Goal: Task Accomplishment & Management: Contribute content

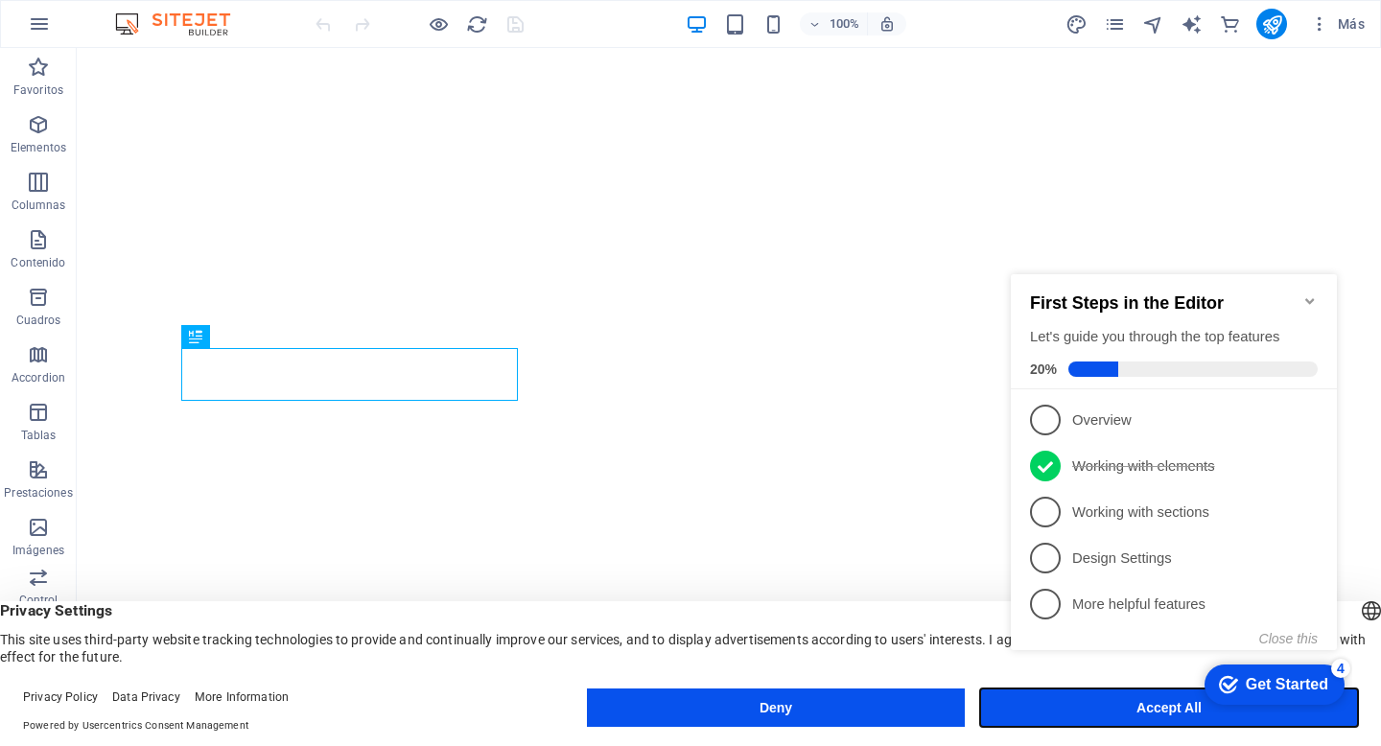
click at [1034, 720] on button "Accept All" at bounding box center [1169, 707] width 378 height 38
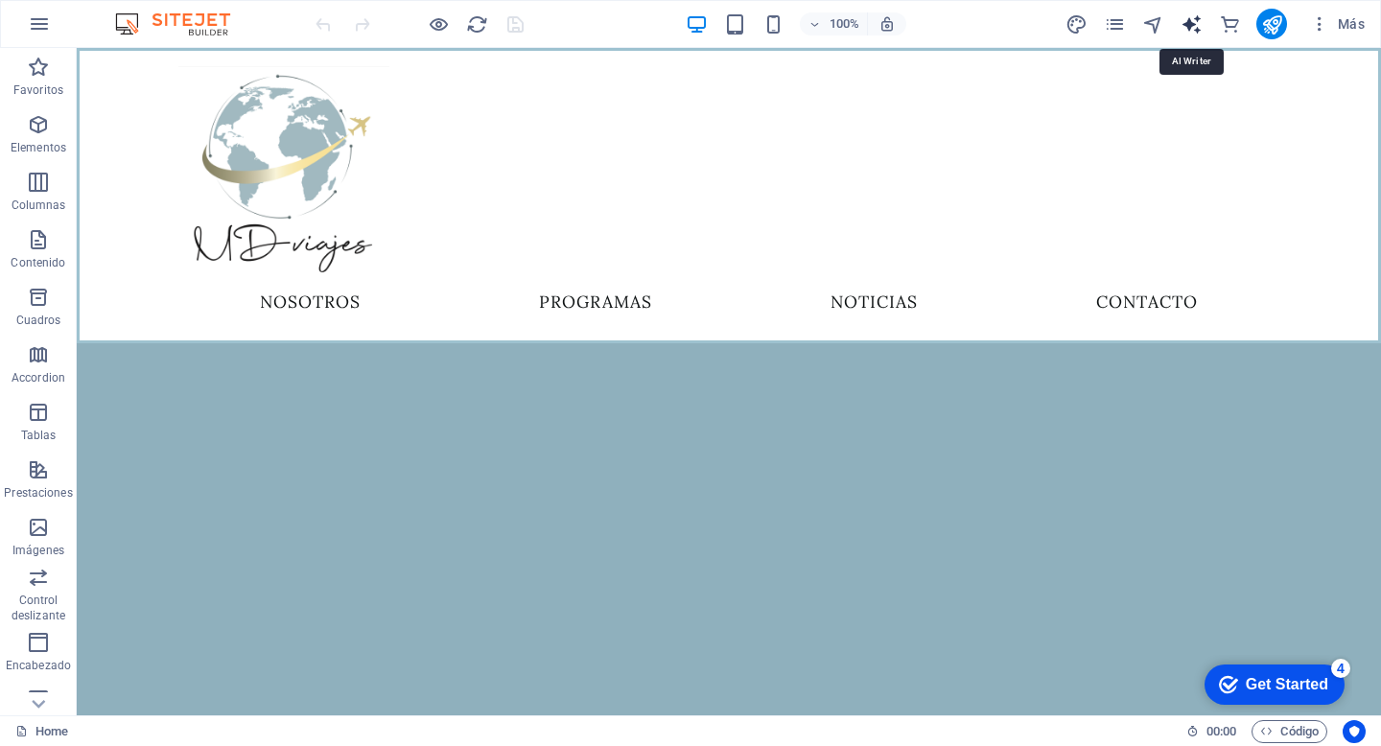
click at [1194, 27] on icon "text_generator" at bounding box center [1191, 24] width 22 height 22
select select "English"
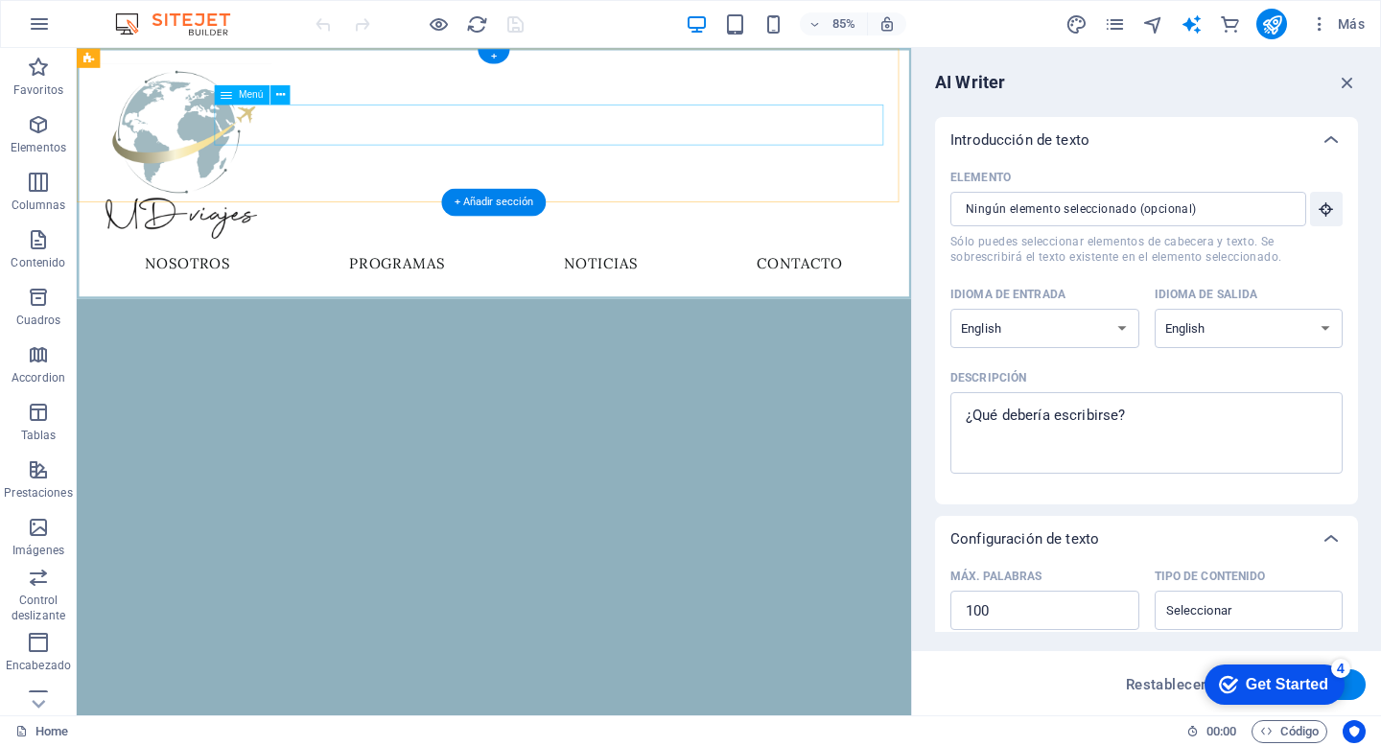
click at [935, 278] on nav "NOSOTROS PROGRAMAS NOTICIAS CONTACTO" at bounding box center [567, 302] width 945 height 48
click at [924, 278] on nav "NOSOTROS PROGRAMAS NOTICIAS CONTACTO" at bounding box center [567, 302] width 945 height 48
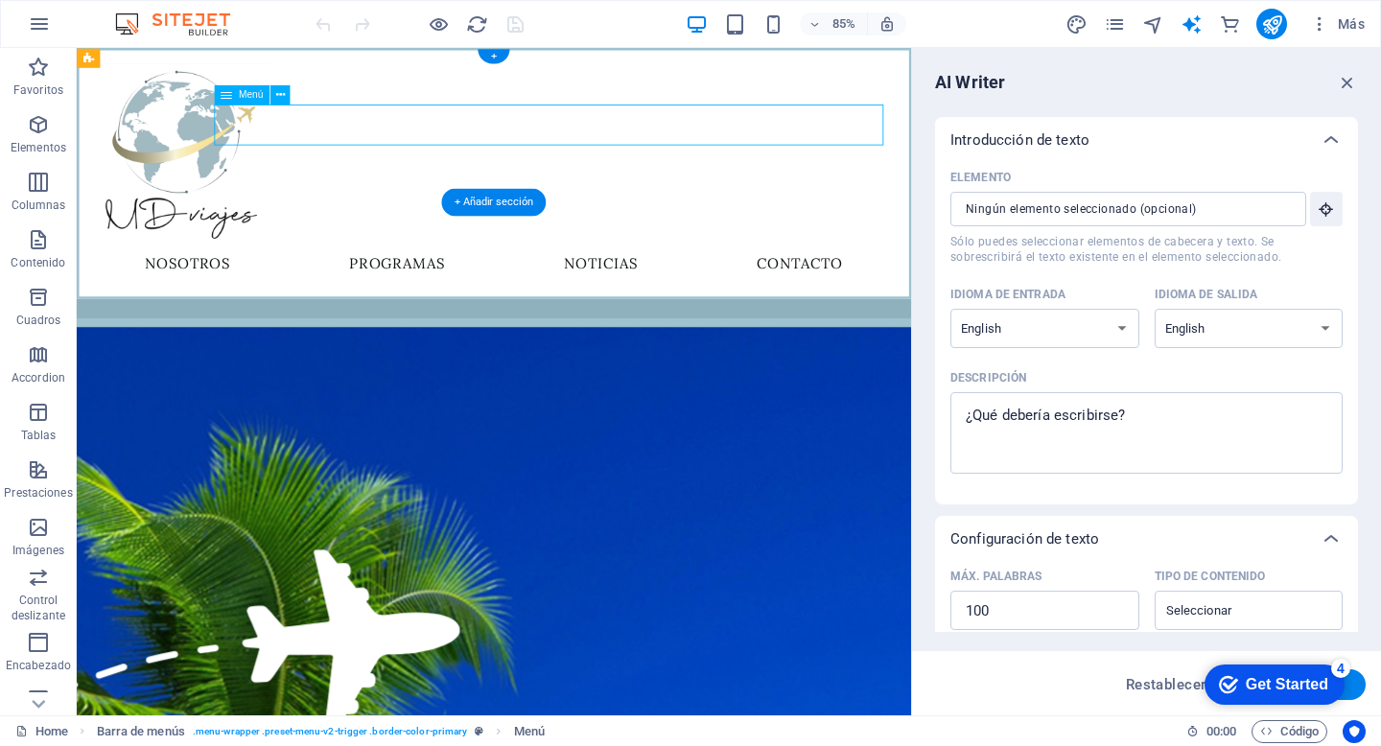
click at [844, 199] on div "Menu NOSOTROS PROGRAMAS NOTICIAS CONTACTO" at bounding box center [568, 195] width 982 height 295
select select "1"
select select
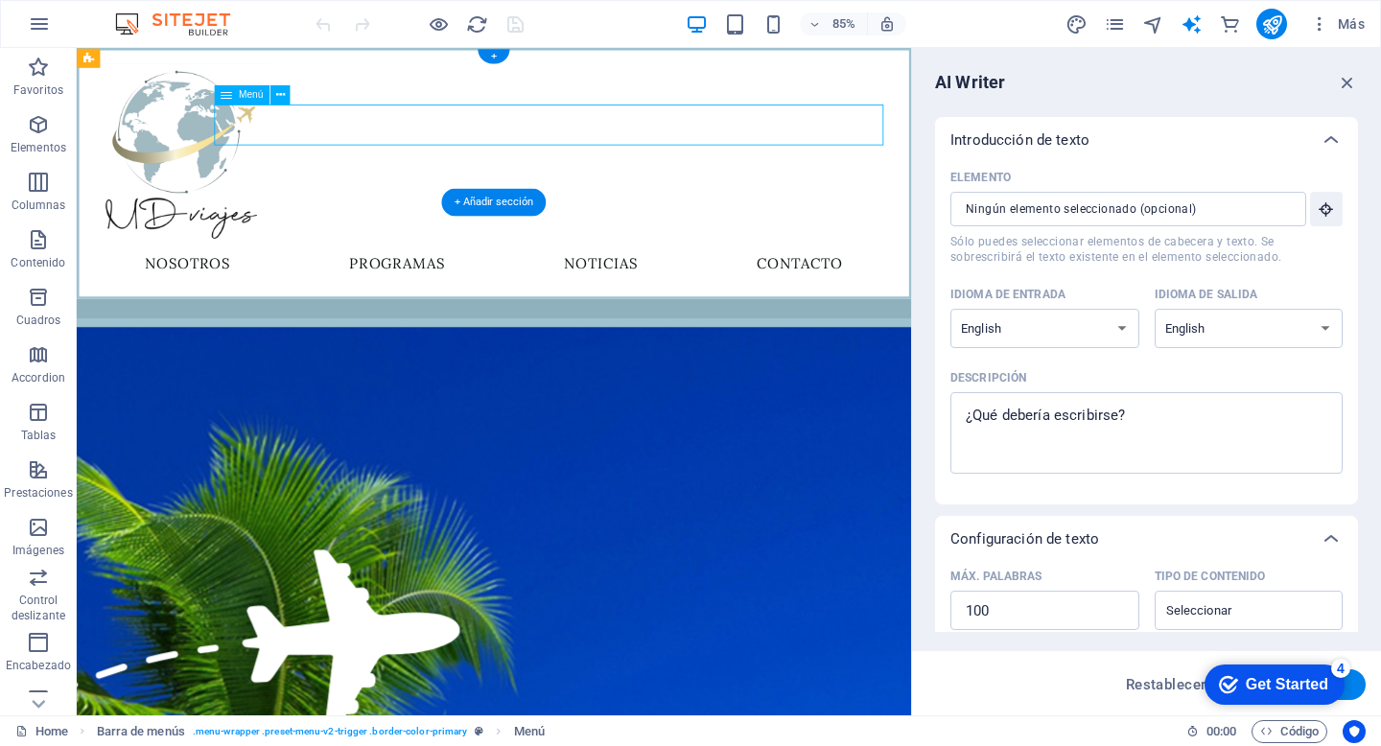
select select "2"
select select
click at [924, 278] on nav "NOSOTROS PROGRAMAS NOTICIAS CONTACTO" at bounding box center [567, 302] width 945 height 48
select select "1"
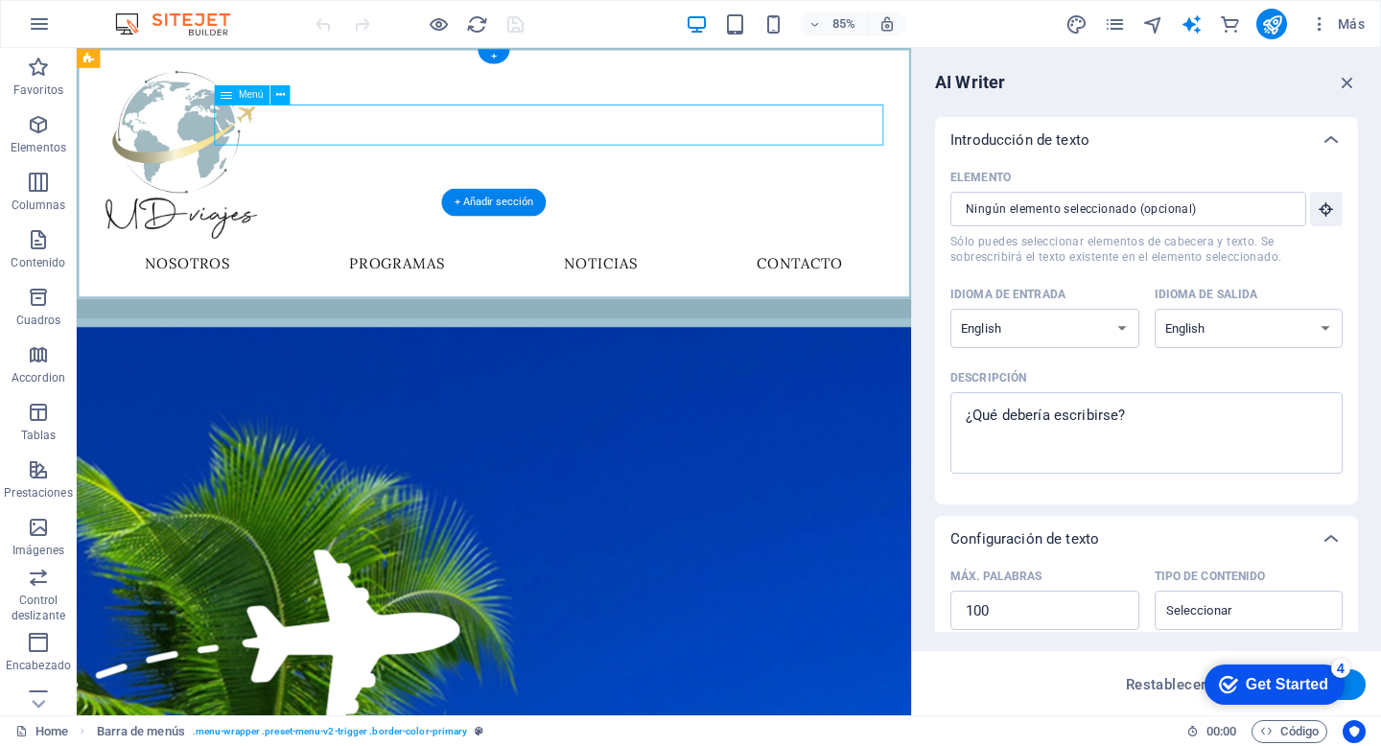
select select
select select "2"
select select
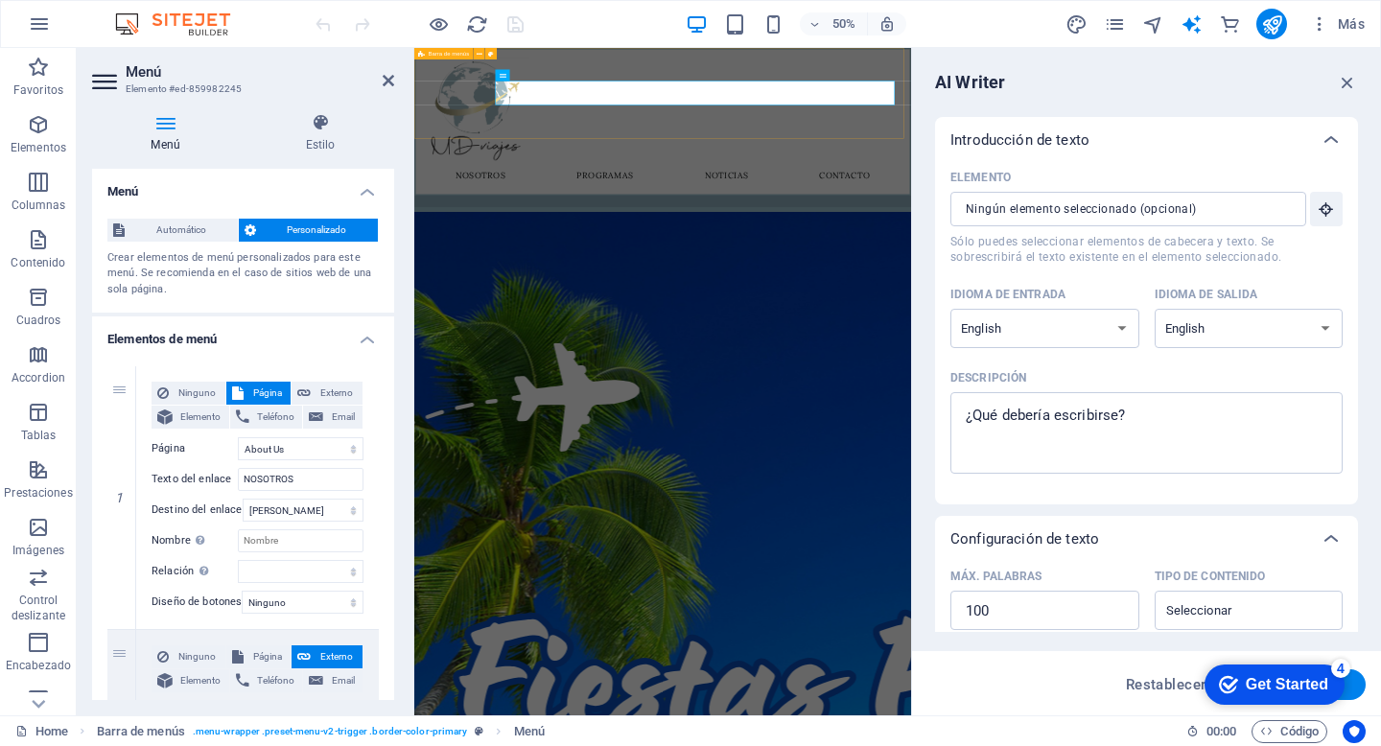
click at [1181, 199] on div "Menu NOSOTROS PROGRAMAS NOTICIAS CONTACTO" at bounding box center [910, 195] width 993 height 295
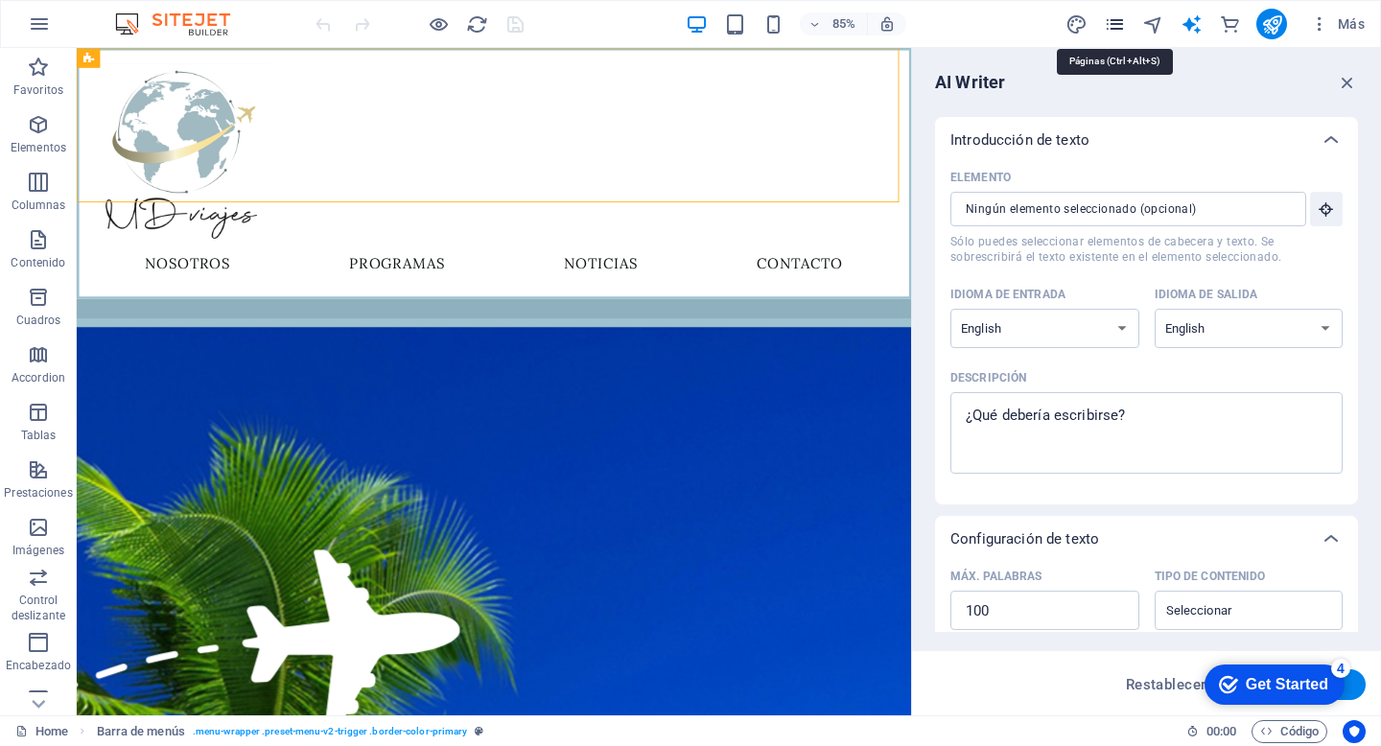
click at [1113, 25] on icon "pages" at bounding box center [1115, 24] width 22 height 22
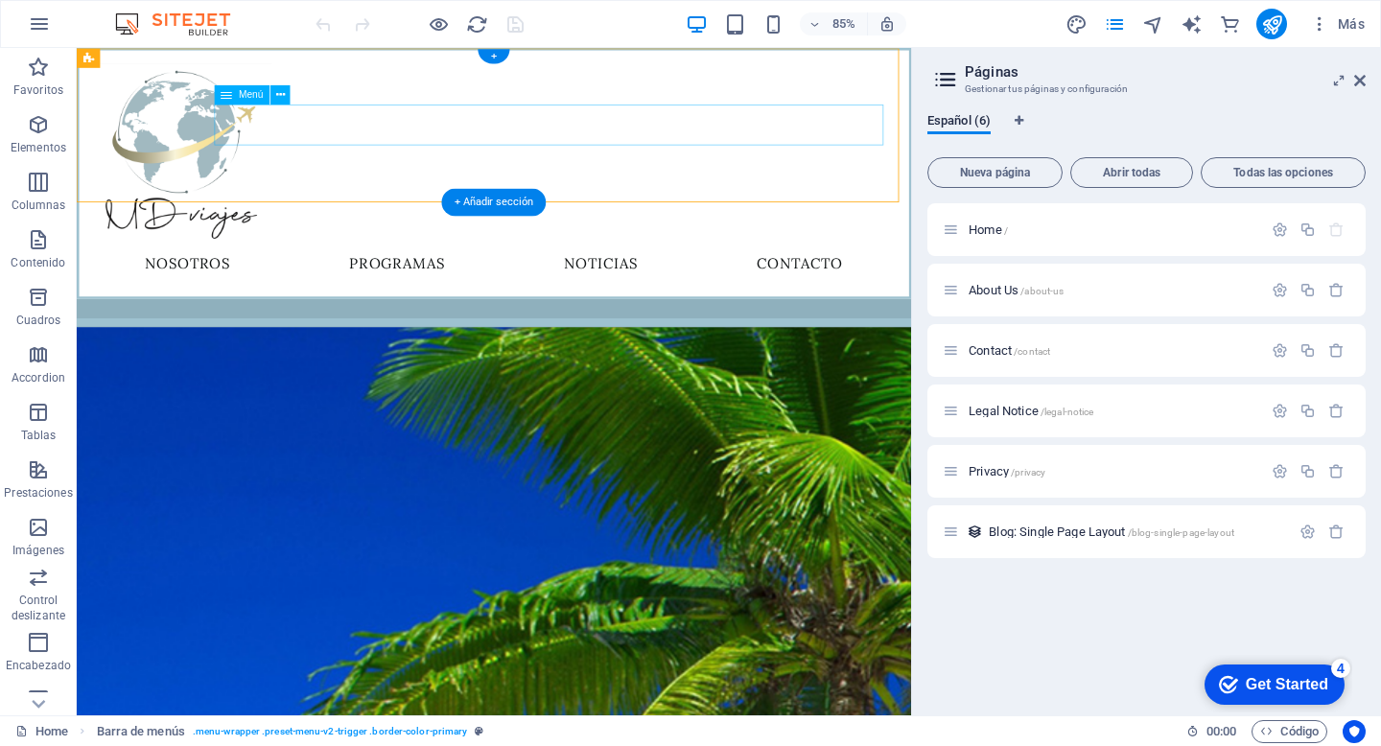
click at [948, 278] on nav "NOSOTROS PROGRAMAS NOTICIAS CONTACTO" at bounding box center [567, 302] width 945 height 48
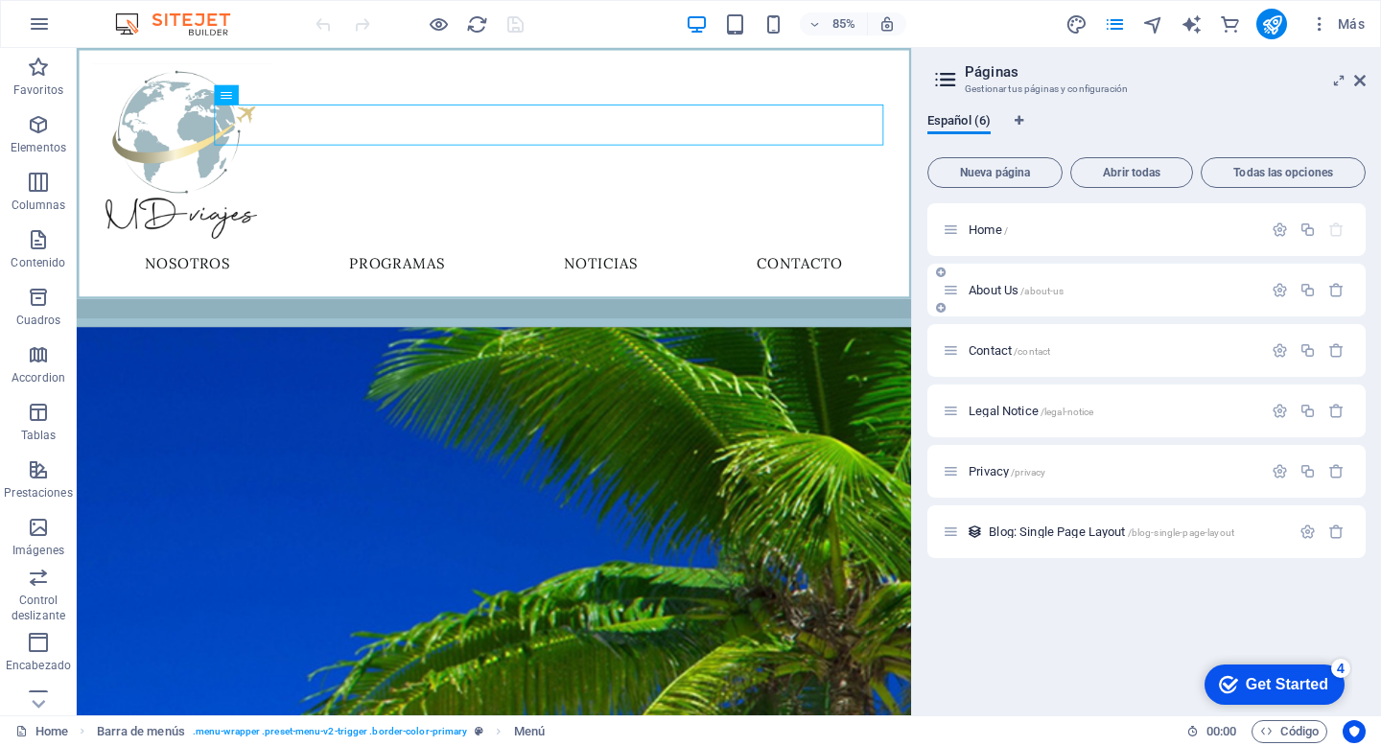
click at [999, 293] on span "About Us /about-us" at bounding box center [1015, 290] width 95 height 14
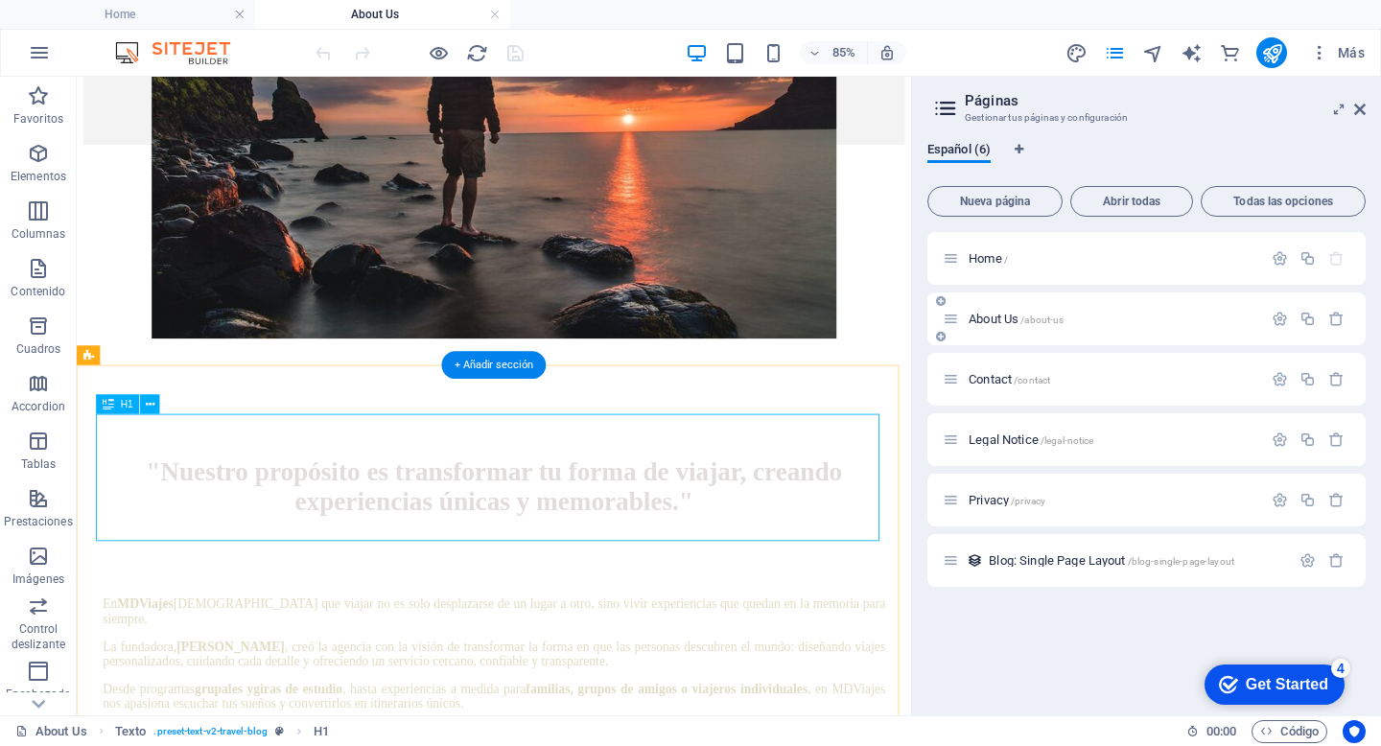
scroll to position [236, 0]
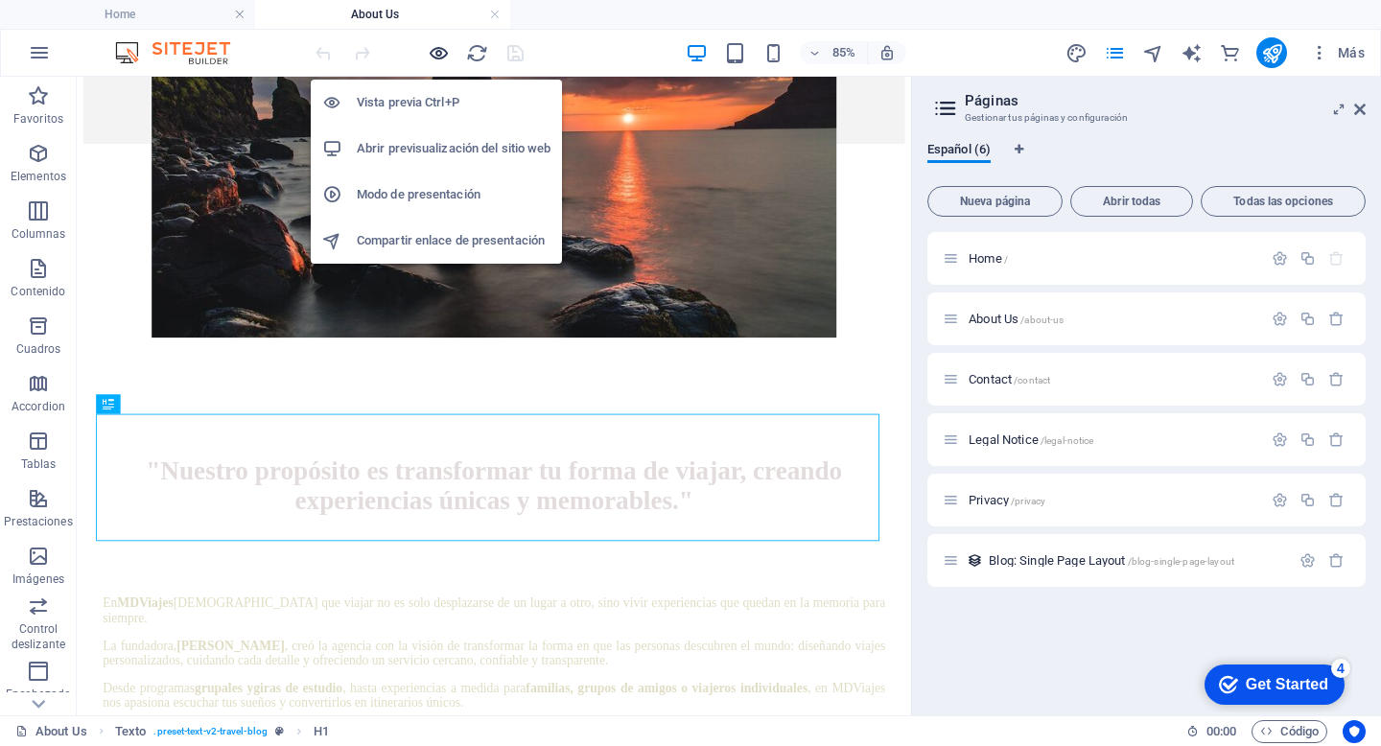
click at [436, 60] on icon "button" at bounding box center [439, 53] width 22 height 22
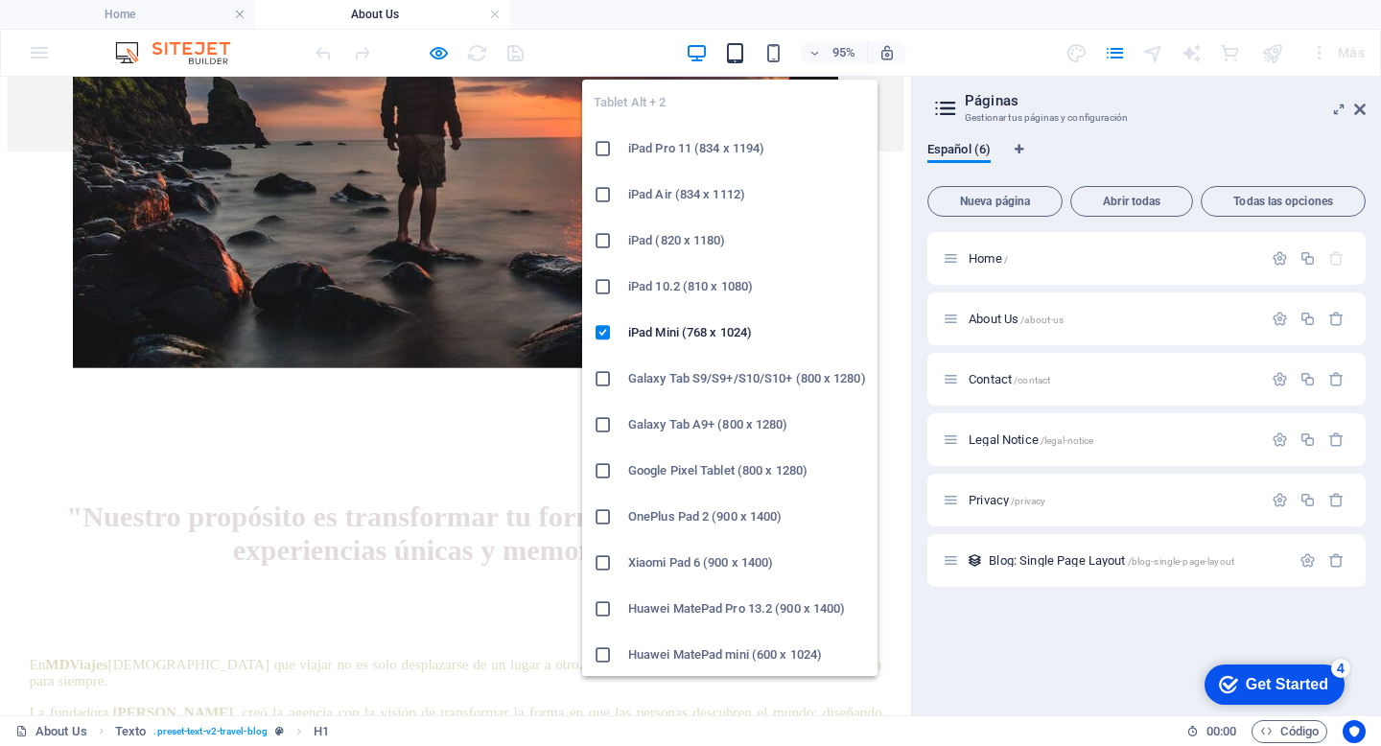
click at [732, 57] on icon "button" at bounding box center [735, 53] width 22 height 22
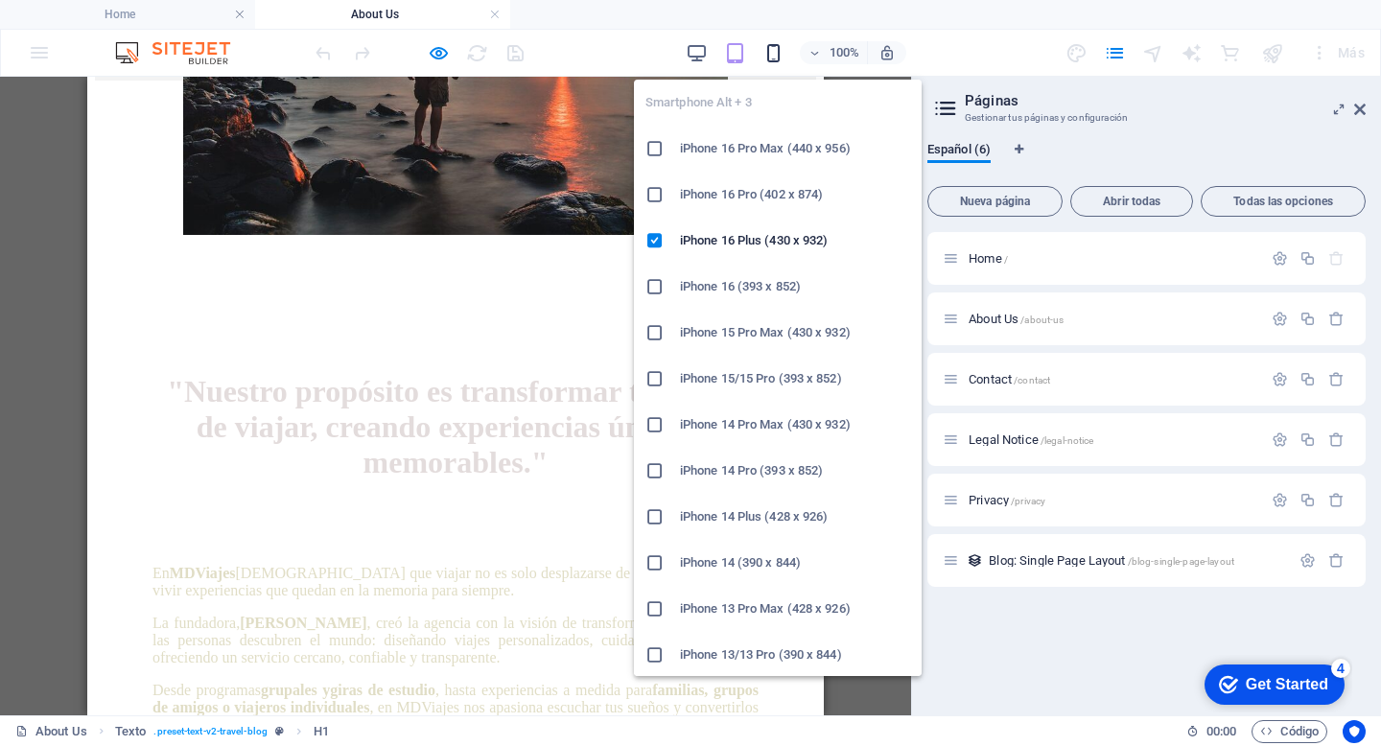
click at [775, 53] on icon "button" at bounding box center [773, 53] width 22 height 22
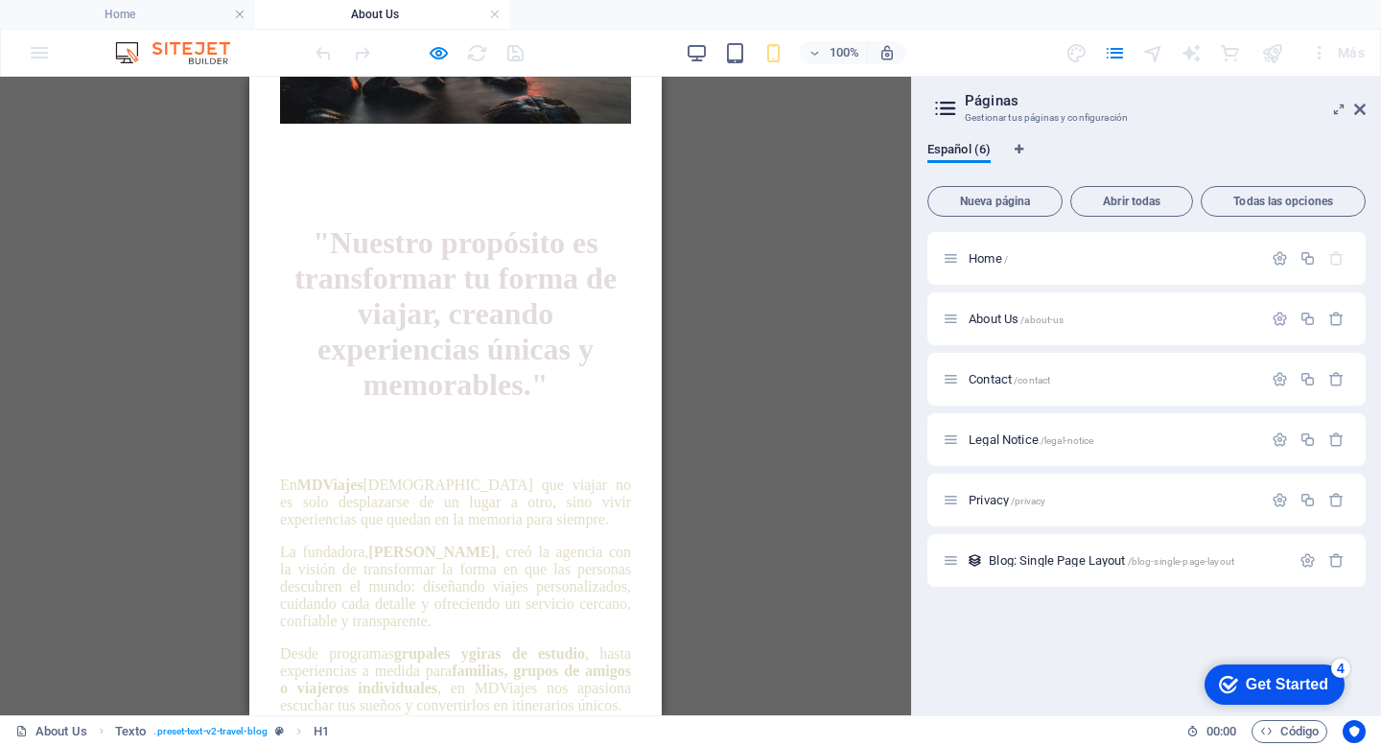
click at [400, 476] on span "En MDViajes [DEMOGRAPHIC_DATA] que viajar no es solo desplazarse de un lugar a …" at bounding box center [455, 501] width 351 height 51
click at [286, 476] on span "En MDViajes [DEMOGRAPHIC_DATA] que viajar no es solo desplazarse de un lugar a …" at bounding box center [455, 501] width 351 height 51
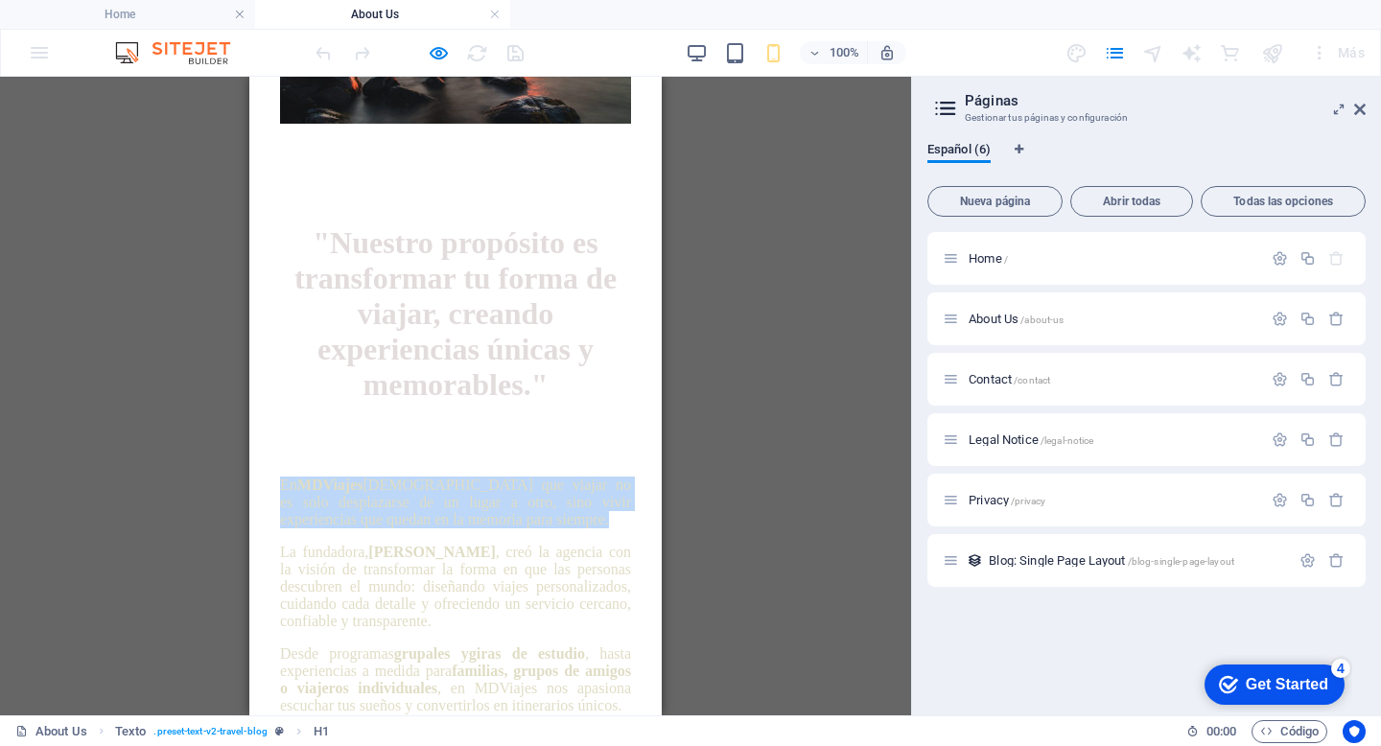
click at [286, 476] on span "En MDViajes [DEMOGRAPHIC_DATA] que viajar no es solo desplazarse de un lugar a …" at bounding box center [455, 501] width 351 height 51
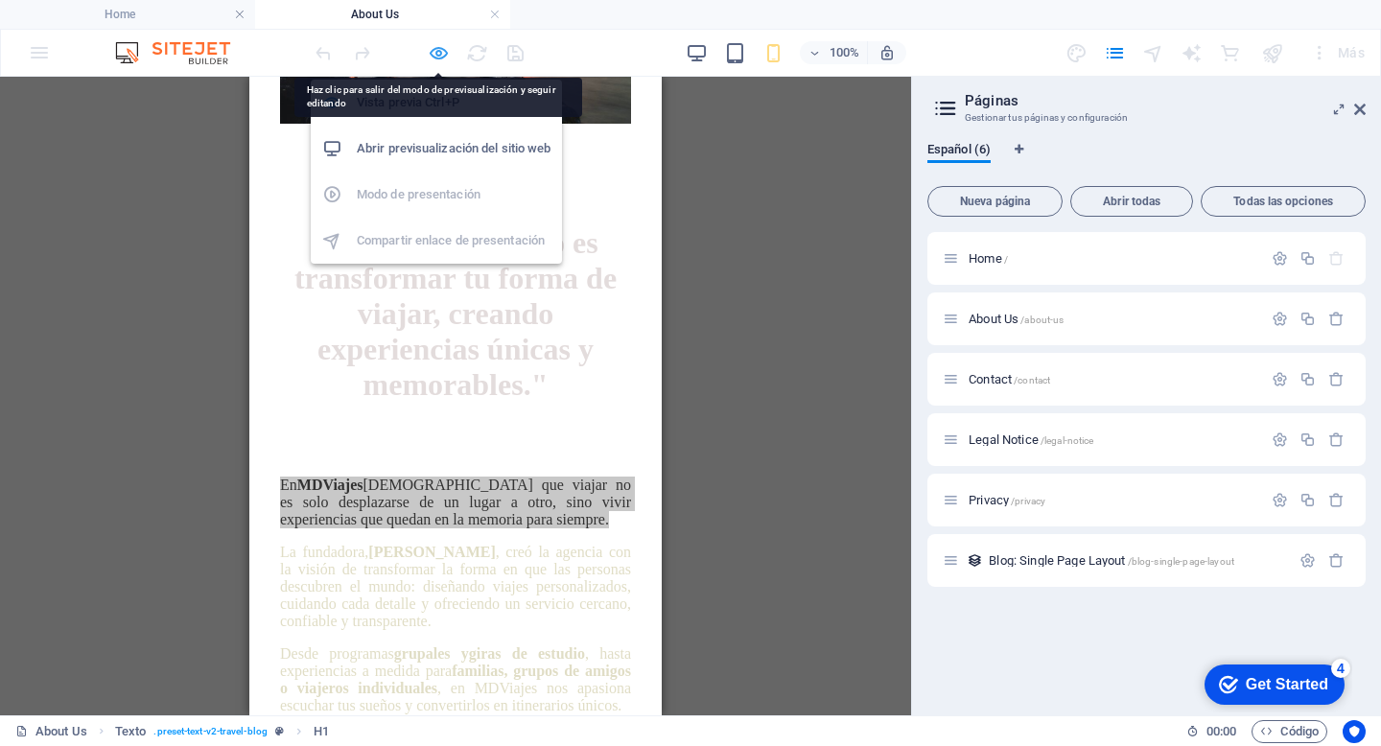
click at [439, 52] on icon "button" at bounding box center [439, 53] width 22 height 22
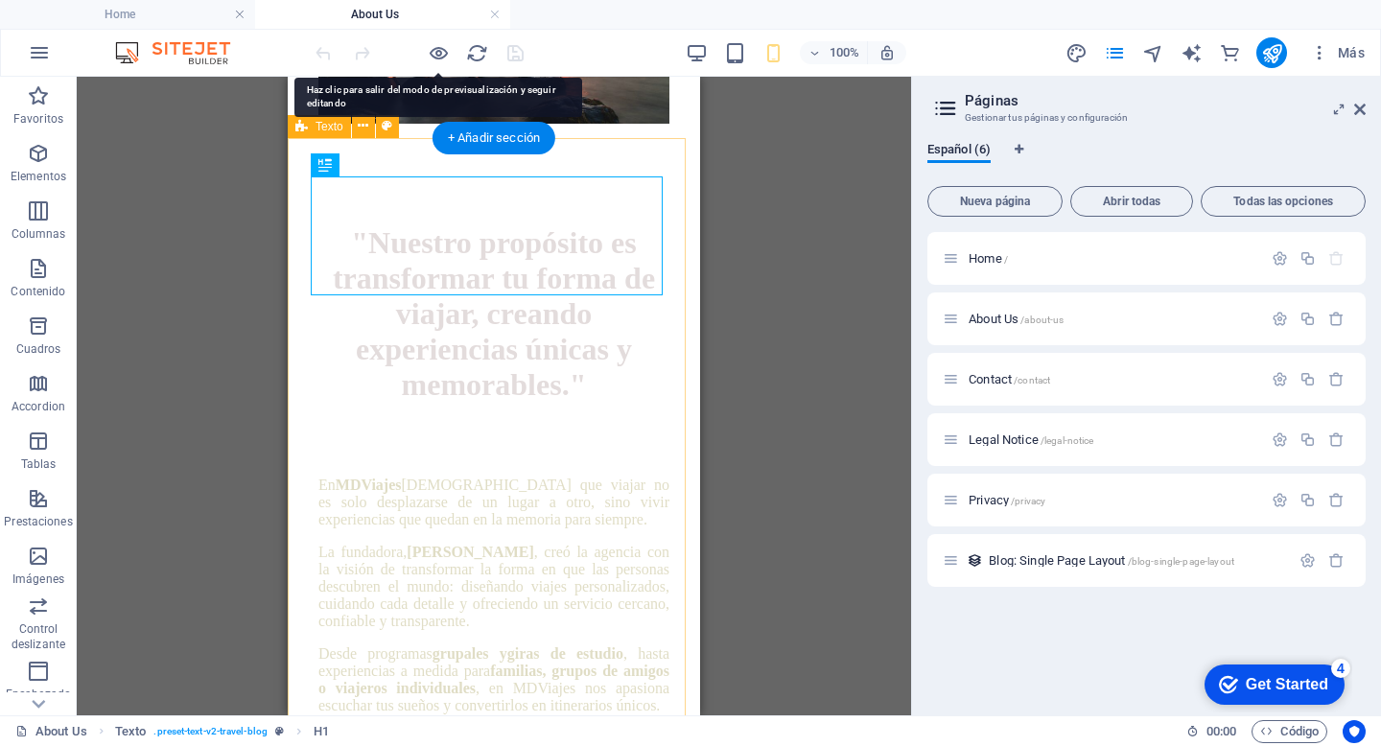
click at [310, 368] on div ""Nuestro propósito es transformar tu forma de viajar, creando experiencias únic…" at bounding box center [493, 574] width 397 height 816
click at [319, 476] on div "En MDViajes [DEMOGRAPHIC_DATA] que viajar no es solo desplazarse de un lugar a …" at bounding box center [493, 694] width 351 height 437
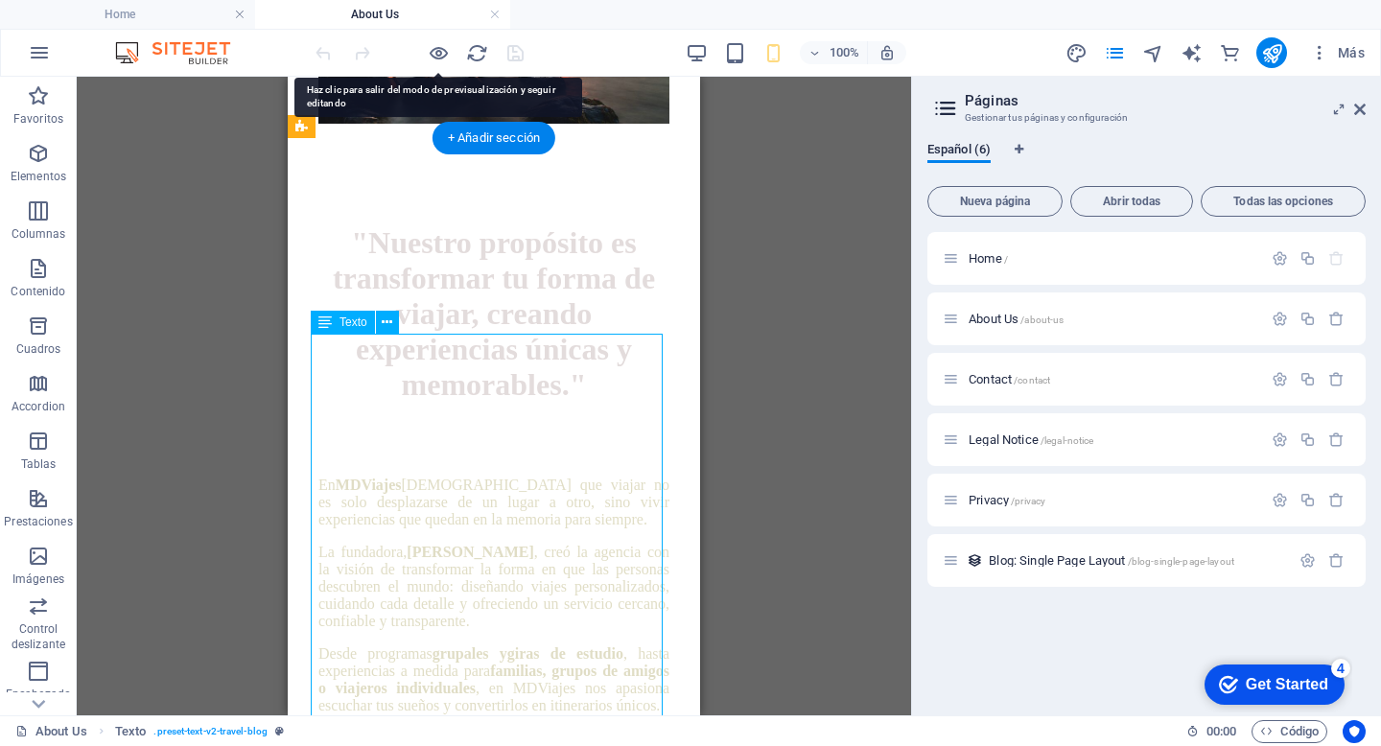
click at [319, 476] on div "En MDViajes [DEMOGRAPHIC_DATA] que viajar no es solo desplazarse de un lugar a …" at bounding box center [493, 694] width 351 height 437
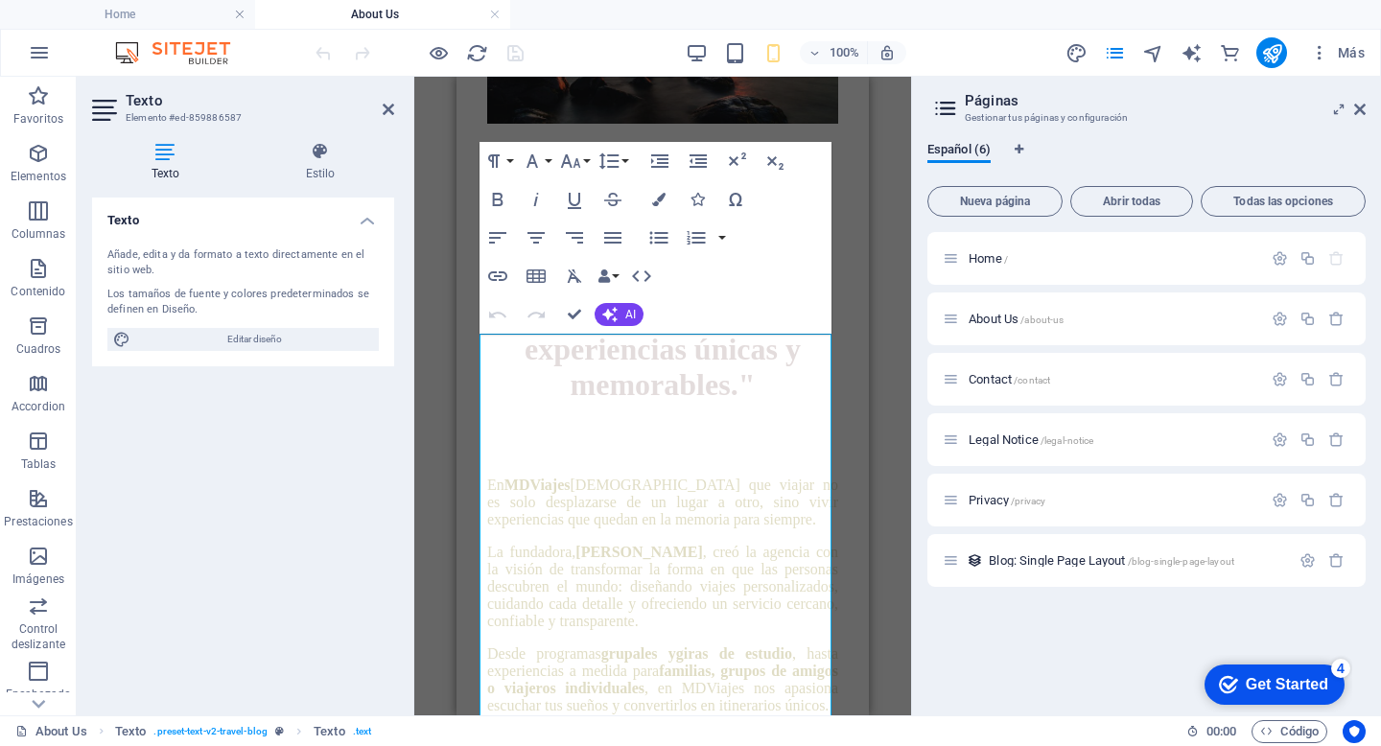
click at [319, 369] on div "Texto Elemento #ed-859886587 Texto Estilo Texto Añade, [PERSON_NAME] a texto di…" at bounding box center [494, 396] width 834 height 639
click at [573, 156] on icon "button" at bounding box center [570, 161] width 23 height 23
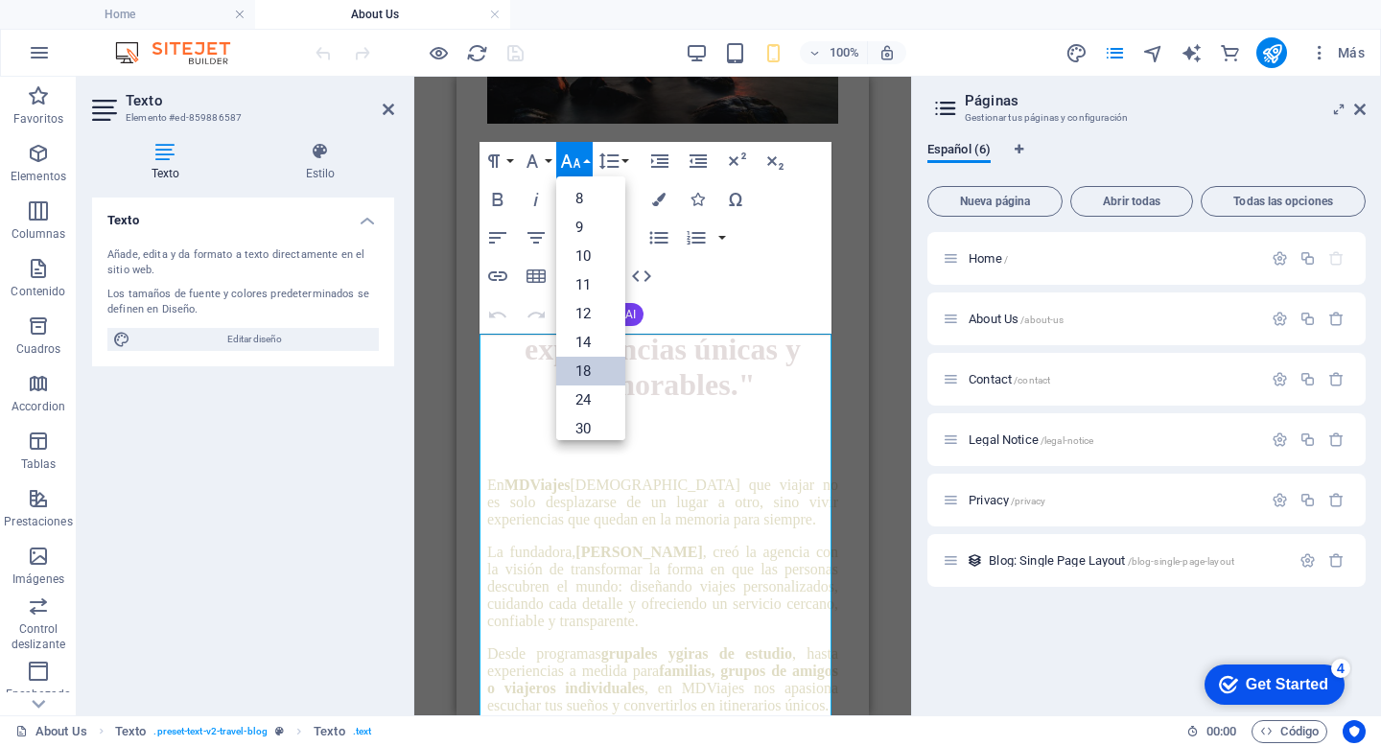
click at [587, 377] on link "18" at bounding box center [590, 371] width 69 height 29
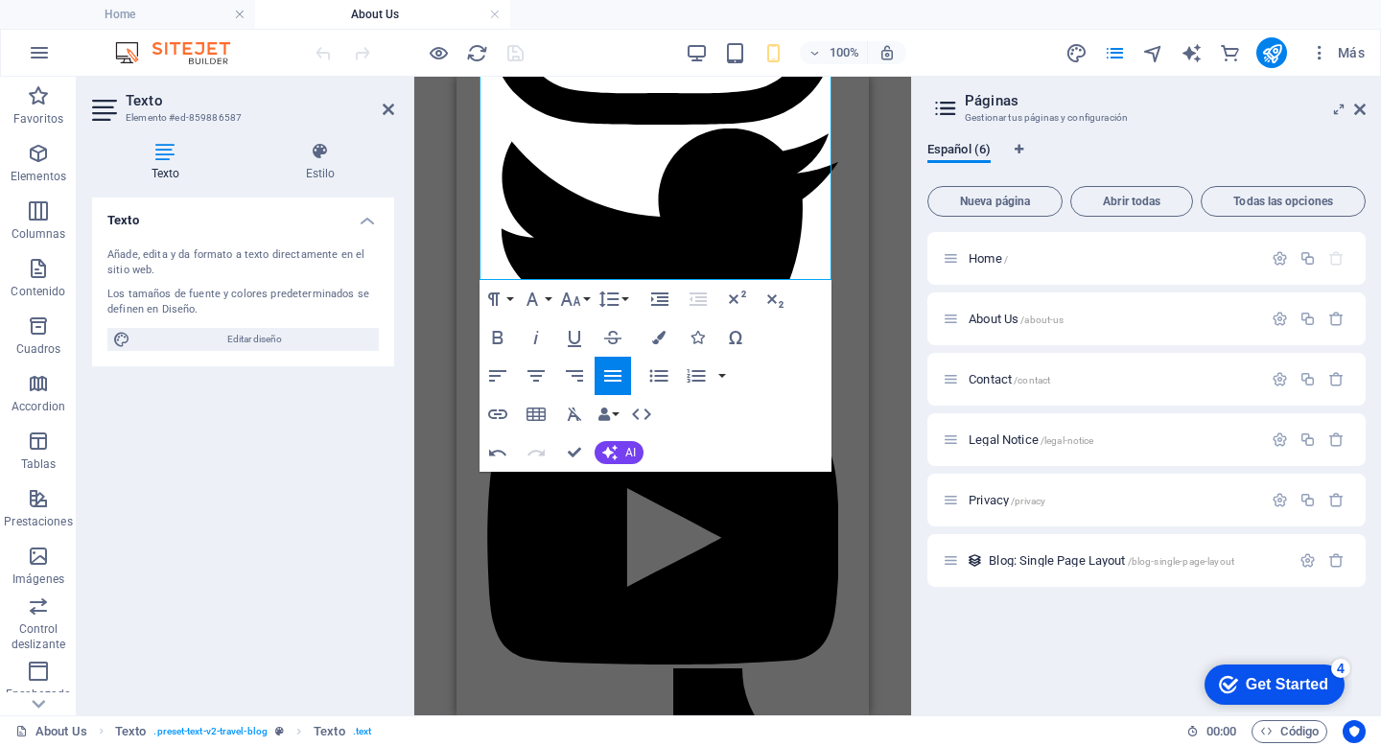
scroll to position [4949, 0]
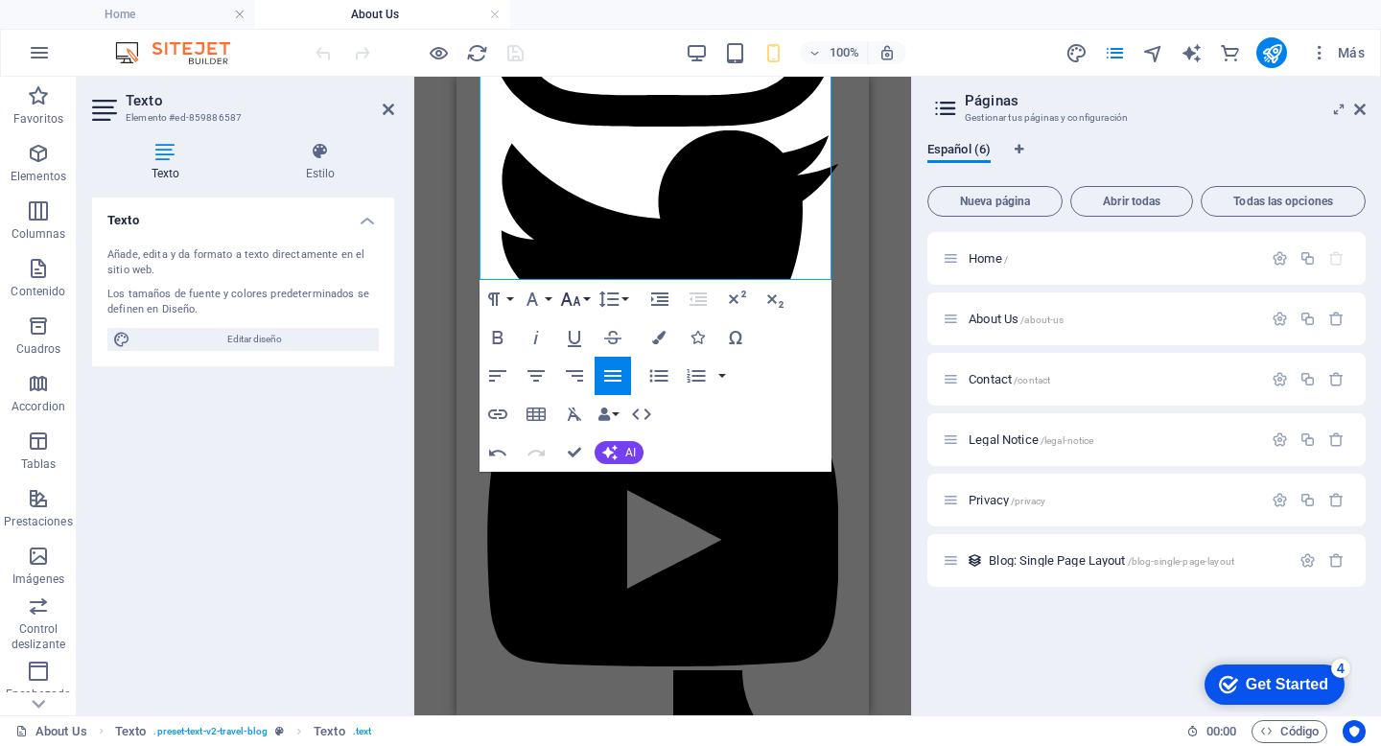
click at [580, 294] on icon "button" at bounding box center [570, 299] width 23 height 23
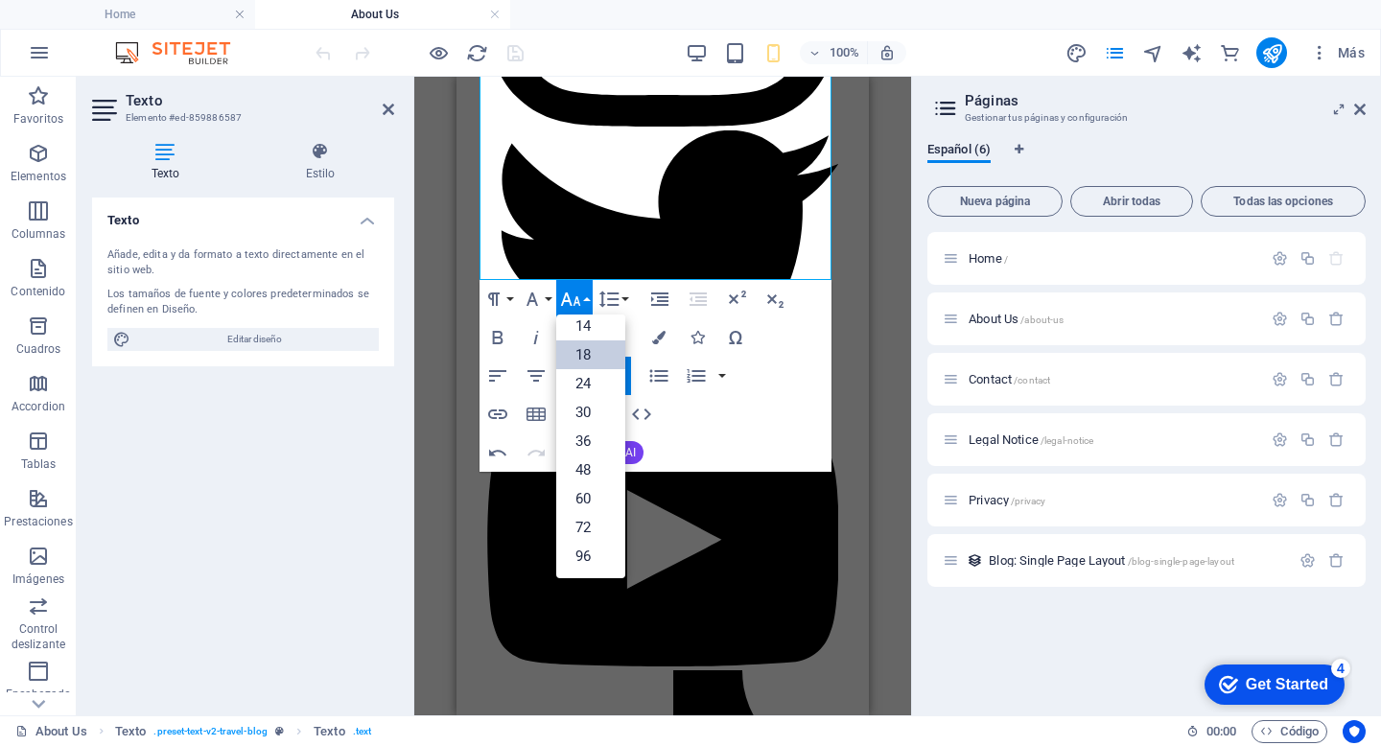
scroll to position [154, 0]
click at [579, 325] on link "14" at bounding box center [590, 326] width 69 height 29
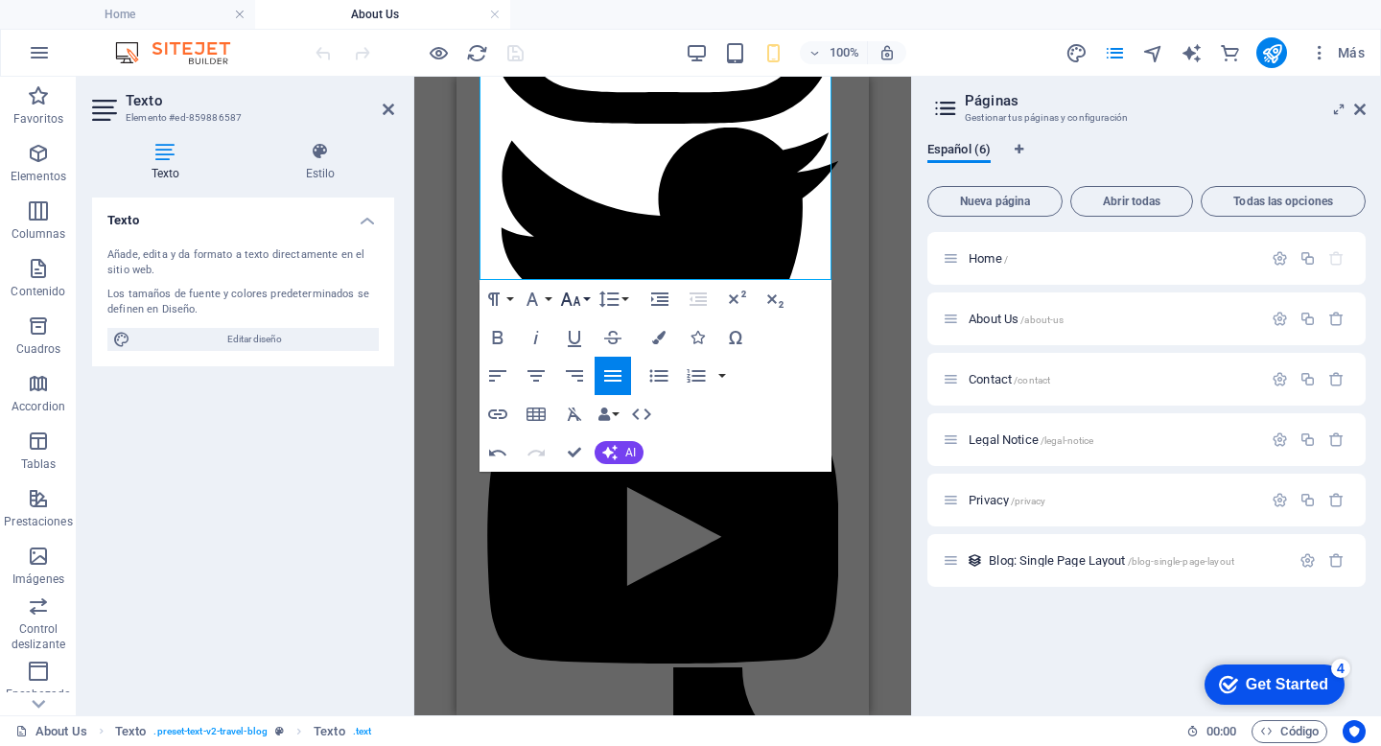
click at [578, 299] on icon "button" at bounding box center [571, 298] width 20 height 13
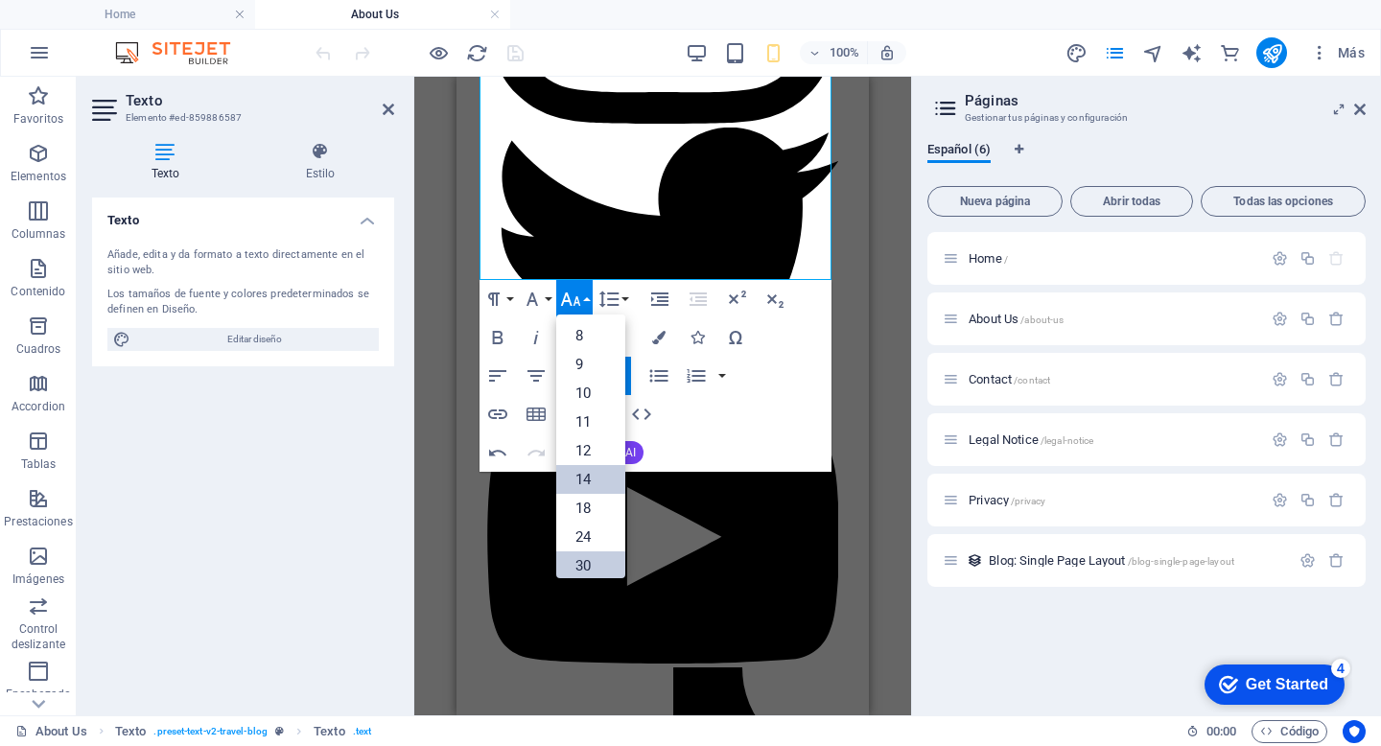
scroll to position [0, 0]
click at [597, 400] on link "10" at bounding box center [590, 394] width 69 height 29
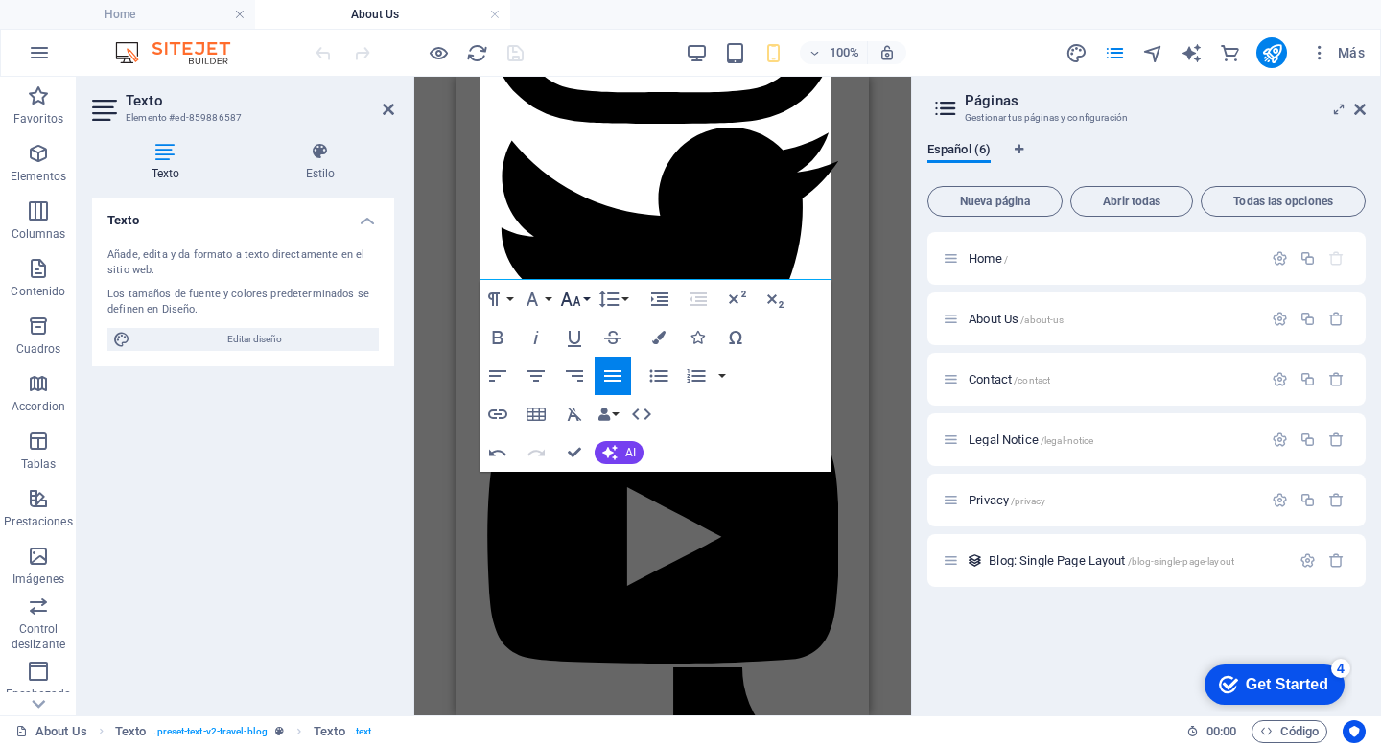
click at [580, 301] on icon "button" at bounding box center [570, 299] width 23 height 23
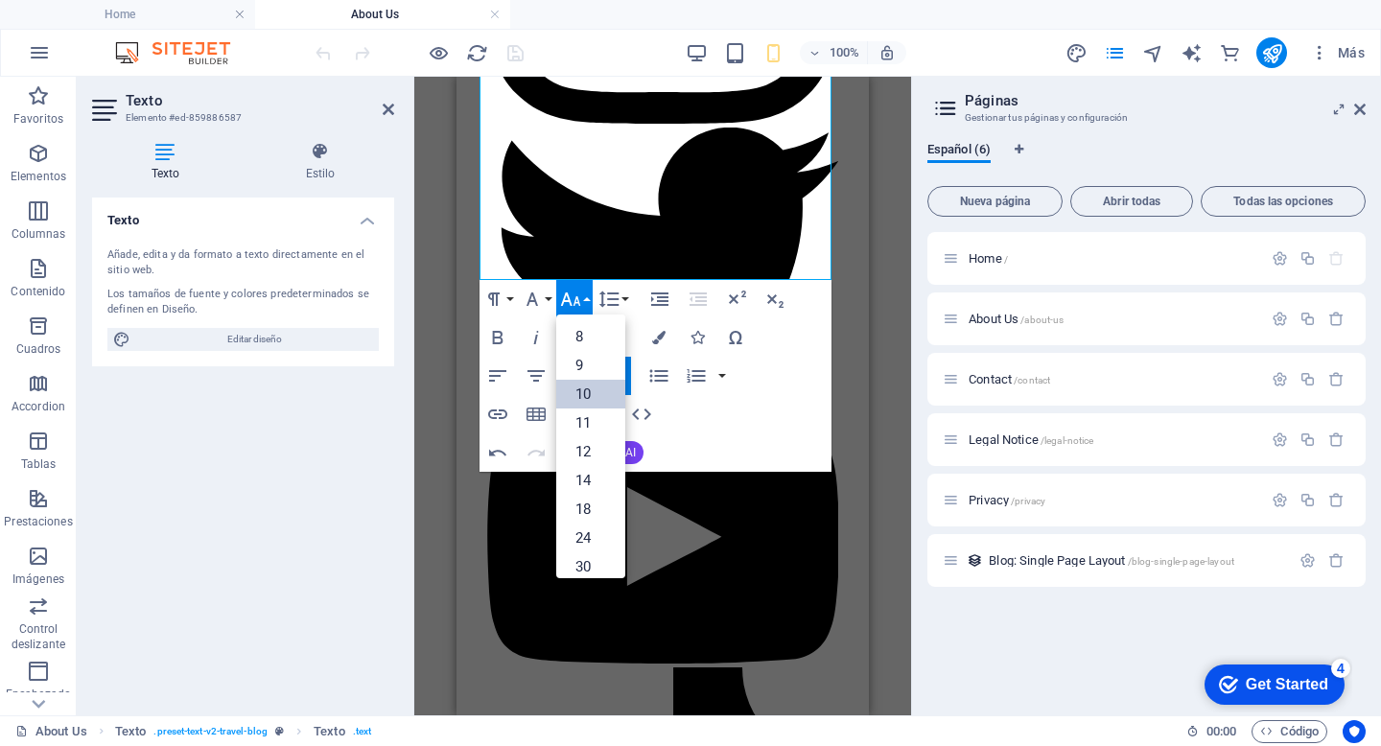
scroll to position [80, 0]
click at [547, 300] on button "Font Family" at bounding box center [536, 299] width 36 height 38
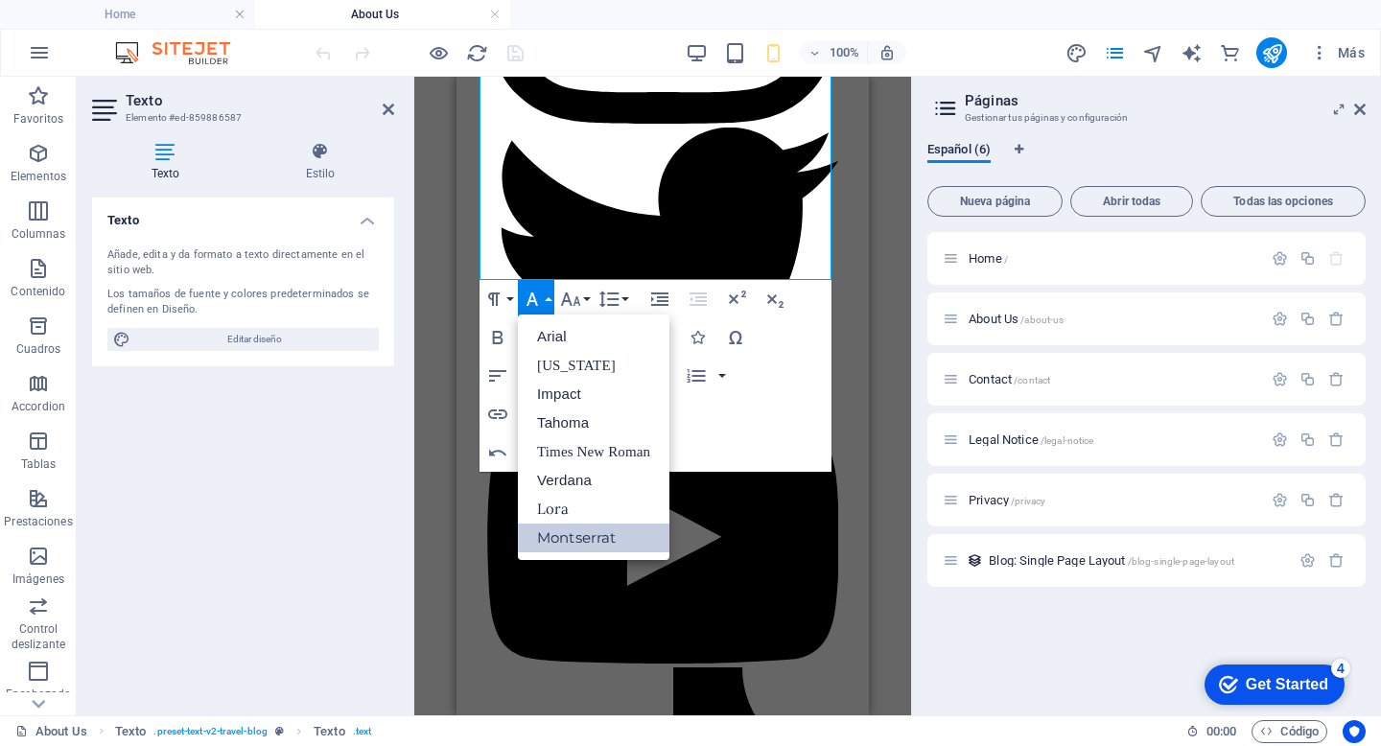
scroll to position [0, 0]
click at [559, 419] on link "Tahoma" at bounding box center [593, 422] width 151 height 29
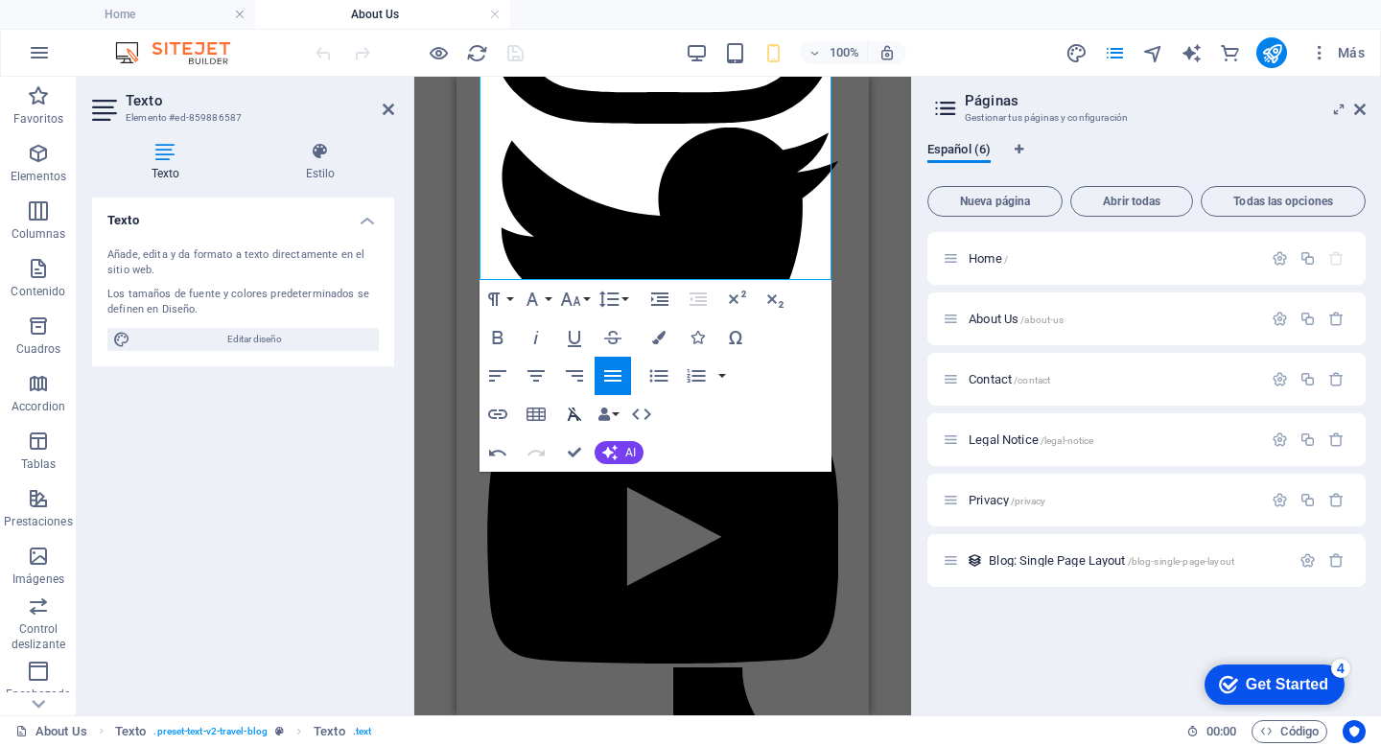
click at [573, 417] on icon "button" at bounding box center [574, 414] width 23 height 23
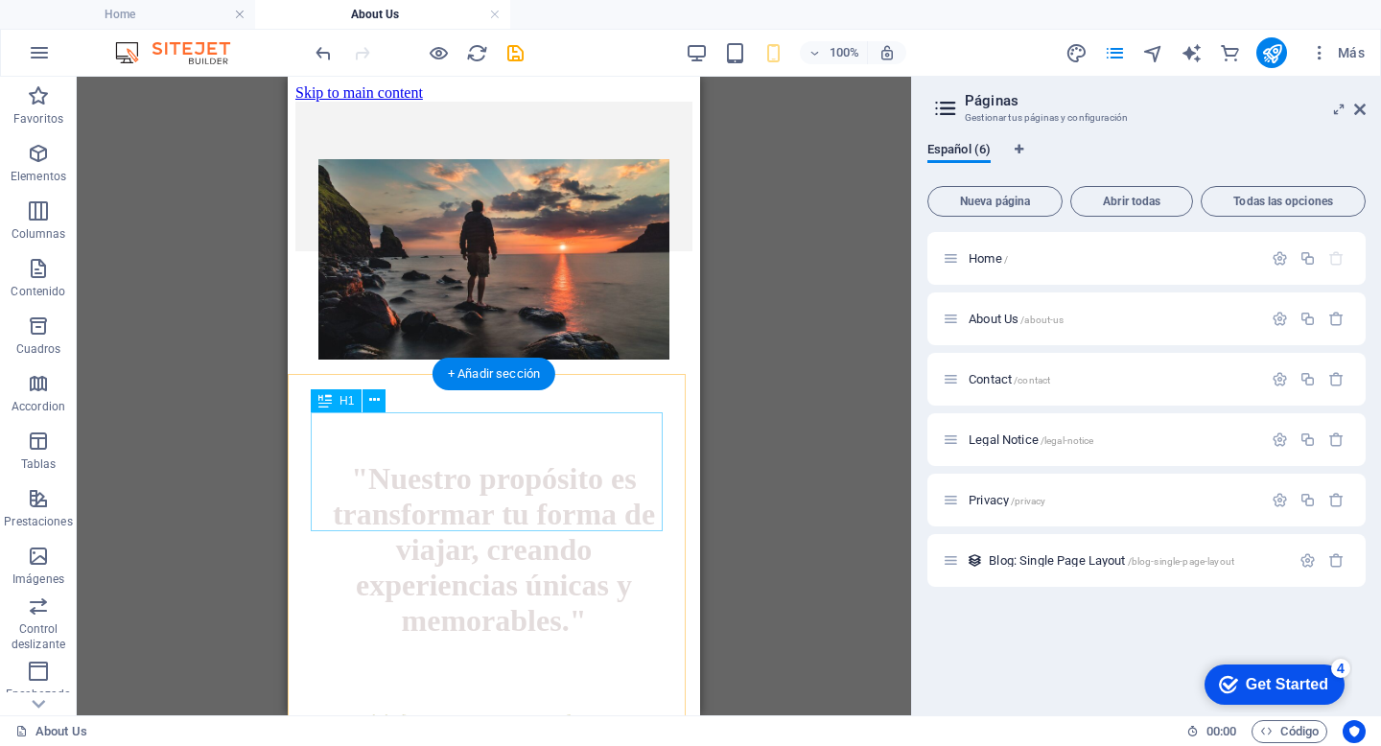
click at [439, 461] on div ""Nuestro propósito es transformar tu forma de viajar, creando experiencias únic…" at bounding box center [493, 549] width 351 height 177
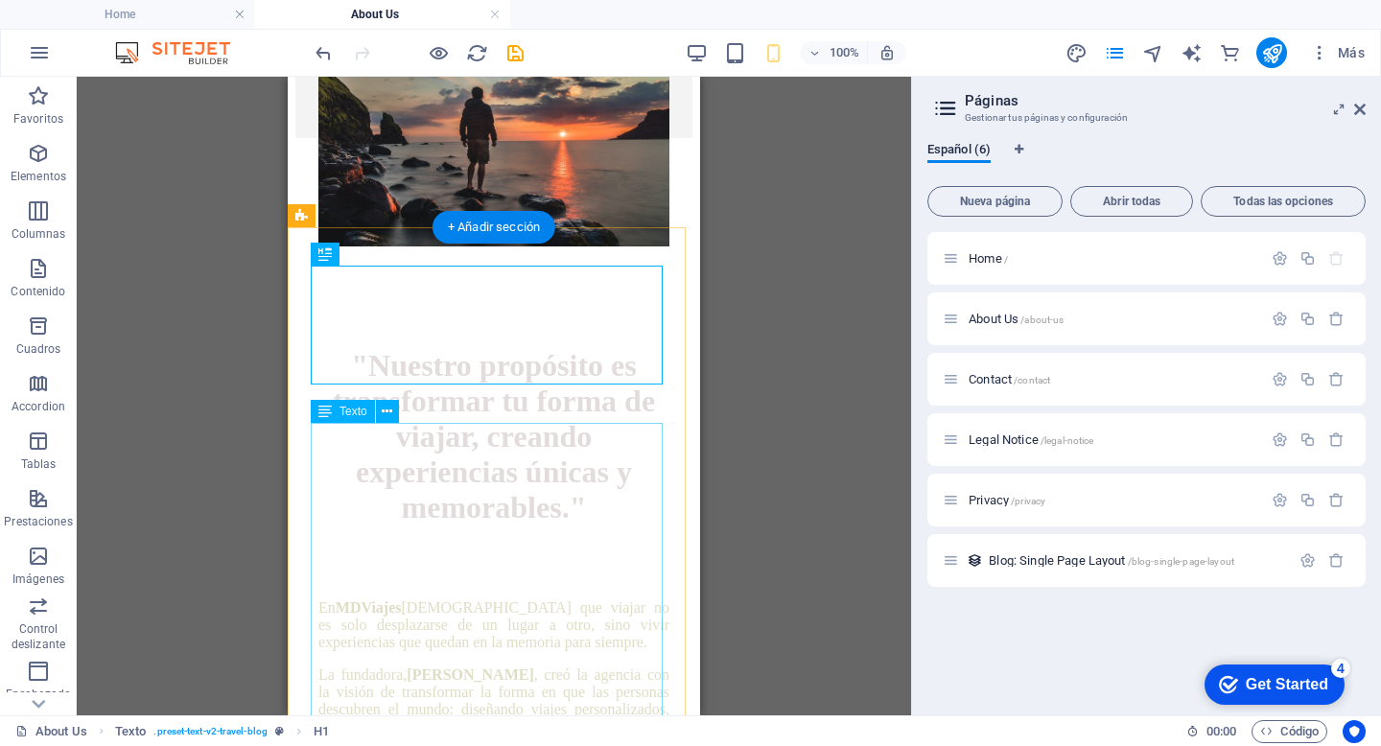
scroll to position [147, 0]
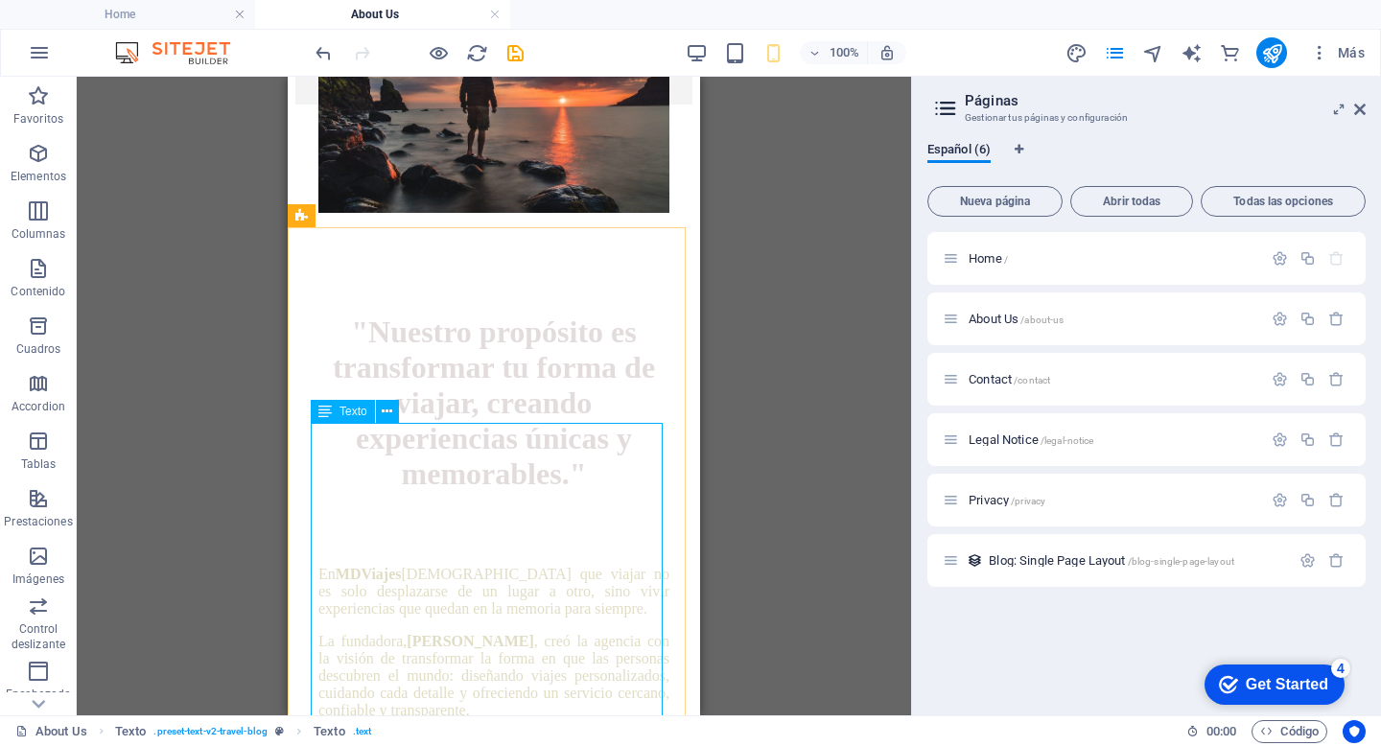
click at [346, 413] on span "Texto" at bounding box center [353, 412] width 28 height 12
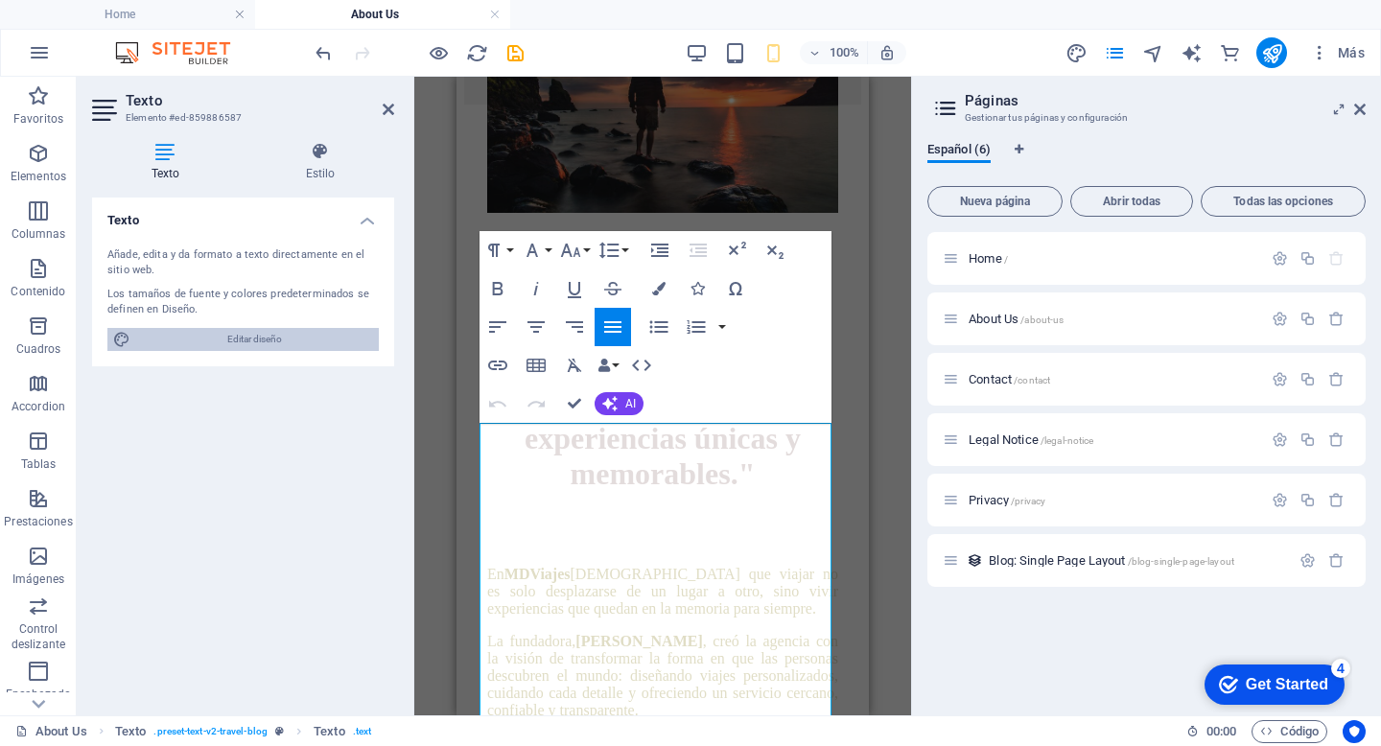
click at [267, 337] on span "Editar diseño" at bounding box center [254, 339] width 237 height 23
select select "ease-in-out"
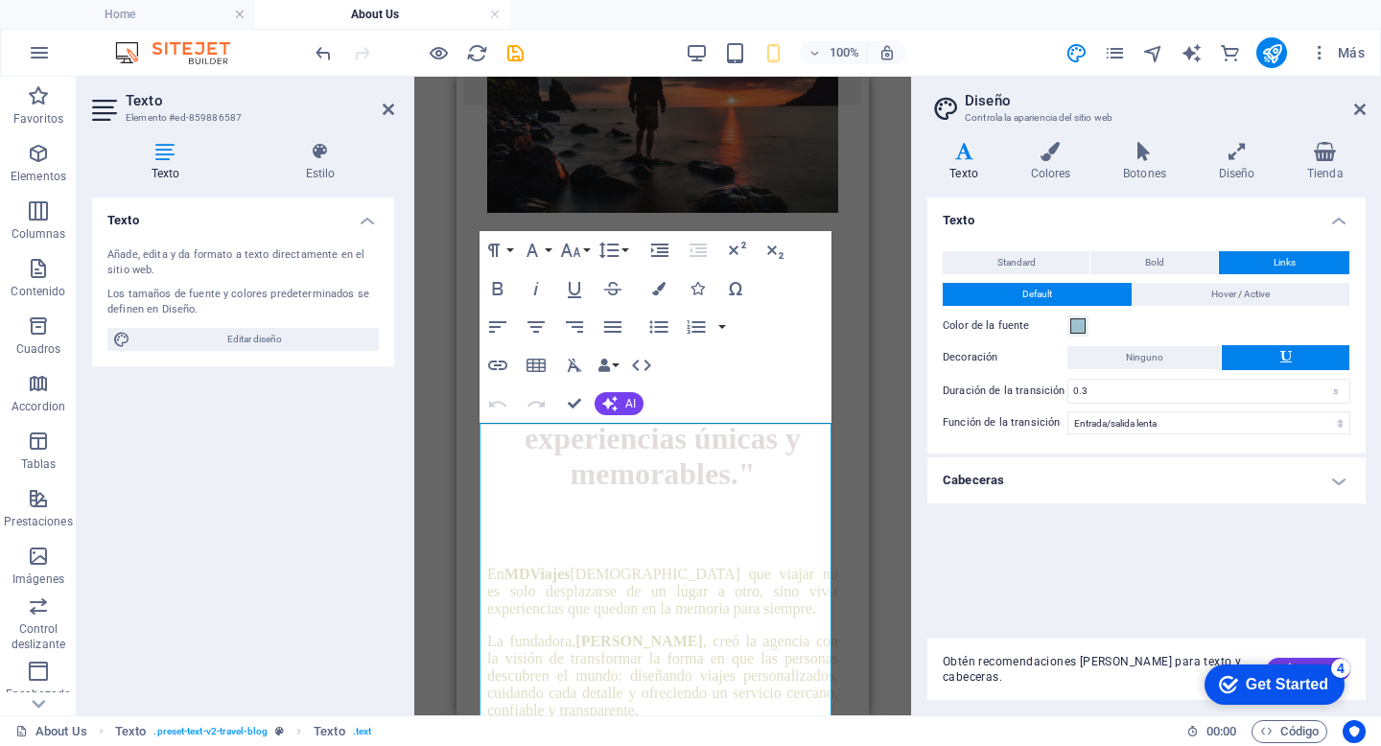
click at [970, 157] on icon at bounding box center [963, 151] width 73 height 19
click at [1020, 259] on span "Standard" at bounding box center [1016, 262] width 38 height 23
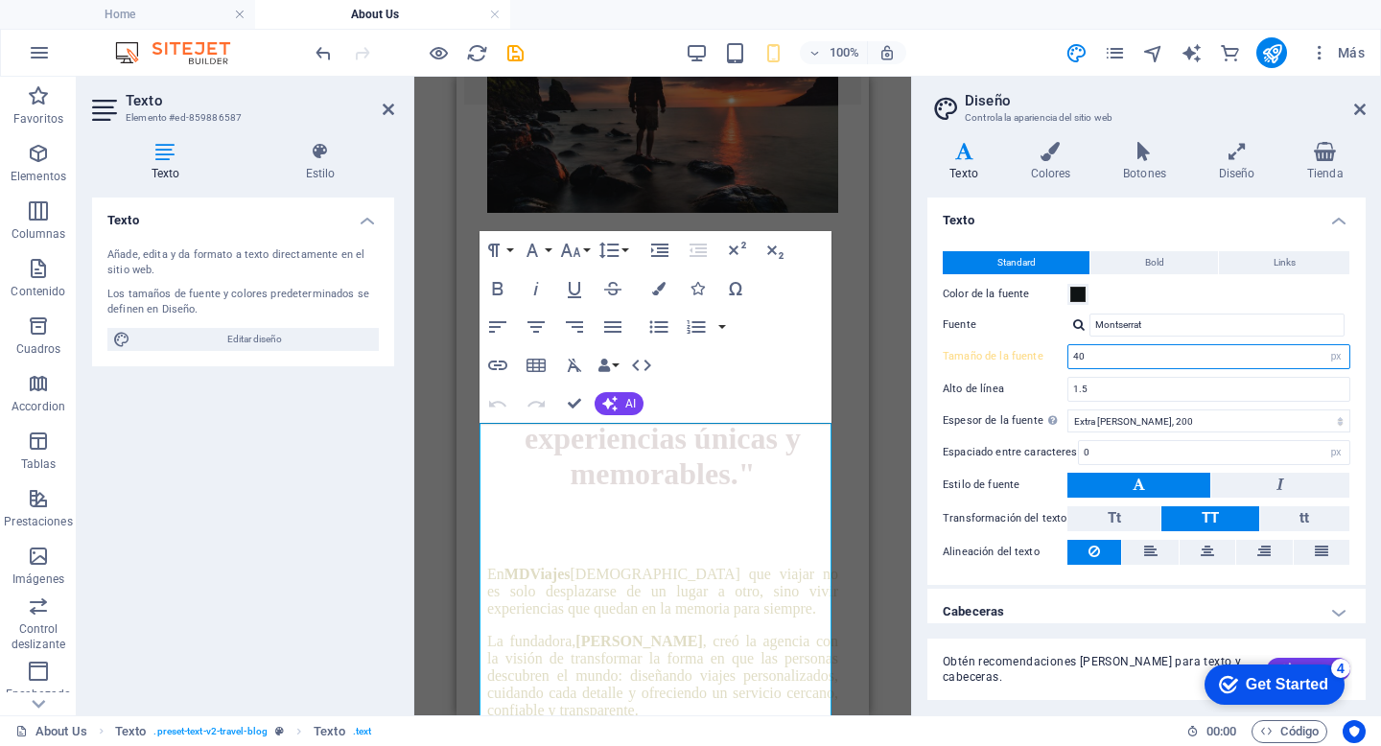
click at [1083, 360] on input "40" at bounding box center [1208, 356] width 281 height 23
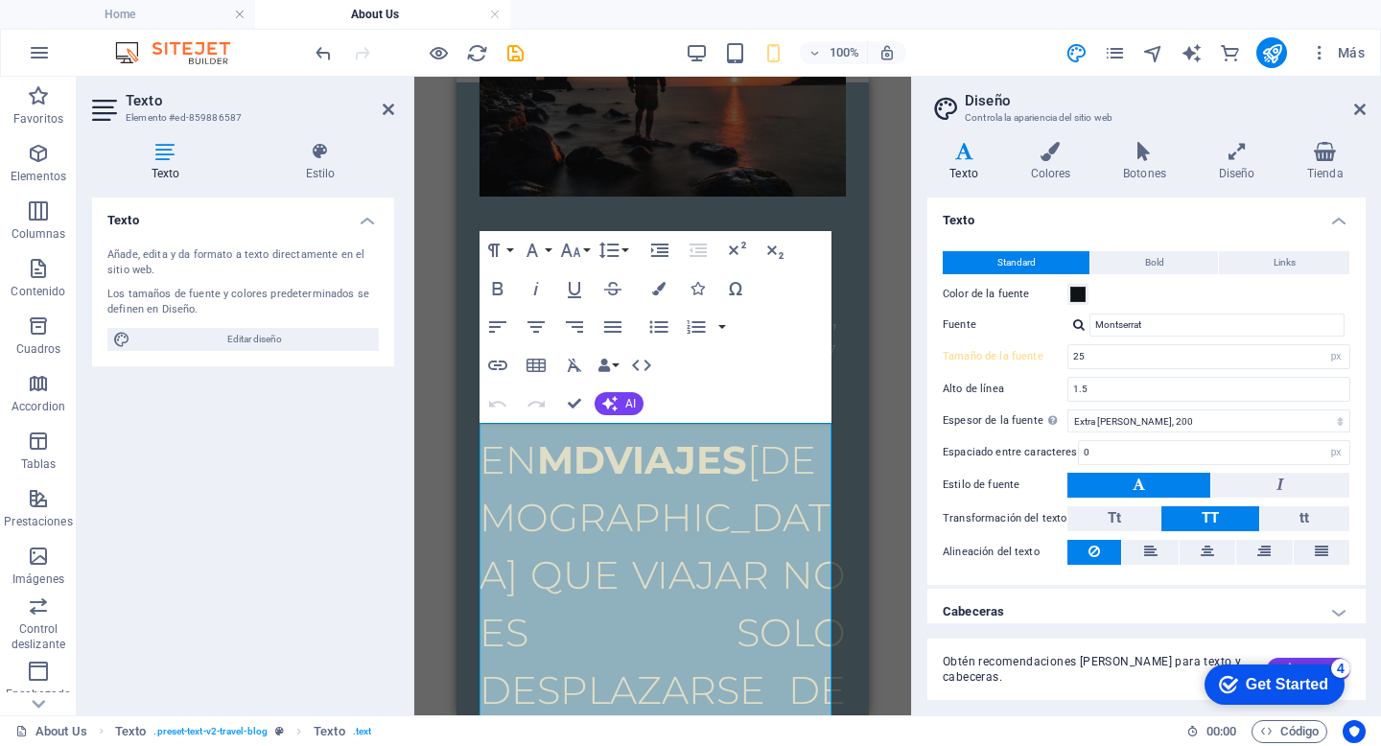
click at [1167, 586] on ul "Texto Standard Bold Links Color de la fuente Fuente Montserrat Tamaño de la fue…" at bounding box center [1146, 416] width 438 height 437
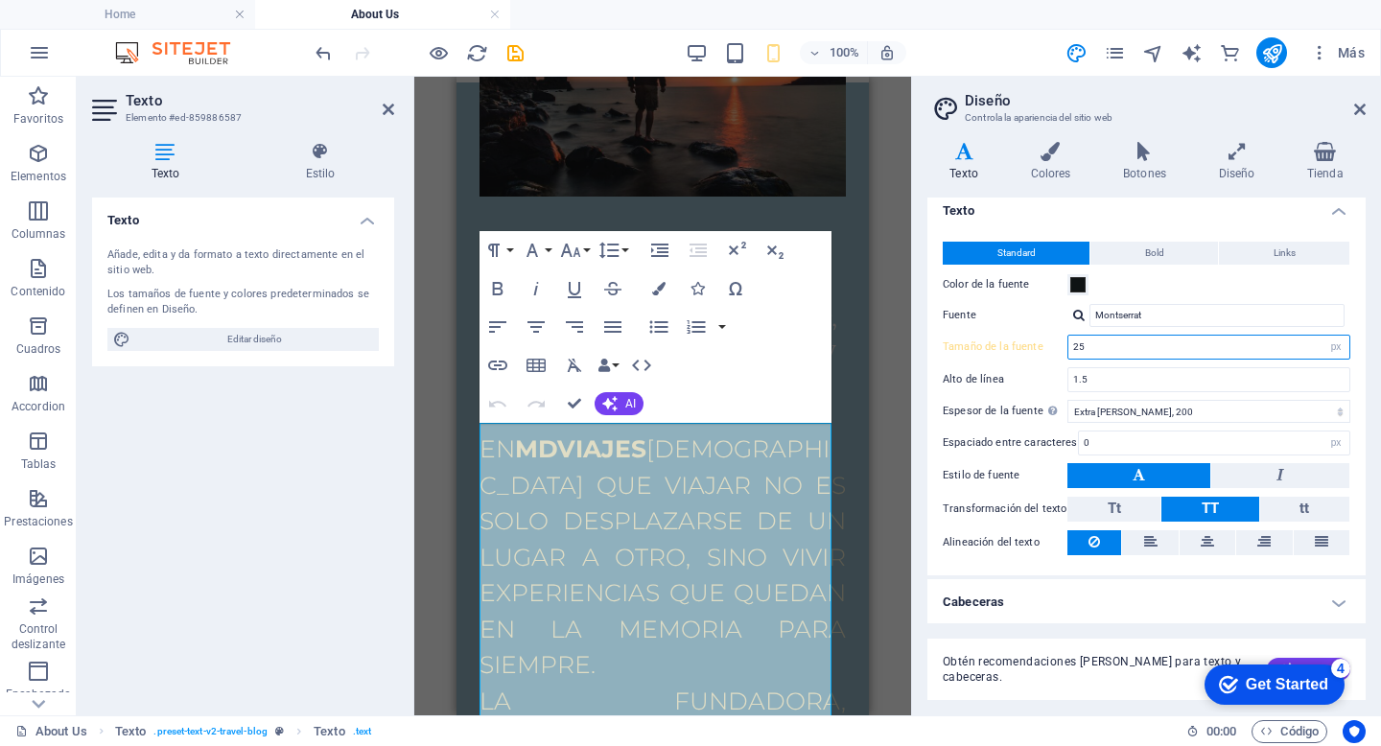
click at [1107, 352] on input "25" at bounding box center [1208, 347] width 281 height 23
type input "20"
click at [1011, 307] on label "Fuente" at bounding box center [1004, 315] width 125 height 23
click at [1089, 307] on input "Montserrat" at bounding box center [1216, 315] width 255 height 23
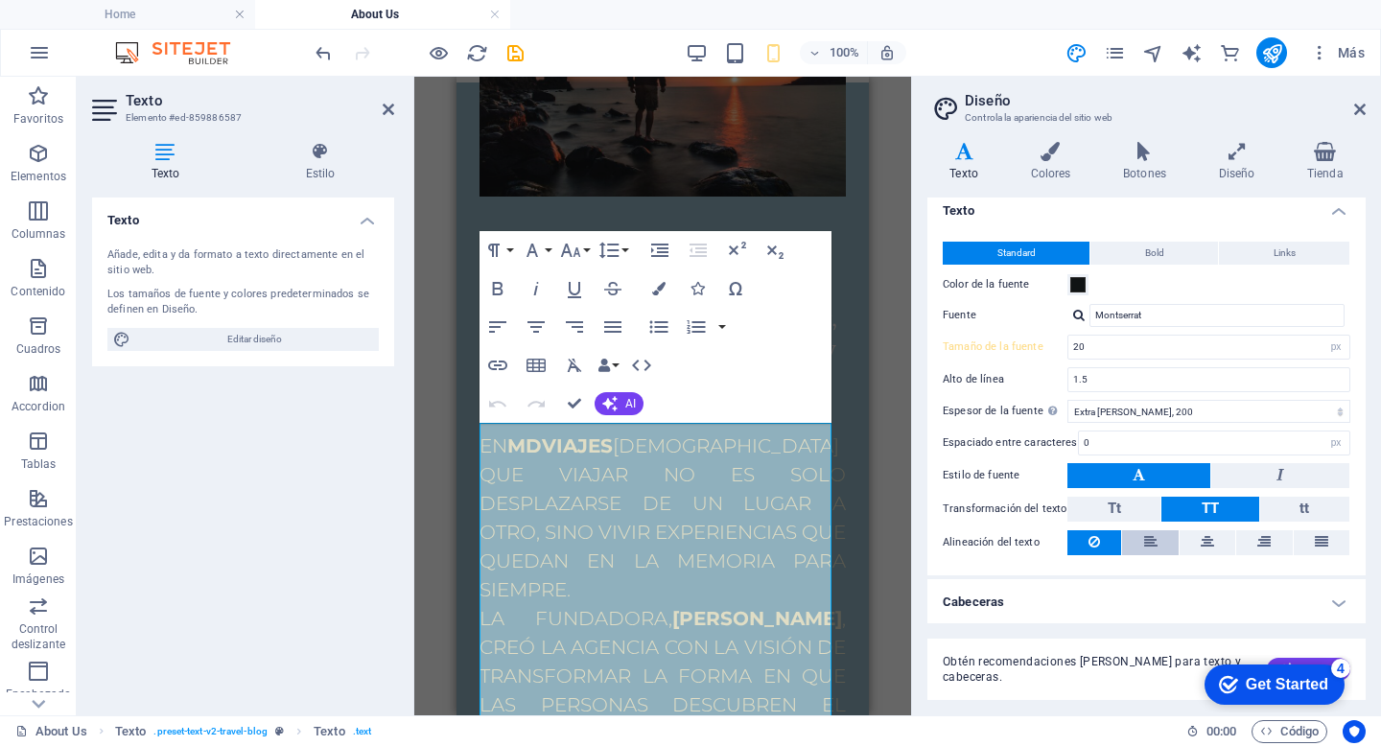
click at [1144, 543] on icon at bounding box center [1150, 541] width 13 height 23
click at [1111, 515] on span "Tt" at bounding box center [1113, 508] width 13 height 17
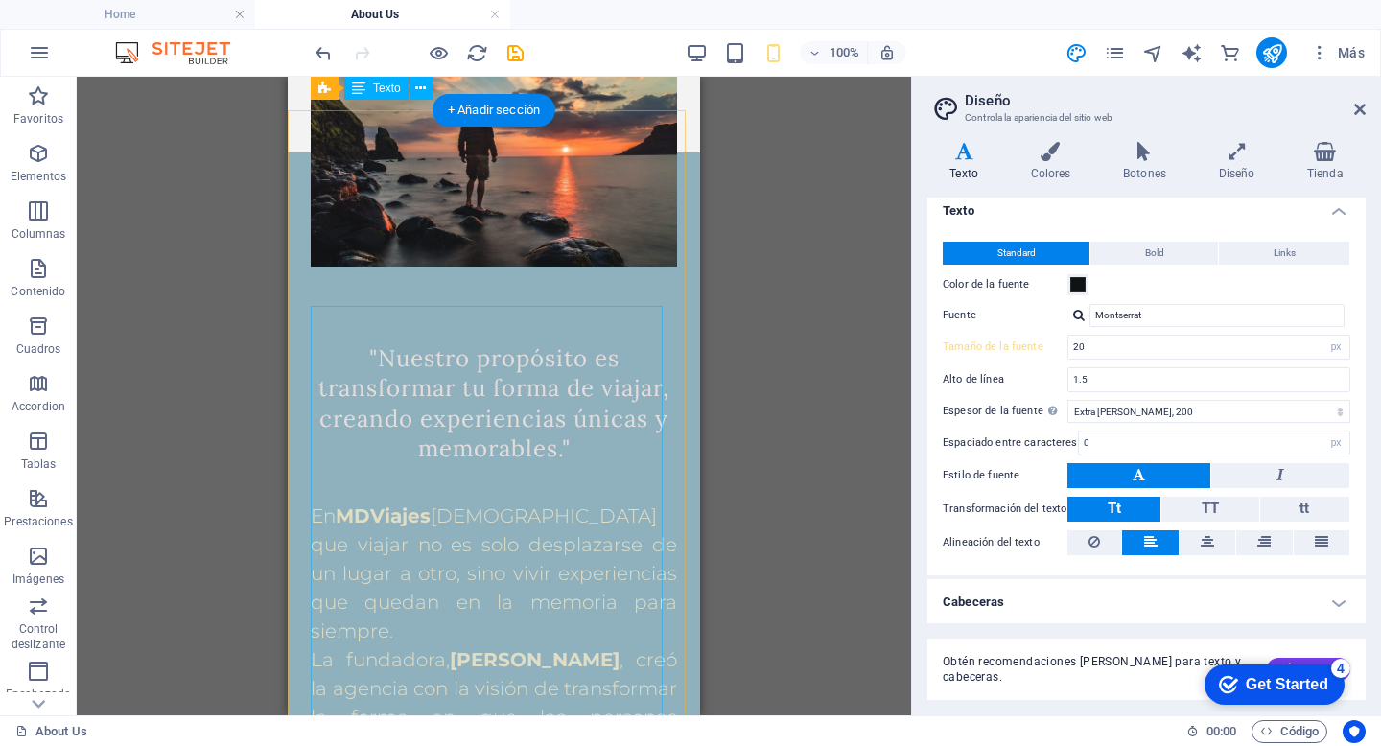
scroll to position [0, 0]
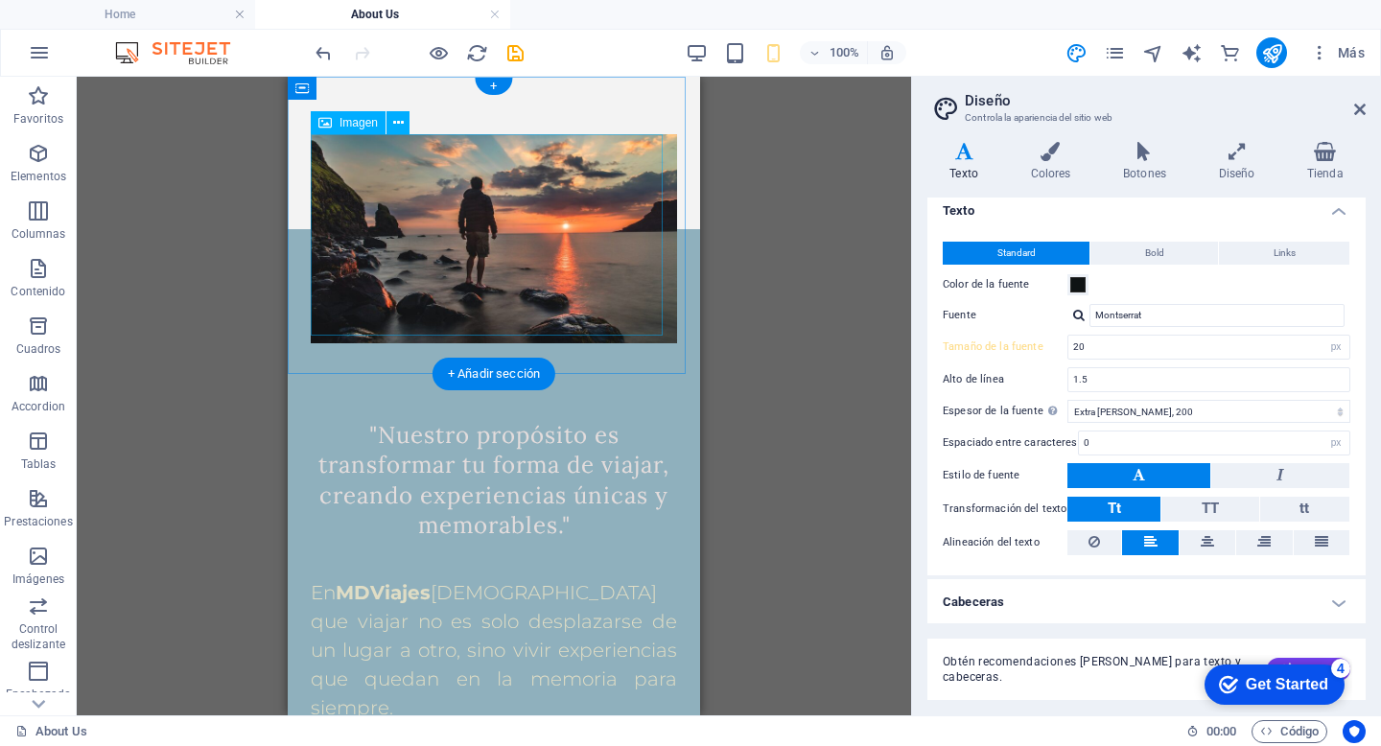
click at [595, 251] on figure at bounding box center [494, 238] width 366 height 209
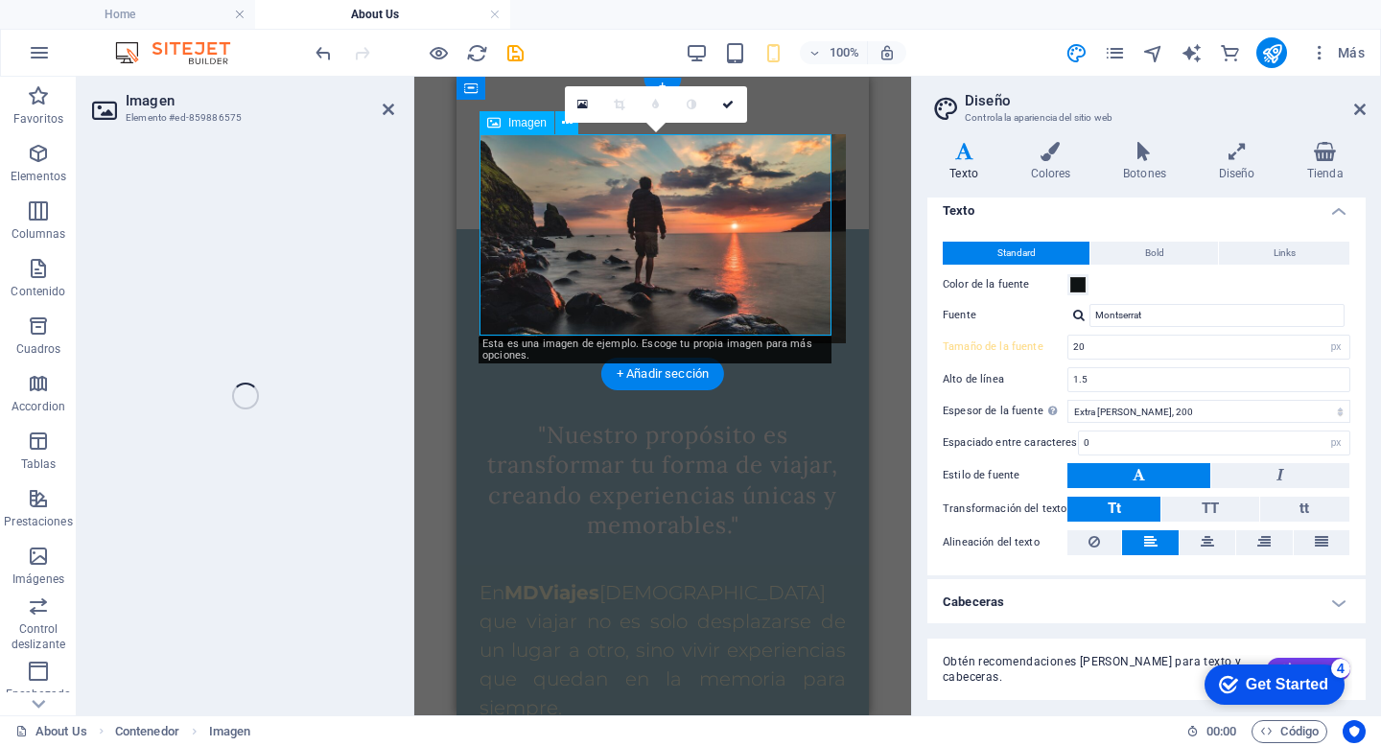
select select "%"
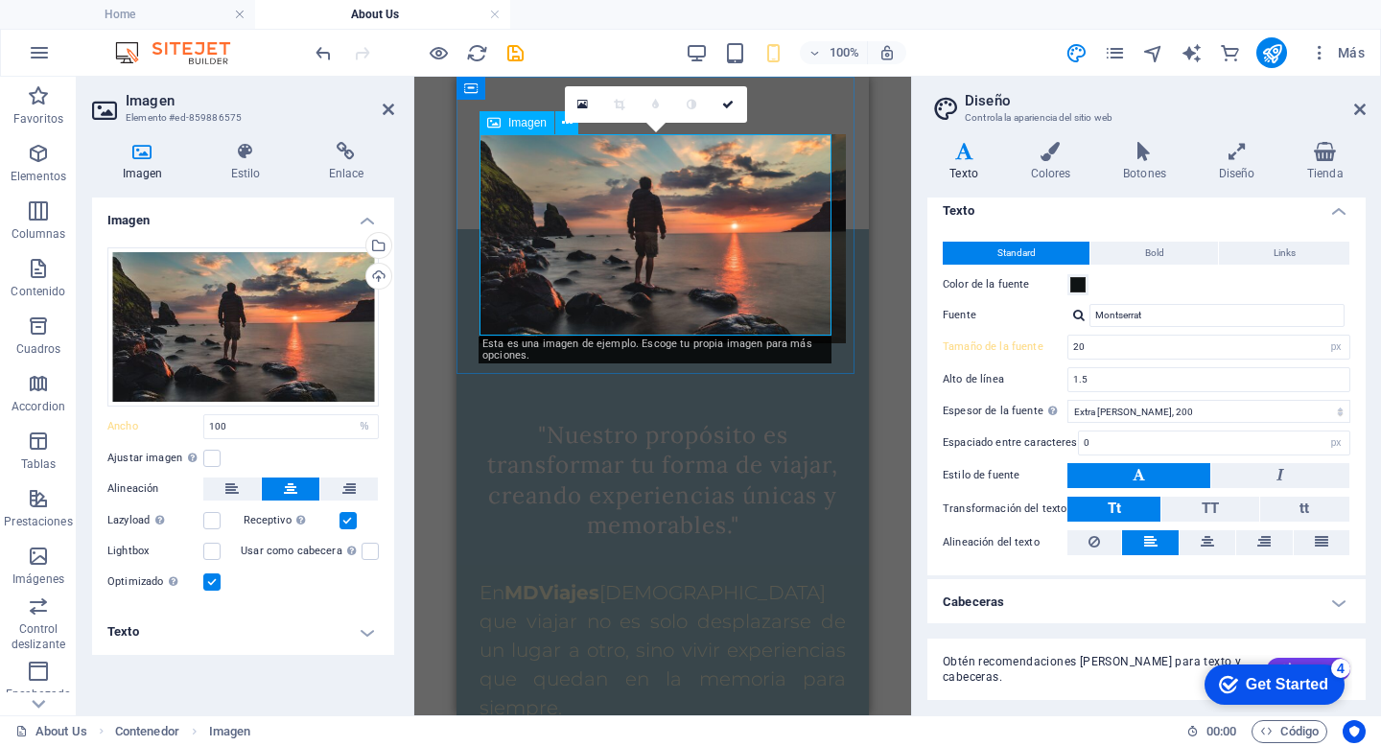
click at [514, 118] on span "Imagen" at bounding box center [527, 123] width 38 height 12
click at [516, 124] on span "Imagen" at bounding box center [527, 123] width 38 height 12
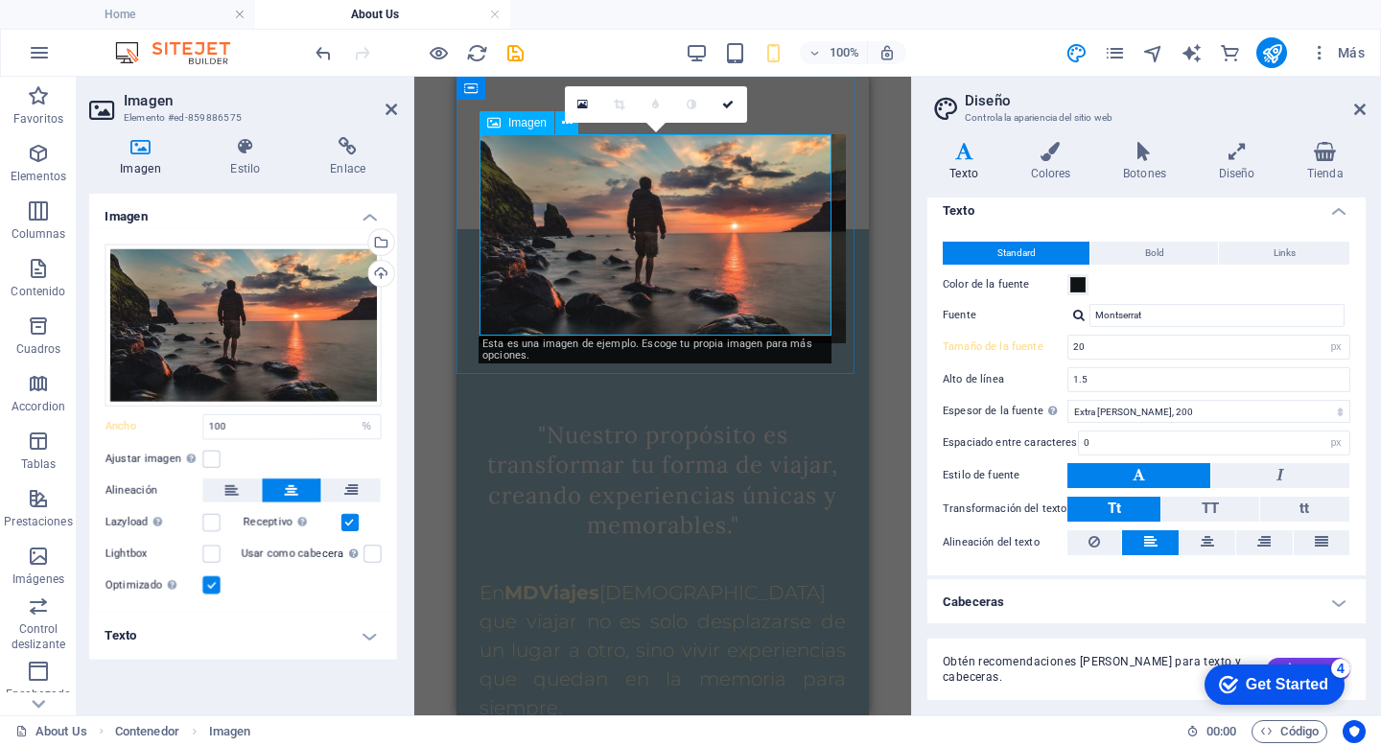
click at [516, 124] on span "Imagen" at bounding box center [527, 123] width 38 height 12
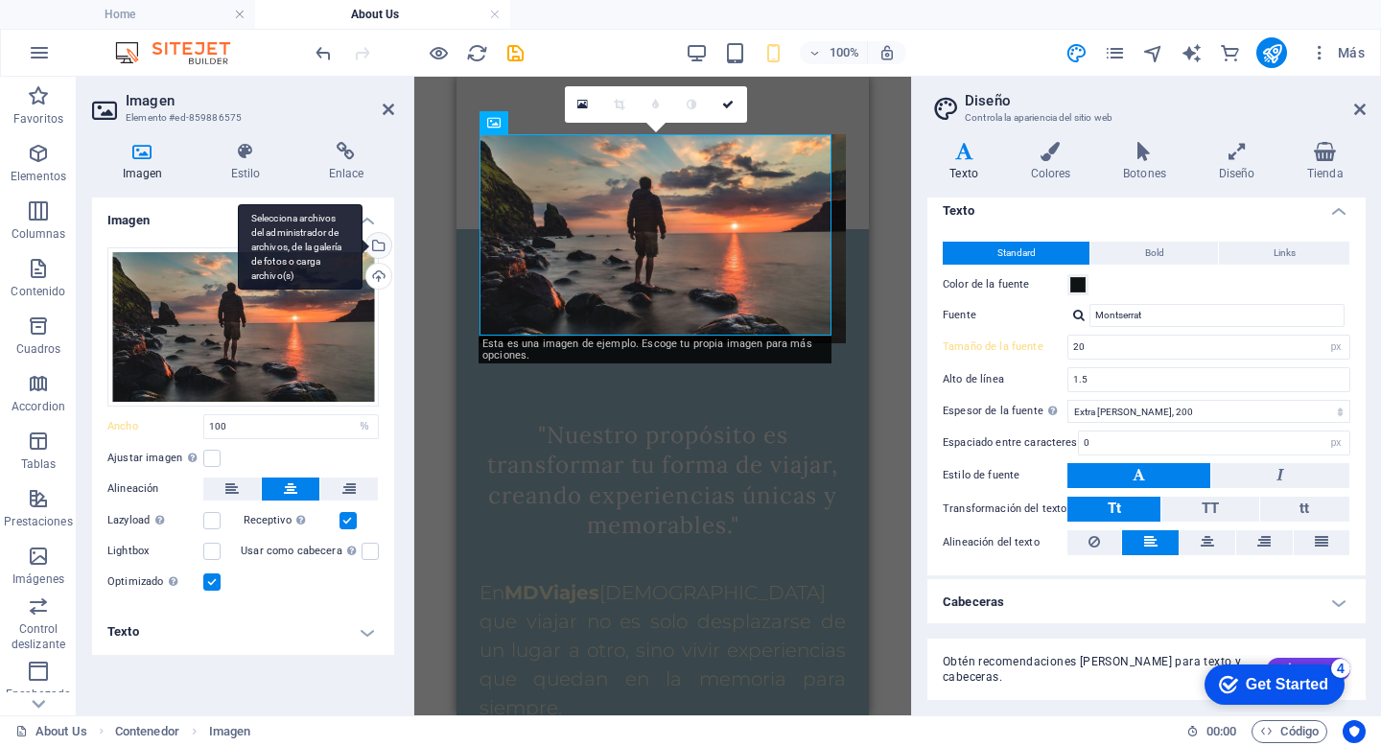
click at [379, 244] on div "Selecciona archivos del administrador de archivos, de la galería de fotos o car…" at bounding box center [376, 247] width 29 height 29
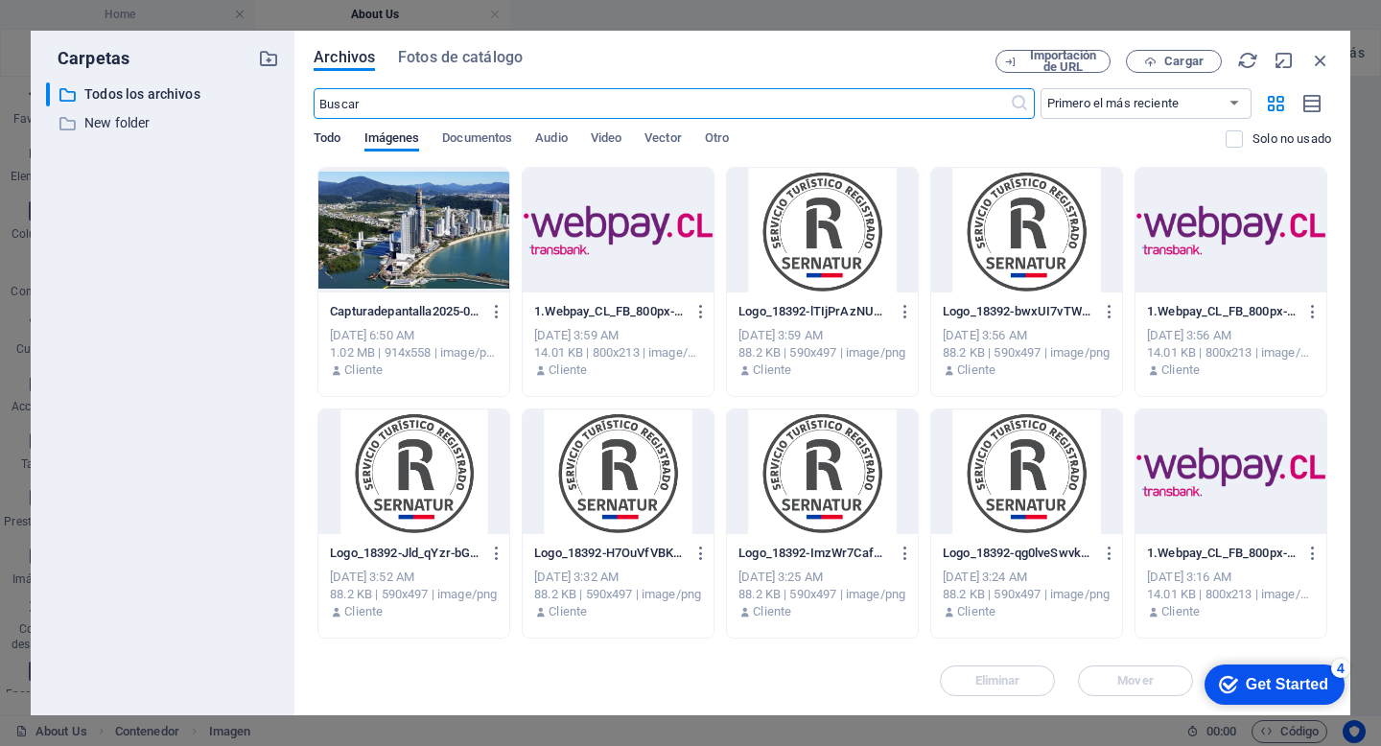
click at [337, 135] on span "Todo" at bounding box center [327, 140] width 27 height 27
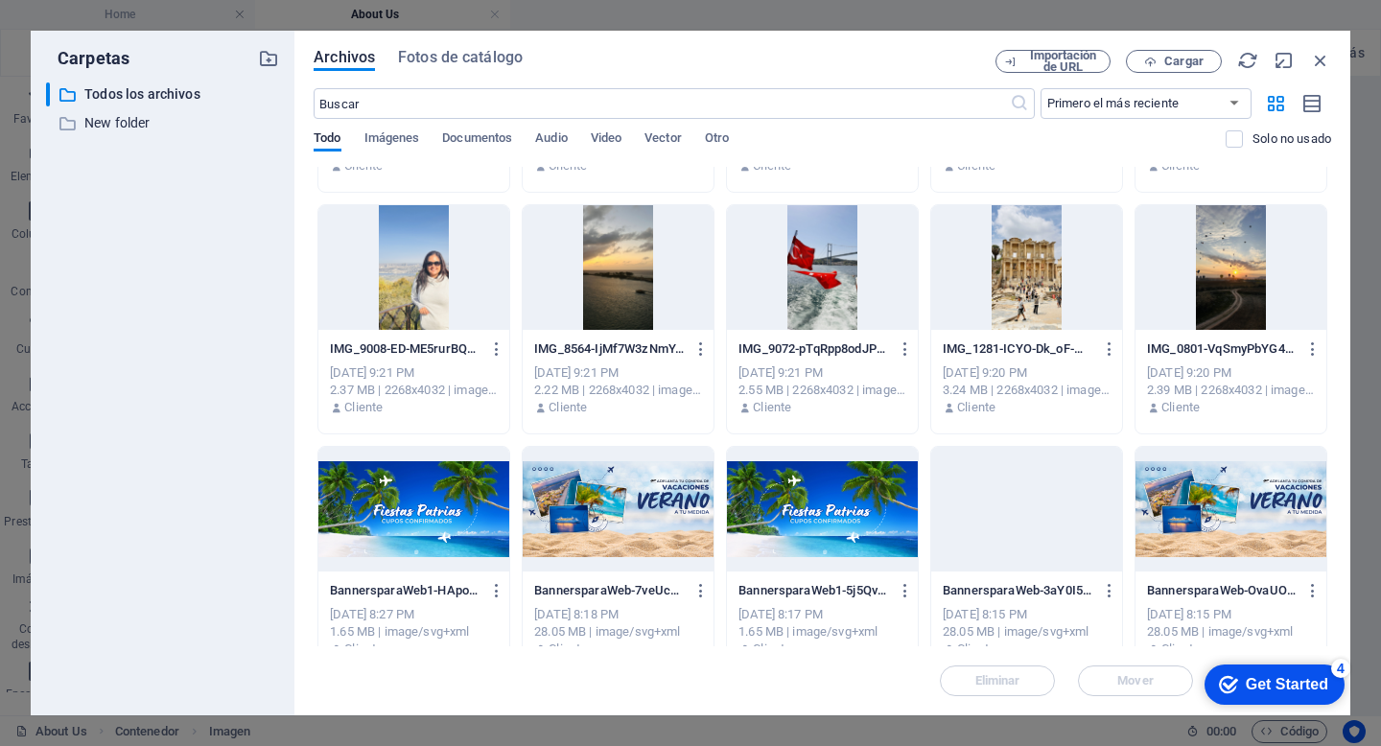
scroll to position [2465, 0]
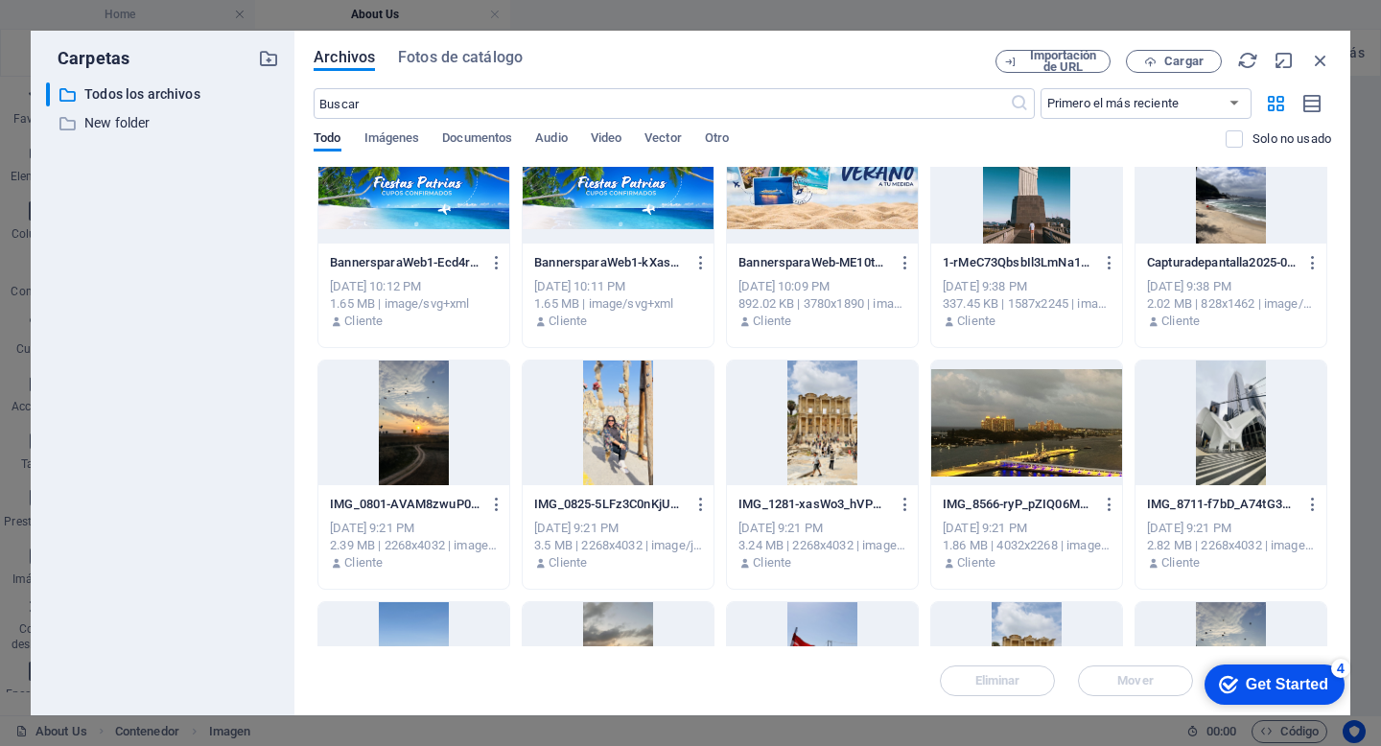
click at [632, 440] on div at bounding box center [618, 422] width 191 height 125
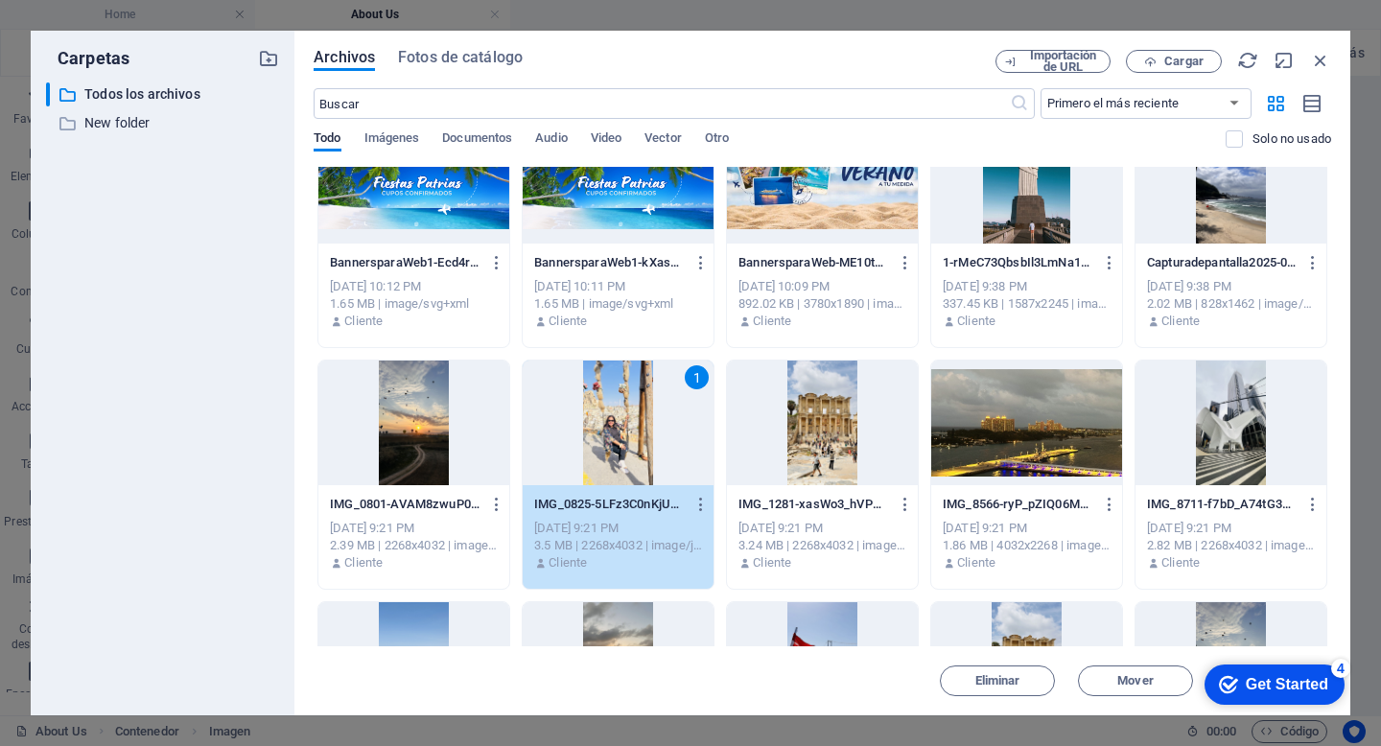
click at [632, 440] on div "1" at bounding box center [618, 422] width 191 height 125
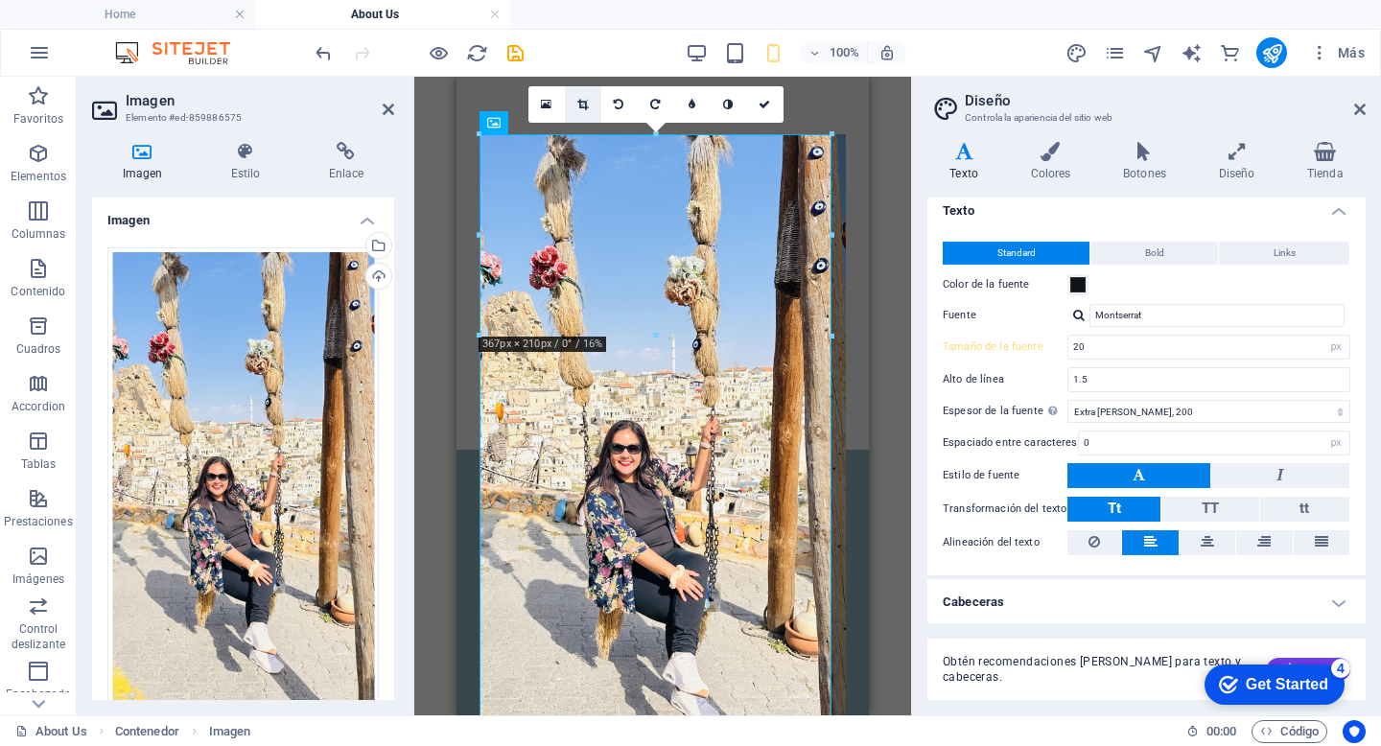
click at [584, 105] on icon at bounding box center [582, 105] width 11 height 12
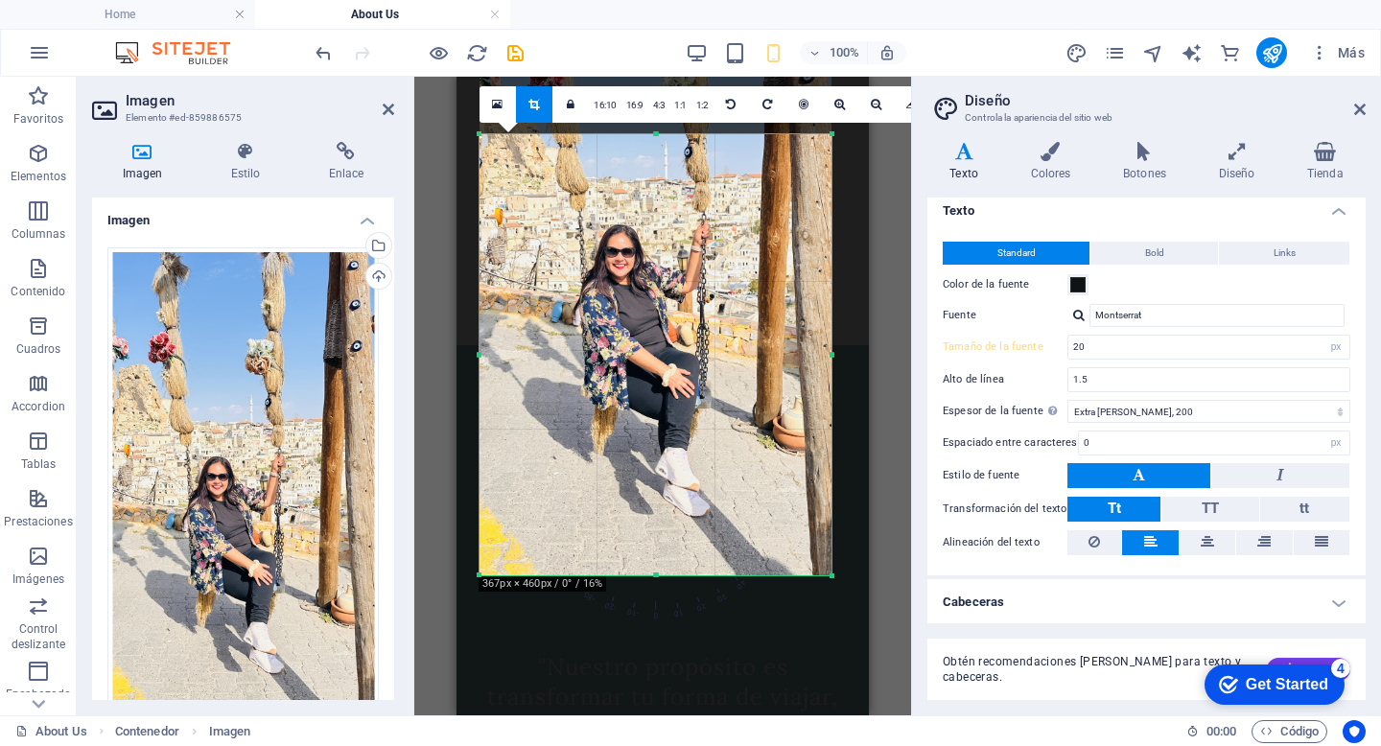
drag, startPoint x: 654, startPoint y: 135, endPoint x: 684, endPoint y: 319, distance: 186.5
click at [685, 318] on div "180 170 160 150 140 130 120 110 100 90 80 70 60 50 40 30 20 10 0 -10 -20 -30 -4…" at bounding box center [655, 354] width 352 height 441
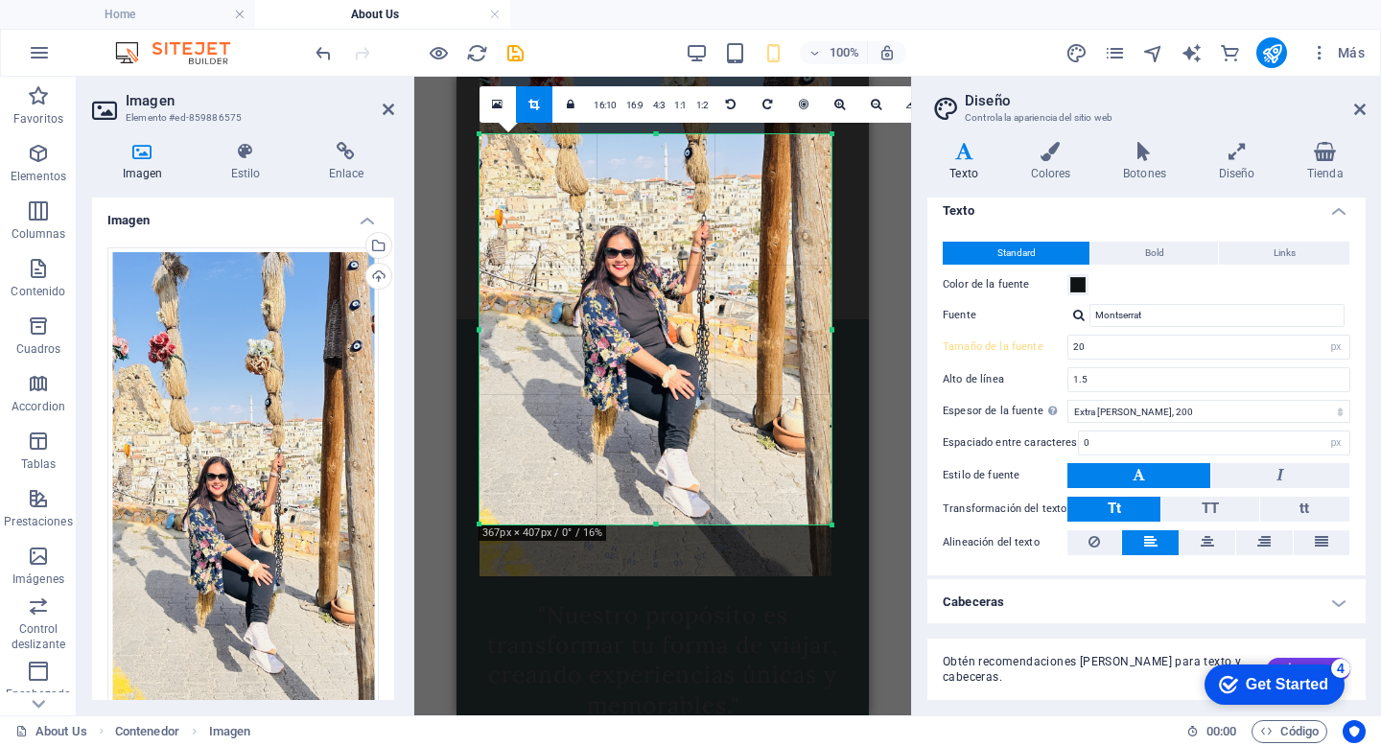
drag, startPoint x: 654, startPoint y: 575, endPoint x: 661, endPoint y: 523, distance: 52.2
click at [661, 523] on div at bounding box center [655, 525] width 352 height 7
click at [1356, 109] on icon at bounding box center [1360, 109] width 12 height 15
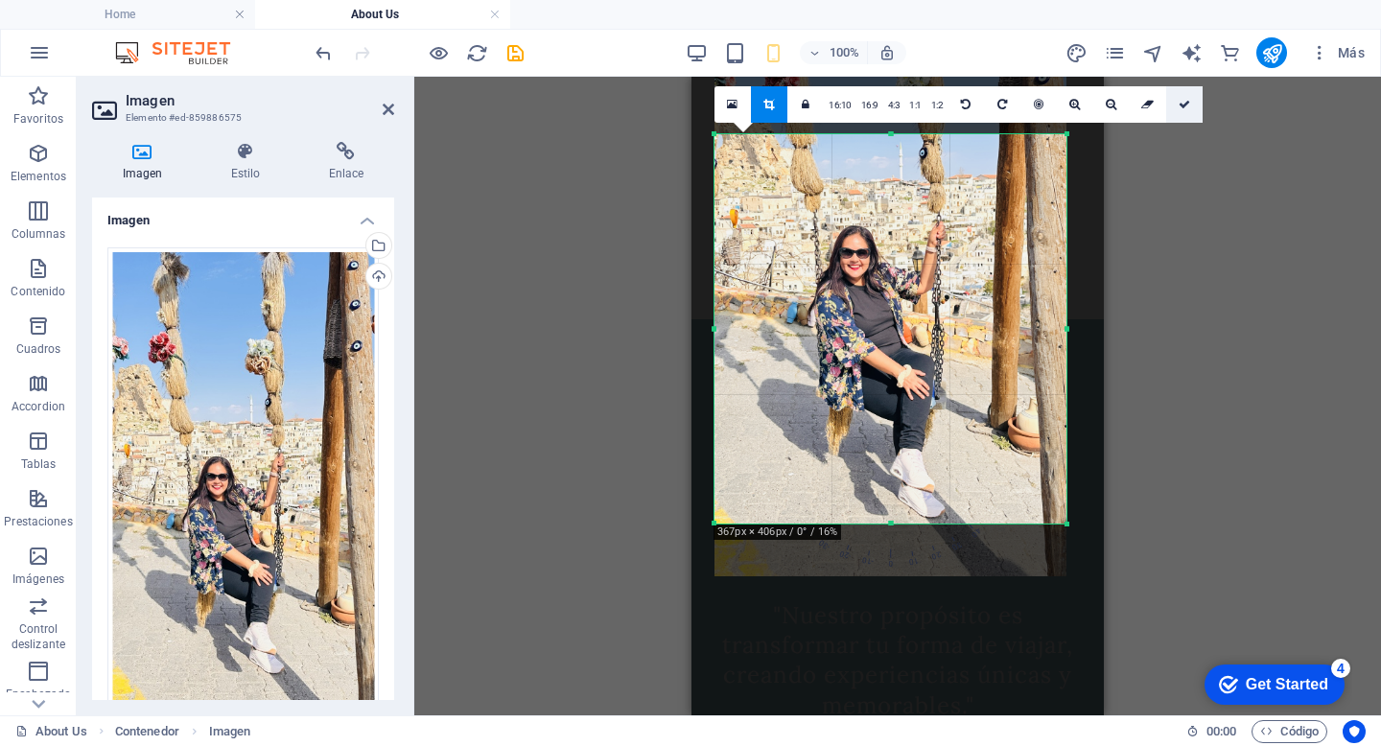
click at [1183, 103] on icon at bounding box center [1184, 105] width 12 height 12
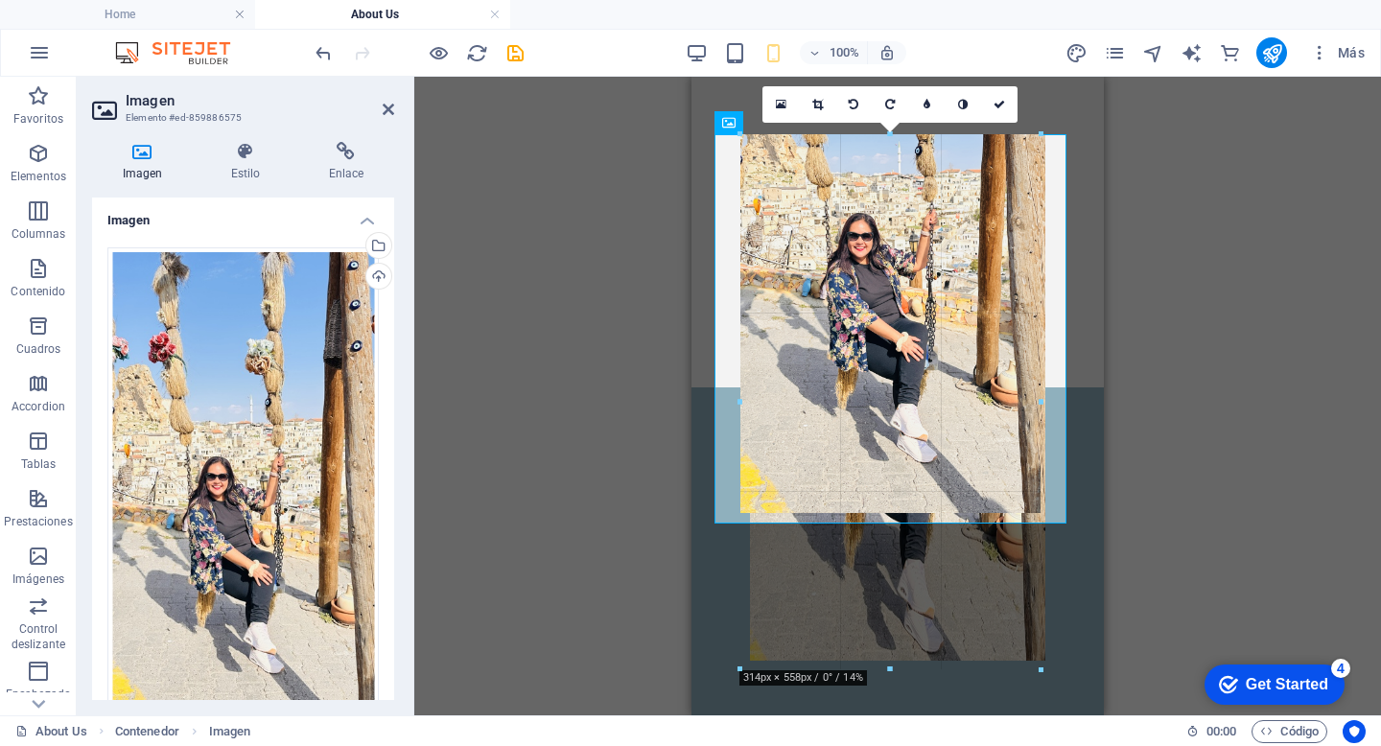
drag, startPoint x: 1066, startPoint y: 135, endPoint x: 1005, endPoint y: 237, distance: 118.7
type input "308"
select select "px"
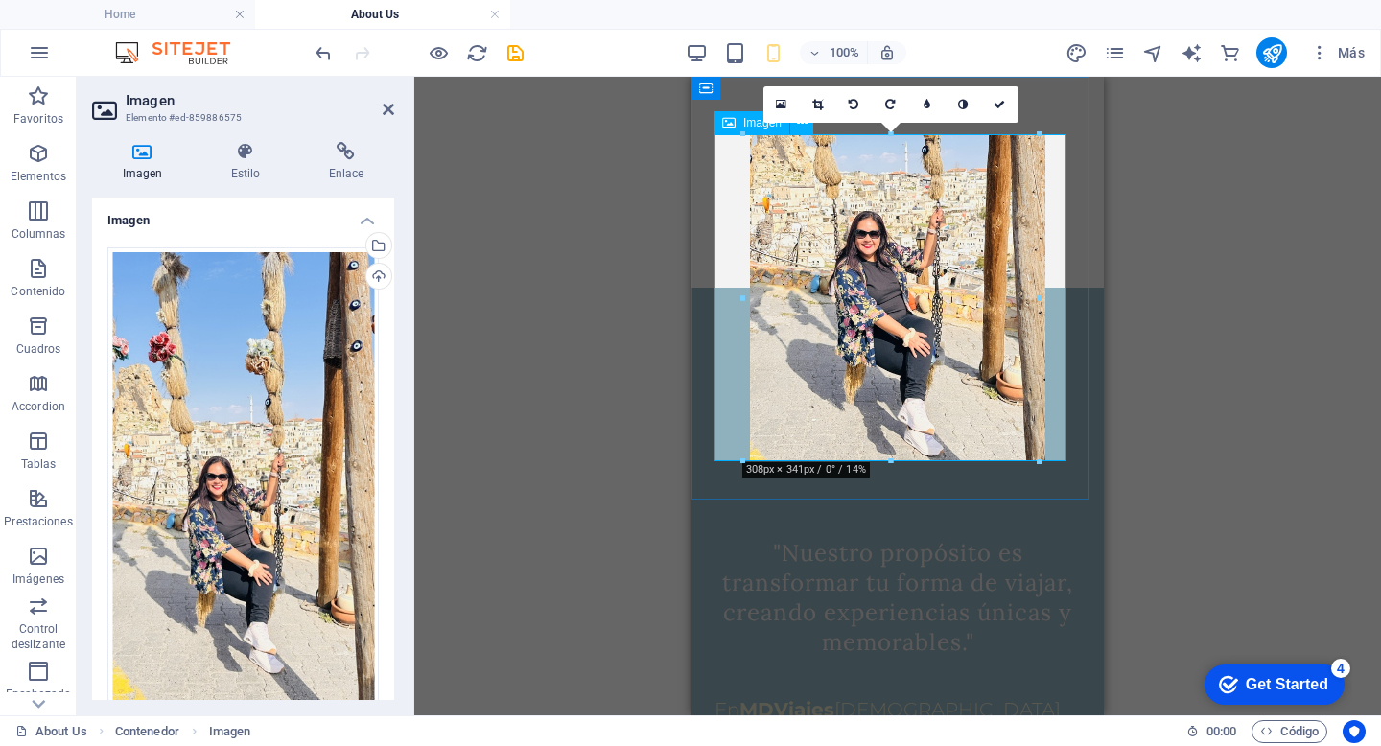
type input "100"
select select "%"
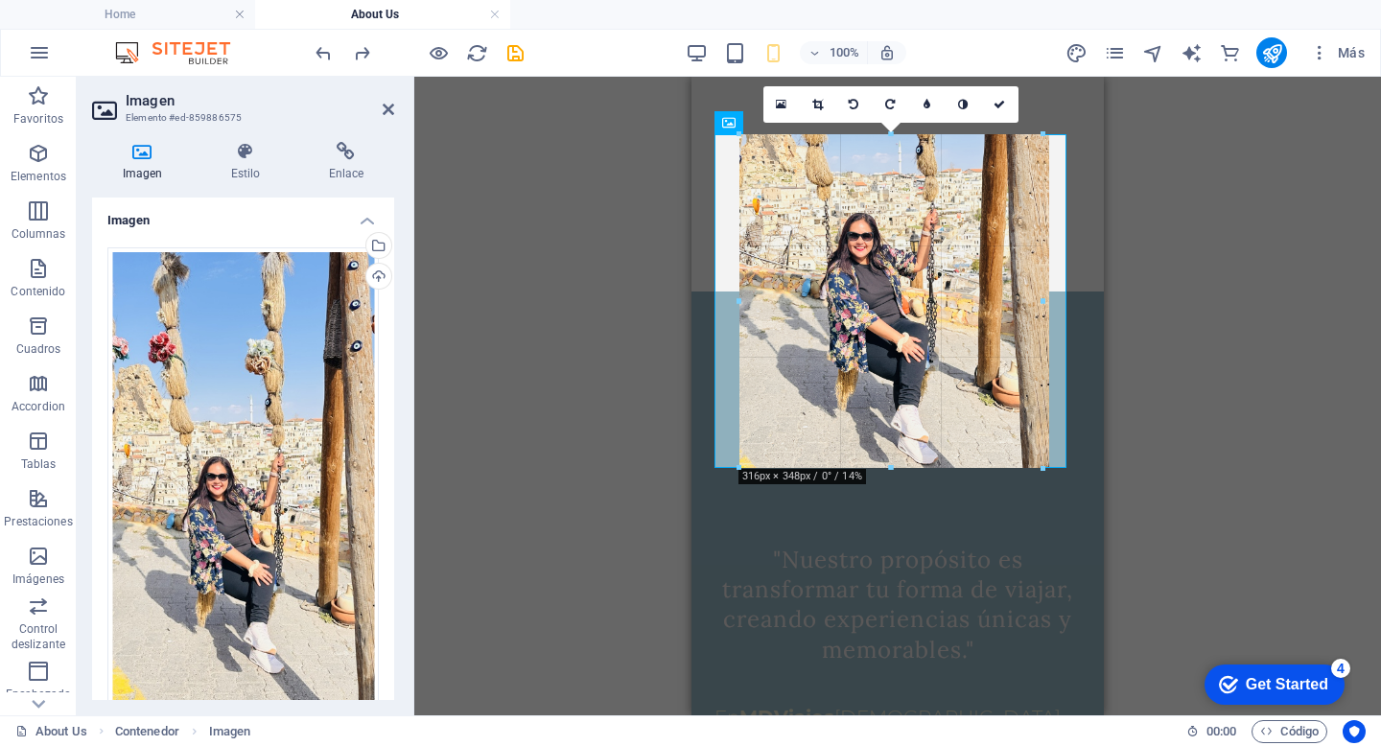
drag, startPoint x: 715, startPoint y: 330, endPoint x: 767, endPoint y: 319, distance: 52.8
type input "316"
select select "px"
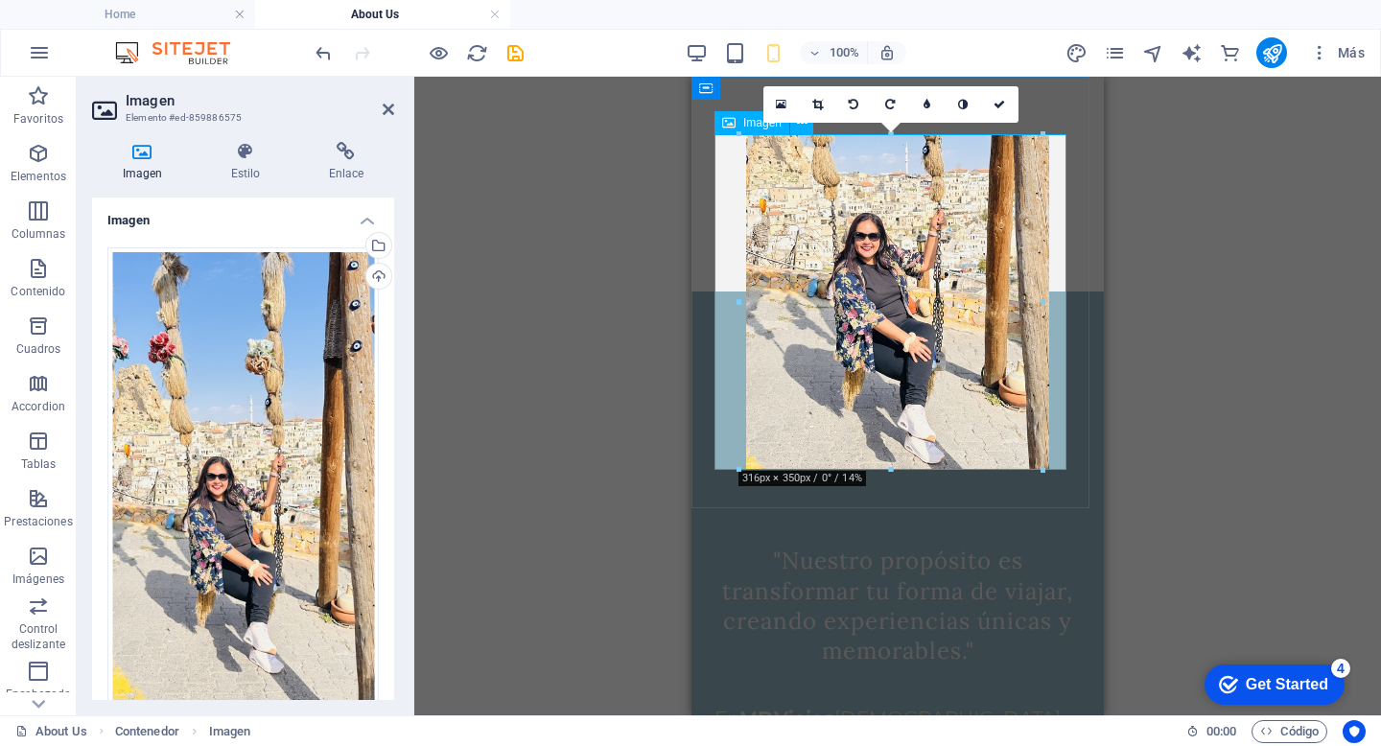
type input "100"
select select "%"
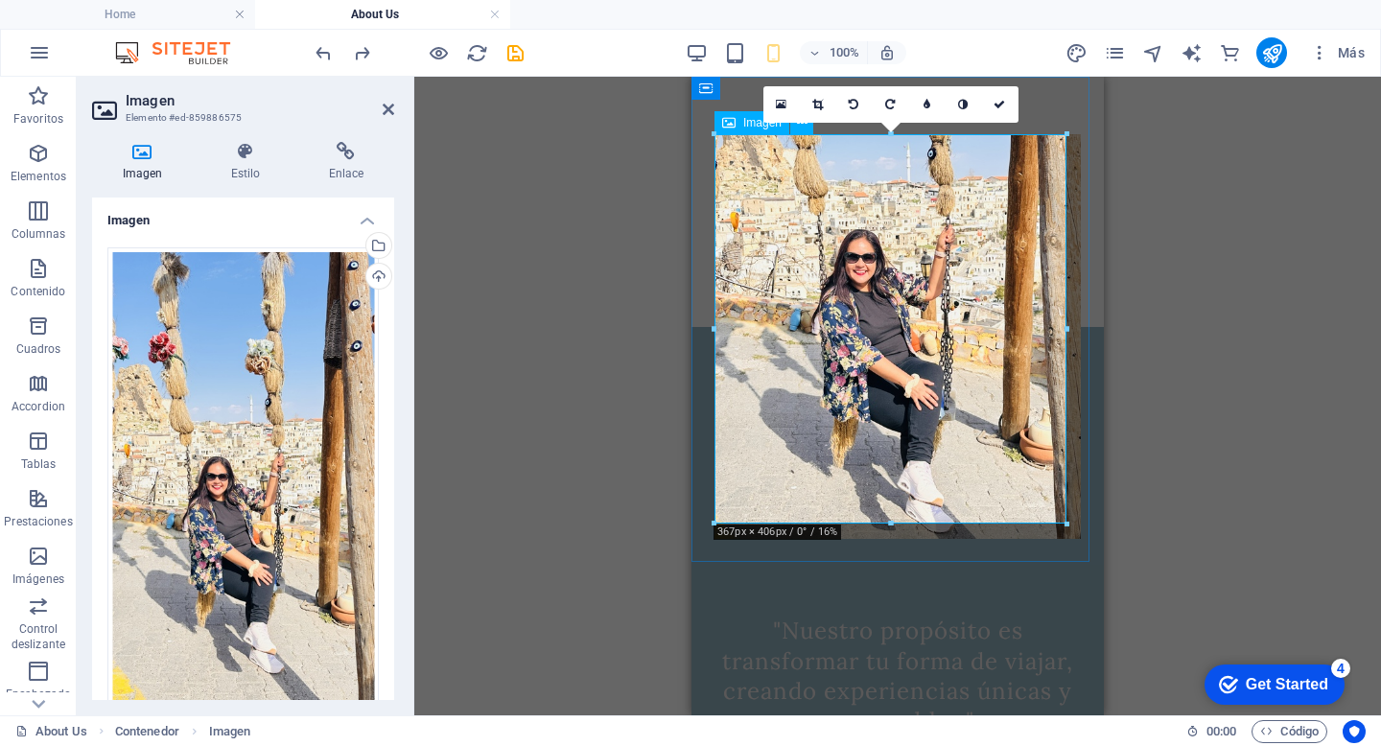
drag, startPoint x: 1581, startPoint y: 213, endPoint x: 890, endPoint y: 180, distance: 692.0
drag, startPoint x: 1583, startPoint y: 212, endPoint x: 892, endPoint y: 229, distance: 691.5
click at [820, 106] on icon at bounding box center [817, 105] width 11 height 12
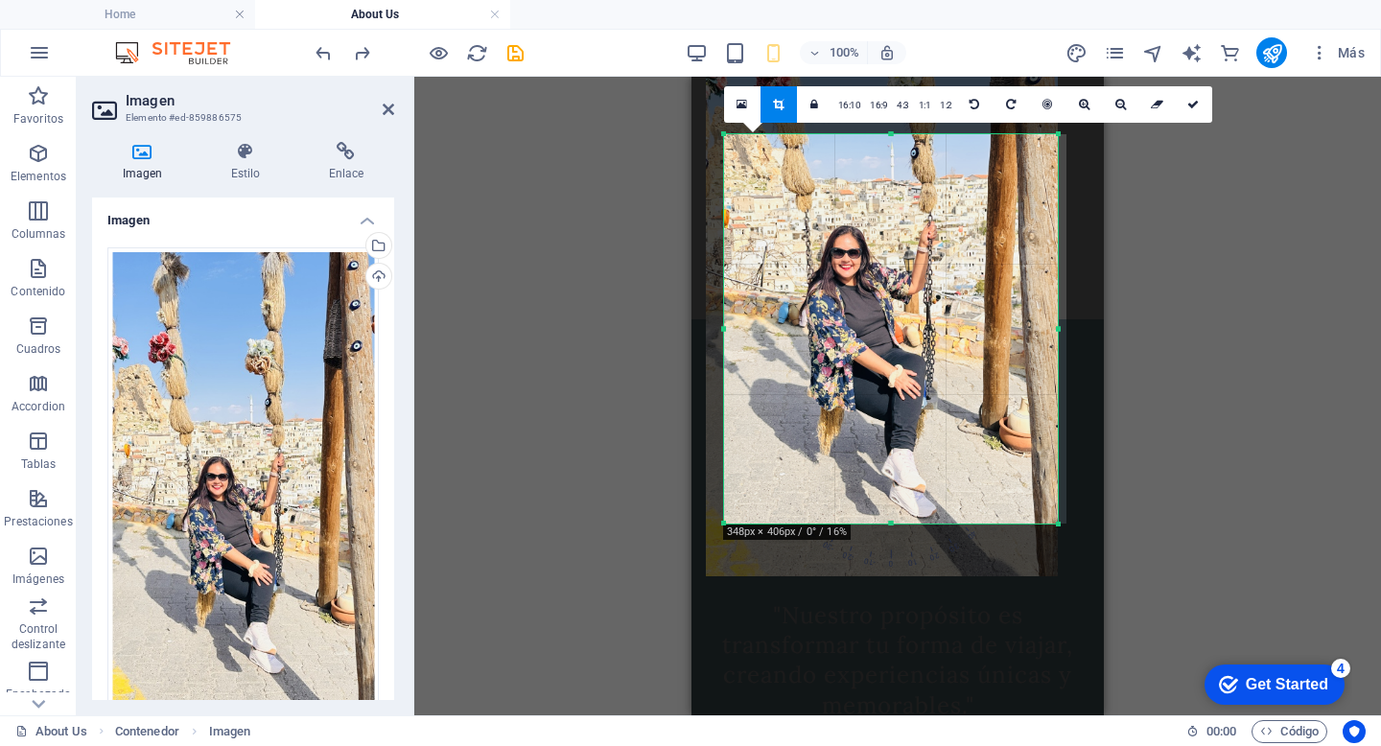
drag, startPoint x: 714, startPoint y: 330, endPoint x: 732, endPoint y: 330, distance: 18.2
click at [732, 330] on div "180 170 160 150 140 130 120 110 100 90 80 70 60 50 40 30 20 10 0 -10 -20 -30 -4…" at bounding box center [891, 328] width 334 height 389
click at [1115, 109] on link at bounding box center [1121, 104] width 36 height 36
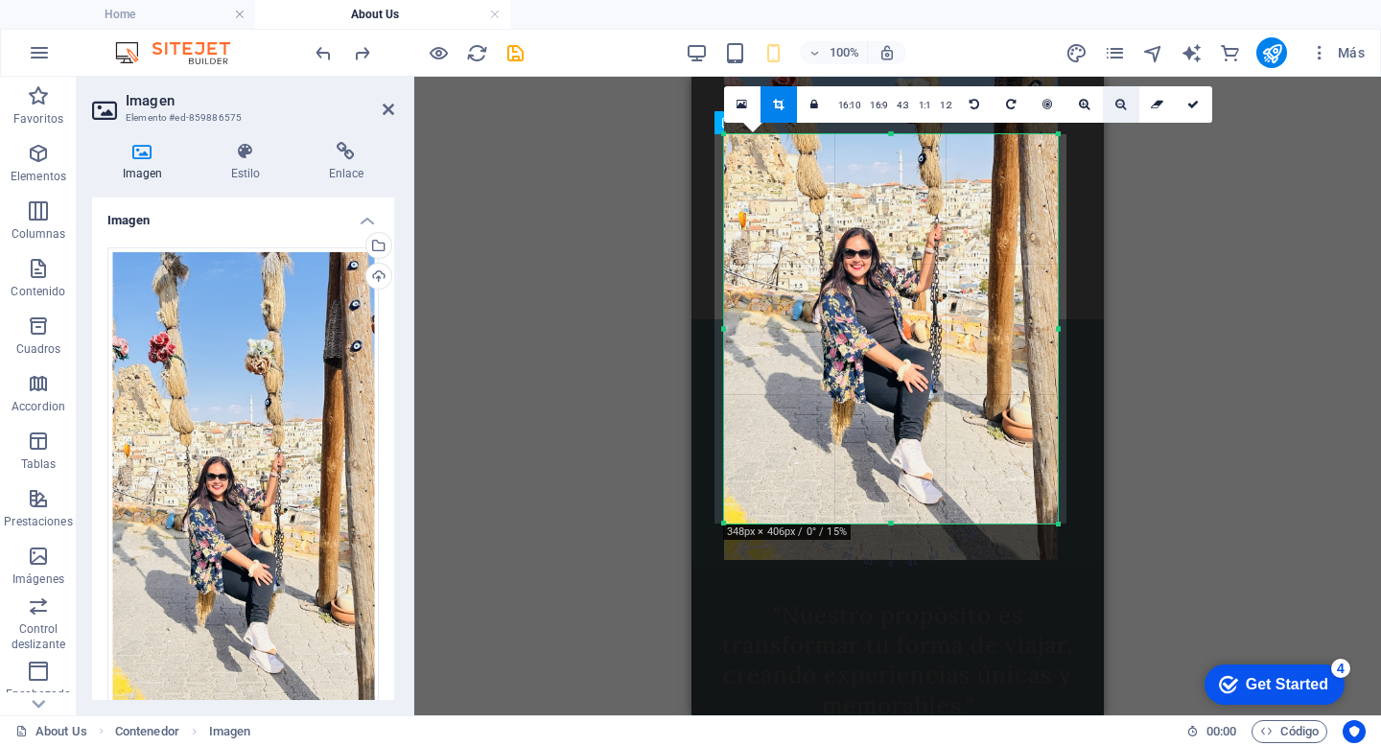
click at [1115, 109] on link at bounding box center [1121, 104] width 36 height 36
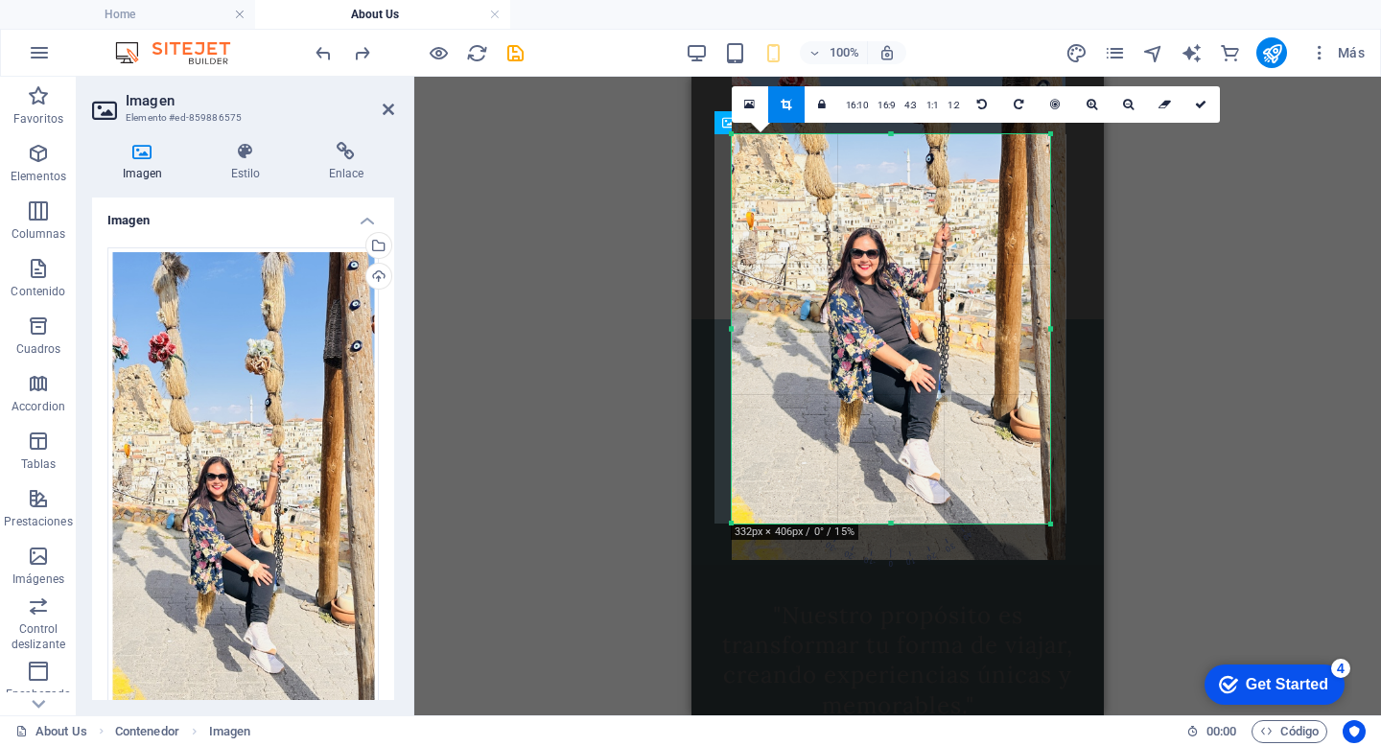
drag, startPoint x: 1054, startPoint y: 138, endPoint x: 1038, endPoint y: 171, distance: 36.0
click at [1038, 171] on div "180 170 160 150 140 130 120 110 100 90 80 70 60 50 40 30 20 10 0 -10 -20 -30 -4…" at bounding box center [891, 328] width 318 height 389
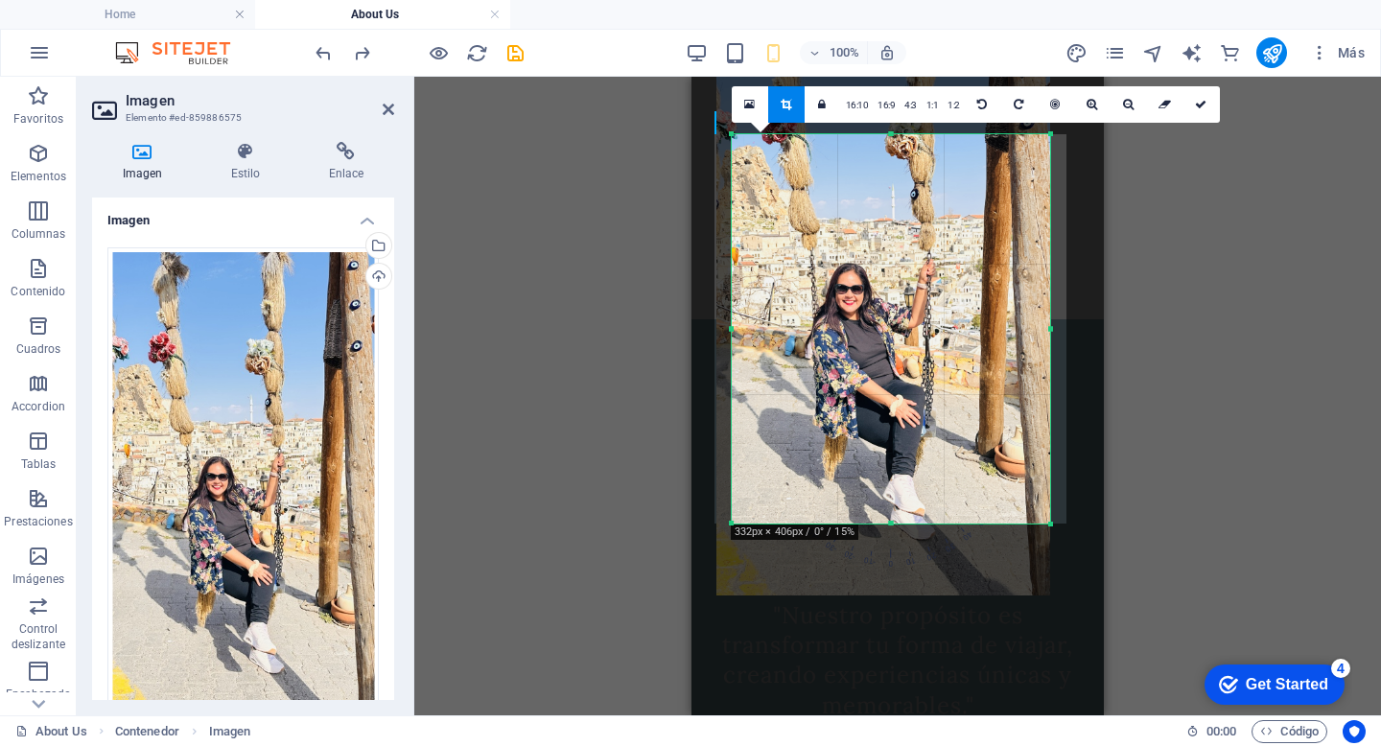
drag, startPoint x: 1038, startPoint y: 171, endPoint x: 1021, endPoint y: 206, distance: 39.4
click at [1021, 206] on div at bounding box center [883, 299] width 334 height 593
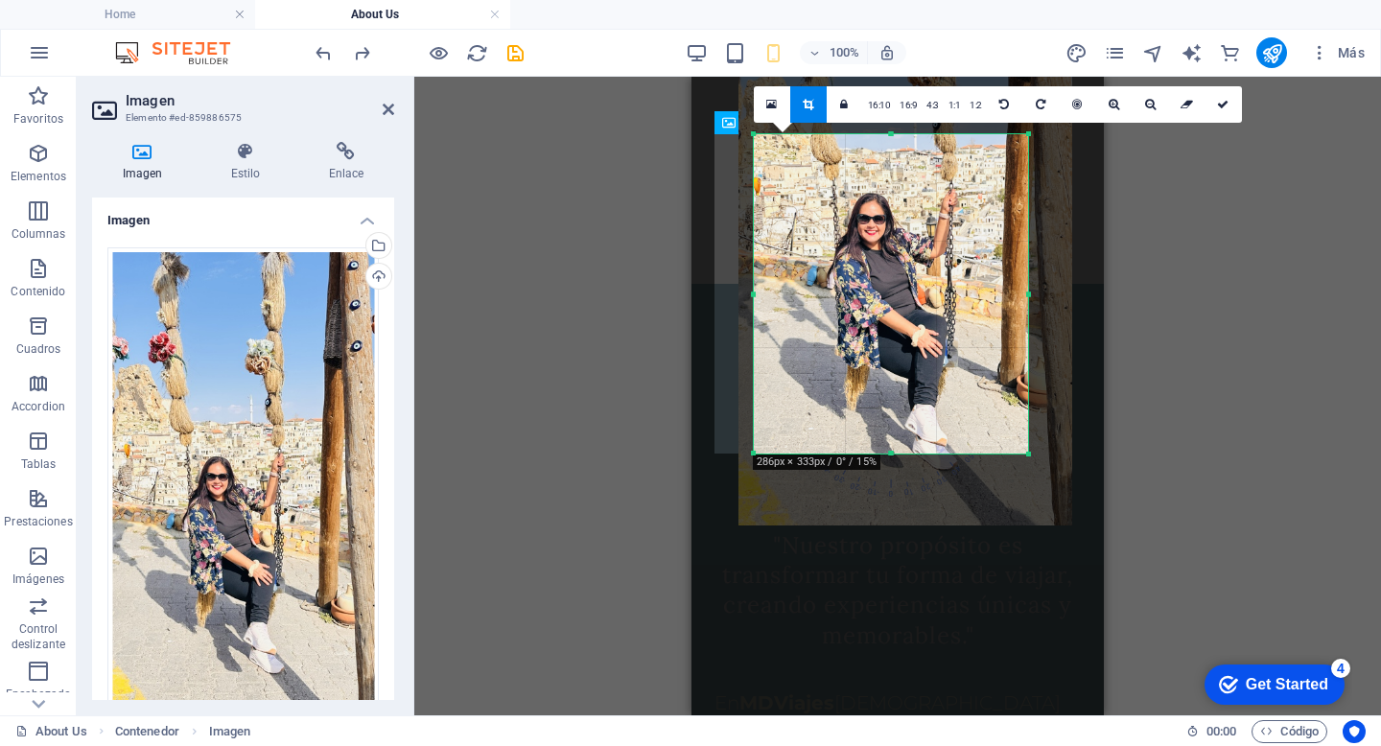
drag, startPoint x: 1049, startPoint y: 137, endPoint x: 1005, endPoint y: 206, distance: 81.9
click at [1005, 207] on div "180 170 160 150 140 130 120 110 100 90 80 70 60 50 40 30 20 10 0 -10 -20 -30 -4…" at bounding box center [891, 293] width 274 height 319
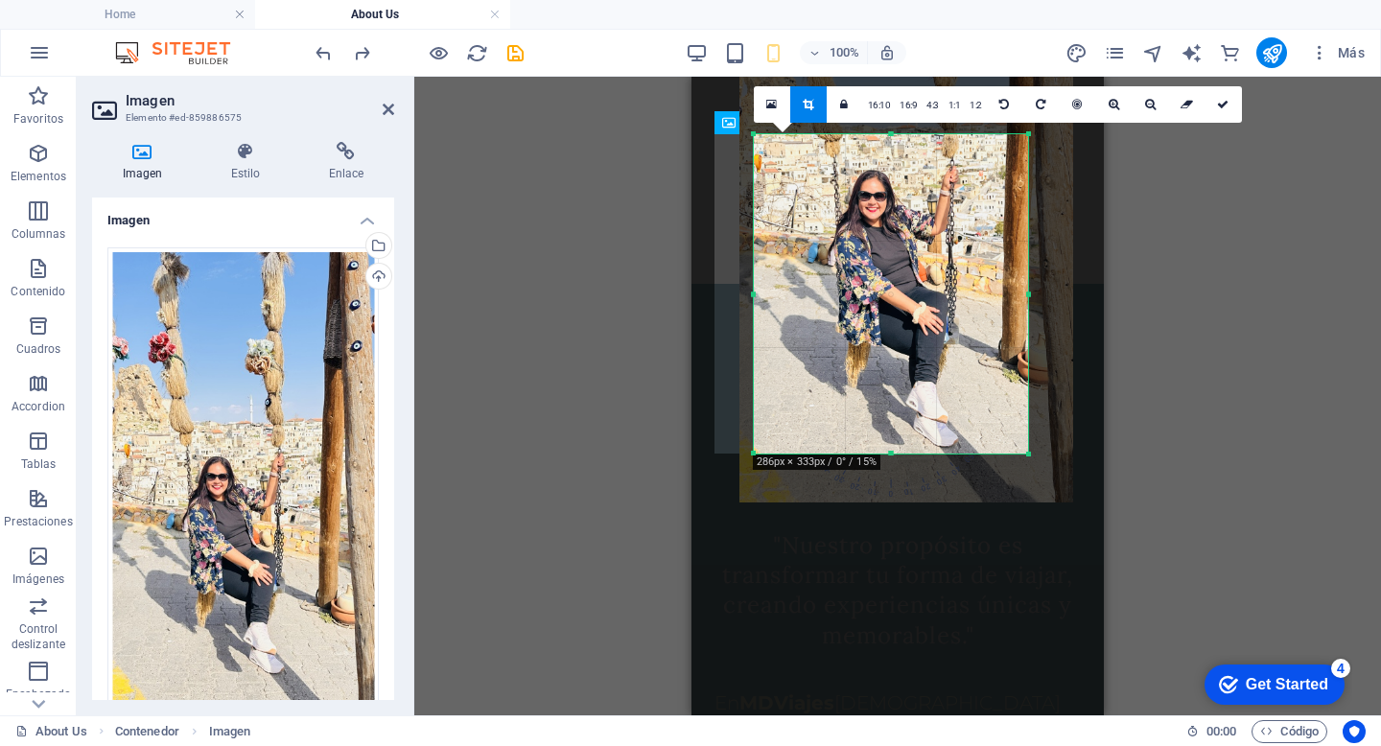
drag, startPoint x: 937, startPoint y: 314, endPoint x: 938, endPoint y: 290, distance: 24.0
click at [938, 290] on div at bounding box center [906, 206] width 334 height 593
click at [1217, 106] on icon at bounding box center [1223, 105] width 12 height 12
type input "286"
select select "px"
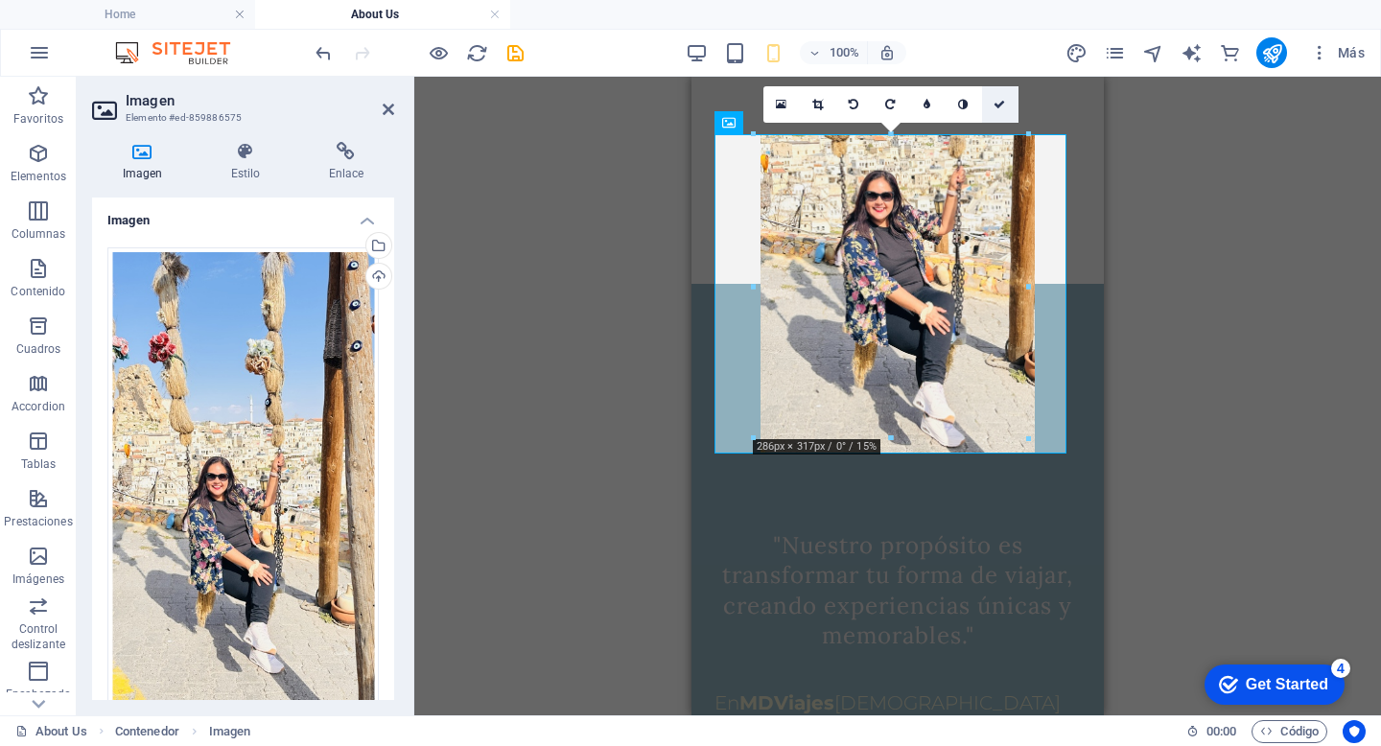
click at [993, 103] on icon at bounding box center [999, 105] width 12 height 12
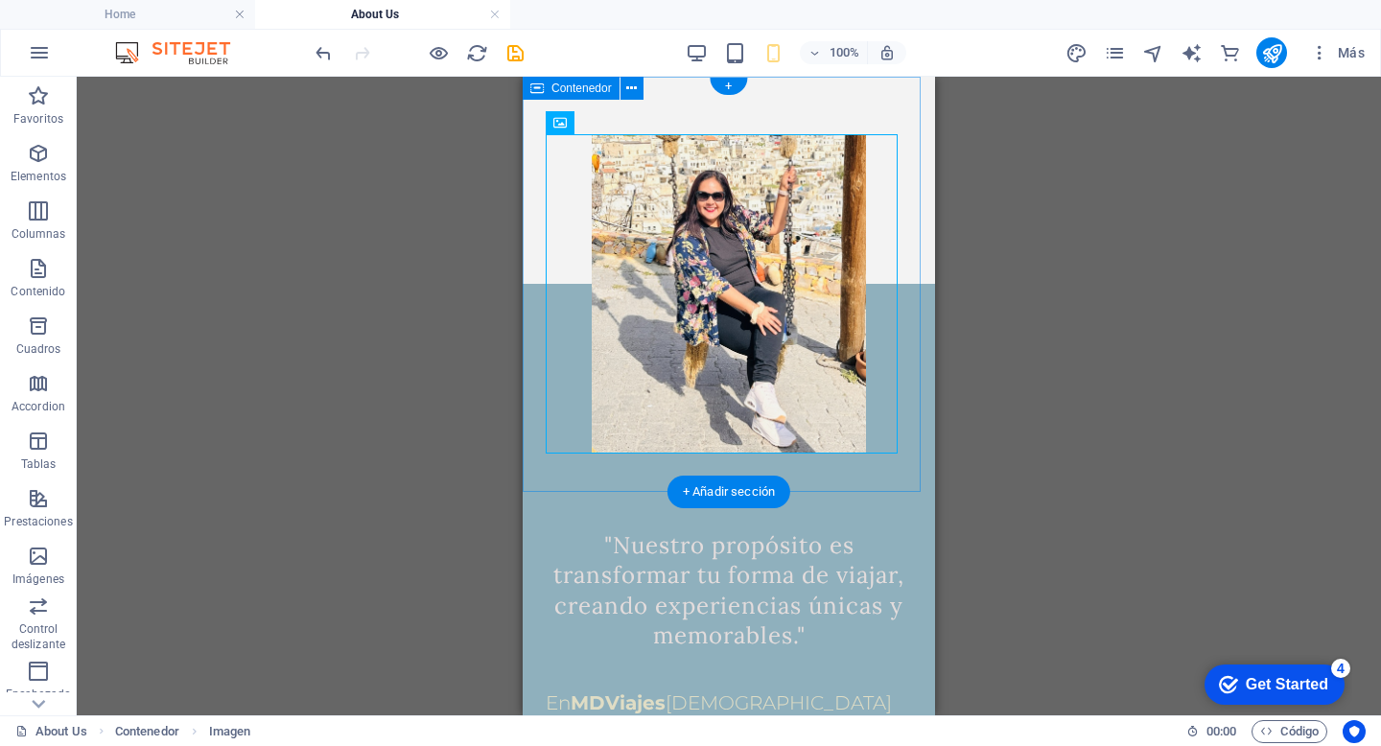
click at [878, 101] on div at bounding box center [729, 284] width 412 height 415
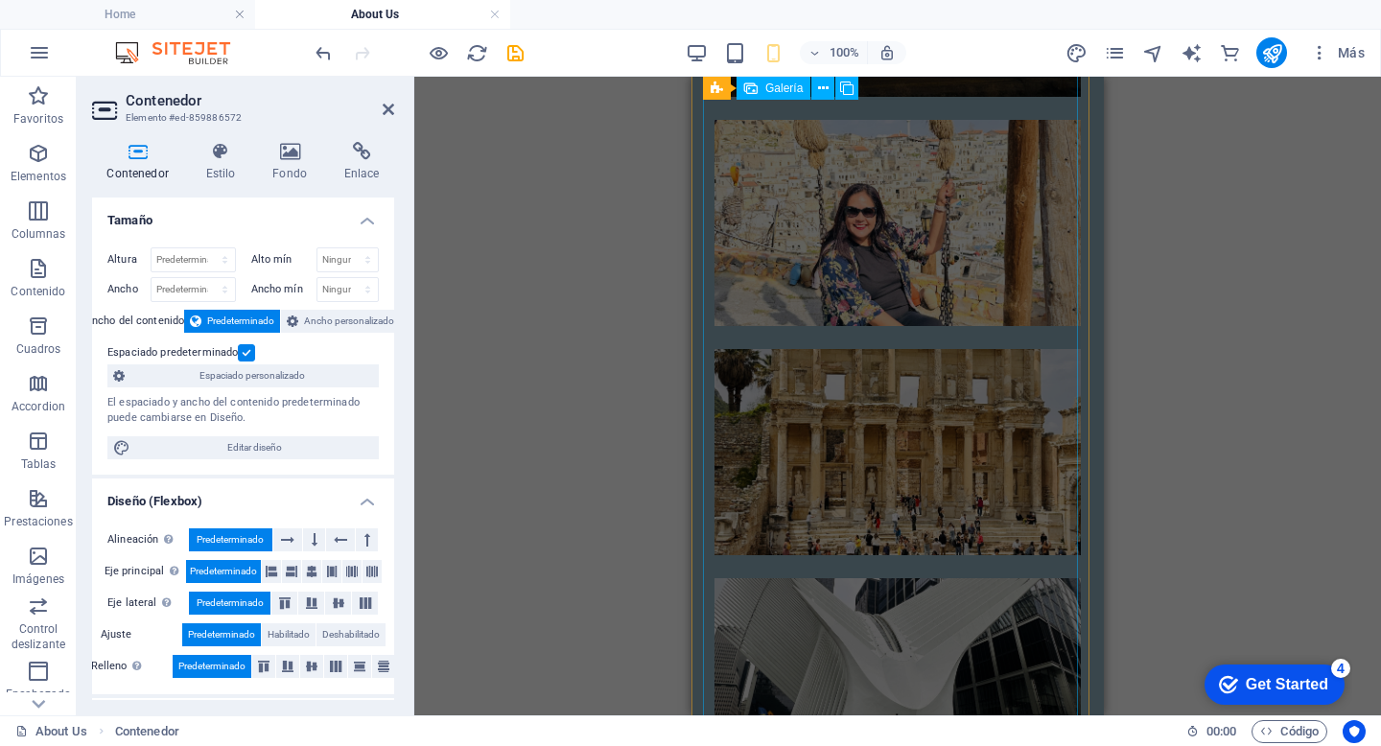
scroll to position [2272, 0]
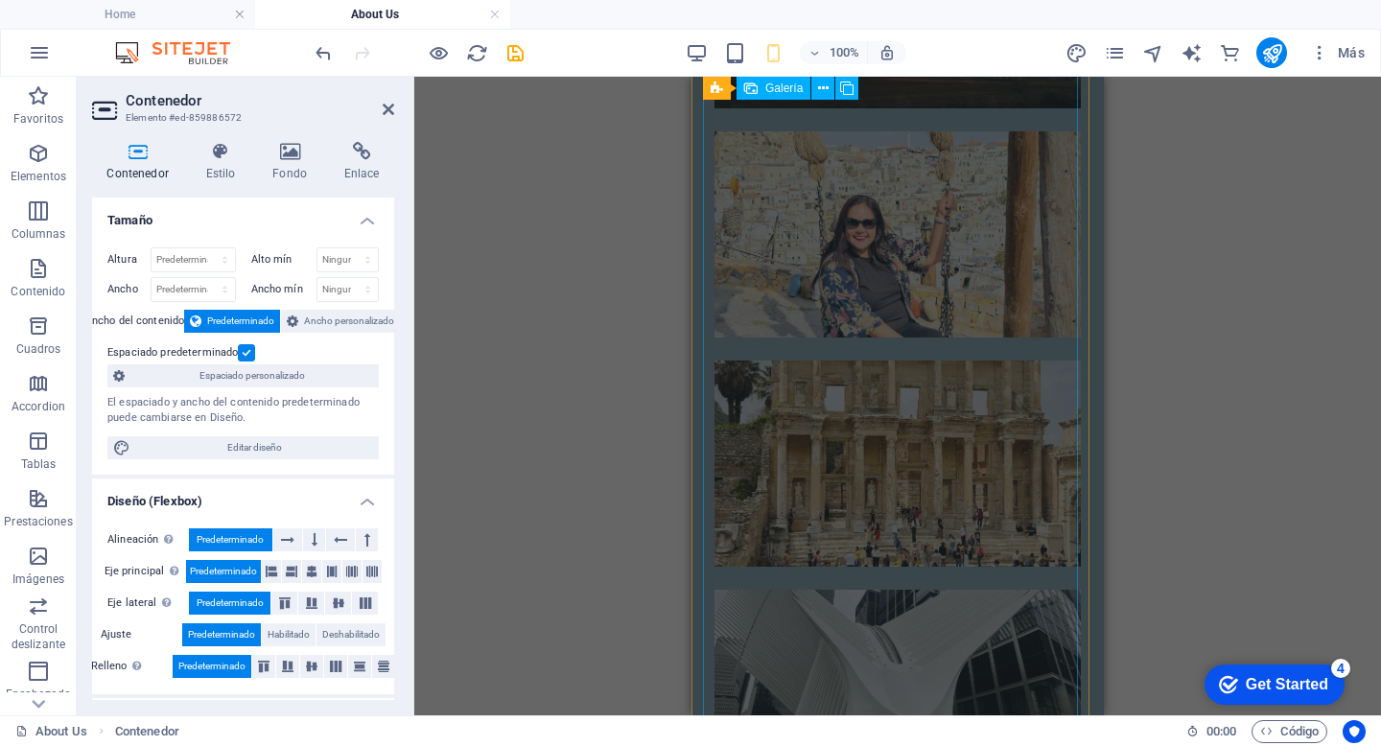
click at [945, 247] on li at bounding box center [897, 234] width 366 height 206
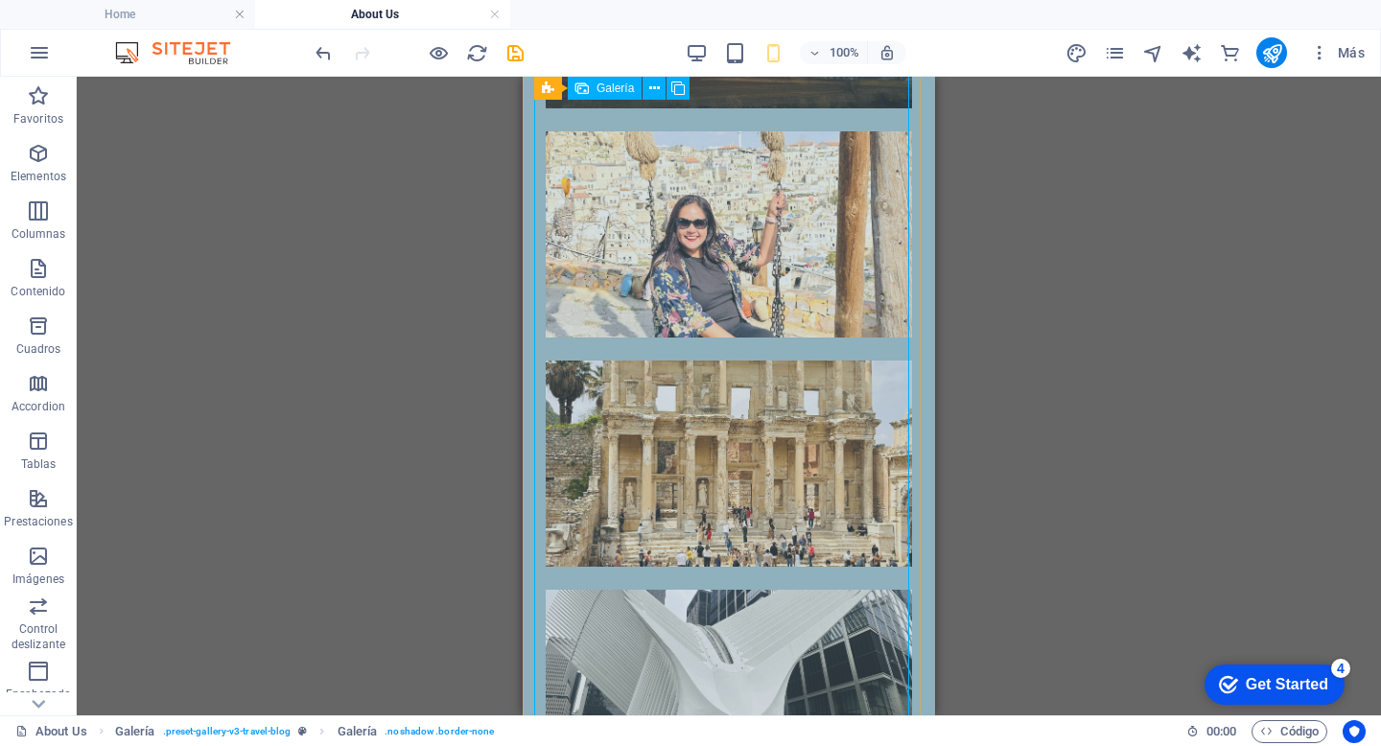
click at [721, 206] on li at bounding box center [729, 234] width 366 height 206
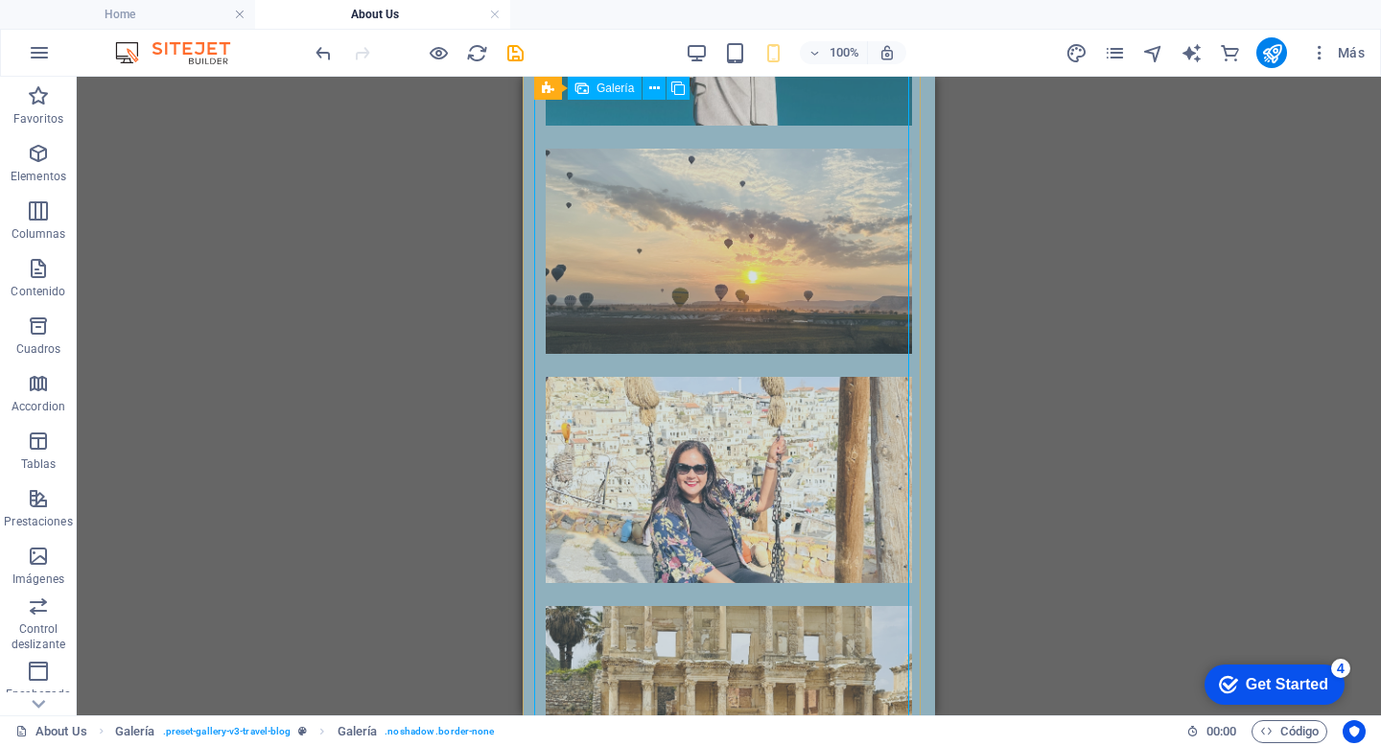
scroll to position [2026, 0]
click at [693, 506] on li at bounding box center [729, 481] width 366 height 206
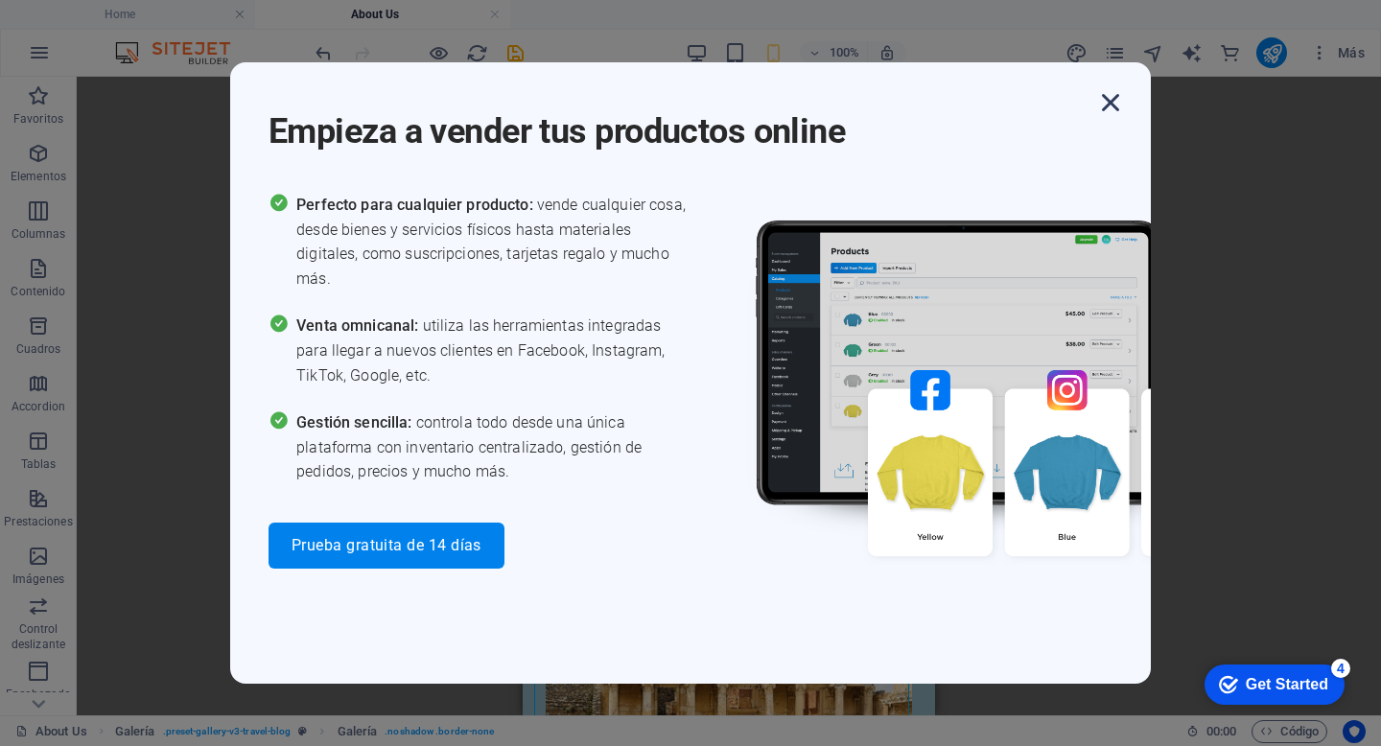
click at [1114, 99] on icon "button" at bounding box center [1110, 102] width 35 height 35
click at [1110, 96] on icon "button" at bounding box center [1110, 102] width 35 height 35
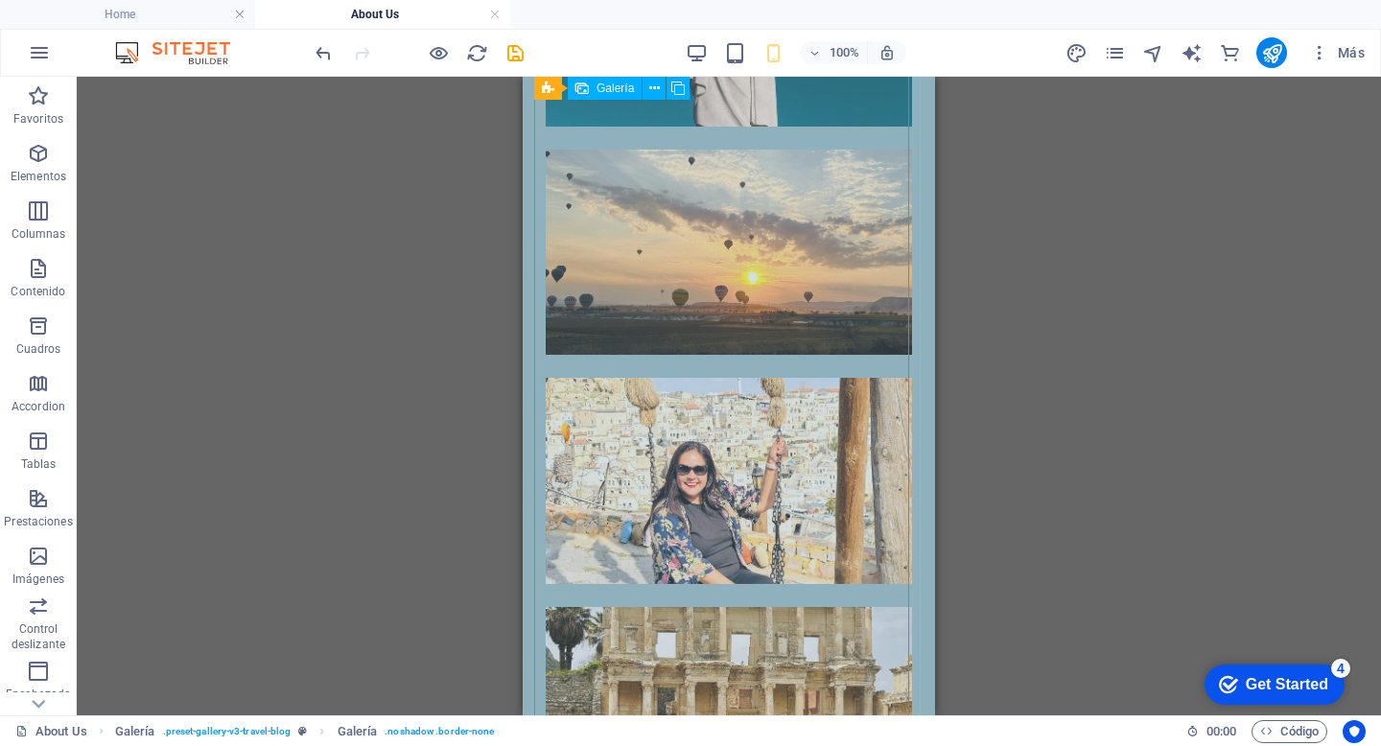
click at [767, 426] on li at bounding box center [729, 481] width 366 height 206
select select "1"
select select "px"
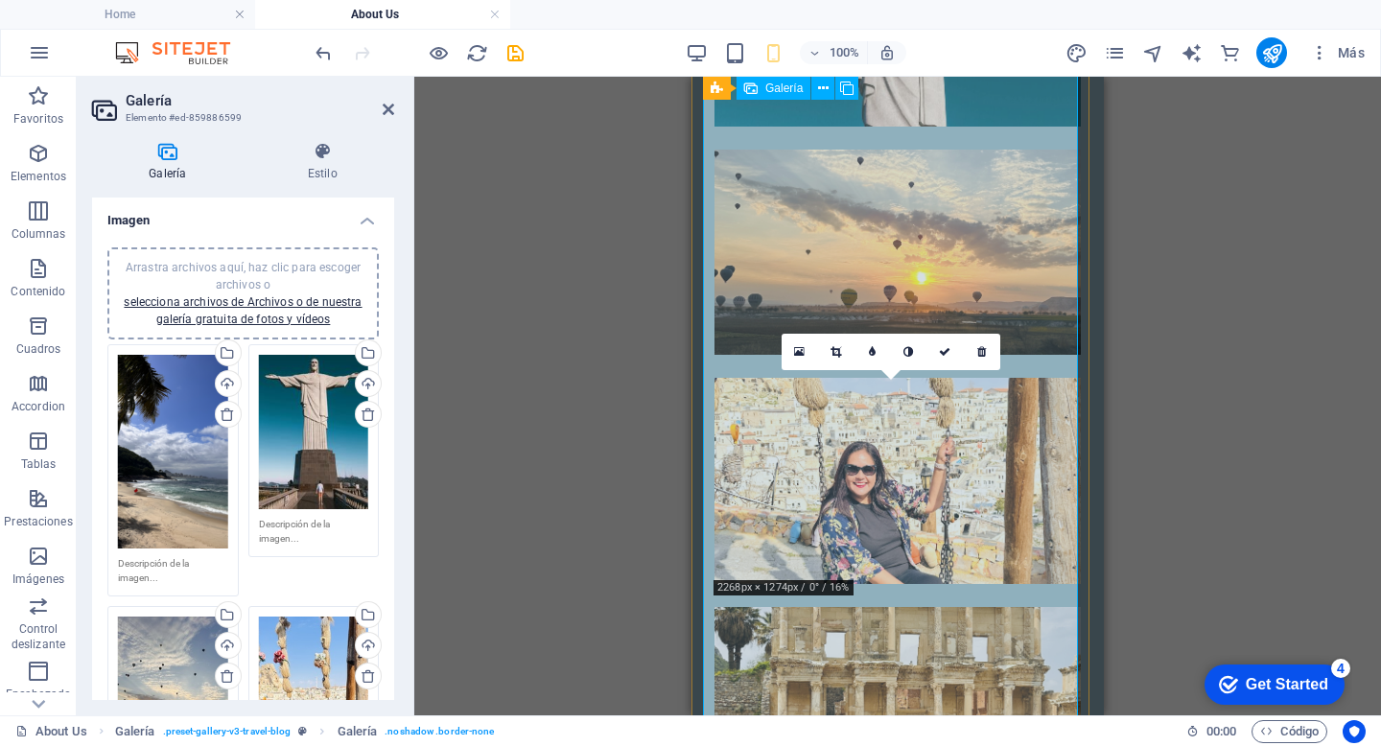
click at [929, 461] on li at bounding box center [897, 481] width 366 height 206
click at [840, 482] on li at bounding box center [897, 481] width 366 height 206
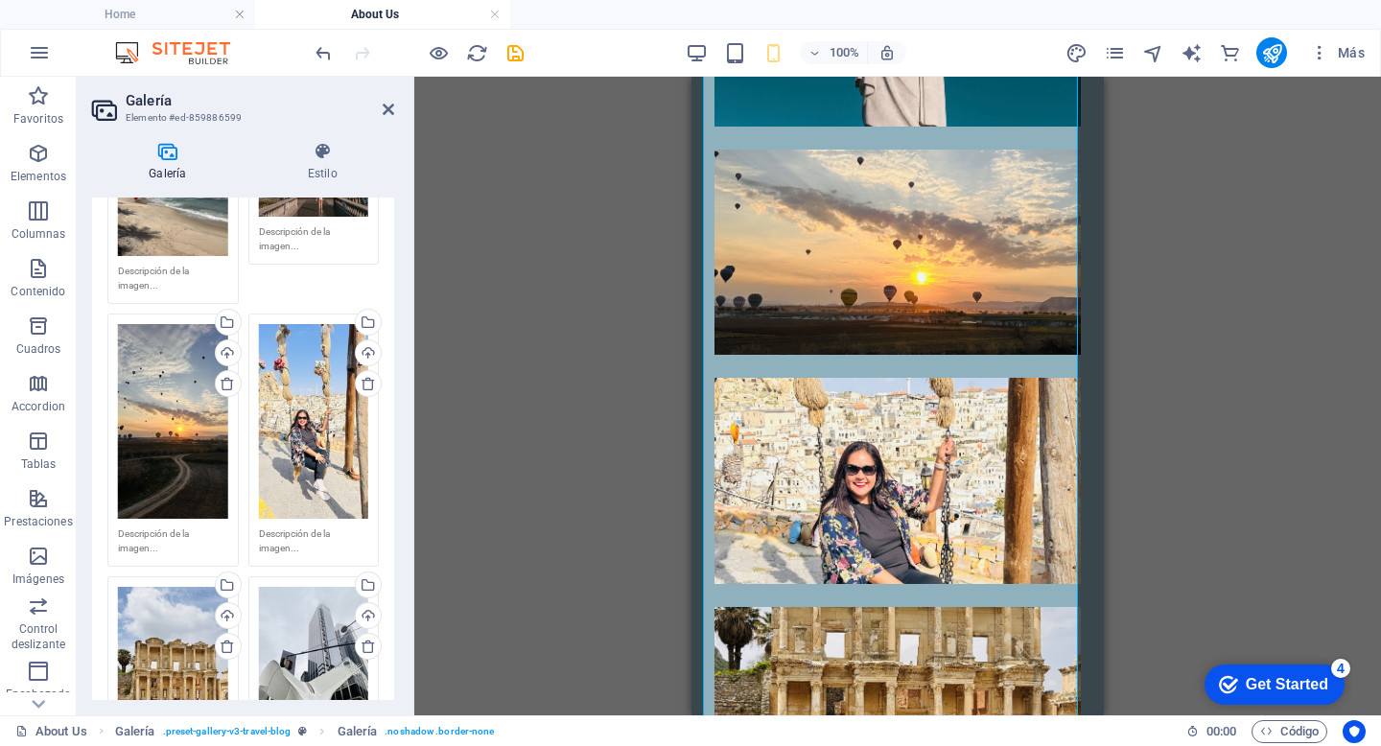
scroll to position [306, 0]
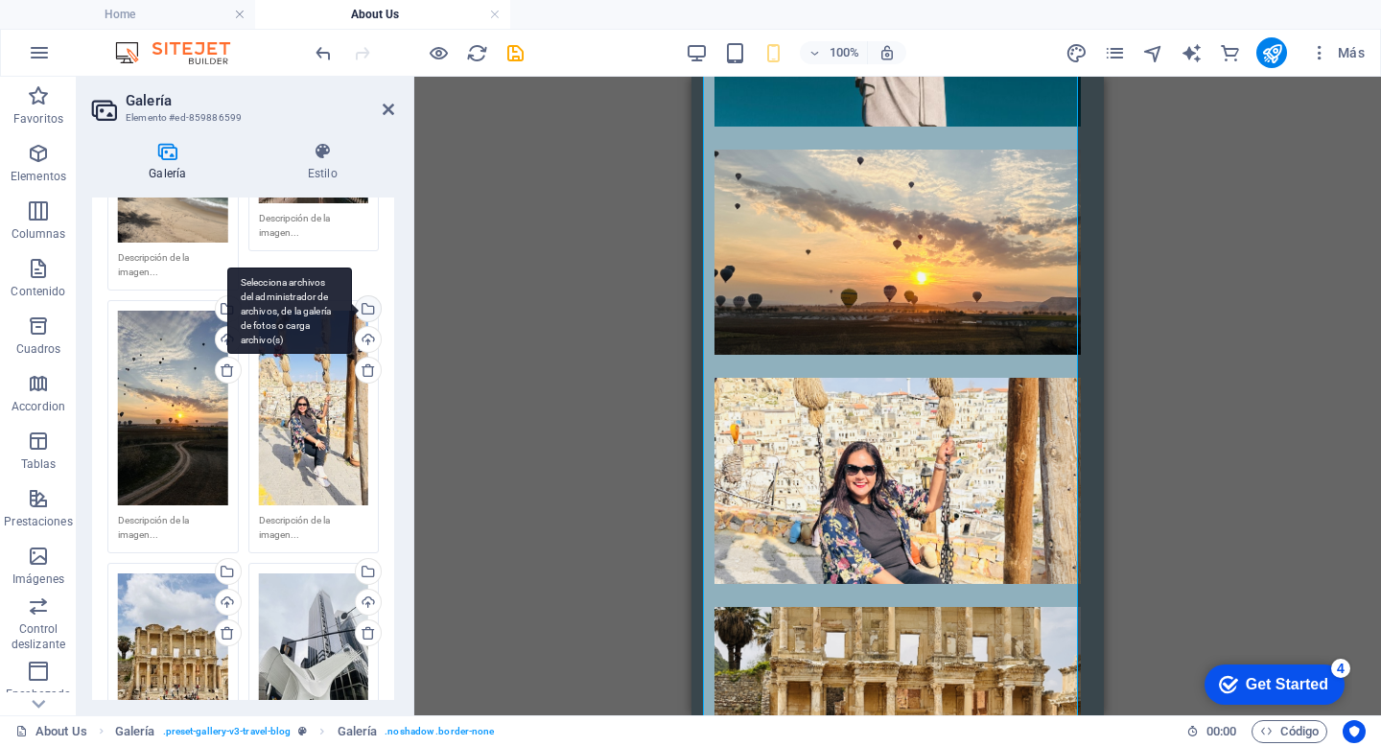
click at [368, 301] on div "Selecciona archivos del administrador de archivos, de la galería de fotos o car…" at bounding box center [366, 310] width 29 height 29
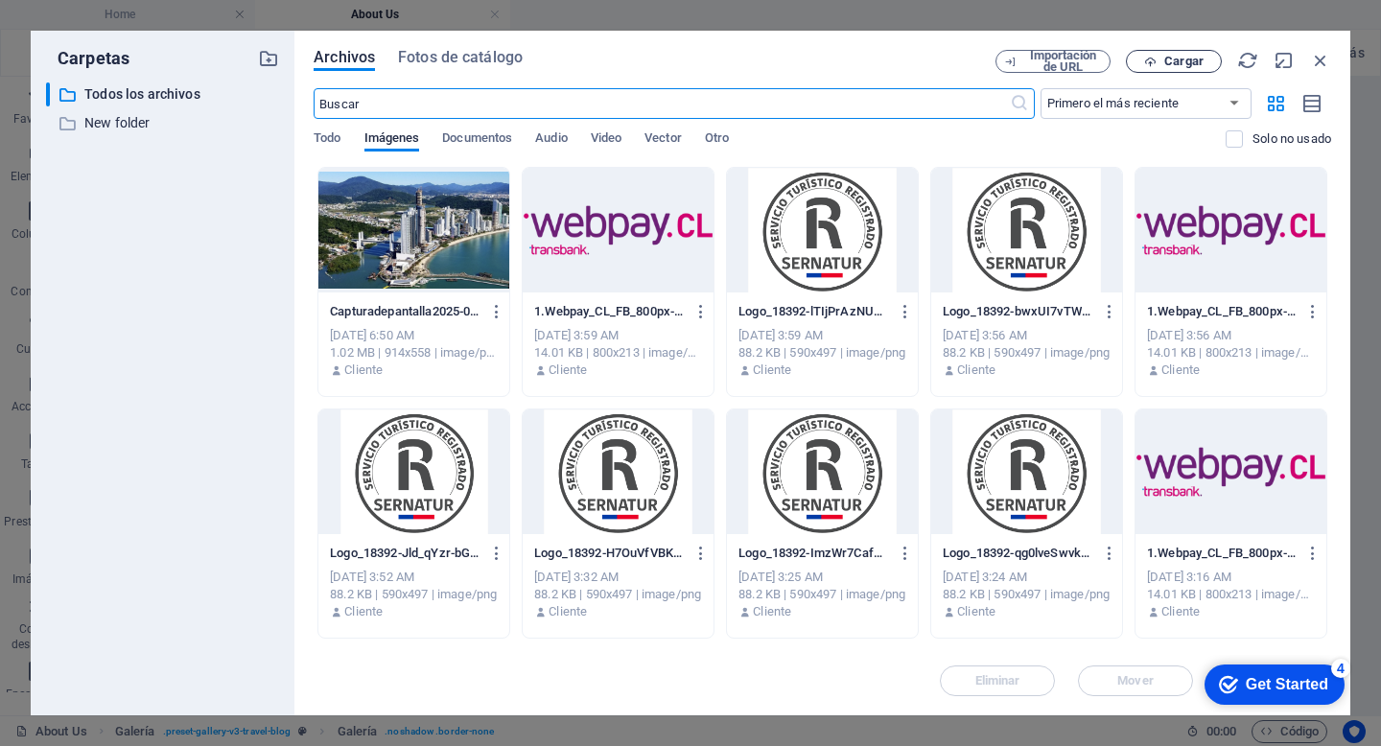
click at [1173, 58] on span "Cargar" at bounding box center [1183, 62] width 39 height 12
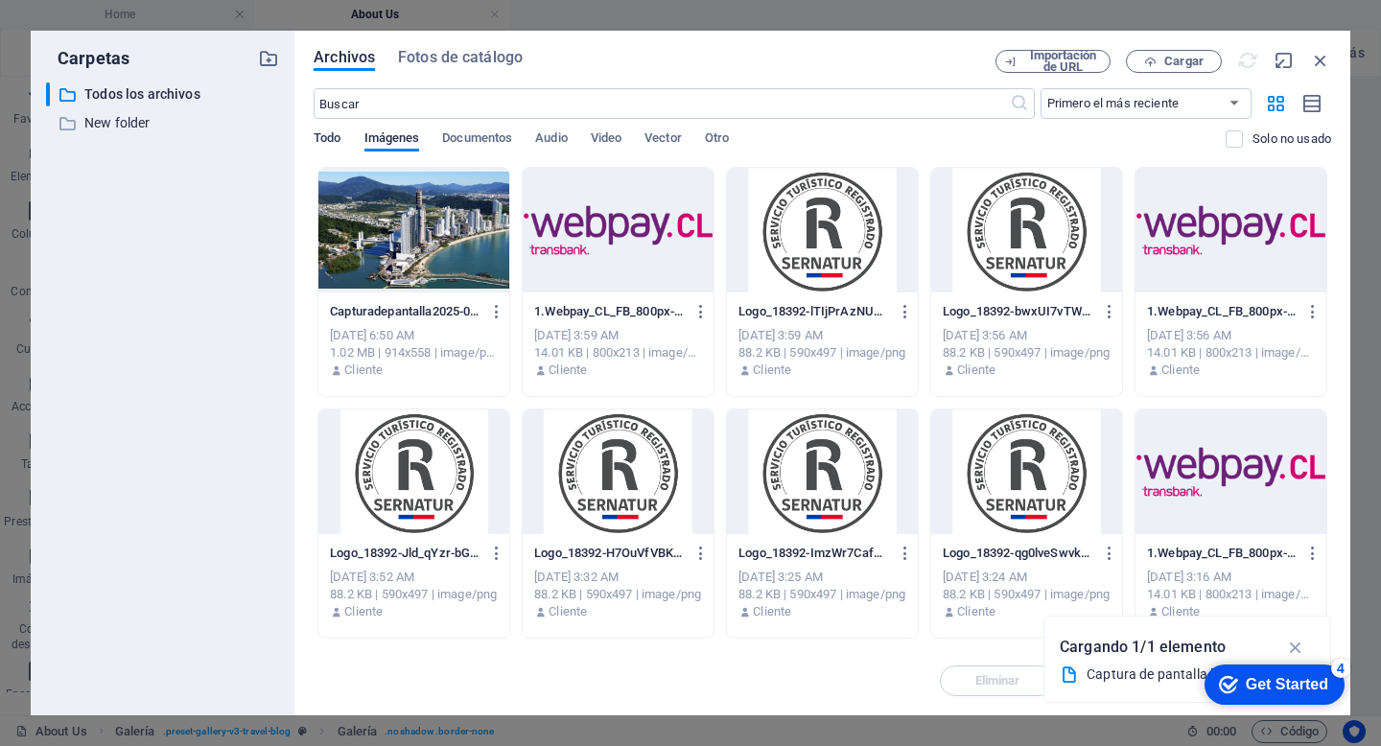
click at [320, 141] on span "Todo" at bounding box center [327, 140] width 27 height 27
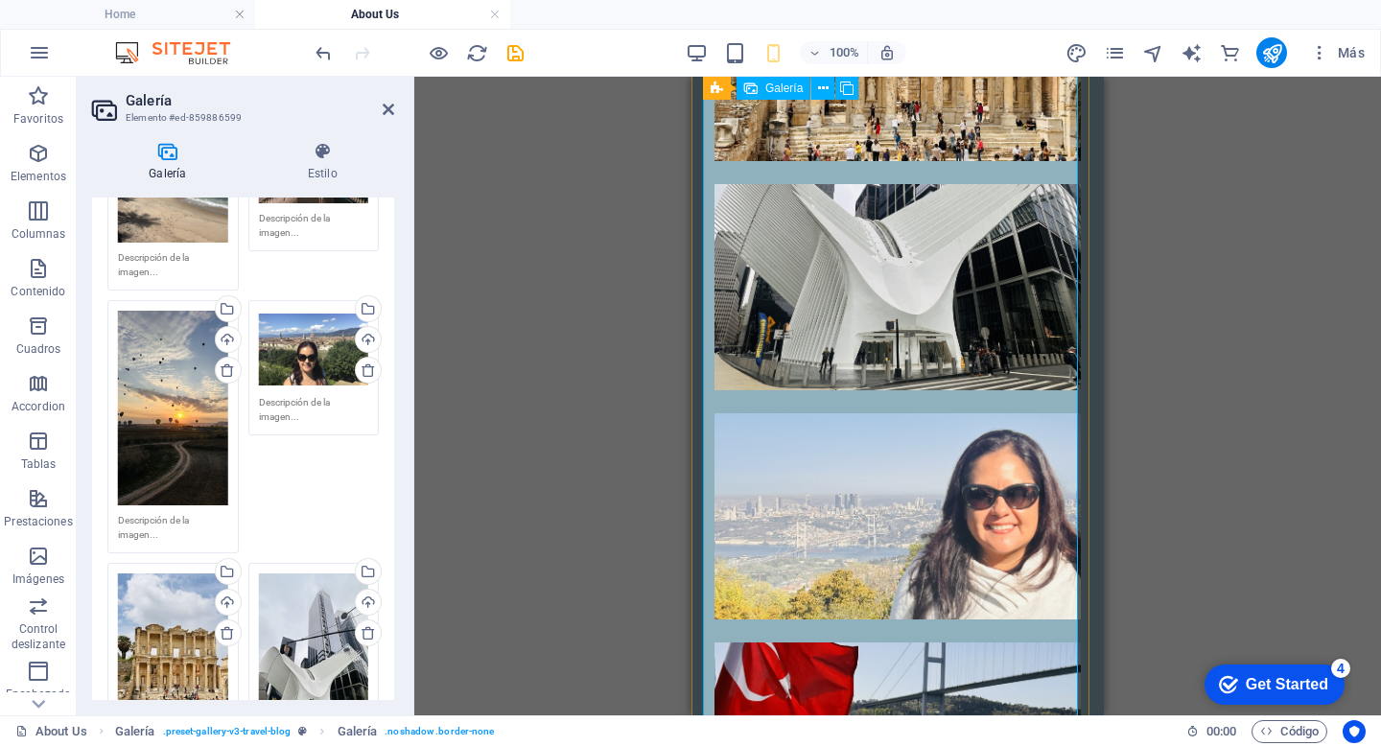
scroll to position [2650, 0]
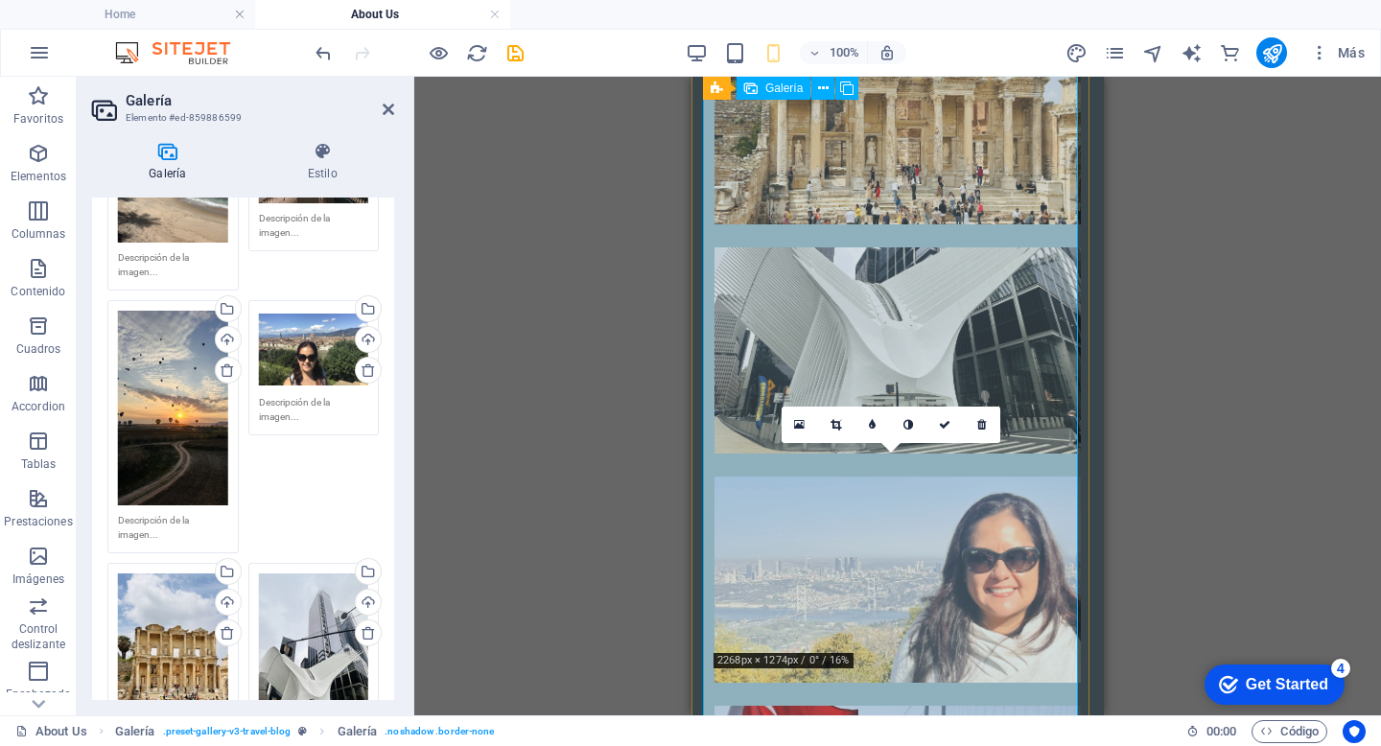
click at [930, 556] on li at bounding box center [897, 579] width 366 height 206
click at [944, 476] on li at bounding box center [897, 579] width 366 height 206
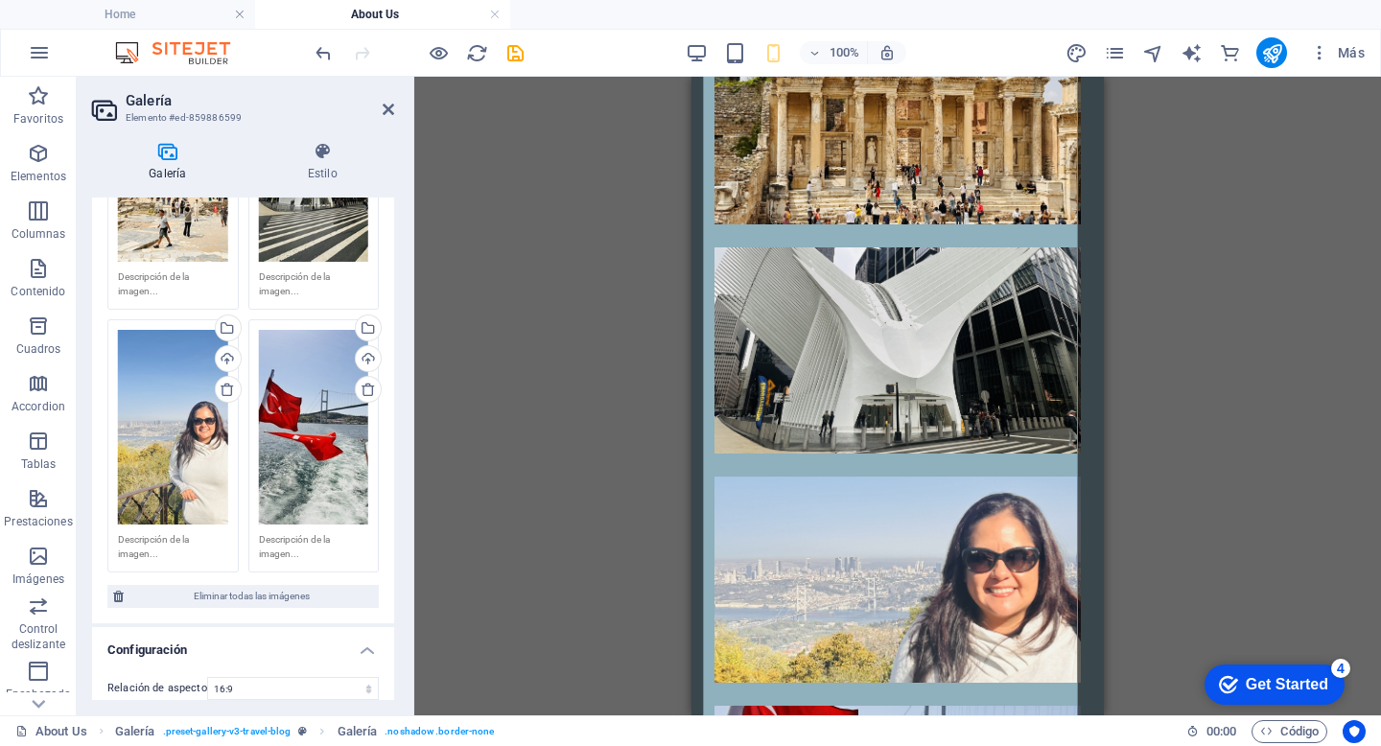
scroll to position [819, 0]
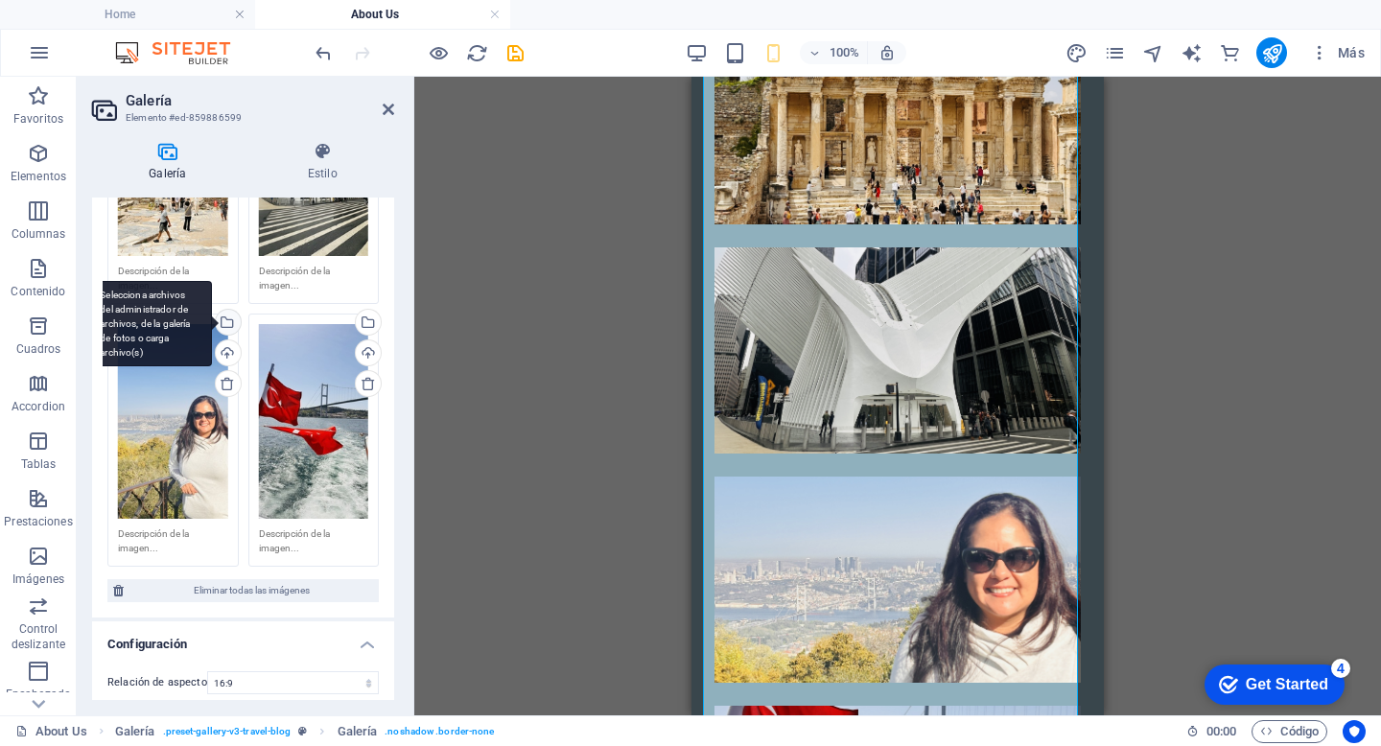
click at [225, 312] on div "Selecciona archivos del administrador de archivos, de la galería de fotos o car…" at bounding box center [226, 324] width 29 height 29
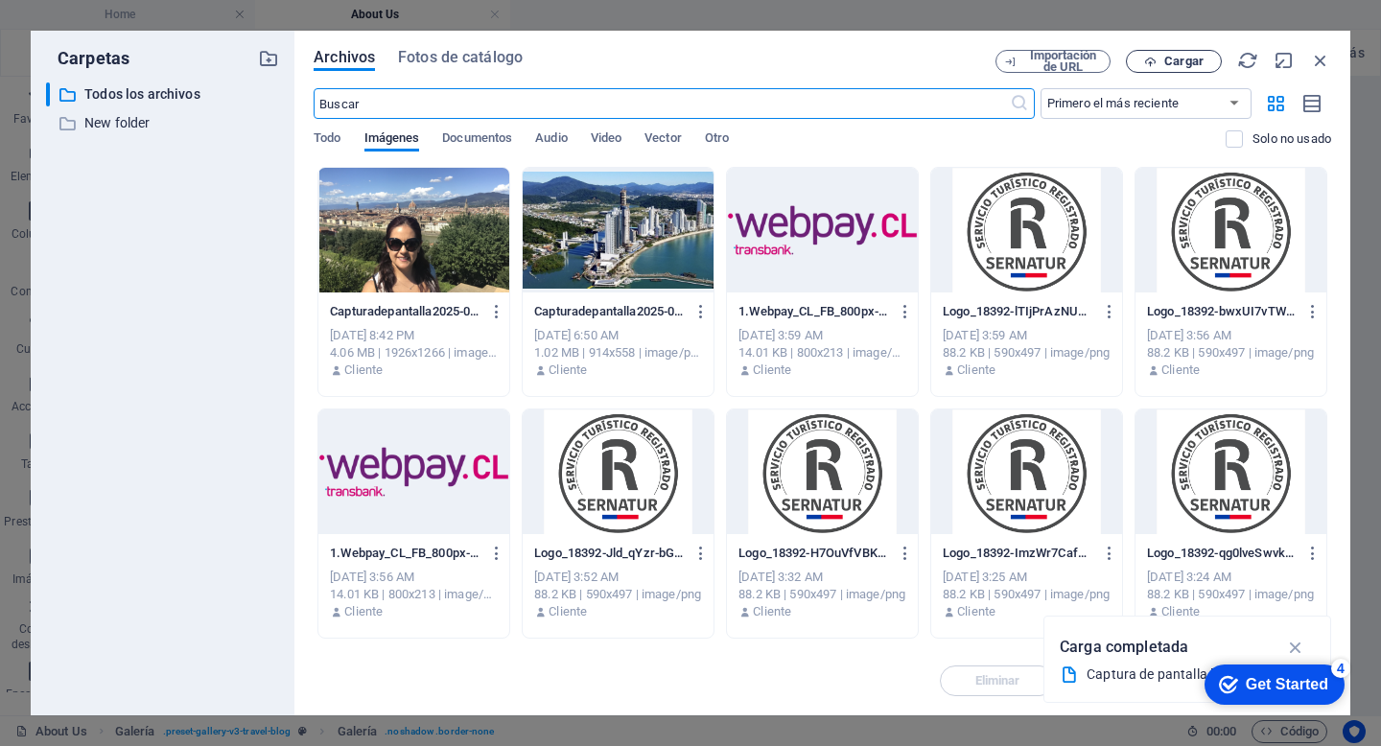
click at [1170, 59] on span "Cargar" at bounding box center [1183, 62] width 39 height 12
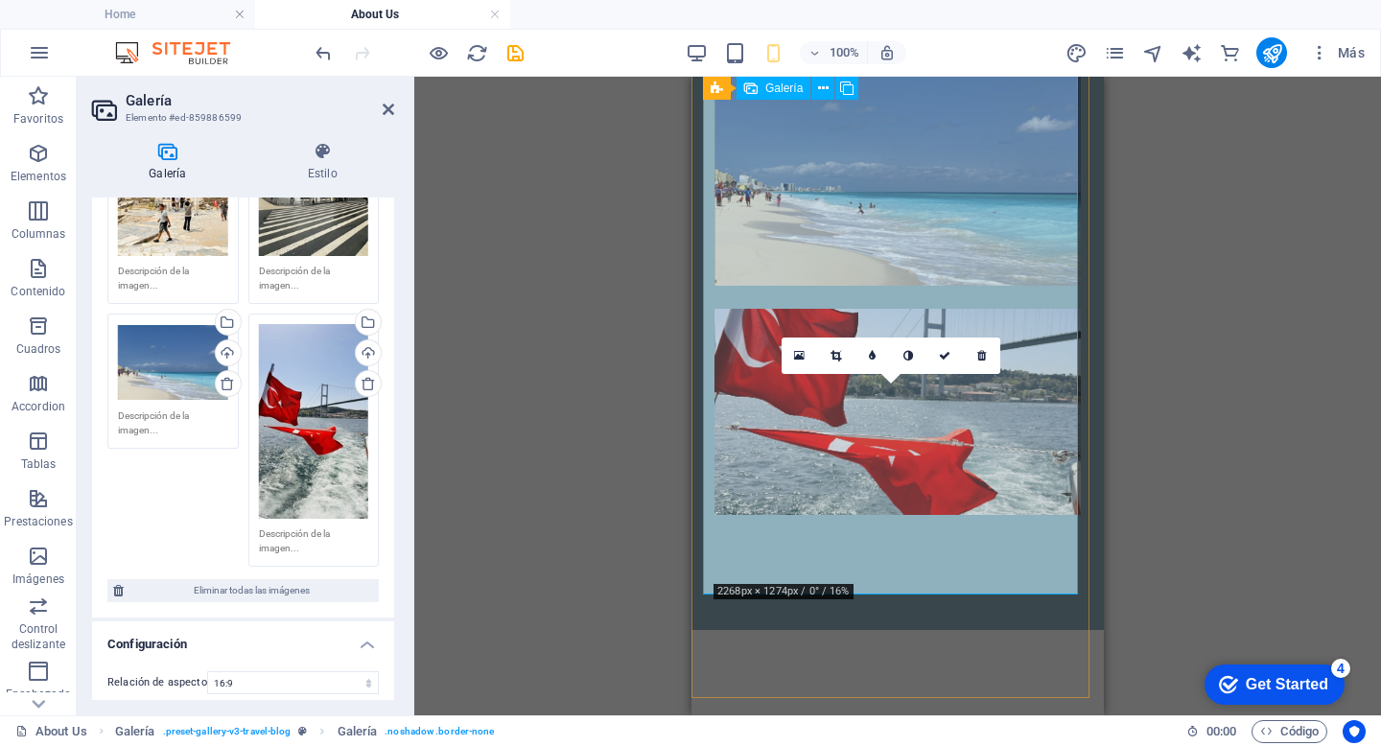
scroll to position [3131, 0]
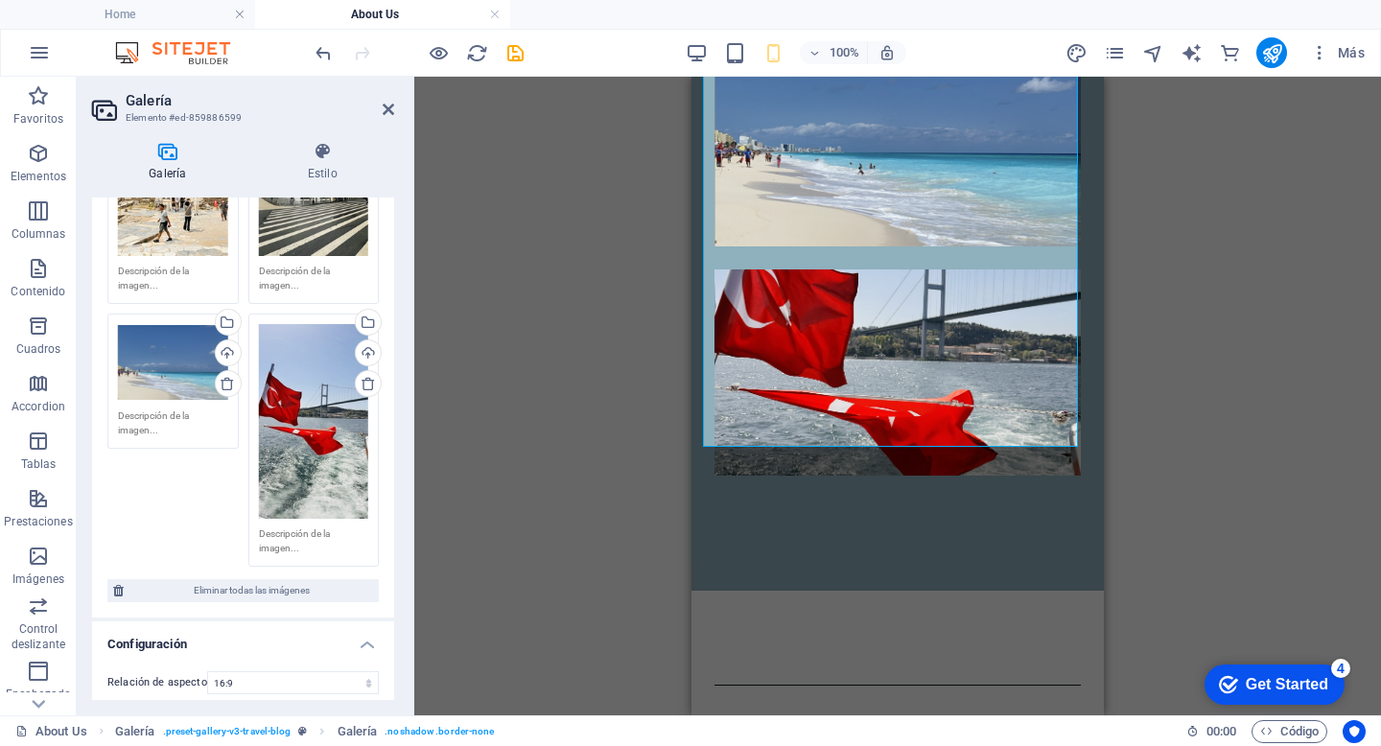
click at [526, 52] on div "100% Más" at bounding box center [842, 52] width 1060 height 31
click at [509, 52] on icon "save" at bounding box center [515, 53] width 22 height 22
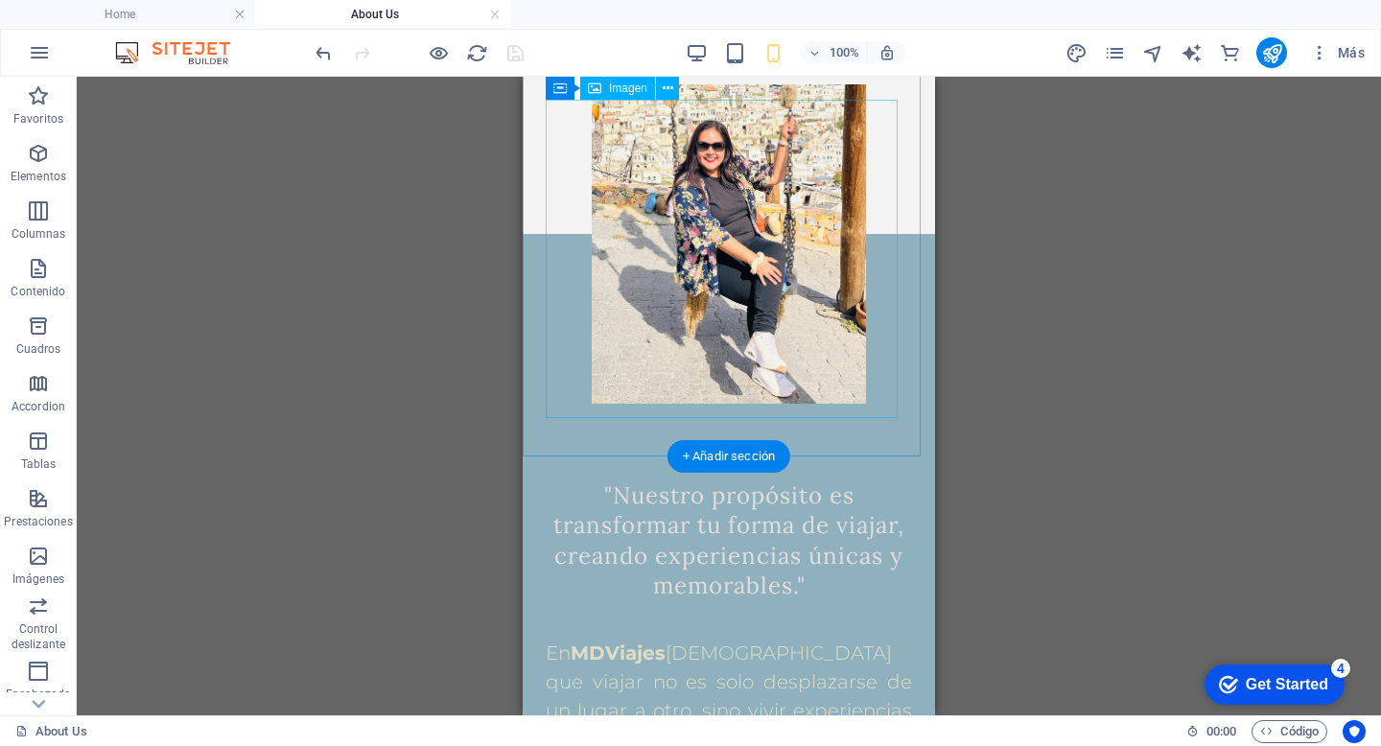
scroll to position [0, 0]
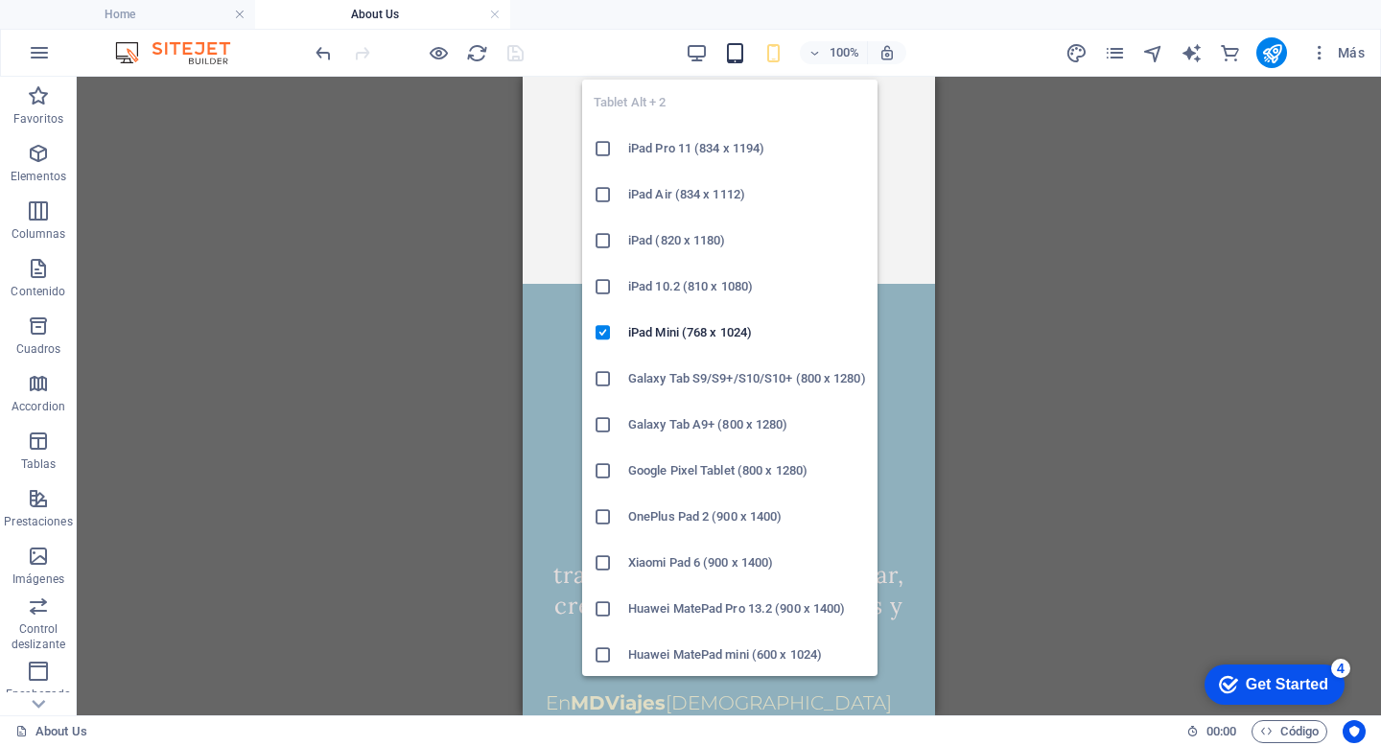
click at [732, 56] on icon "button" at bounding box center [735, 53] width 22 height 22
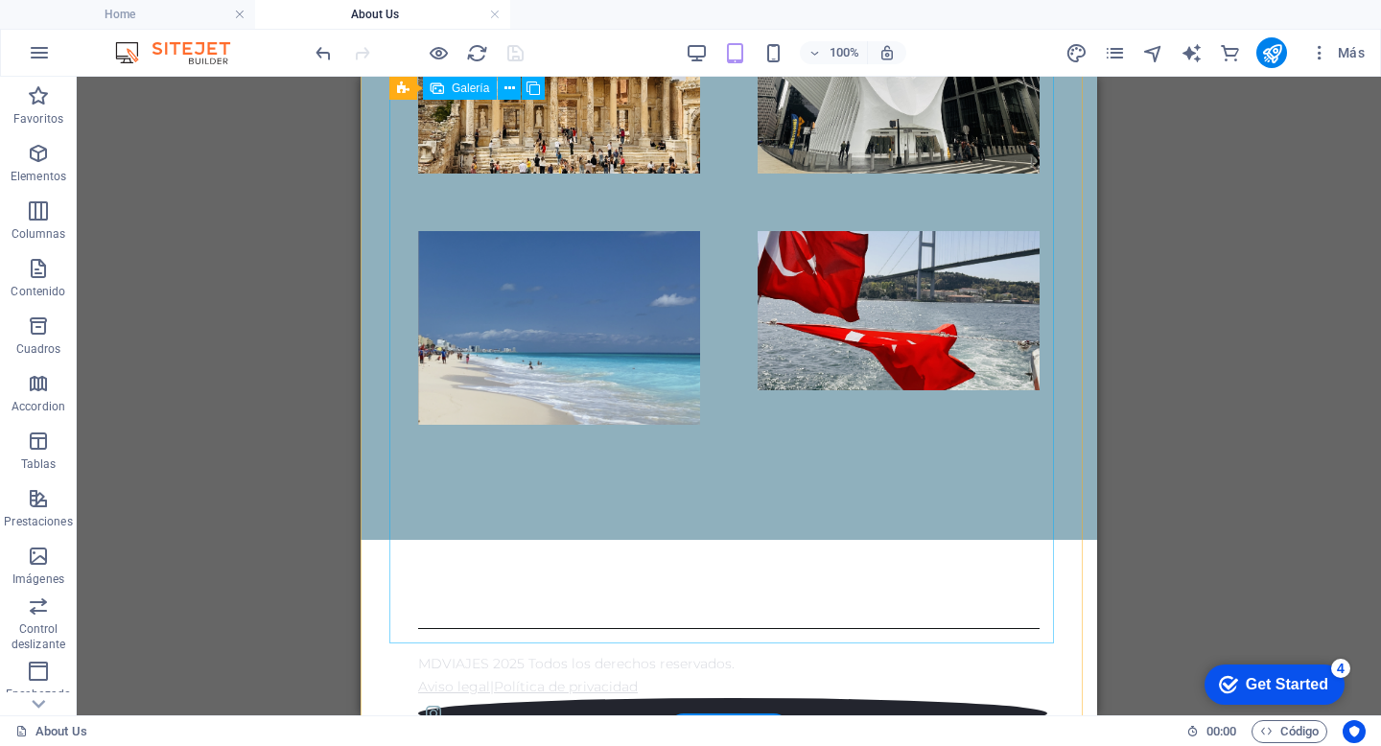
scroll to position [2202, 0]
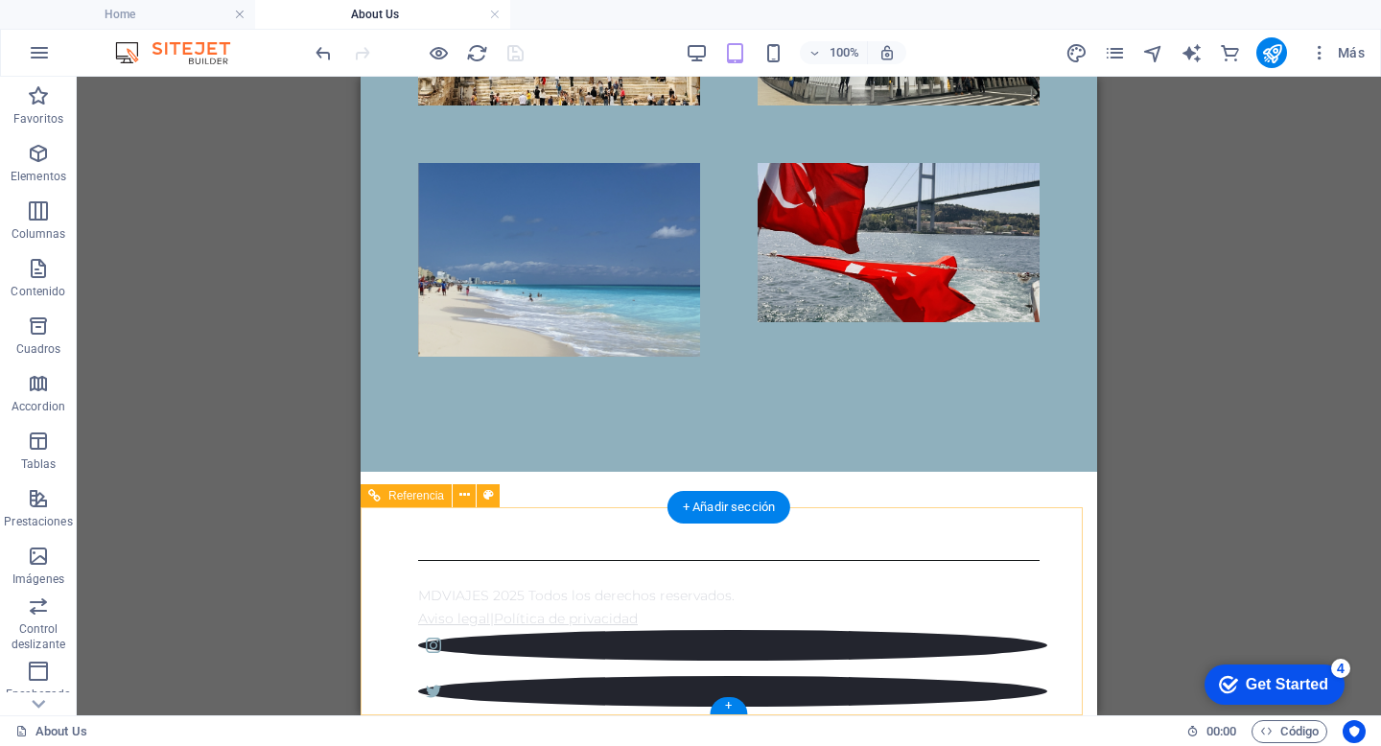
click at [843, 676] on figure at bounding box center [732, 691] width 629 height 31
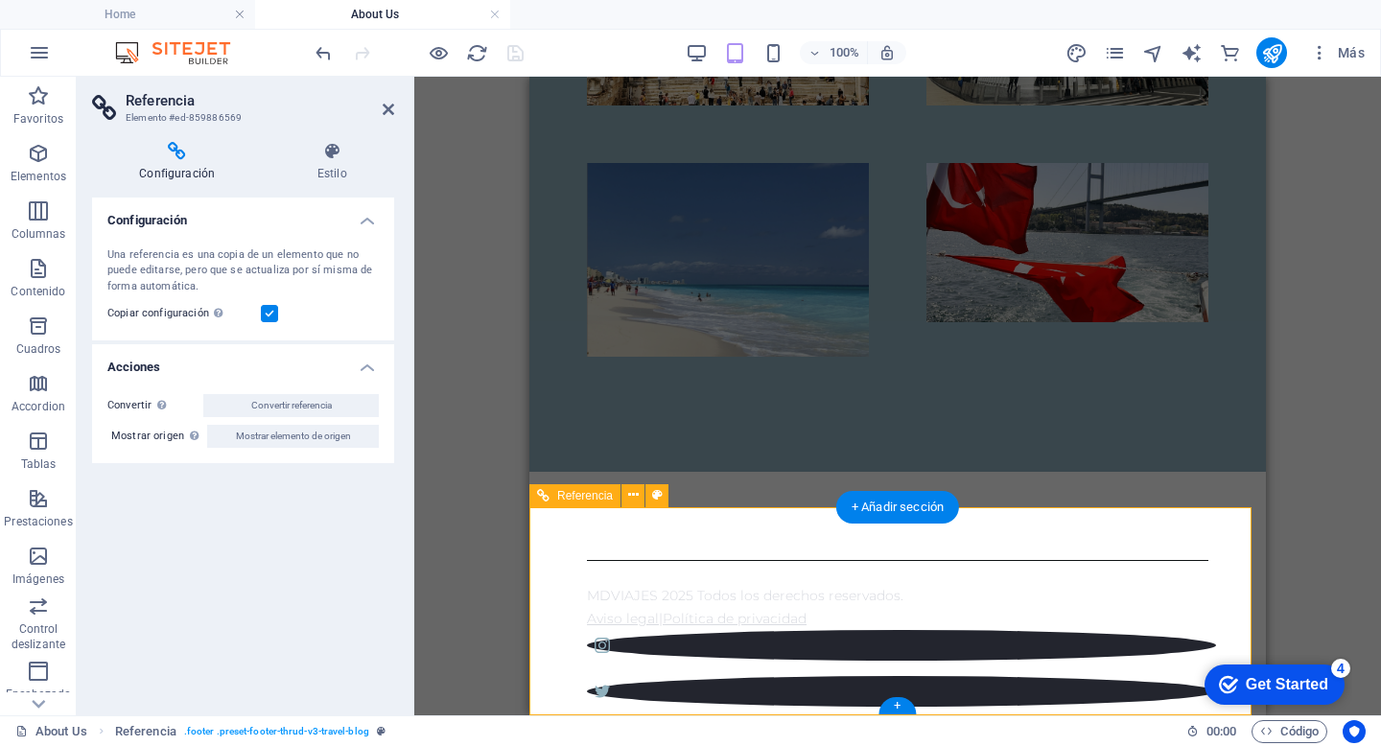
click at [956, 650] on figure at bounding box center [901, 645] width 629 height 31
click at [960, 650] on figure at bounding box center [901, 645] width 629 height 31
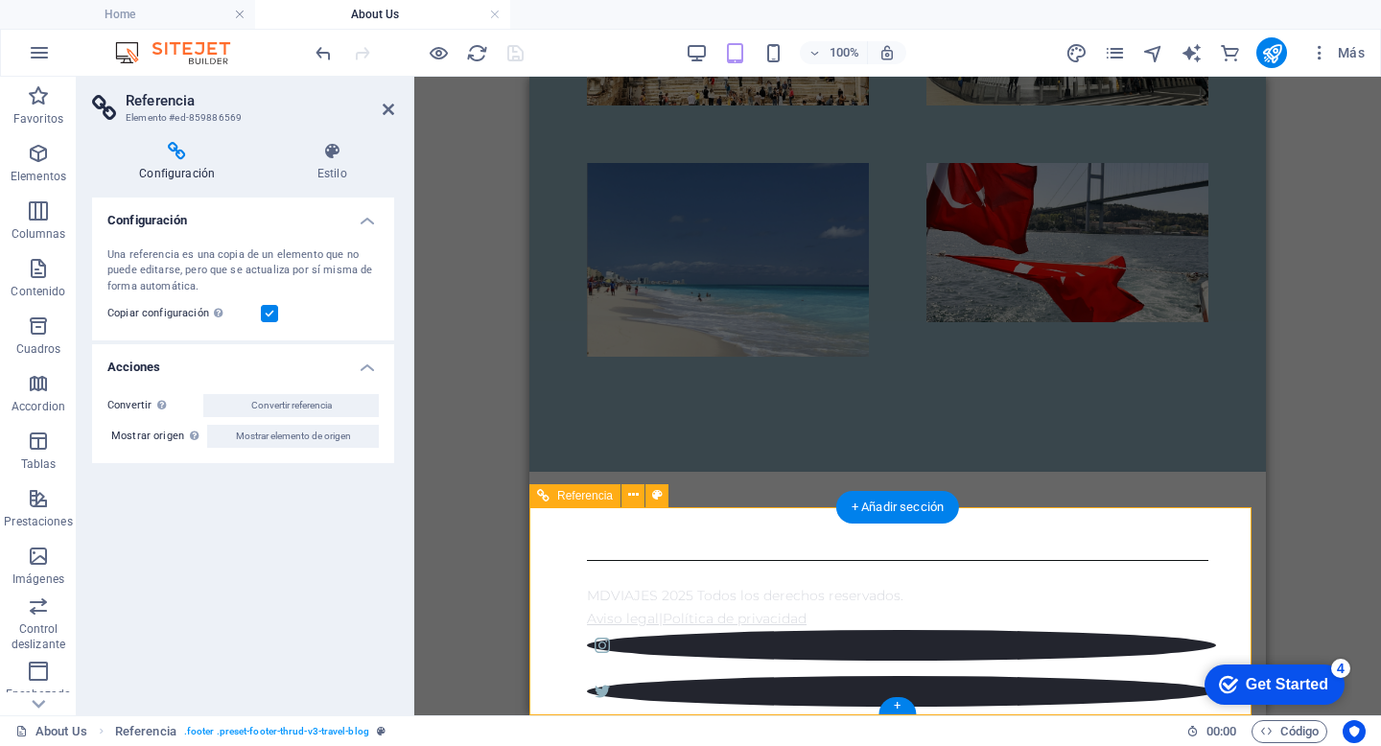
click at [961, 661] on figure at bounding box center [901, 645] width 629 height 31
click at [596, 498] on span "Referencia" at bounding box center [585, 496] width 56 height 12
click at [335, 158] on icon at bounding box center [331, 151] width 125 height 19
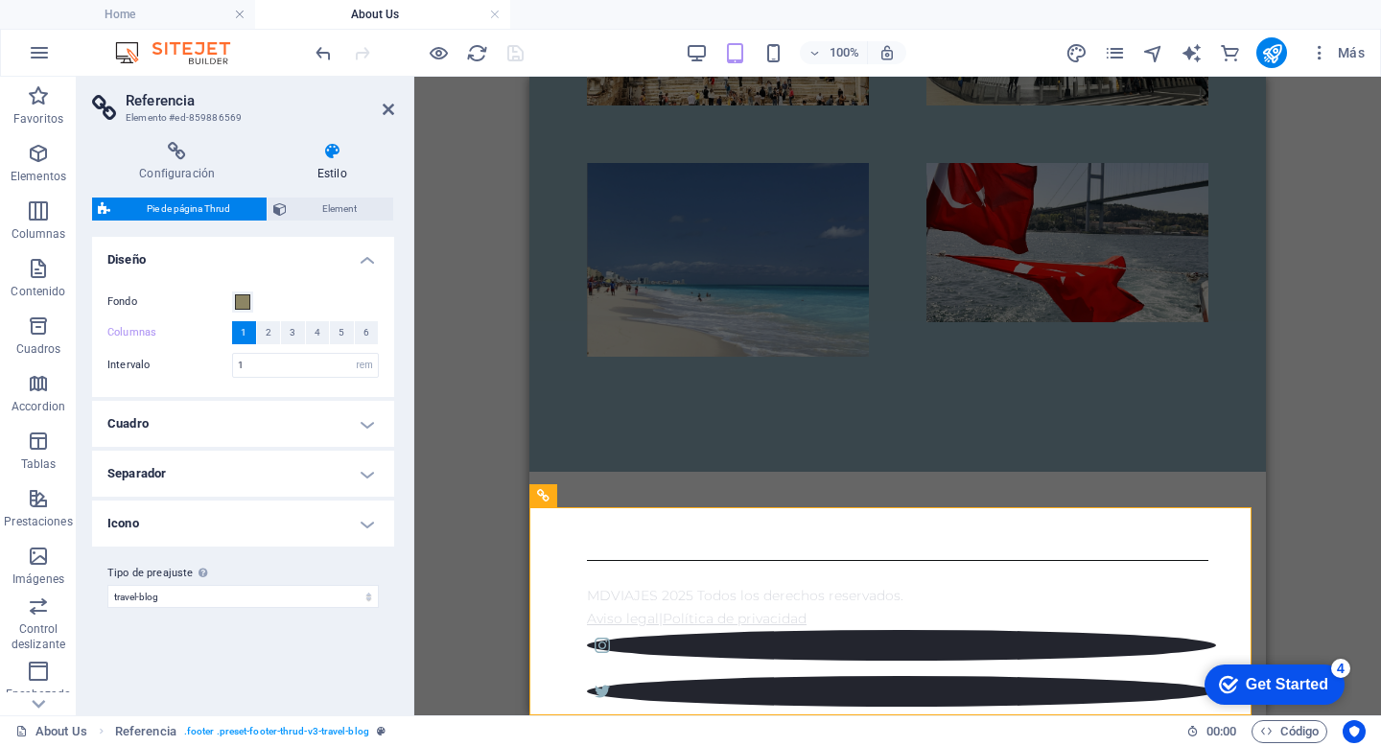
click at [246, 334] on button "1" at bounding box center [244, 332] width 24 height 23
click at [360, 199] on span "Element" at bounding box center [340, 209] width 96 height 23
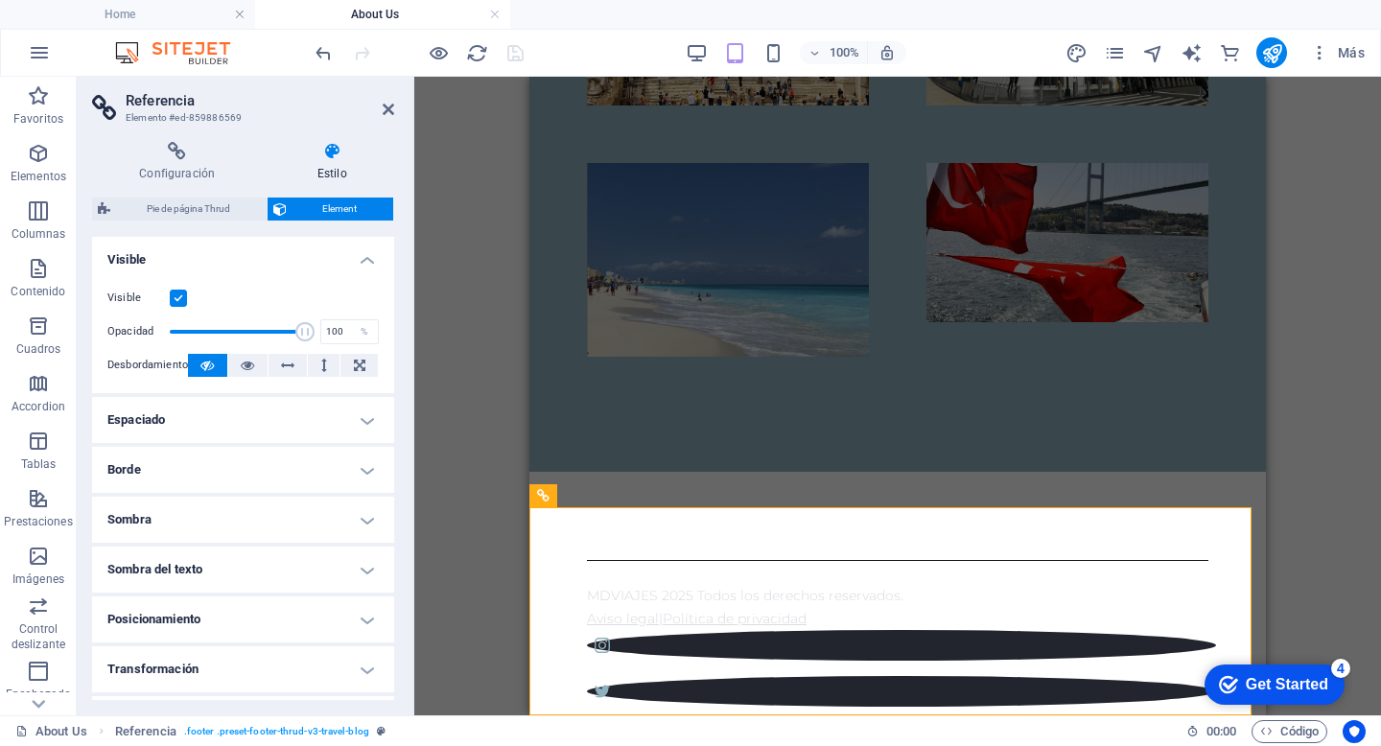
scroll to position [141, 0]
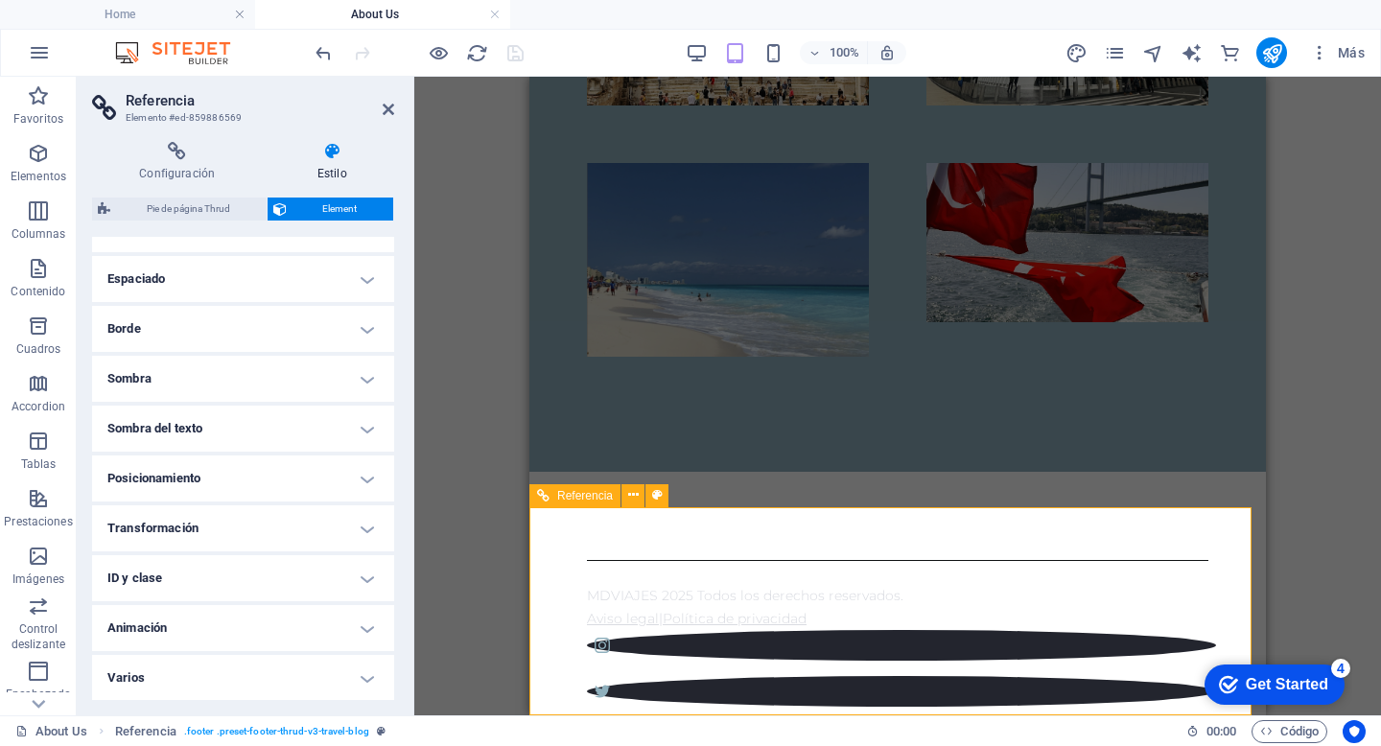
click at [967, 650] on figure at bounding box center [901, 645] width 629 height 31
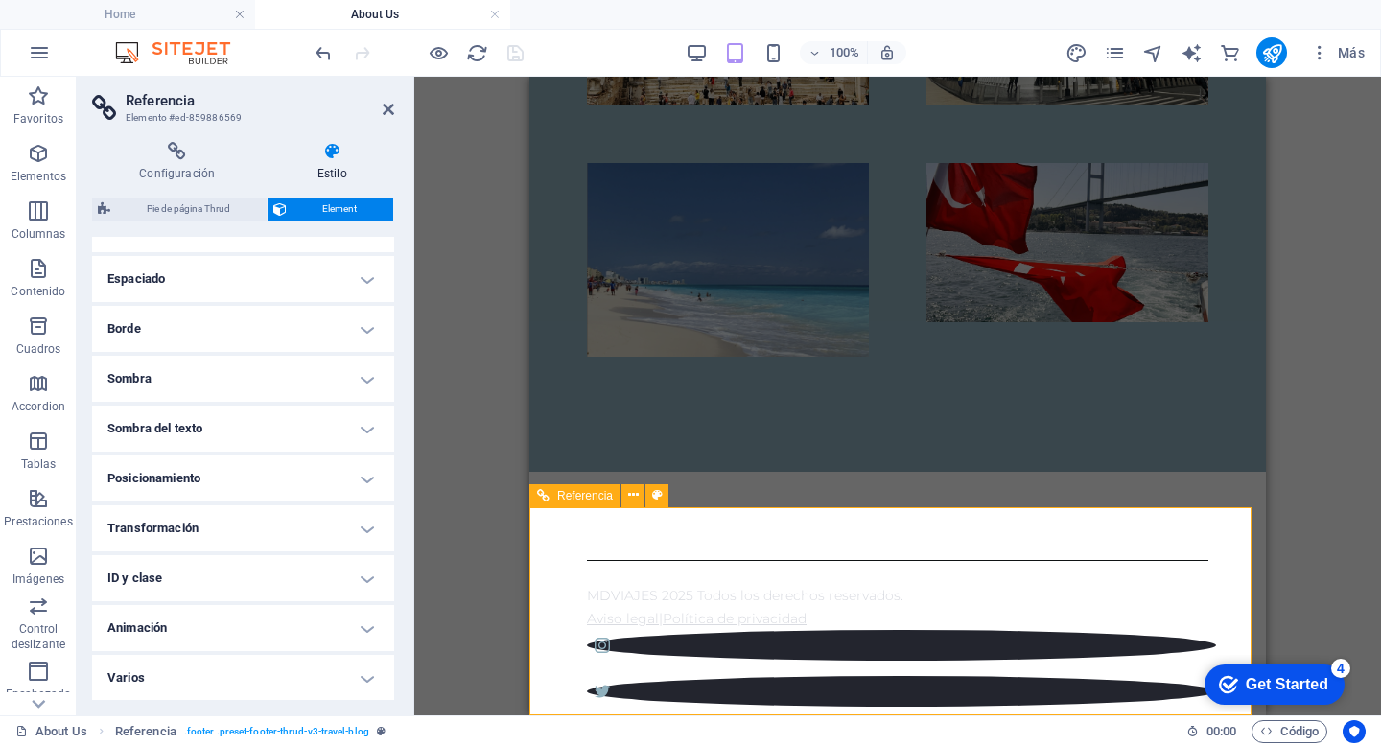
click at [967, 650] on figure at bounding box center [901, 645] width 629 height 31
click at [165, 159] on icon at bounding box center [177, 151] width 170 height 19
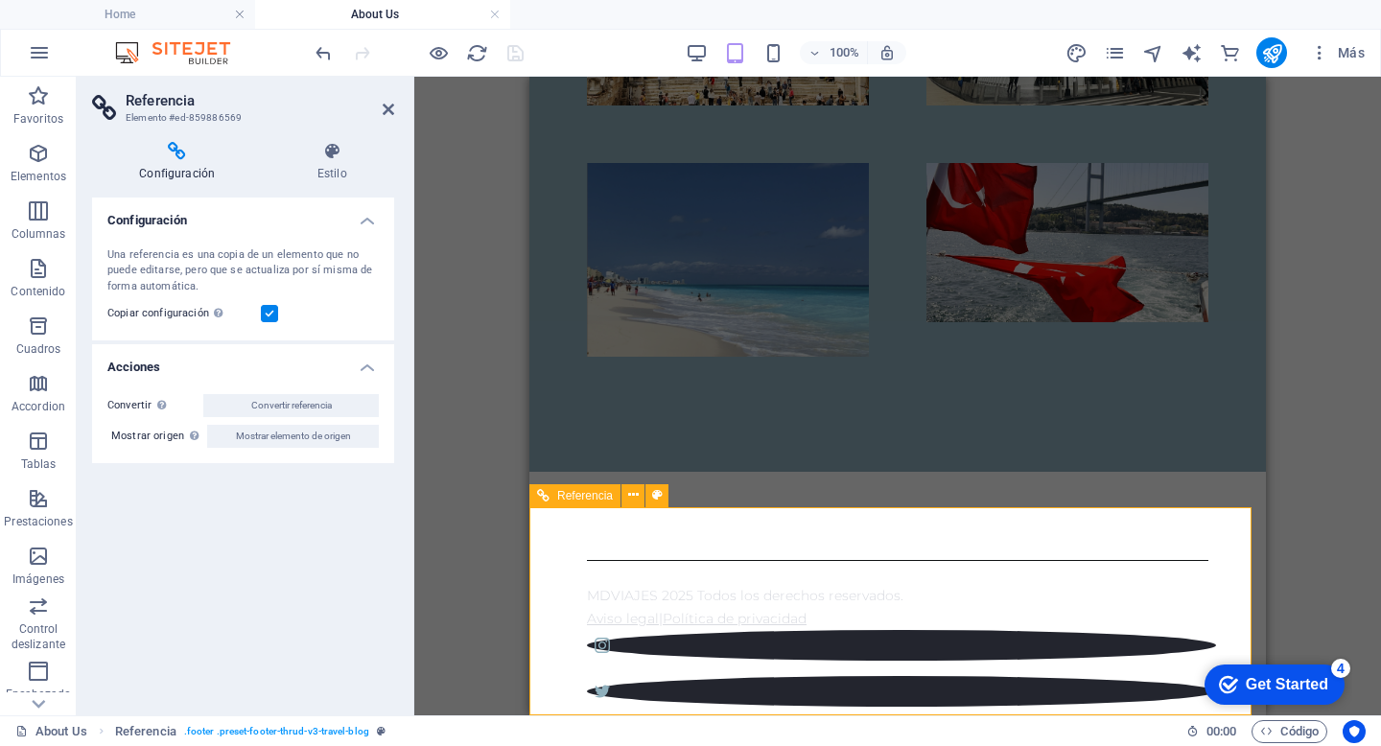
click at [1015, 676] on figure at bounding box center [901, 691] width 629 height 31
click at [387, 110] on icon at bounding box center [389, 109] width 12 height 15
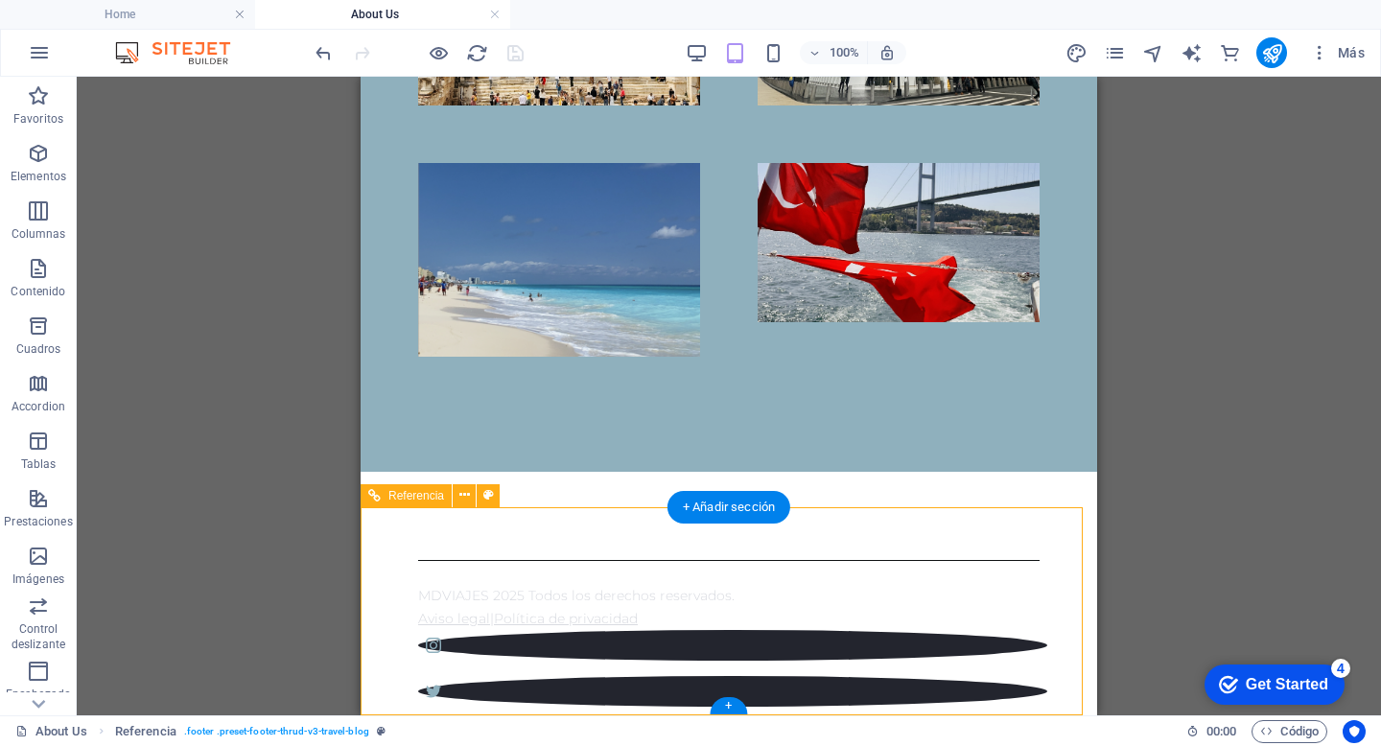
click at [956, 547] on div "MDVIAJES 2025 Todos los derechos reservados. Aviso legal | Política de privacid…" at bounding box center [728, 672] width 736 height 400
click at [468, 500] on icon at bounding box center [464, 495] width 11 height 20
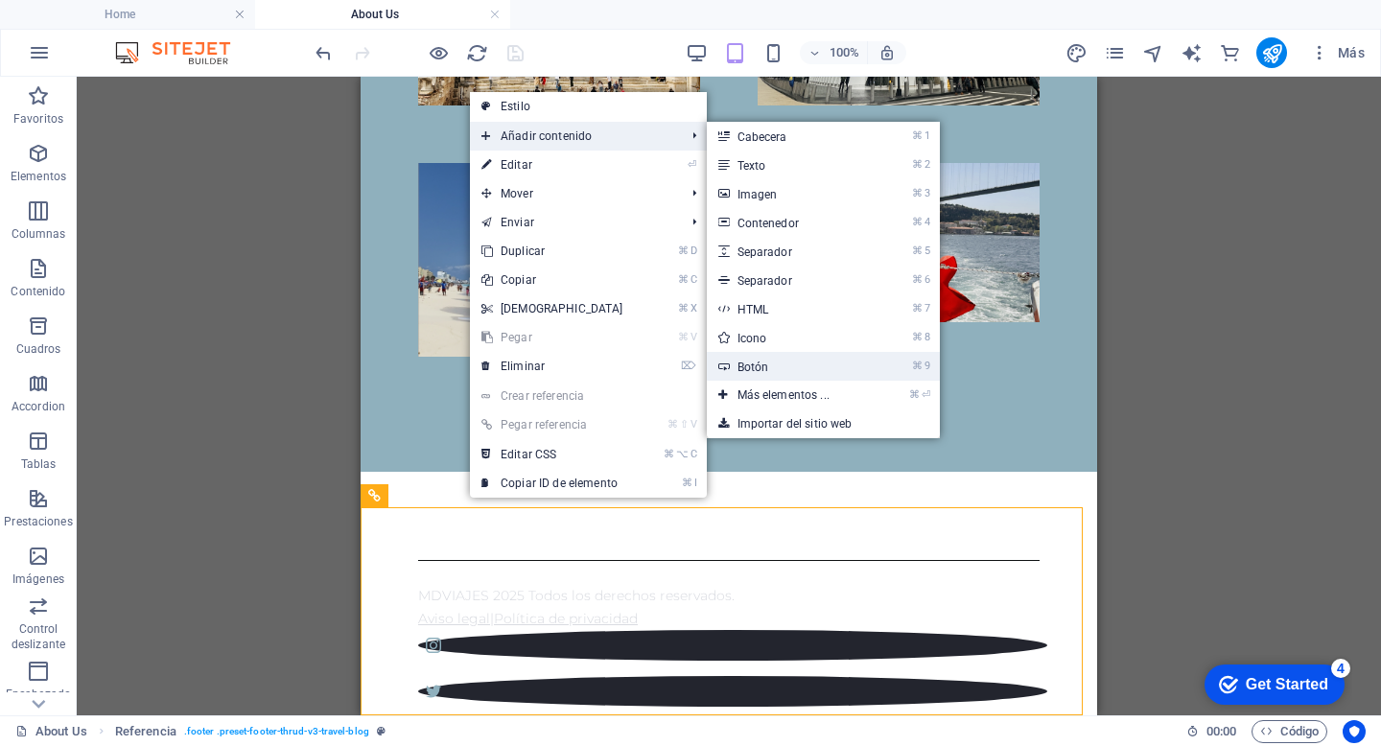
click at [764, 364] on link "⌘ 9 Botón" at bounding box center [787, 366] width 161 height 29
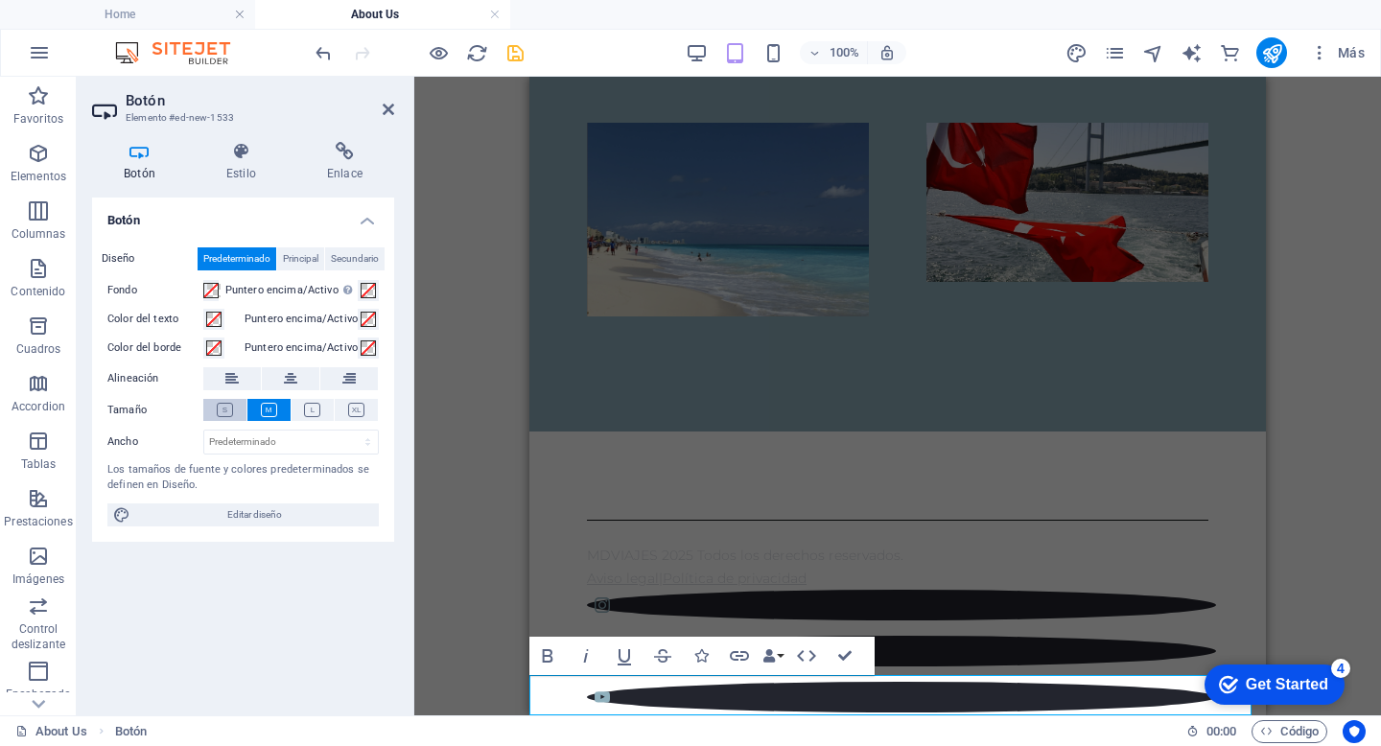
click at [231, 403] on icon at bounding box center [225, 410] width 16 height 14
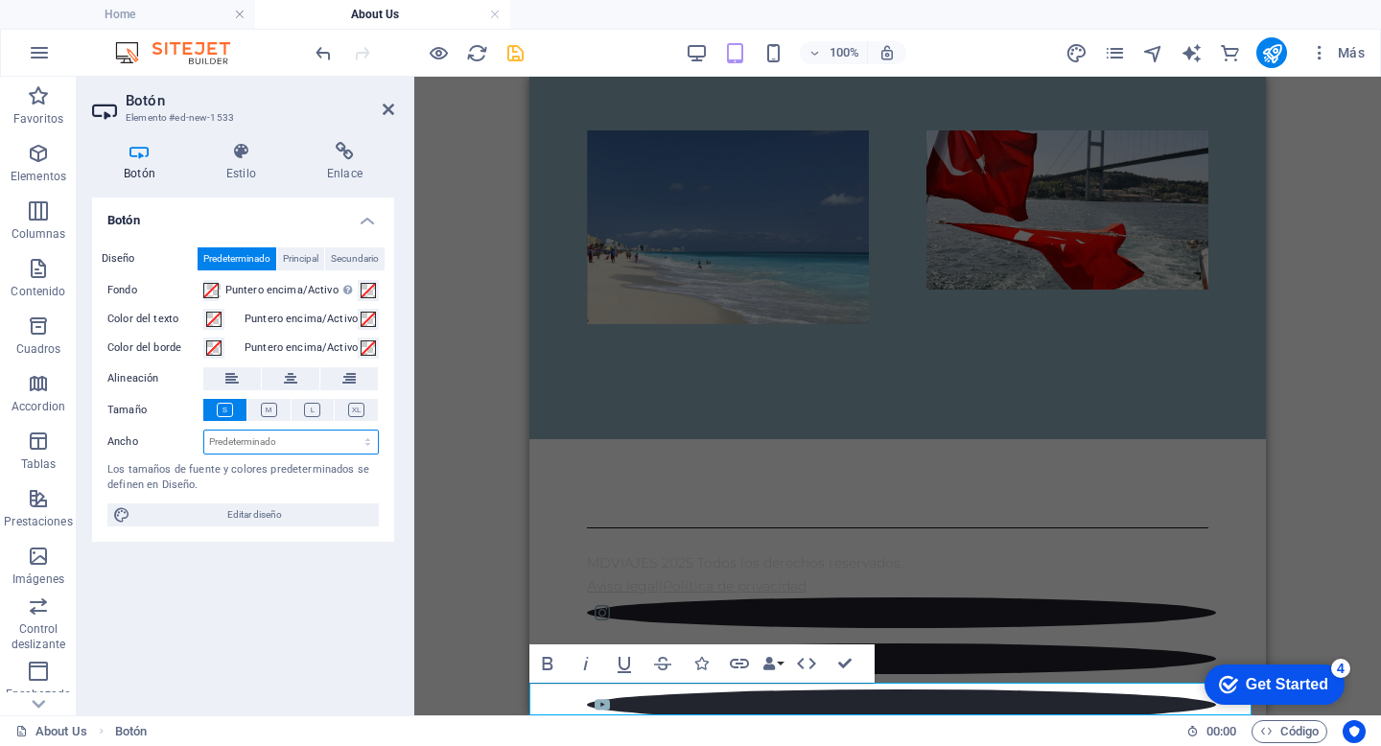
click at [234, 434] on select "Predeterminado px rem % em vh vw" at bounding box center [291, 441] width 174 height 23
click at [204, 430] on select "Predeterminado px rem % em vh vw" at bounding box center [291, 441] width 174 height 23
select select "DISABLED_OPTION_VALUE"
click at [307, 258] on span "Principal" at bounding box center [300, 258] width 35 height 23
click at [356, 253] on span "Secundario" at bounding box center [355, 258] width 48 height 23
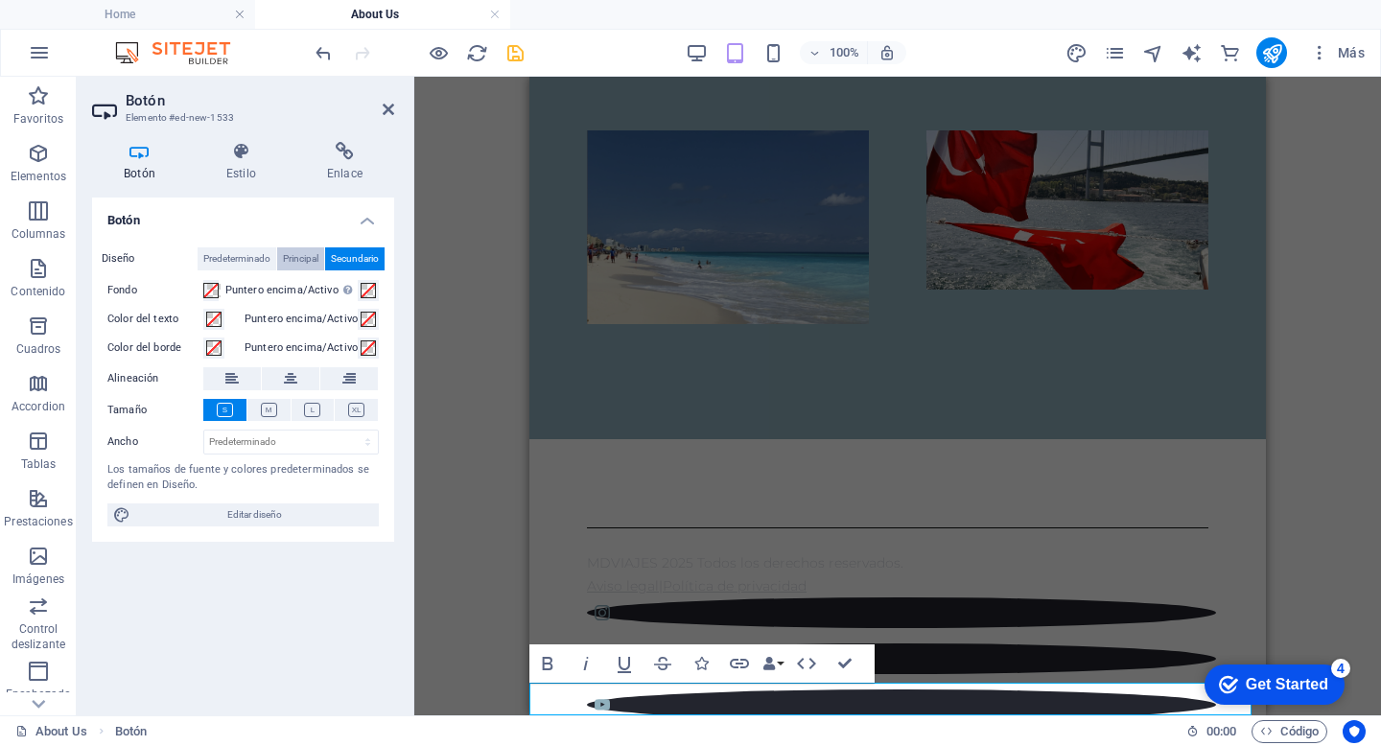
click at [300, 260] on span "Principal" at bounding box center [300, 258] width 35 height 23
click at [238, 256] on span "Predeterminado" at bounding box center [236, 258] width 67 height 23
click at [109, 258] on label "Diseño" at bounding box center [150, 258] width 96 height 23
click at [239, 151] on icon at bounding box center [241, 151] width 93 height 19
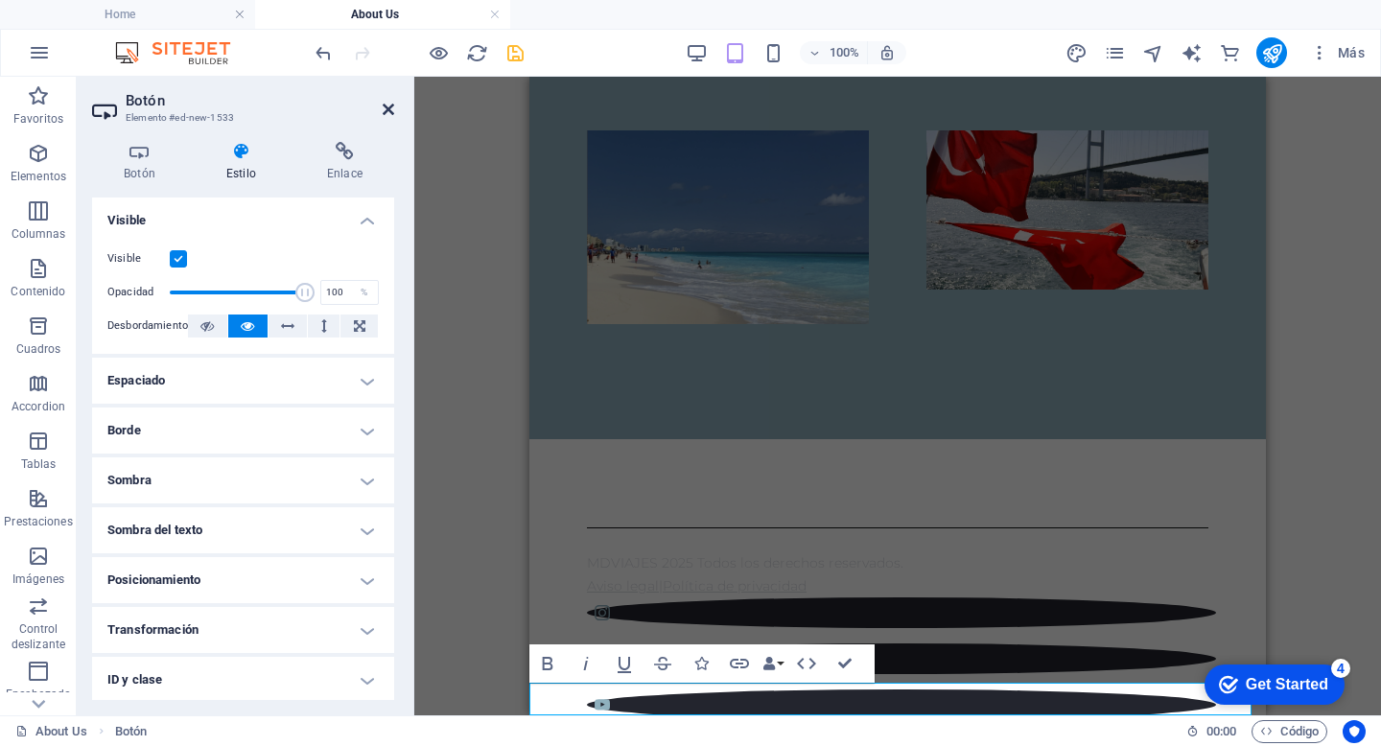
click at [393, 107] on icon at bounding box center [389, 109] width 12 height 15
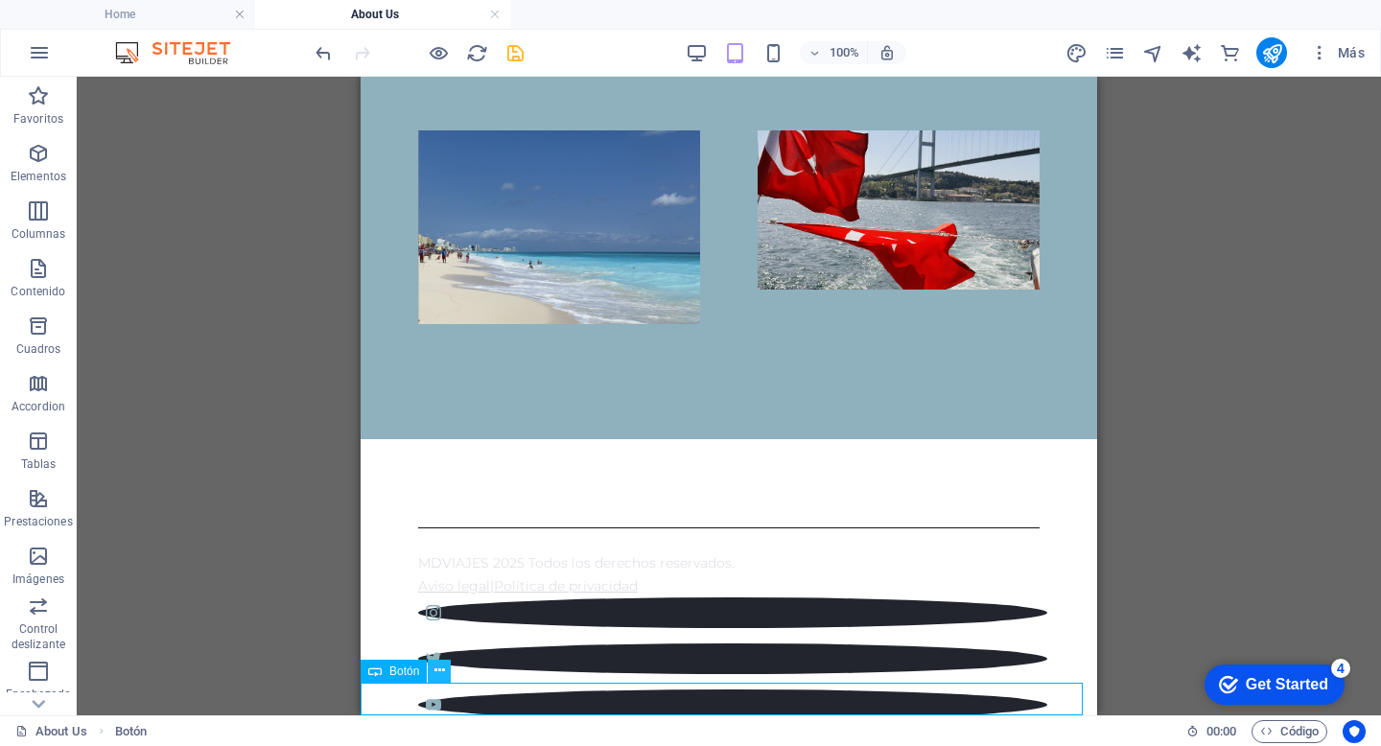
click at [438, 670] on icon at bounding box center [439, 671] width 11 height 20
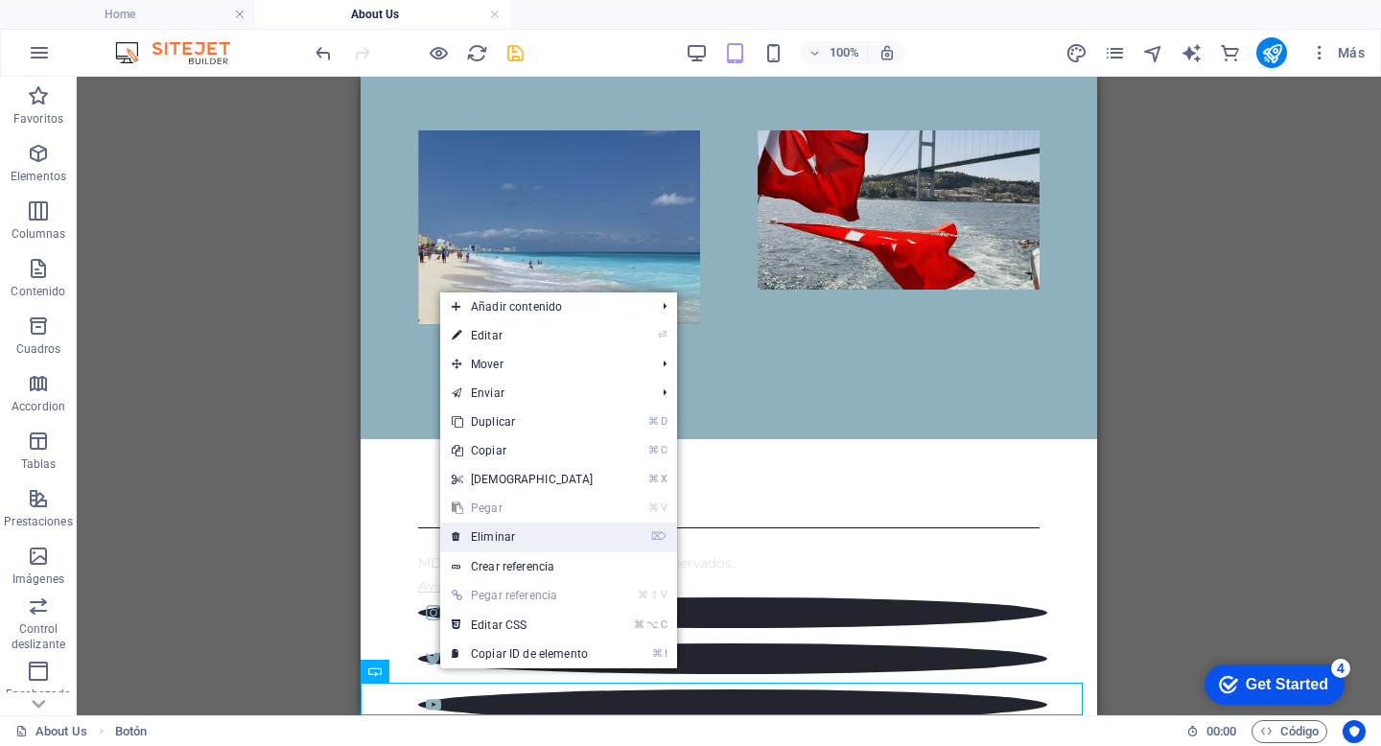
click at [512, 536] on link "⌦ Eliminar" at bounding box center [522, 537] width 165 height 29
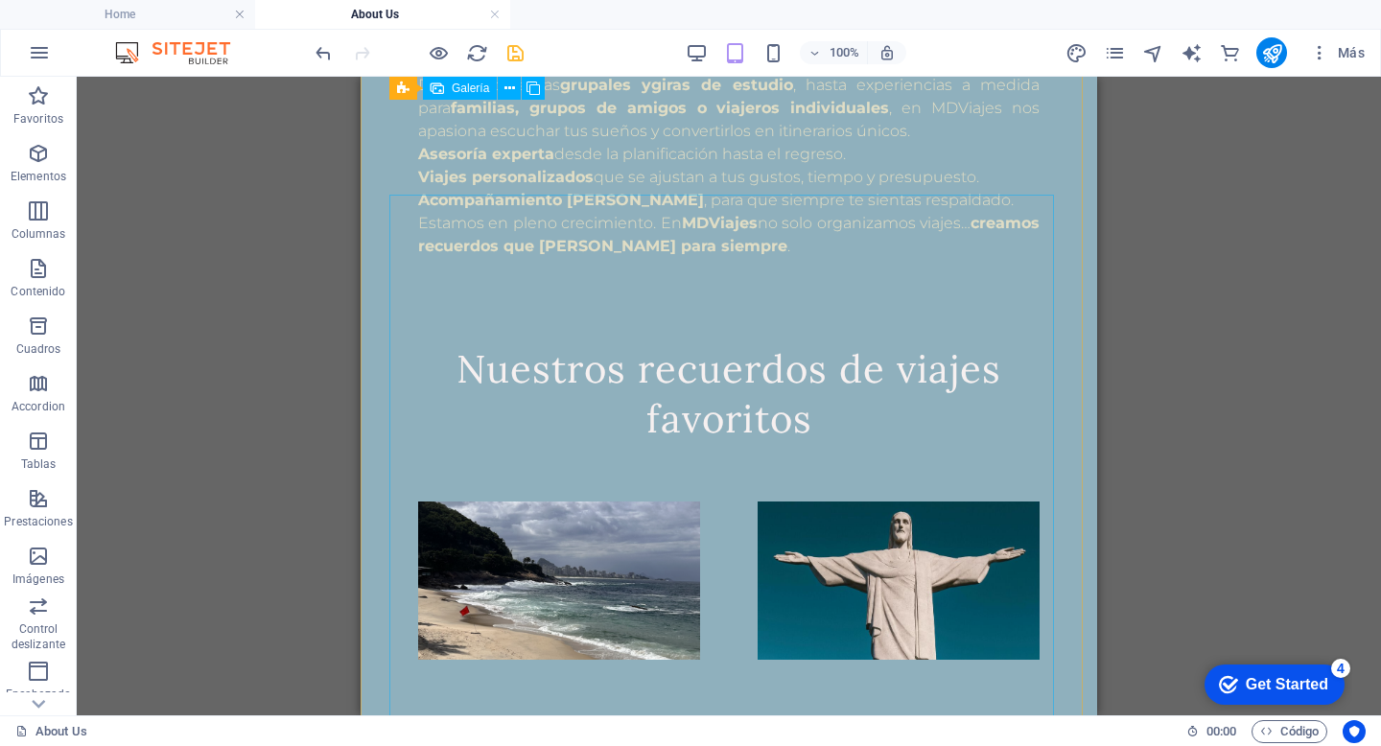
scroll to position [297, 0]
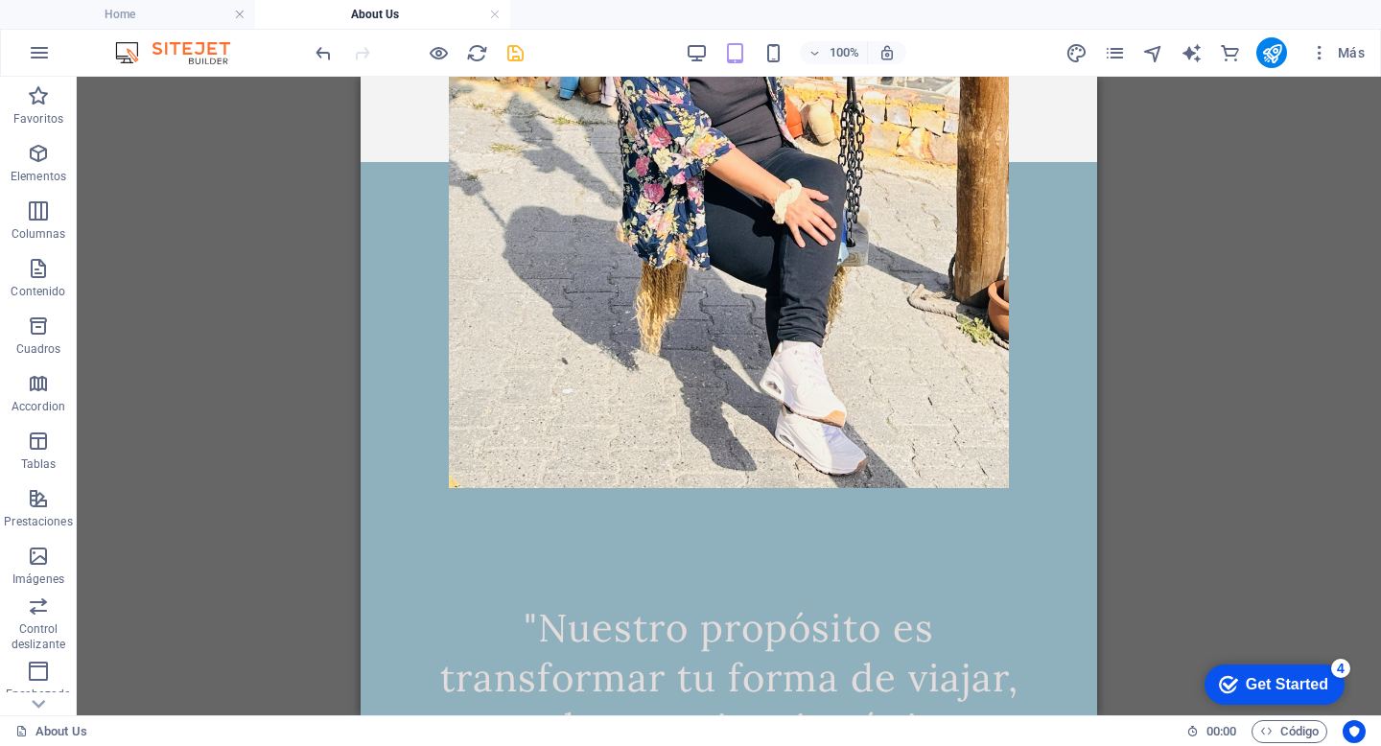
click at [515, 52] on icon "save" at bounding box center [515, 53] width 22 height 22
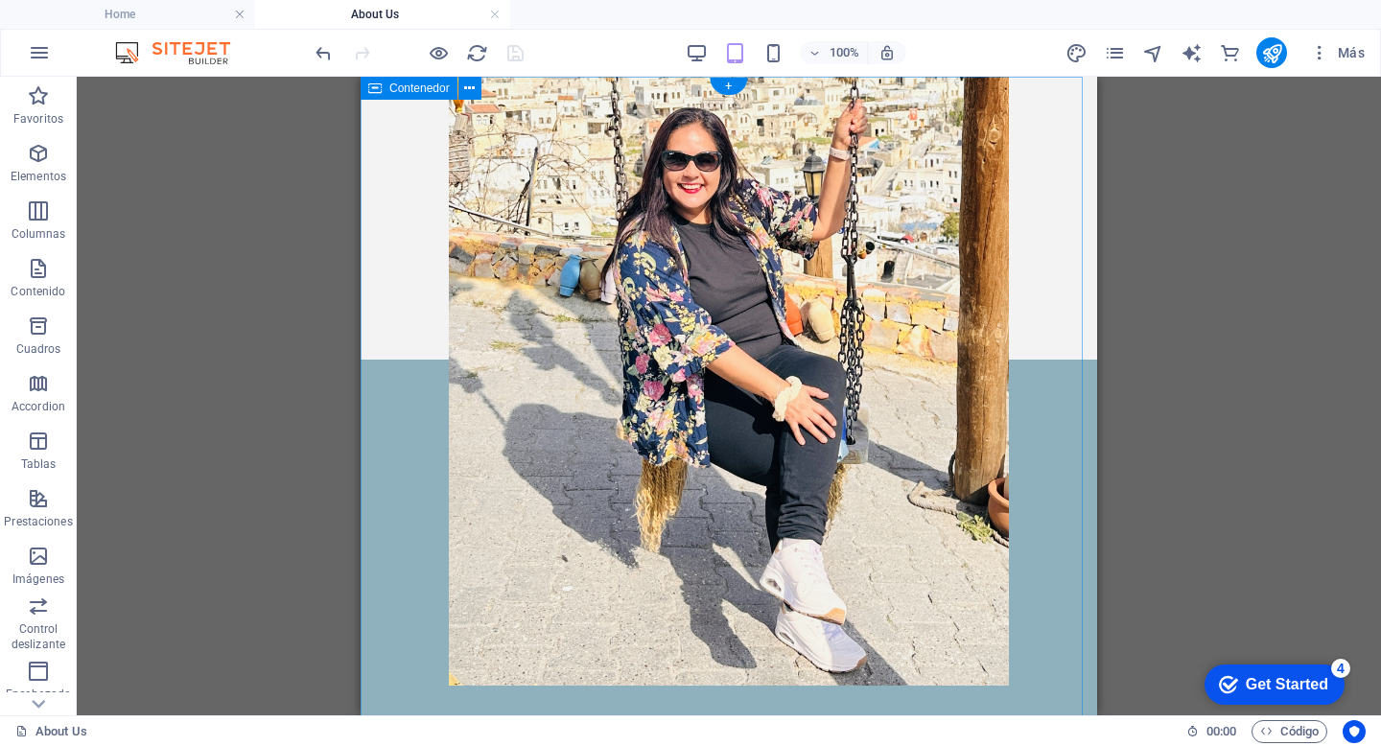
scroll to position [0, 0]
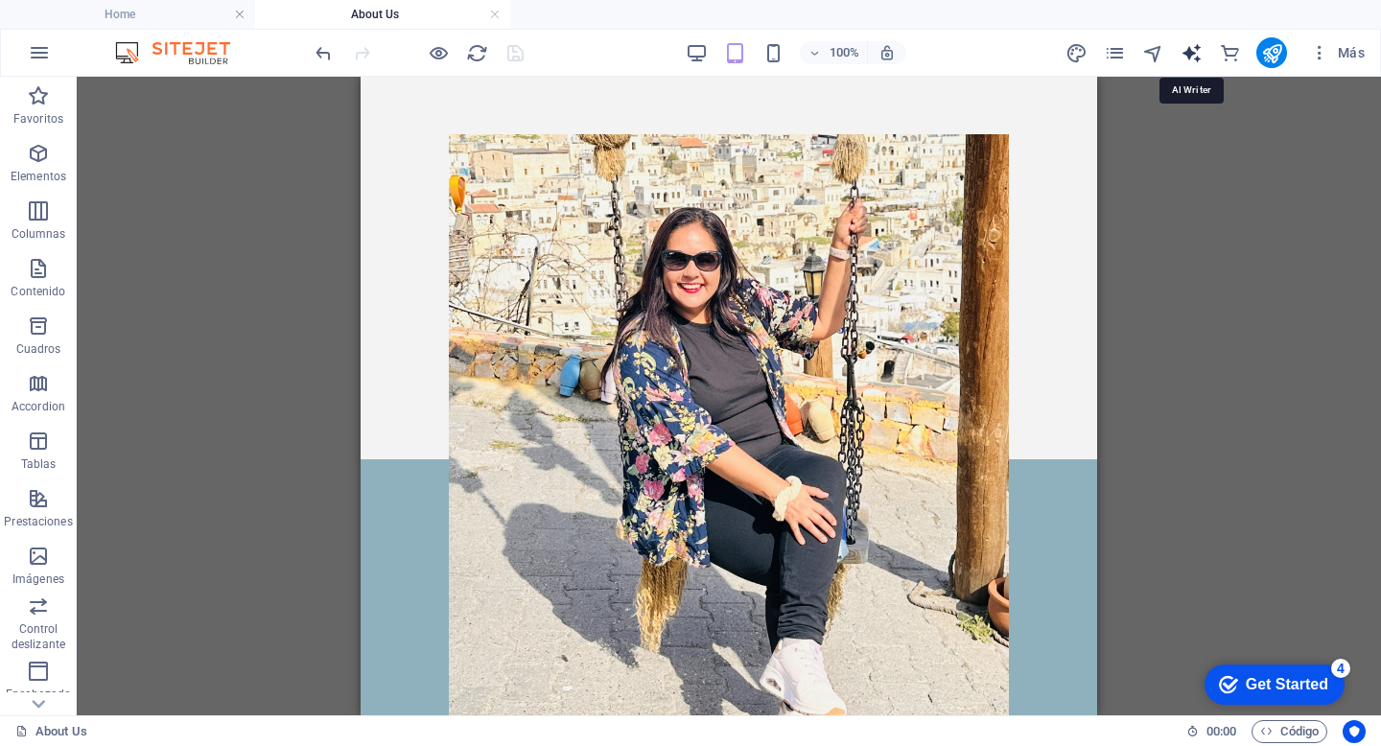
click at [1189, 49] on icon "text_generator" at bounding box center [1191, 53] width 22 height 22
select select "English"
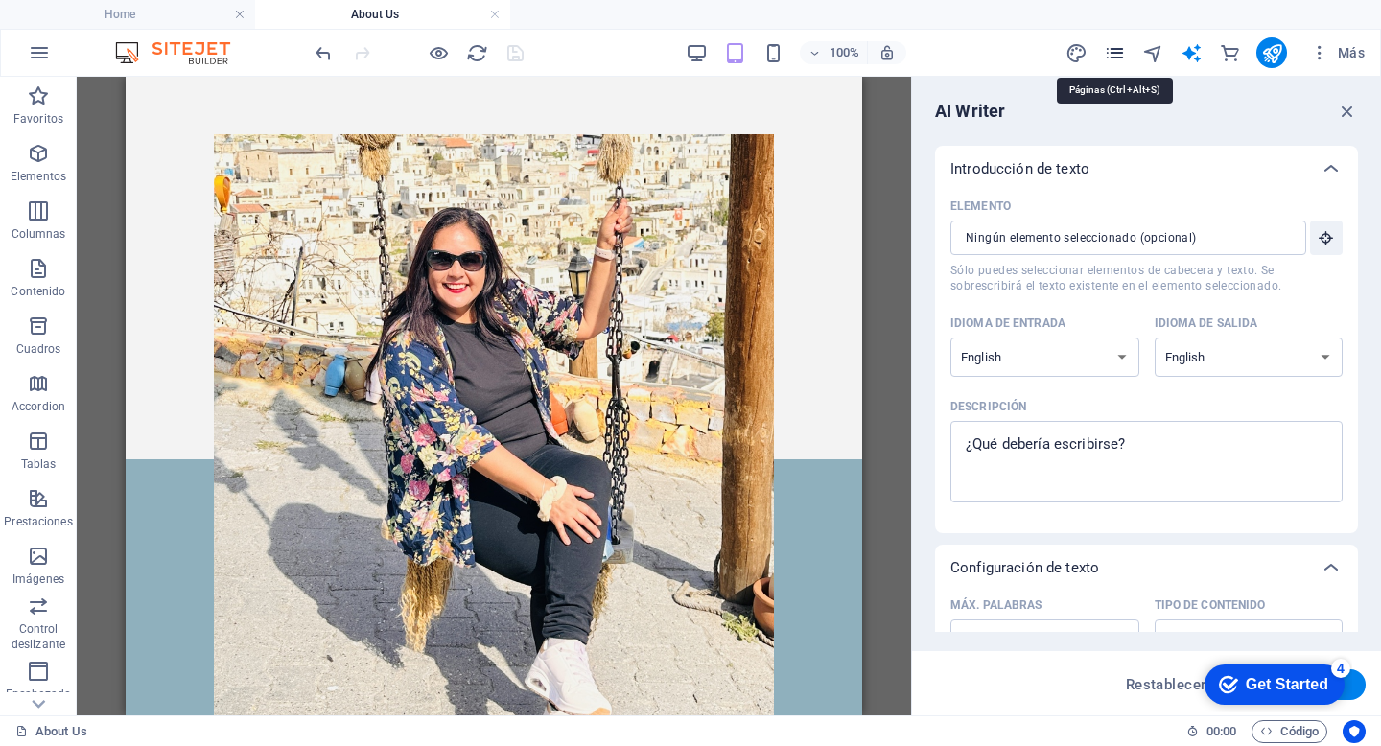
click at [1114, 52] on icon "pages" at bounding box center [1115, 53] width 22 height 22
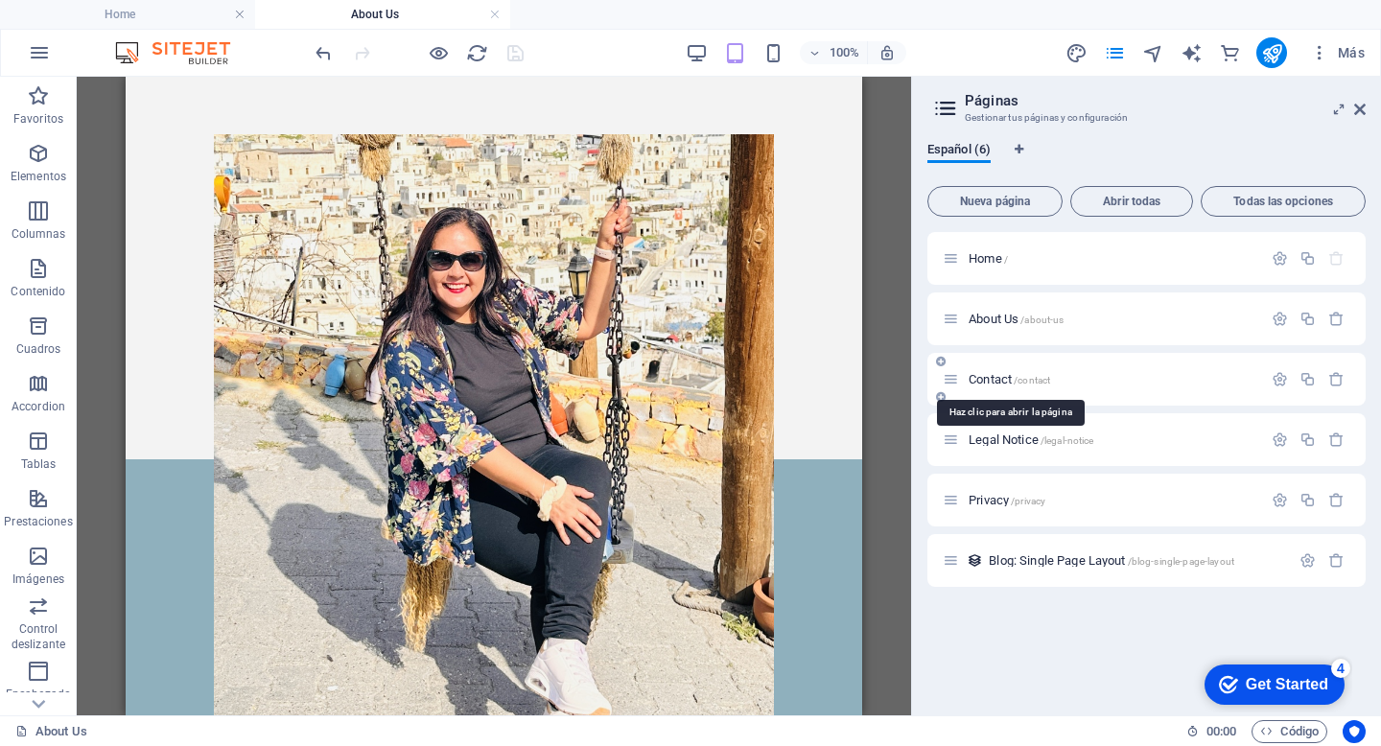
click at [994, 380] on span "Contact /contact" at bounding box center [1008, 379] width 81 height 14
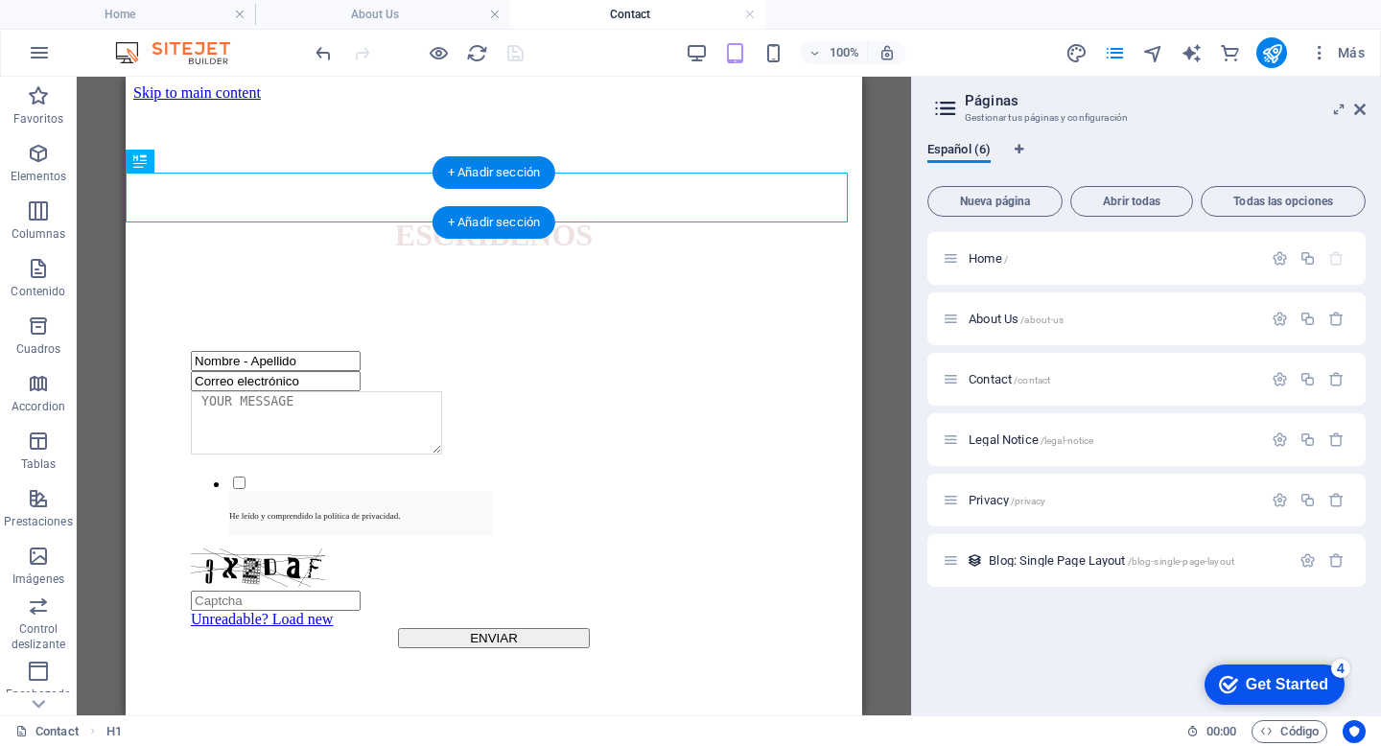
click at [485, 218] on div "ESCRÍBENOS" at bounding box center [493, 235] width 721 height 35
click at [221, 274] on div "Nombre - Apellido Correo electrónico He leído y comprendido la política de priv…" at bounding box center [493, 518] width 721 height 489
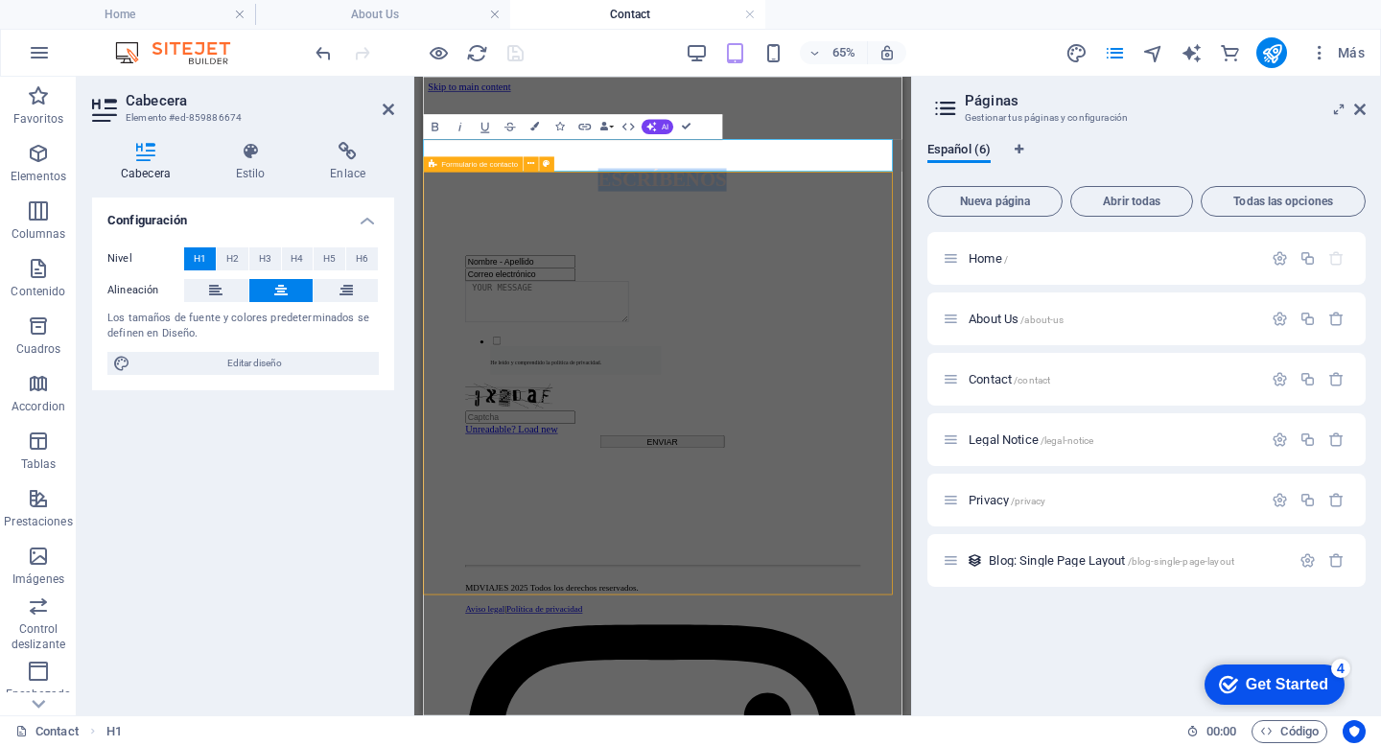
click at [519, 274] on div "Nombre - Apellido Correo electrónico He leído y comprendido la política de priv…" at bounding box center [790, 518] width 721 height 489
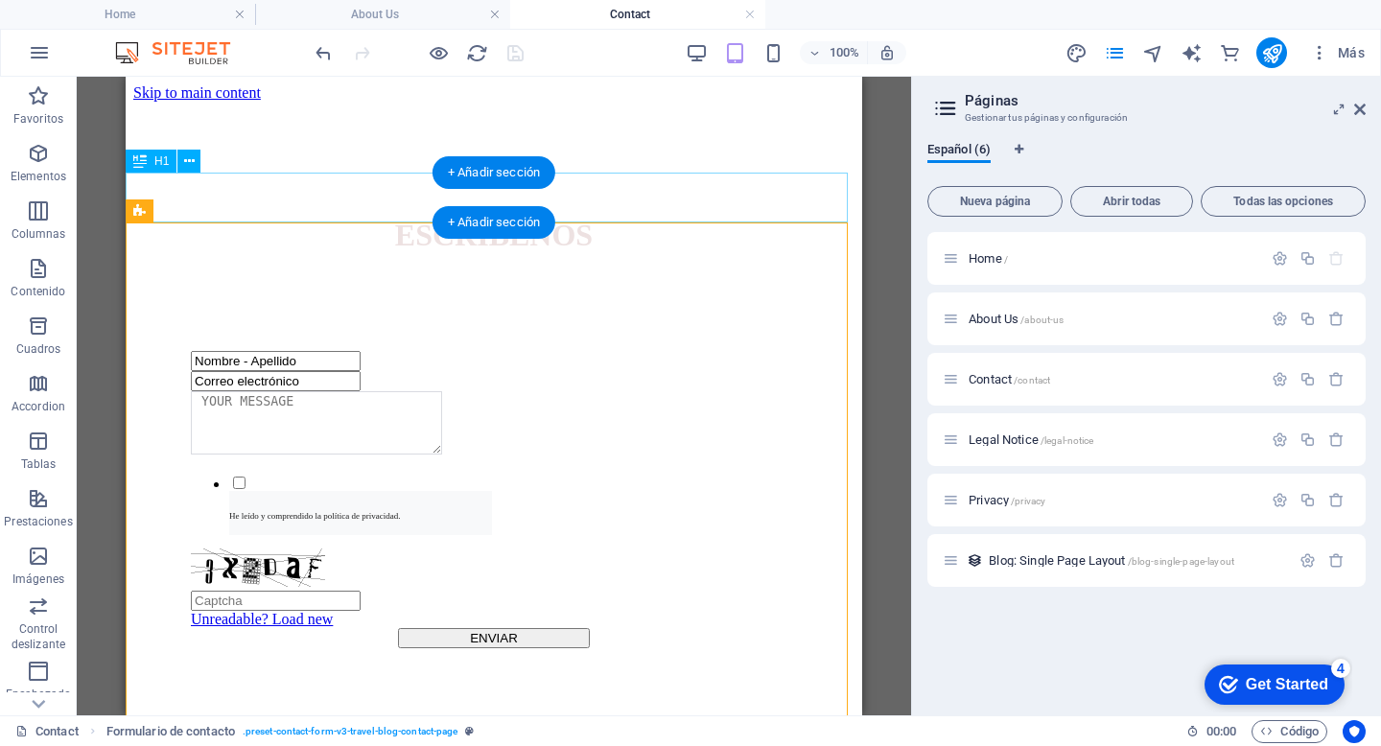
click at [596, 218] on div "ESCRÍBENOS" at bounding box center [493, 235] width 721 height 35
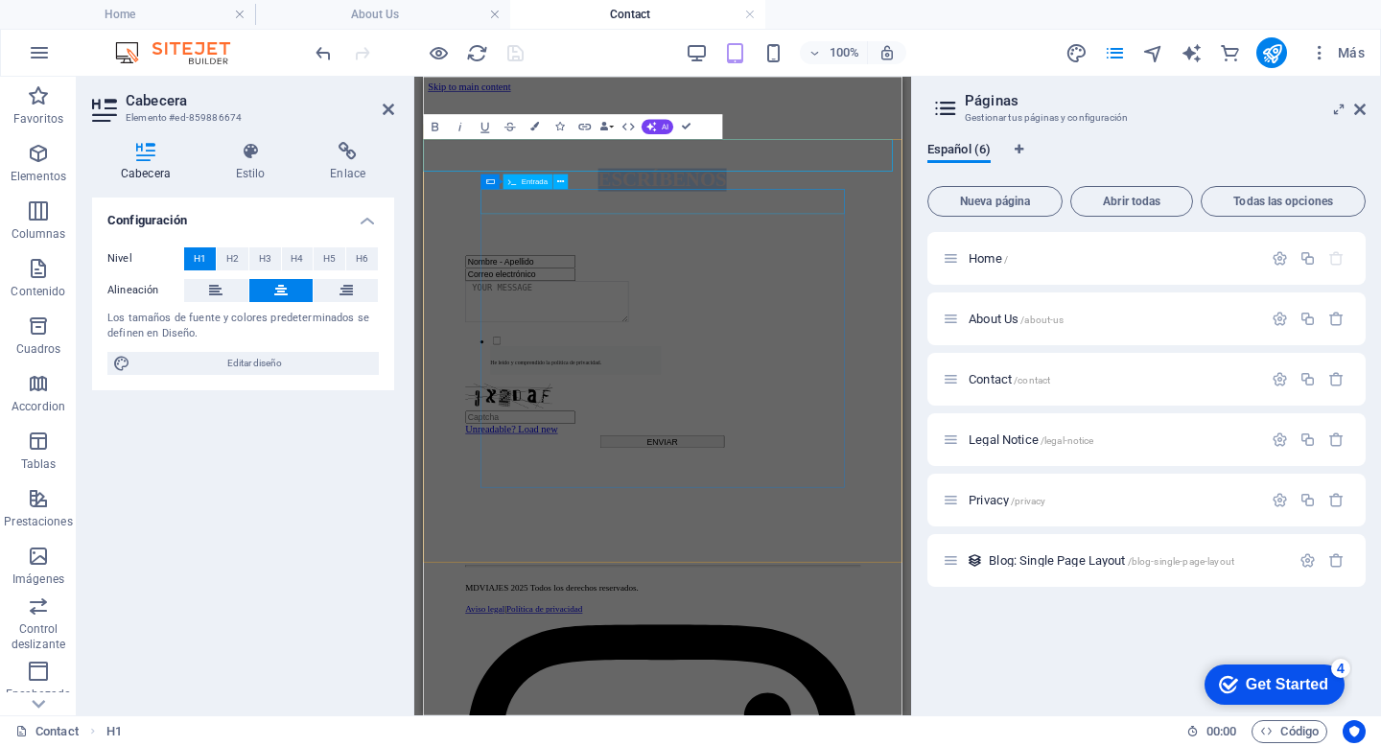
click at [688, 274] on div "Nombre - Apellido Correo electrónico He leído y comprendido la política de priv…" at bounding box center [790, 518] width 721 height 489
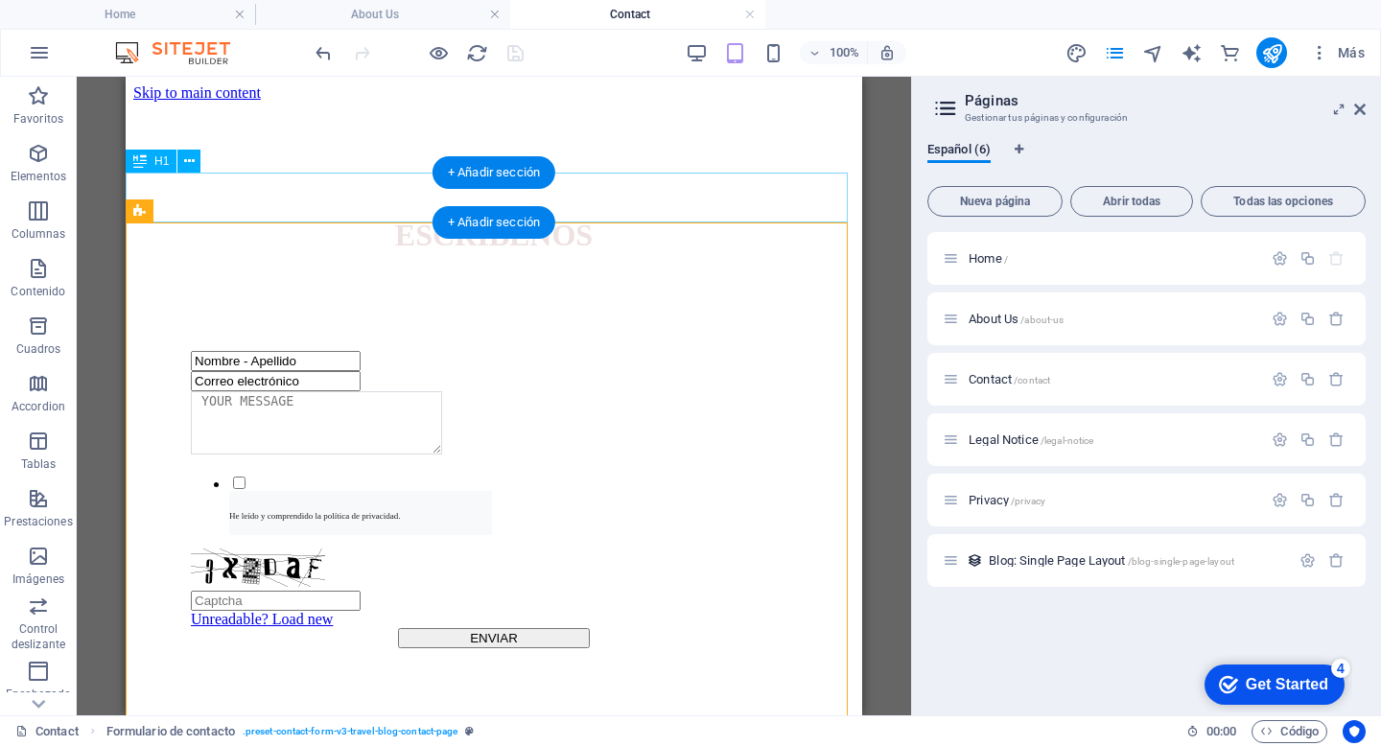
click at [596, 218] on div "ESCRÍBENOS" at bounding box center [493, 235] width 721 height 35
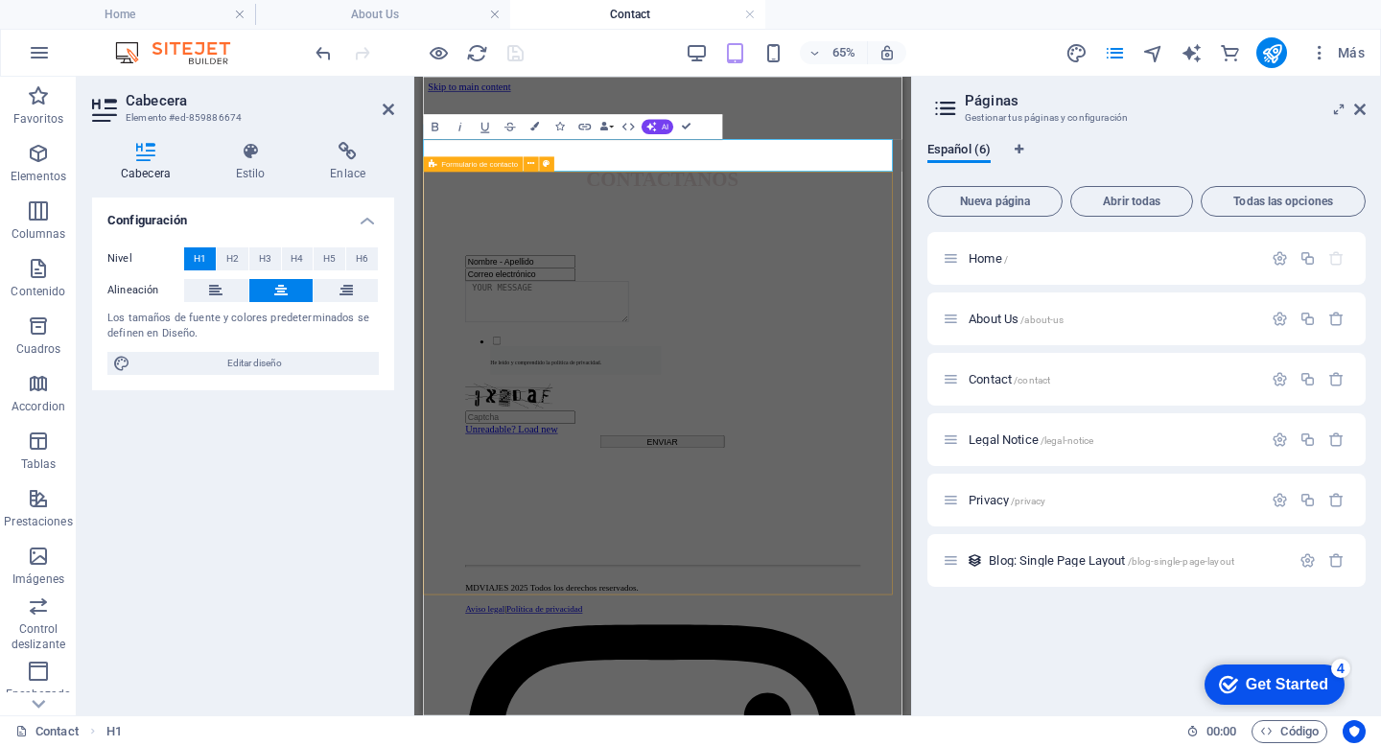
click at [633, 351] on div "Nombre - Apellido" at bounding box center [791, 361] width 606 height 20
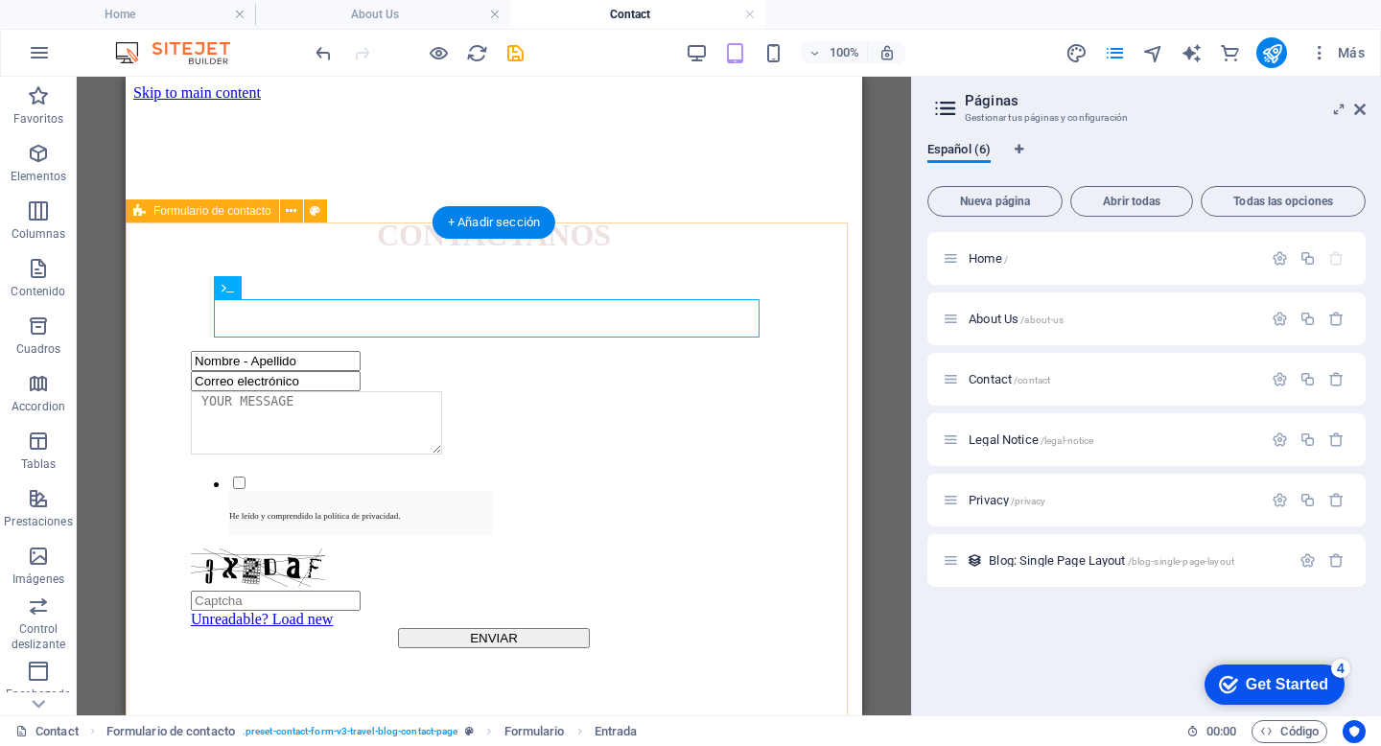
click at [559, 274] on div "Nombre - Apellido Correo electrónico He leído y comprendido la política de priv…" at bounding box center [493, 518] width 721 height 489
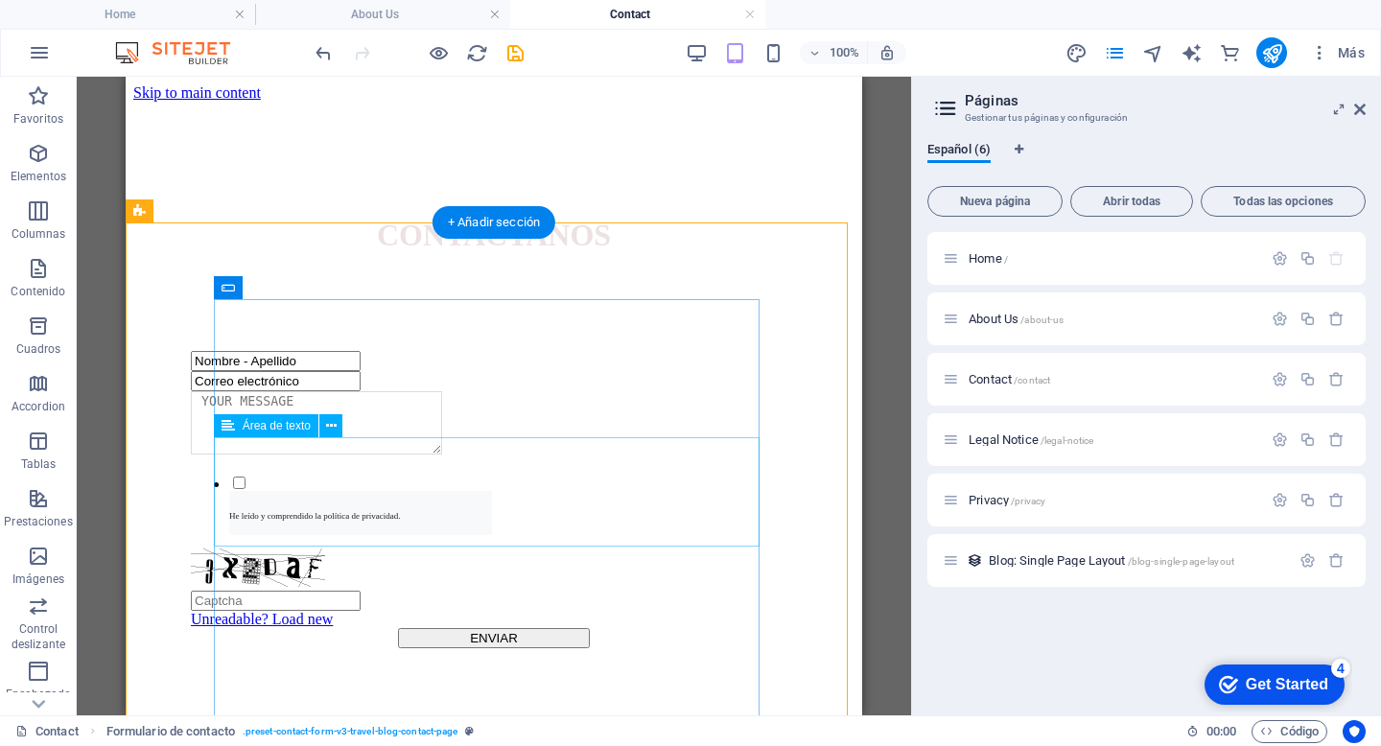
click at [308, 458] on div at bounding box center [494, 424] width 606 height 67
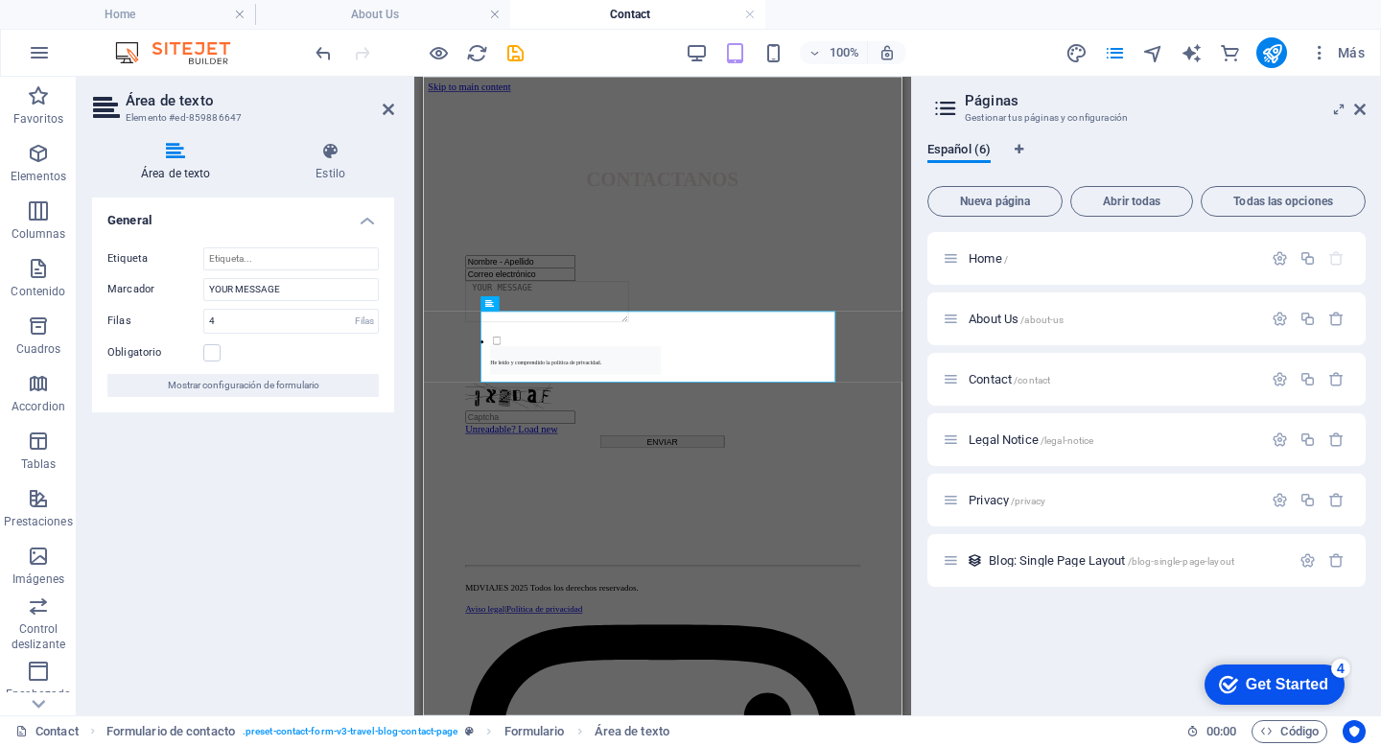
click at [308, 458] on div "General Etiqueta Marcador YOUR MESSAGE [PERSON_NAME] 4 [PERSON_NAME] Obligatori…" at bounding box center [243, 449] width 302 height 502
click at [639, 454] on textarea at bounding box center [613, 422] width 251 height 63
click at [1048, 535] on div "He leído y comprendido la política de privacidad." at bounding box center [791, 504] width 606 height 61
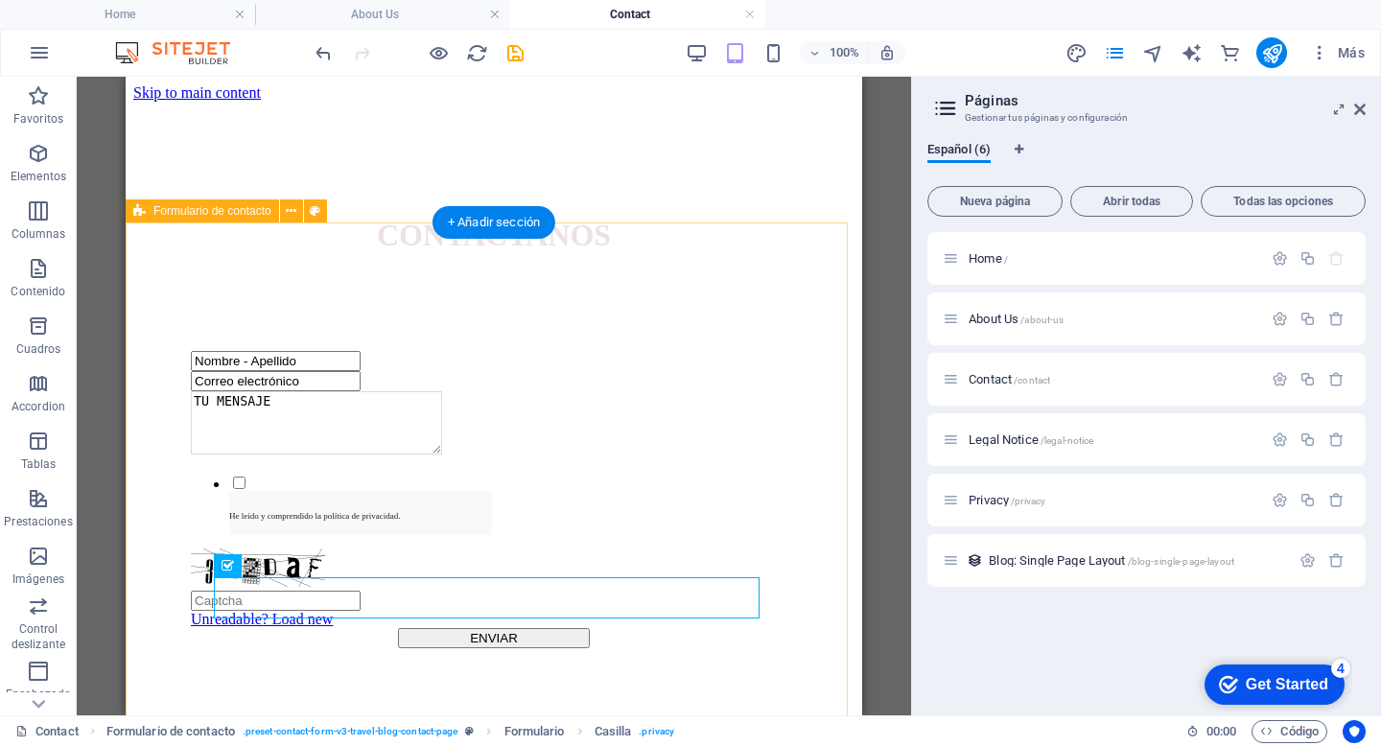
click at [864, 407] on div "Arrastra aquí para reemplazar el contenido existente. Si quieres crear un eleme…" at bounding box center [494, 396] width 834 height 639
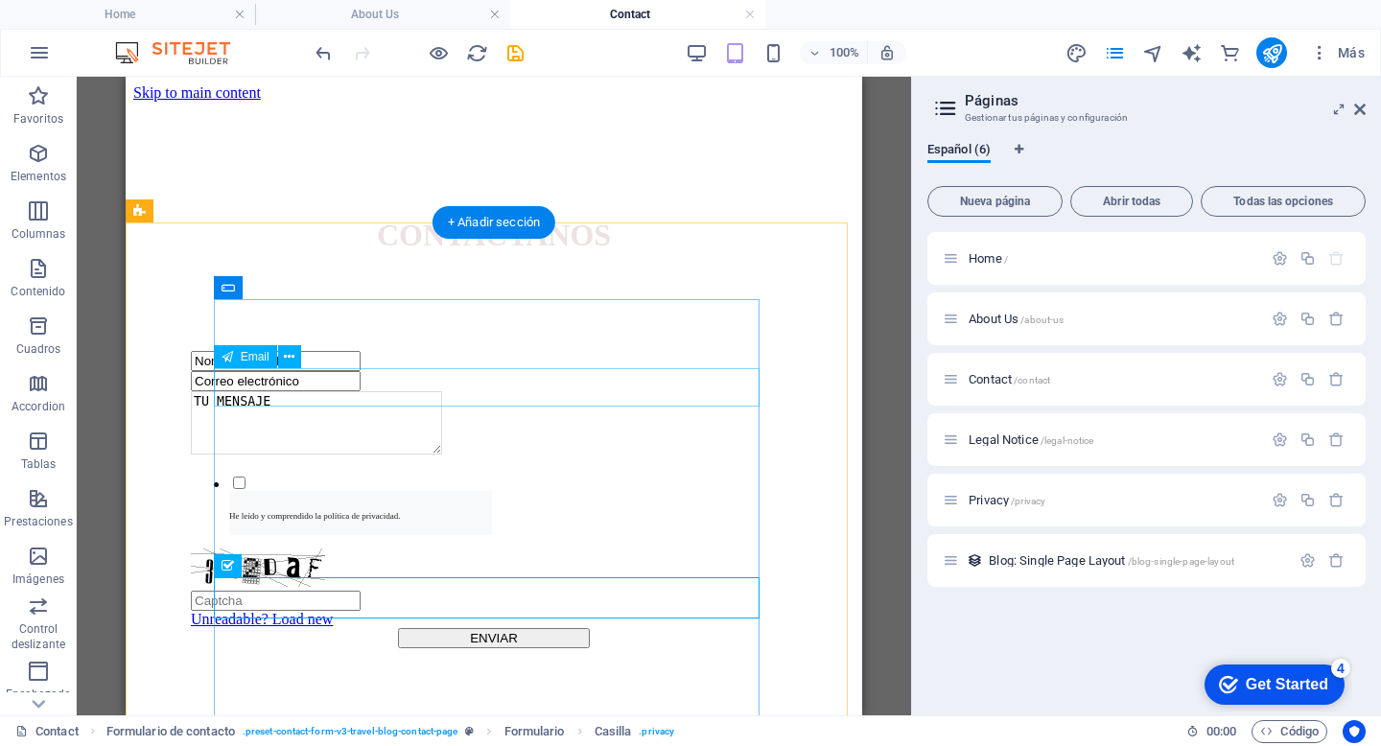
click at [283, 386] on div "Correo electrónico" at bounding box center [494, 381] width 606 height 20
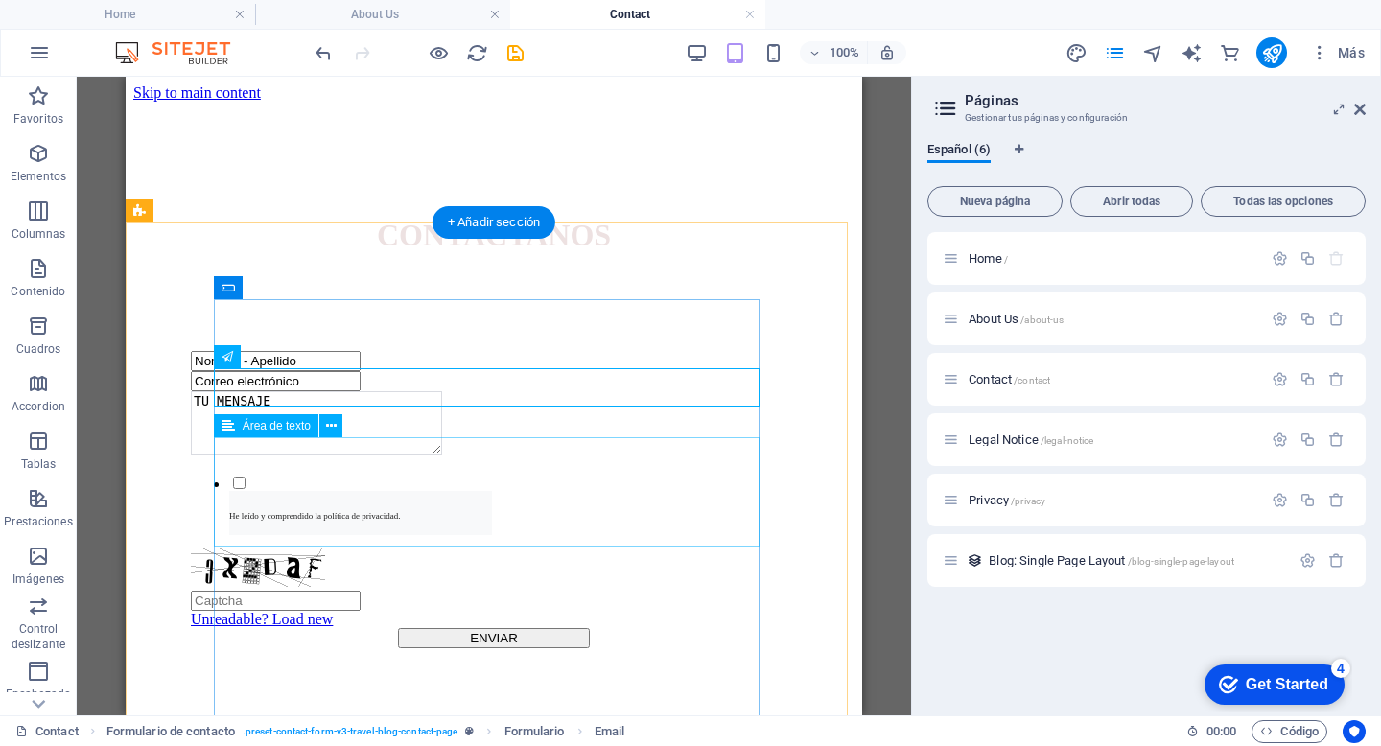
click at [300, 458] on div "TU MENSAJE" at bounding box center [494, 424] width 606 height 67
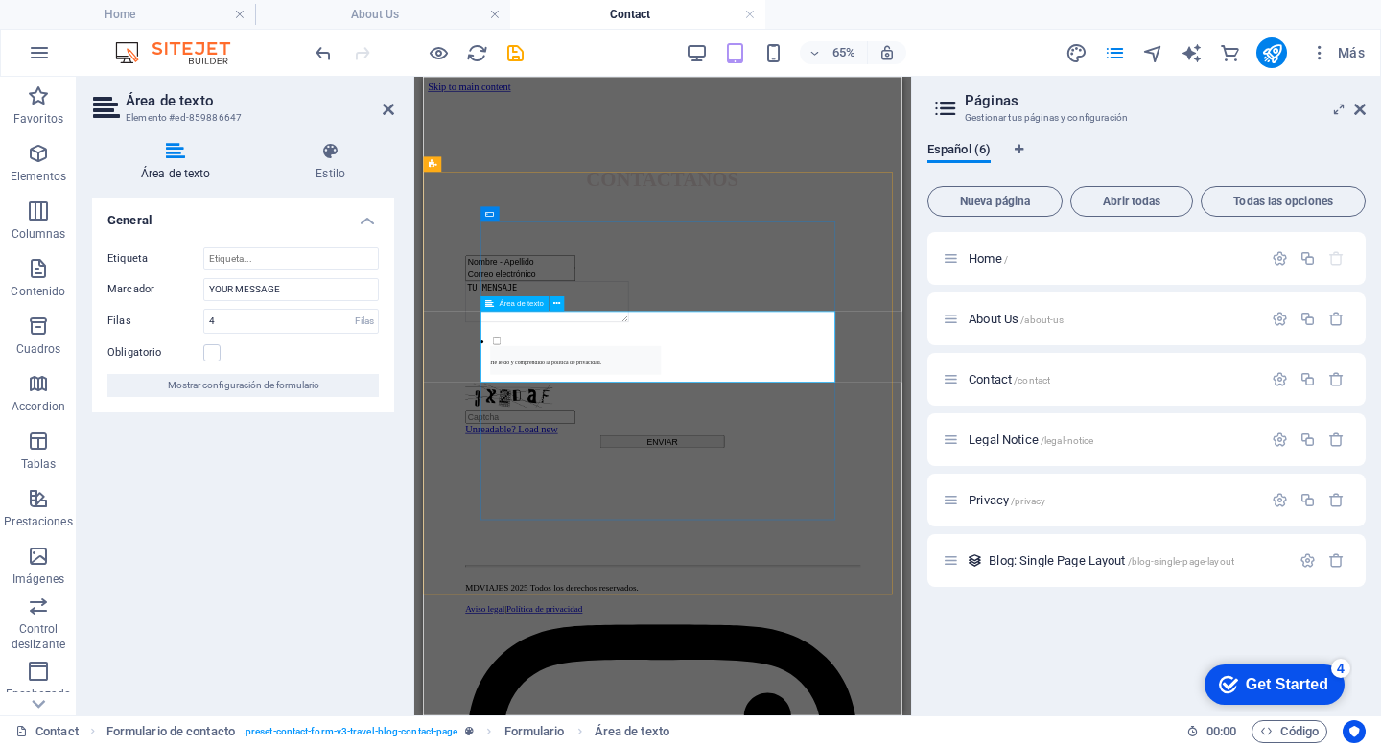
click at [572, 439] on textarea "TU MENSAJE" at bounding box center [613, 422] width 251 height 63
click at [1114, 535] on div "Nombre - Apellido Correo electrónico Tu Mensaje He leído y comprendido la polít…" at bounding box center [790, 518] width 721 height 489
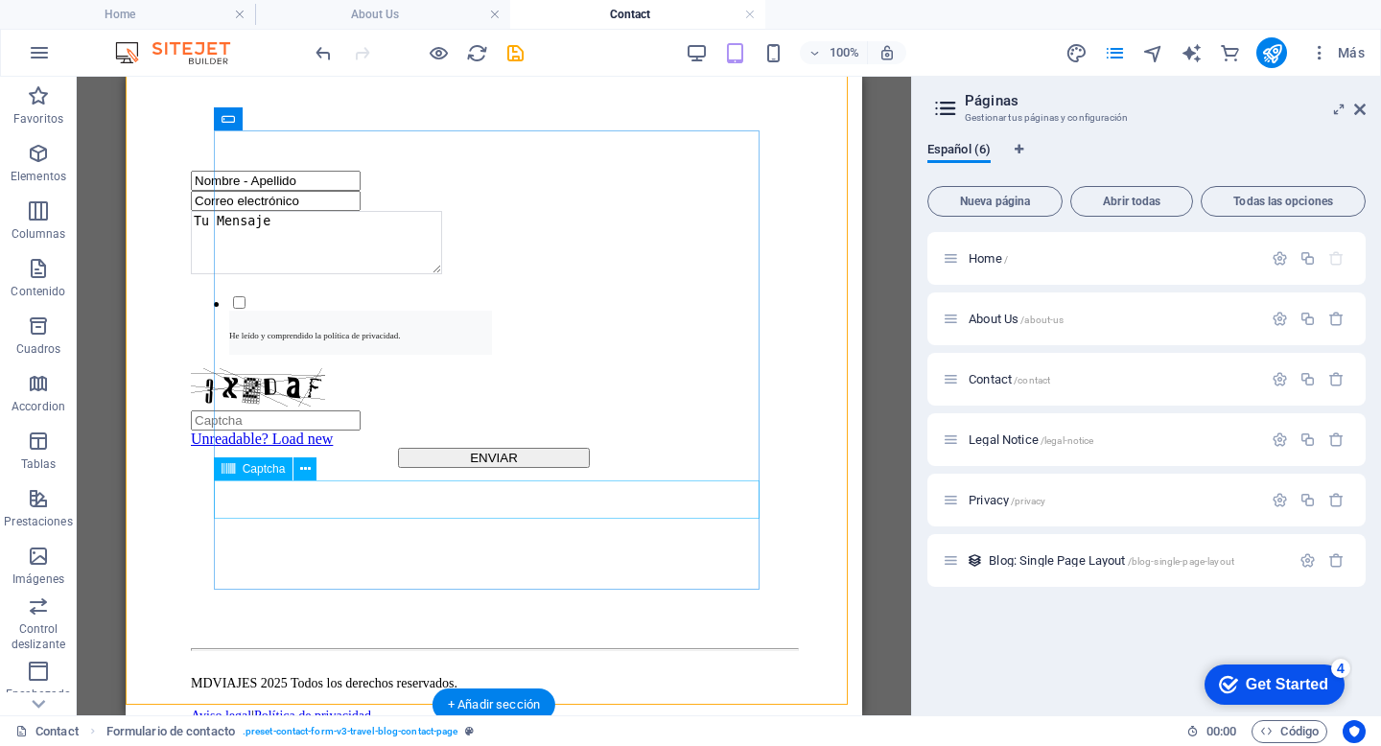
scroll to position [186, 0]
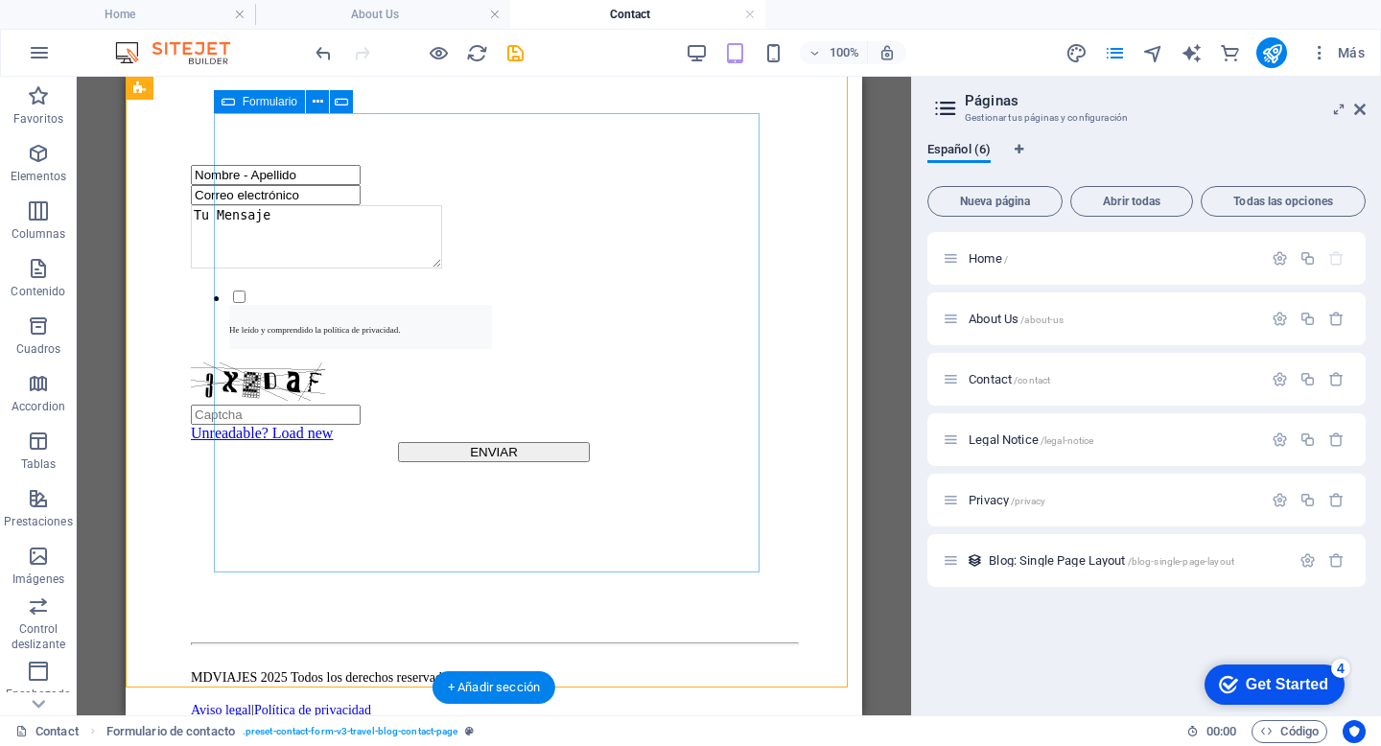
click at [246, 361] on div "Nombre - Apellido Correo electrónico Tu Mensaje He leído y comprendido la polít…" at bounding box center [494, 313] width 606 height 297
click at [168, 369] on div "Nombre - Apellido Correo electrónico Tu Mensaje He leído y comprendido la polít…" at bounding box center [493, 332] width 721 height 489
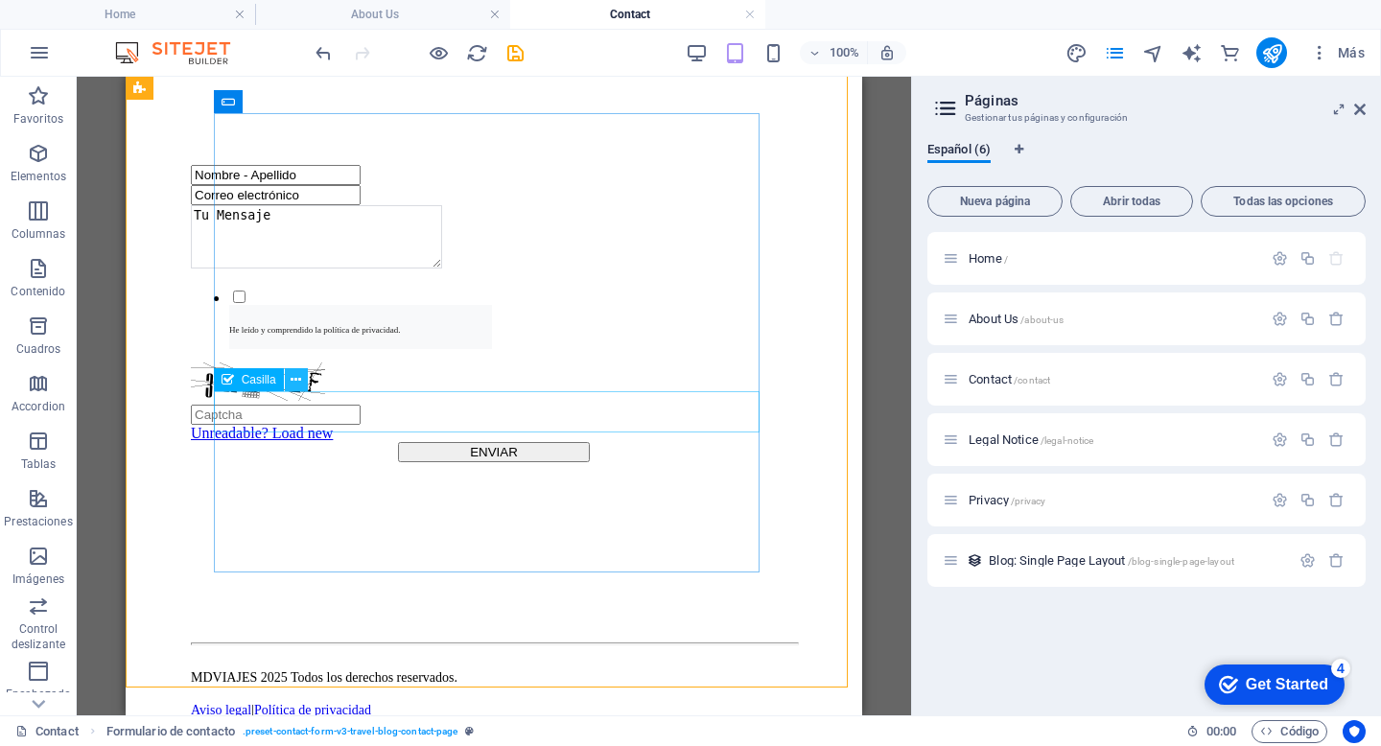
type textarea "Tu Mensaje"
click at [301, 383] on button at bounding box center [296, 379] width 23 height 23
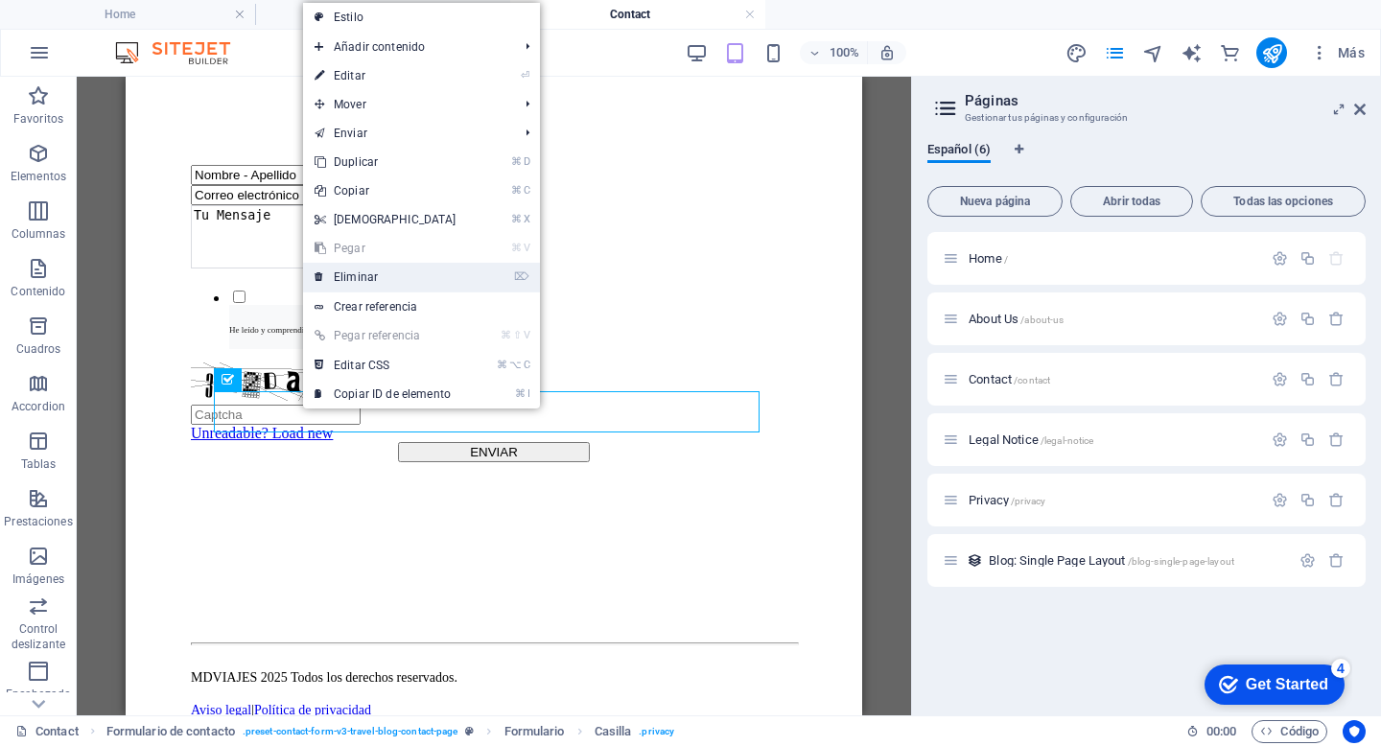
click at [373, 279] on link "⌦ Eliminar" at bounding box center [385, 277] width 165 height 29
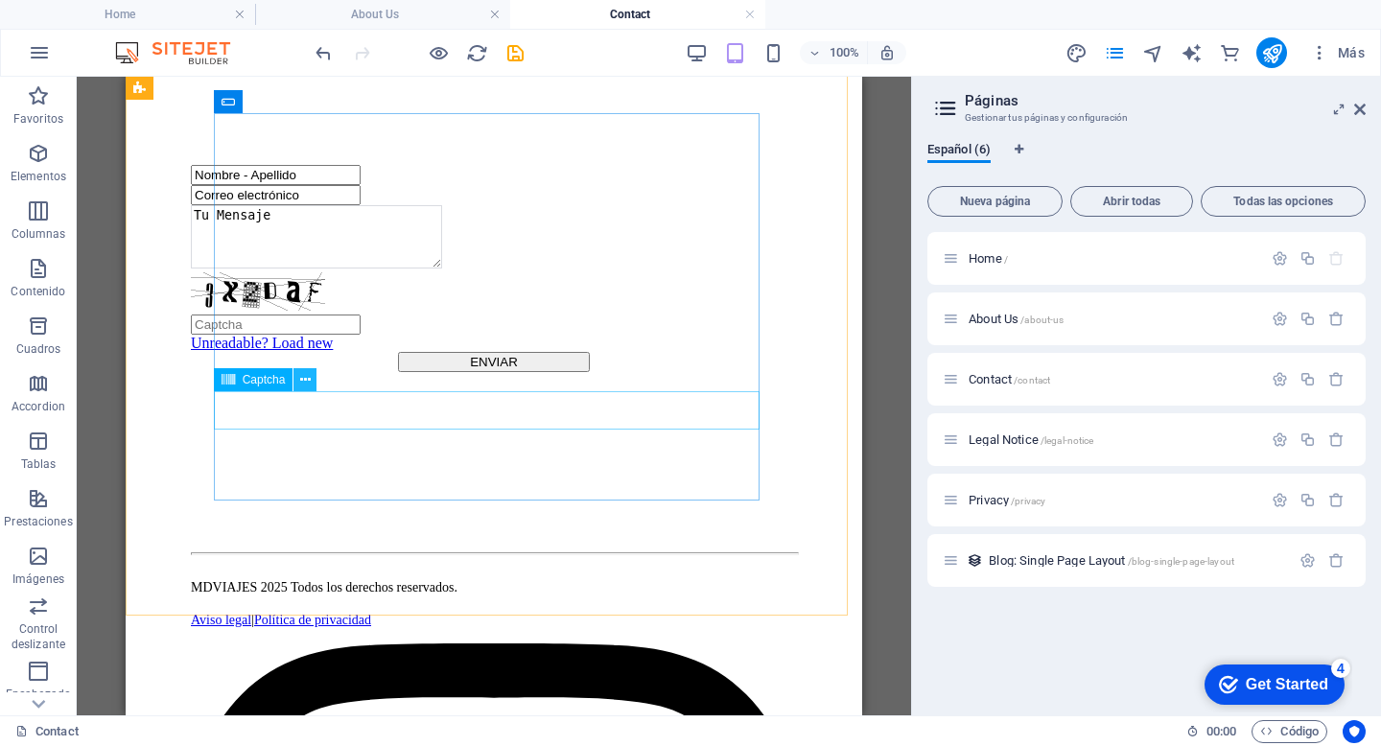
click at [309, 381] on icon at bounding box center [305, 380] width 11 height 20
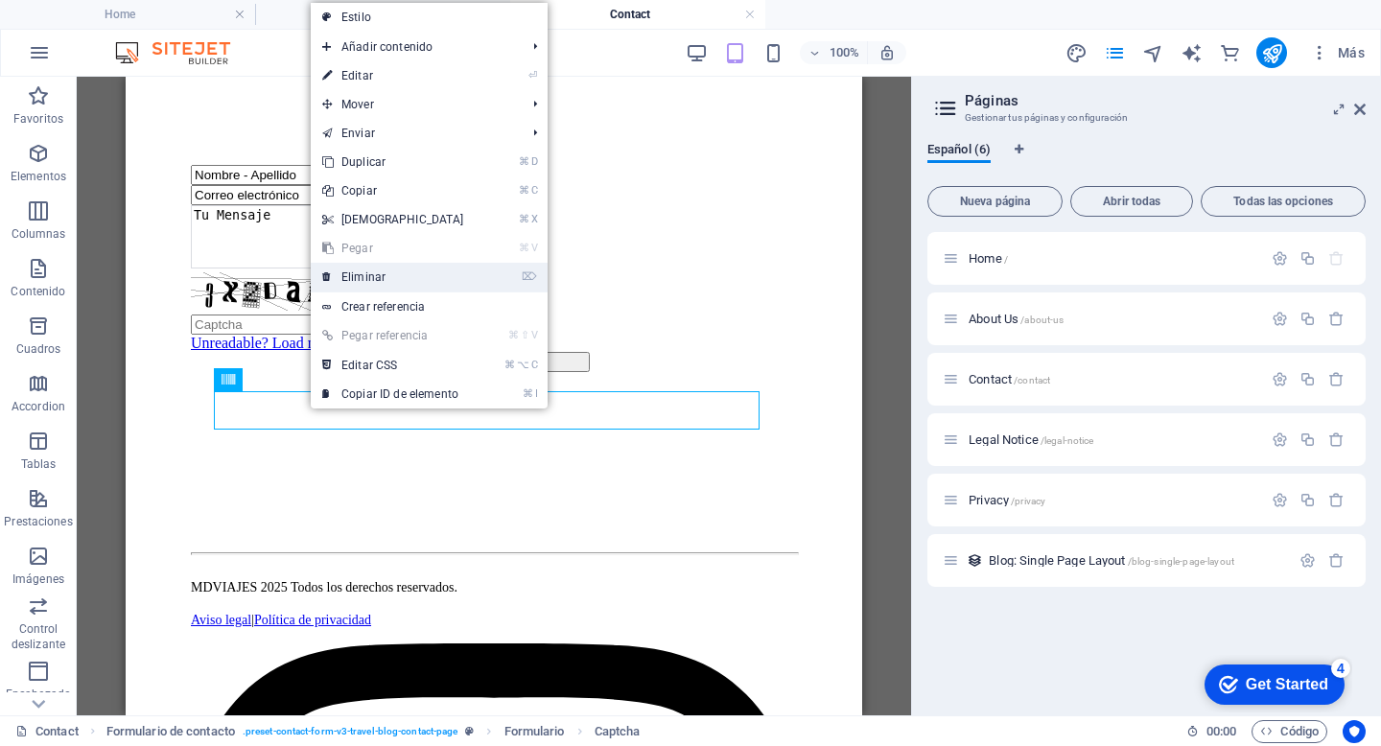
click at [388, 277] on link "⌦ Eliminar" at bounding box center [393, 277] width 165 height 29
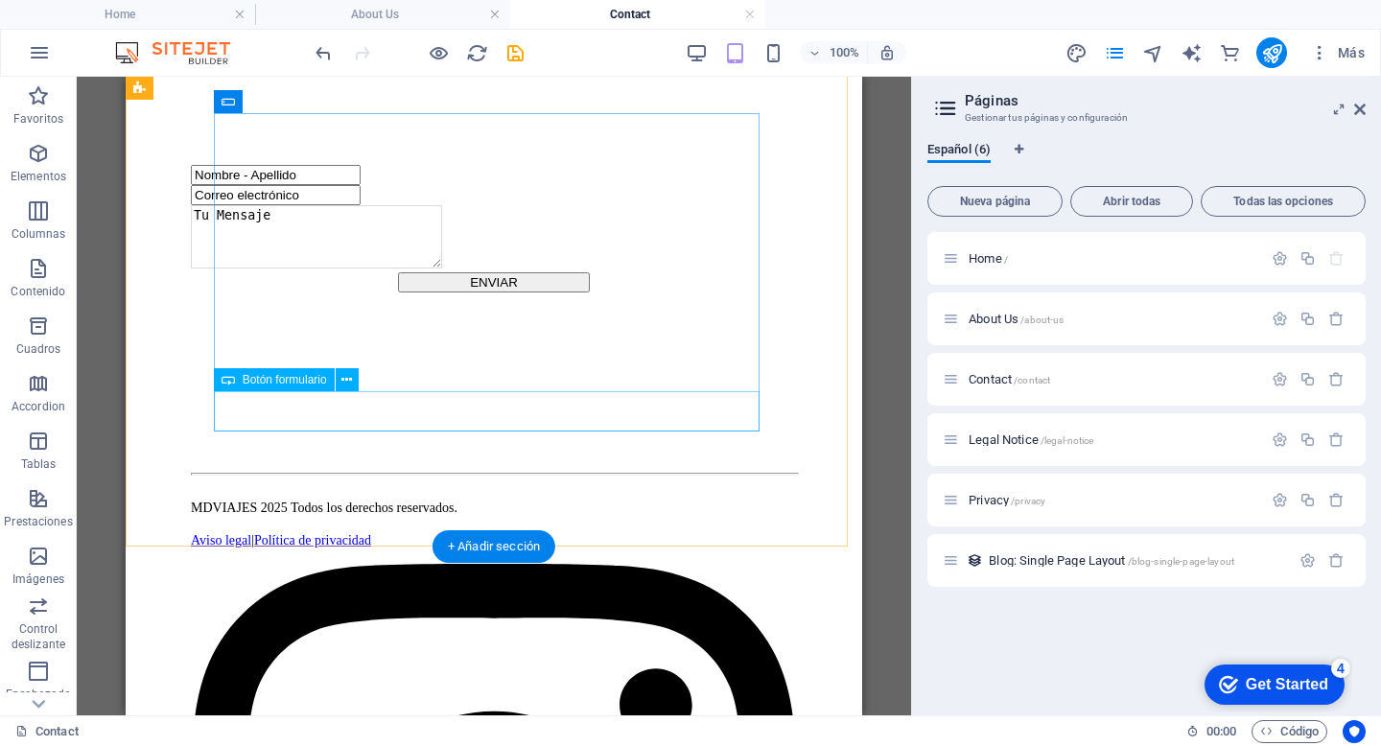
click at [509, 292] on div "ENVIAR" at bounding box center [494, 282] width 606 height 20
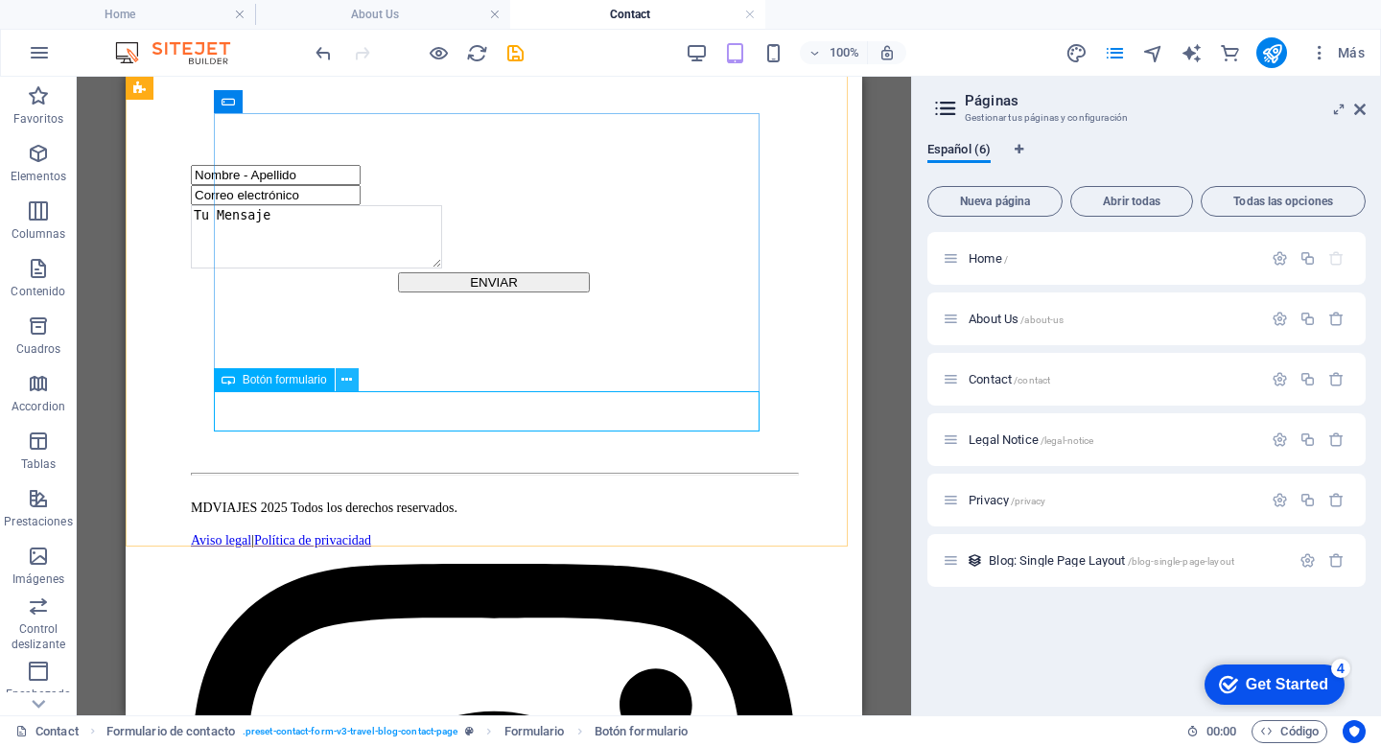
click at [345, 383] on icon at bounding box center [346, 380] width 11 height 20
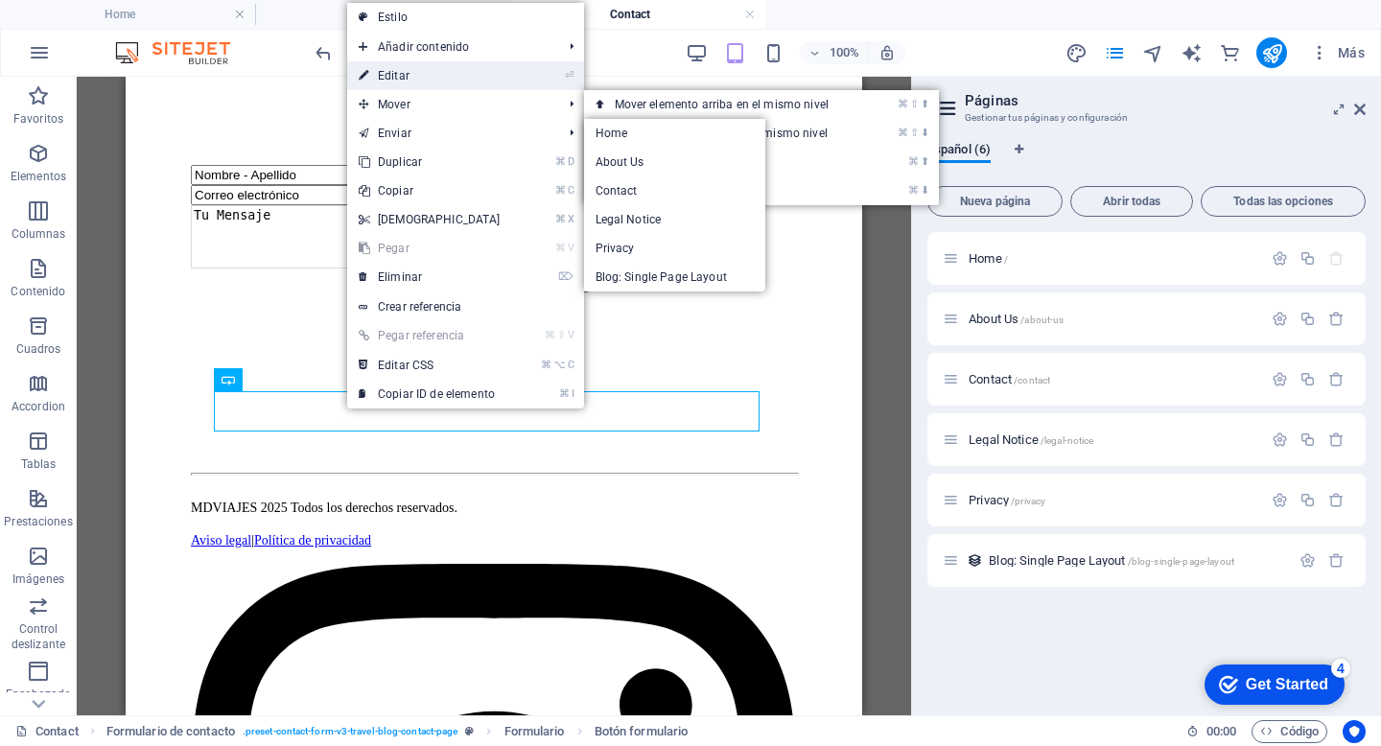
click at [407, 75] on link "⏎ Editar" at bounding box center [429, 75] width 165 height 29
select select "px"
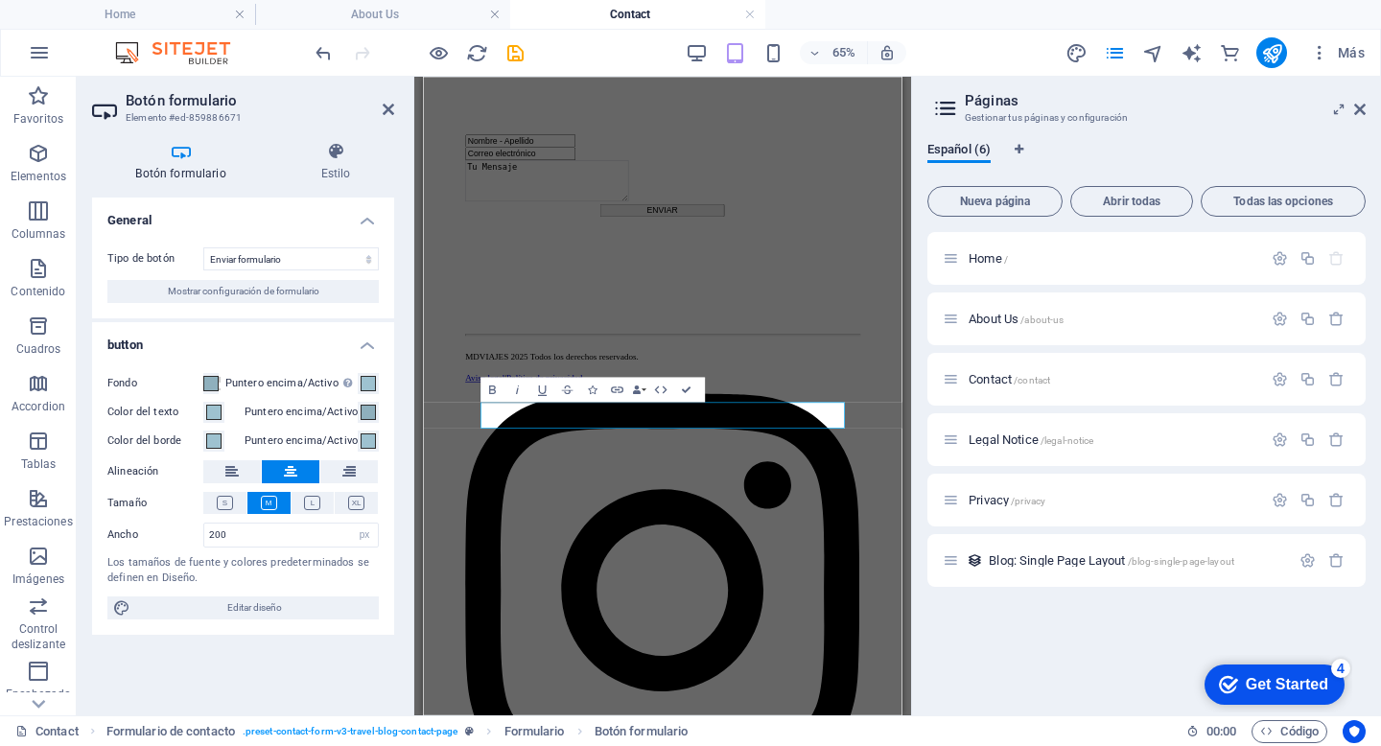
scroll to position [0, 0]
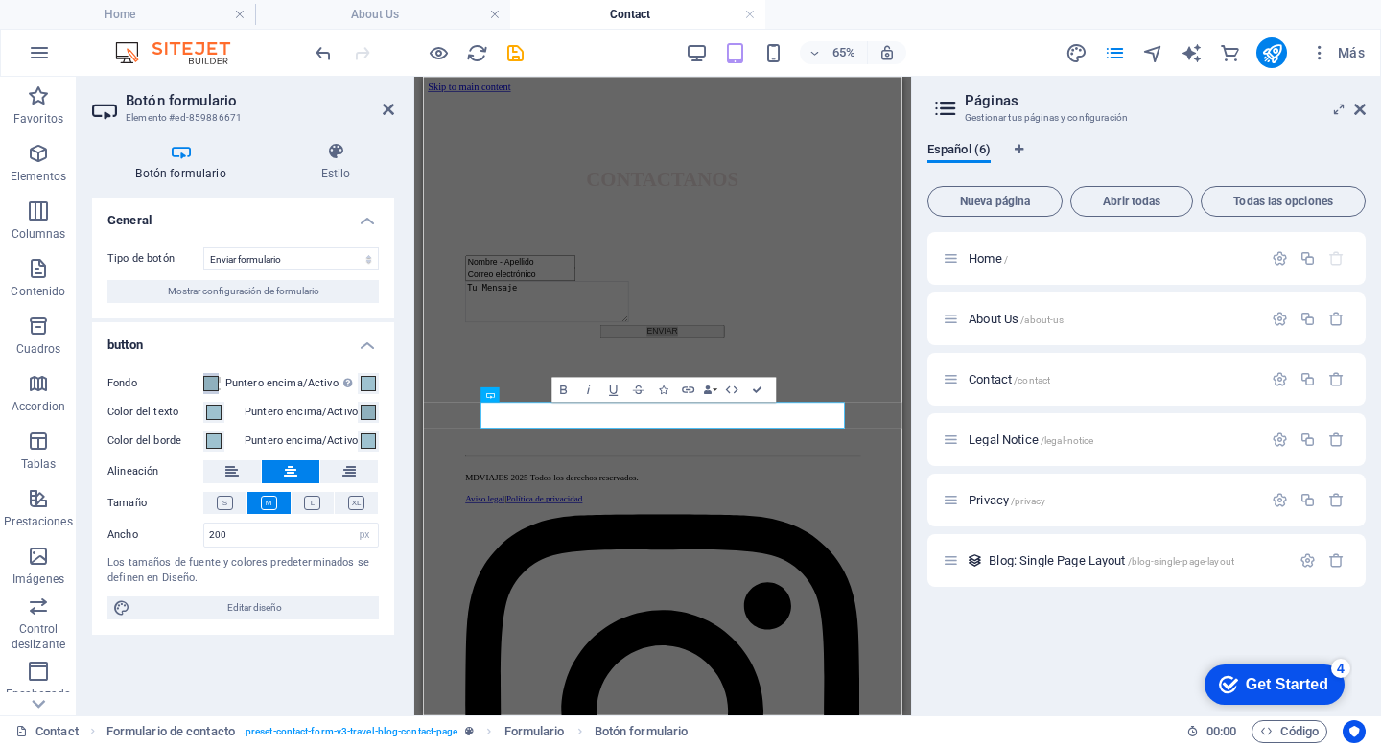
click at [217, 381] on span at bounding box center [210, 383] width 15 height 15
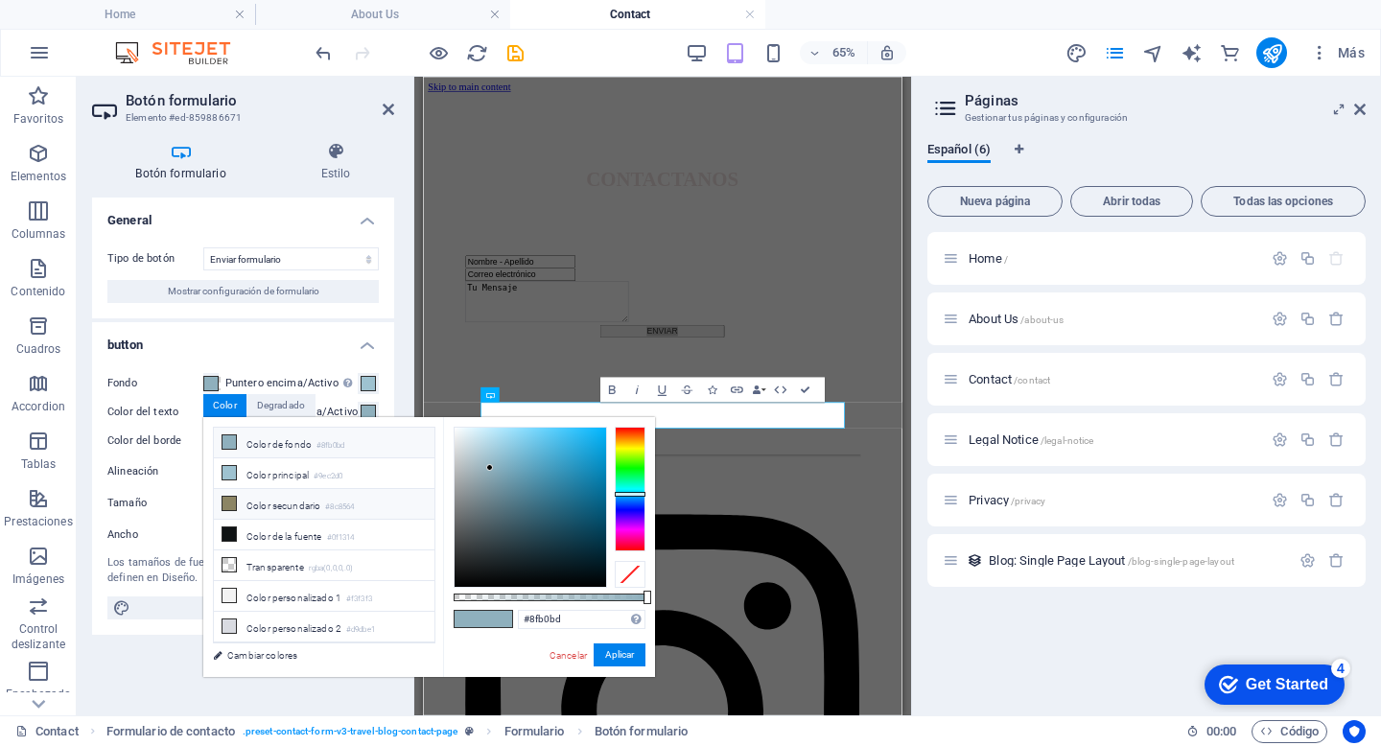
click at [231, 500] on icon at bounding box center [228, 503] width 13 height 13
type input "#8c8564"
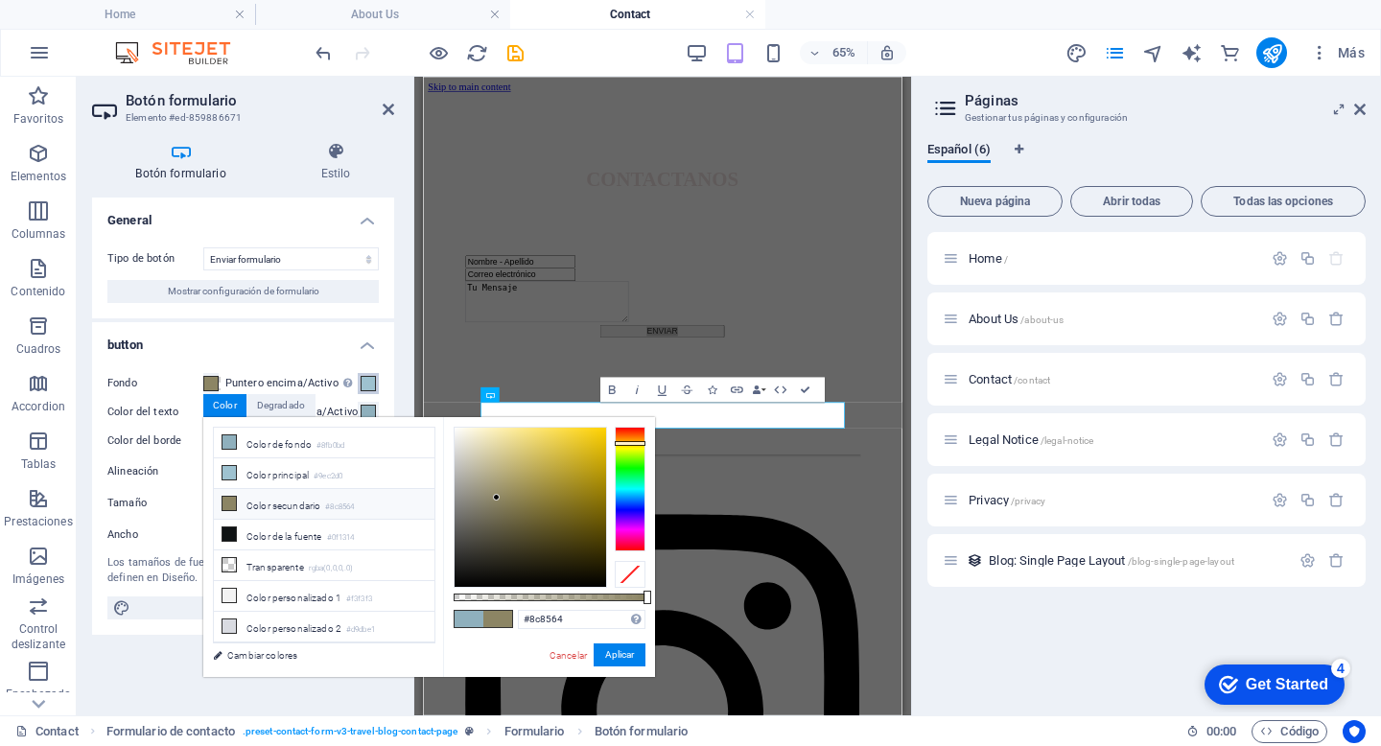
click at [376, 381] on span at bounding box center [367, 383] width 15 height 15
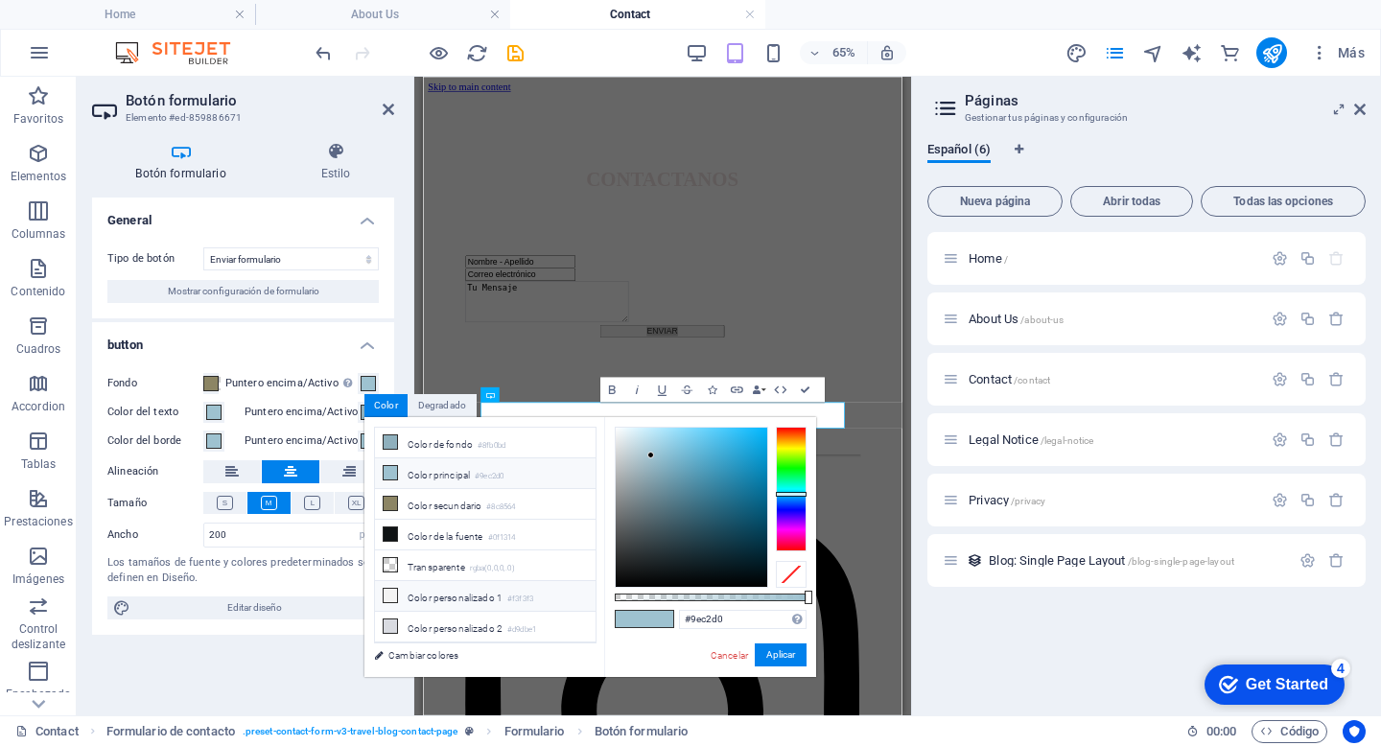
click at [419, 594] on li "Color personalizado 1 #f3f3f3" at bounding box center [485, 596] width 221 height 31
type input "#f3f3f3"
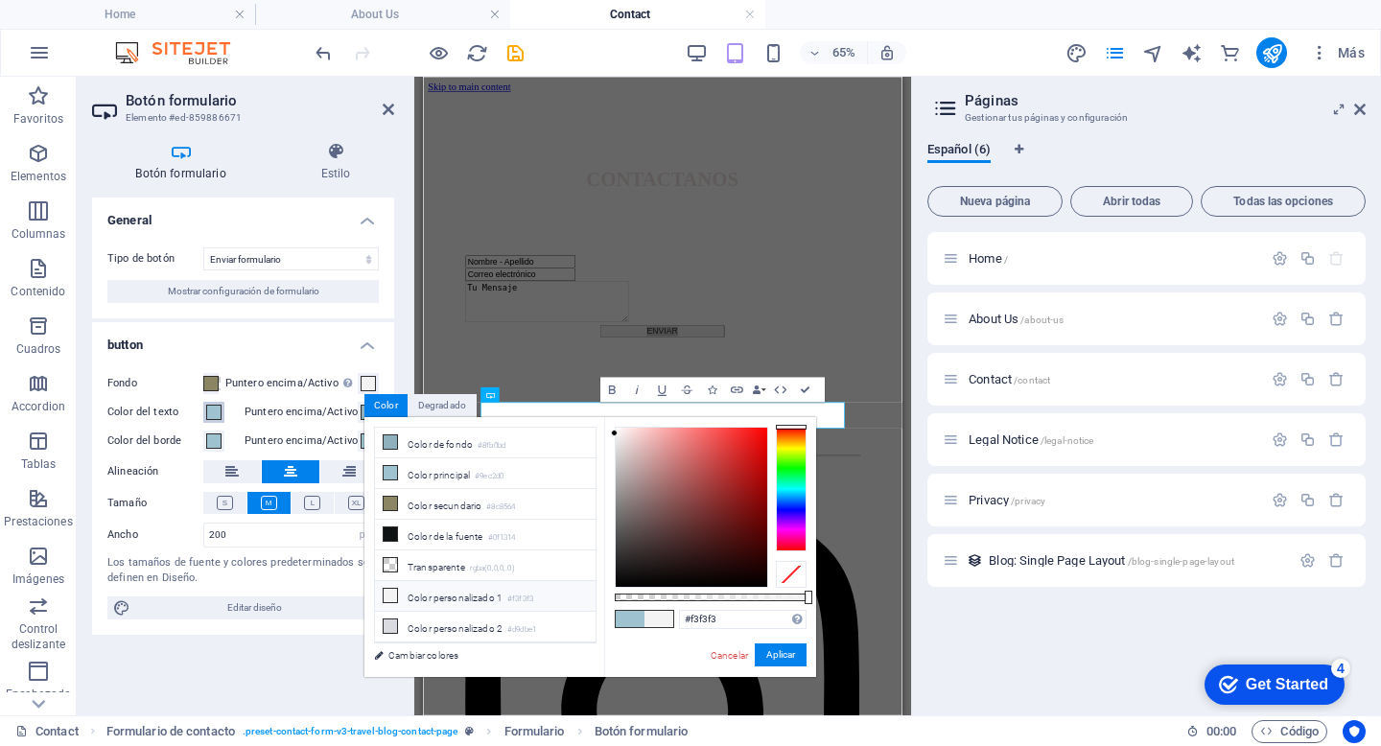
click at [218, 411] on span at bounding box center [213, 412] width 15 height 15
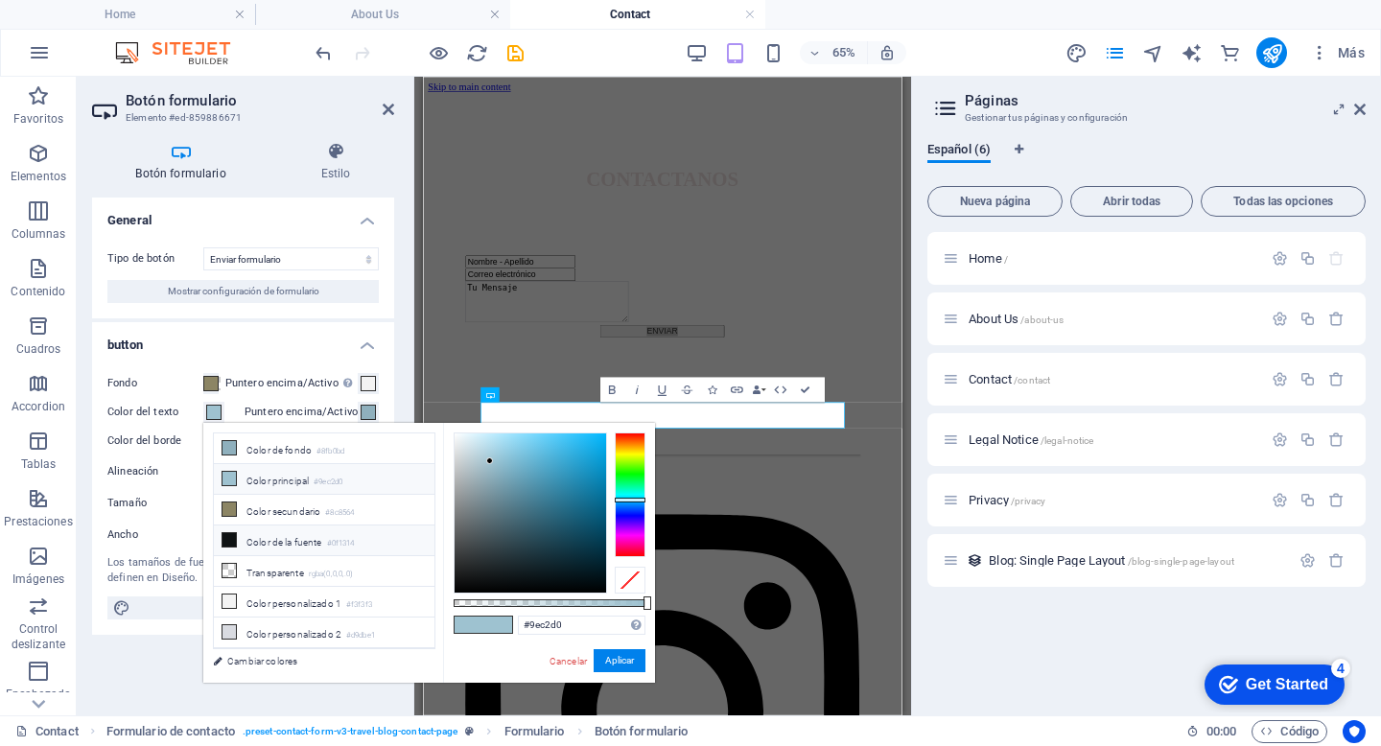
click at [259, 546] on li "Color de la fuente #0f1314" at bounding box center [324, 540] width 221 height 31
type input "#0f1314"
click at [628, 652] on button "Aplicar" at bounding box center [619, 660] width 52 height 23
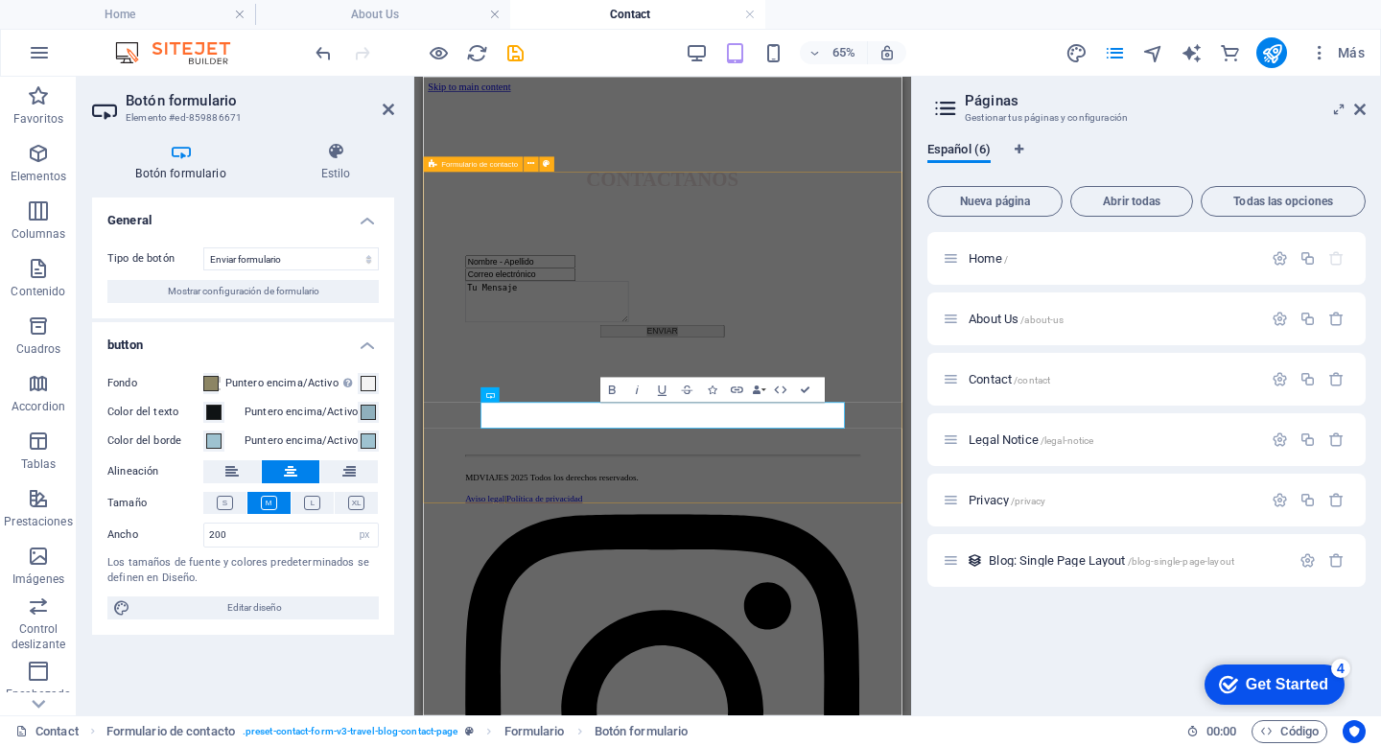
click at [434, 593] on div "Nombre - Apellido Correo electrónico Tu Mensaje ENVIAR" at bounding box center [790, 433] width 721 height 319
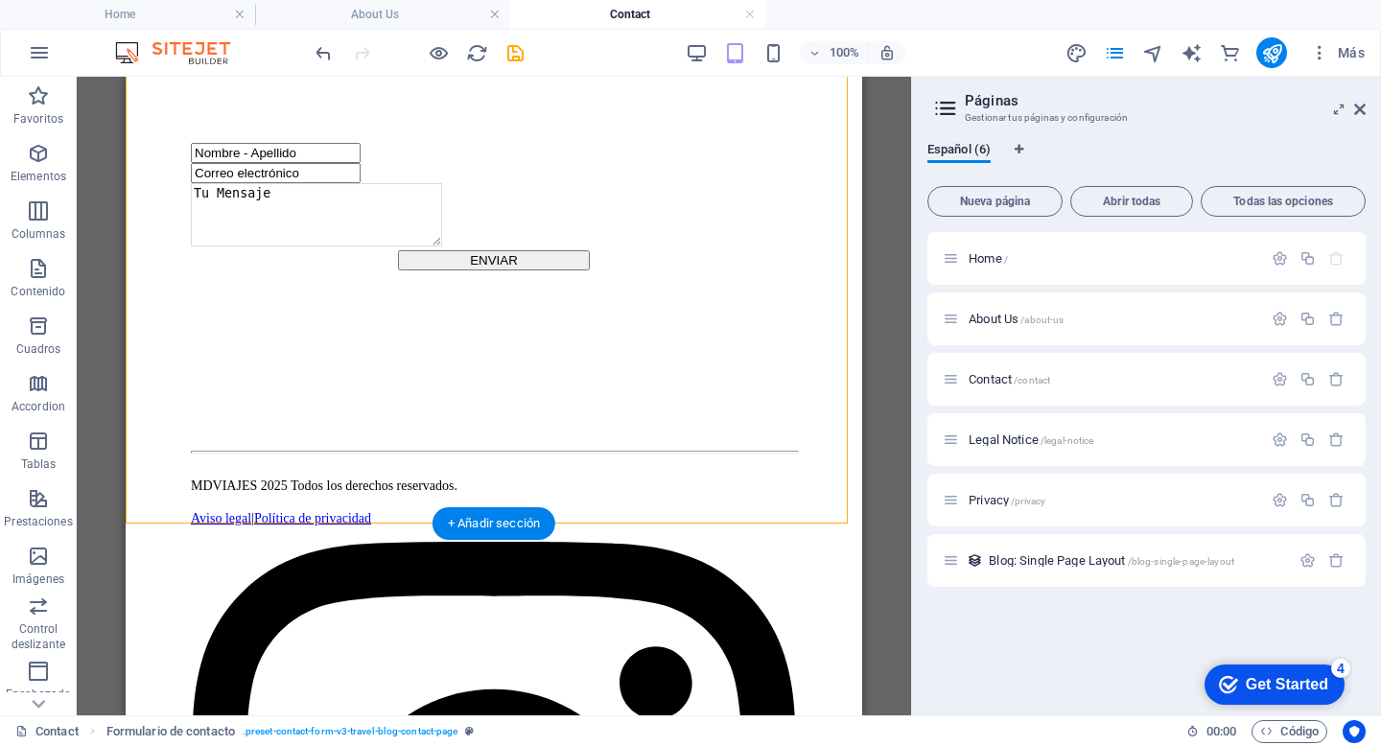
scroll to position [209, 0]
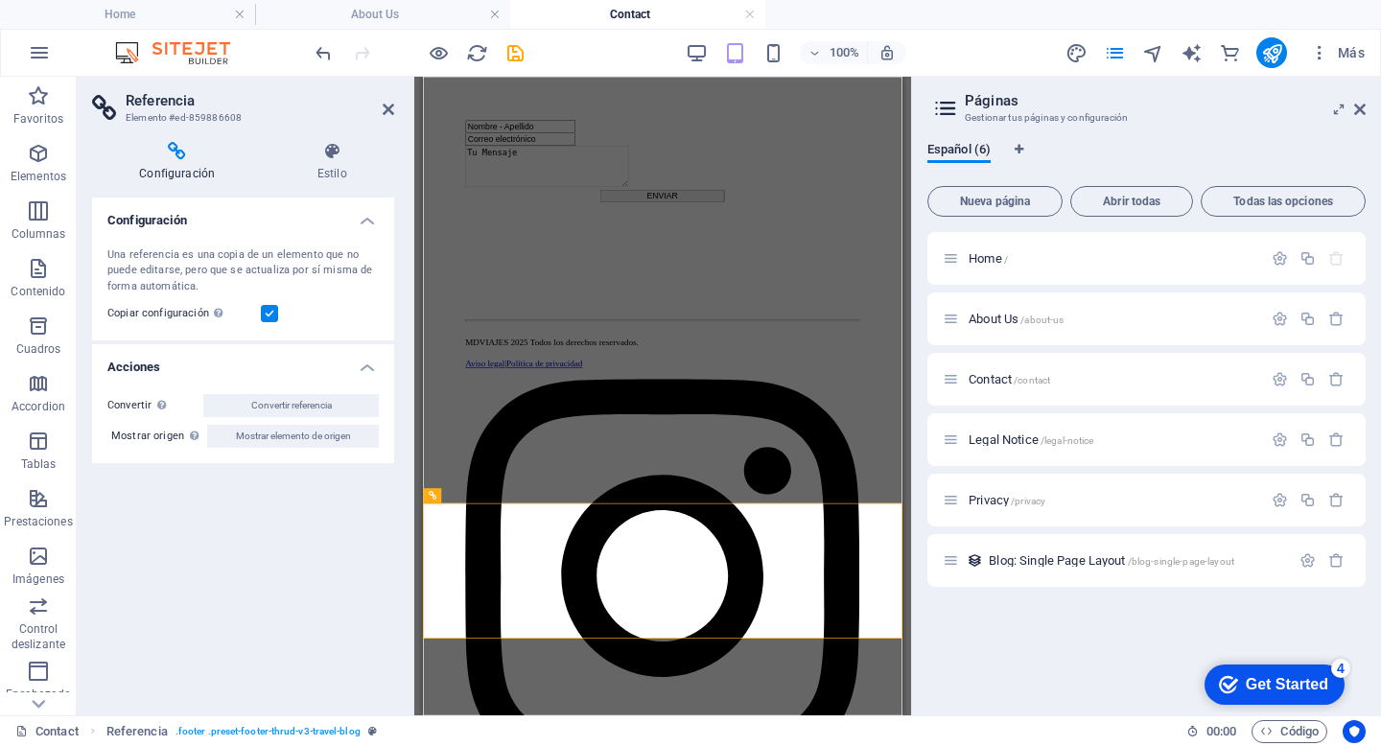
scroll to position [0, 0]
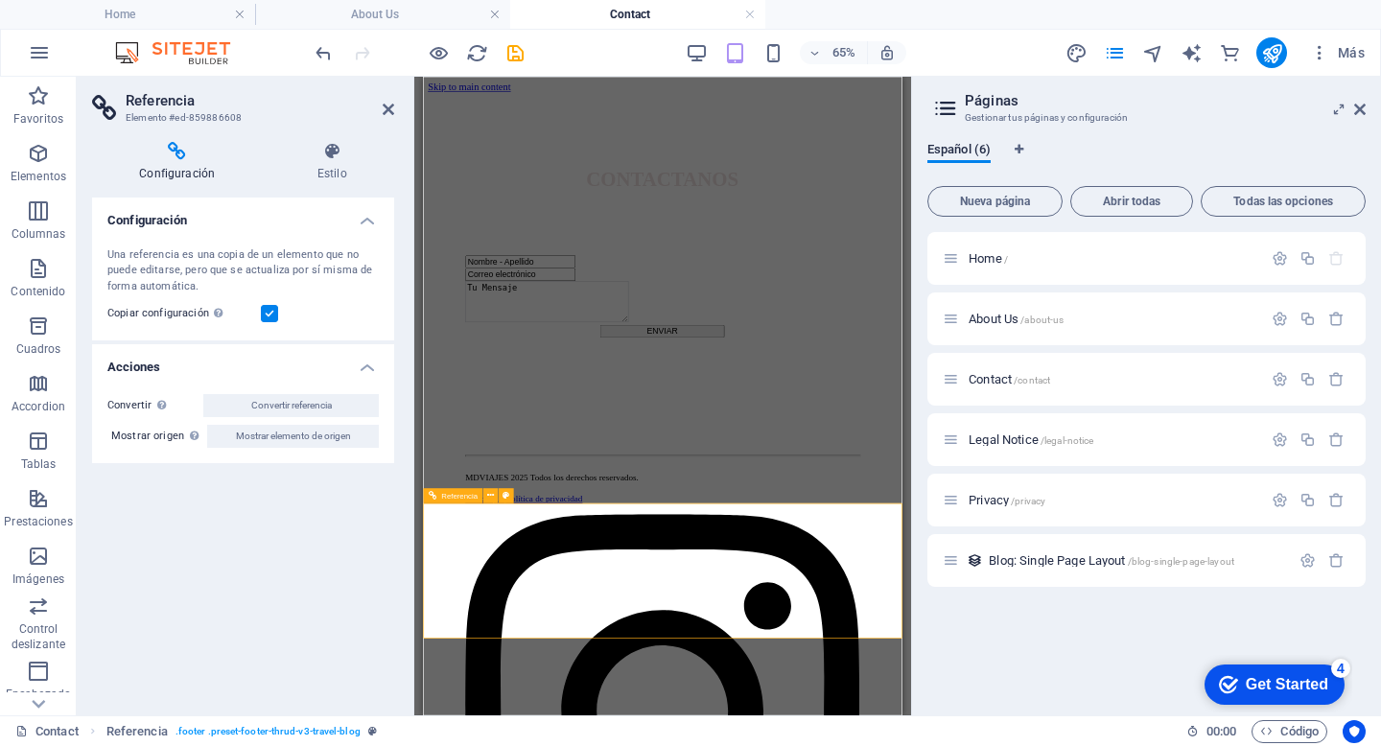
click at [459, 497] on span "Referencia" at bounding box center [459, 496] width 36 height 8
click at [489, 497] on icon at bounding box center [490, 495] width 7 height 13
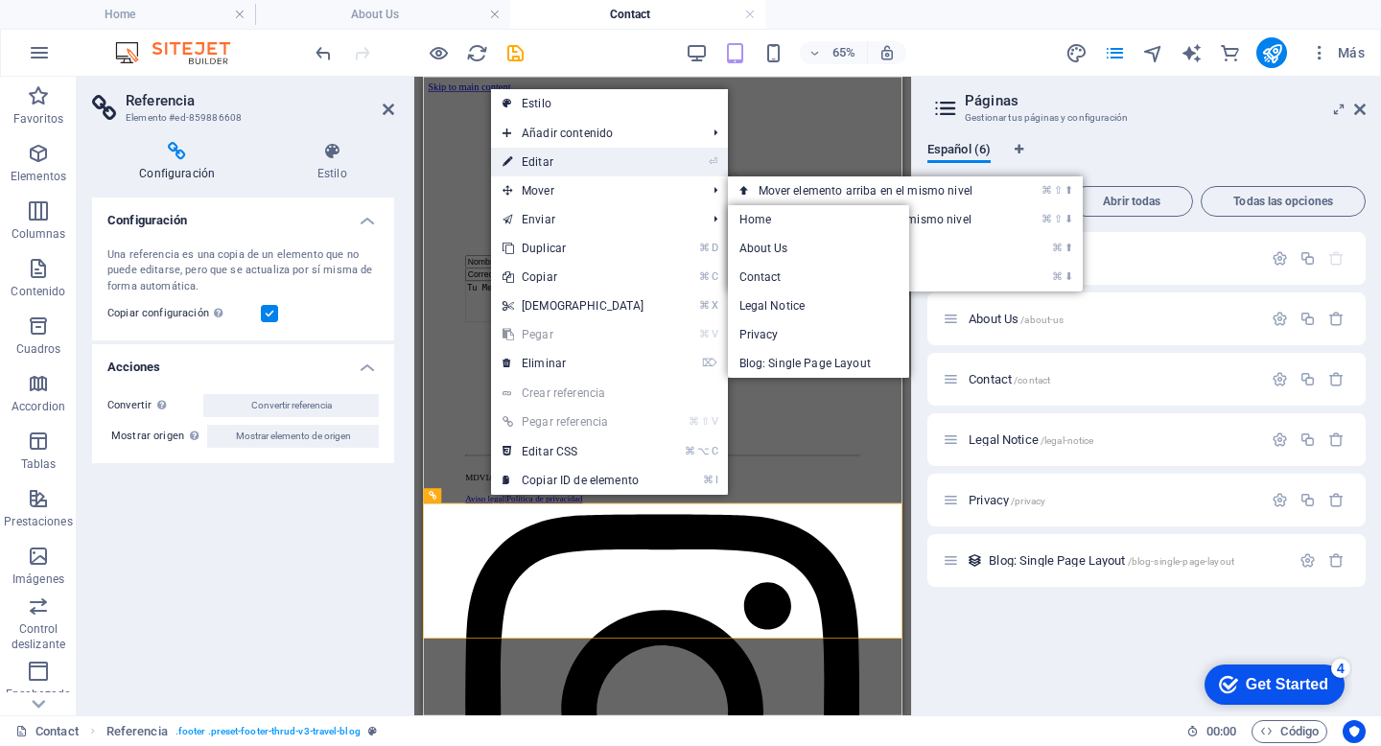
click at [576, 161] on link "⏎ Editar" at bounding box center [573, 162] width 165 height 29
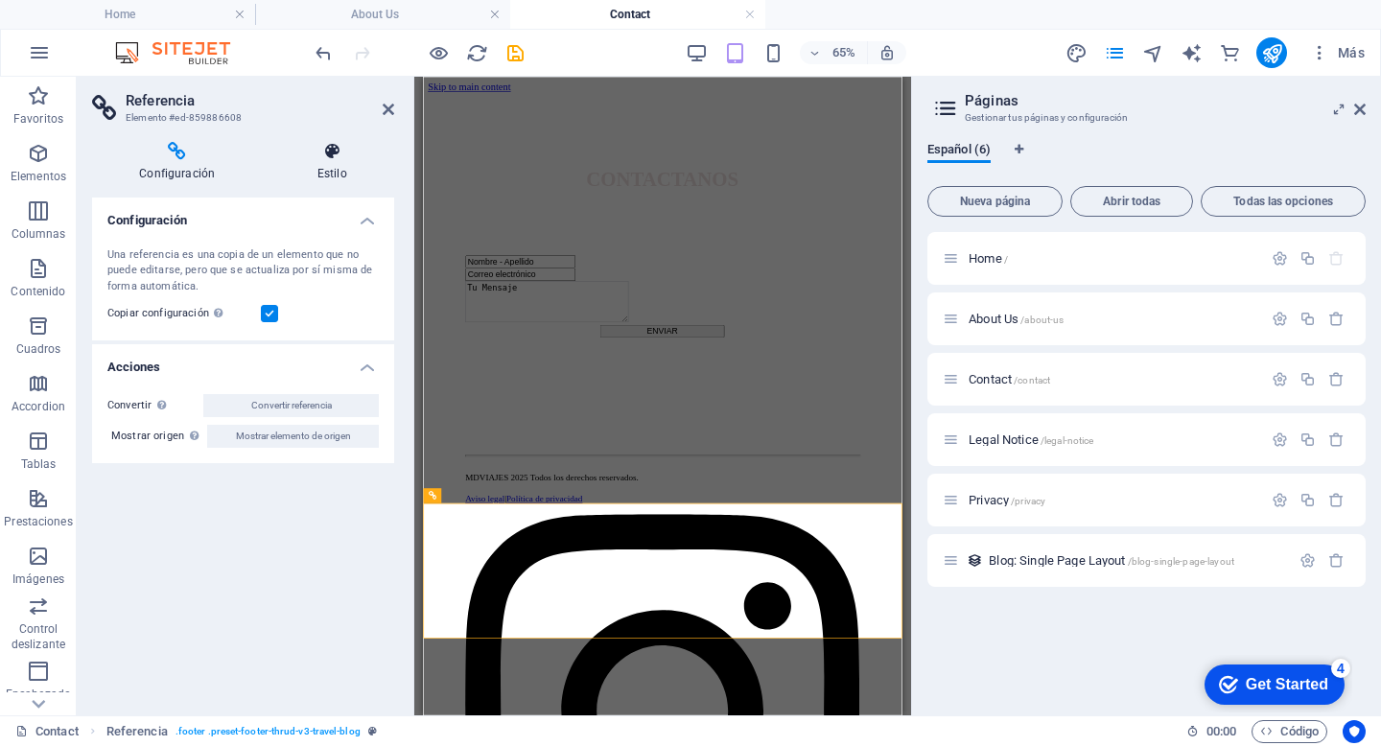
click at [330, 166] on h4 "Estilo" at bounding box center [331, 162] width 125 height 40
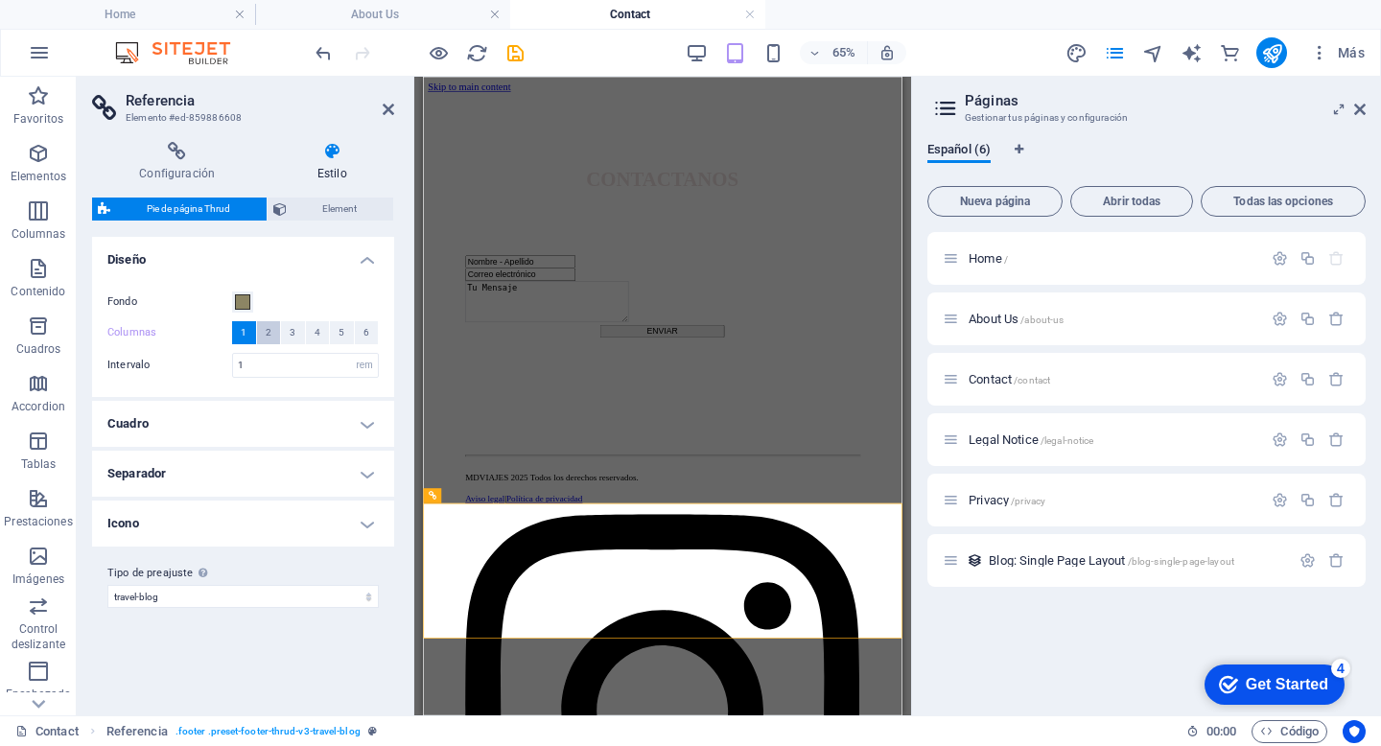
click at [274, 338] on button "2" at bounding box center [269, 332] width 24 height 23
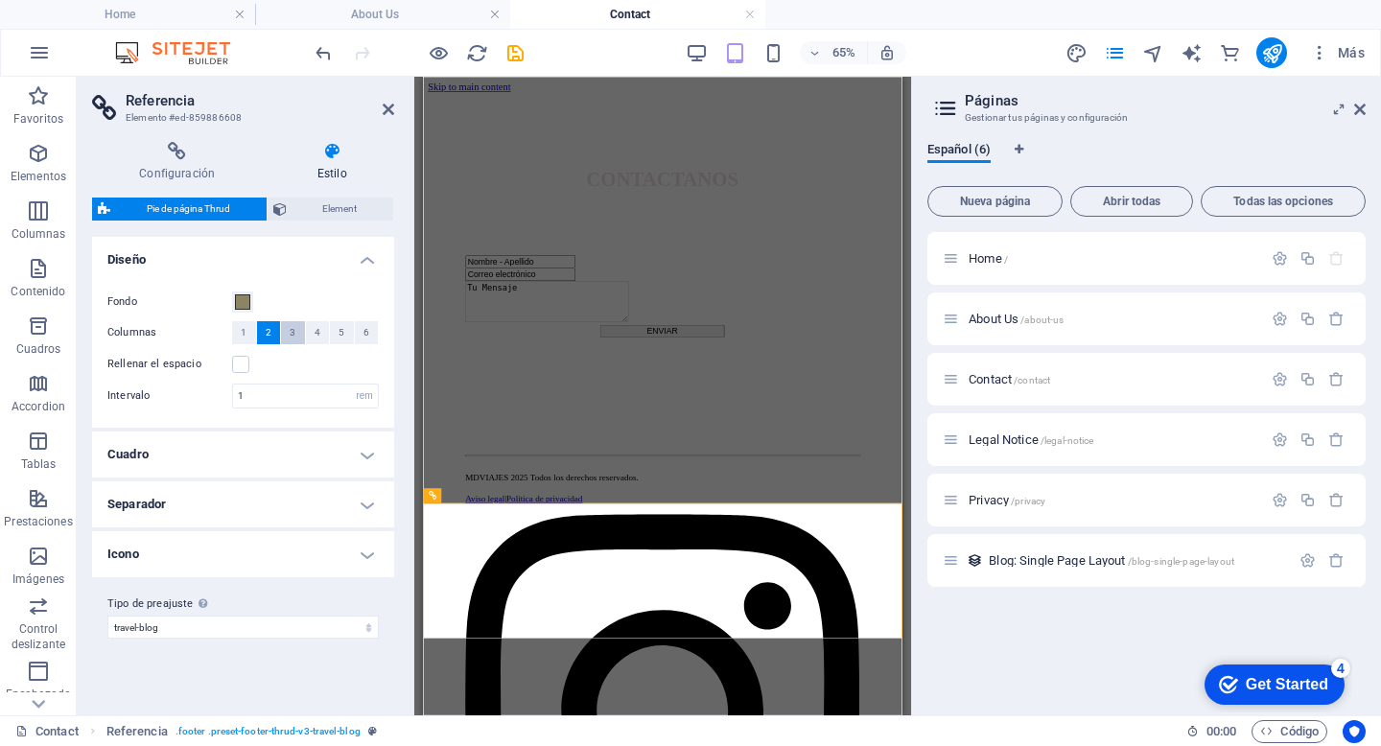
click at [299, 335] on button "3" at bounding box center [293, 332] width 24 height 23
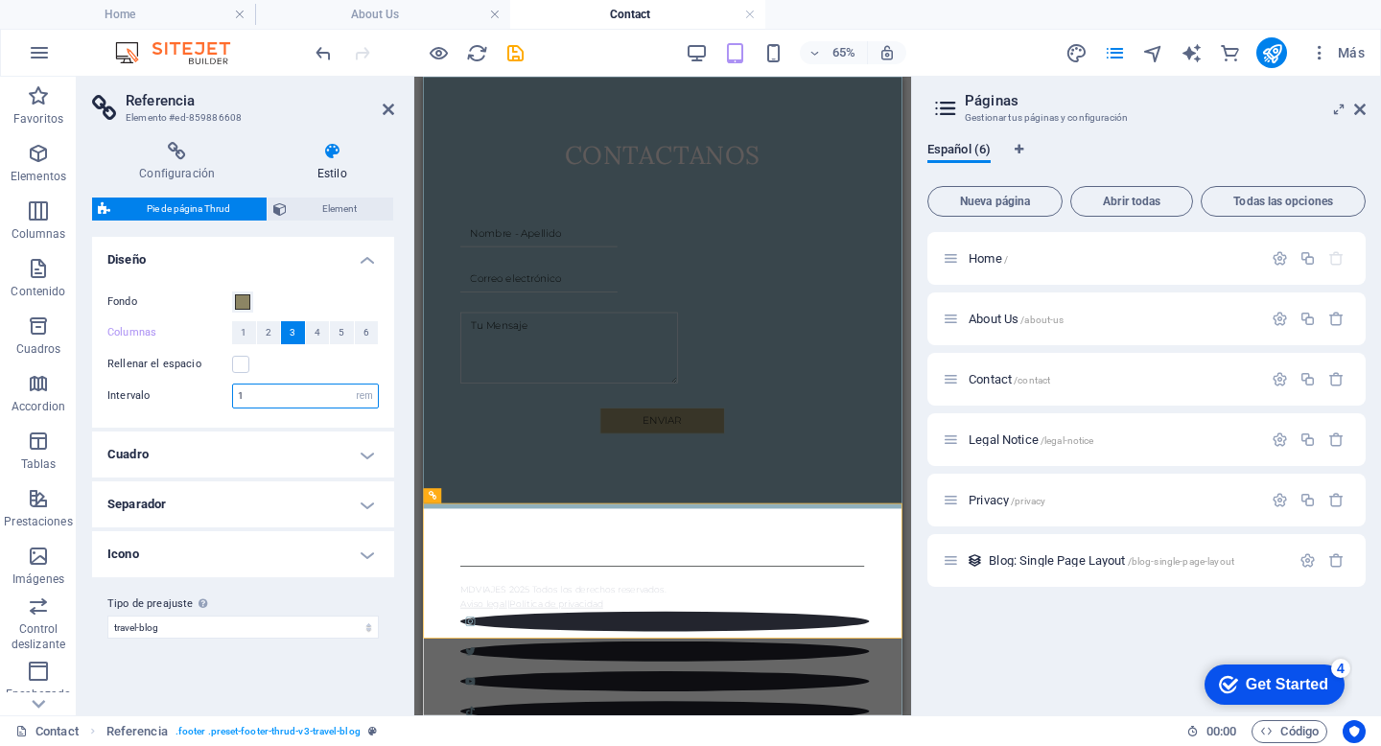
click at [274, 402] on input "1" at bounding box center [305, 395] width 145 height 23
click at [275, 462] on h4 "Cuadro" at bounding box center [243, 454] width 302 height 46
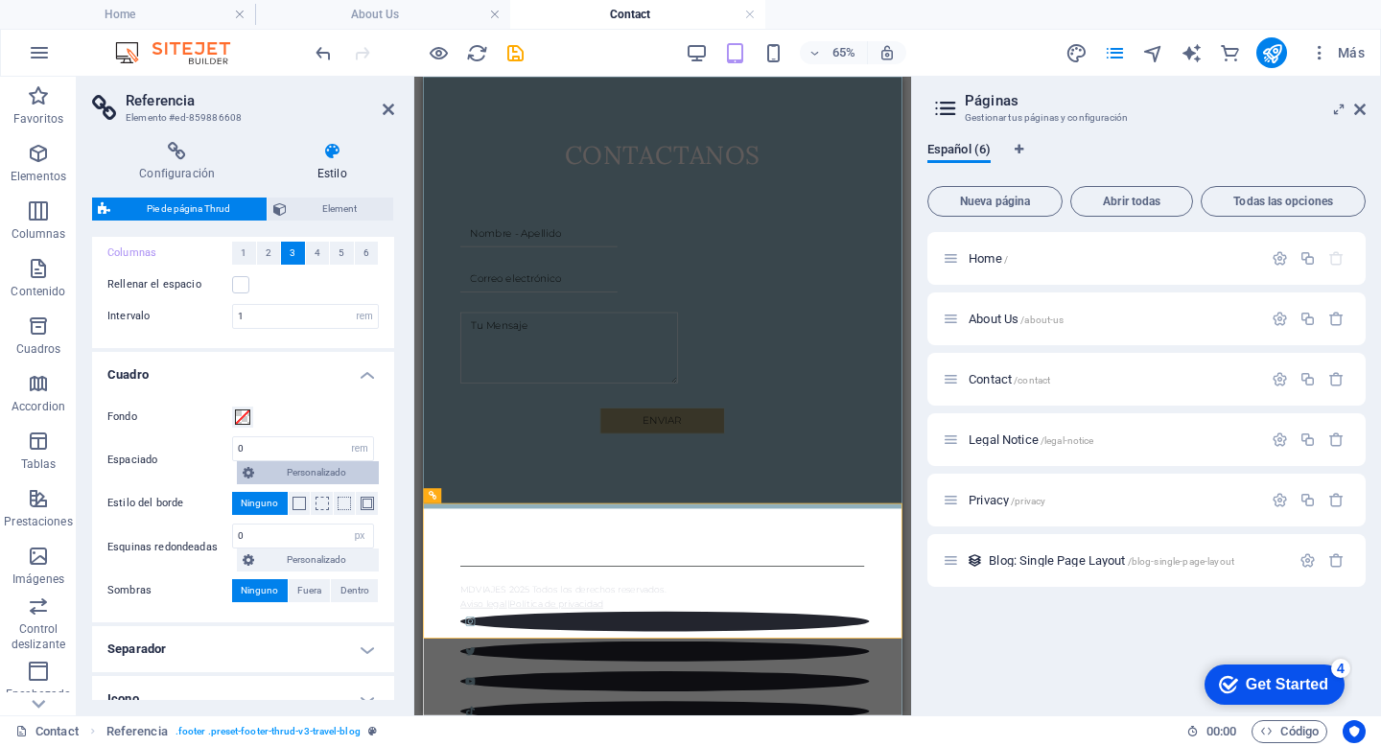
scroll to position [177, 0]
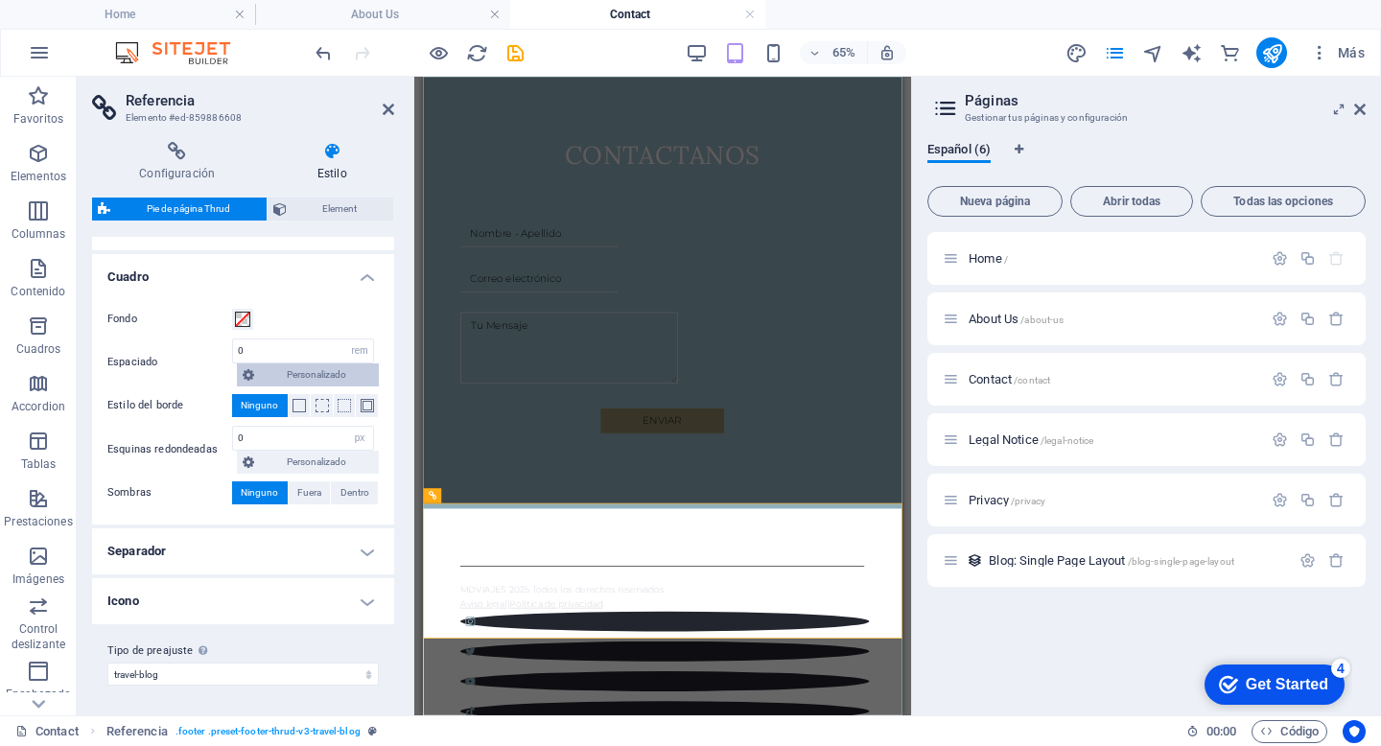
click at [261, 555] on h4 "Separador" at bounding box center [243, 551] width 302 height 46
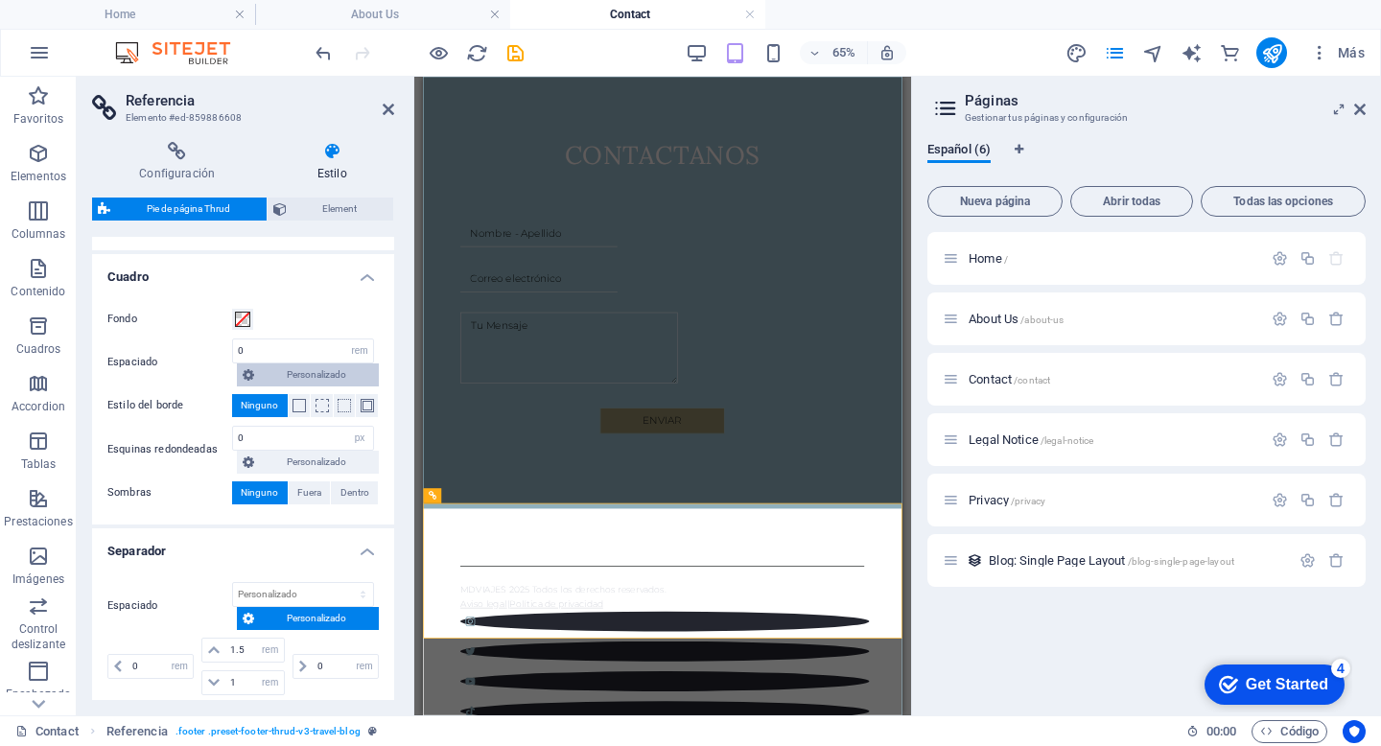
scroll to position [322, 0]
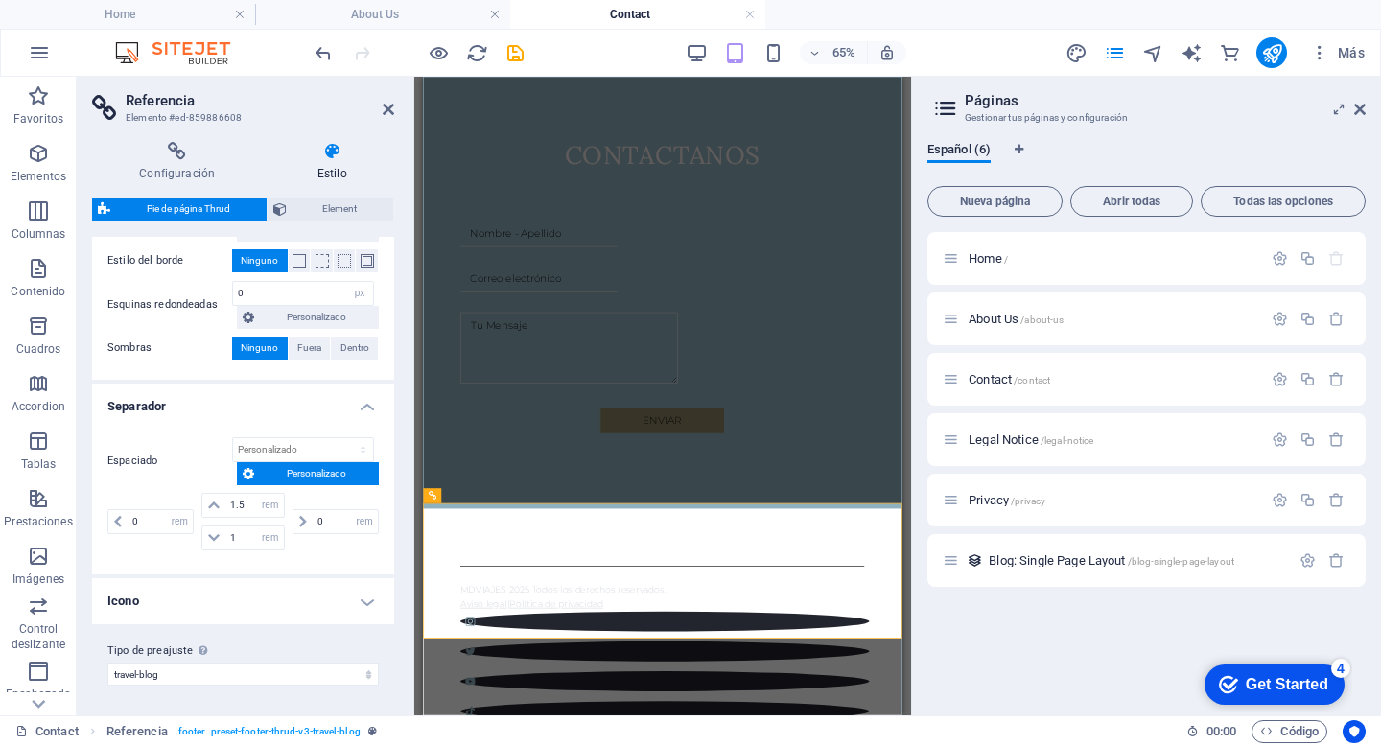
click at [251, 568] on div "Espaciado px rem % vh vw Personalizado Personalizado 0 px rem % vh vw 1.5 px re…" at bounding box center [243, 496] width 310 height 156
click at [233, 596] on h4 "Icono" at bounding box center [243, 601] width 302 height 46
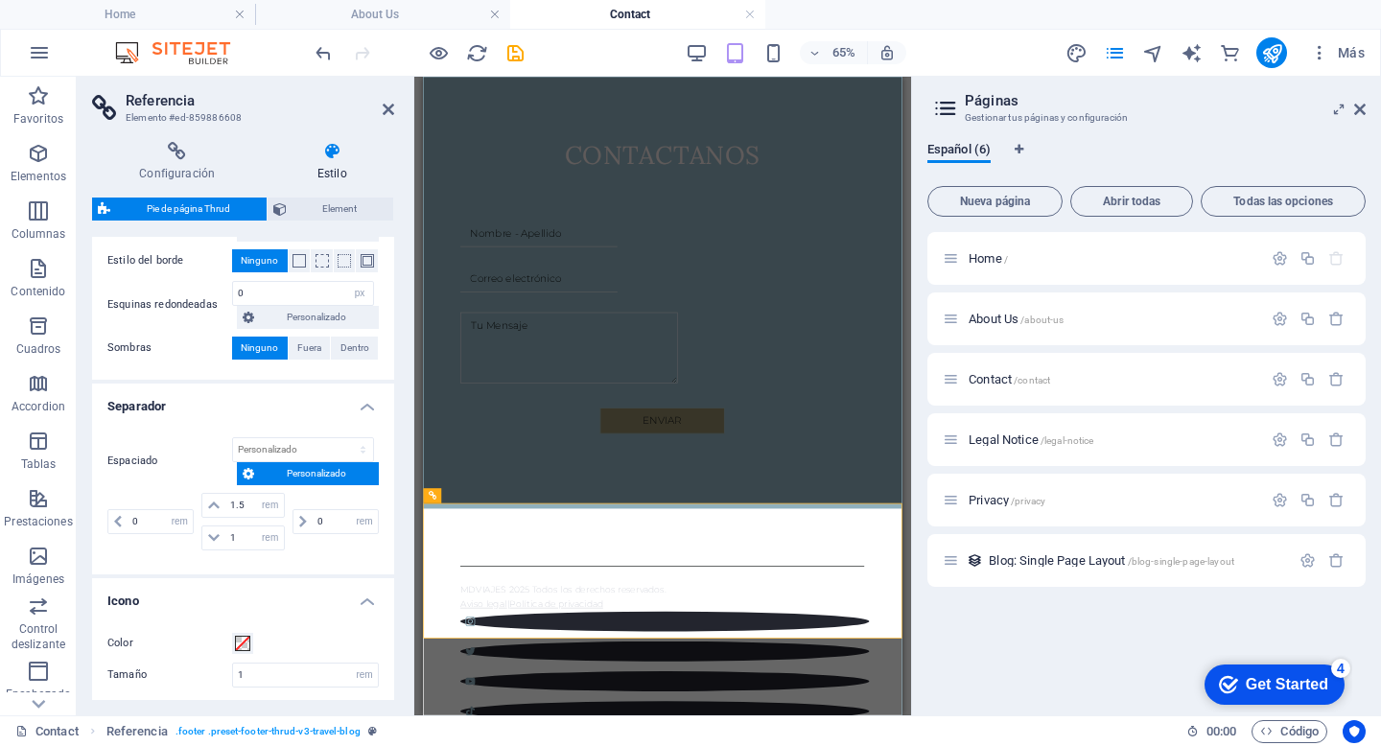
scroll to position [405, 0]
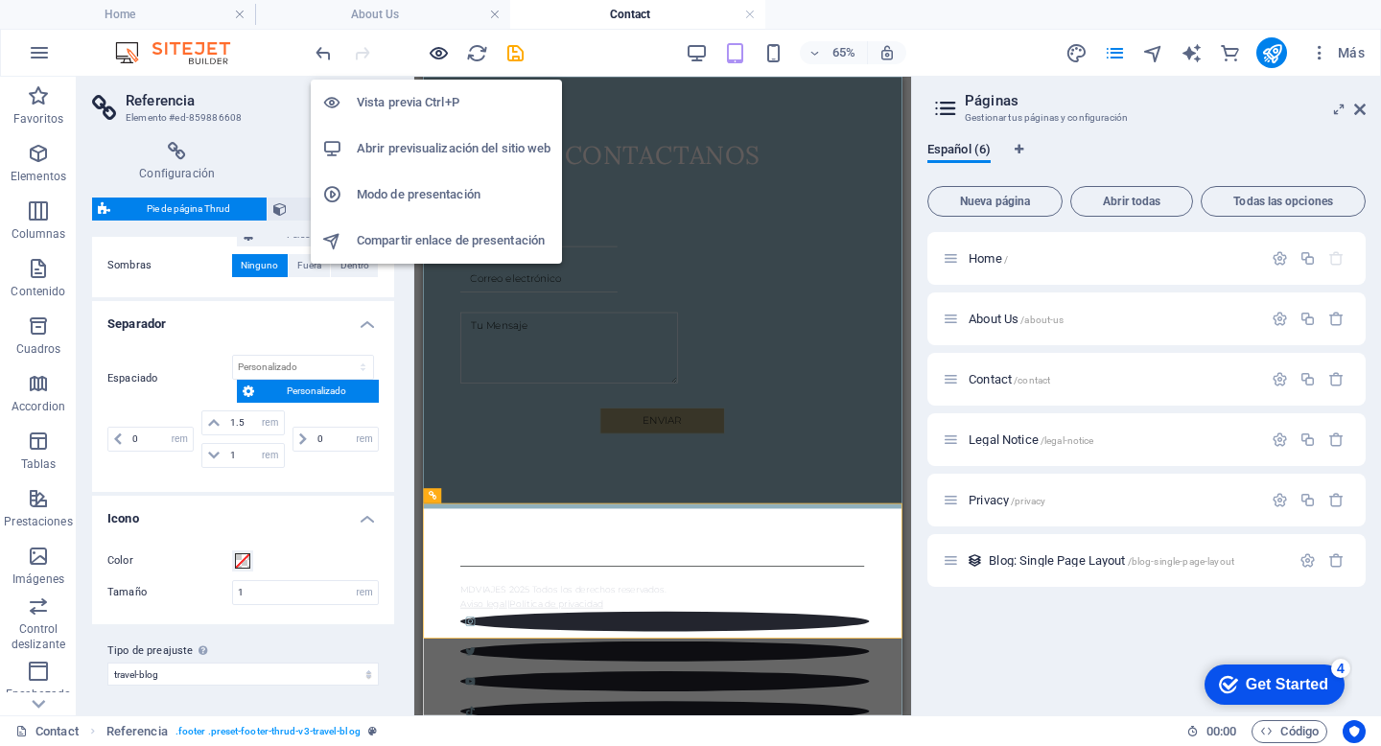
click at [443, 55] on icon "button" at bounding box center [439, 53] width 22 height 22
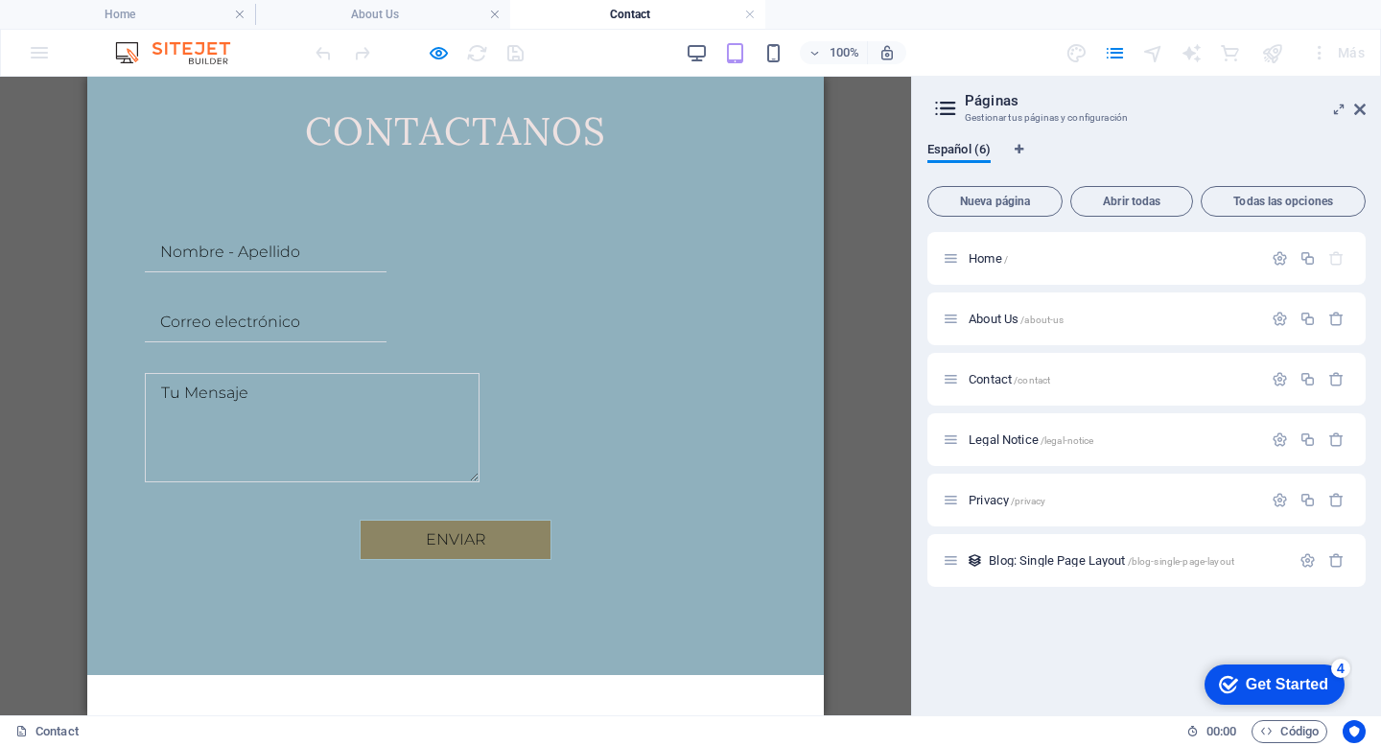
scroll to position [225, 0]
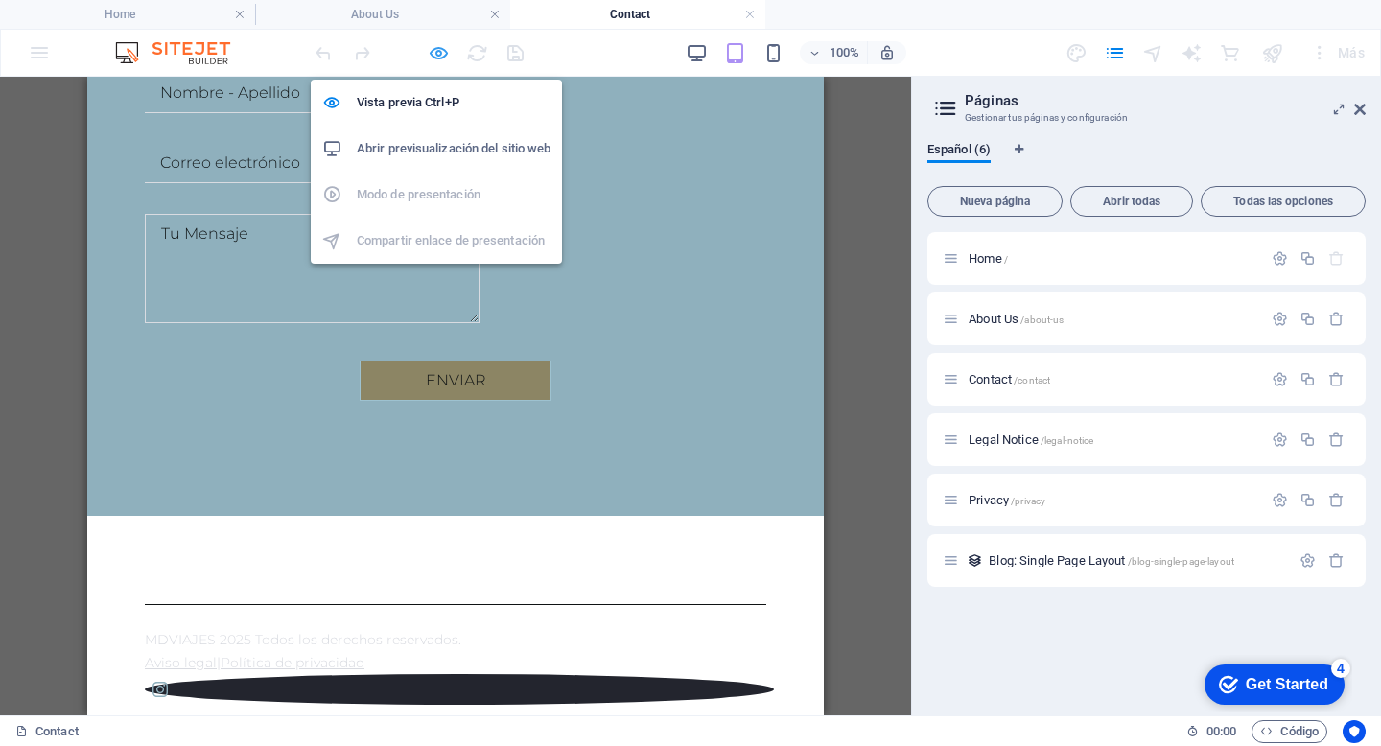
click at [445, 51] on icon "button" at bounding box center [439, 53] width 22 height 22
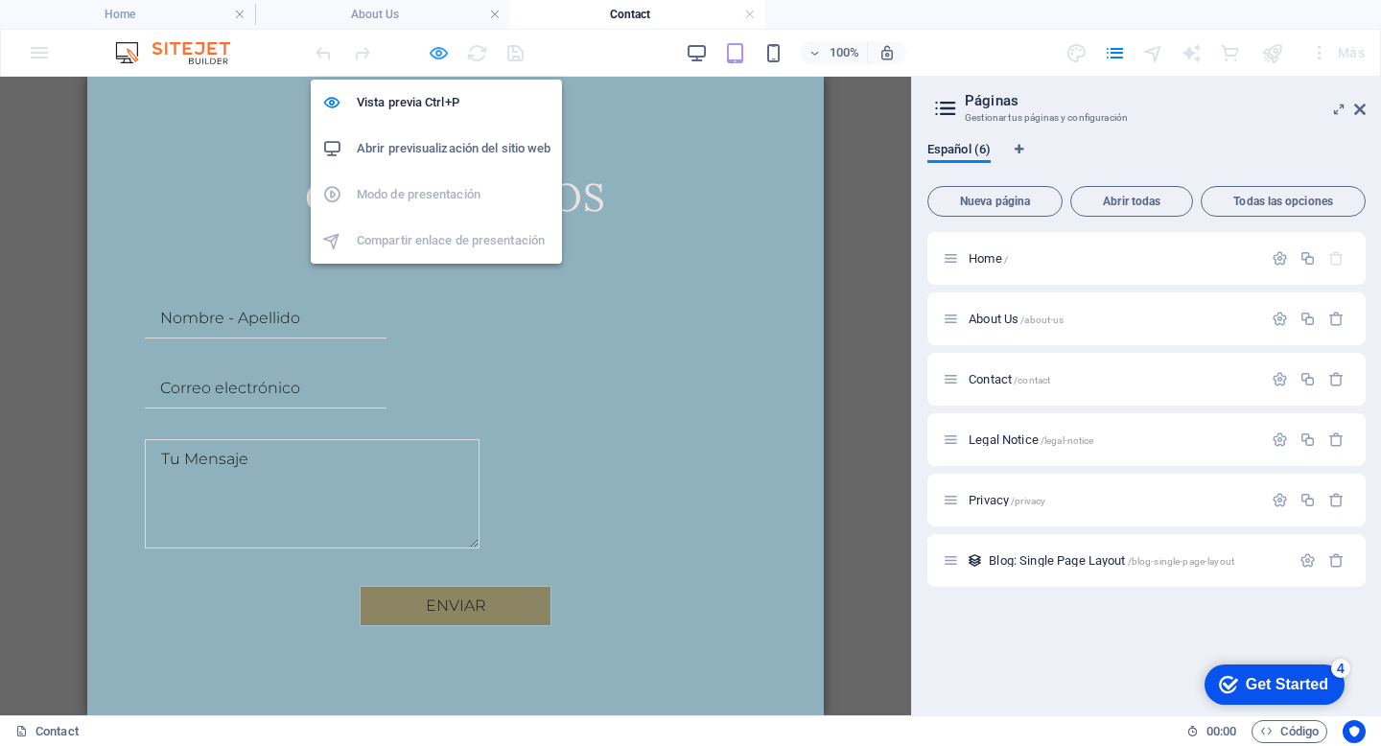
select select "rem"
select select "px"
select select "rem"
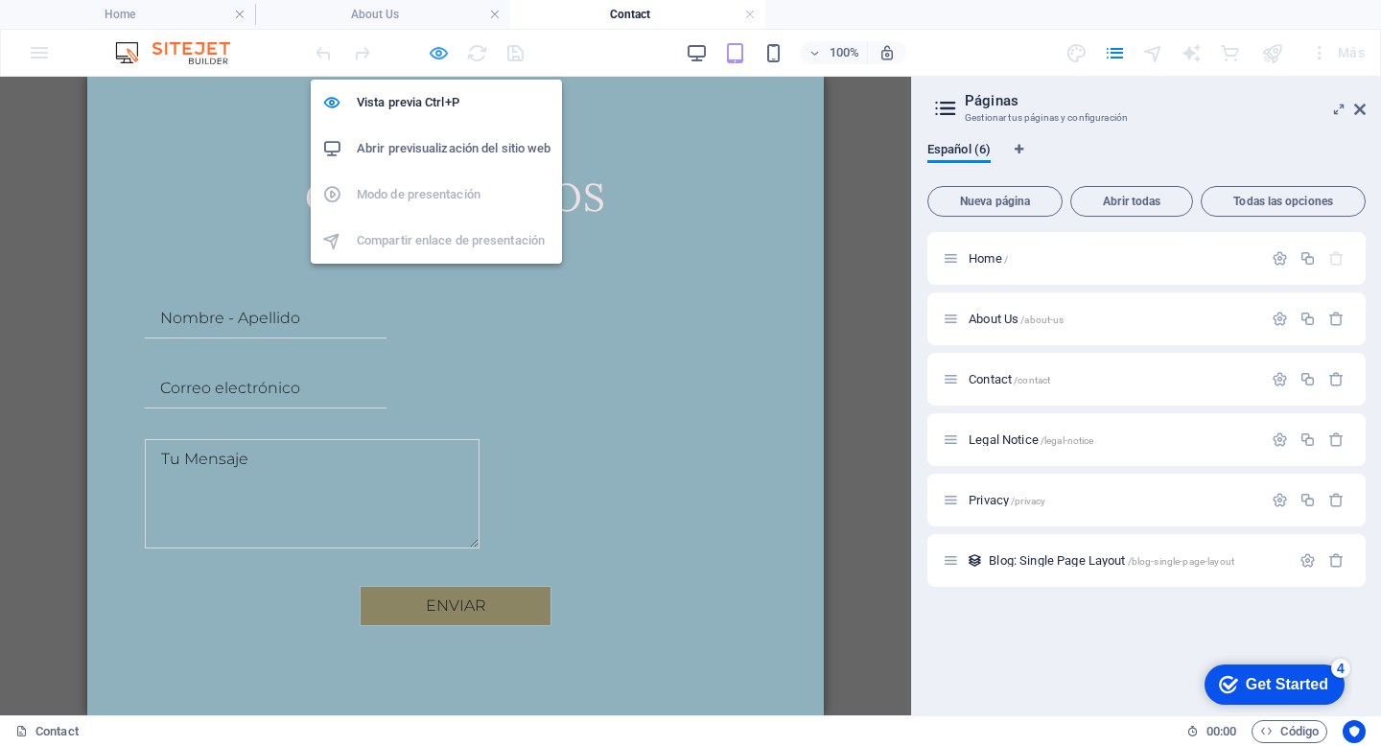
select select "rem"
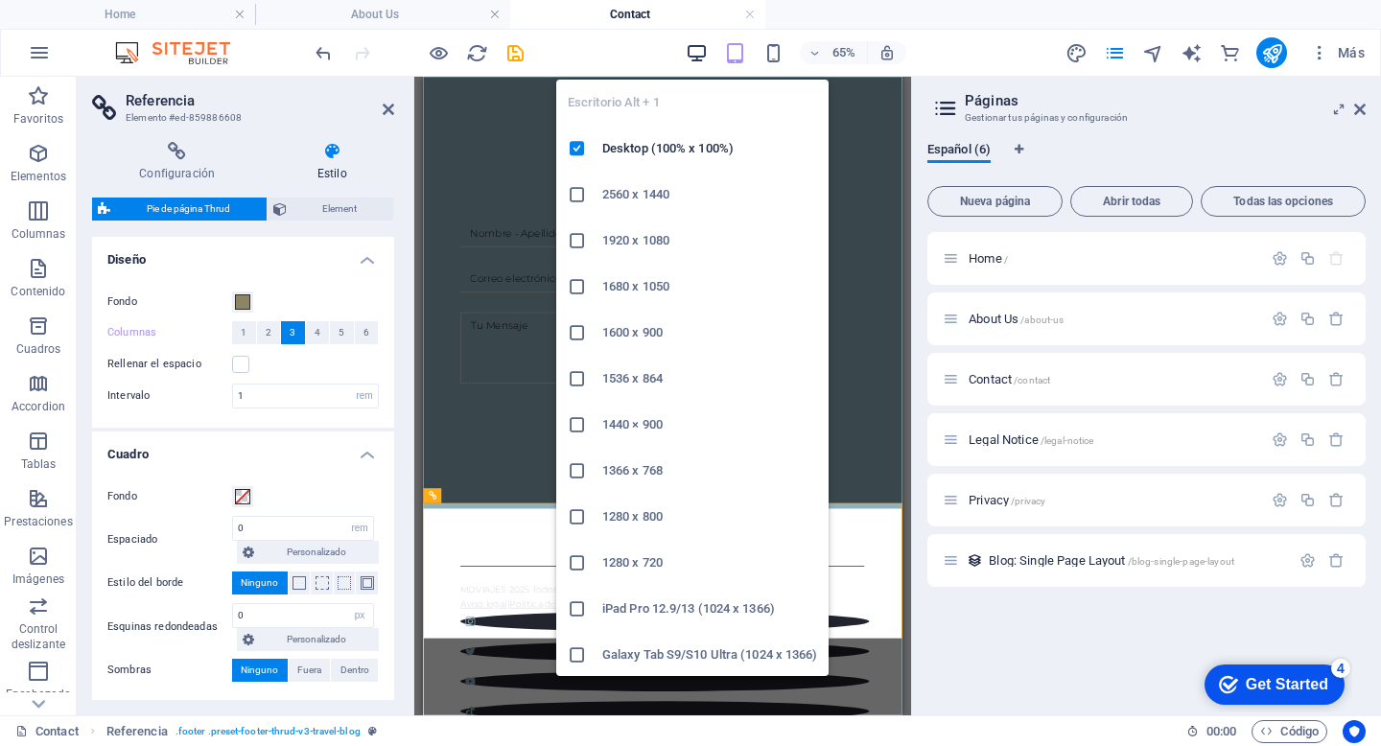
click at [700, 47] on icon "button" at bounding box center [696, 53] width 22 height 22
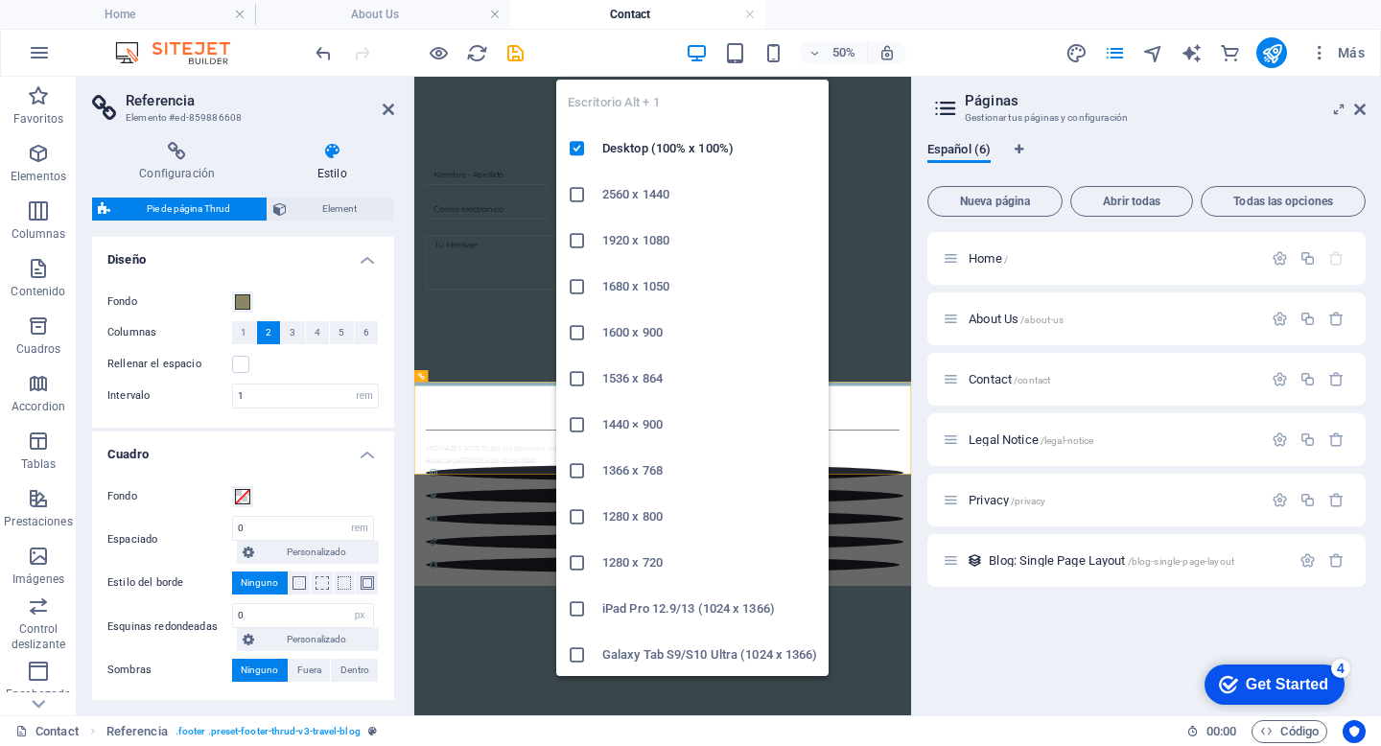
click at [699, 47] on icon "button" at bounding box center [696, 53] width 22 height 22
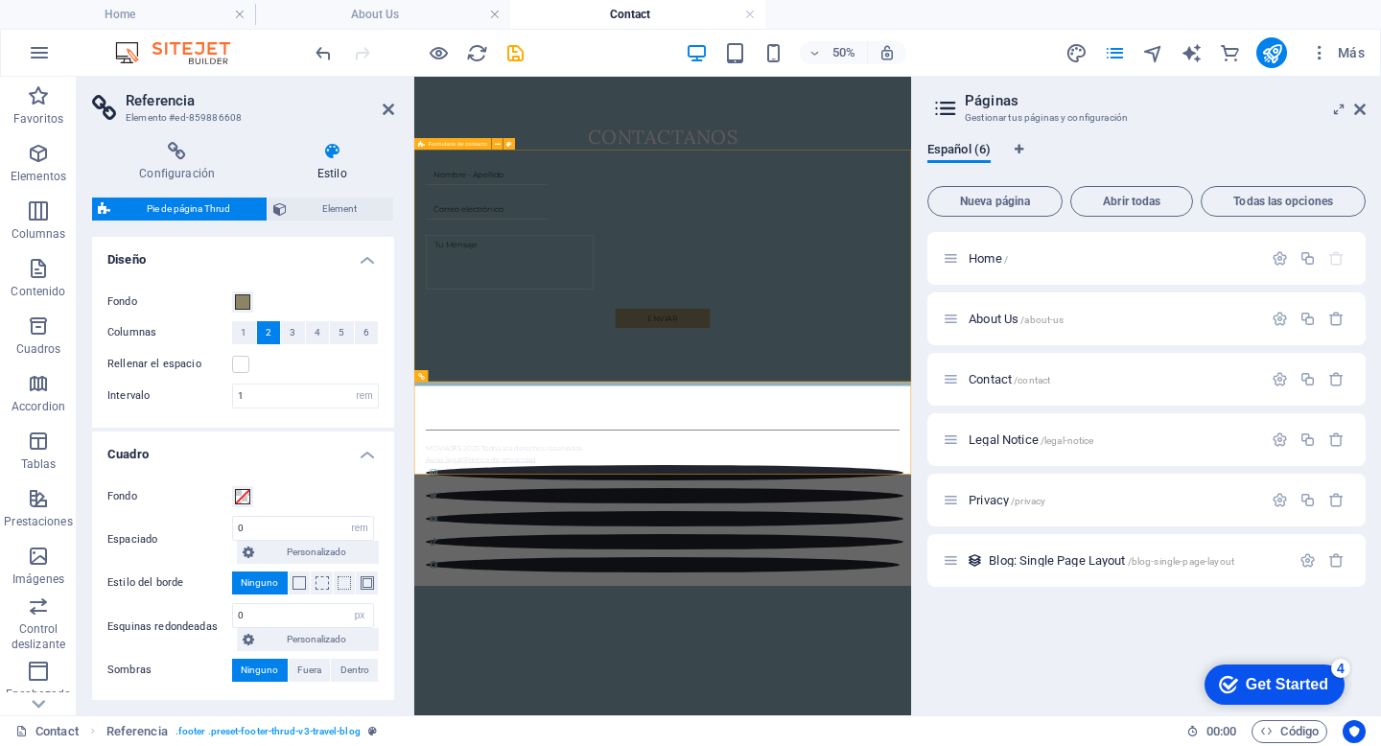
click at [538, 480] on div "Nombre - Apellido Correo electrónico Tu Mensaje ENVIAR" at bounding box center [910, 458] width 993 height 473
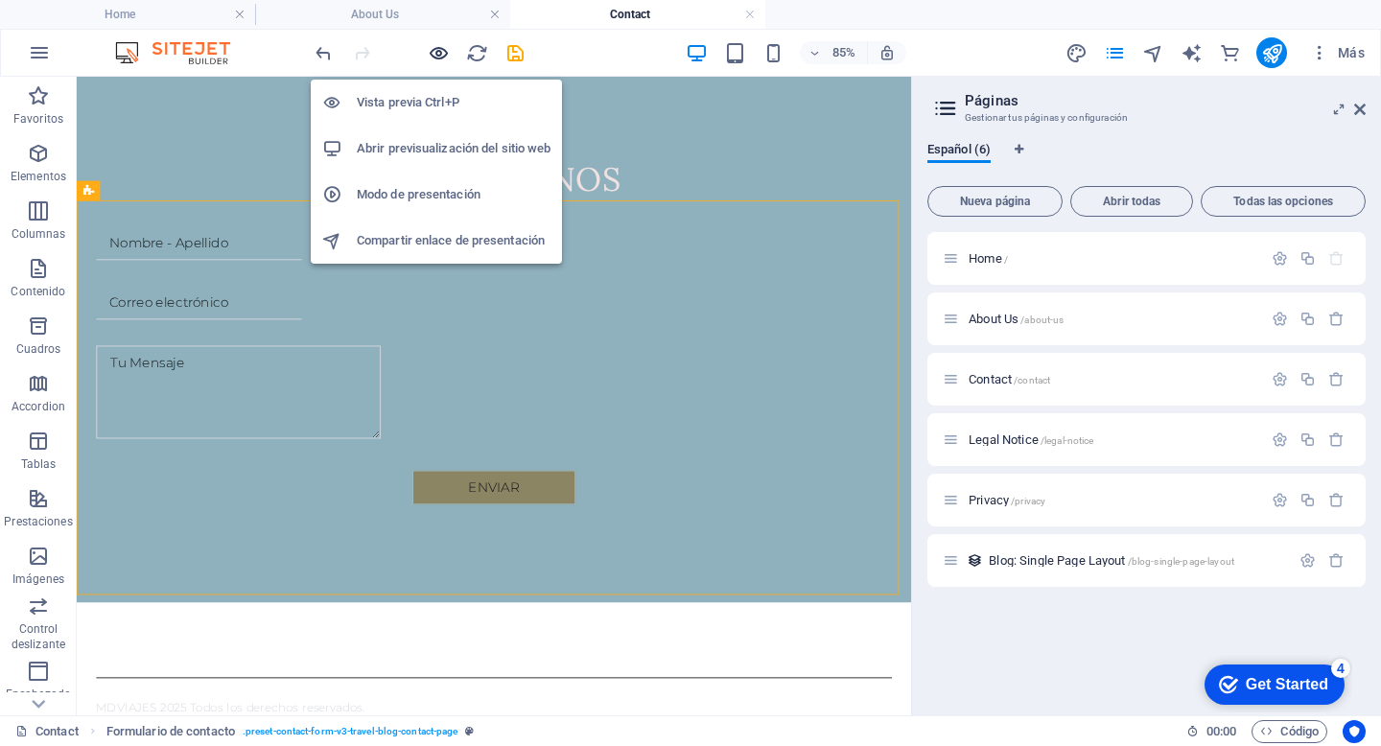
click at [442, 55] on icon "button" at bounding box center [439, 53] width 22 height 22
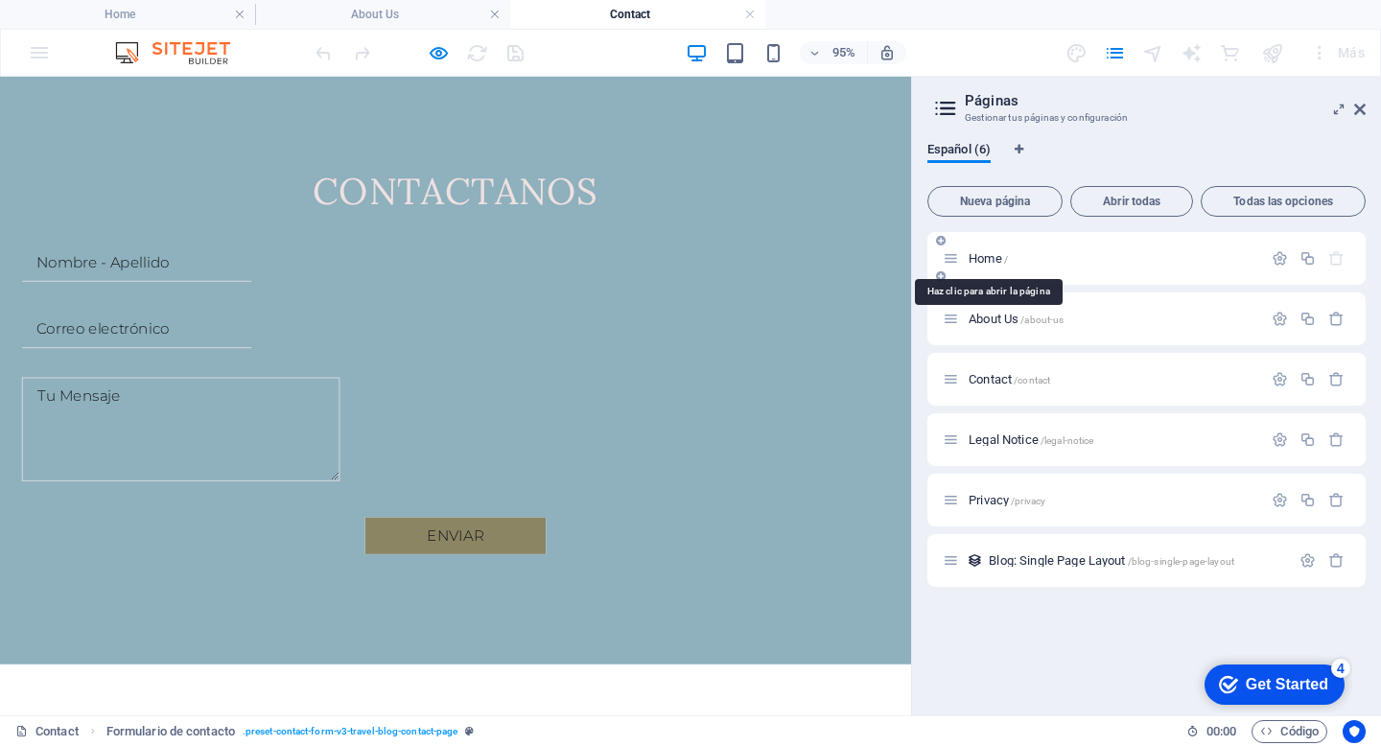
click at [1002, 259] on span "Home /" at bounding box center [987, 258] width 39 height 14
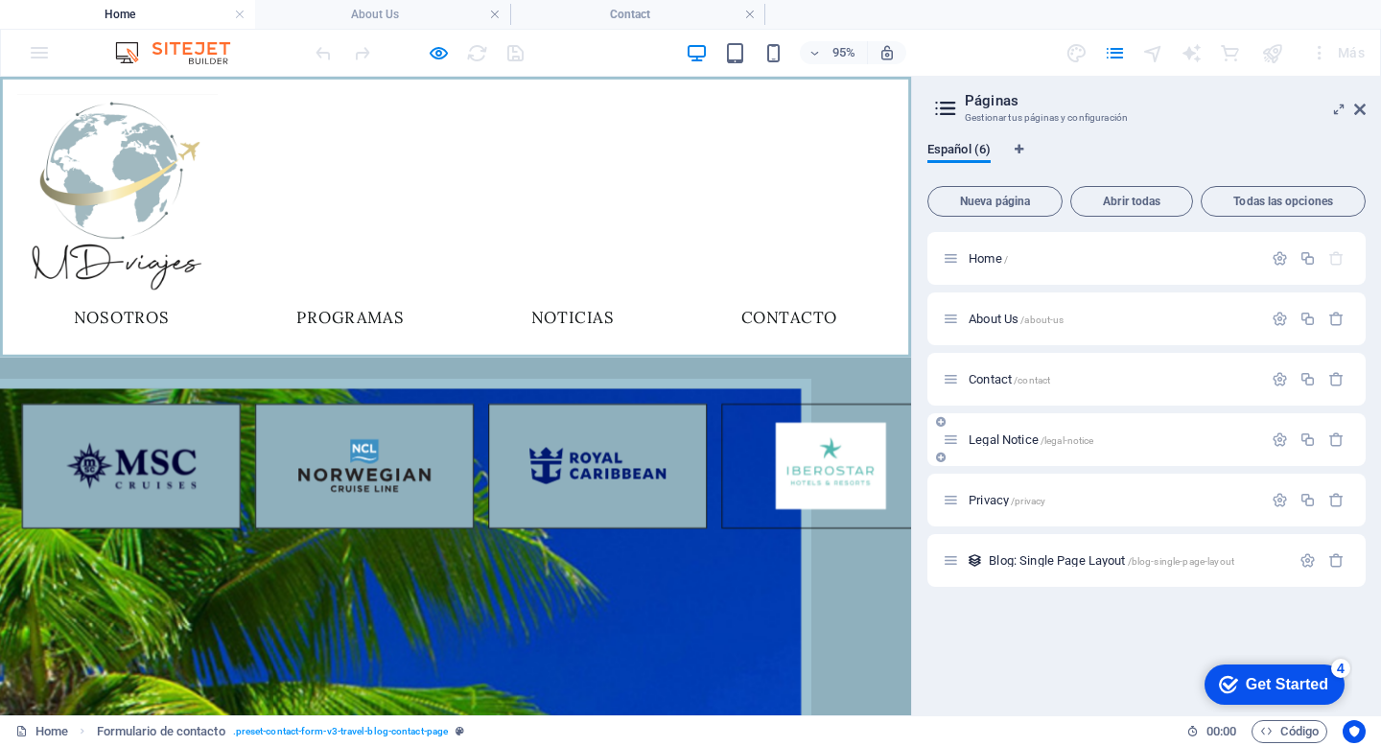
click at [1006, 440] on span "Legal Notice /legal-notice" at bounding box center [1030, 439] width 125 height 14
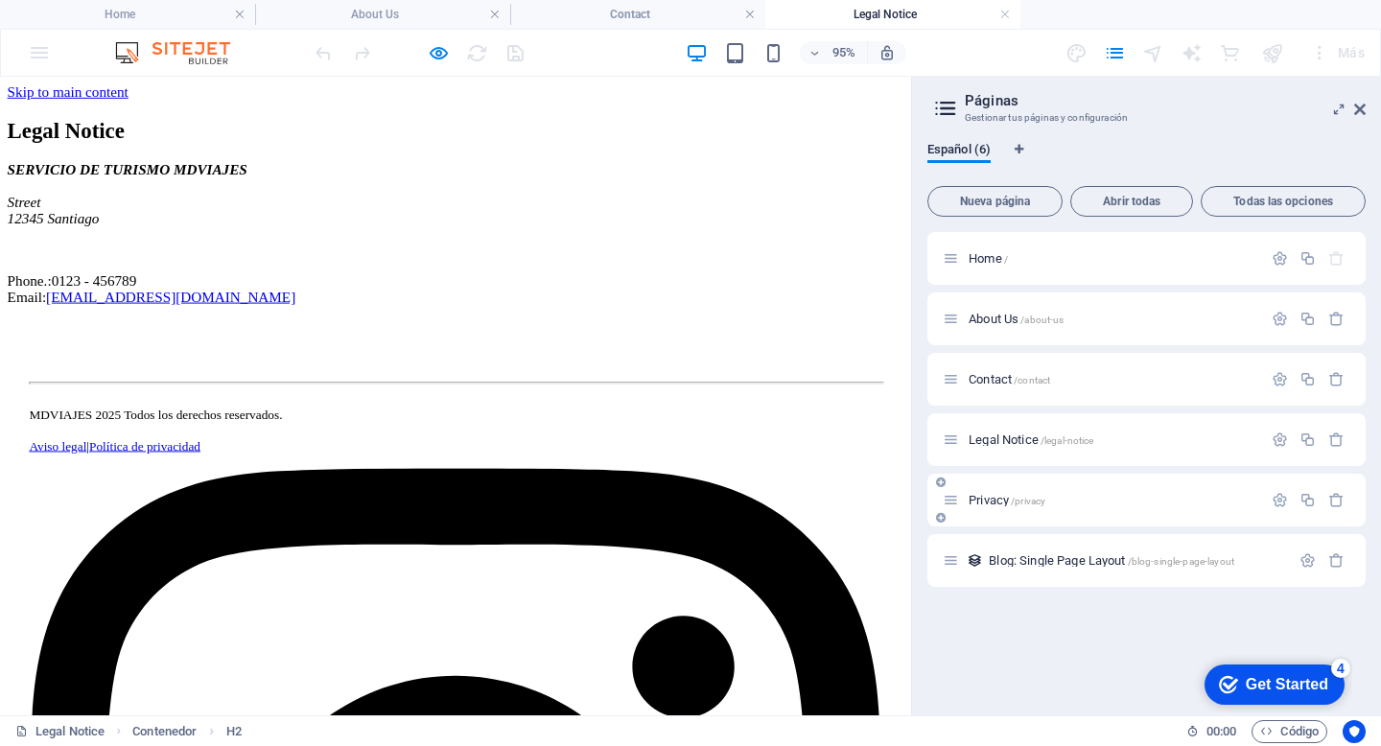
click at [986, 502] on span "Privacy /privacy" at bounding box center [1006, 500] width 77 height 14
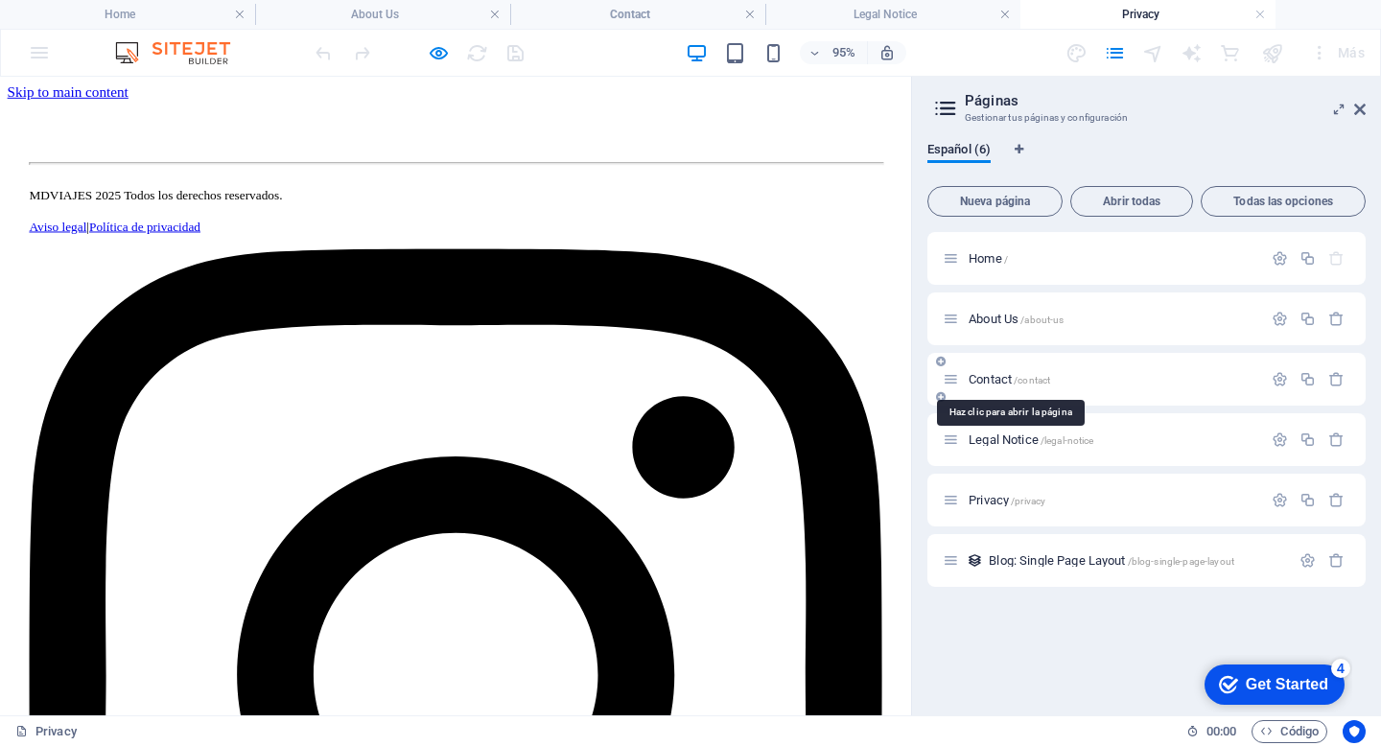
click at [994, 379] on span "Contact /contact" at bounding box center [1008, 379] width 81 height 14
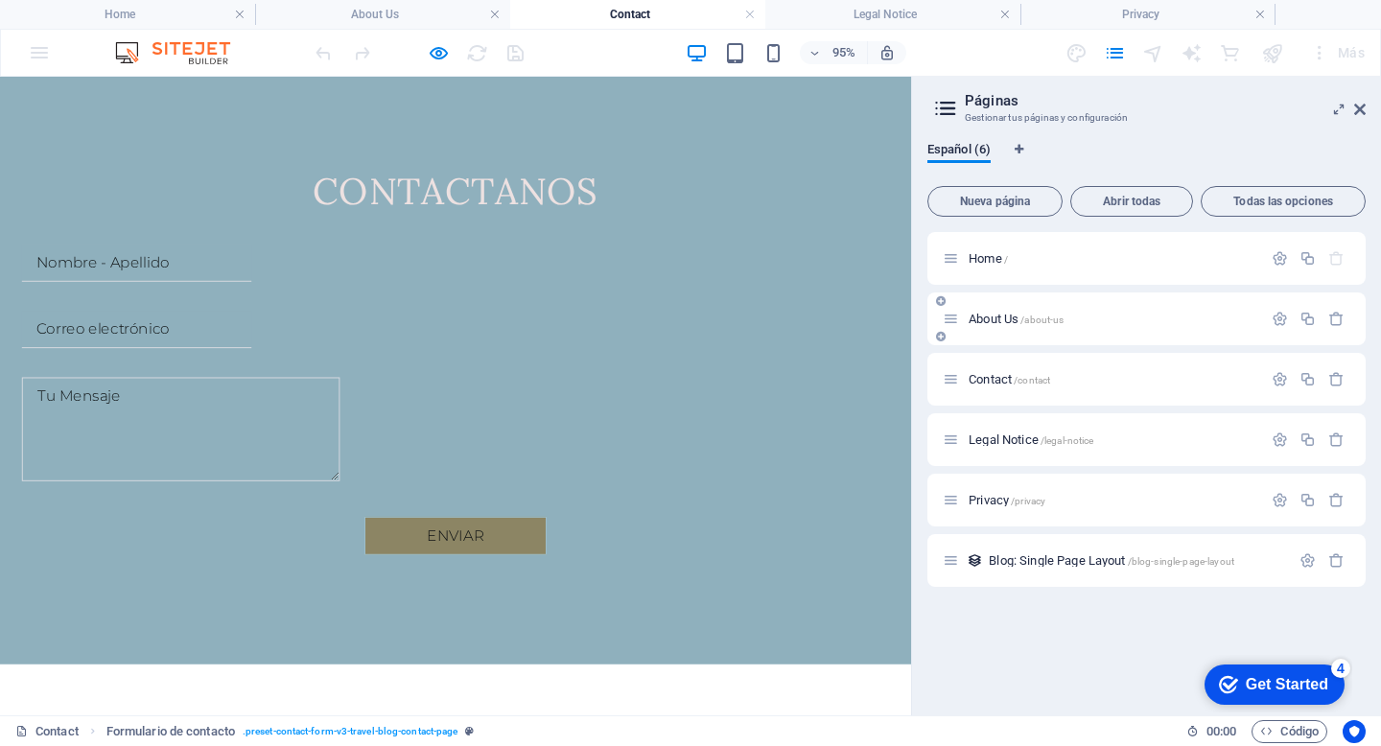
click at [991, 319] on span "About Us /about-us" at bounding box center [1015, 319] width 95 height 14
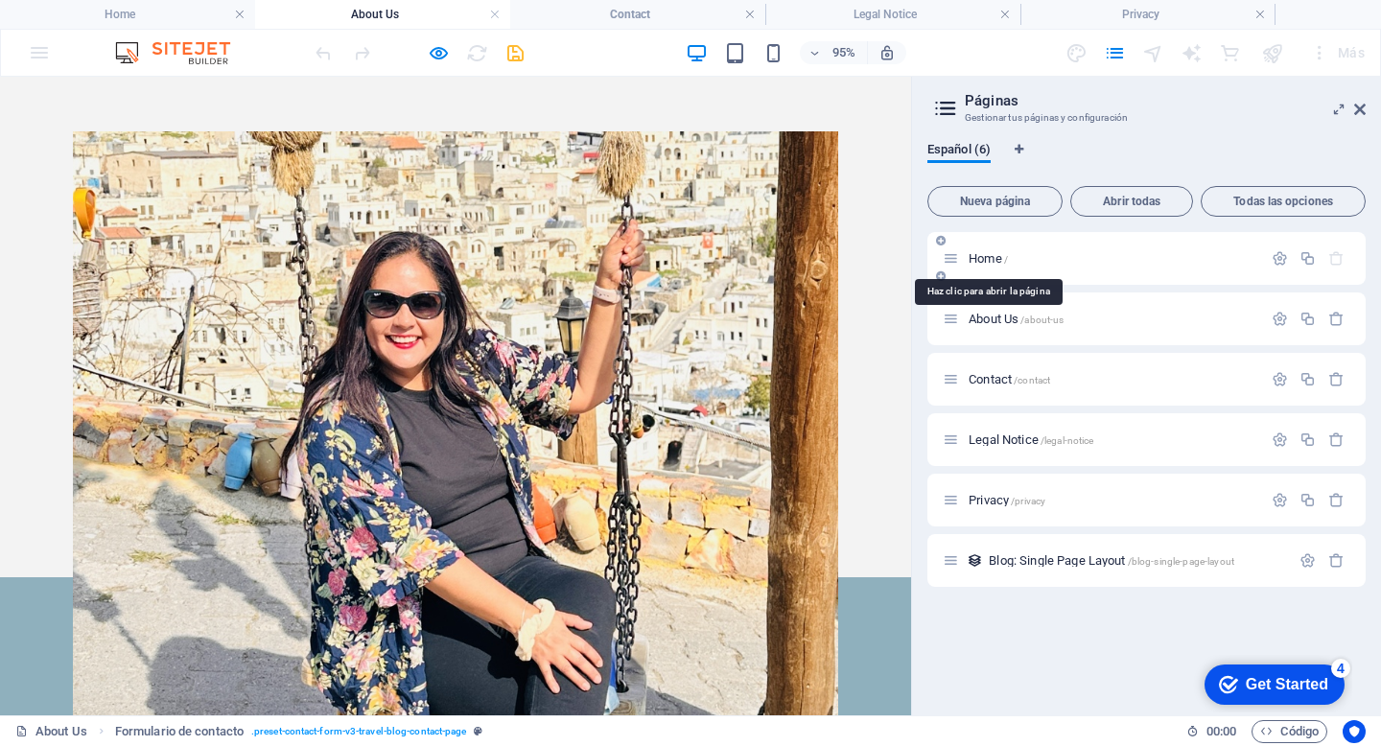
click at [992, 262] on span "Home /" at bounding box center [987, 258] width 39 height 14
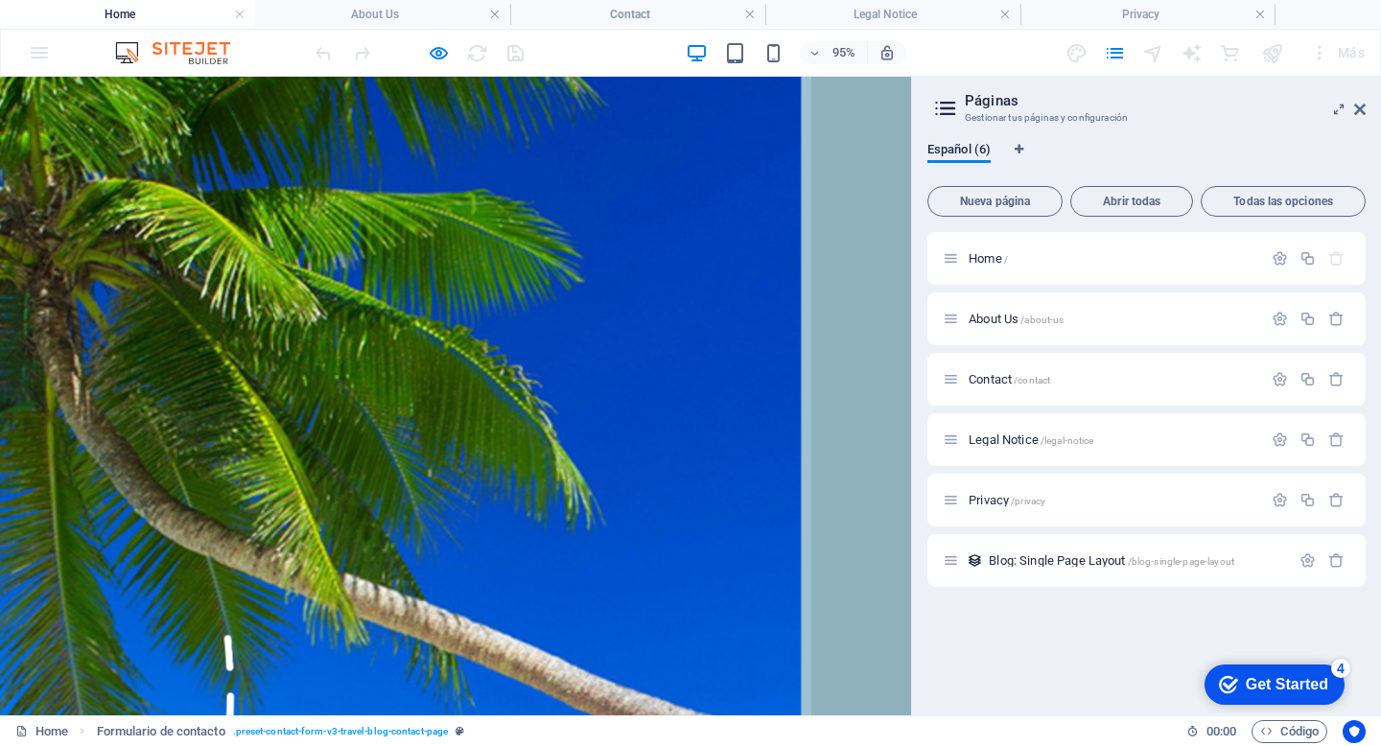
scroll to position [522, 0]
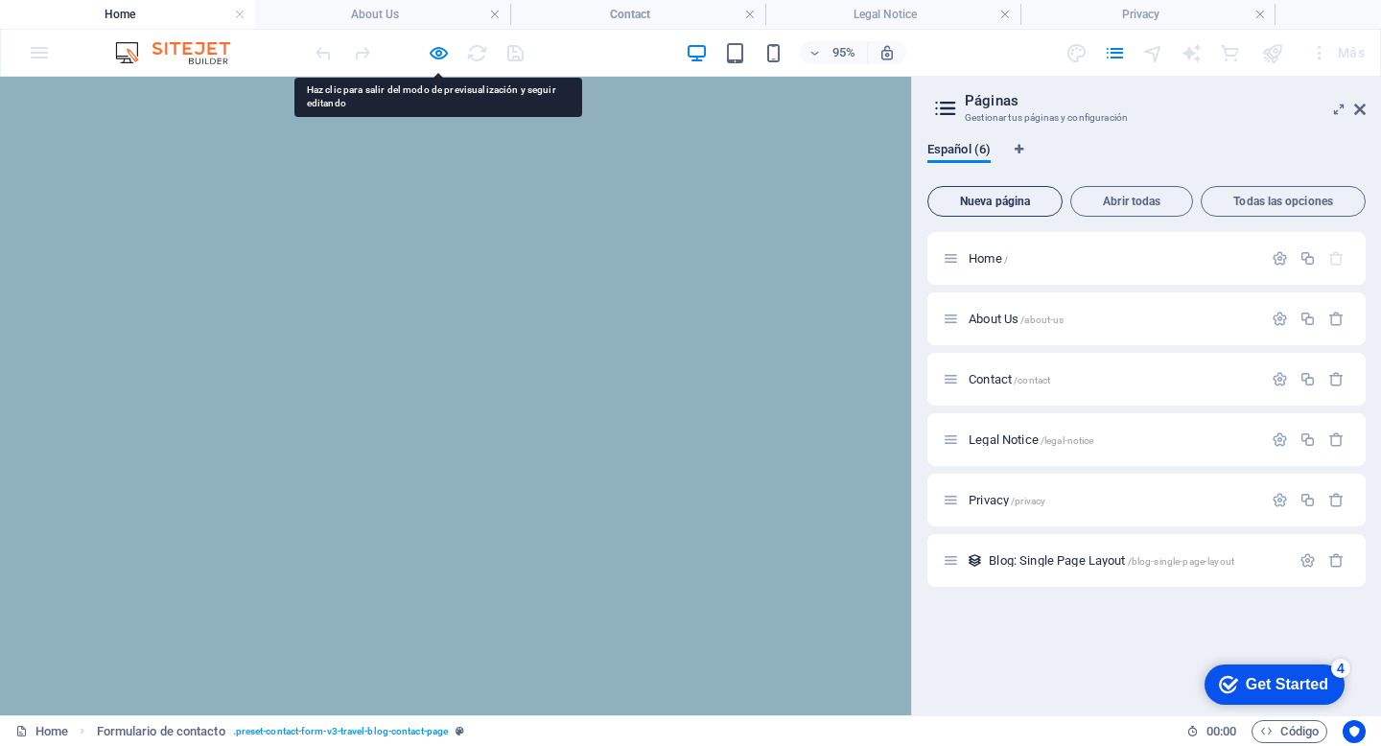
click at [994, 201] on span "Nueva página" at bounding box center [995, 202] width 118 height 12
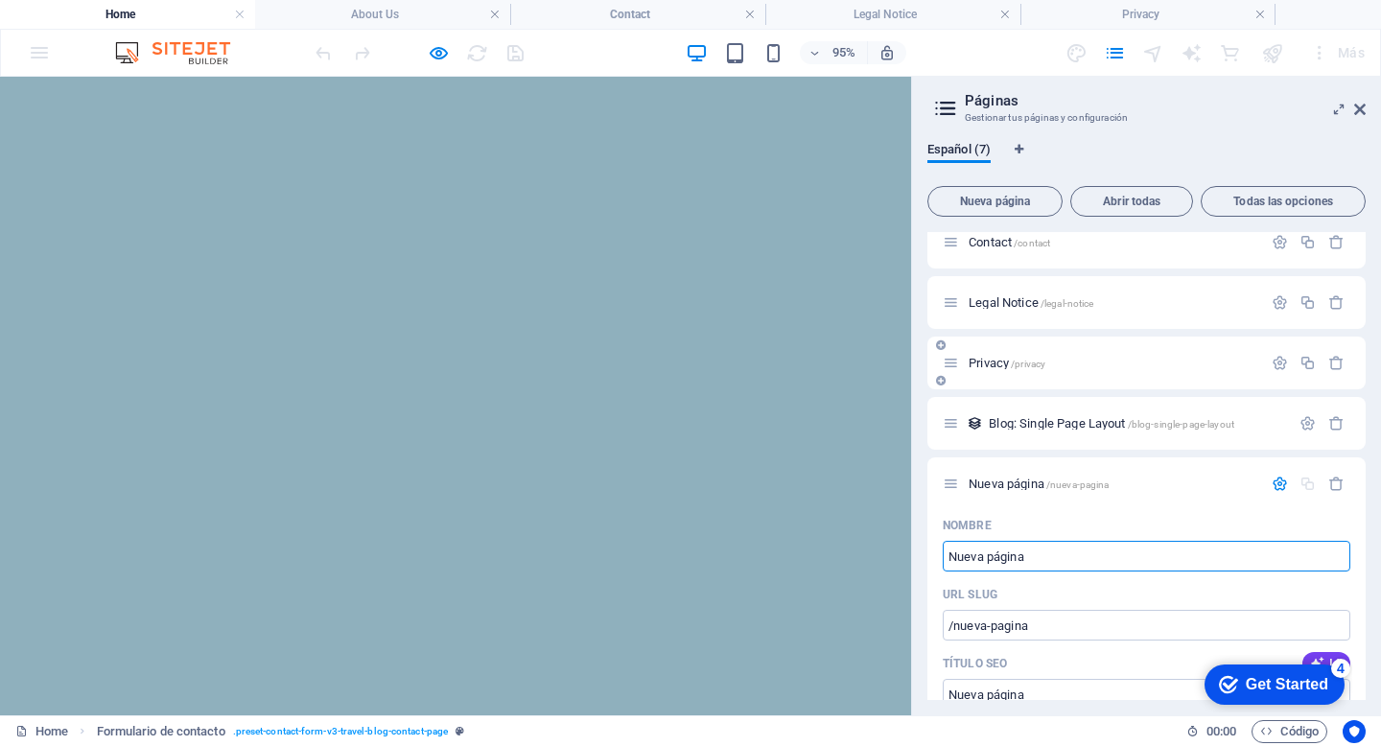
scroll to position [139, 0]
type input "CAMBORIU"
type input "/camboriu"
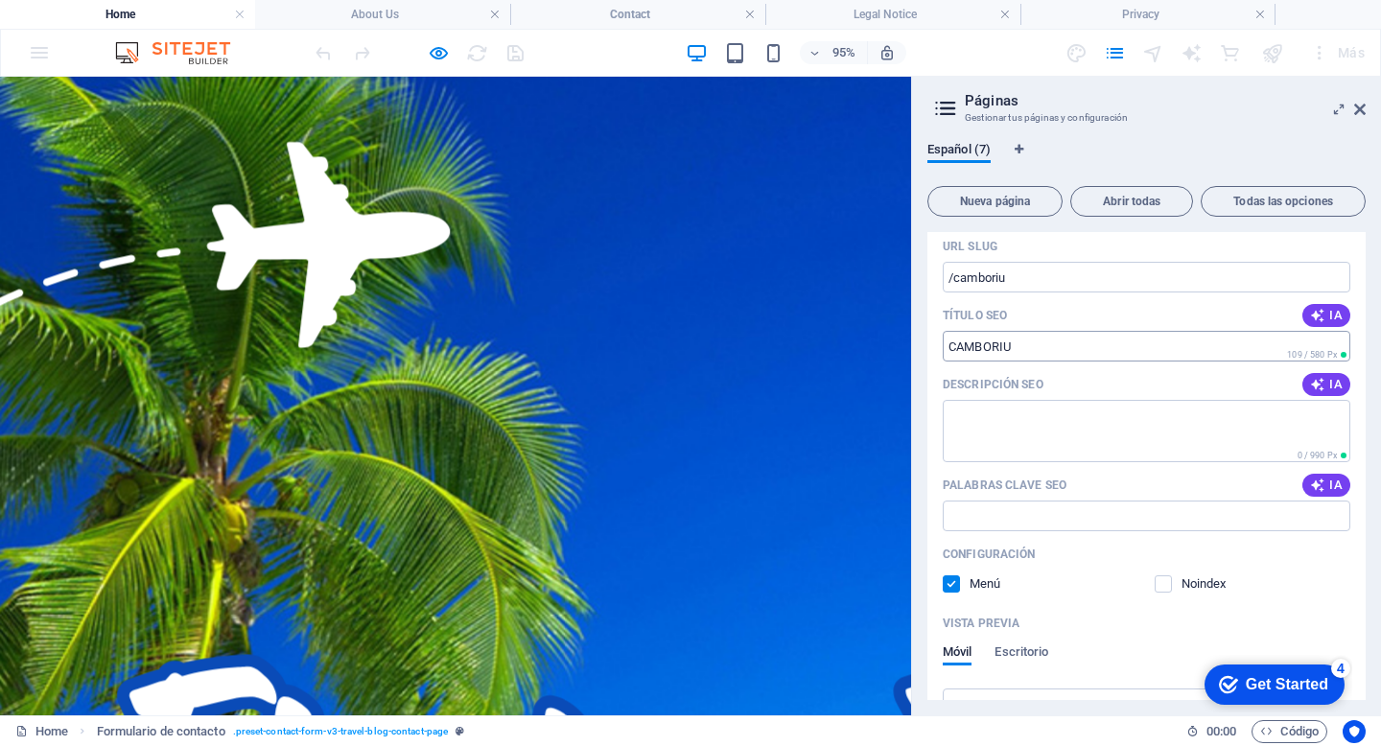
scroll to position [623, 0]
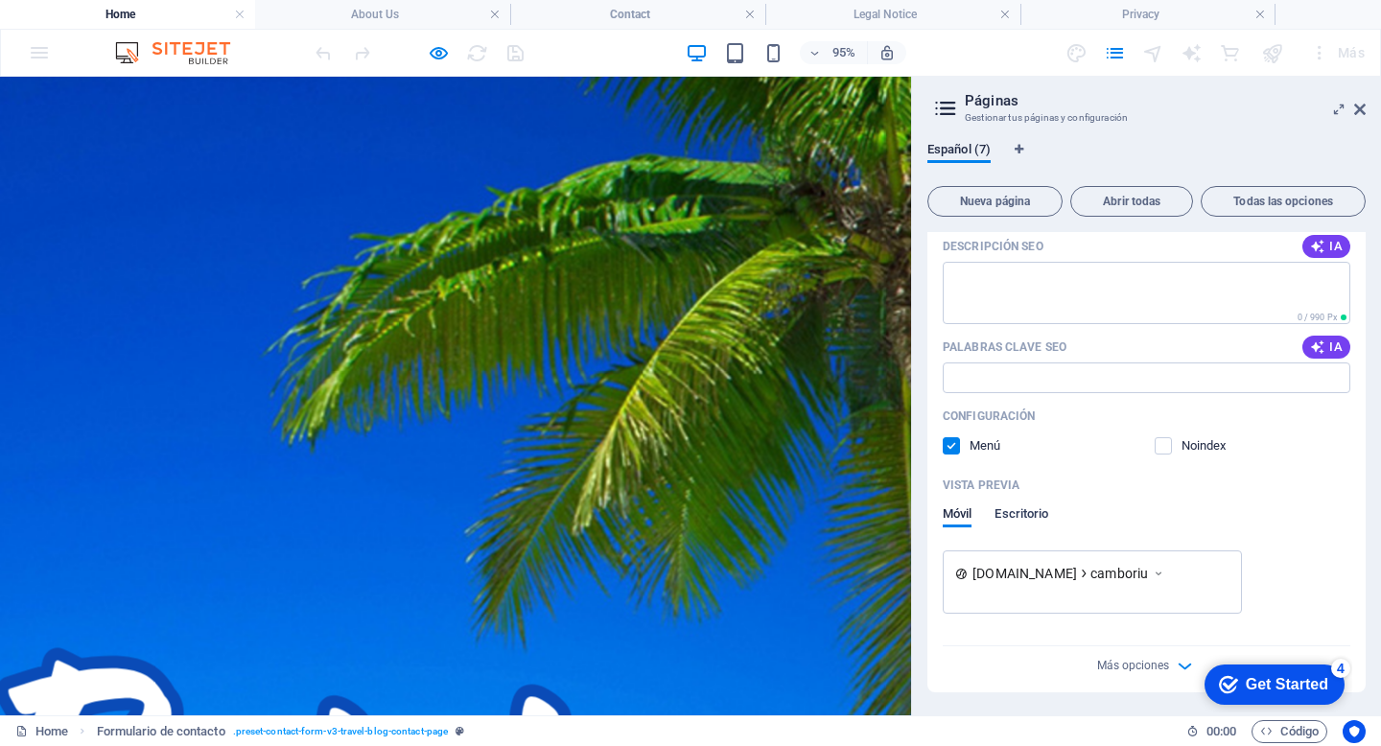
type input "CAMBORIU"
click at [1027, 508] on span "Escritorio" at bounding box center [1021, 515] width 54 height 27
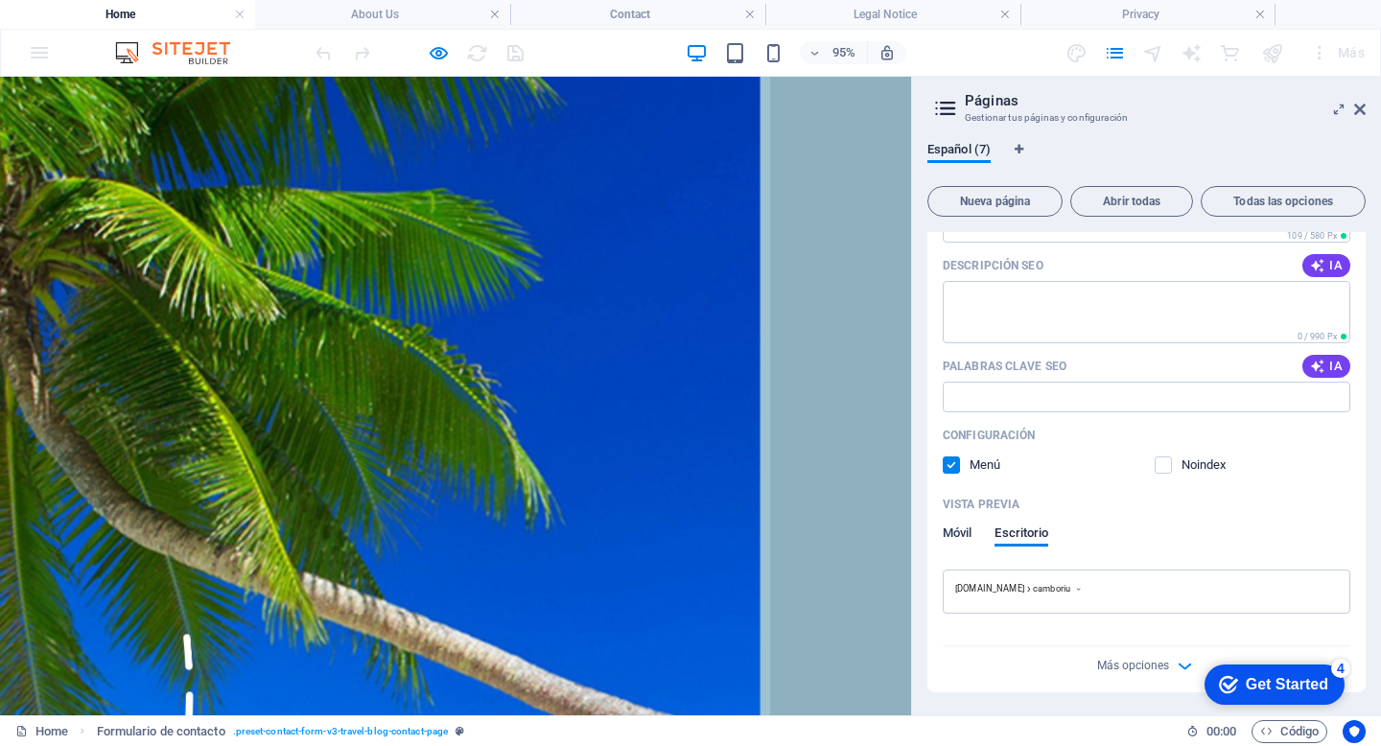
click at [962, 532] on span "Móvil" at bounding box center [956, 535] width 29 height 27
click at [1001, 536] on span "Escritorio" at bounding box center [1021, 535] width 54 height 27
click at [1167, 542] on div "Móvil Escritorio" at bounding box center [1145, 543] width 407 height 36
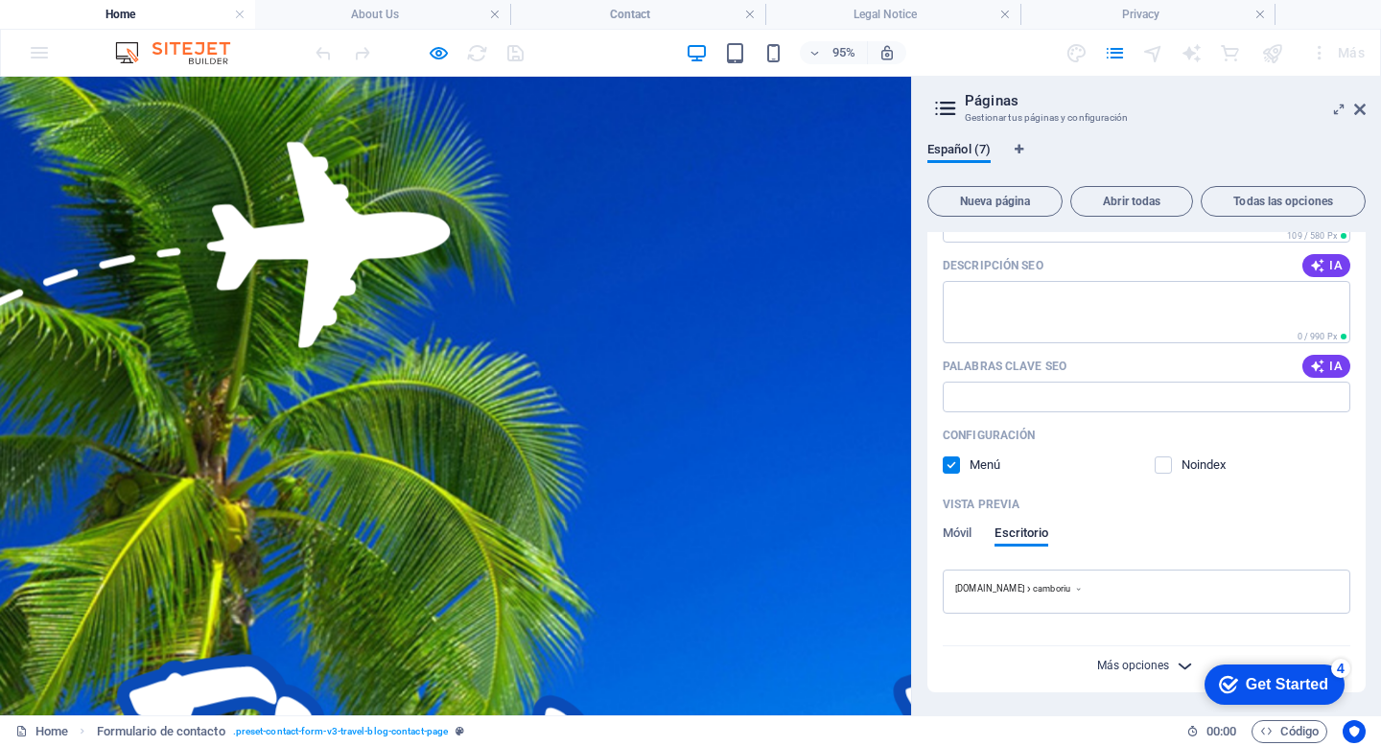
click at [1159, 664] on span "Más opciones" at bounding box center [1133, 665] width 72 height 13
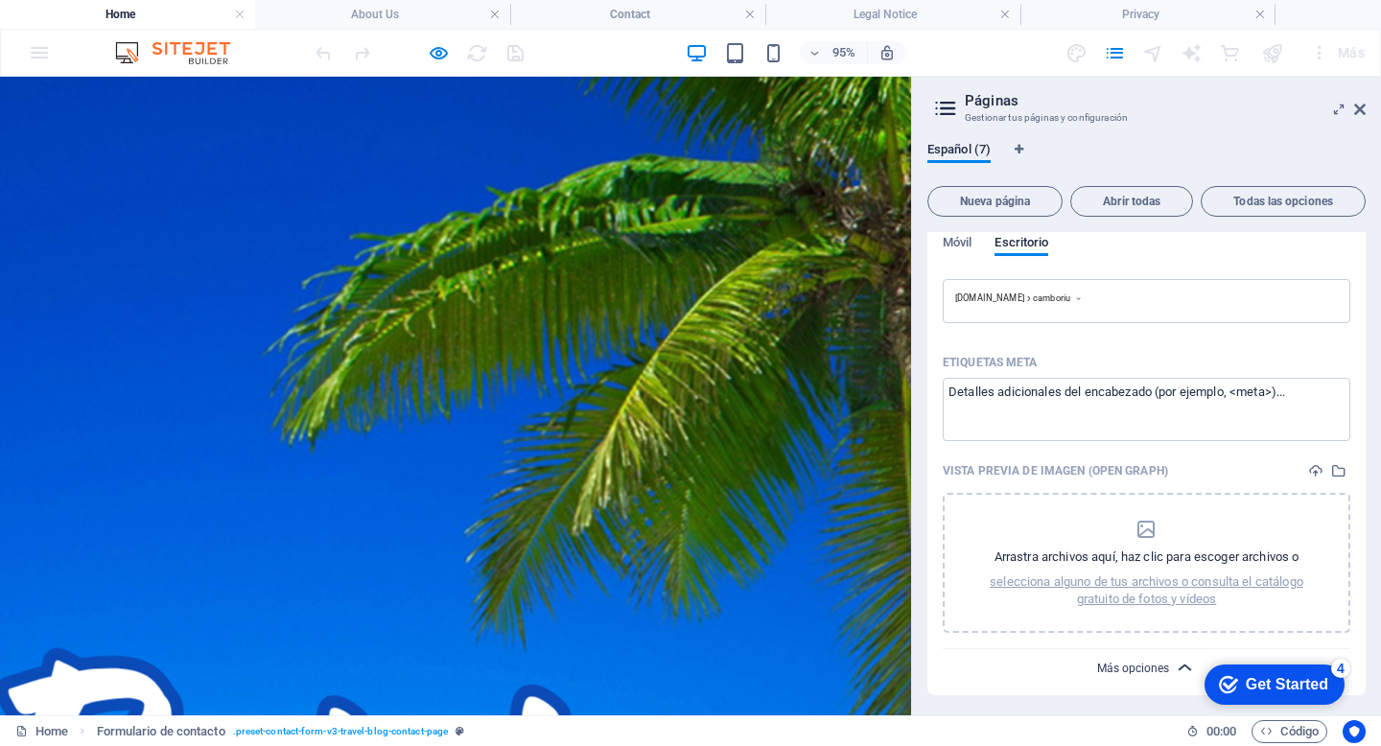
scroll to position [897, 0]
click at [1142, 591] on p "selecciona alguno de tus archivos o consulta el catálogo gratuito de fotos y ví…" at bounding box center [1146, 587] width 358 height 35
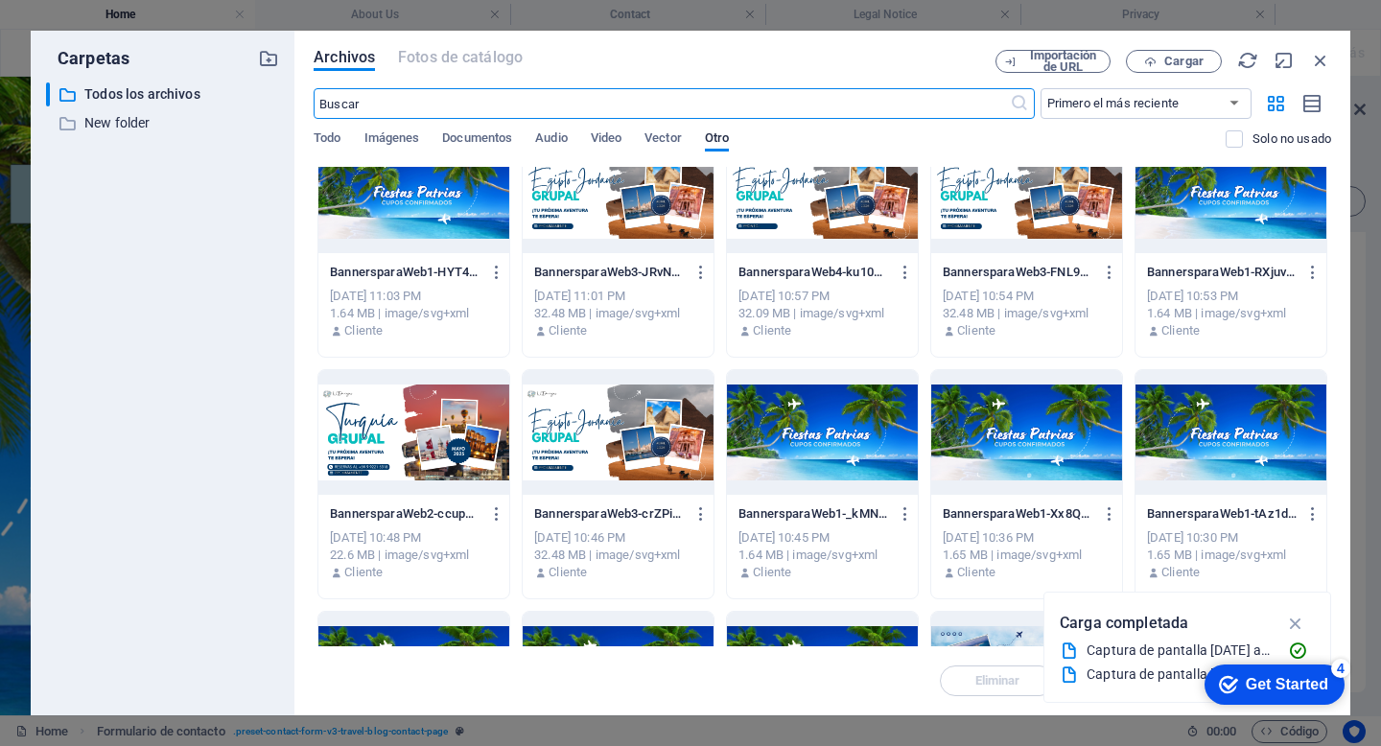
scroll to position [0, 0]
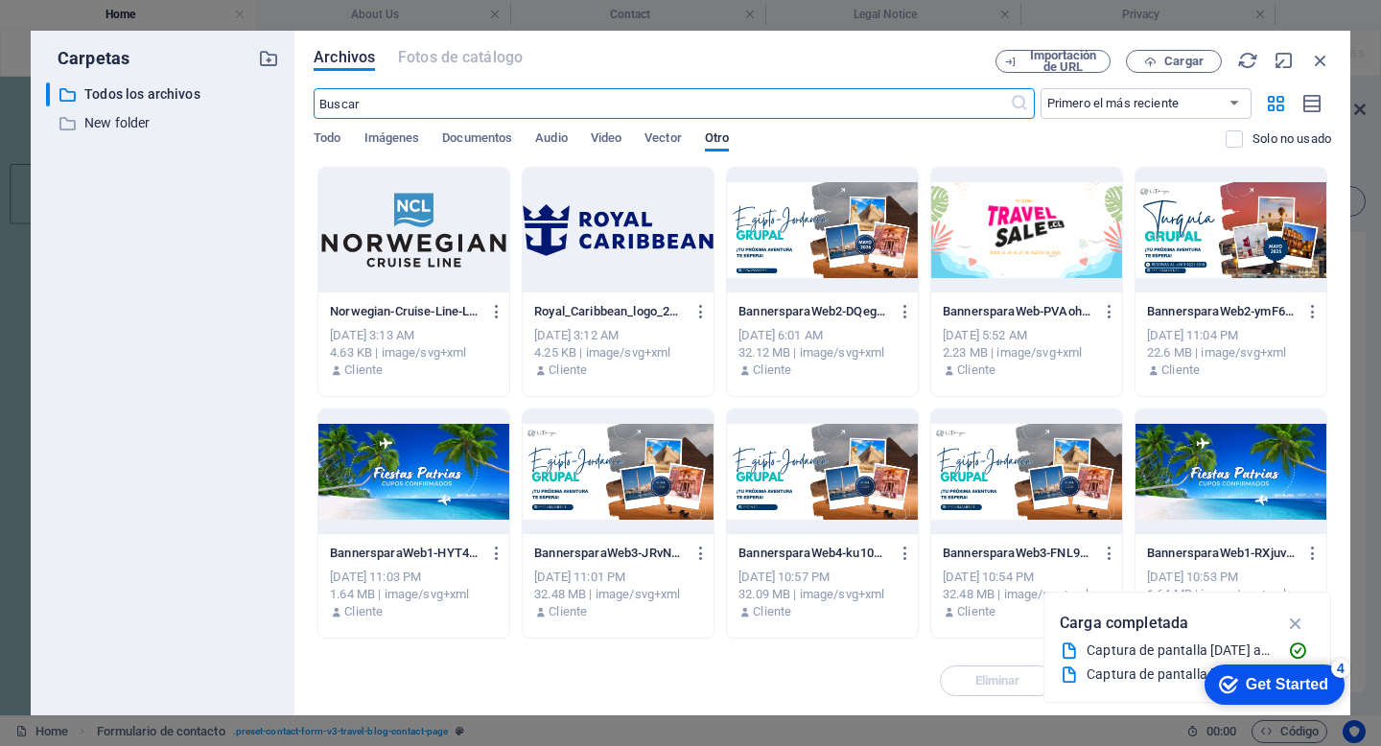
click at [326, 129] on div "​ Primero el más reciente Primero el más antiguo Nombre (A-Z) Nombre (Z-A) Tama…" at bounding box center [822, 127] width 1017 height 79
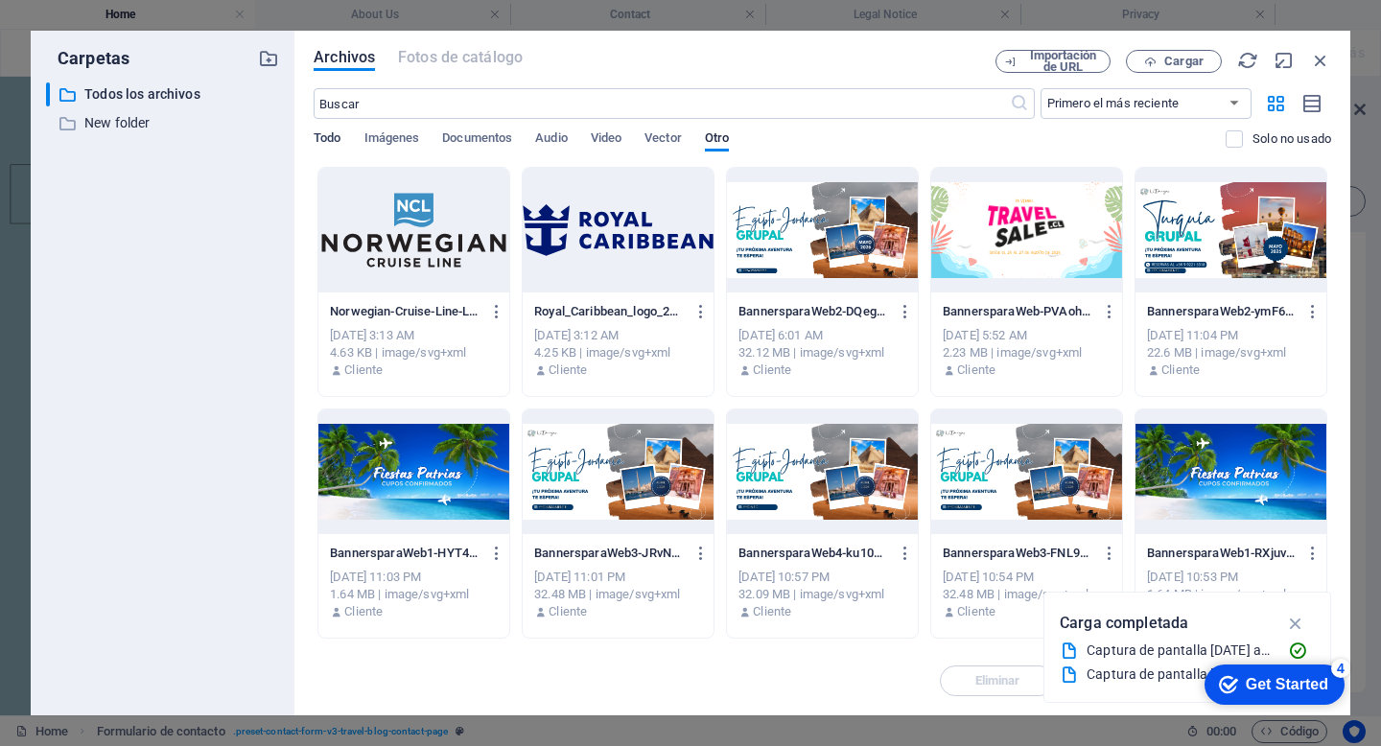
click at [318, 149] on button "Todo" at bounding box center [327, 140] width 27 height 21
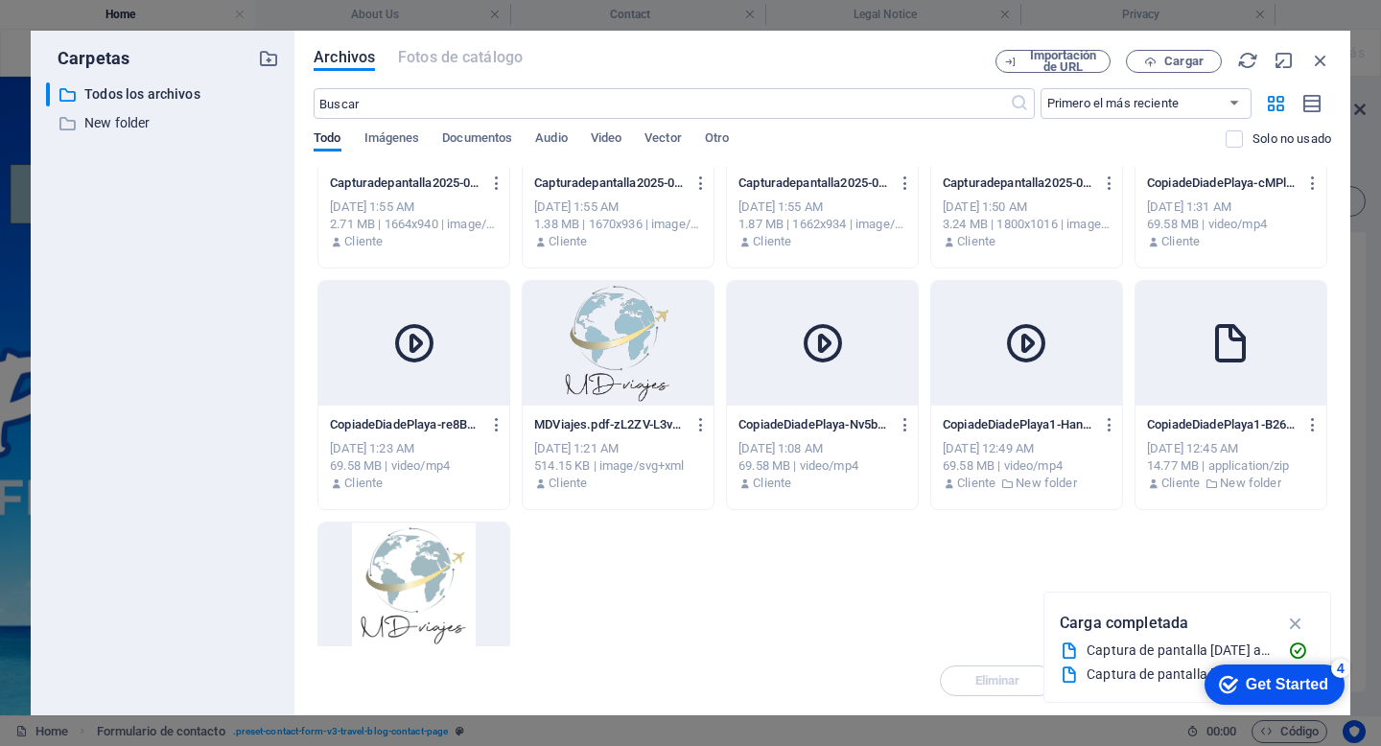
scroll to position [3825, 0]
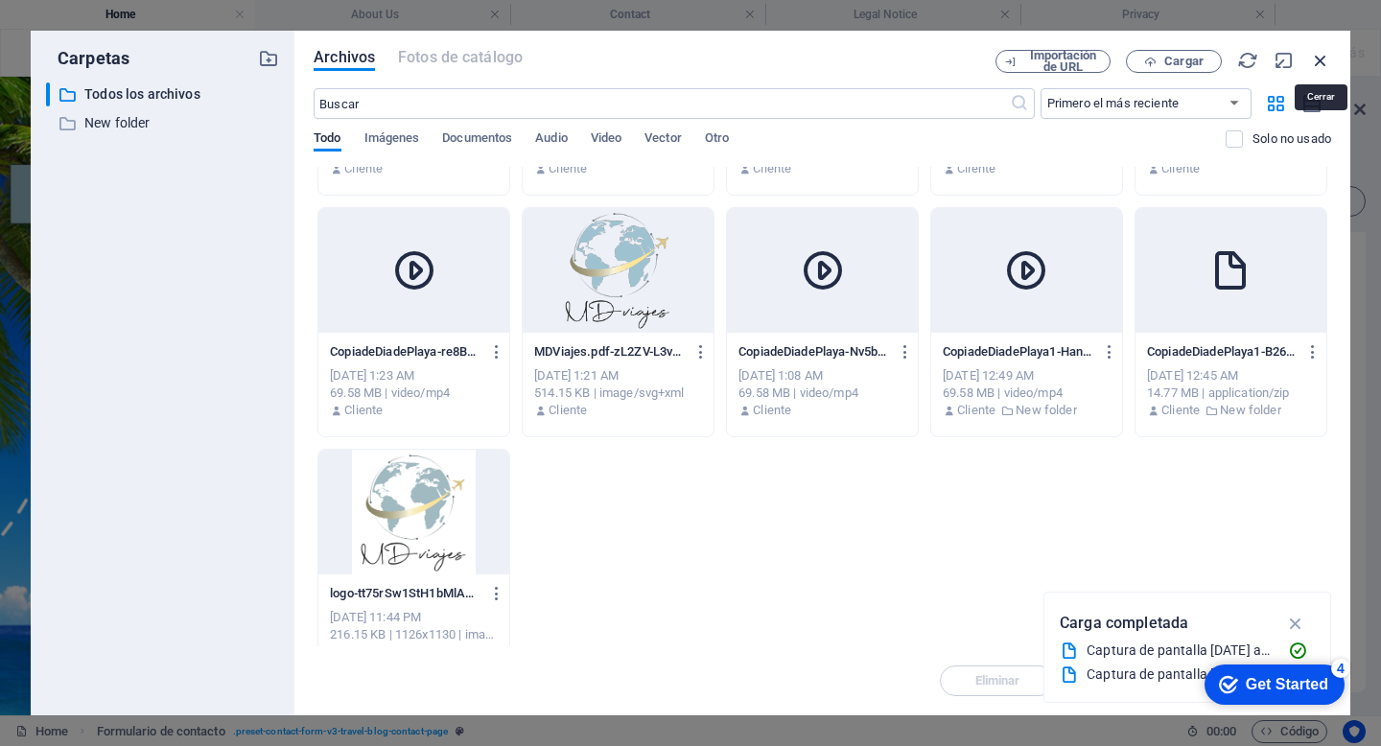
click at [1318, 65] on icon "button" at bounding box center [1320, 60] width 21 height 21
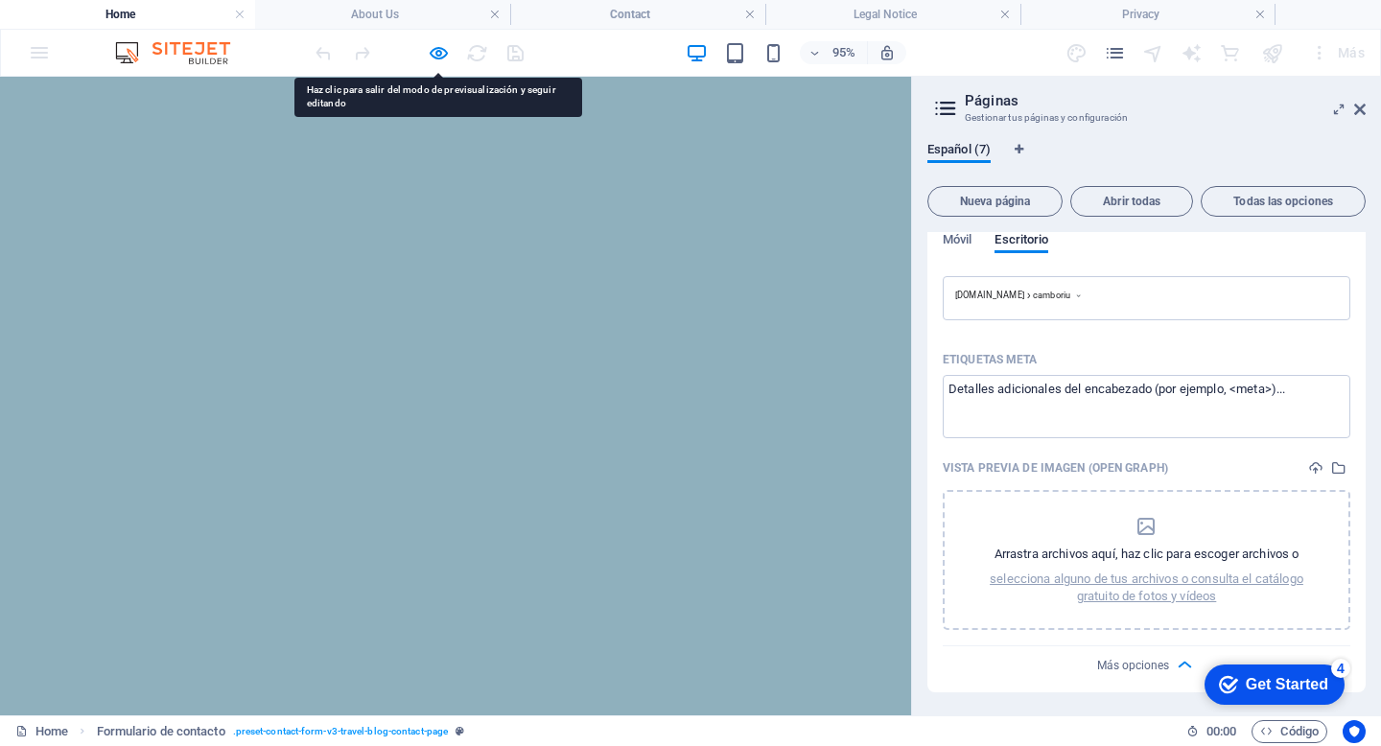
click at [1363, 98] on h2 "Páginas" at bounding box center [1164, 100] width 401 height 17
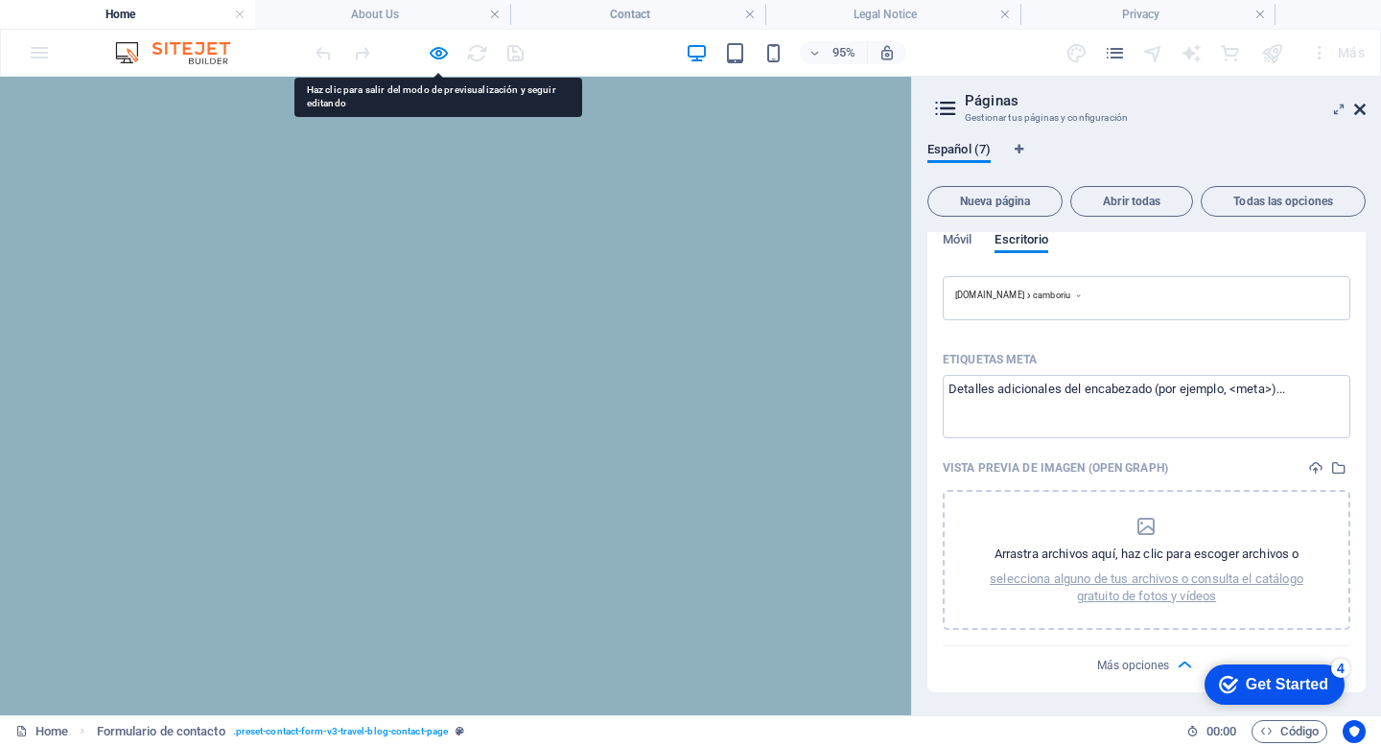
click at [1363, 104] on icon at bounding box center [1360, 109] width 12 height 15
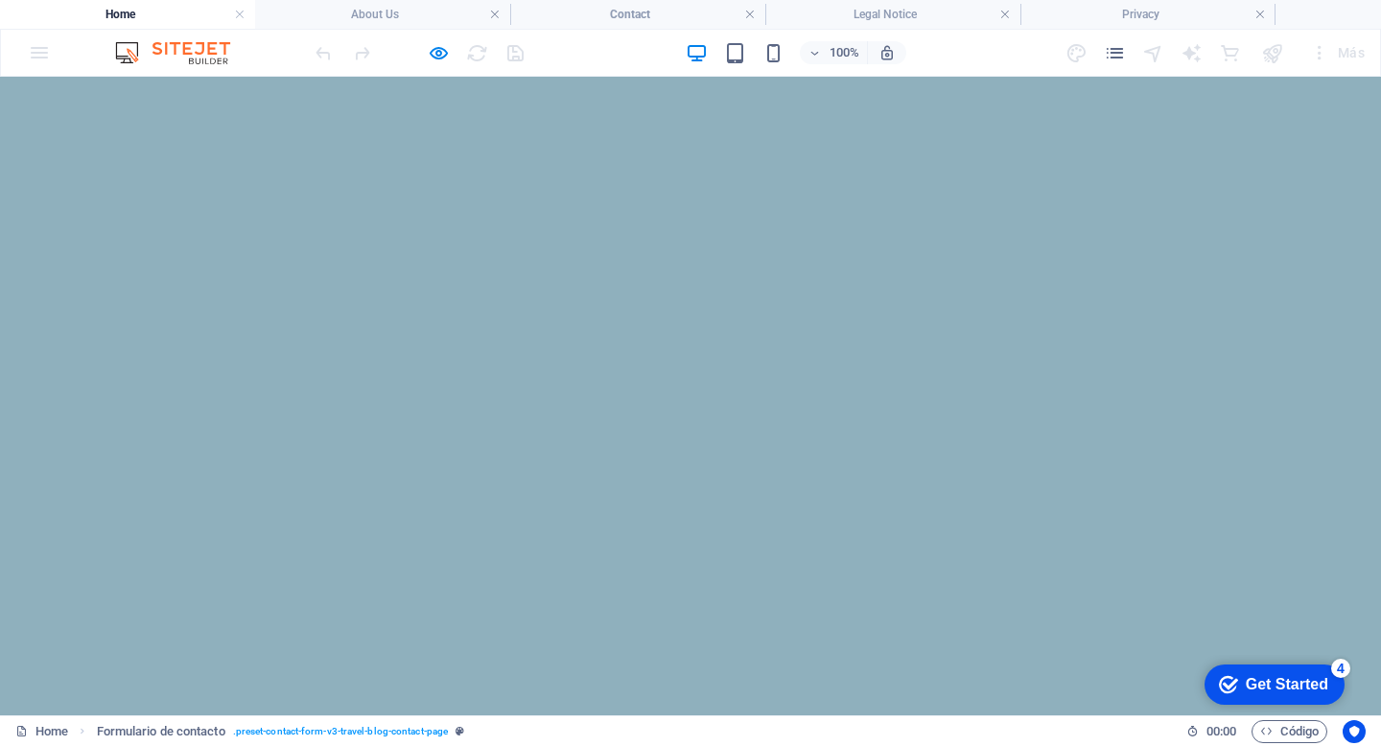
scroll to position [839, 0]
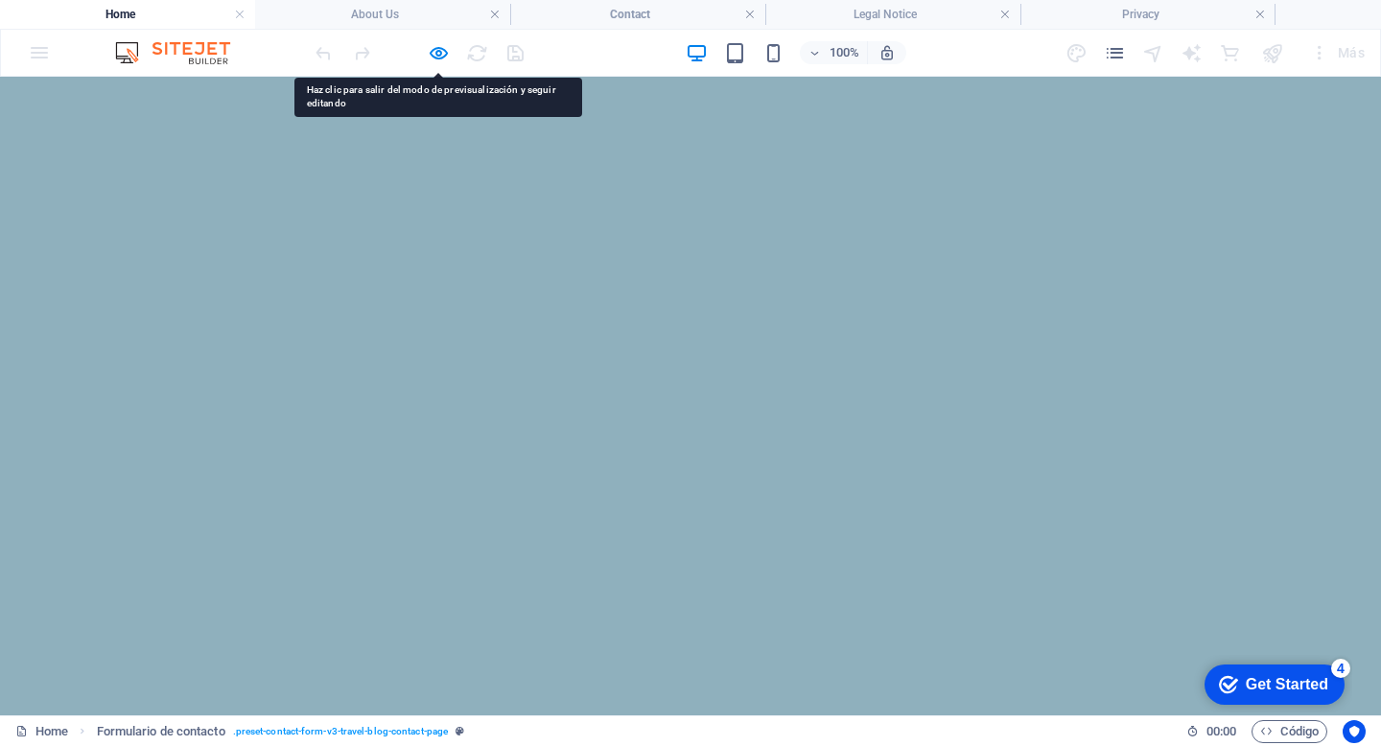
click at [438, 39] on div at bounding box center [419, 52] width 215 height 31
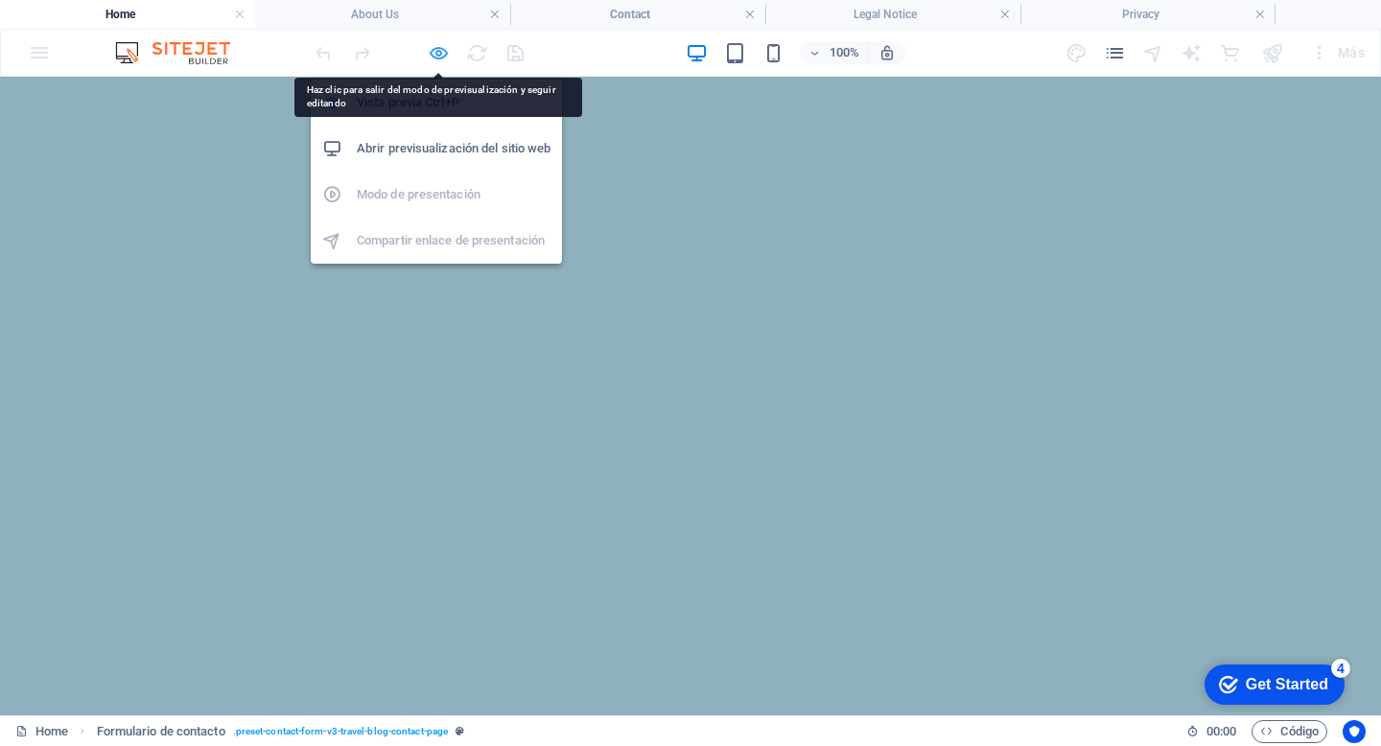
click at [438, 48] on icon "button" at bounding box center [439, 53] width 22 height 22
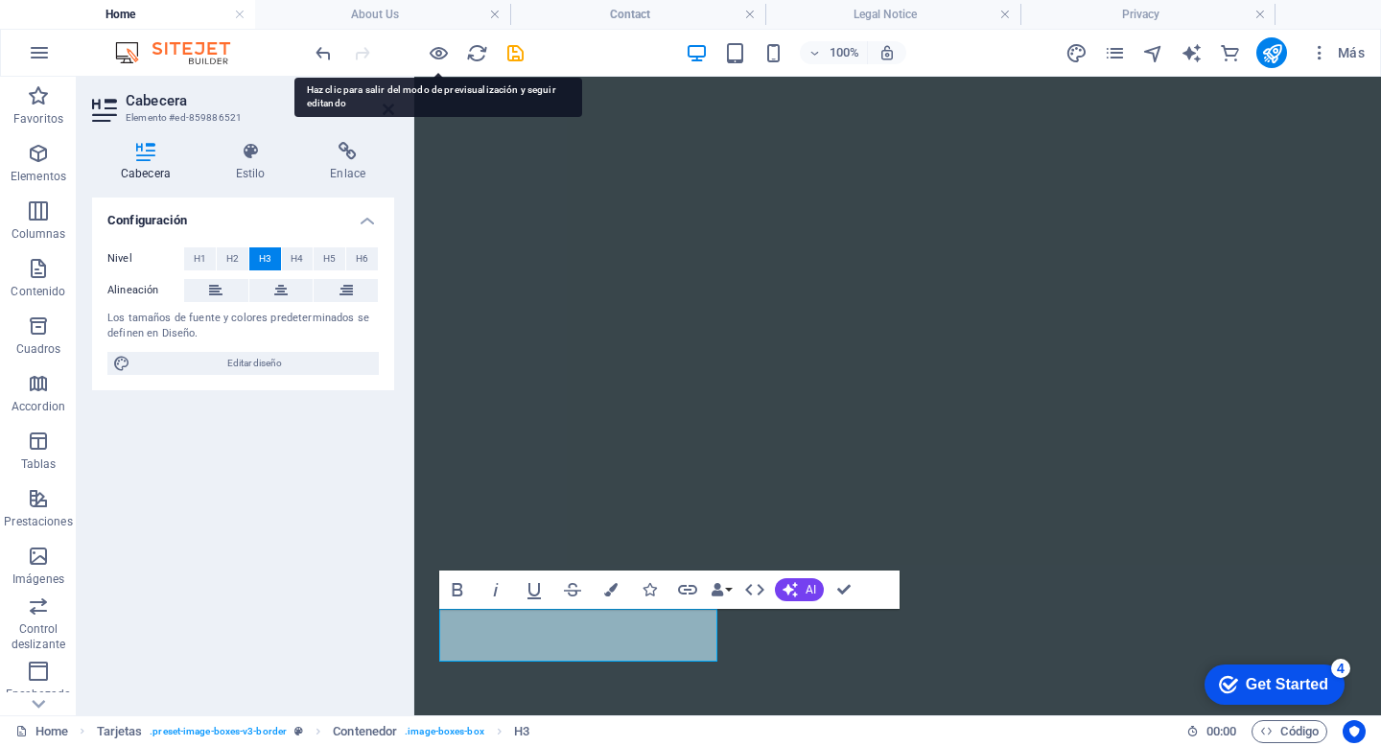
scroll to position [670, 0]
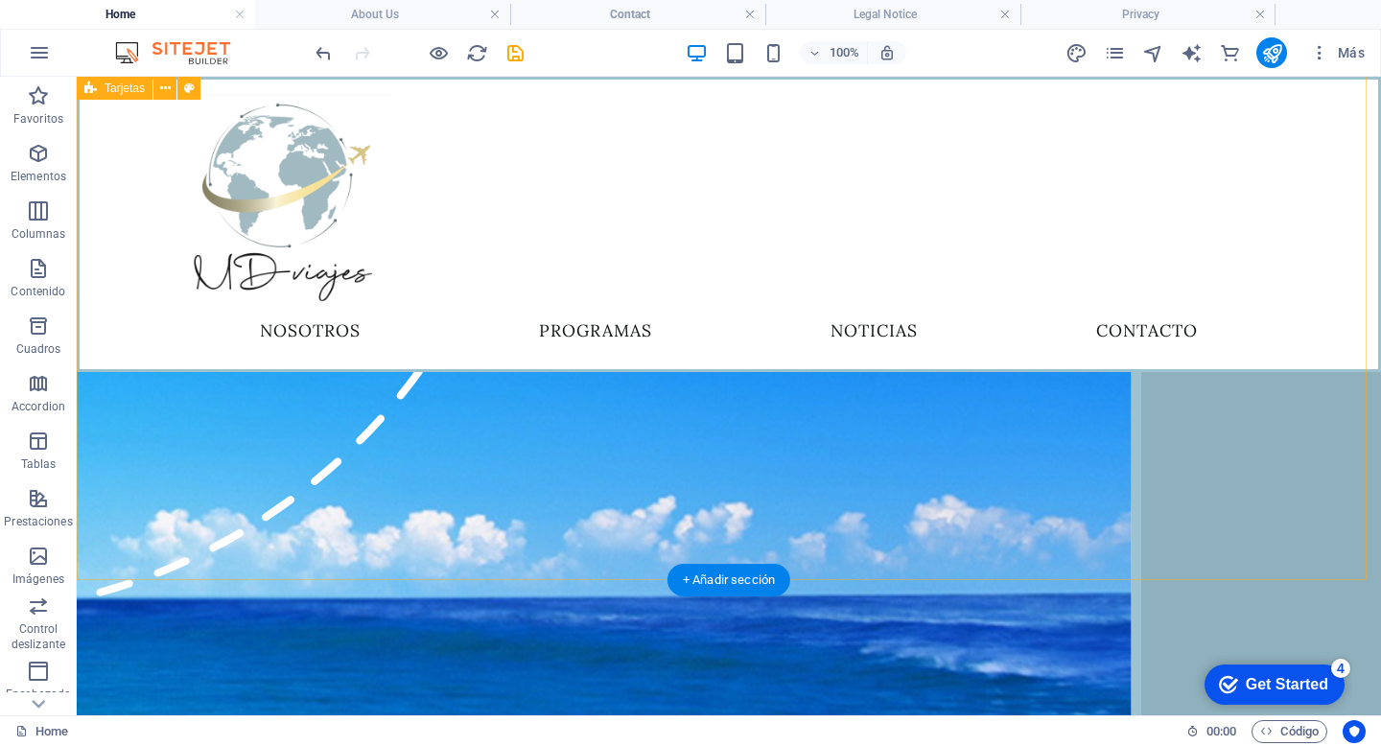
scroll to position [1104, 0]
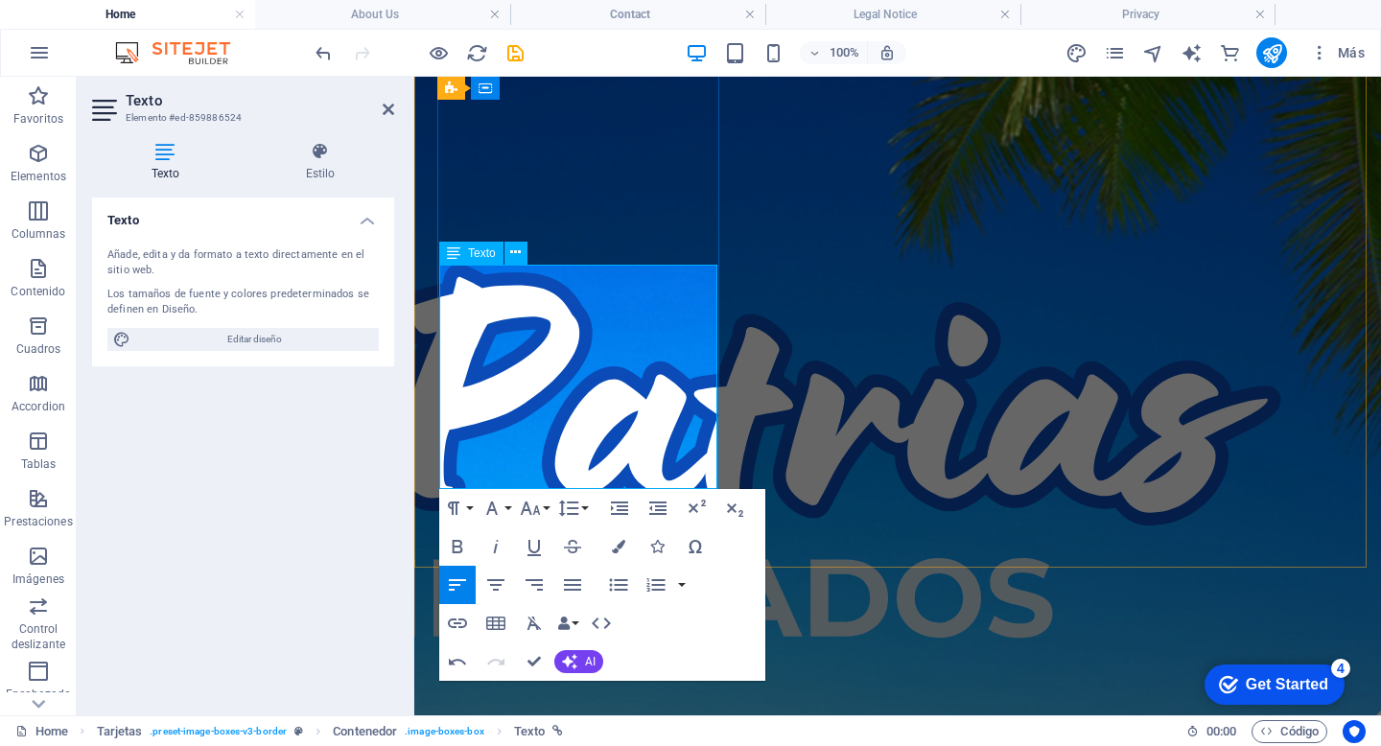
drag, startPoint x: 552, startPoint y: 442, endPoint x: 471, endPoint y: 442, distance: 81.5
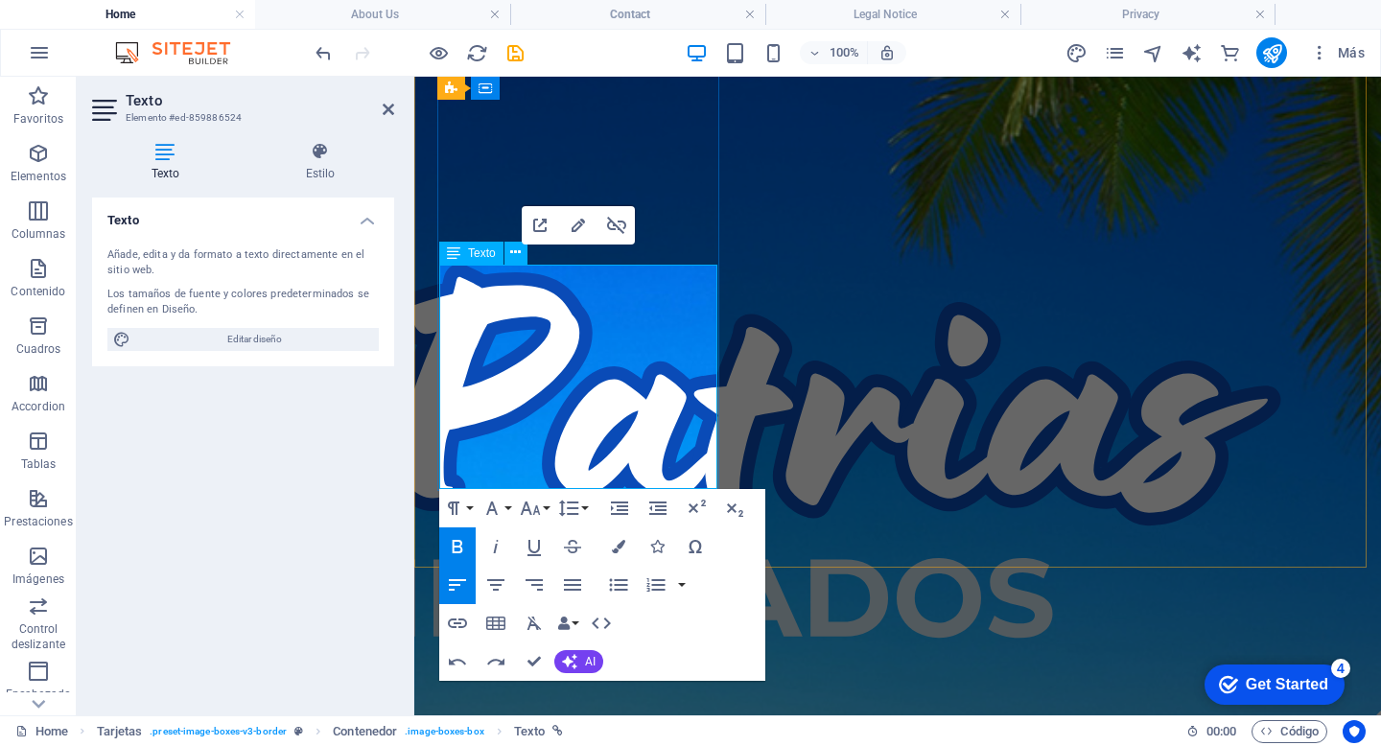
drag, startPoint x: 551, startPoint y: 438, endPoint x: 500, endPoint y: 444, distance: 52.1
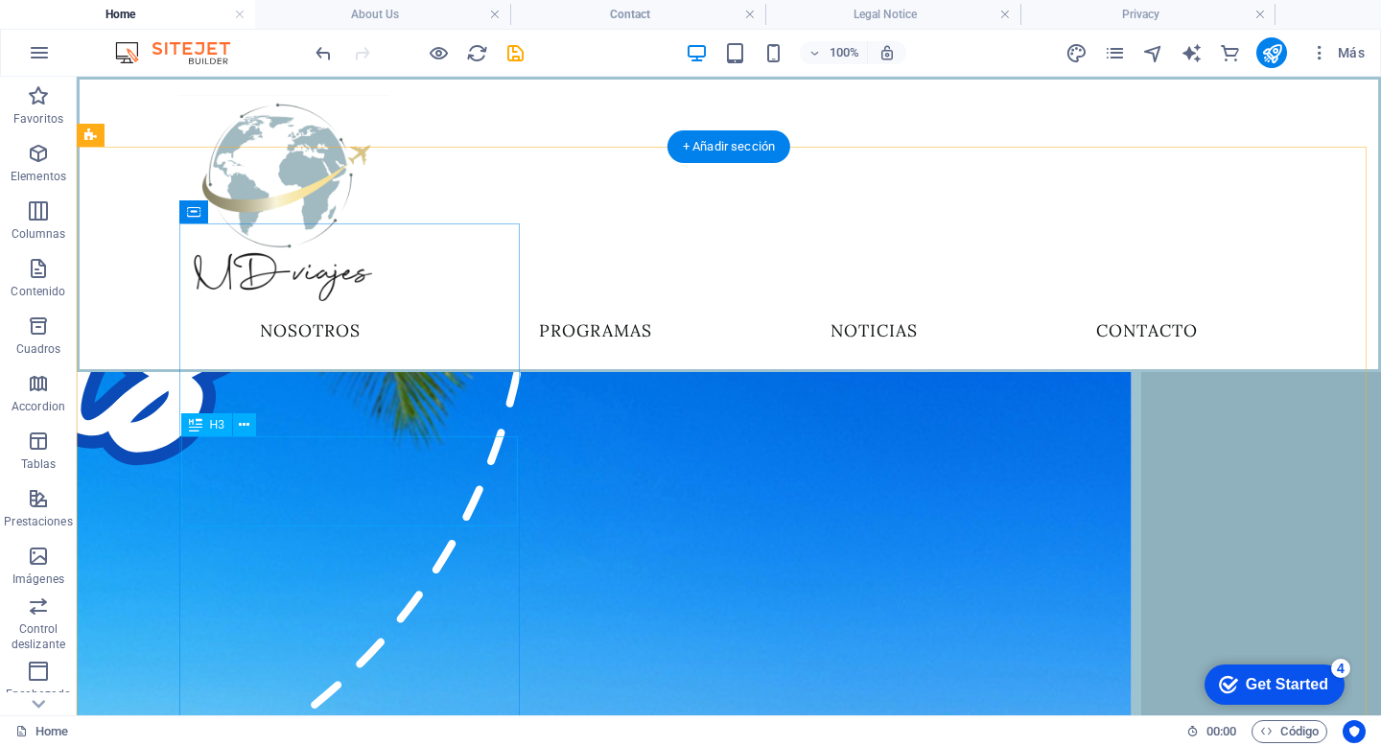
scroll to position [876, 0]
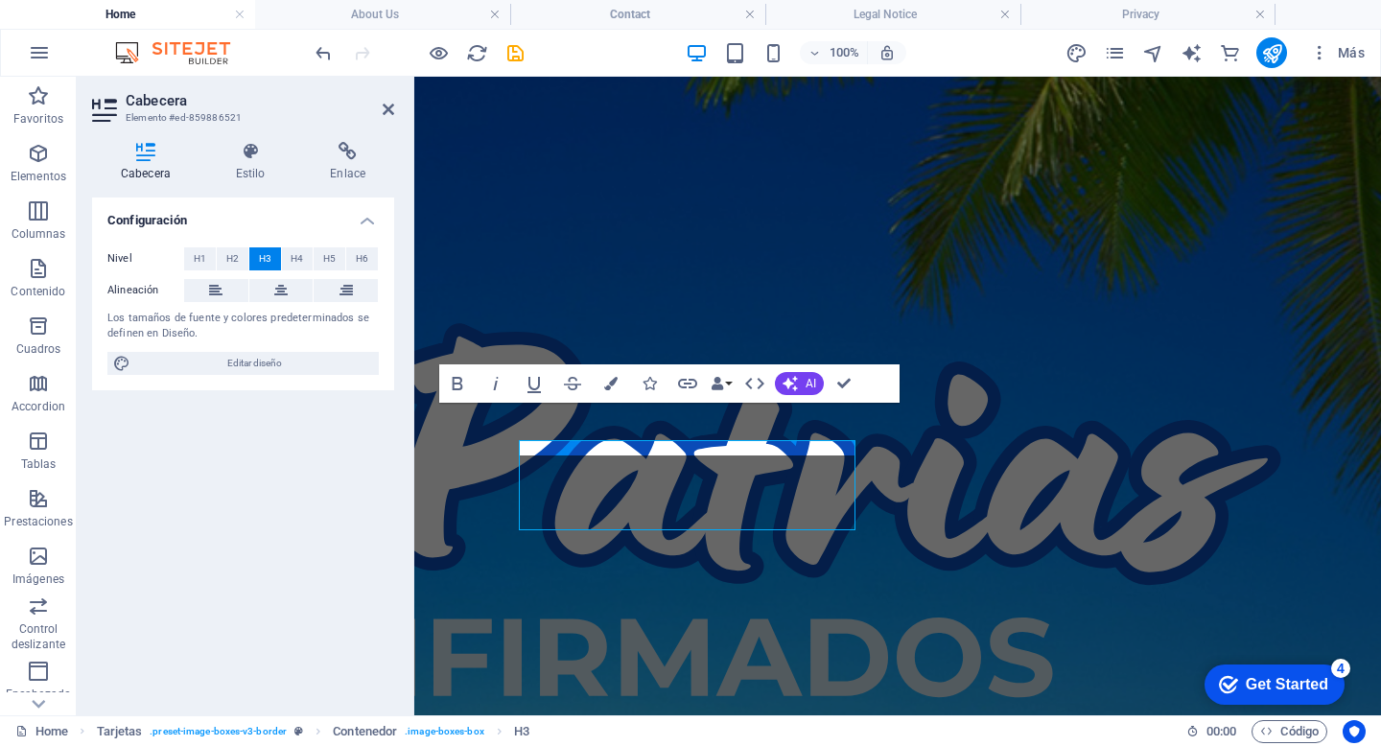
scroll to position [708, 0]
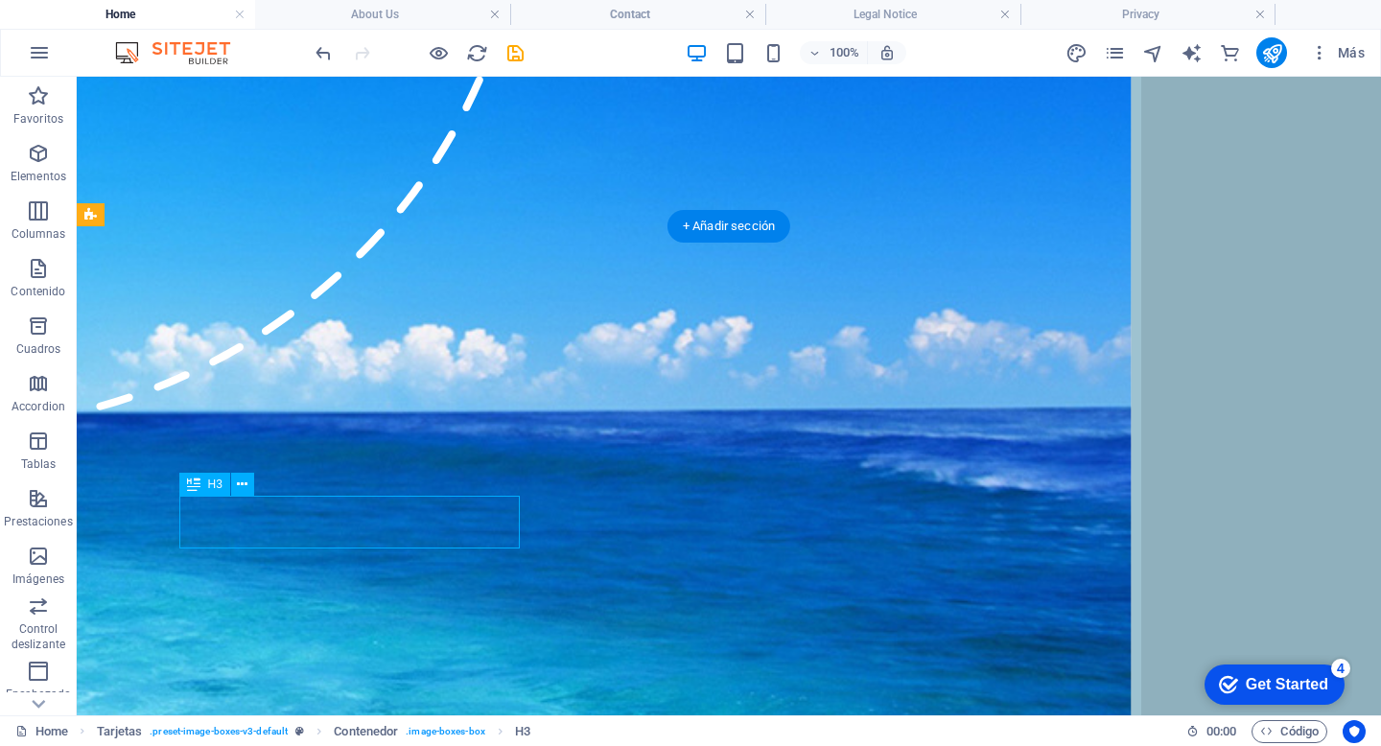
click at [407, 528] on div "H3 Tarjetas Contenedor Tarjetas Contenedor Contenedor Imagen Contenedor H3 Text…" at bounding box center [729, 396] width 1304 height 639
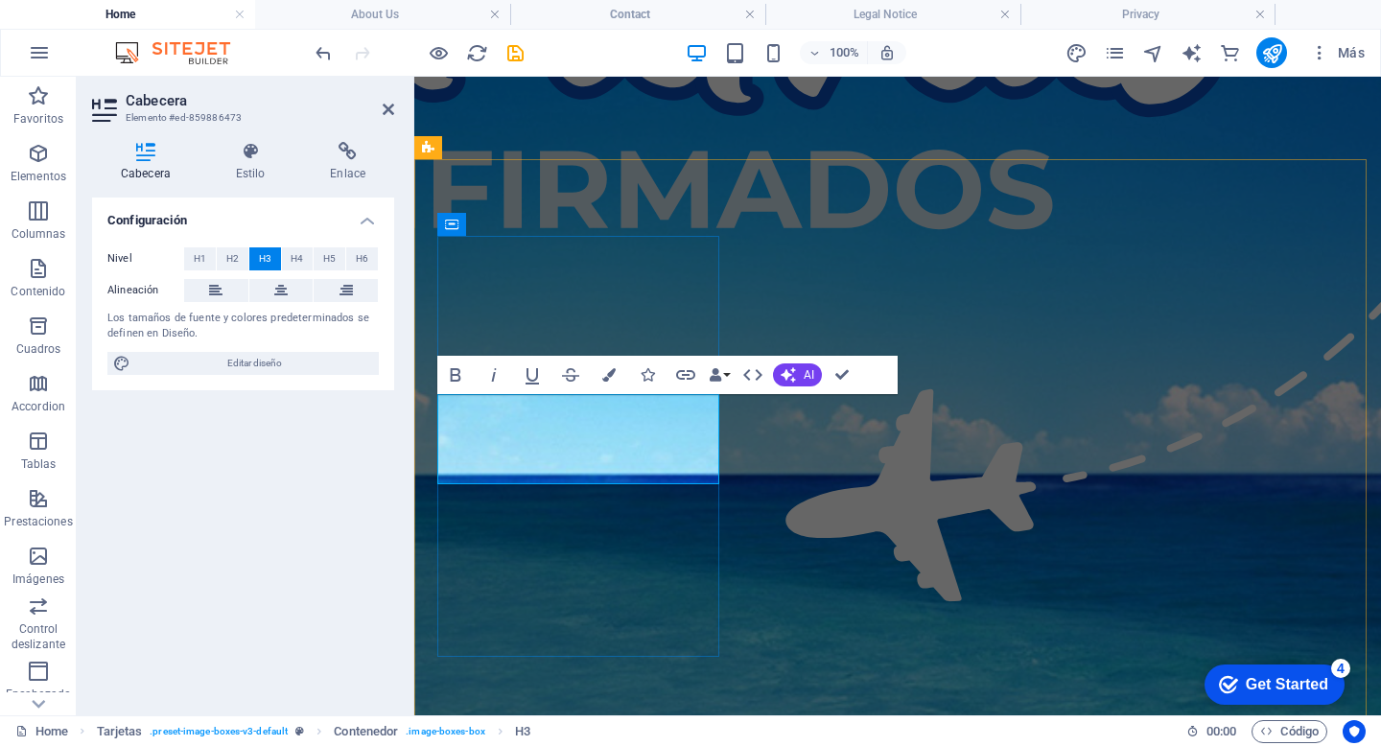
drag, startPoint x: 636, startPoint y: 434, endPoint x: 504, endPoint y: 434, distance: 131.3
click at [609, 377] on icon "button" at bounding box center [608, 374] width 13 height 13
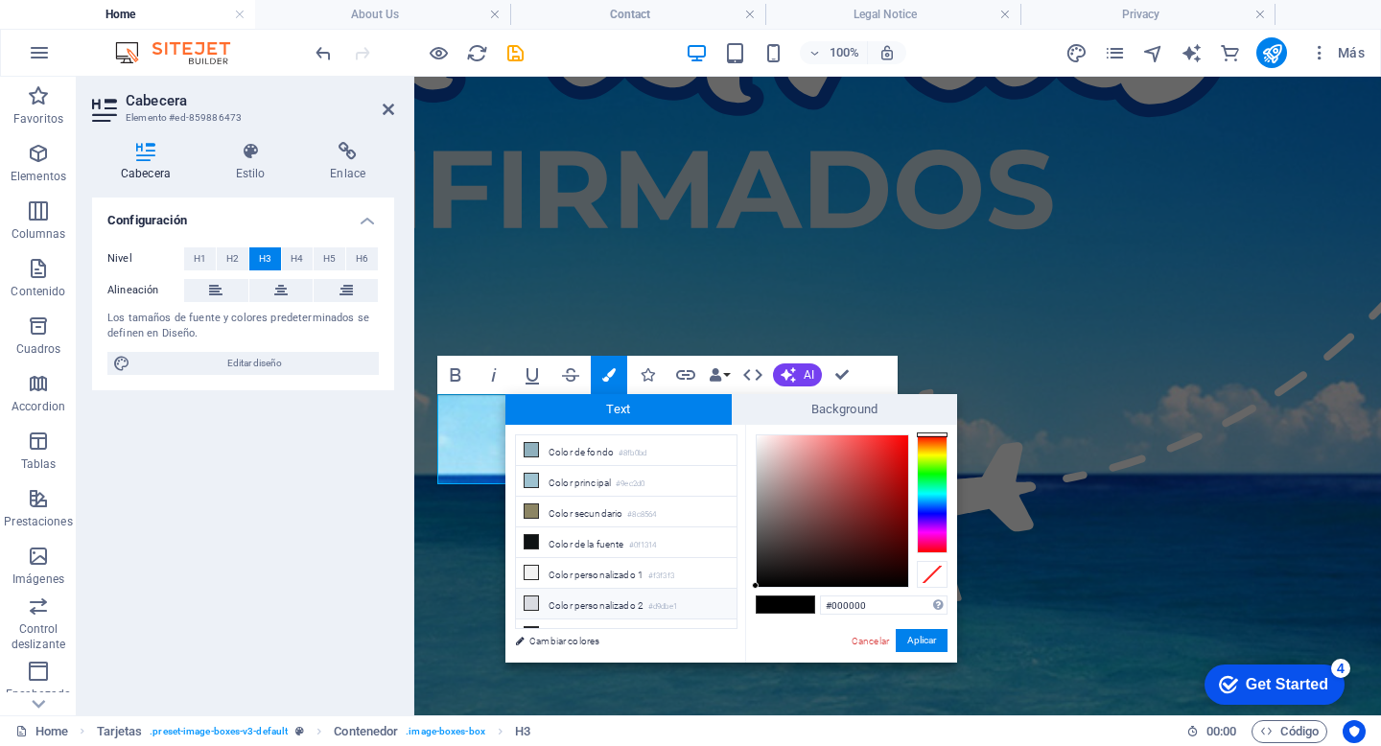
scroll to position [18, 0]
click at [563, 579] on li "Color personalizado 2 #d9dbe1" at bounding box center [626, 585] width 221 height 31
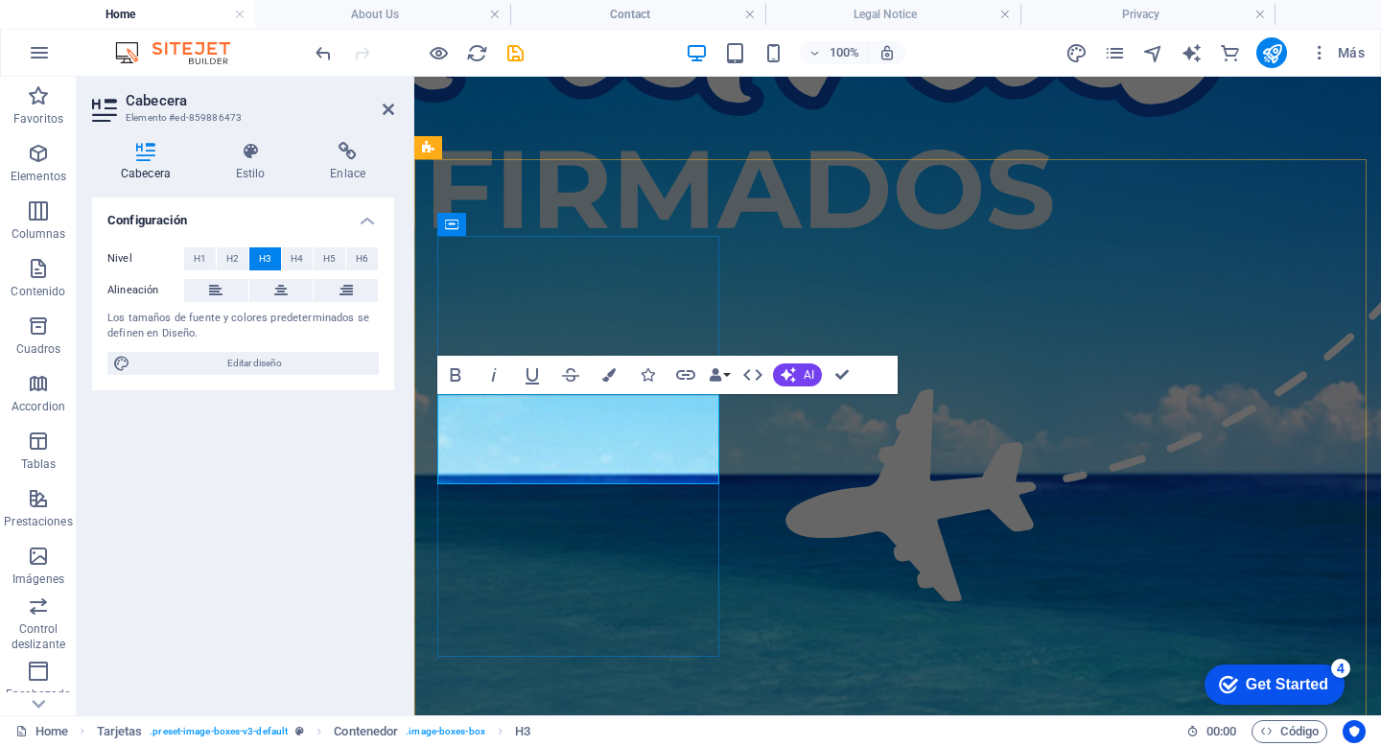
drag, startPoint x: 495, startPoint y: 430, endPoint x: 681, endPoint y: 476, distance: 191.6
click at [606, 377] on icon "button" at bounding box center [608, 374] width 13 height 13
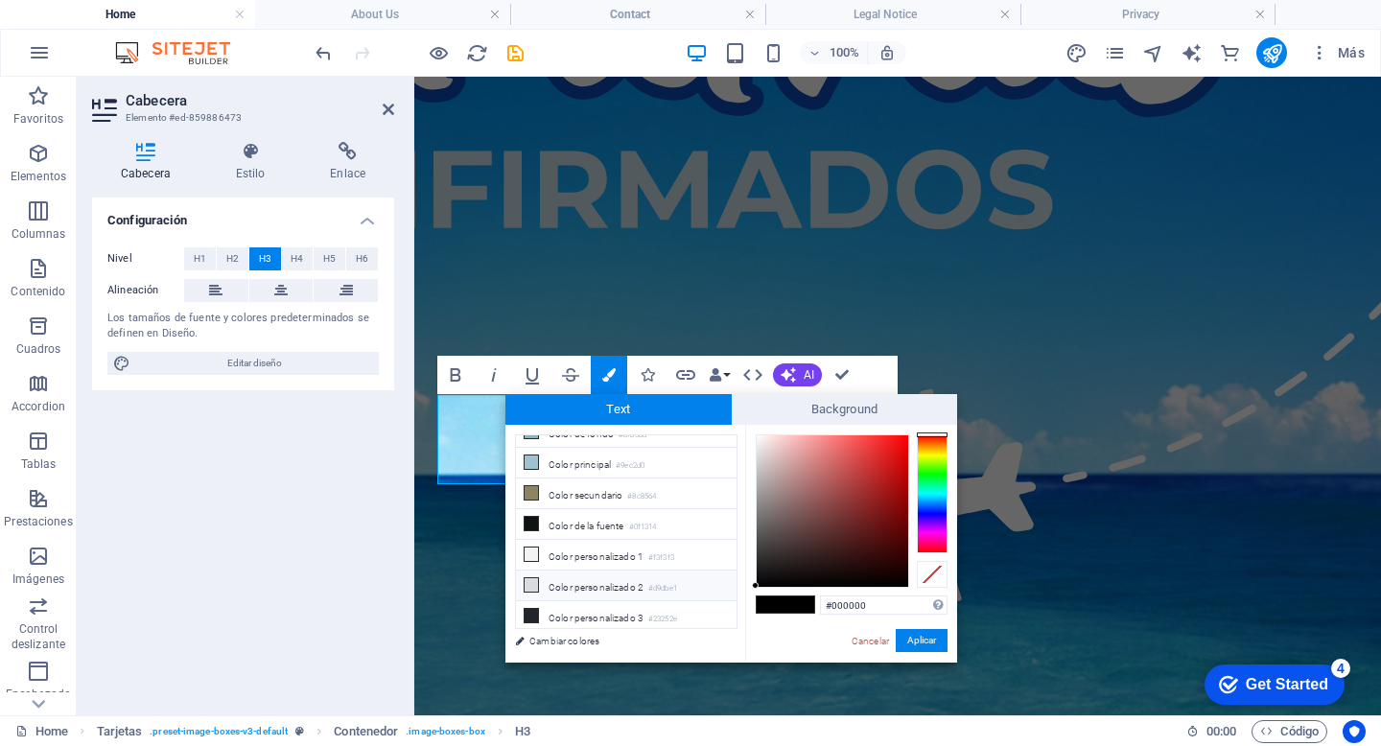
click at [614, 590] on li "Color personalizado 2 #d9dbe1" at bounding box center [626, 585] width 221 height 31
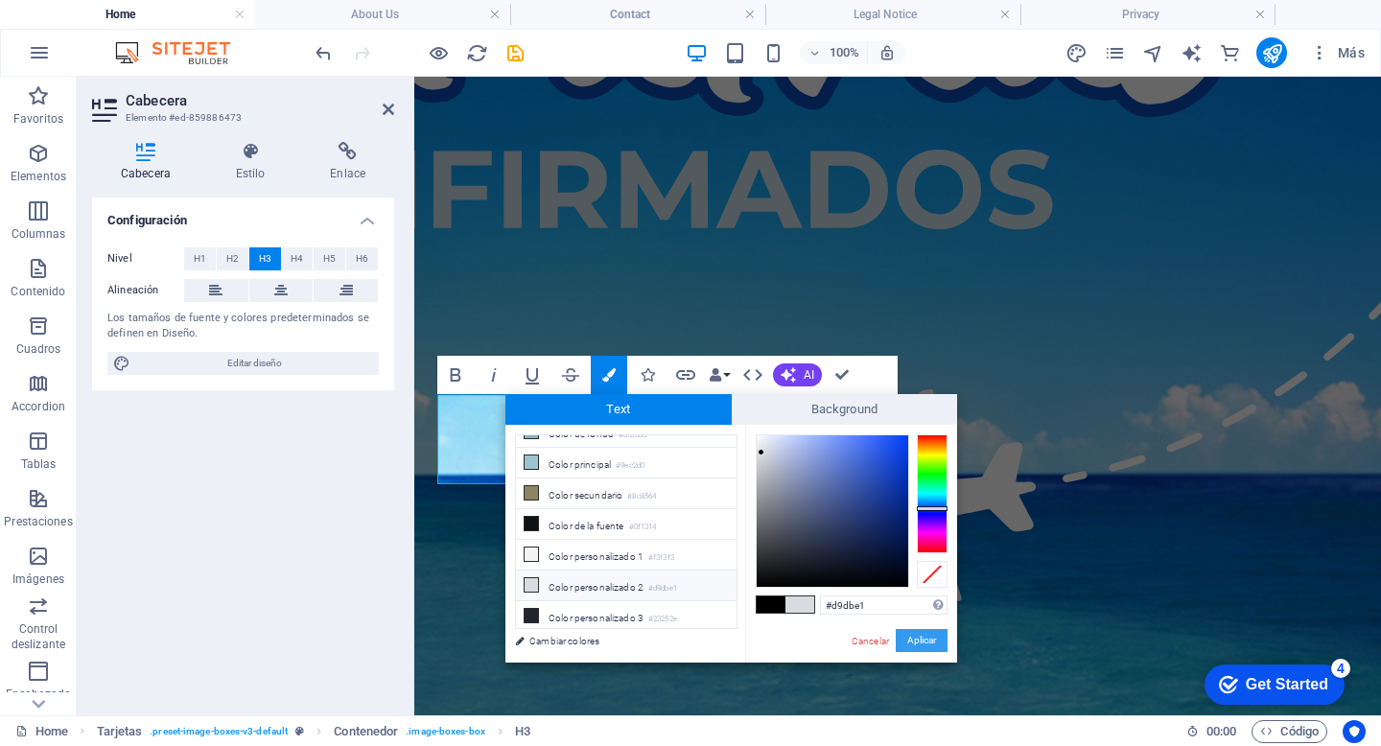
click at [902, 645] on button "Aplicar" at bounding box center [921, 640] width 52 height 23
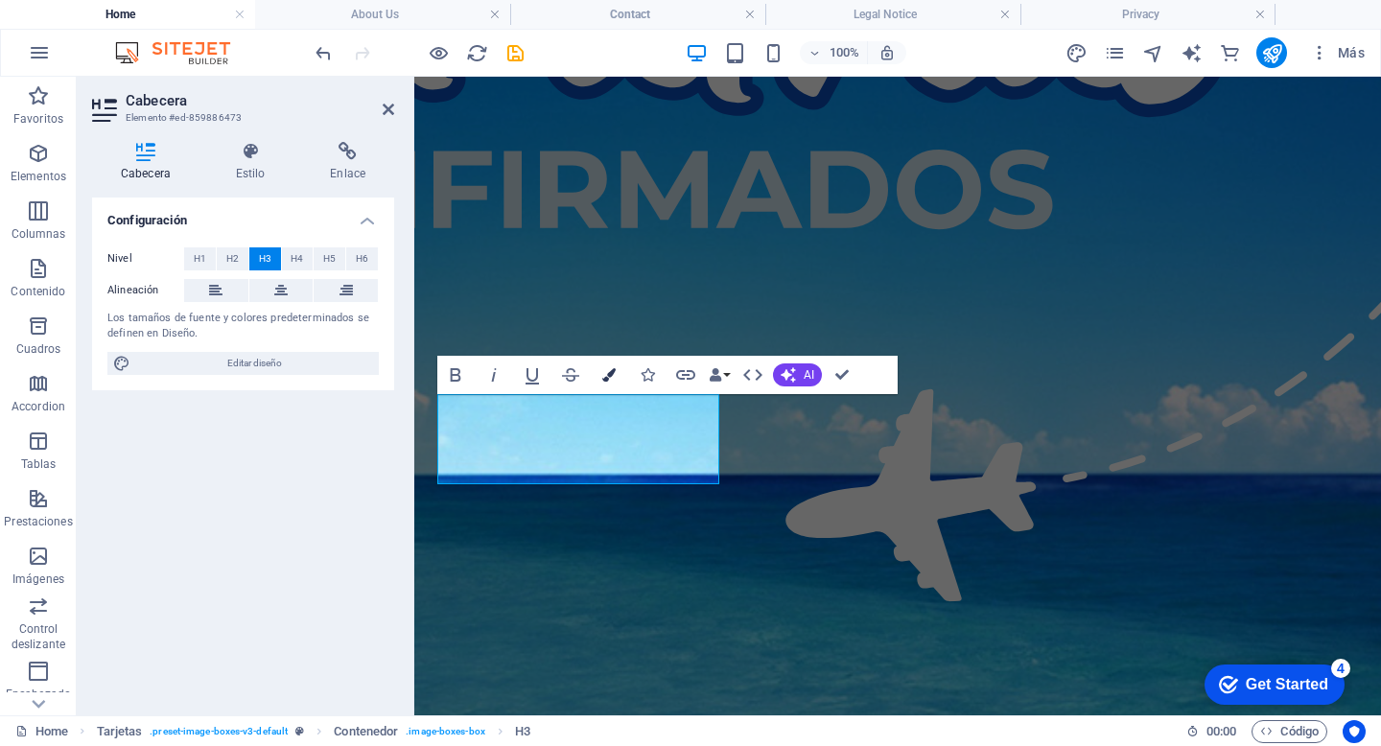
click at [613, 375] on icon "button" at bounding box center [608, 374] width 13 height 13
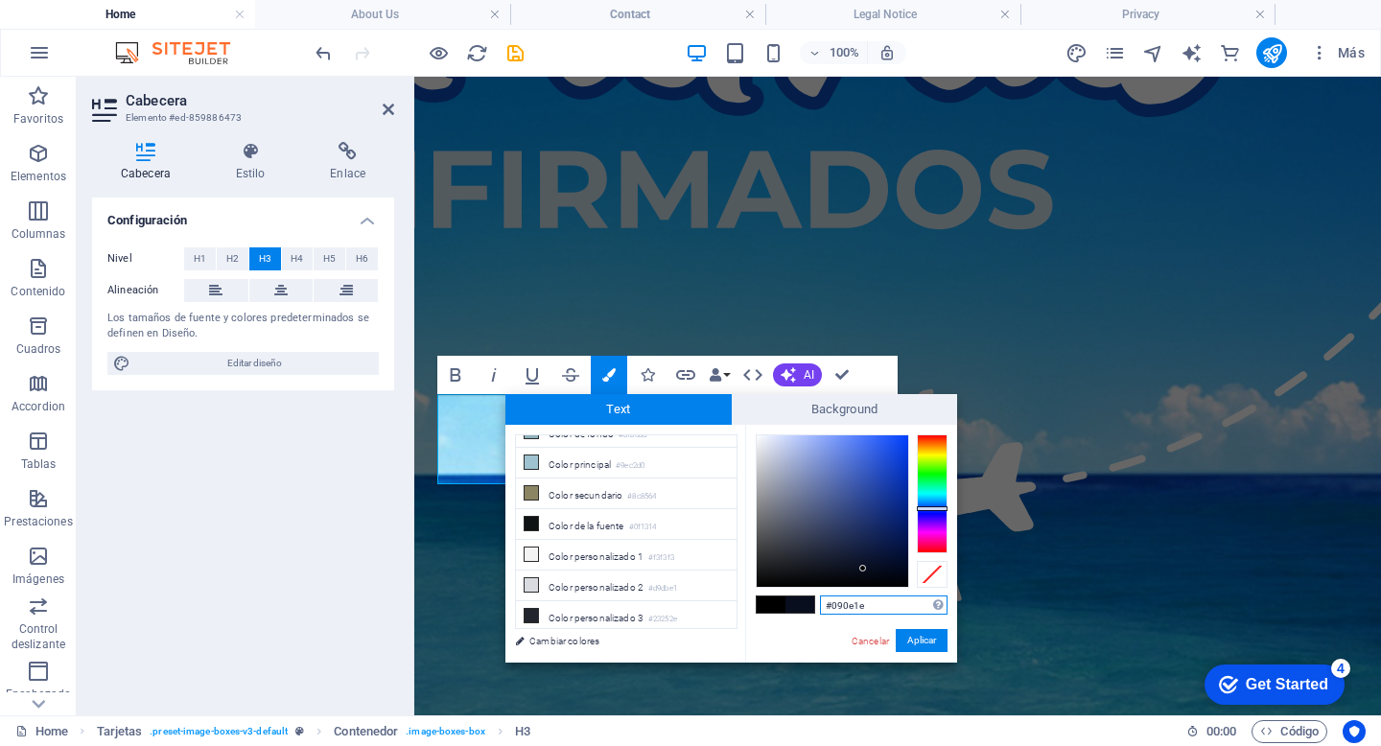
click at [863, 569] on div at bounding box center [831, 510] width 151 height 151
click at [785, 563] on div at bounding box center [831, 510] width 151 height 151
type input "#414143"
click at [760, 546] on div at bounding box center [831, 510] width 151 height 151
click at [931, 646] on button "Aplicar" at bounding box center [921, 640] width 52 height 23
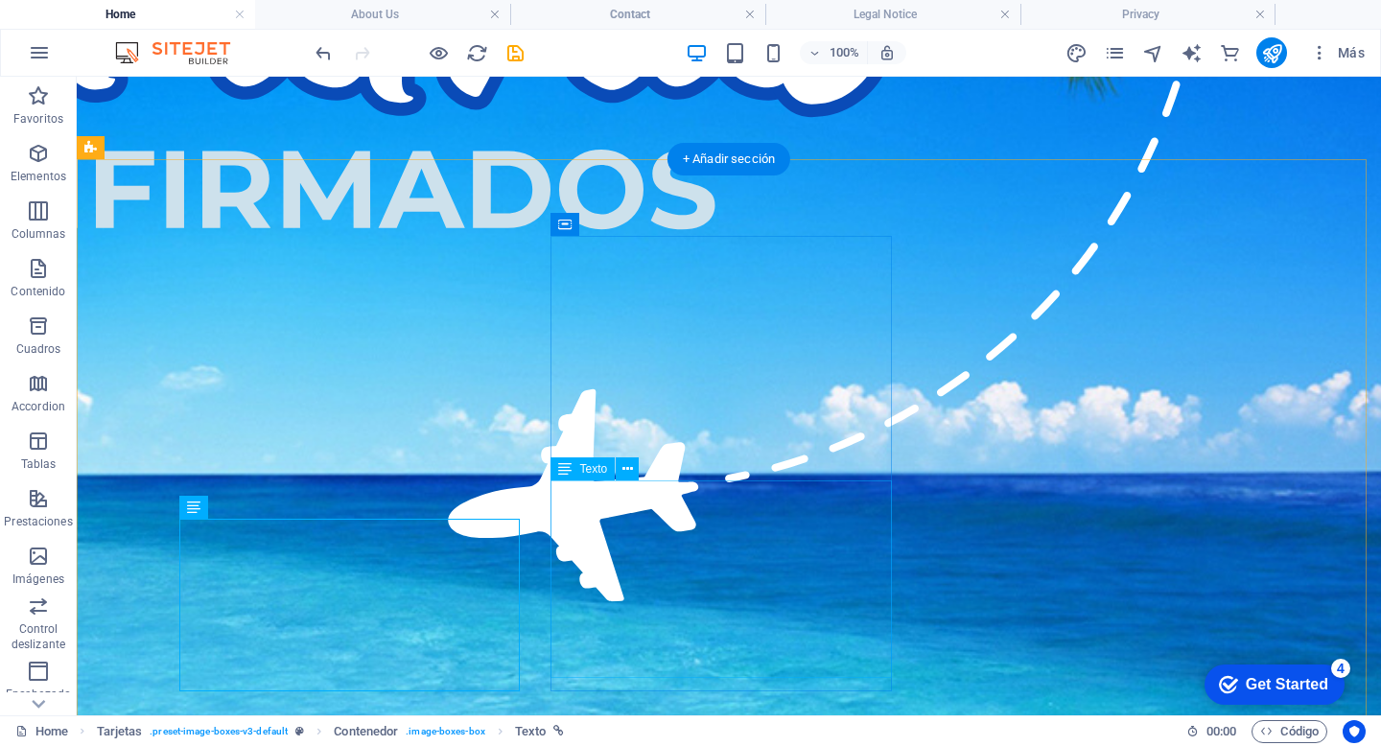
scroll to position [1550, 0]
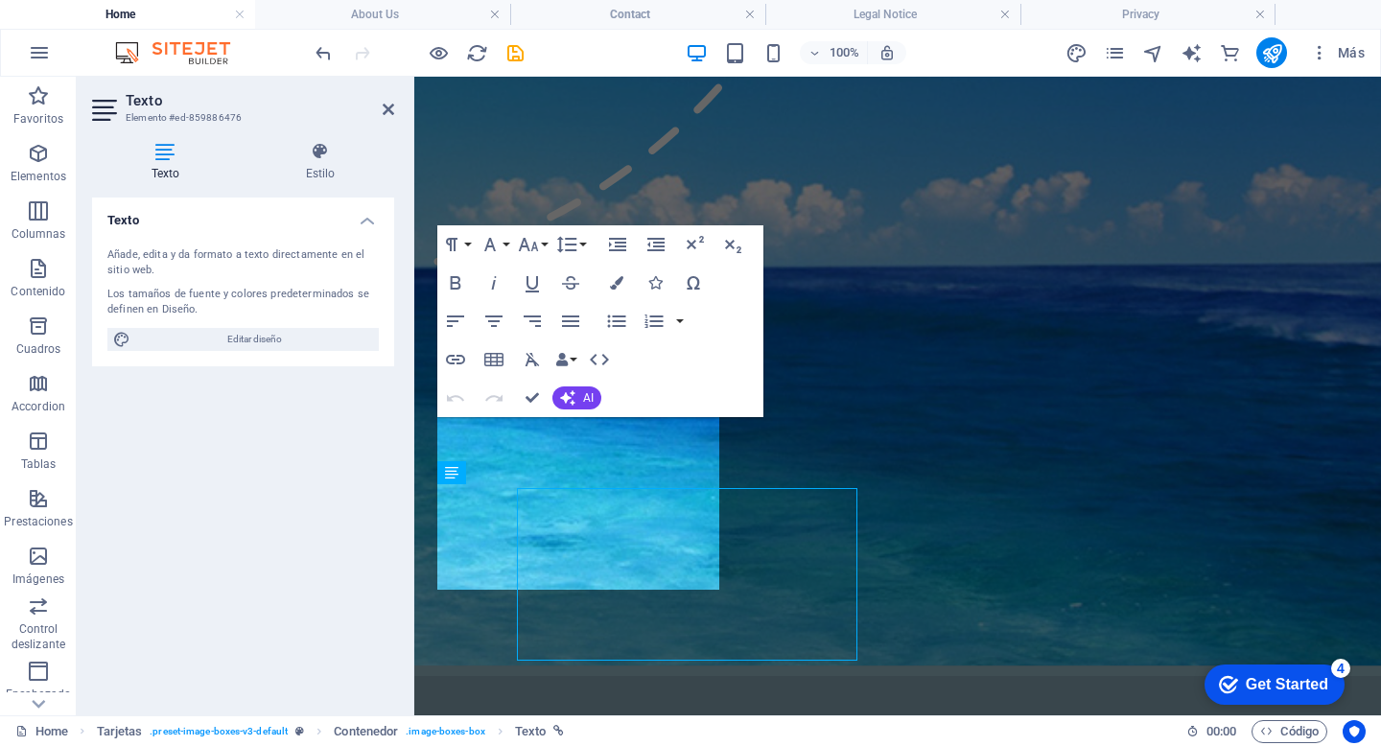
scroll to position [1412, 0]
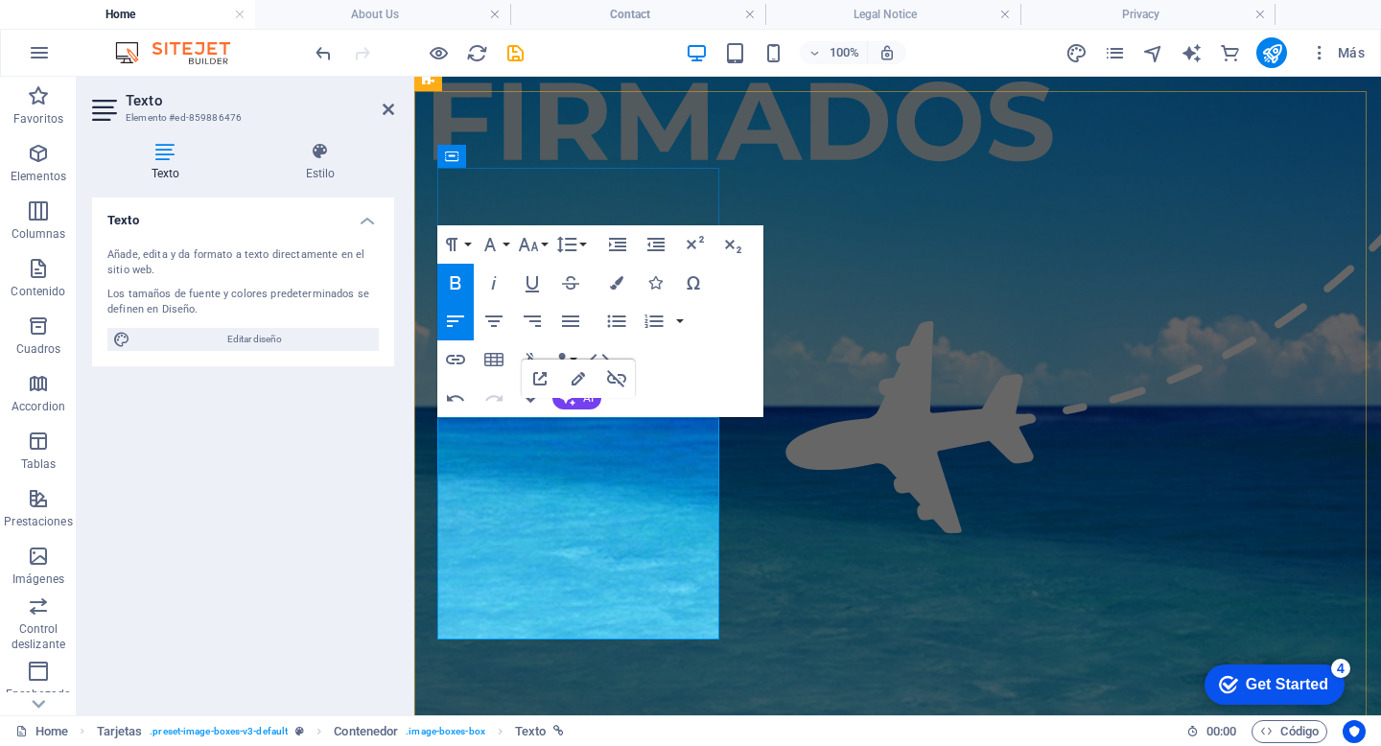
drag, startPoint x: 602, startPoint y: 569, endPoint x: 636, endPoint y: 569, distance: 33.6
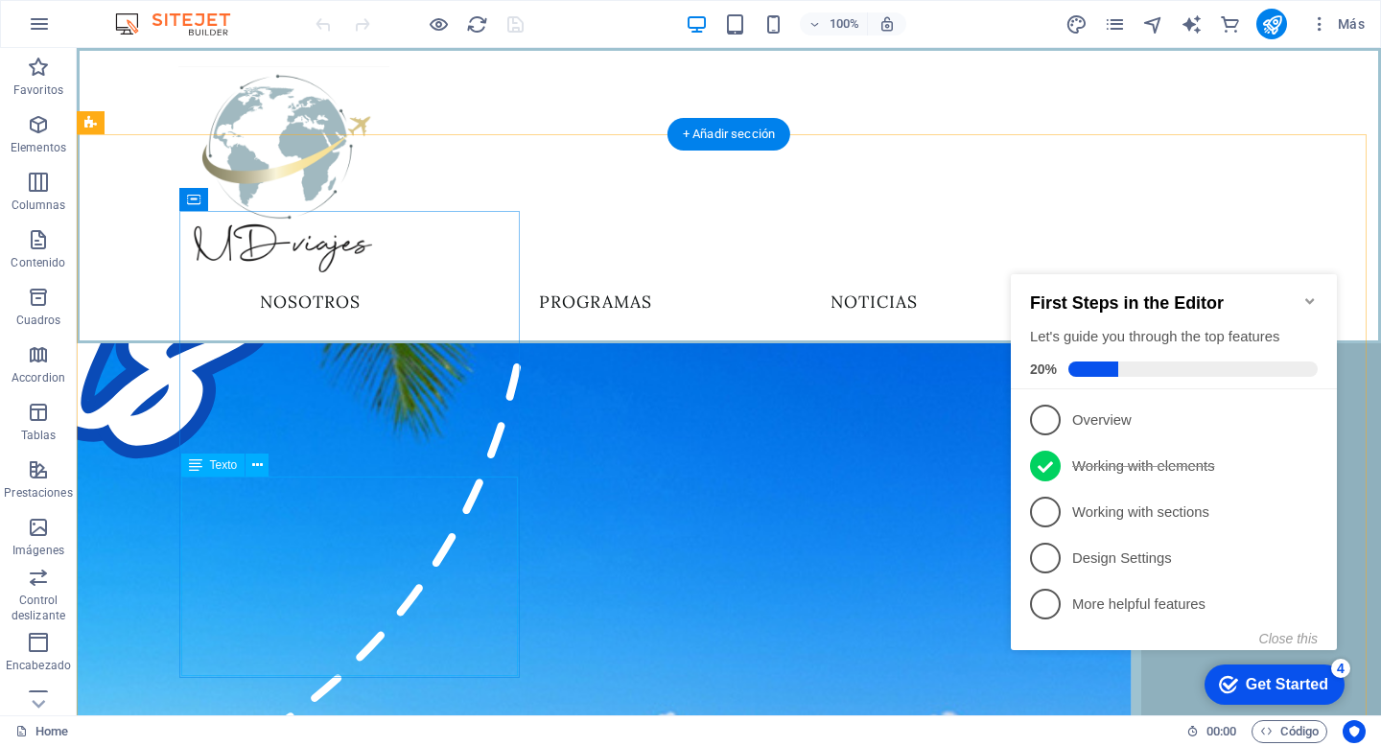
scroll to position [859, 0]
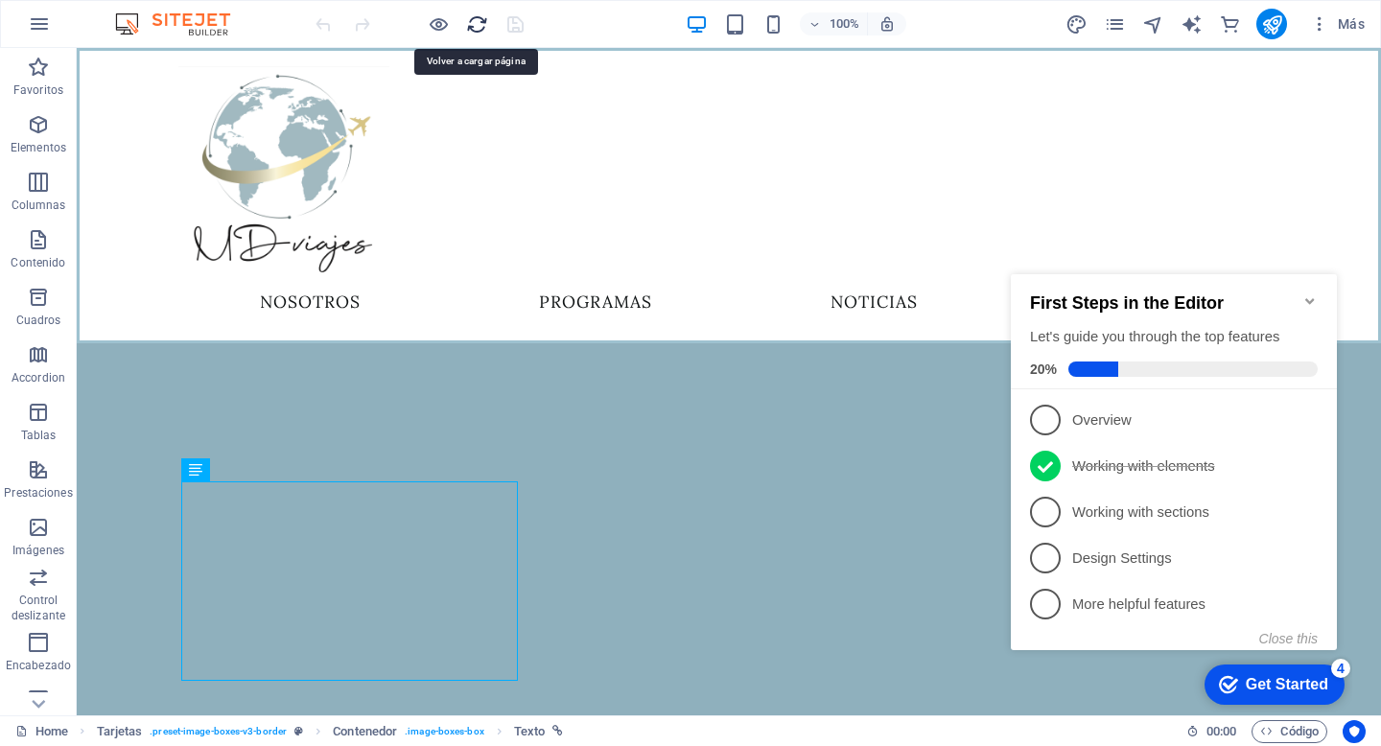
click at [478, 26] on icon "reload" at bounding box center [477, 24] width 22 height 22
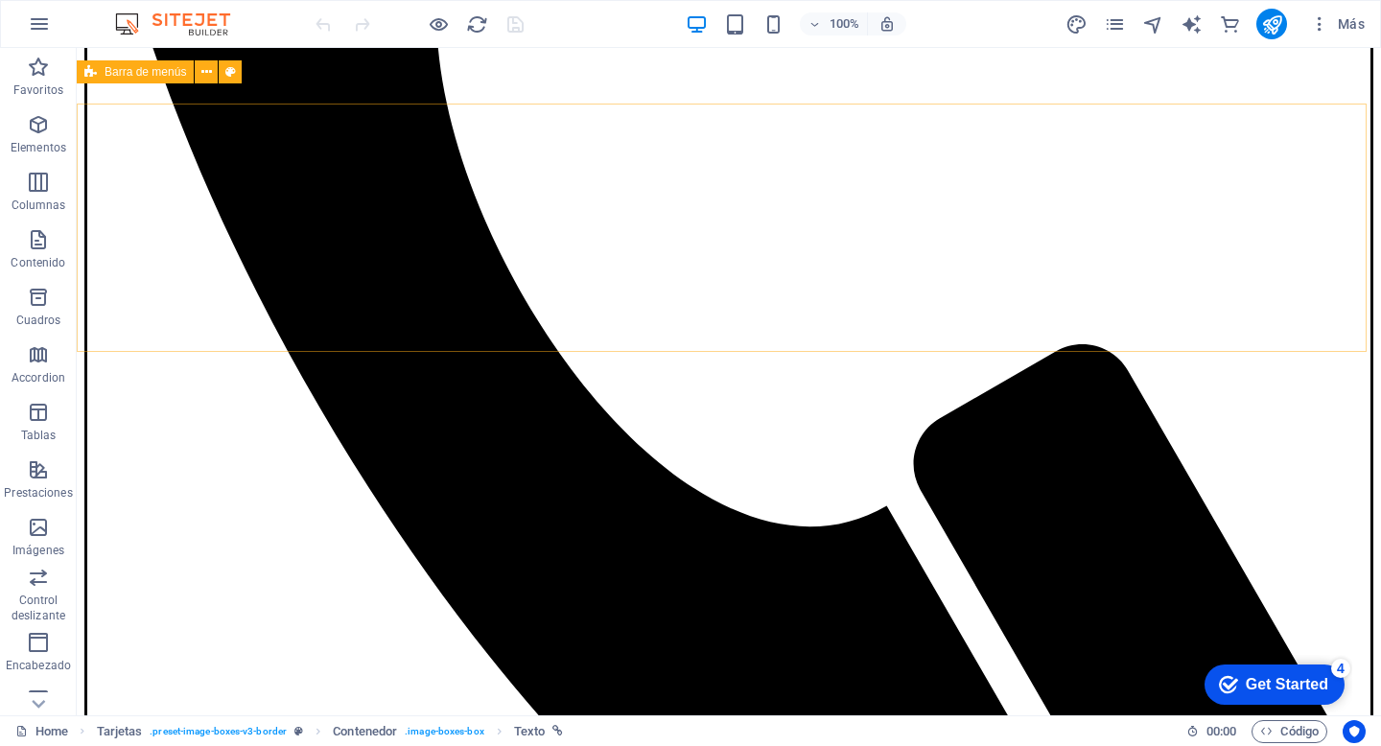
scroll to position [986, 0]
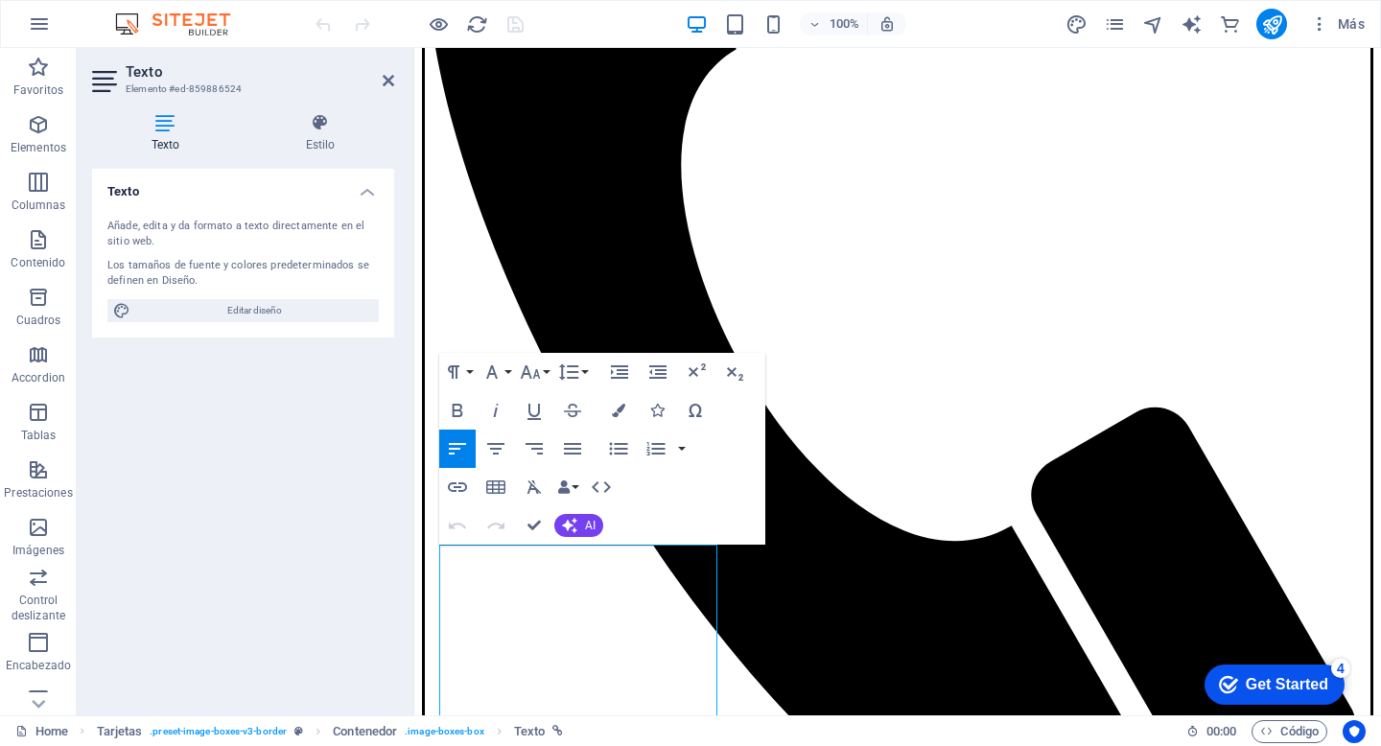
scroll to position [633, 0]
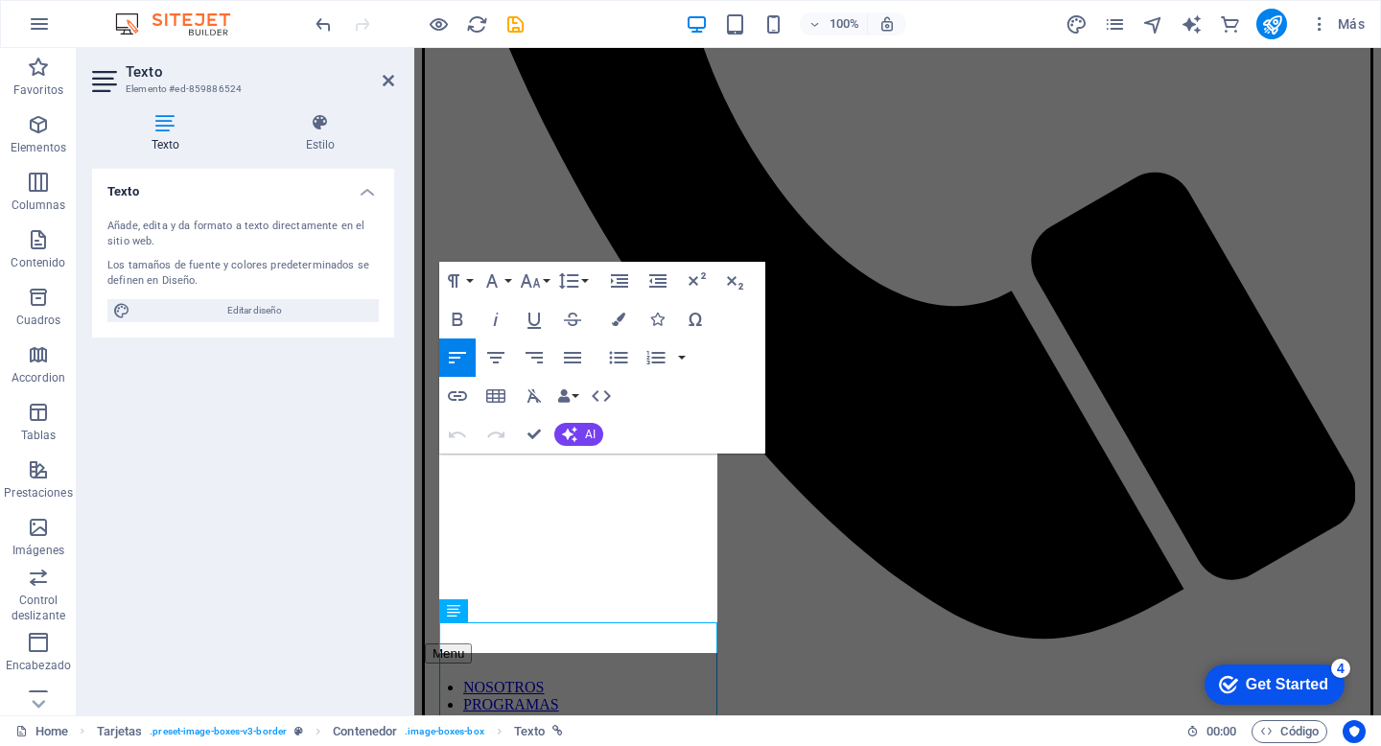
scroll to position [718, 0]
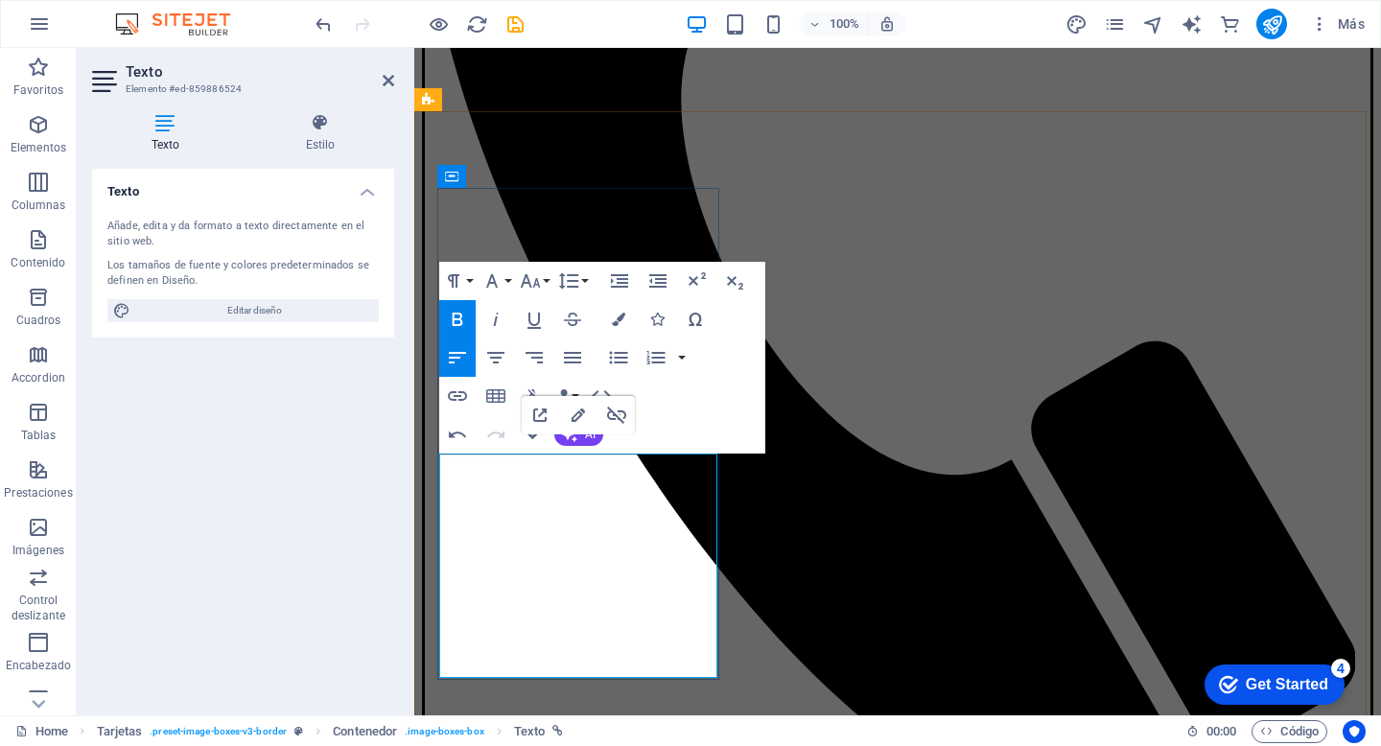
drag, startPoint x: 475, startPoint y: 628, endPoint x: 599, endPoint y: 622, distance: 124.8
drag, startPoint x: 670, startPoint y: 605, endPoint x: 680, endPoint y: 608, distance: 10.0
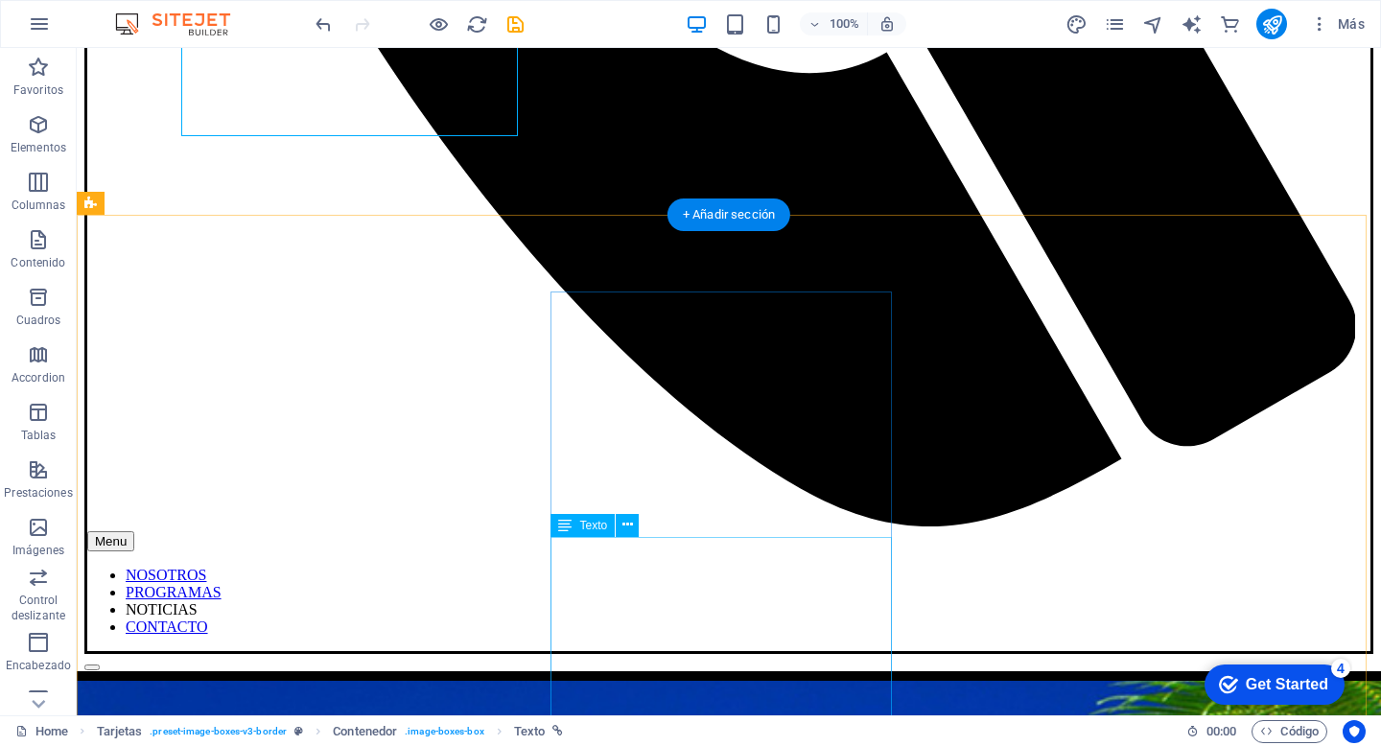
scroll to position [1470, 0]
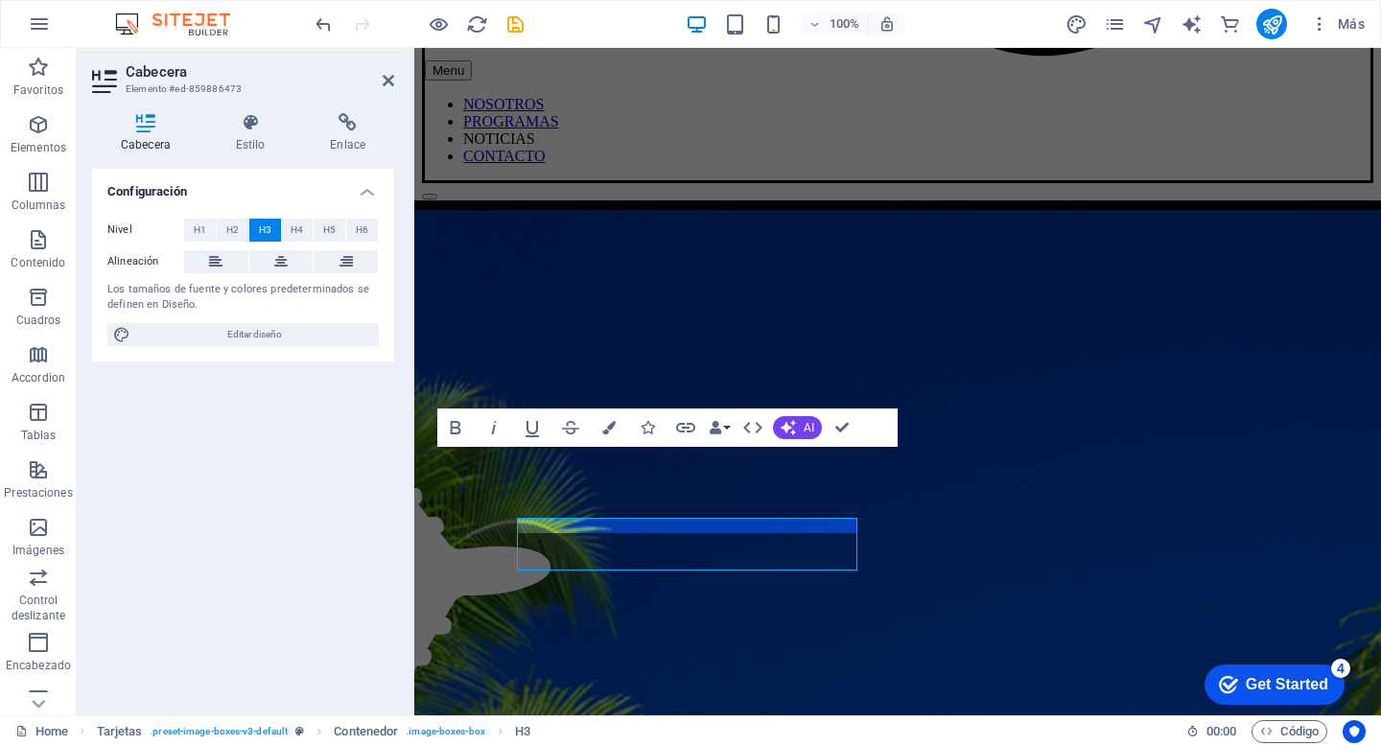
scroll to position [1264, 0]
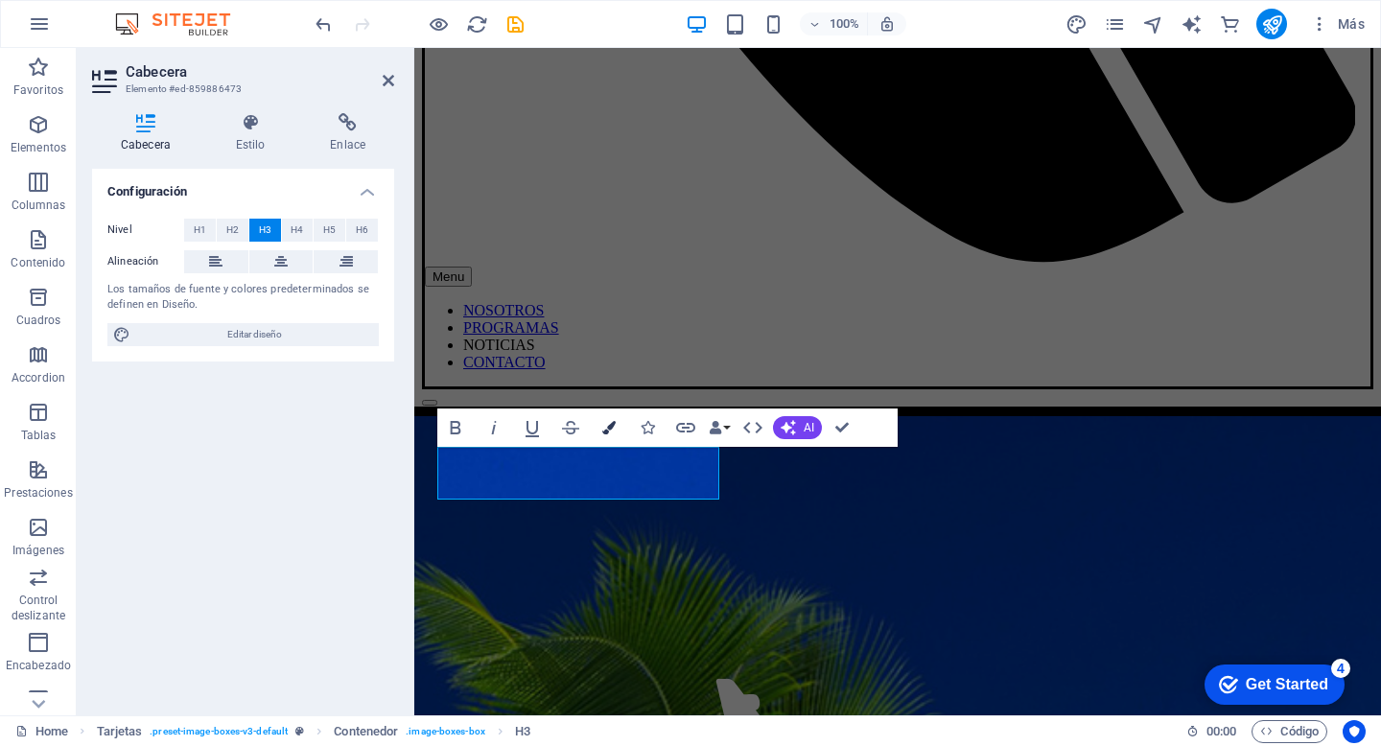
click at [616, 428] on button "Colors" at bounding box center [609, 427] width 36 height 38
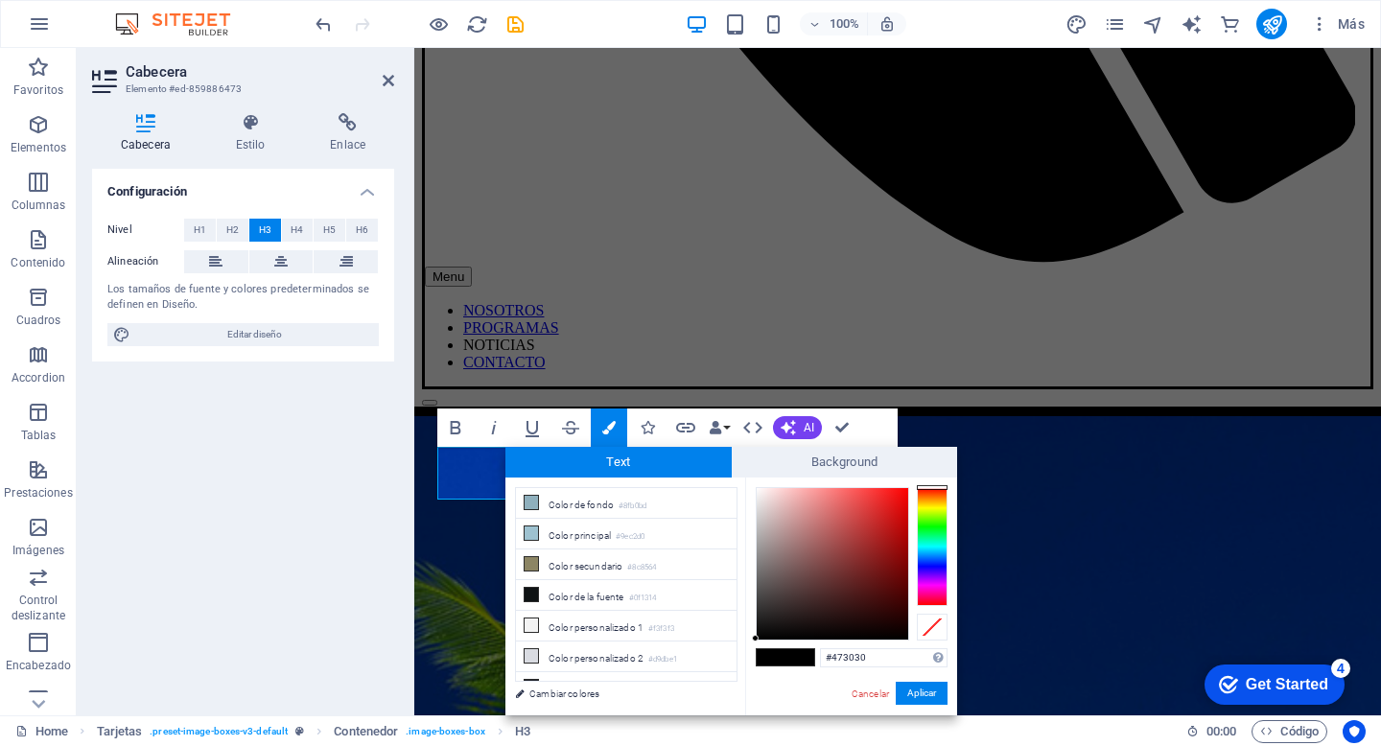
click at [805, 596] on div at bounding box center [831, 563] width 151 height 151
click at [811, 630] on div at bounding box center [831, 563] width 151 height 151
click at [756, 618] on div at bounding box center [831, 563] width 151 height 151
click at [767, 604] on div at bounding box center [831, 563] width 151 height 151
click at [762, 600] on div at bounding box center [831, 563] width 151 height 151
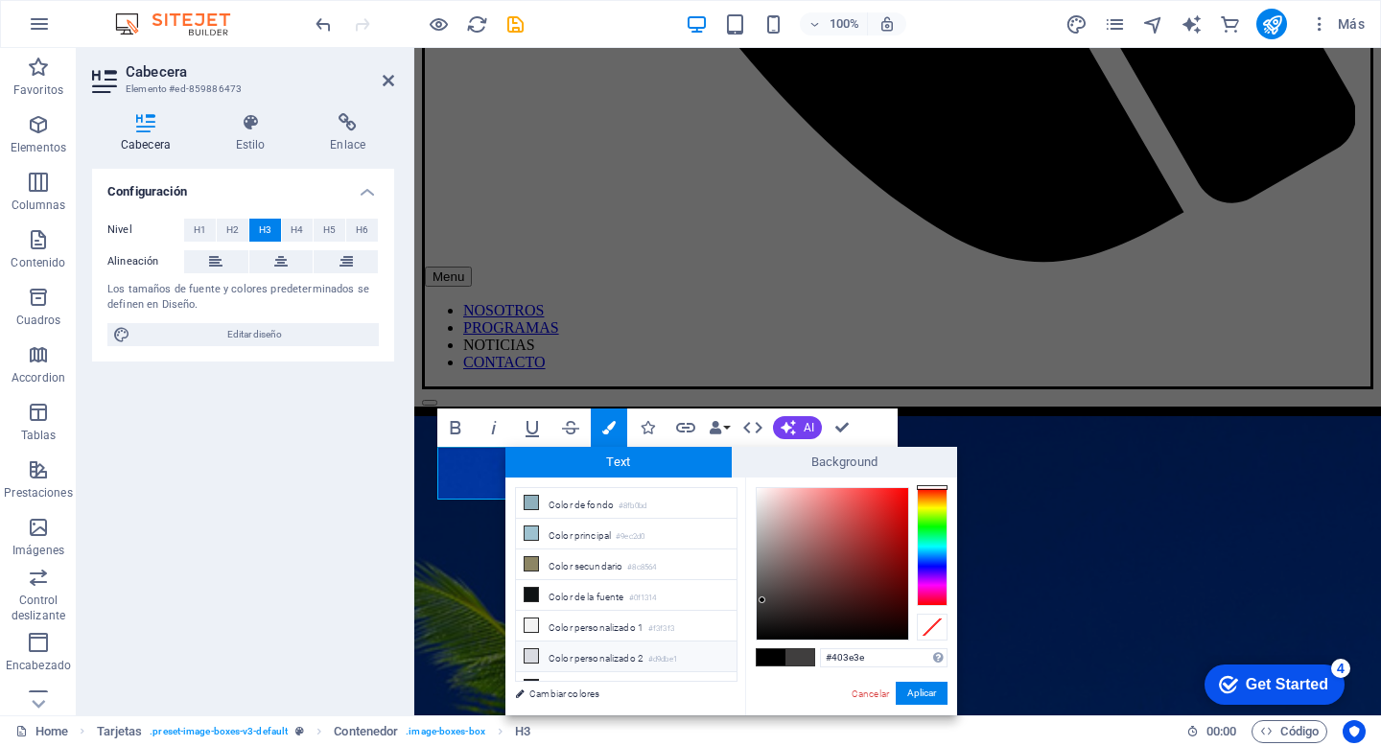
click at [562, 653] on li "Color personalizado 2 #d9dbe1" at bounding box center [626, 656] width 221 height 31
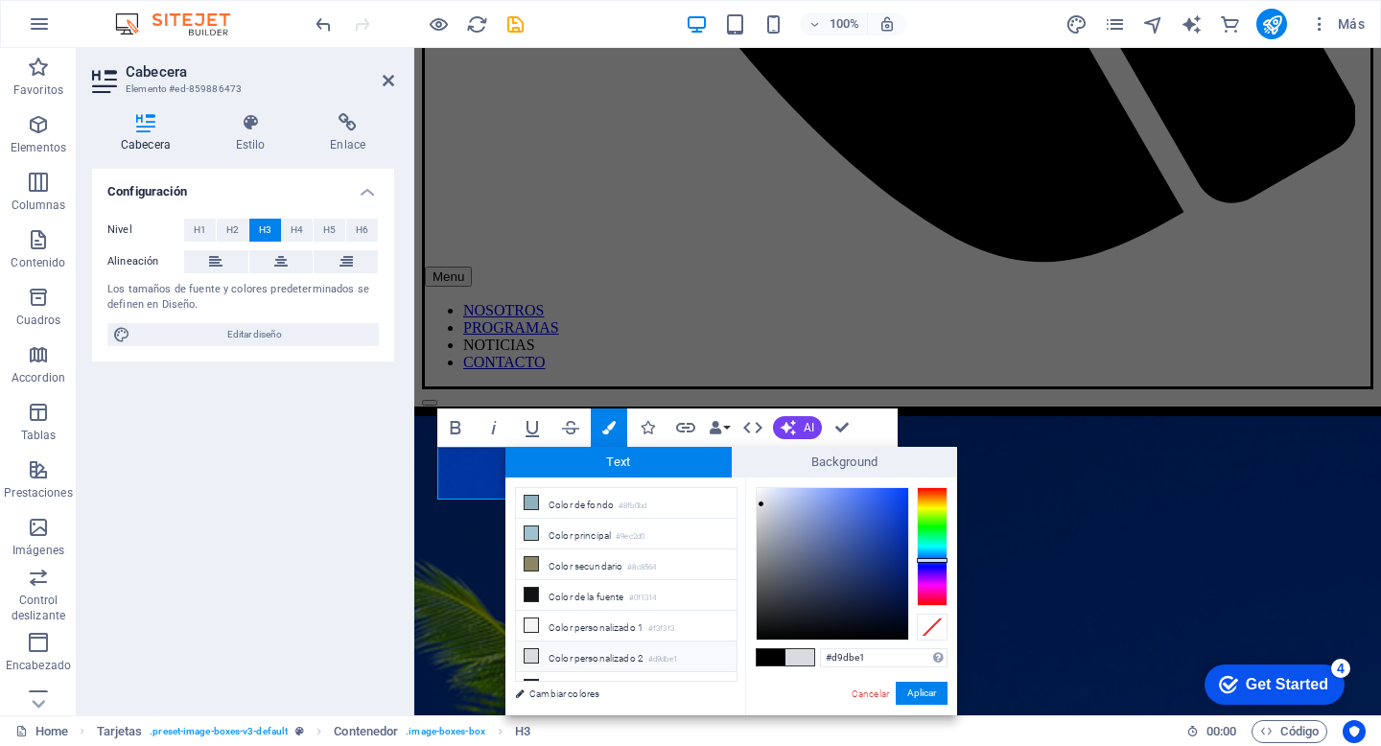
type input "#2d2e2f"
click at [760, 611] on div at bounding box center [831, 563] width 151 height 151
click at [909, 689] on button "Aplicar" at bounding box center [921, 693] width 52 height 23
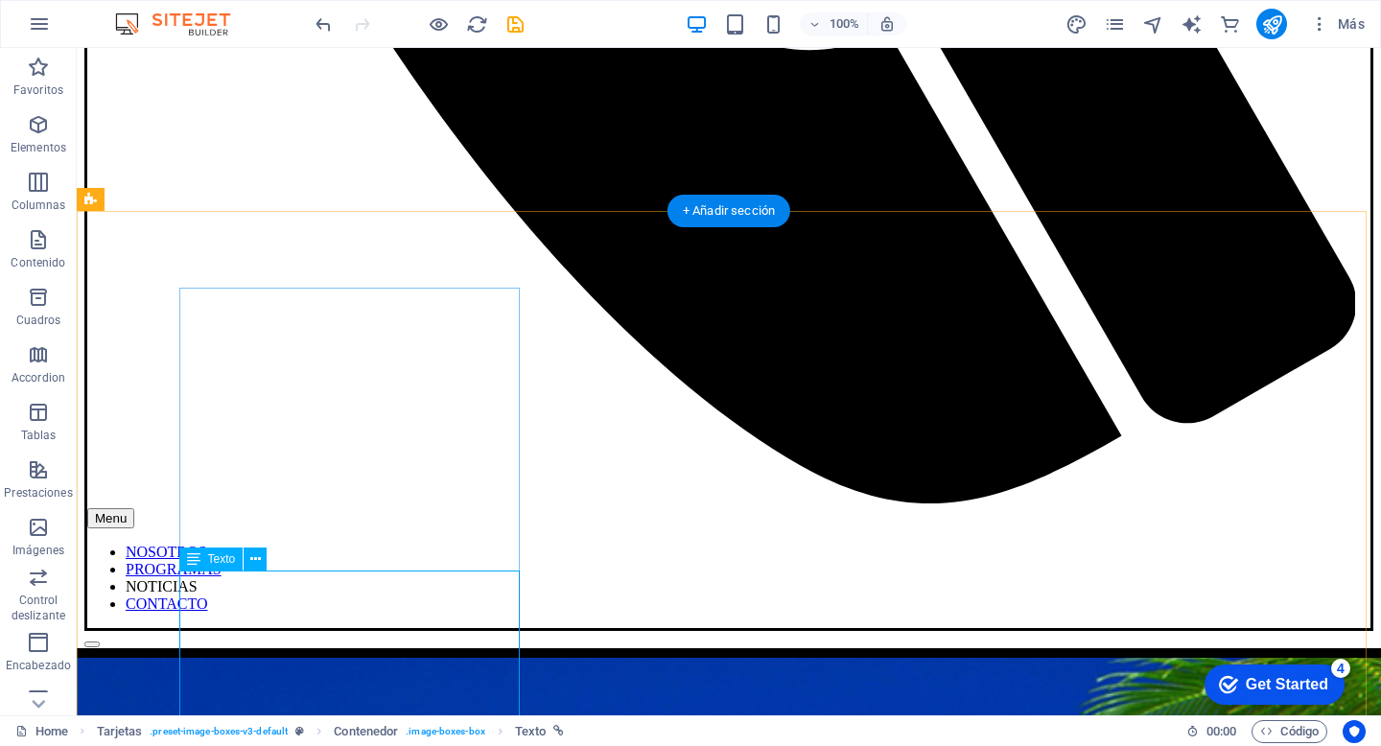
scroll to position [1264, 0]
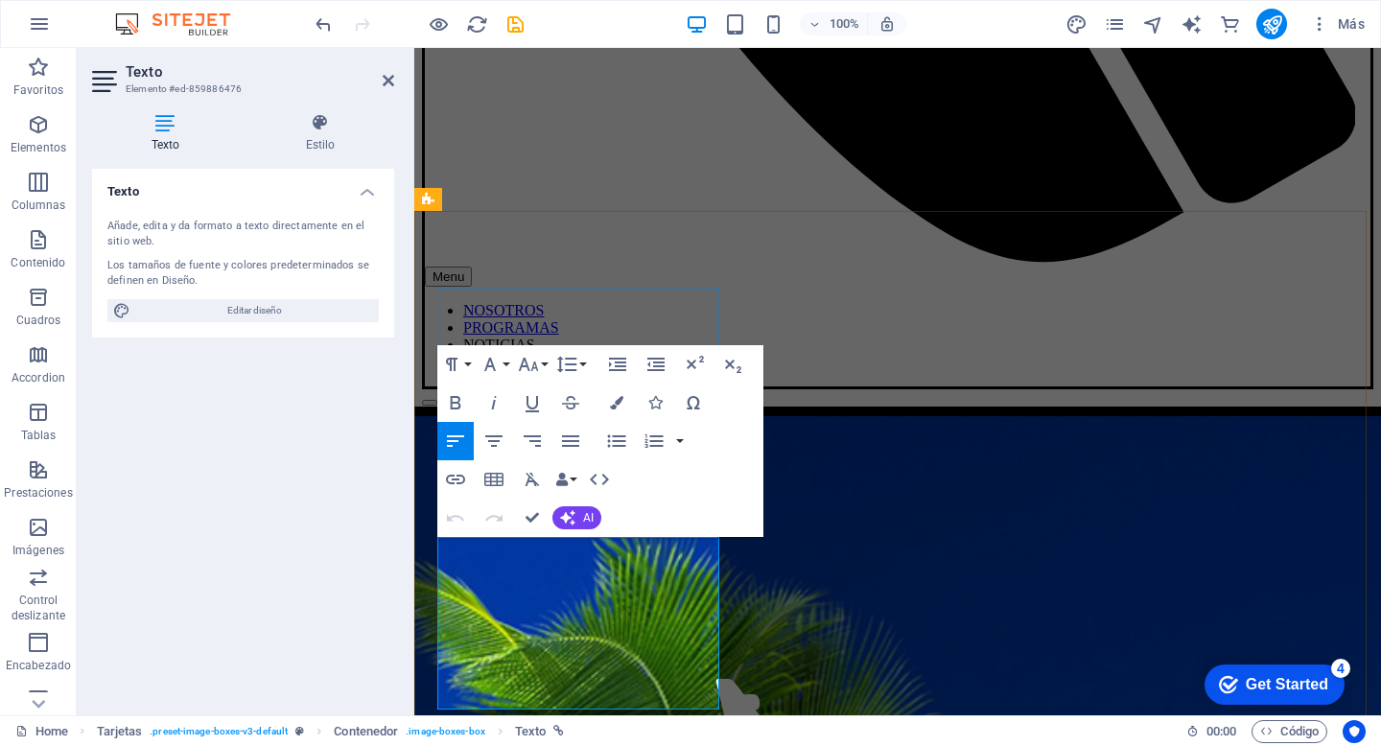
drag, startPoint x: 607, startPoint y: 690, endPoint x: 639, endPoint y: 688, distance: 31.7
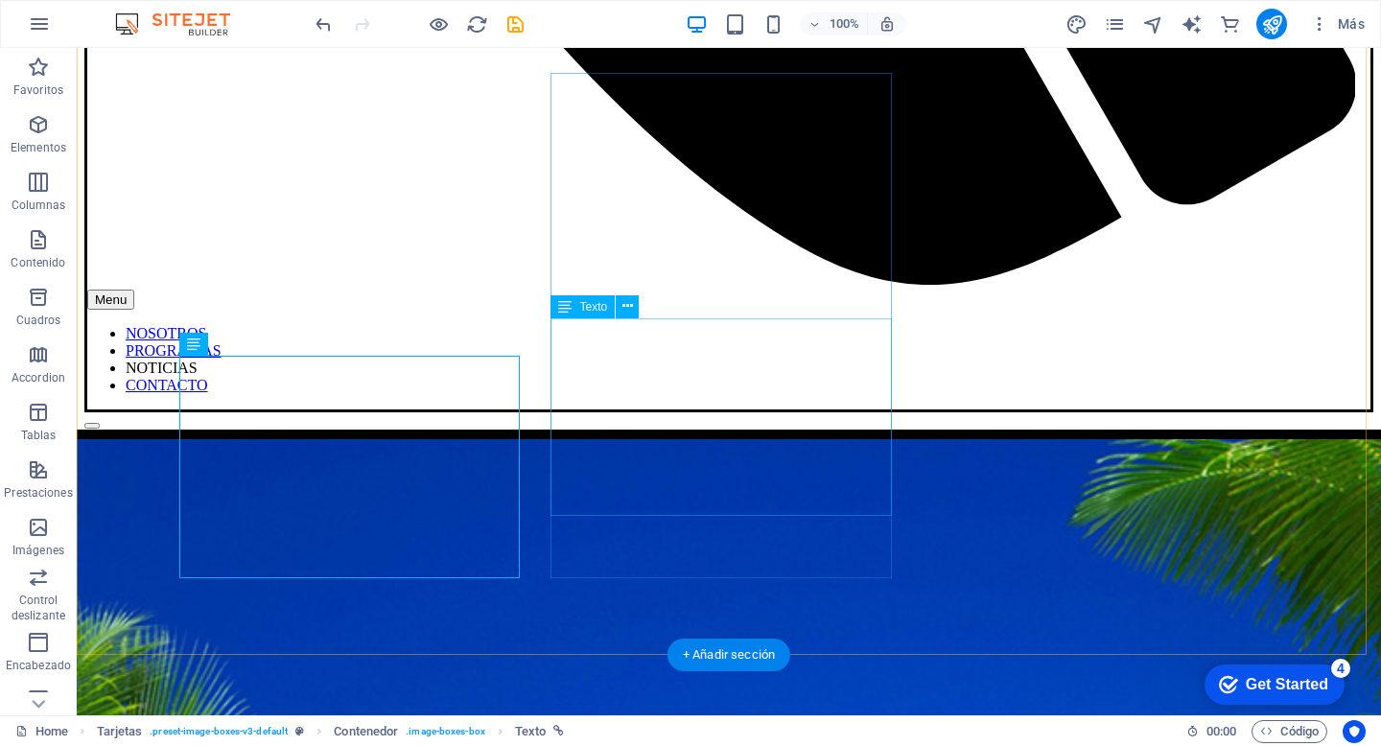
scroll to position [1689, 0]
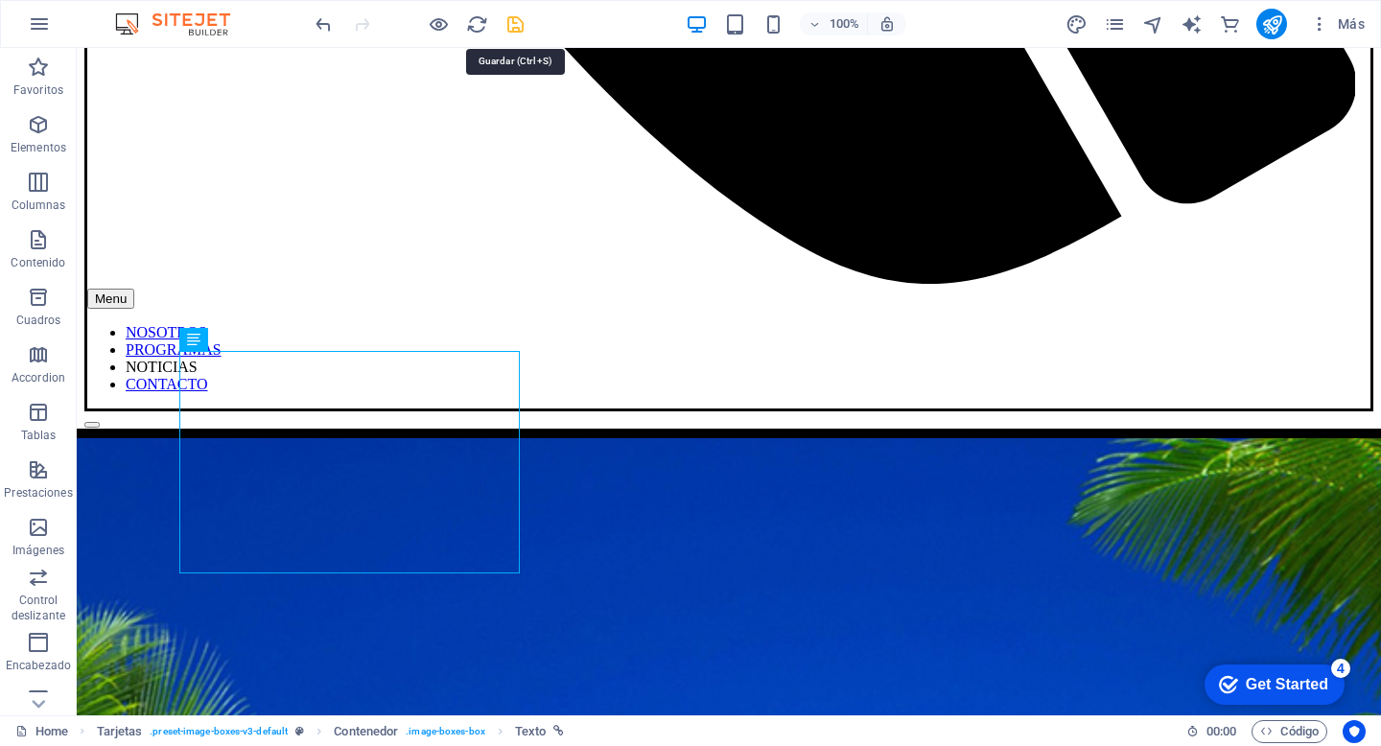
click at [513, 29] on icon "save" at bounding box center [515, 24] width 22 height 22
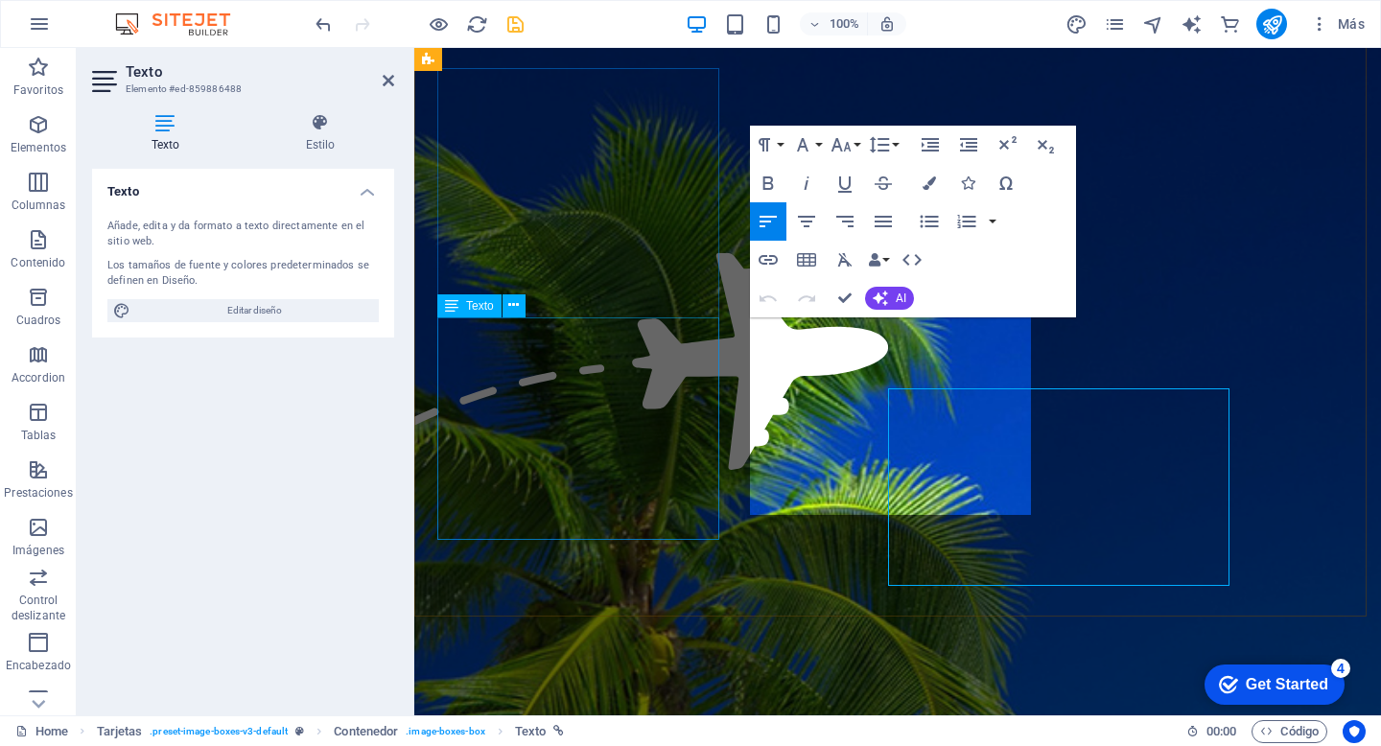
scroll to position [1483, 0]
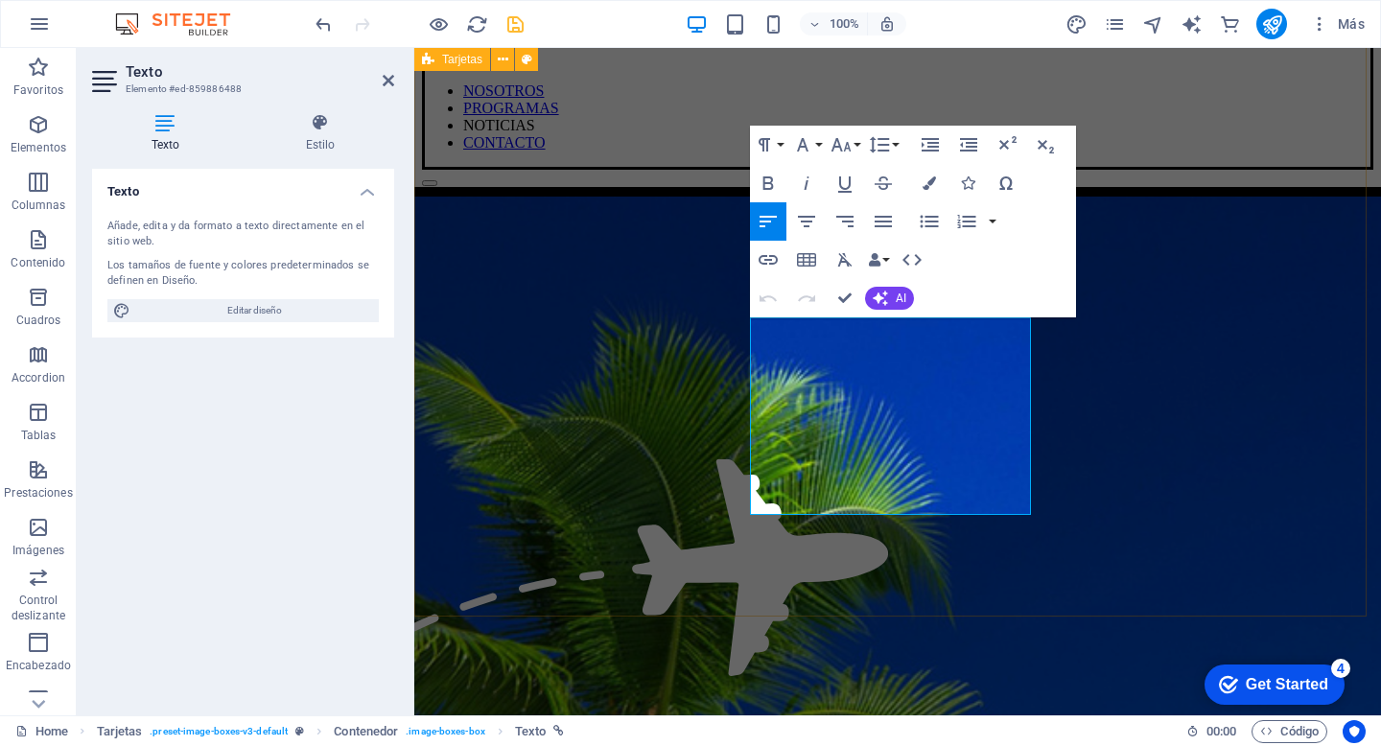
drag, startPoint x: 918, startPoint y: 346, endPoint x: 721, endPoint y: 346, distance: 197.5
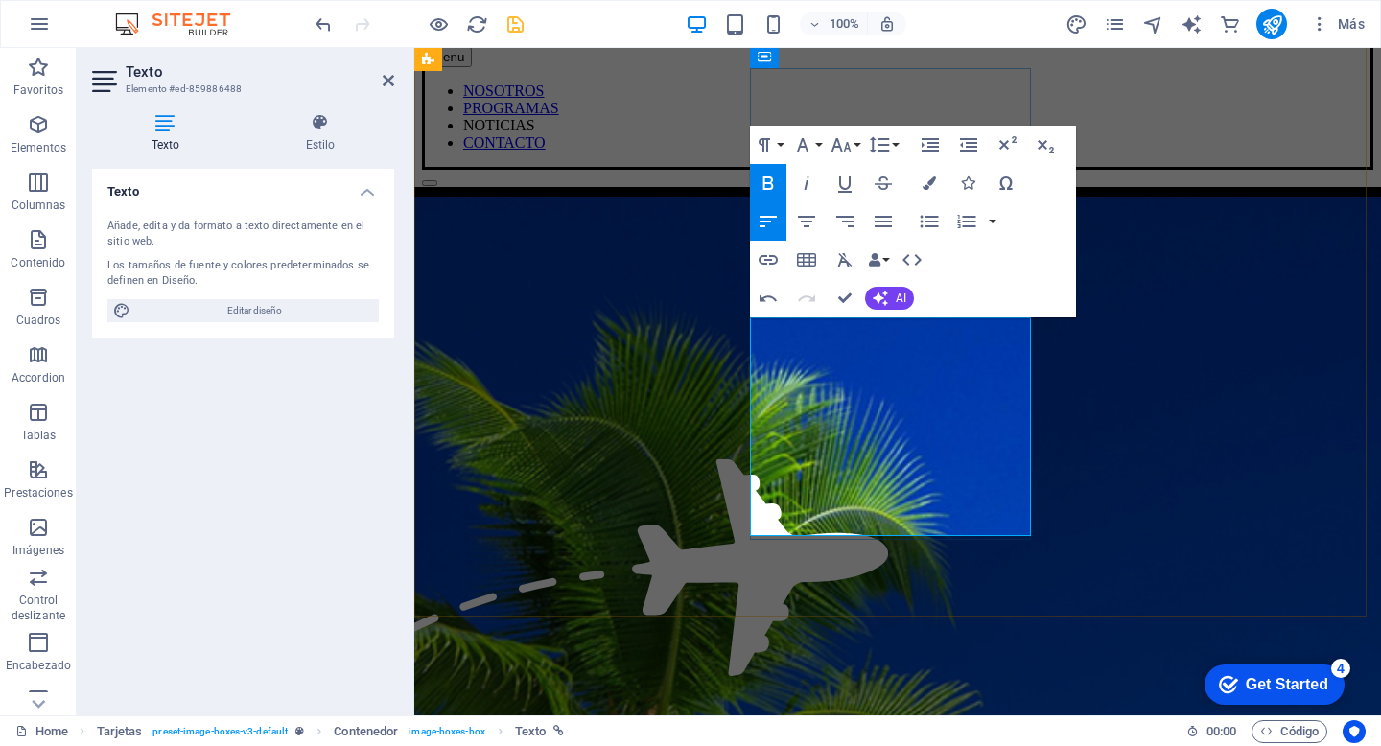
drag, startPoint x: 918, startPoint y: 466, endPoint x: 948, endPoint y: 466, distance: 30.7
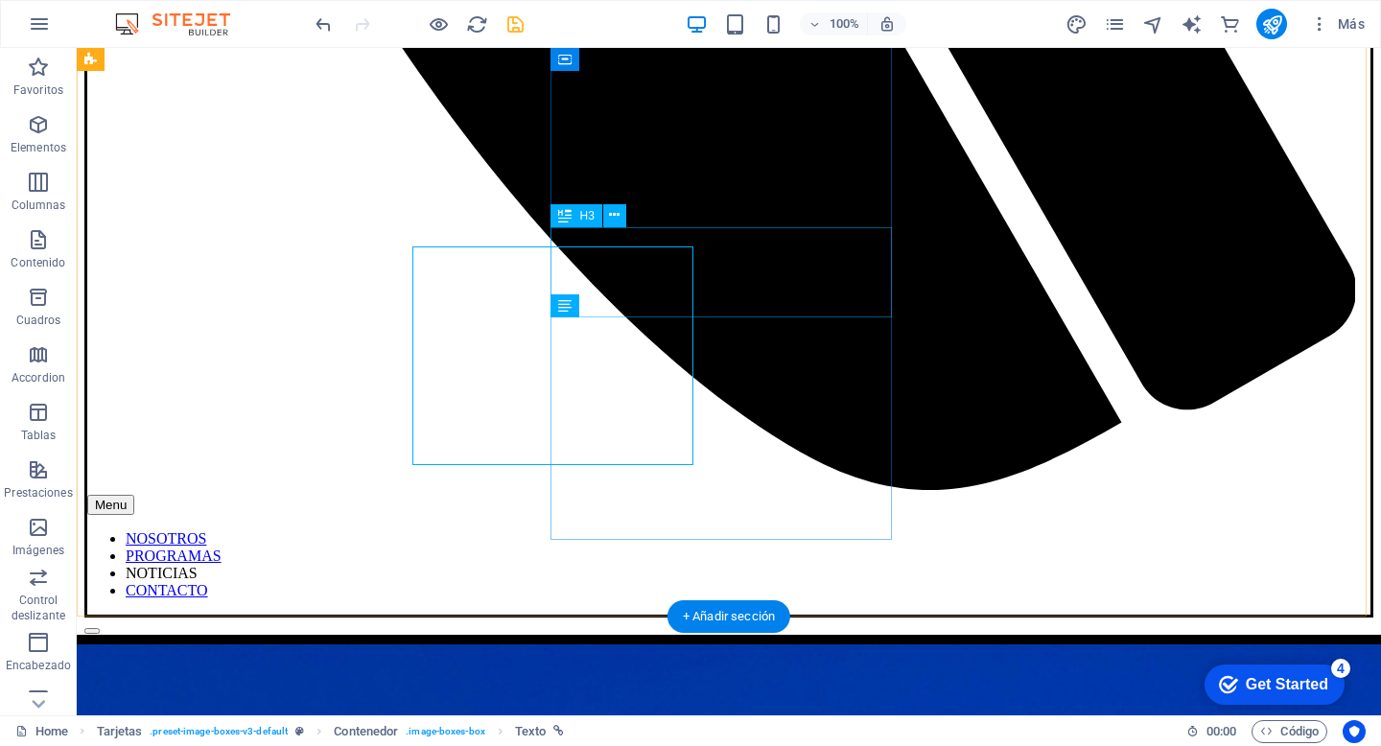
scroll to position [1723, 0]
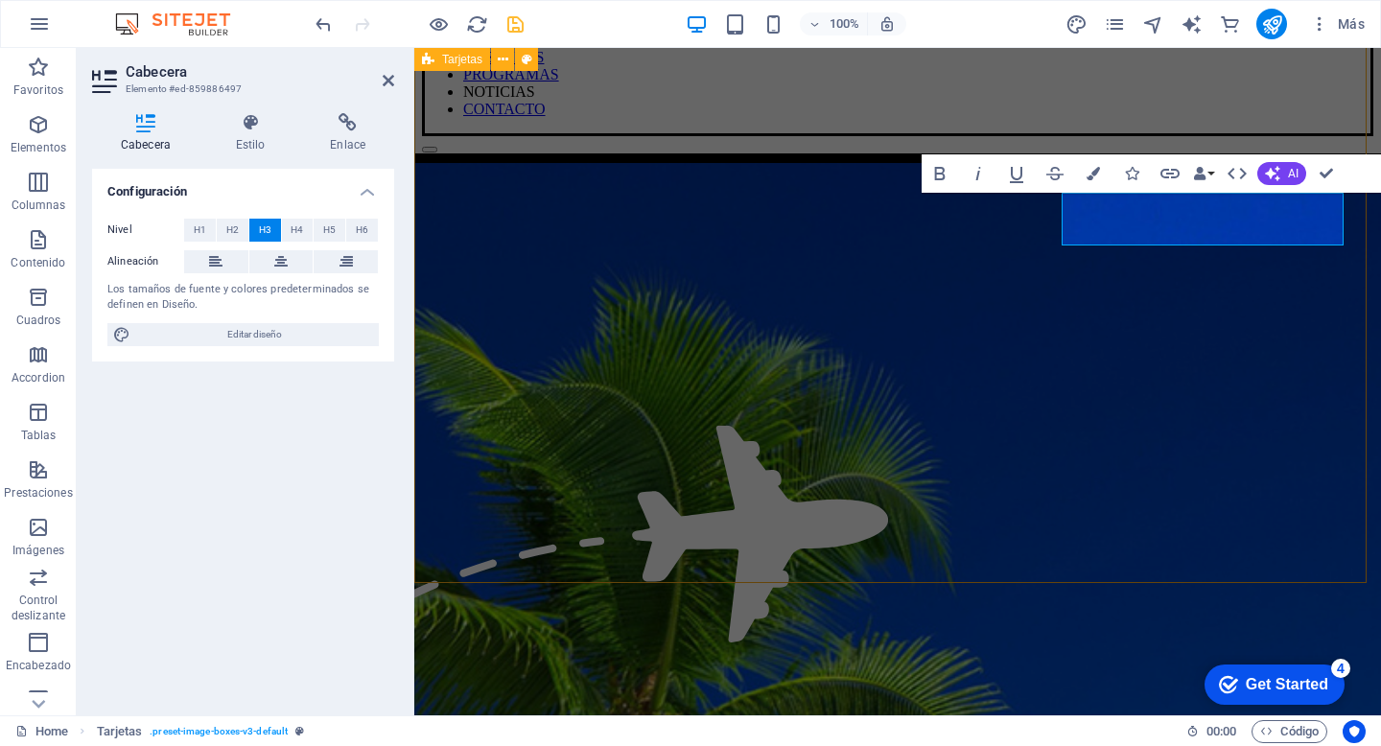
scroll to position [1756, 0]
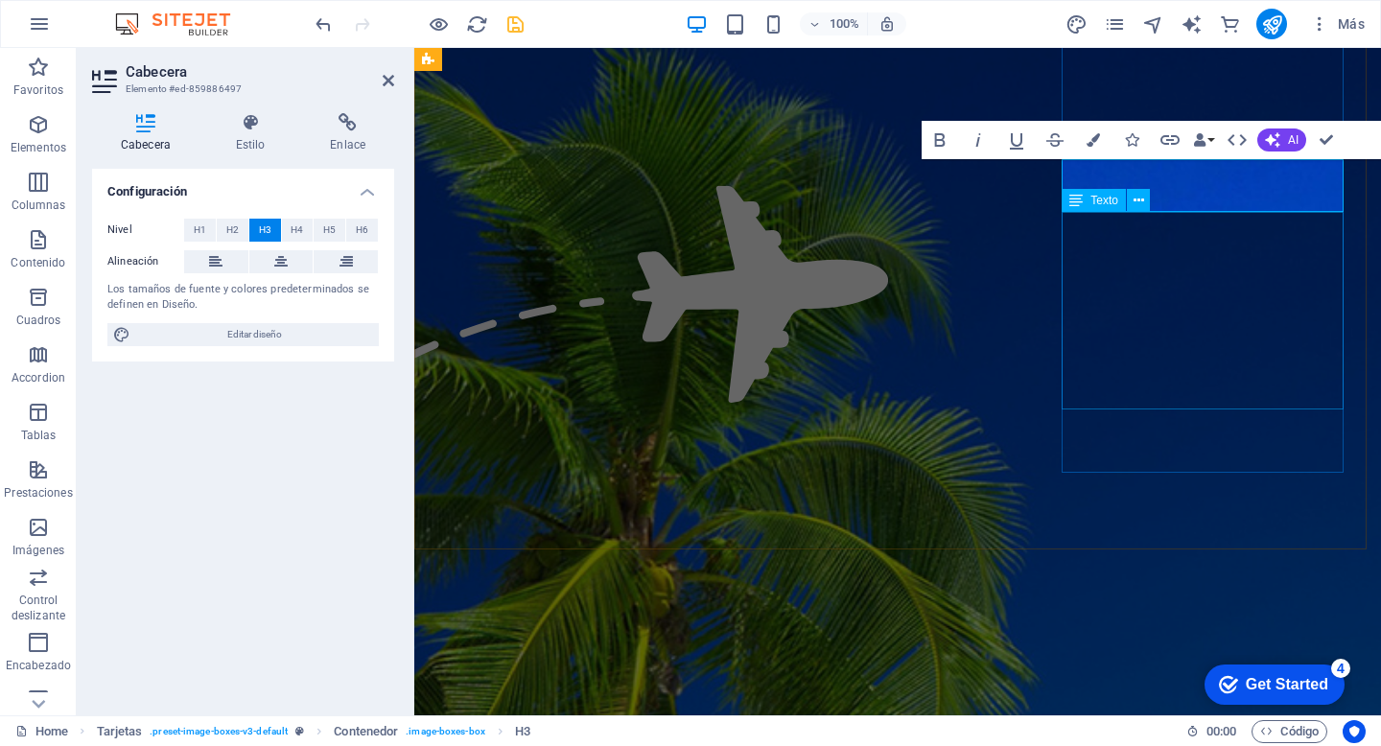
scroll to position [1550, 0]
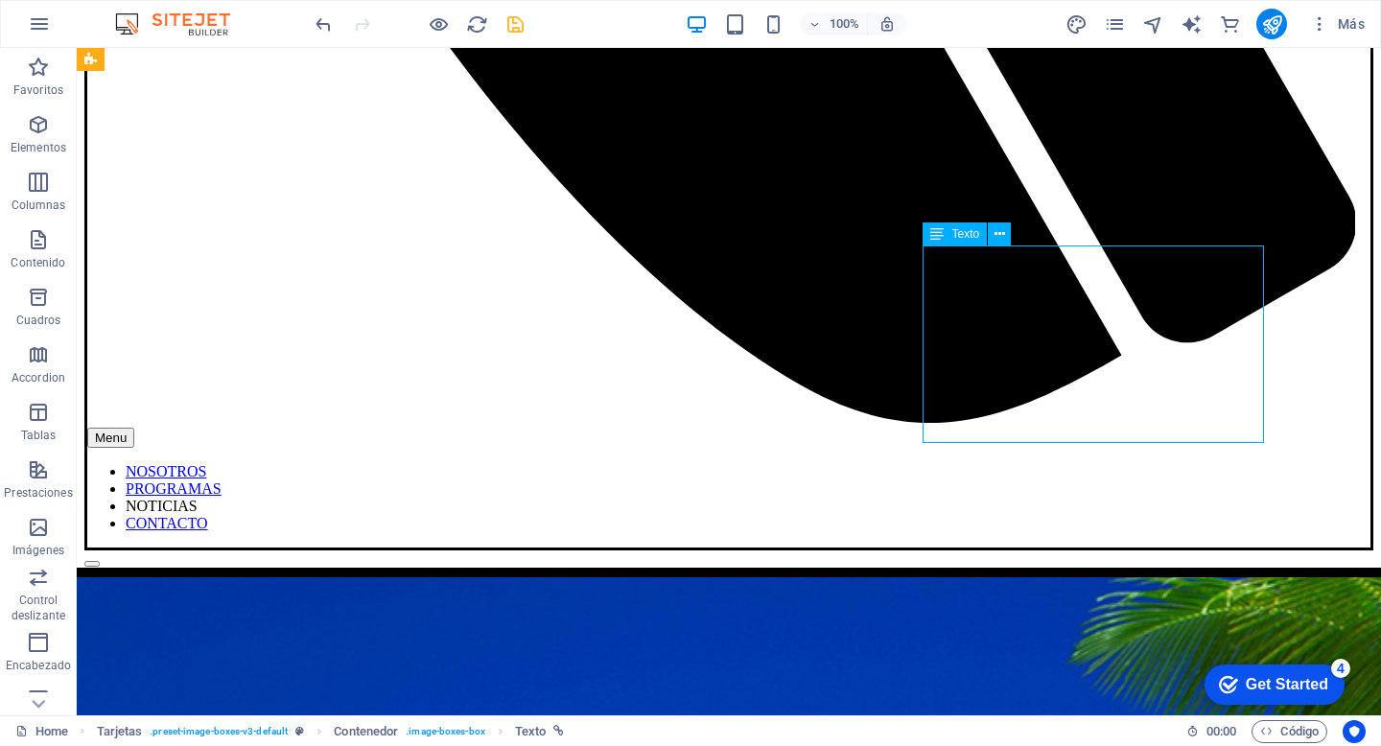
scroll to position [1756, 0]
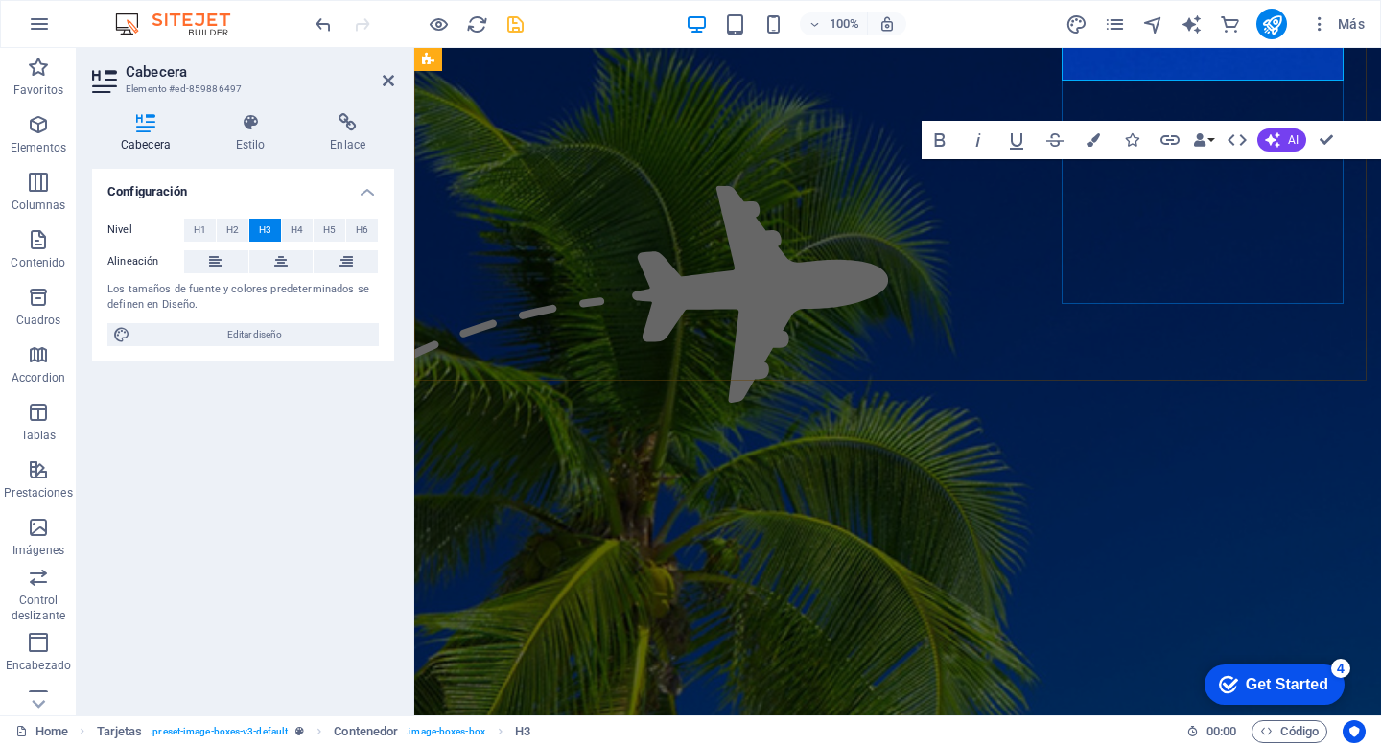
scroll to position [1550, 0]
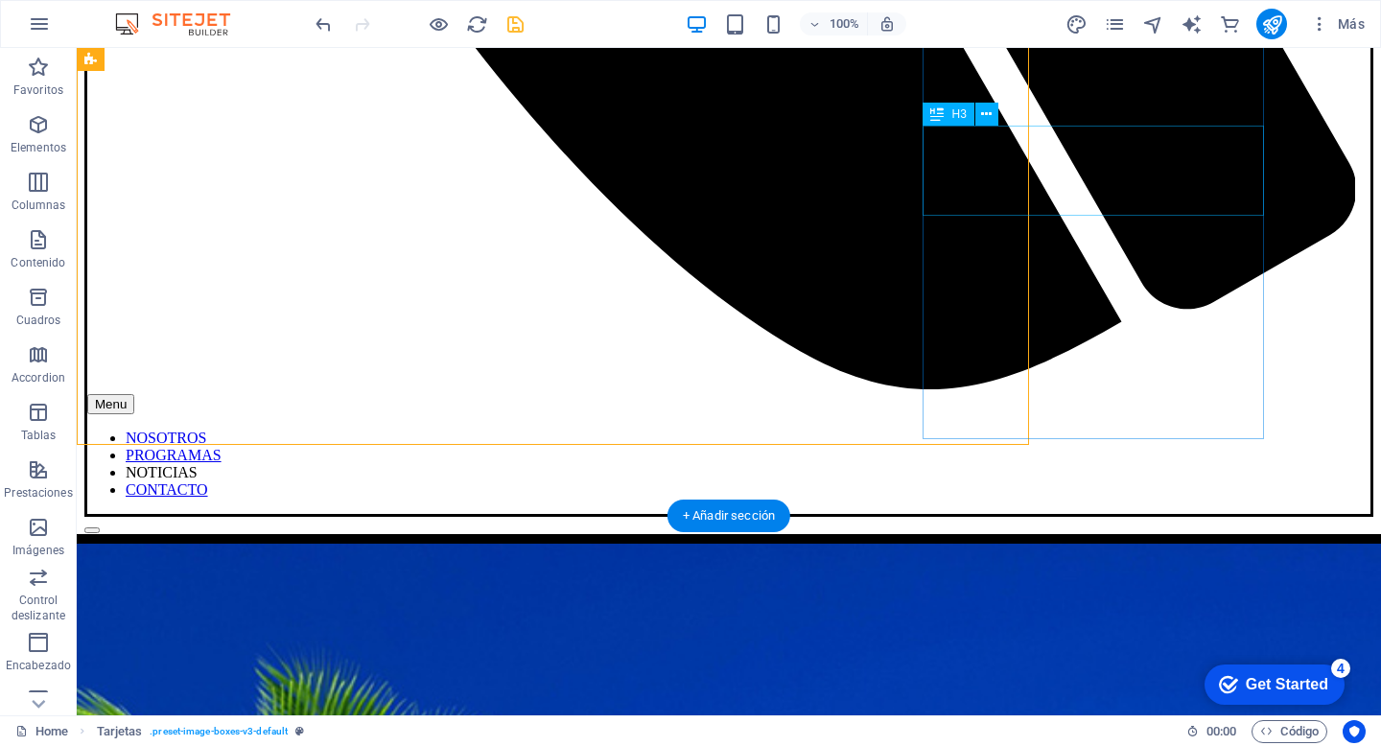
scroll to position [1824, 0]
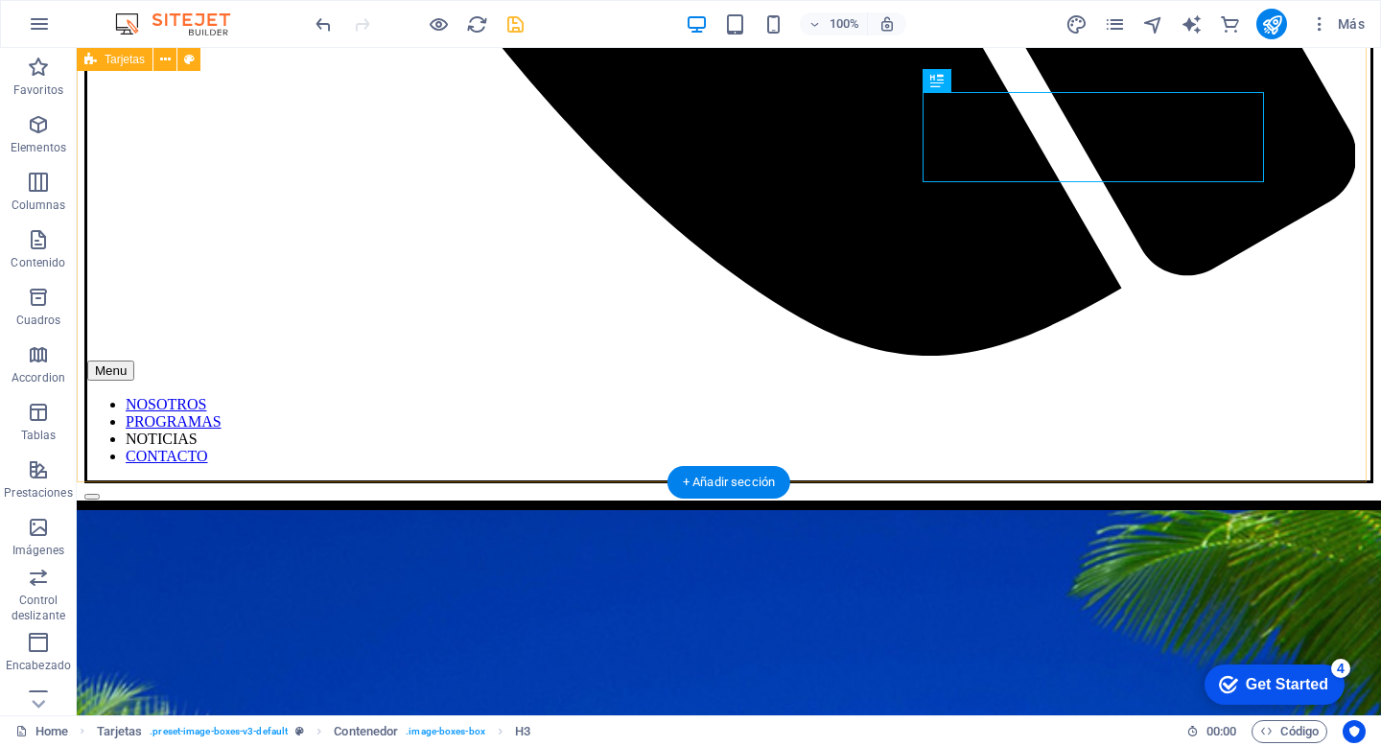
scroll to position [1857, 0]
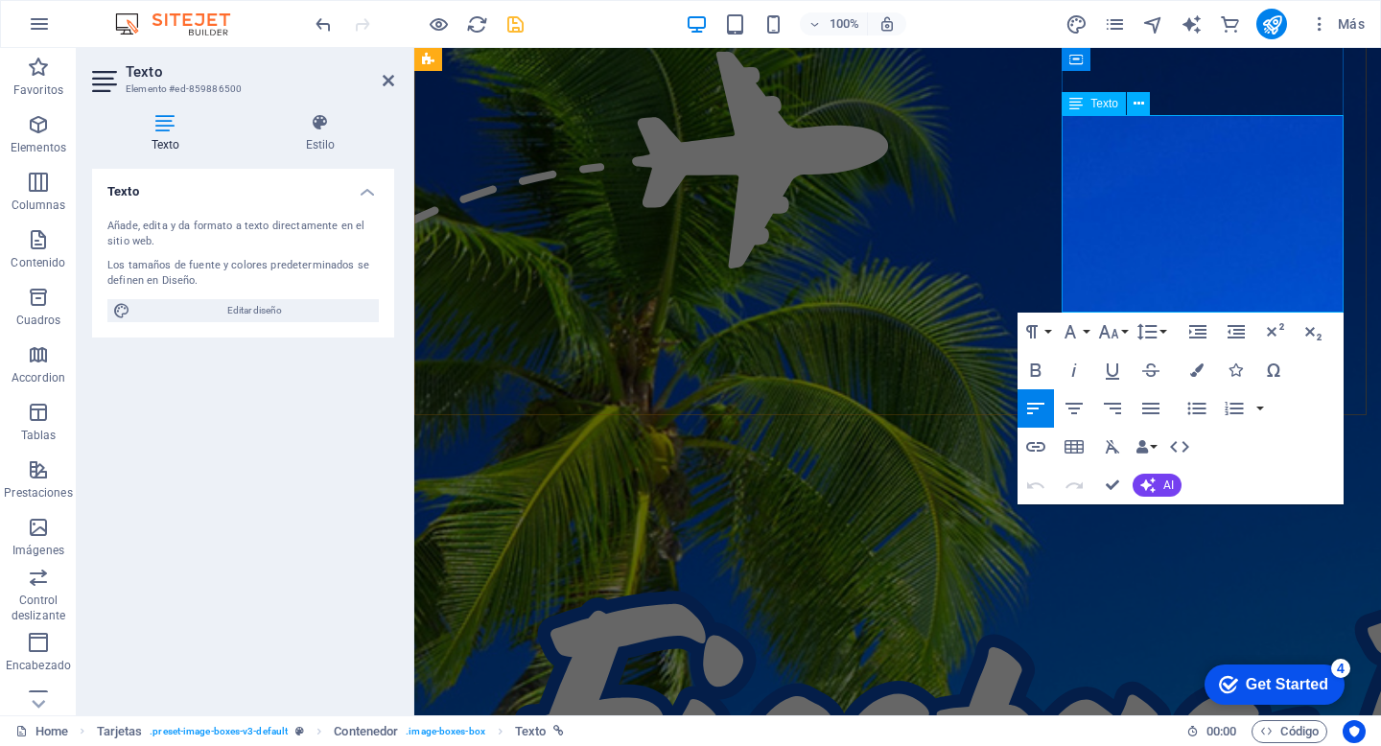
scroll to position [1685, 0]
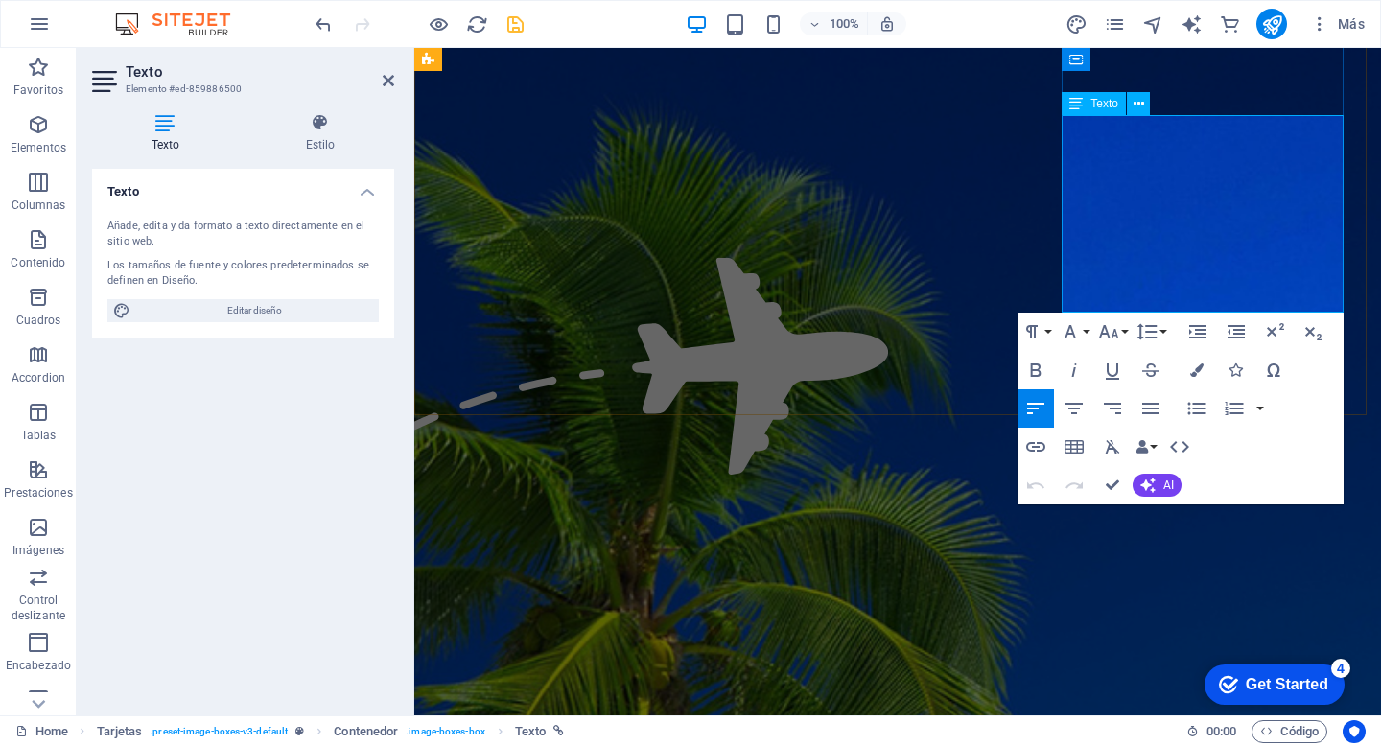
drag, startPoint x: 1233, startPoint y: 147, endPoint x: 1083, endPoint y: 147, distance: 149.6
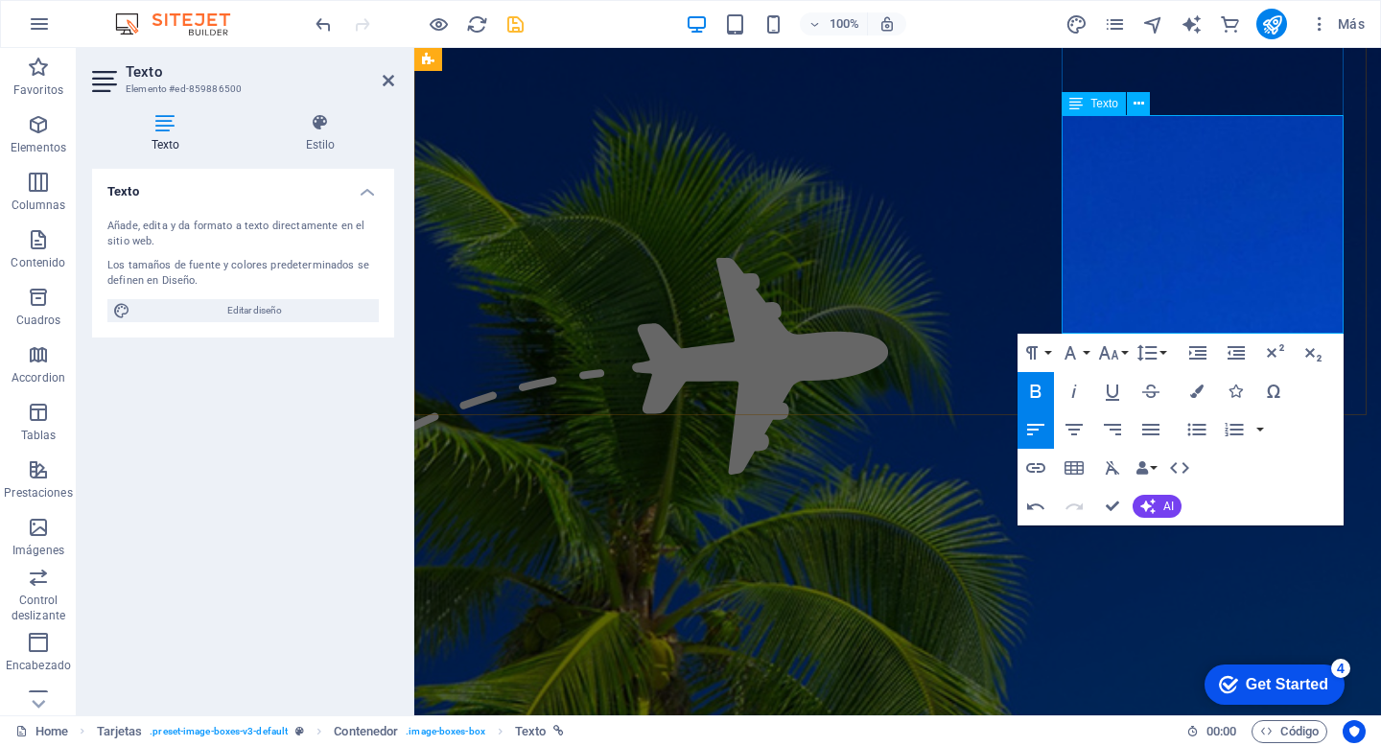
drag, startPoint x: 1098, startPoint y: 193, endPoint x: 1253, endPoint y: 222, distance: 158.1
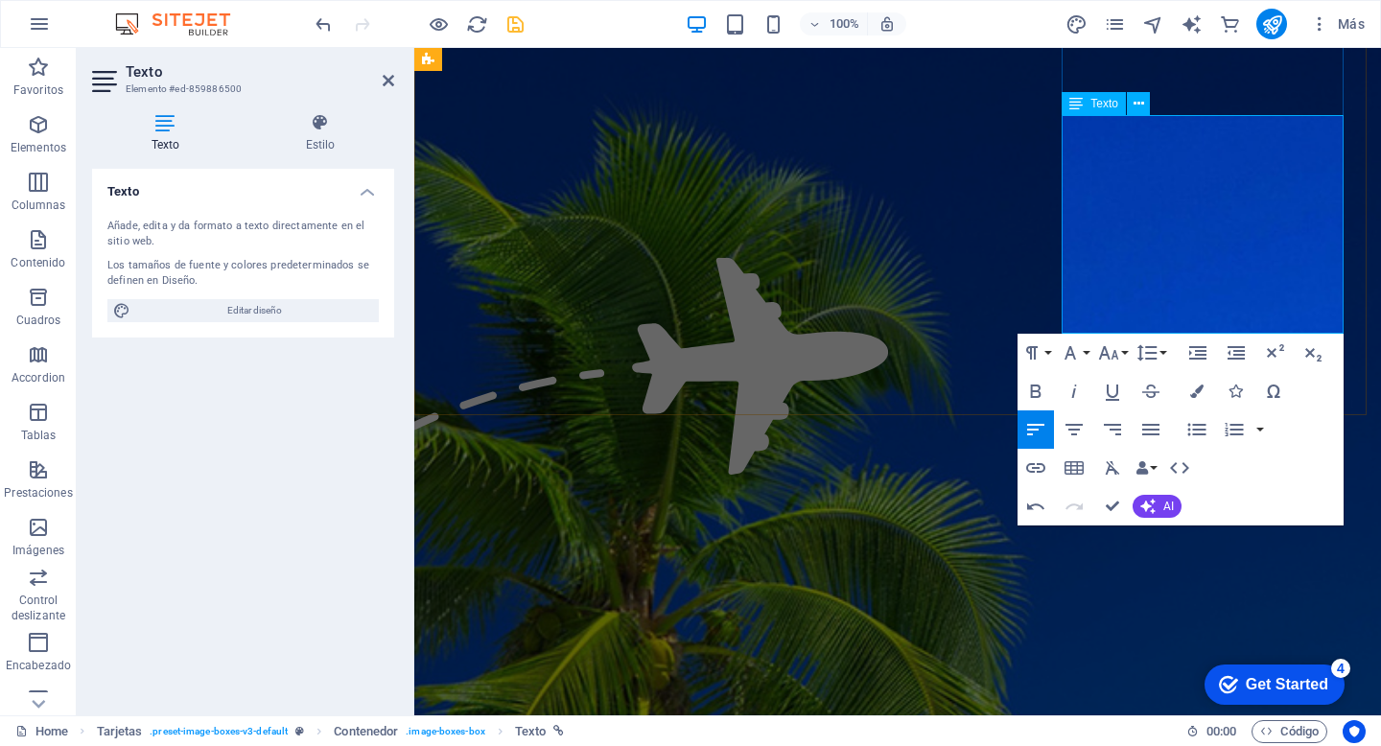
drag, startPoint x: 1237, startPoint y: 262, endPoint x: 1260, endPoint y: 264, distance: 23.1
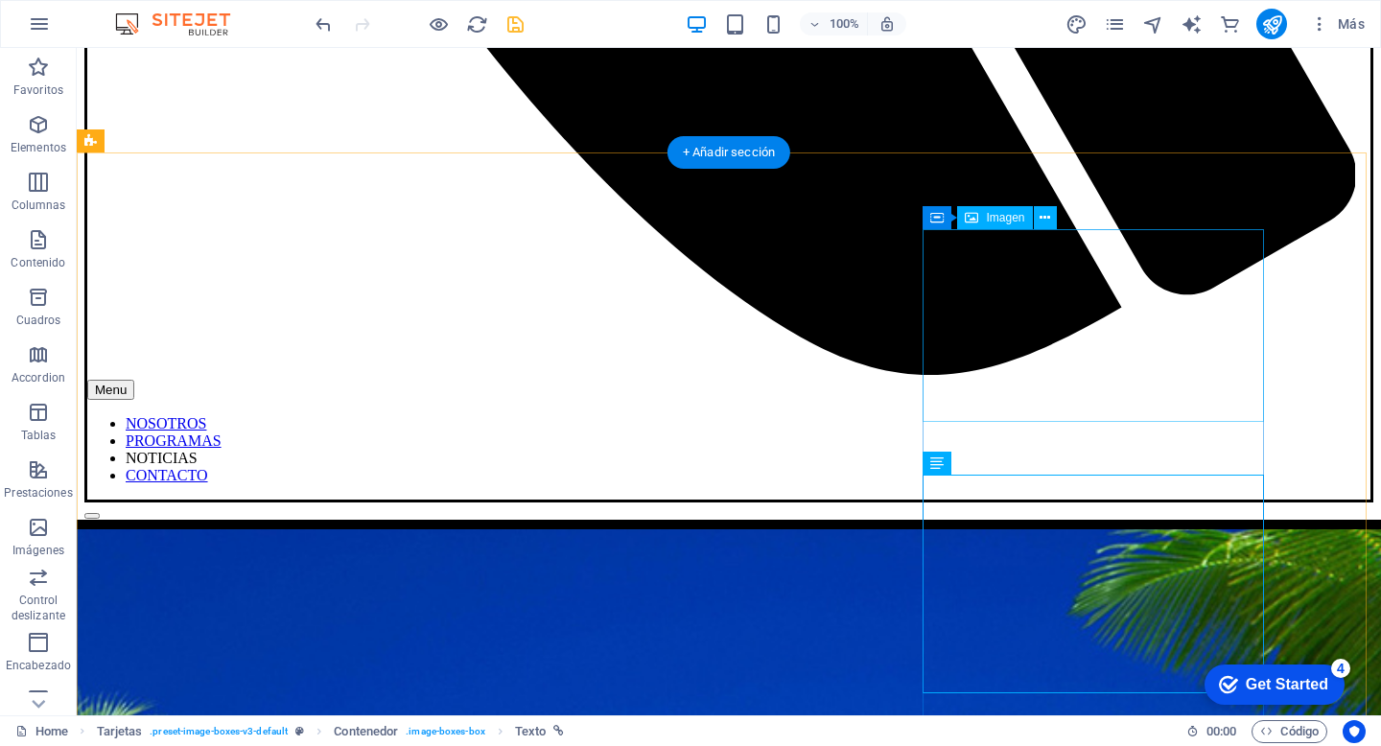
scroll to position [1578, 0]
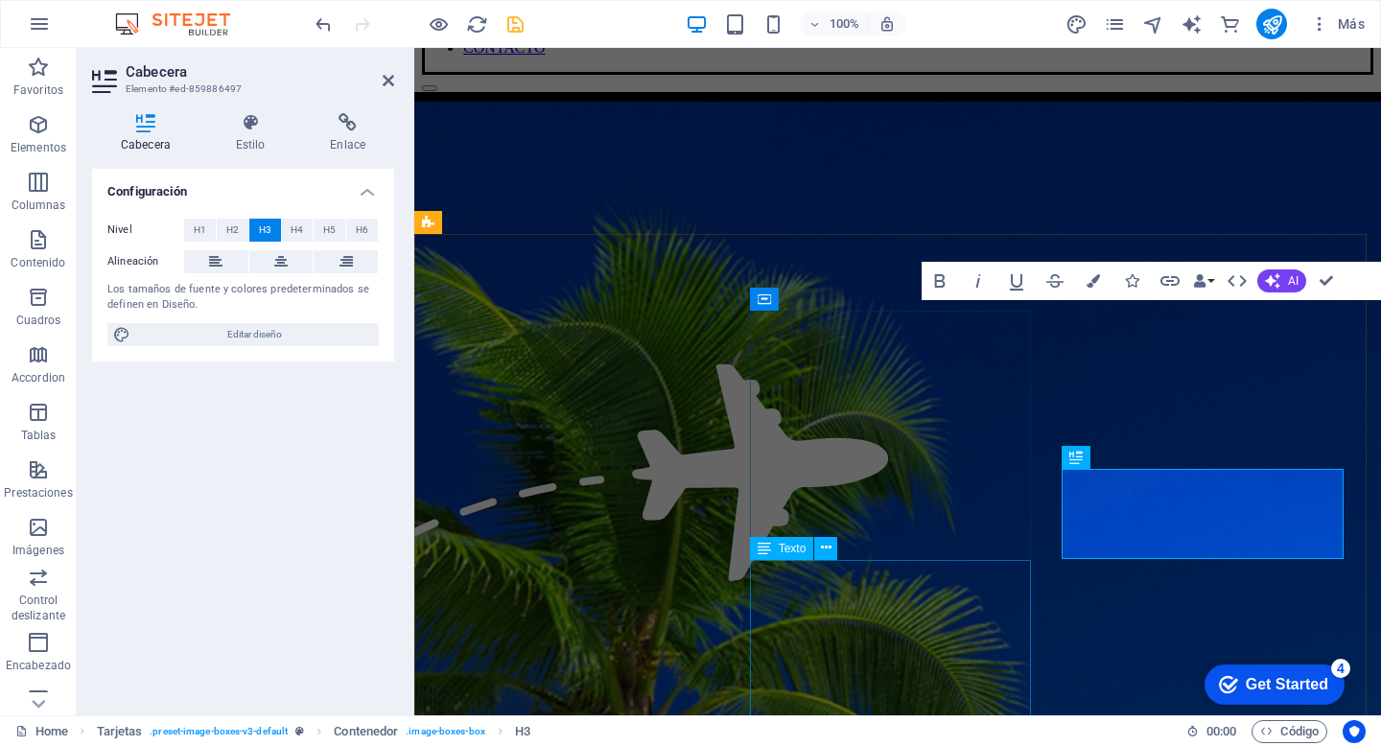
scroll to position [1409, 0]
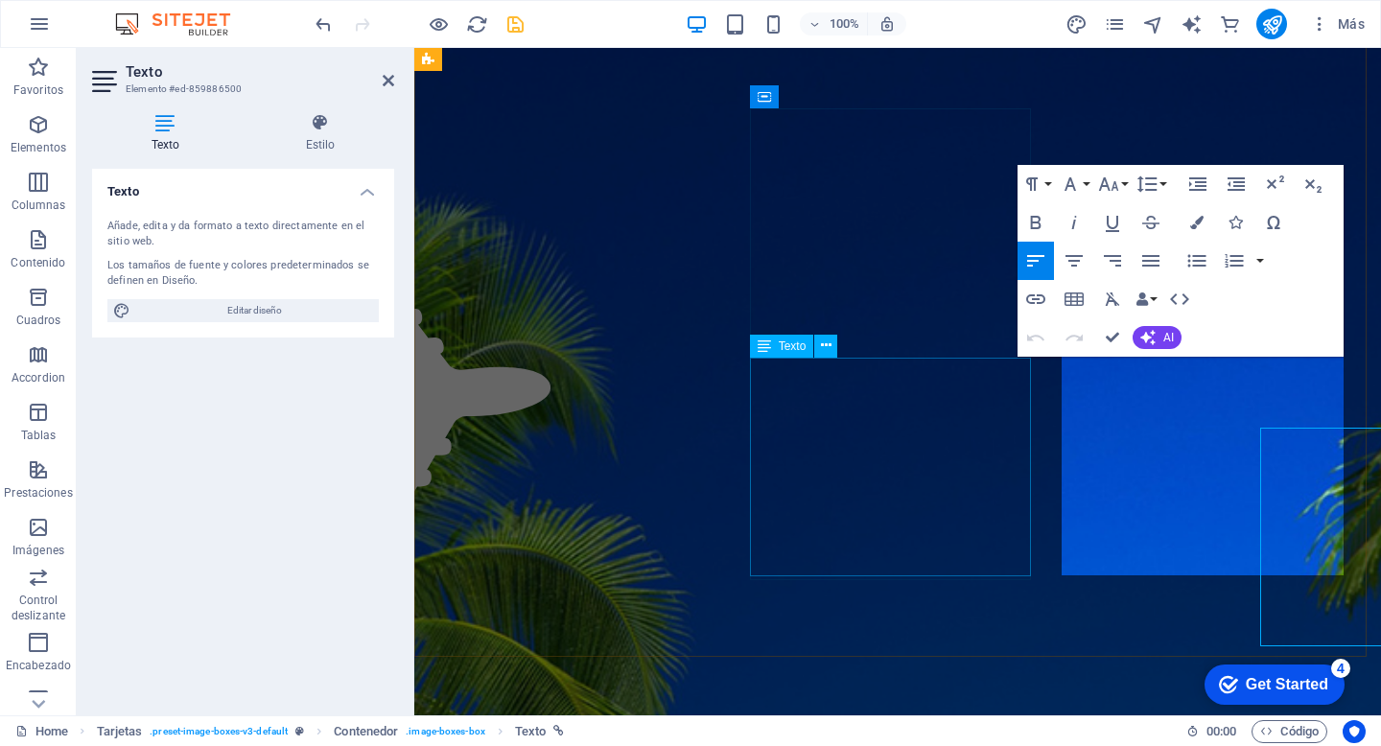
scroll to position [1443, 0]
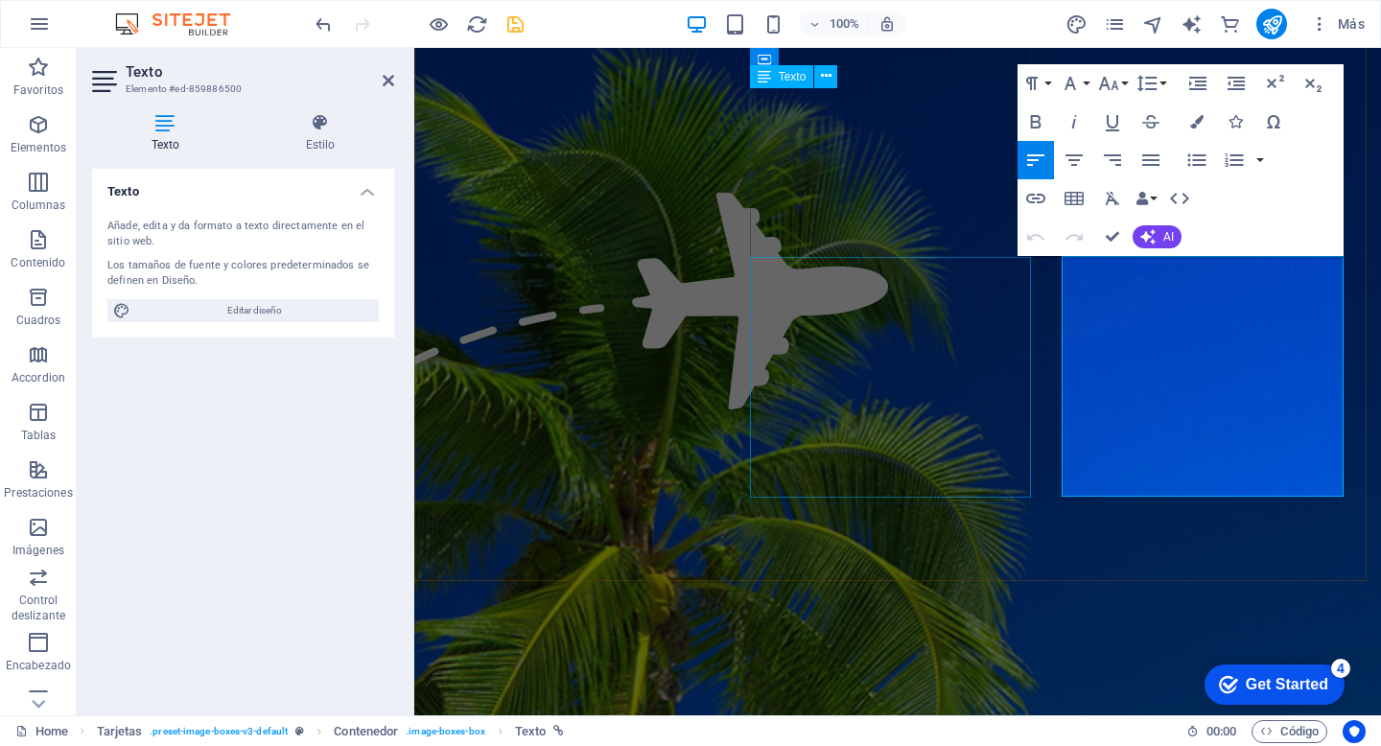
scroll to position [1544, 0]
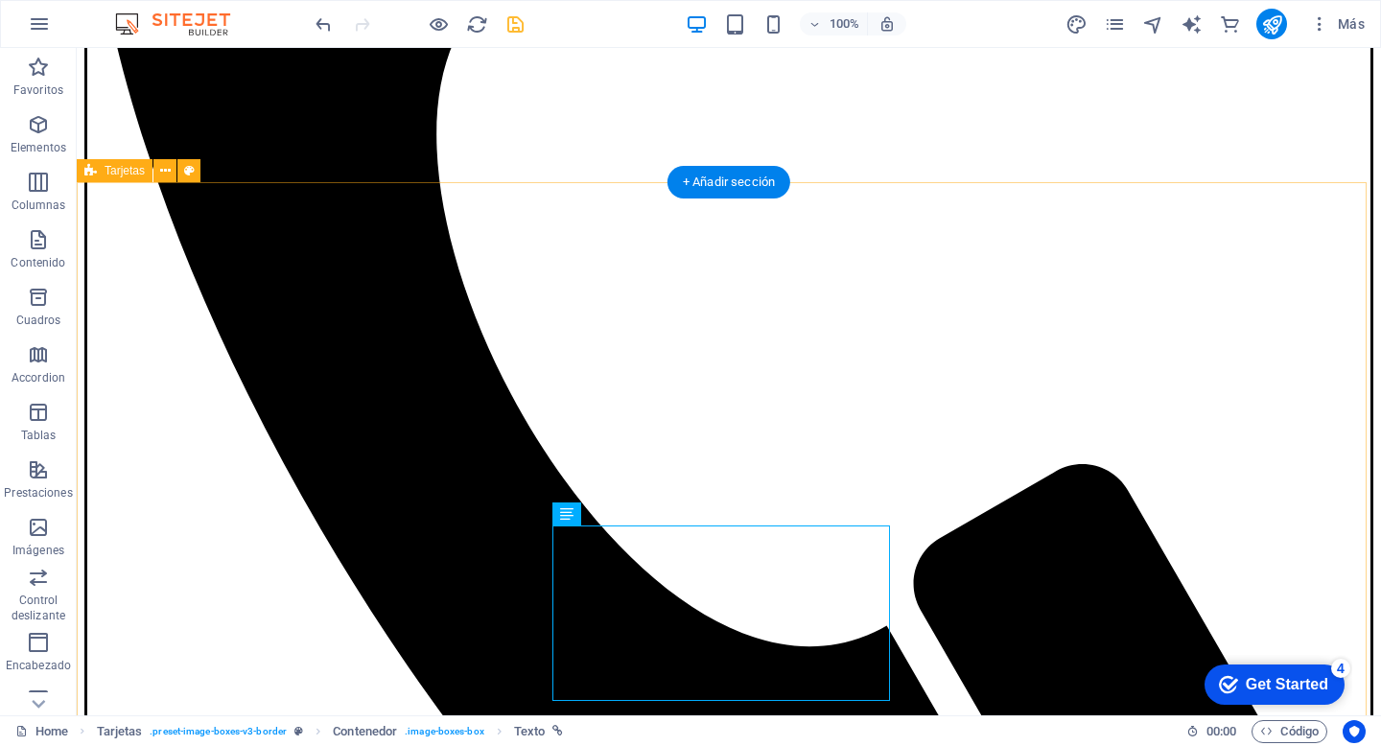
scroll to position [867, 0]
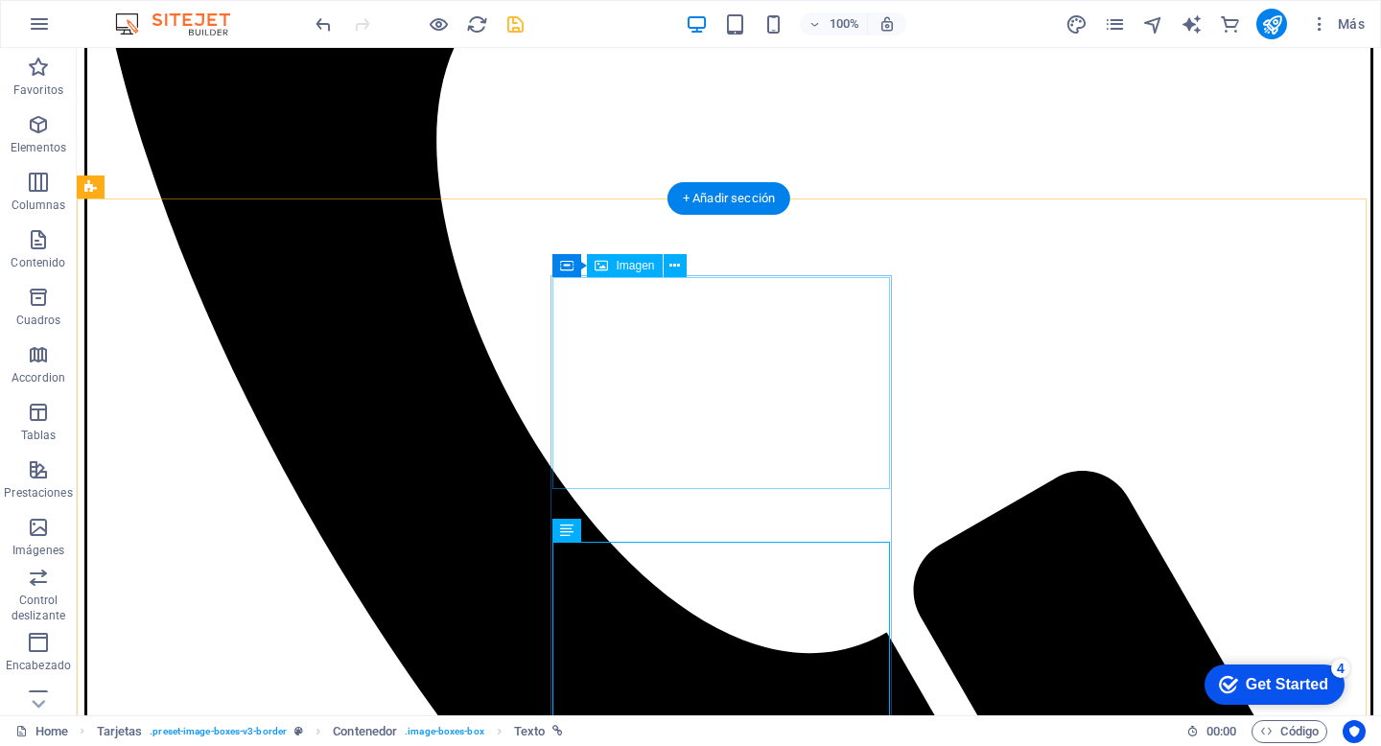
select select "%"
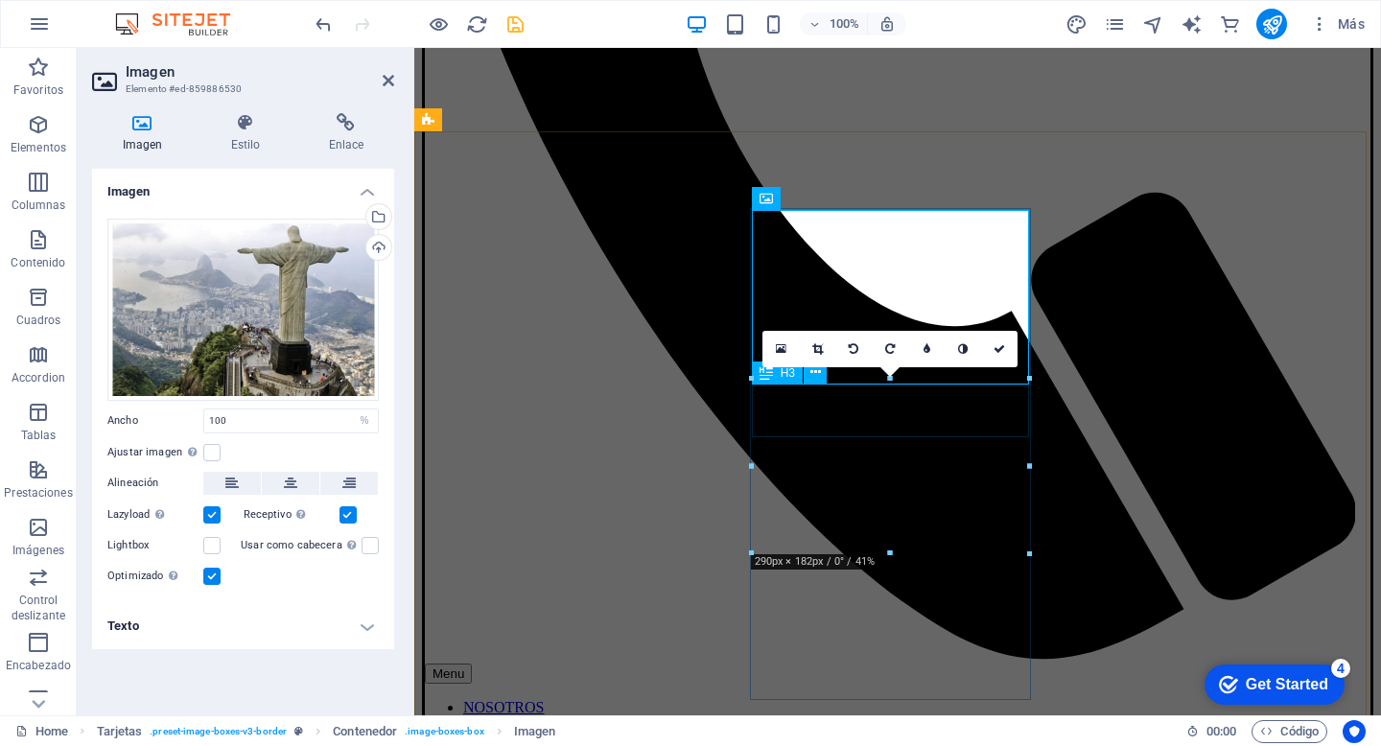
scroll to position [698, 0]
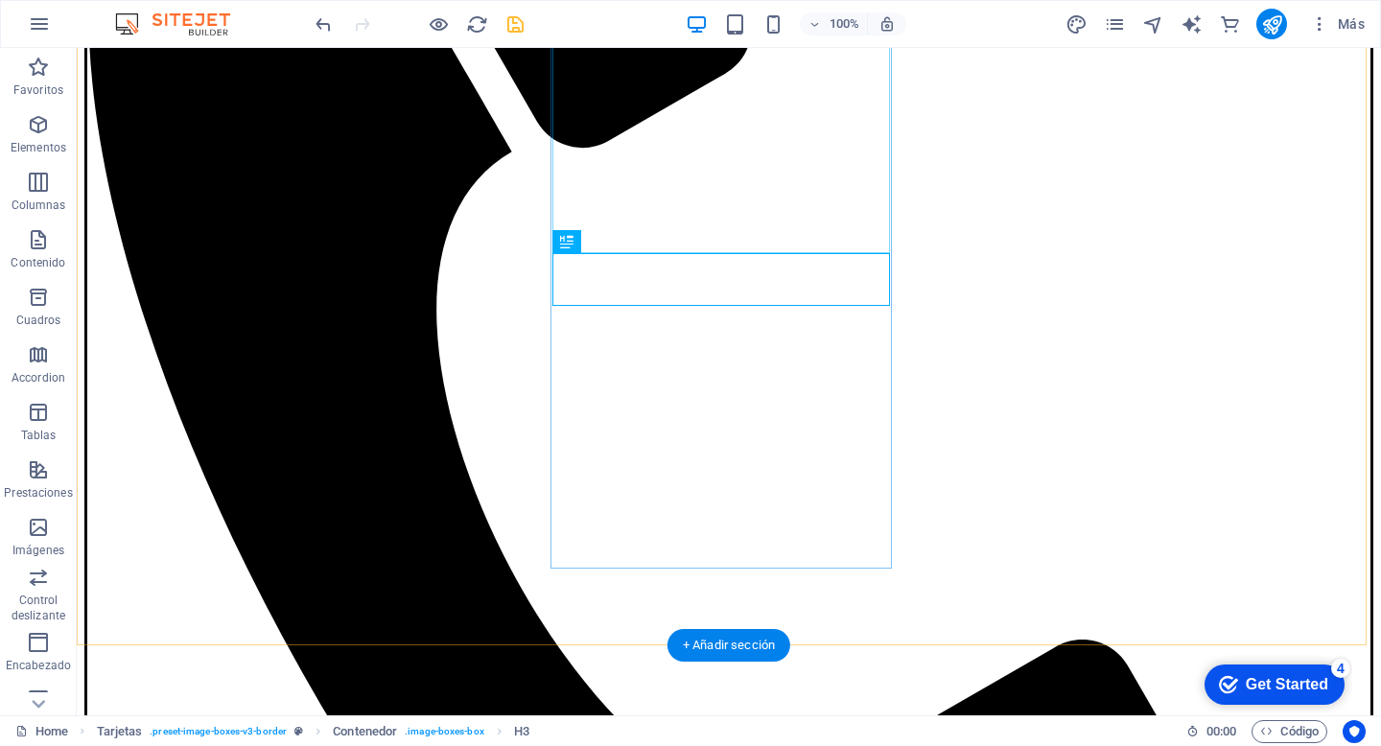
scroll to position [867, 0]
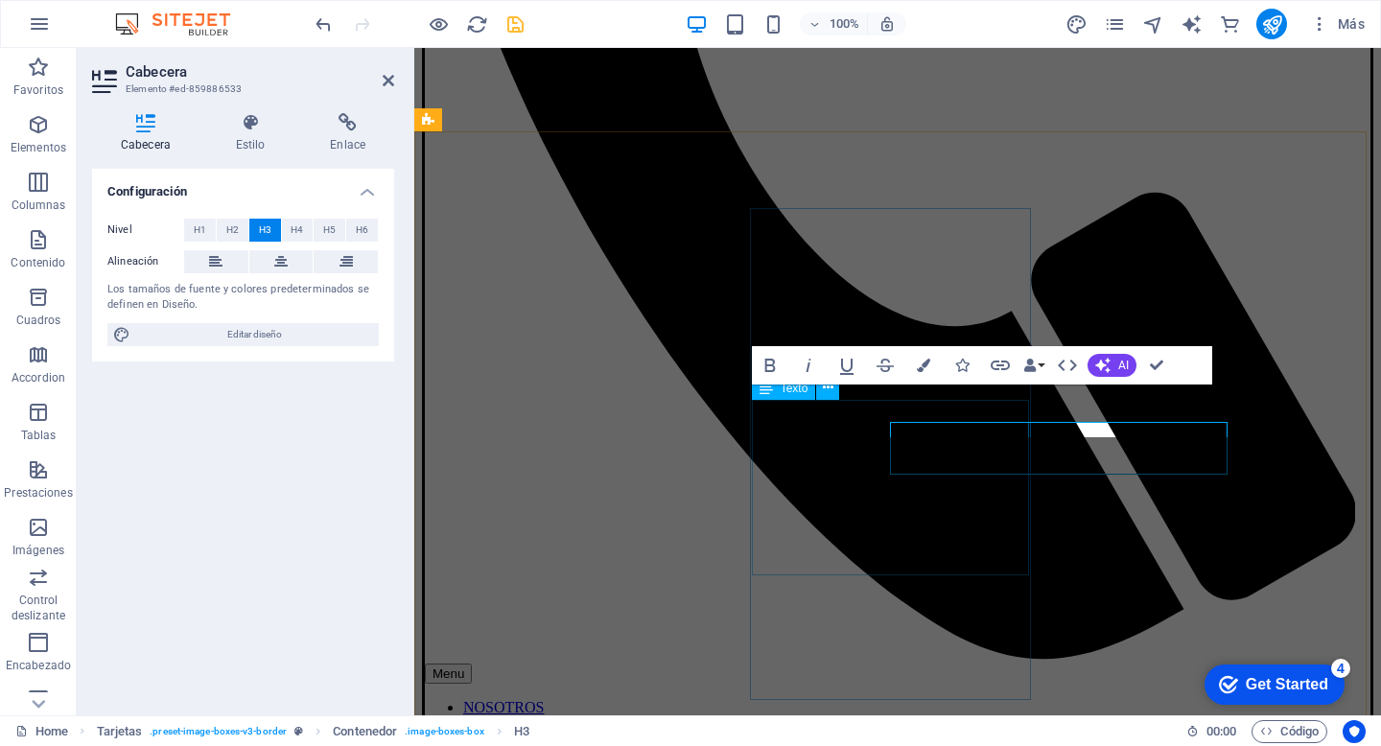
scroll to position [698, 0]
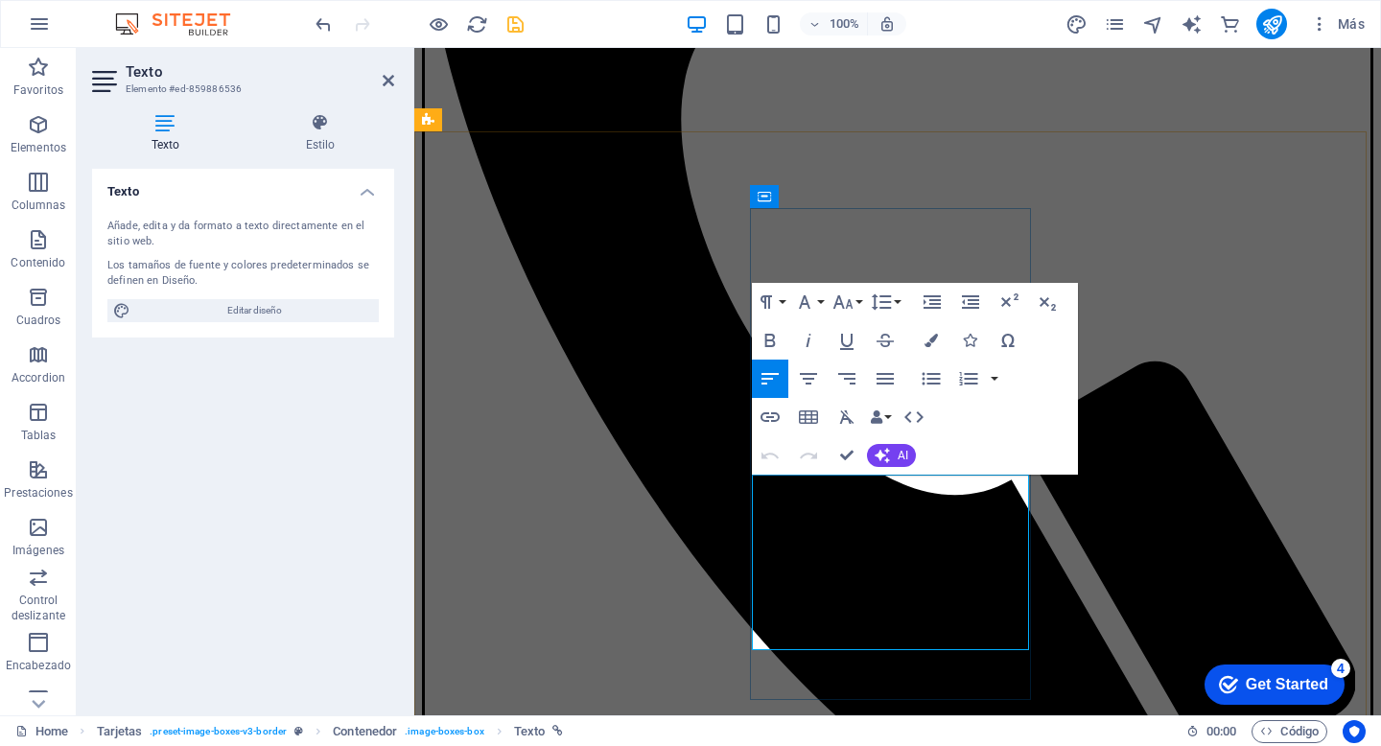
drag, startPoint x: 918, startPoint y: 507, endPoint x: 772, endPoint y: 502, distance: 145.8
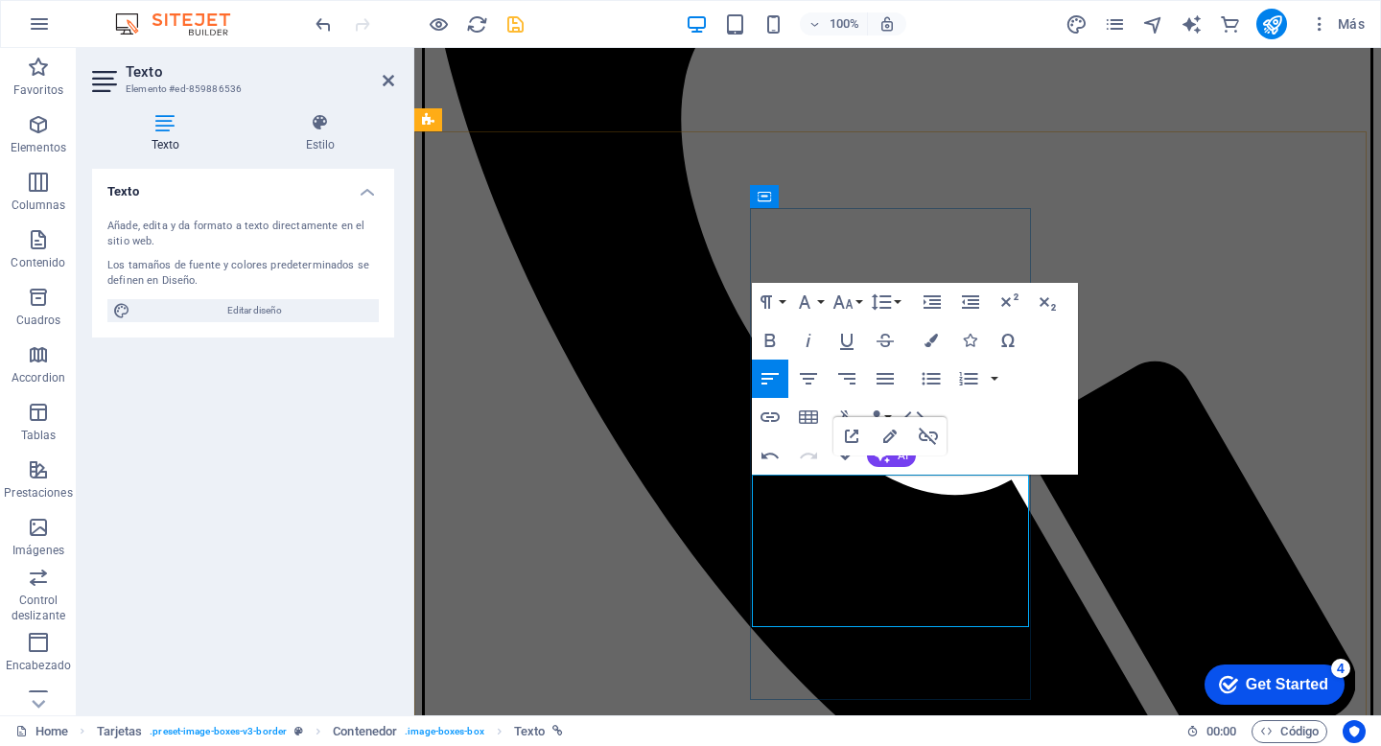
drag, startPoint x: 936, startPoint y: 525, endPoint x: 782, endPoint y: 525, distance: 153.4
drag, startPoint x: 939, startPoint y: 528, endPoint x: 782, endPoint y: 539, distance: 156.6
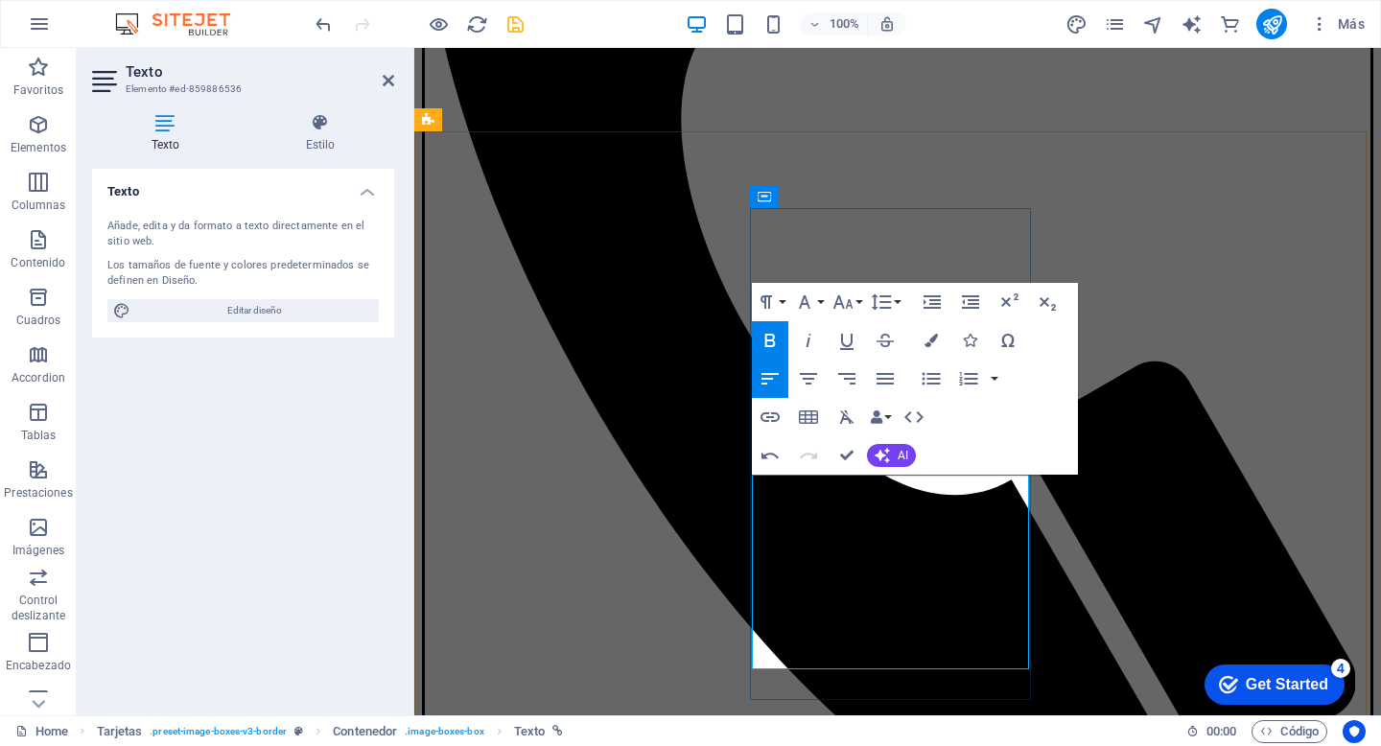
drag, startPoint x: 837, startPoint y: 548, endPoint x: 783, endPoint y: 548, distance: 53.7
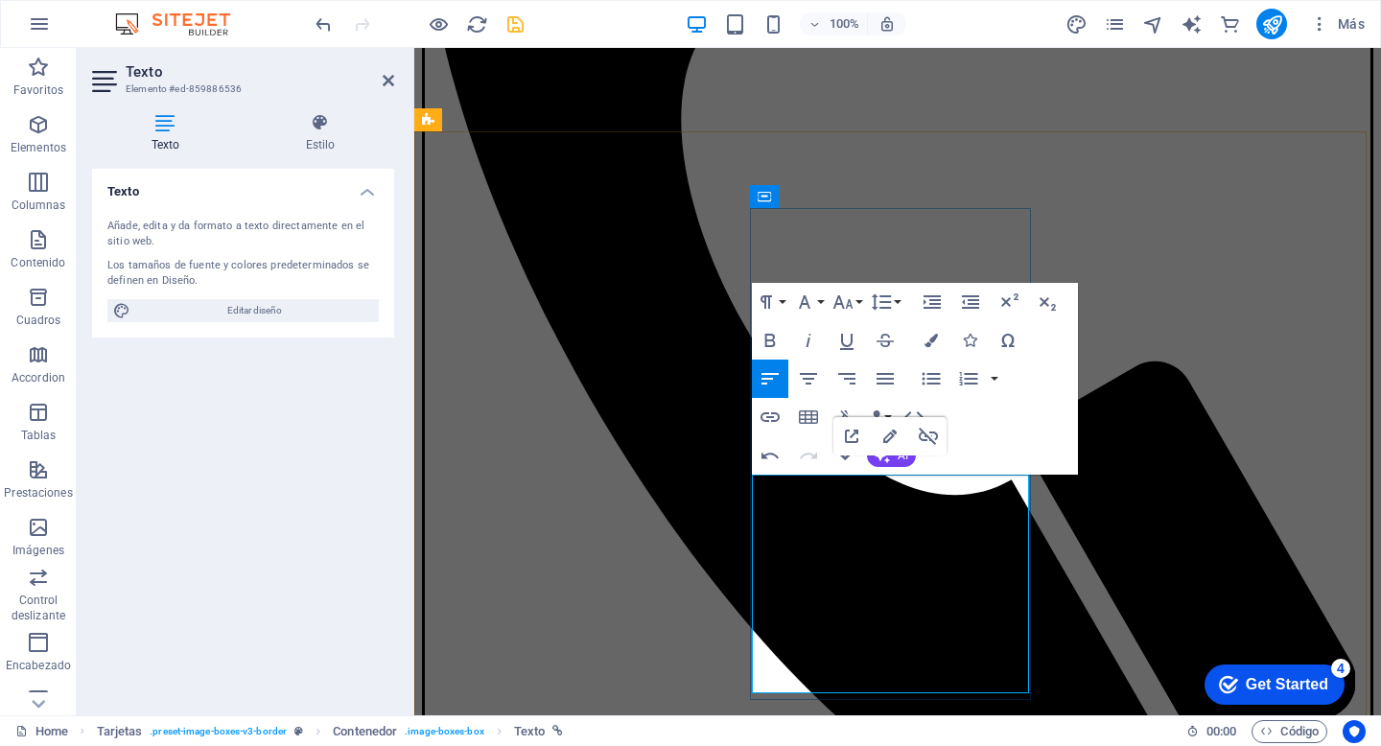
drag, startPoint x: 786, startPoint y: 553, endPoint x: 828, endPoint y: 554, distance: 42.2
drag, startPoint x: 920, startPoint y: 645, endPoint x: 950, endPoint y: 646, distance: 29.7
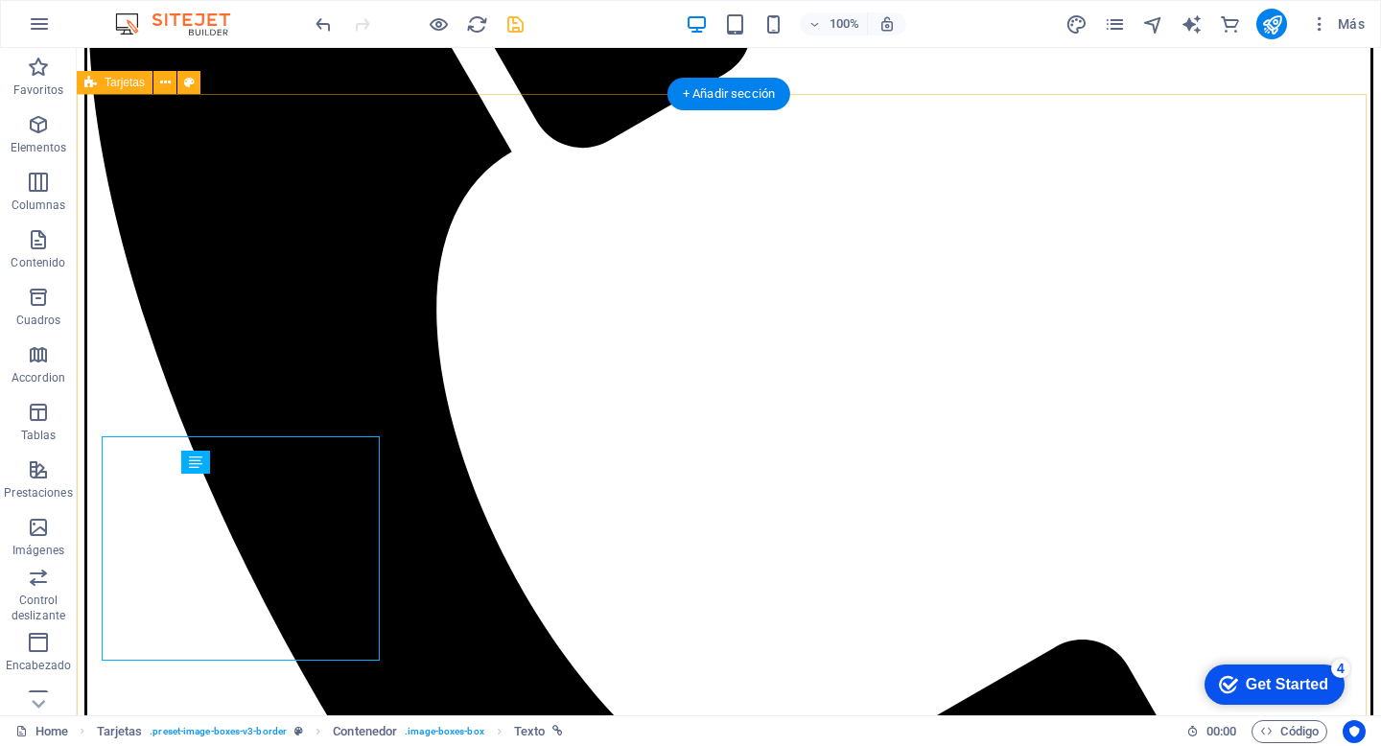
scroll to position [904, 0]
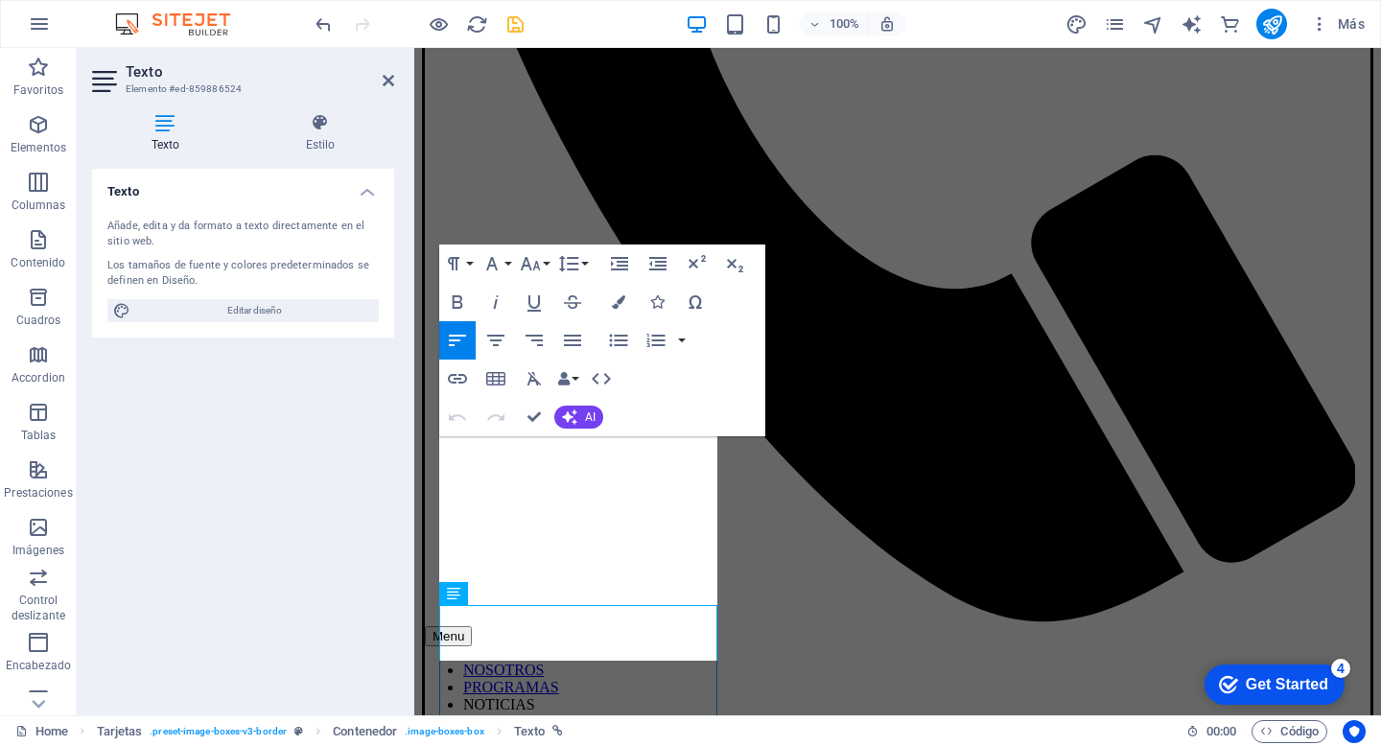
scroll to position [735, 0]
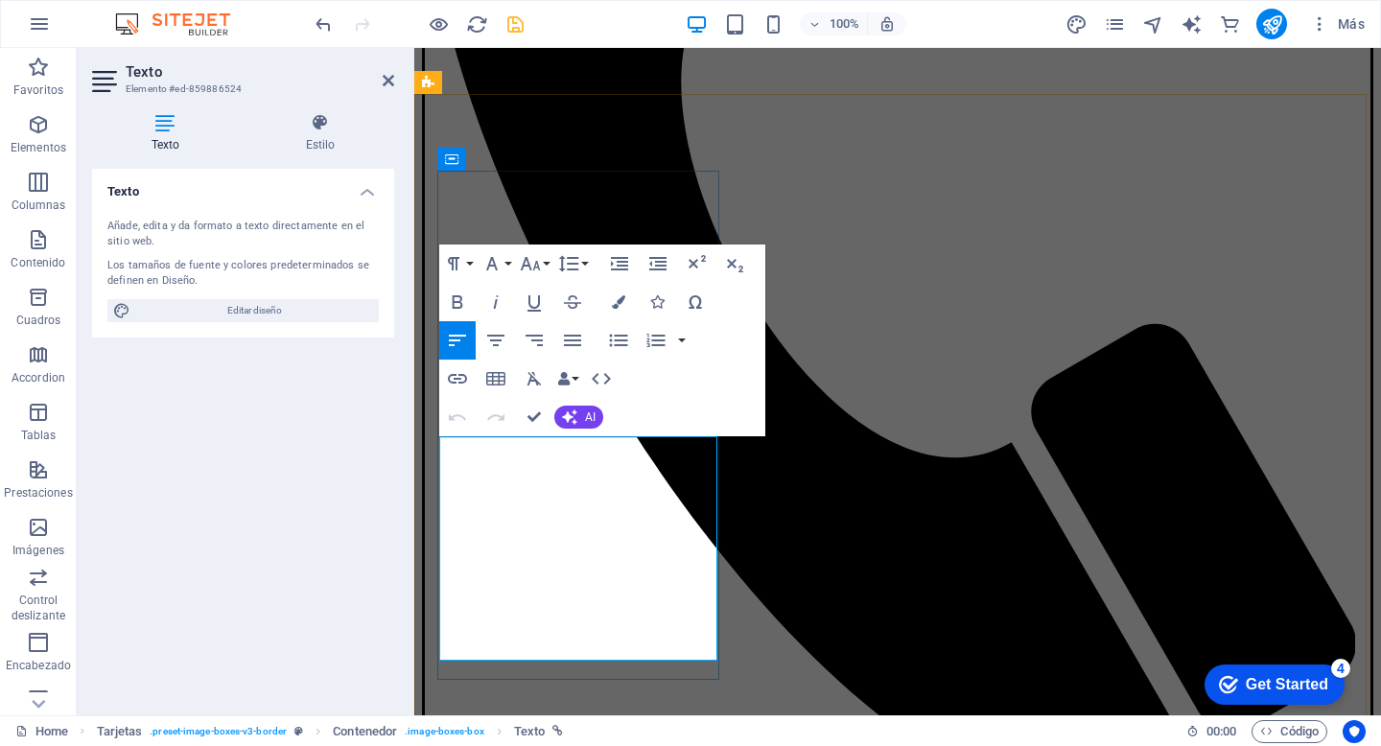
drag, startPoint x: 628, startPoint y: 490, endPoint x: 443, endPoint y: 490, distance: 185.0
drag, startPoint x: 650, startPoint y: 496, endPoint x: 476, endPoint y: 496, distance: 174.5
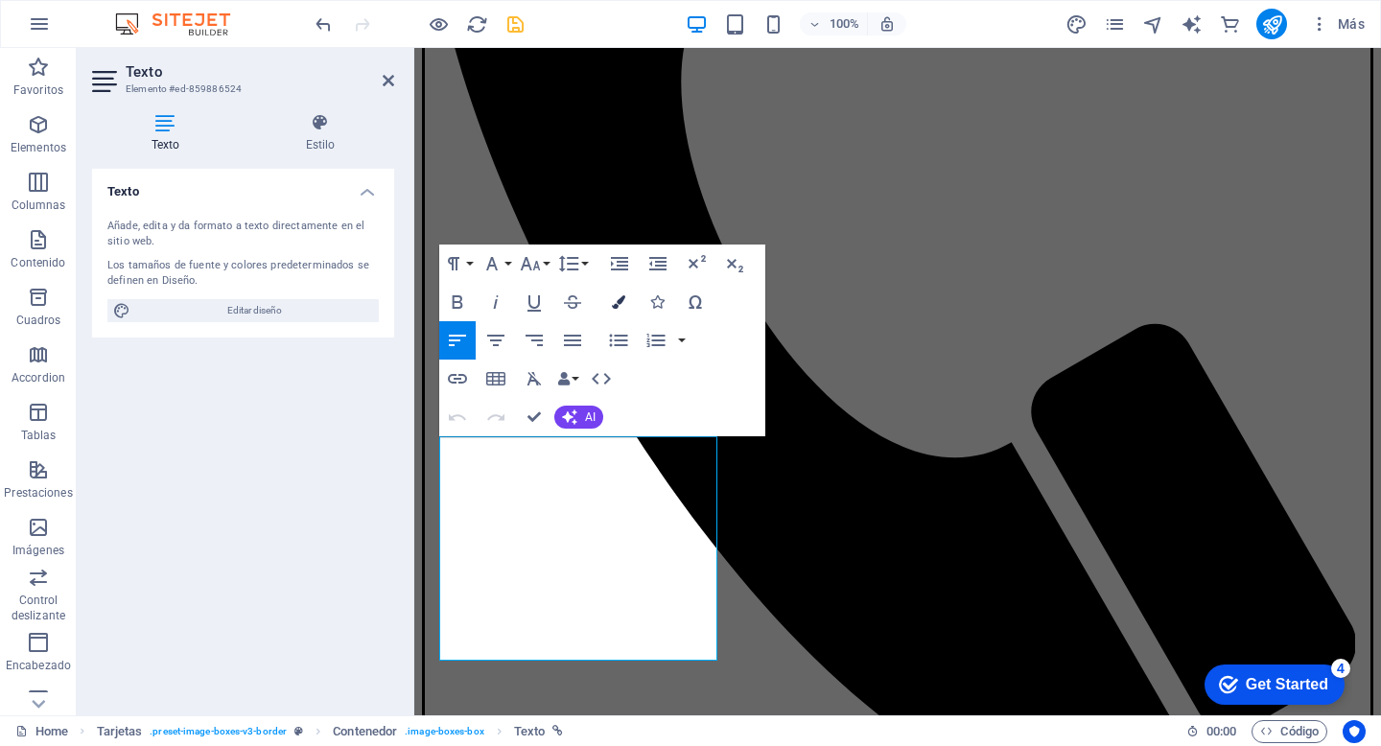
click at [618, 301] on icon "button" at bounding box center [618, 301] width 13 height 13
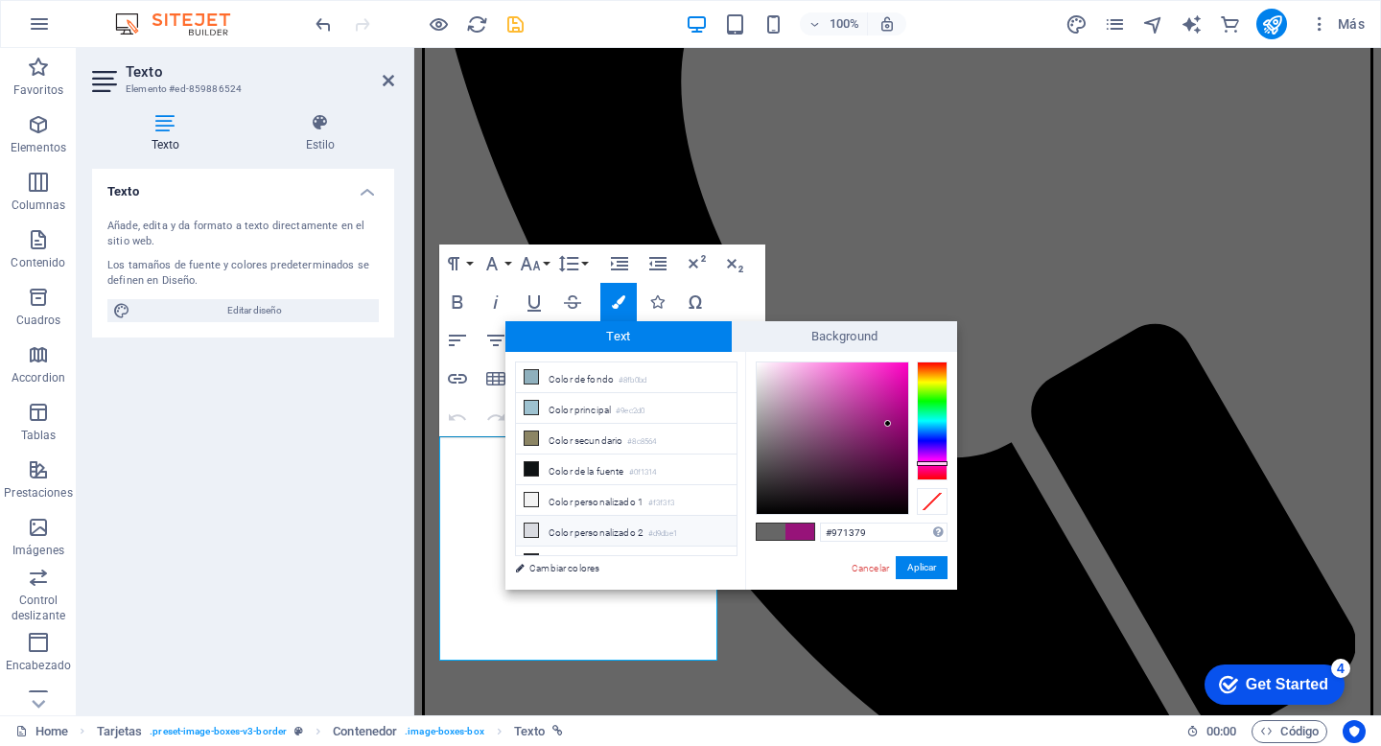
click at [592, 533] on li "Color personalizado 2 #d9dbe1" at bounding box center [626, 531] width 221 height 31
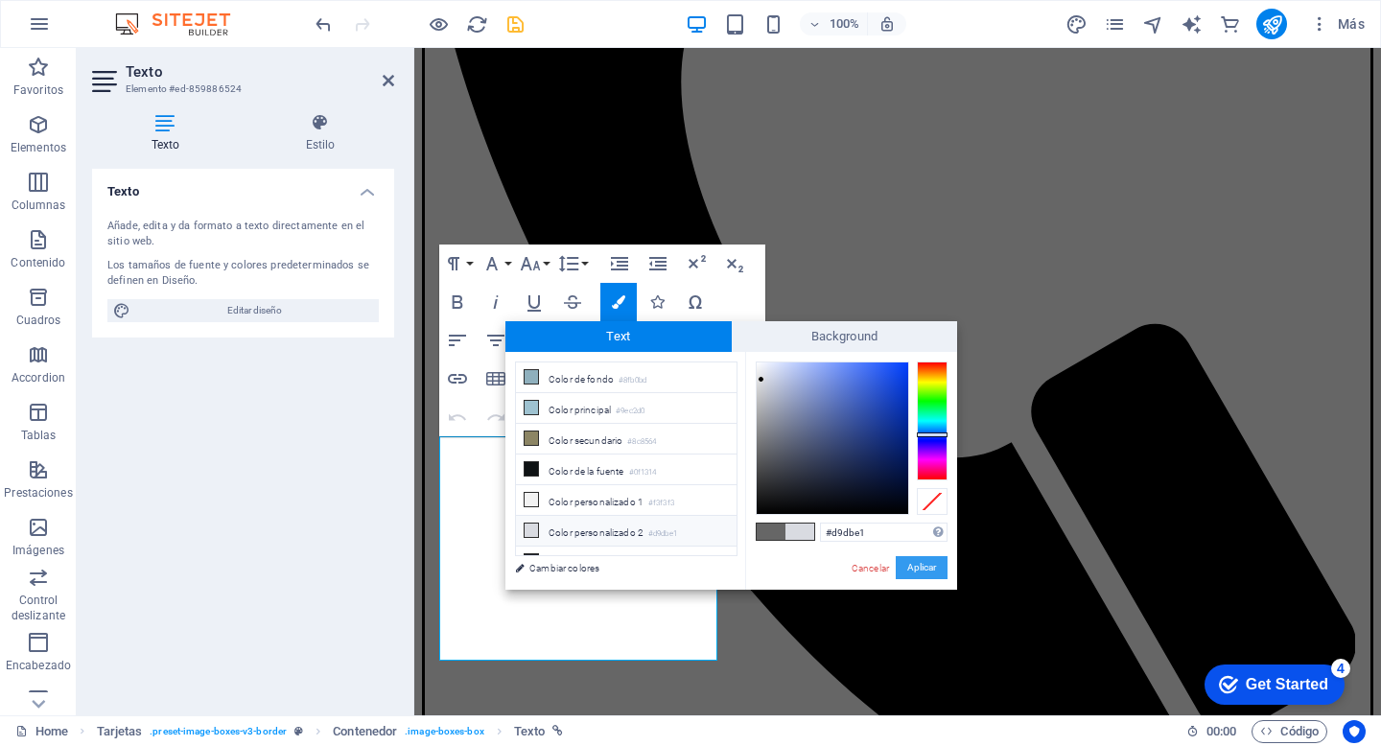
click at [905, 564] on button "Aplicar" at bounding box center [921, 567] width 52 height 23
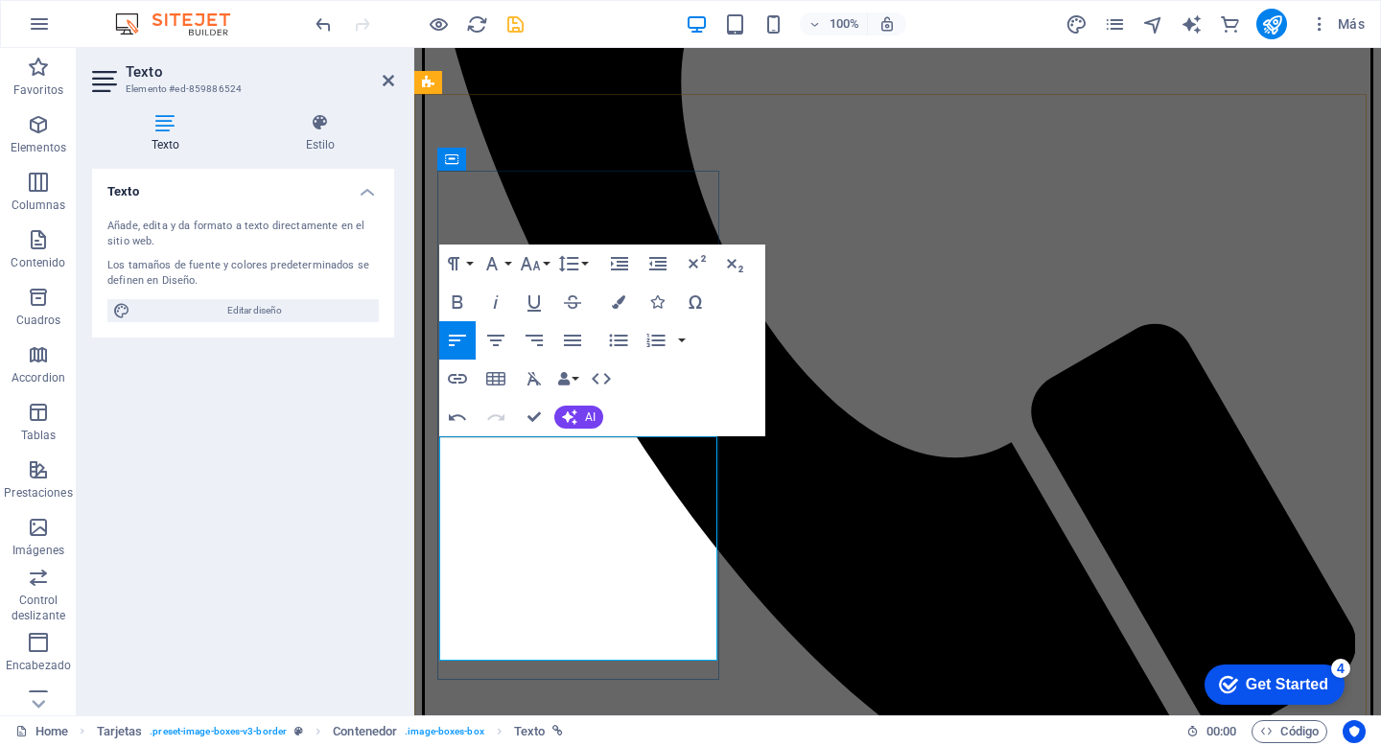
drag, startPoint x: 614, startPoint y: 493, endPoint x: 474, endPoint y: 497, distance: 140.0
click at [621, 307] on icon "button" at bounding box center [618, 301] width 13 height 13
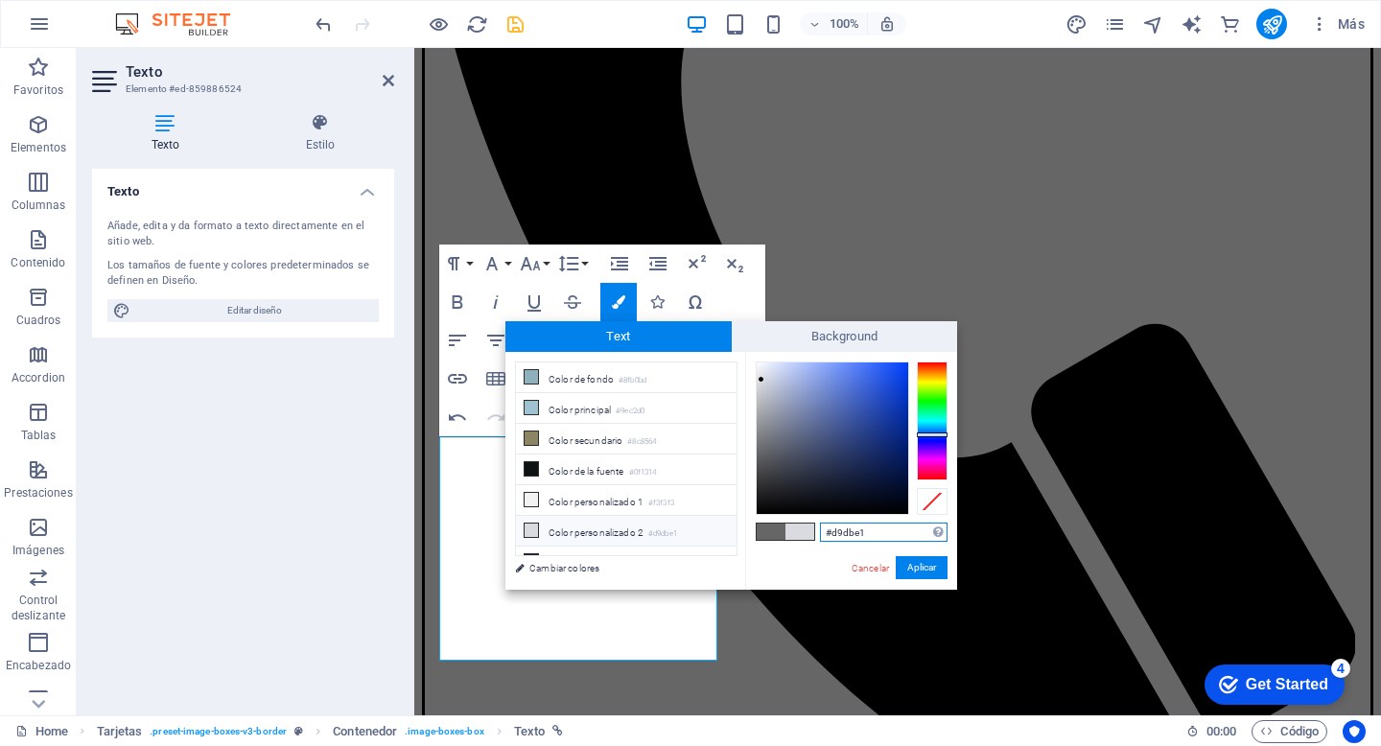
type input "#b0b1b3"
click at [758, 407] on div at bounding box center [831, 437] width 151 height 151
click at [902, 571] on button "Aplicar" at bounding box center [921, 567] width 52 height 23
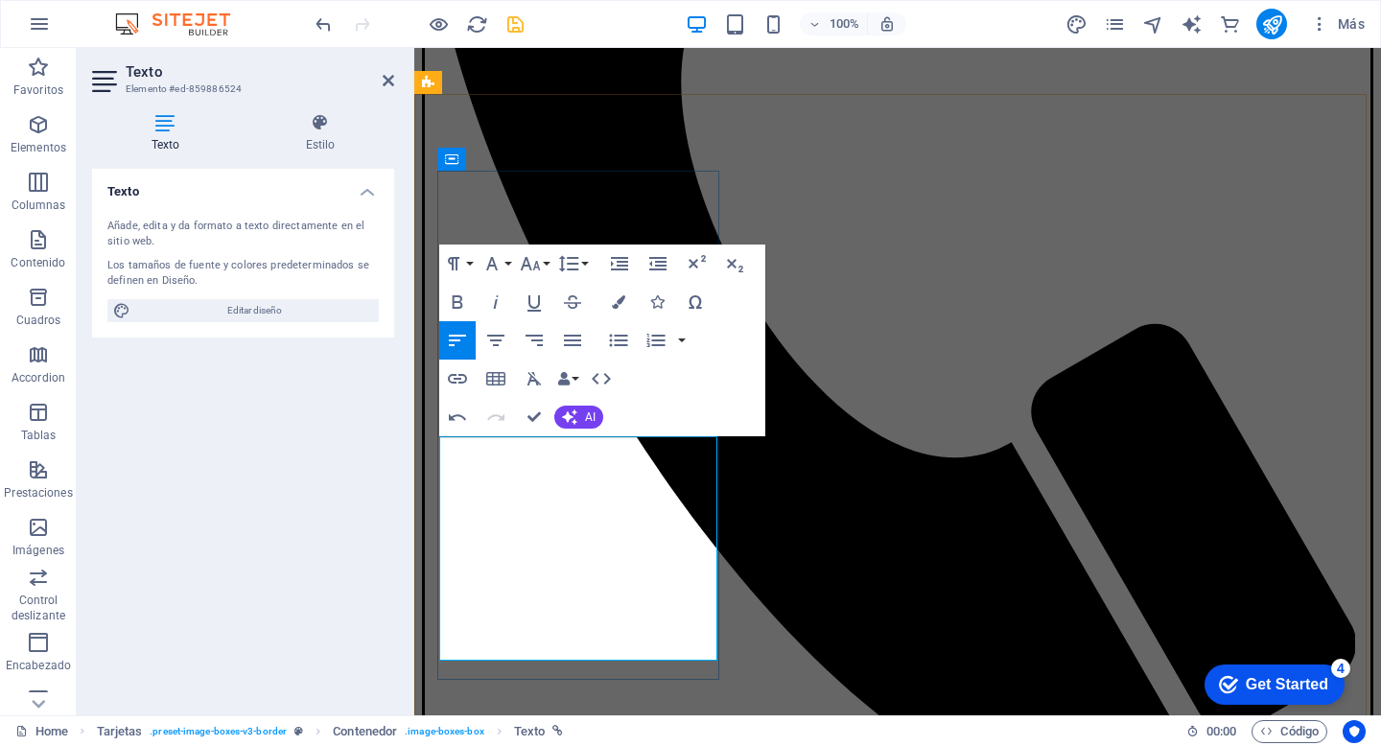
drag, startPoint x: 514, startPoint y: 517, endPoint x: 471, endPoint y: 517, distance: 43.1
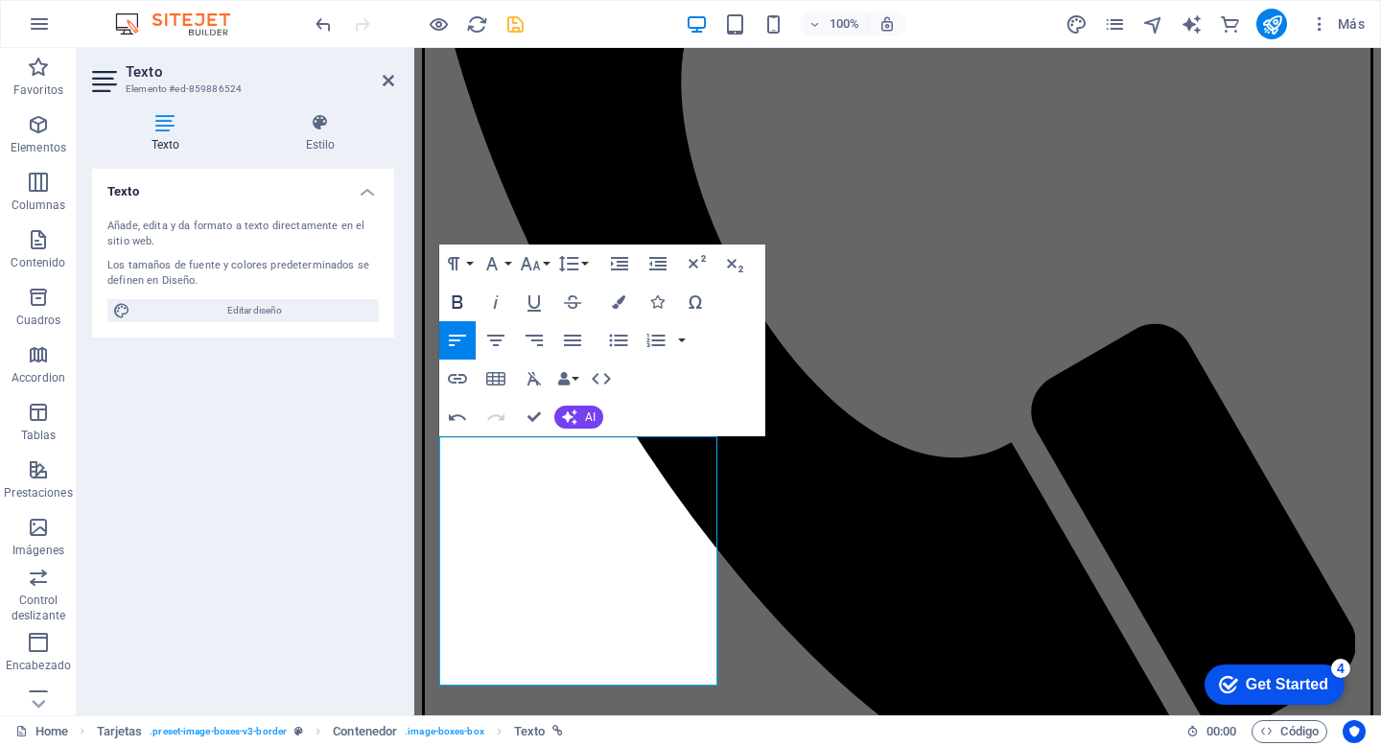
click at [457, 304] on icon "button" at bounding box center [457, 301] width 23 height 23
drag, startPoint x: 523, startPoint y: 520, endPoint x: 470, endPoint y: 521, distance: 52.7
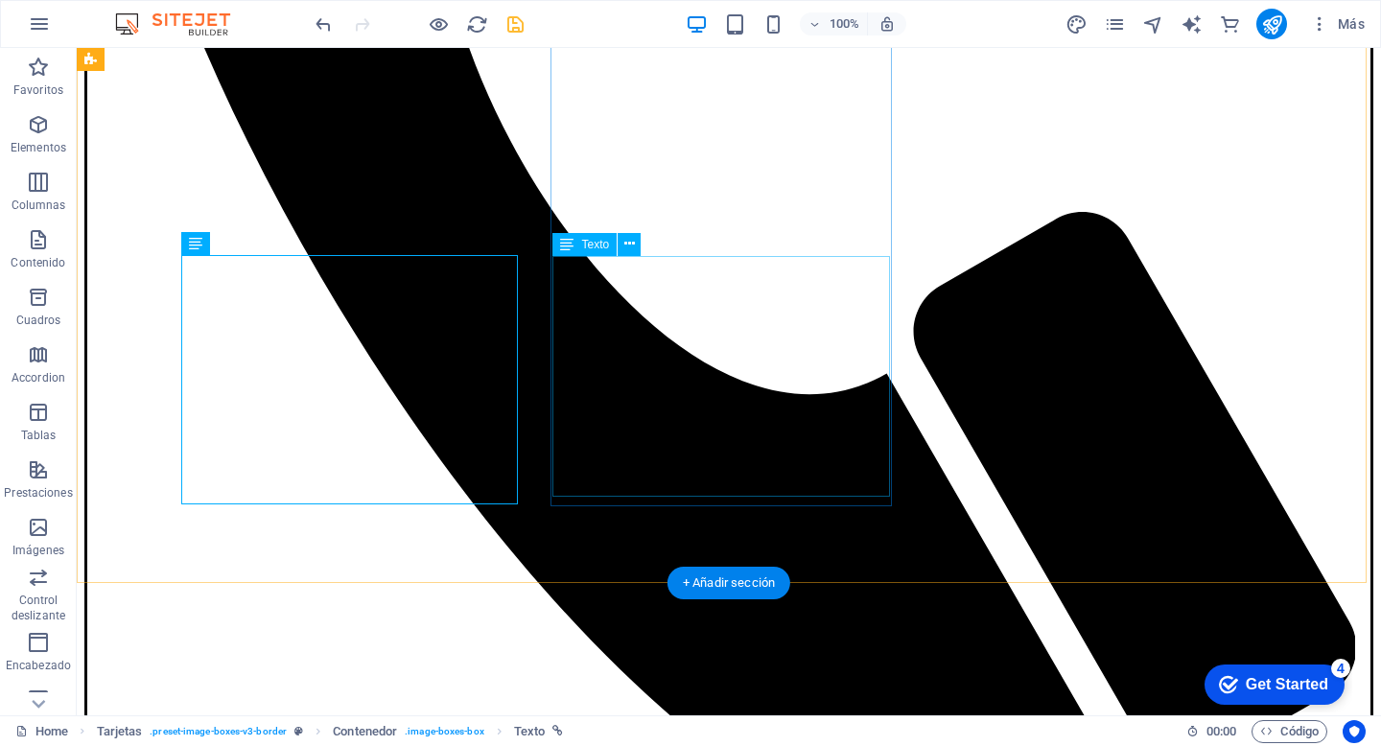
scroll to position [1128, 0]
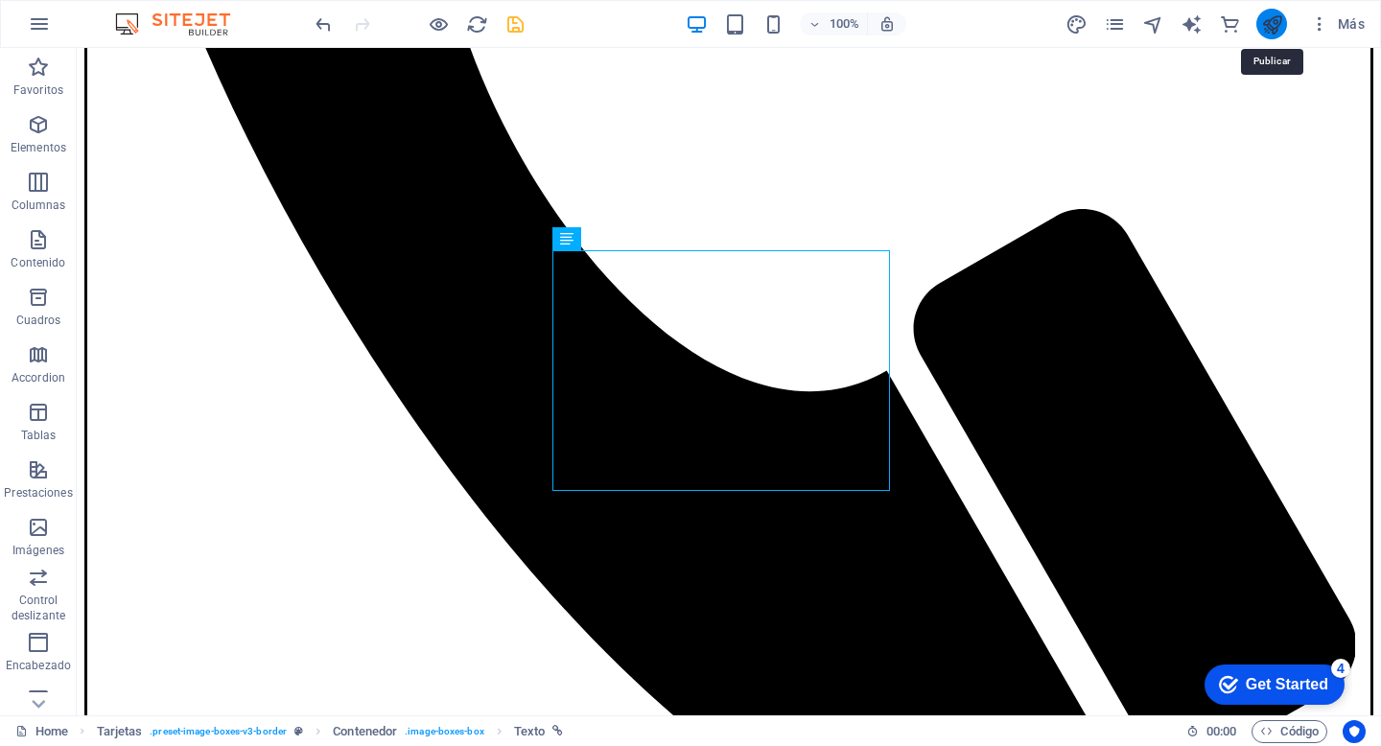
click at [1266, 26] on icon "publish" at bounding box center [1272, 24] width 22 height 22
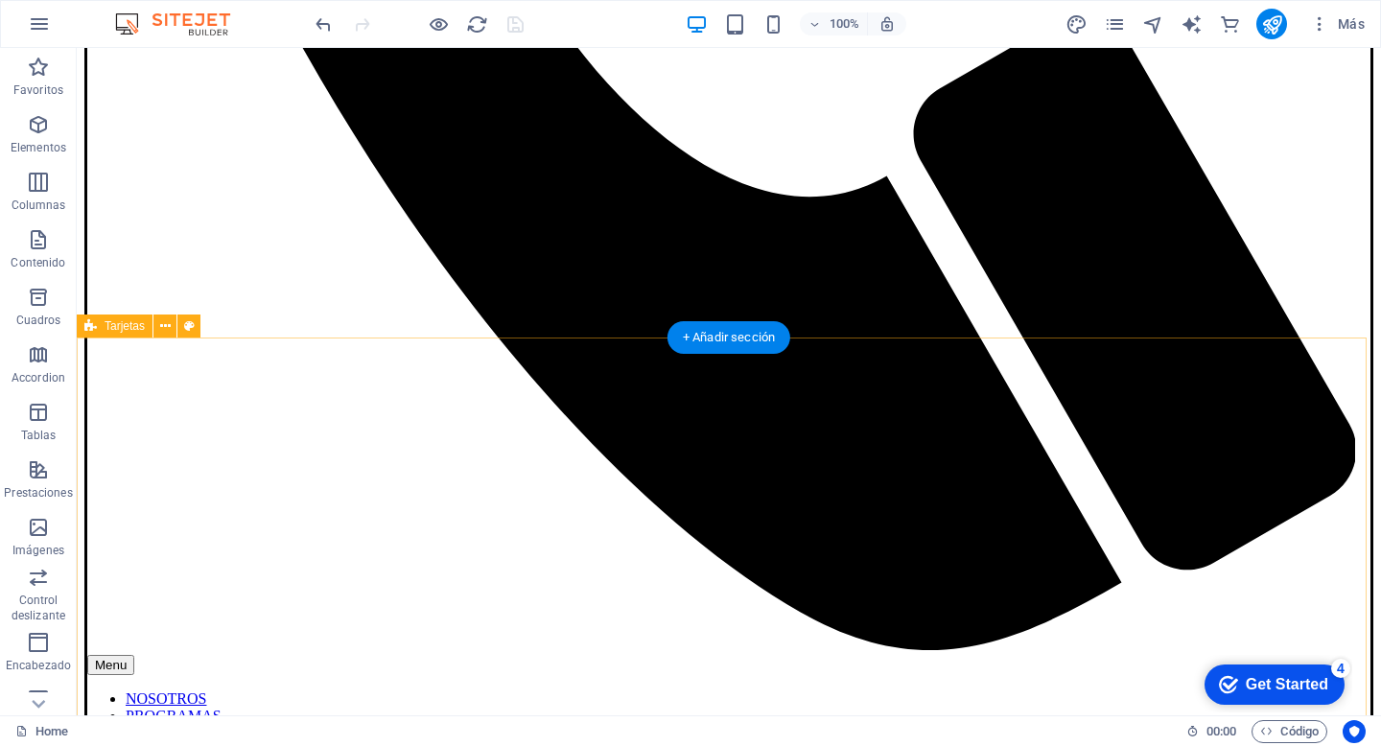
scroll to position [1383, 0]
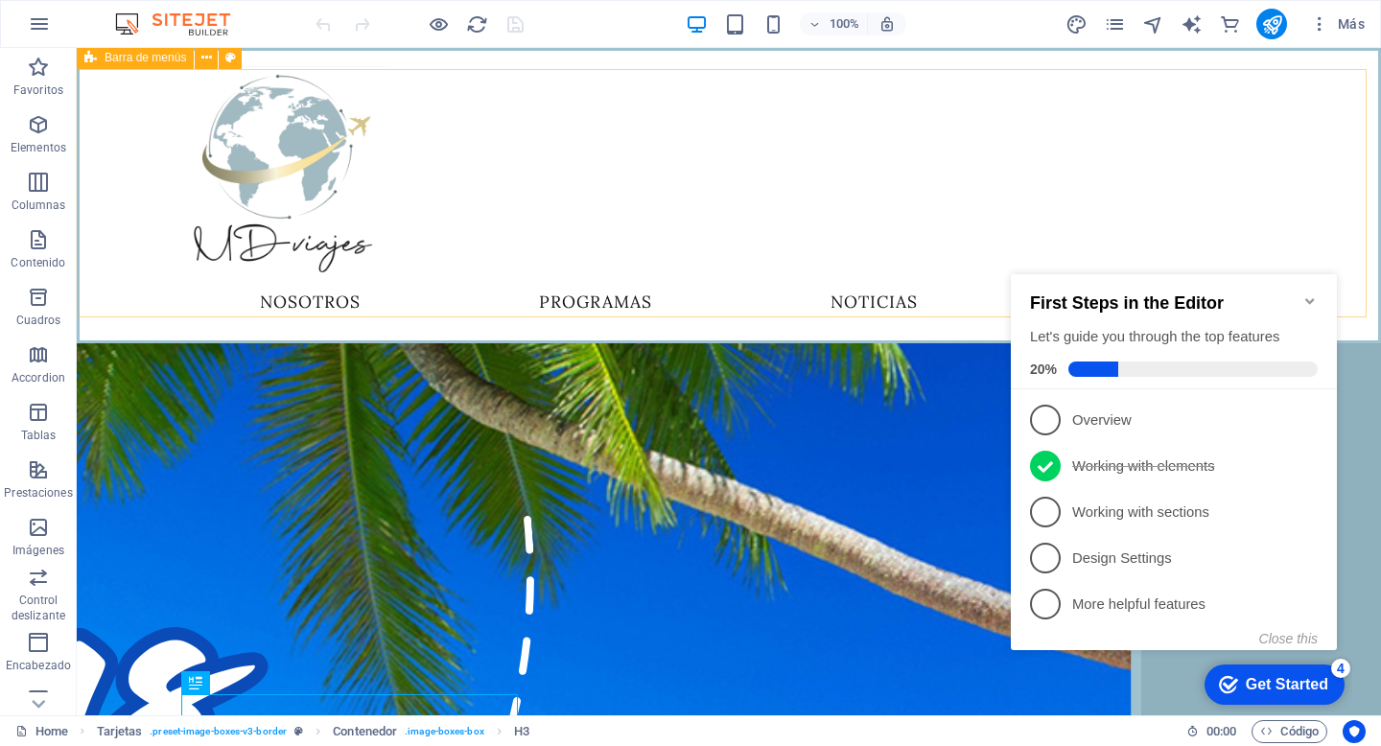
scroll to position [510, 0]
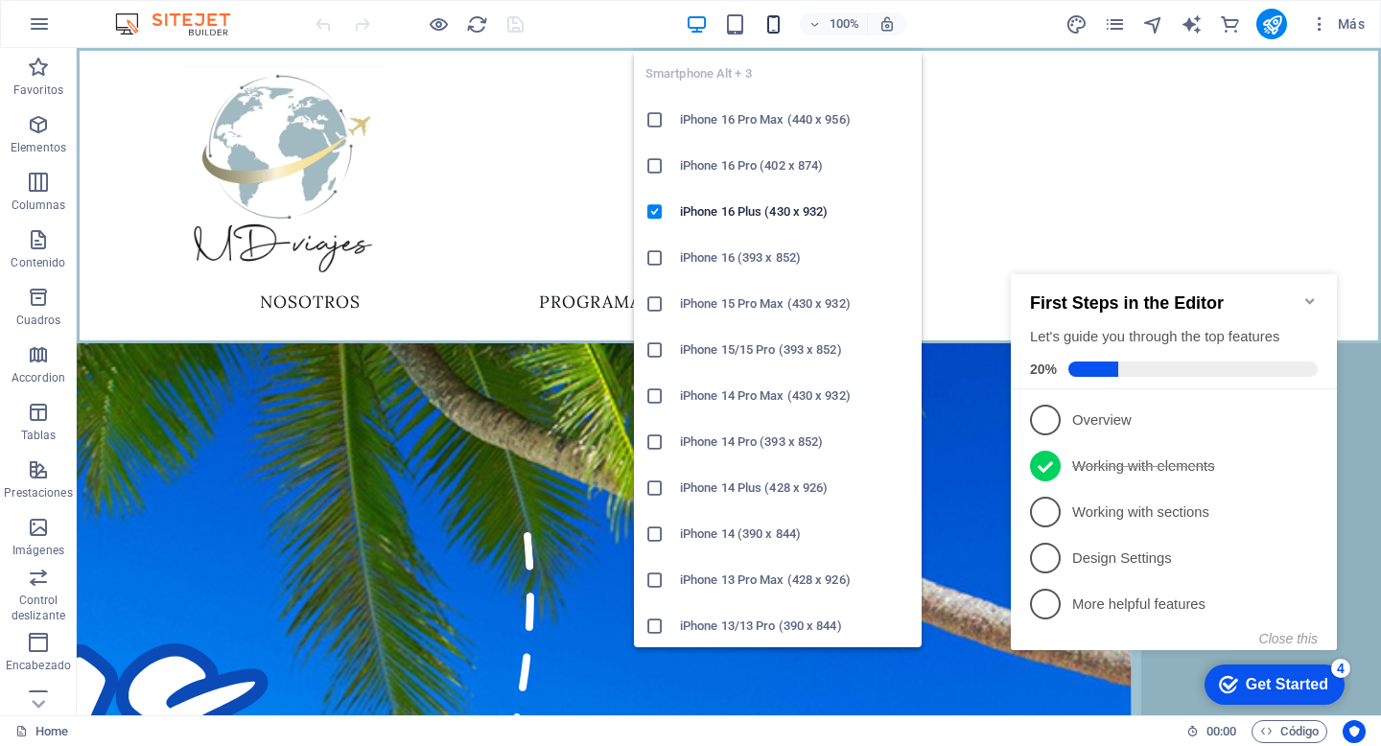
click at [772, 21] on icon "button" at bounding box center [773, 24] width 22 height 22
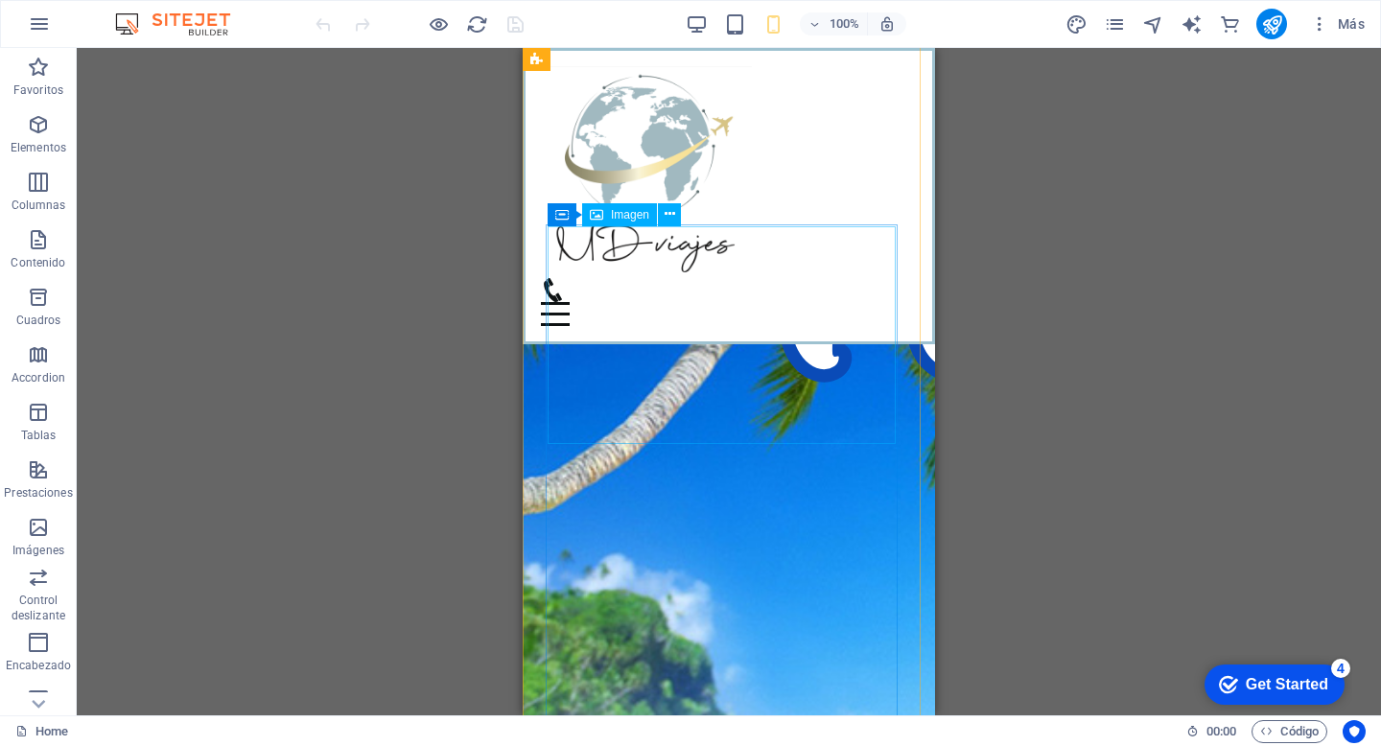
scroll to position [919, 0]
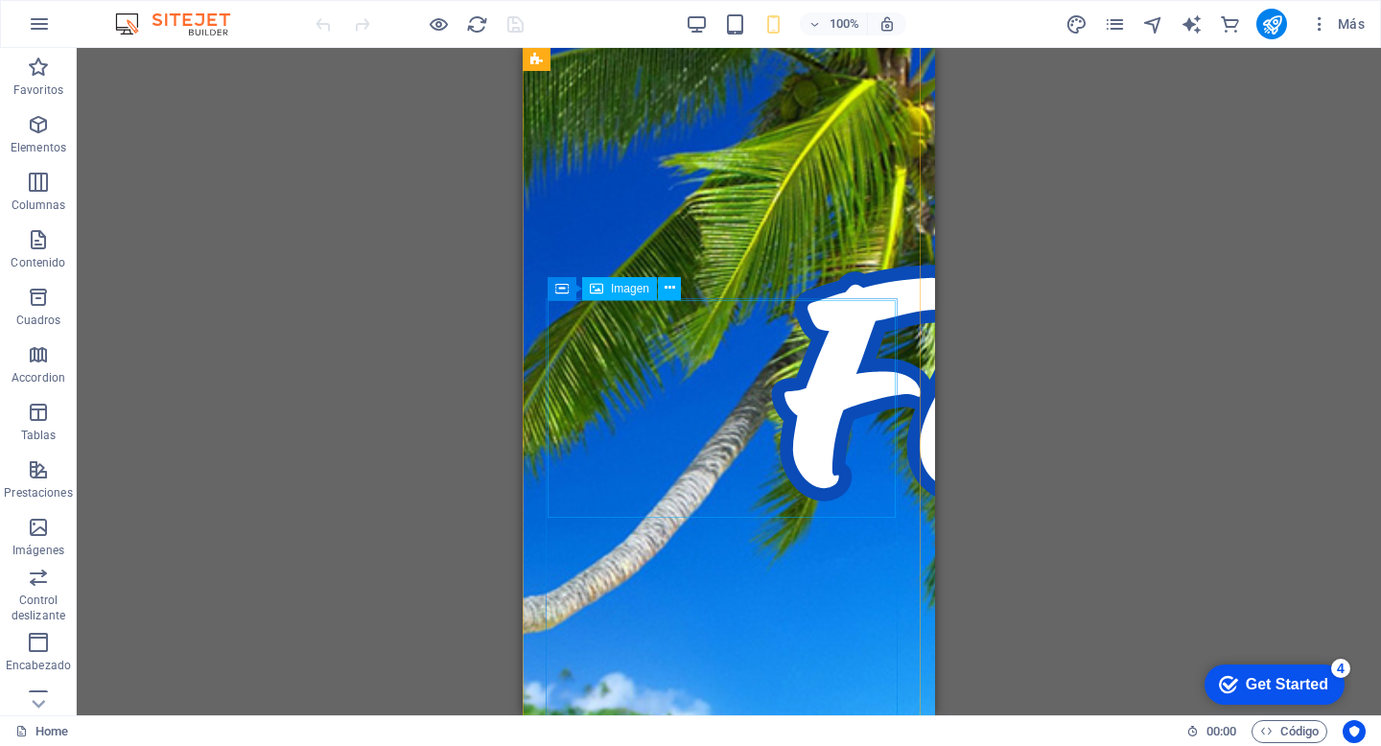
select select "%"
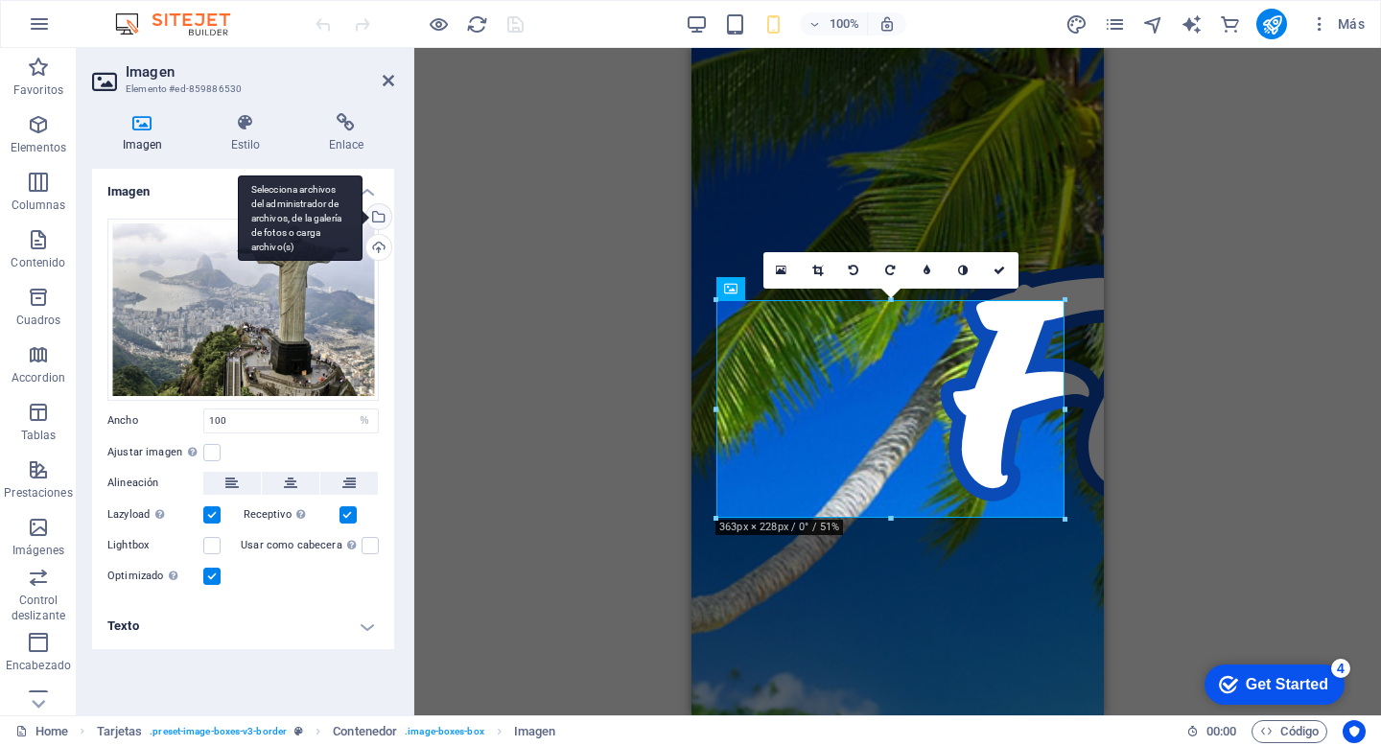
click at [379, 219] on div "Selecciona archivos del administrador de archivos, de la galería de fotos o car…" at bounding box center [376, 218] width 29 height 29
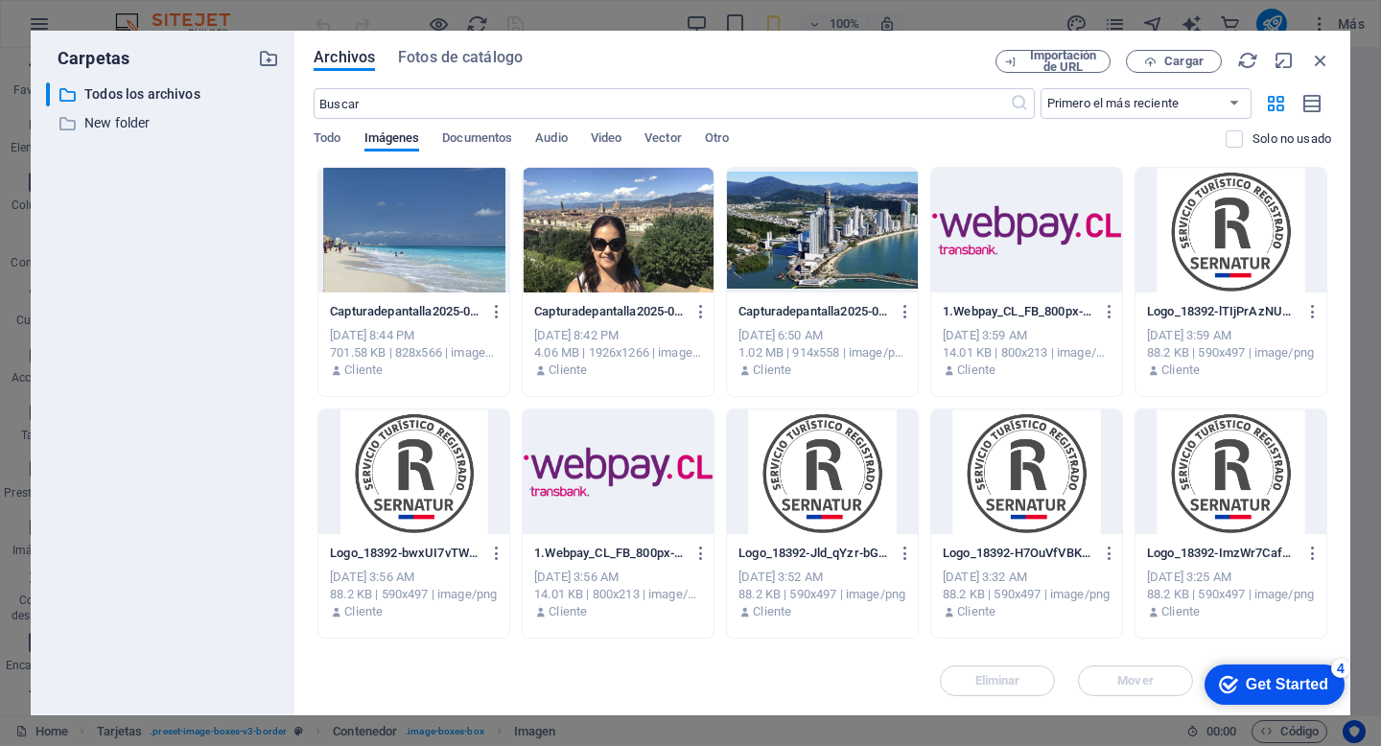
click at [391, 242] on div at bounding box center [413, 230] width 191 height 125
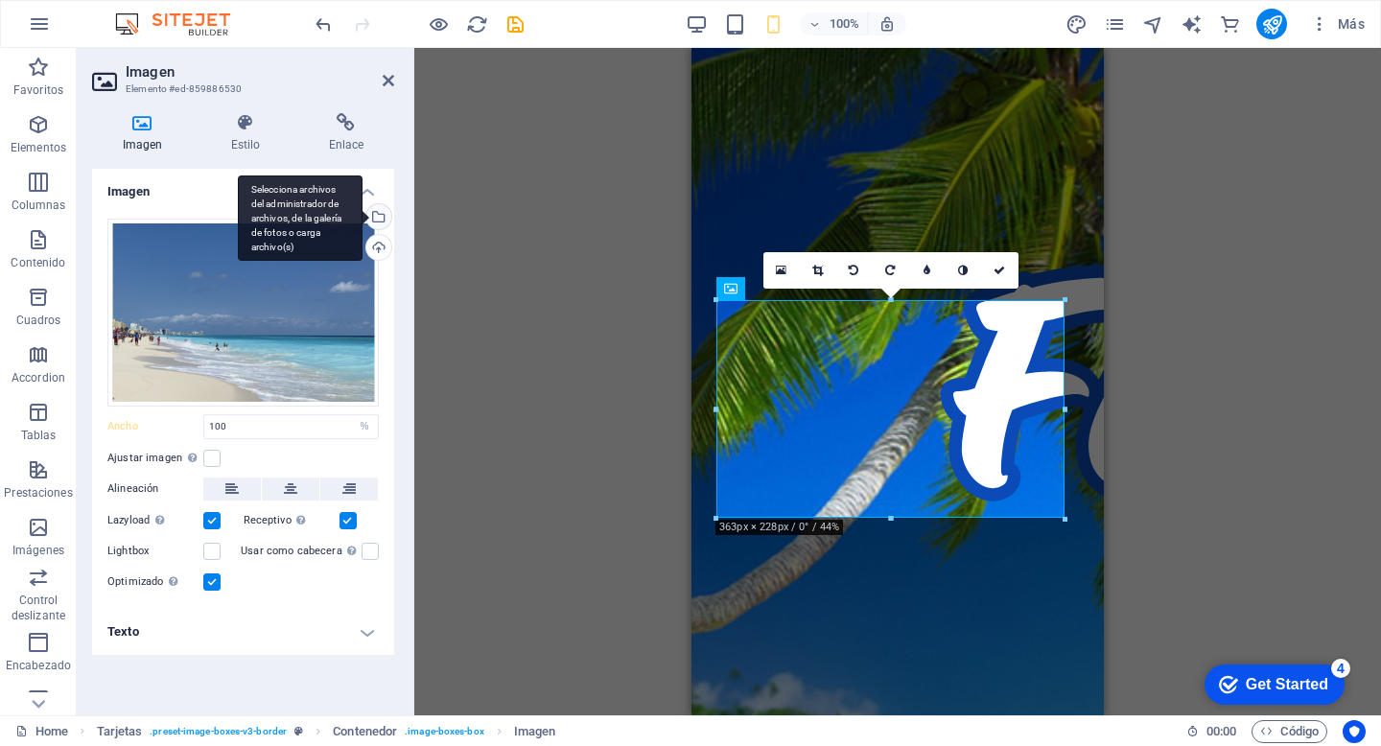
click at [379, 216] on div "Selecciona archivos del administrador de archivos, de la galería de fotos o car…" at bounding box center [376, 218] width 29 height 29
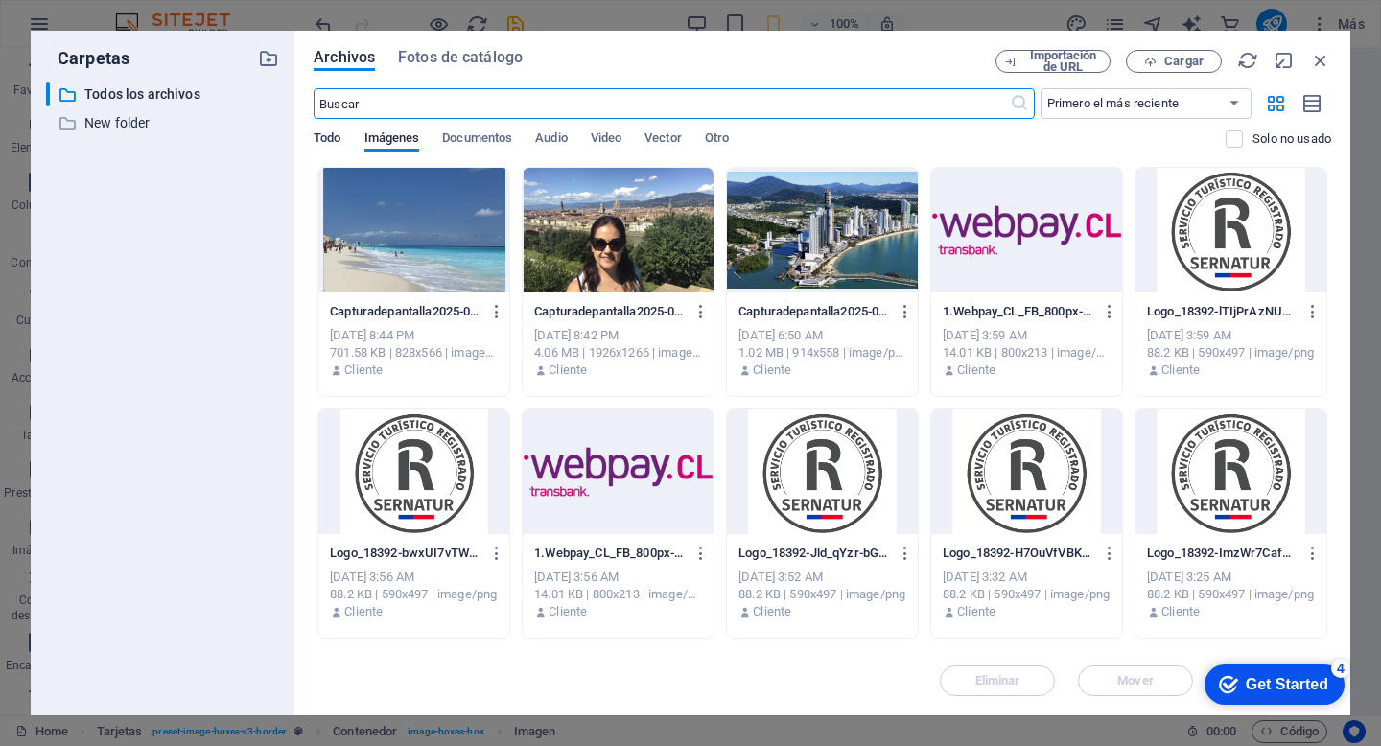
click at [335, 143] on span "Todo" at bounding box center [327, 140] width 27 height 27
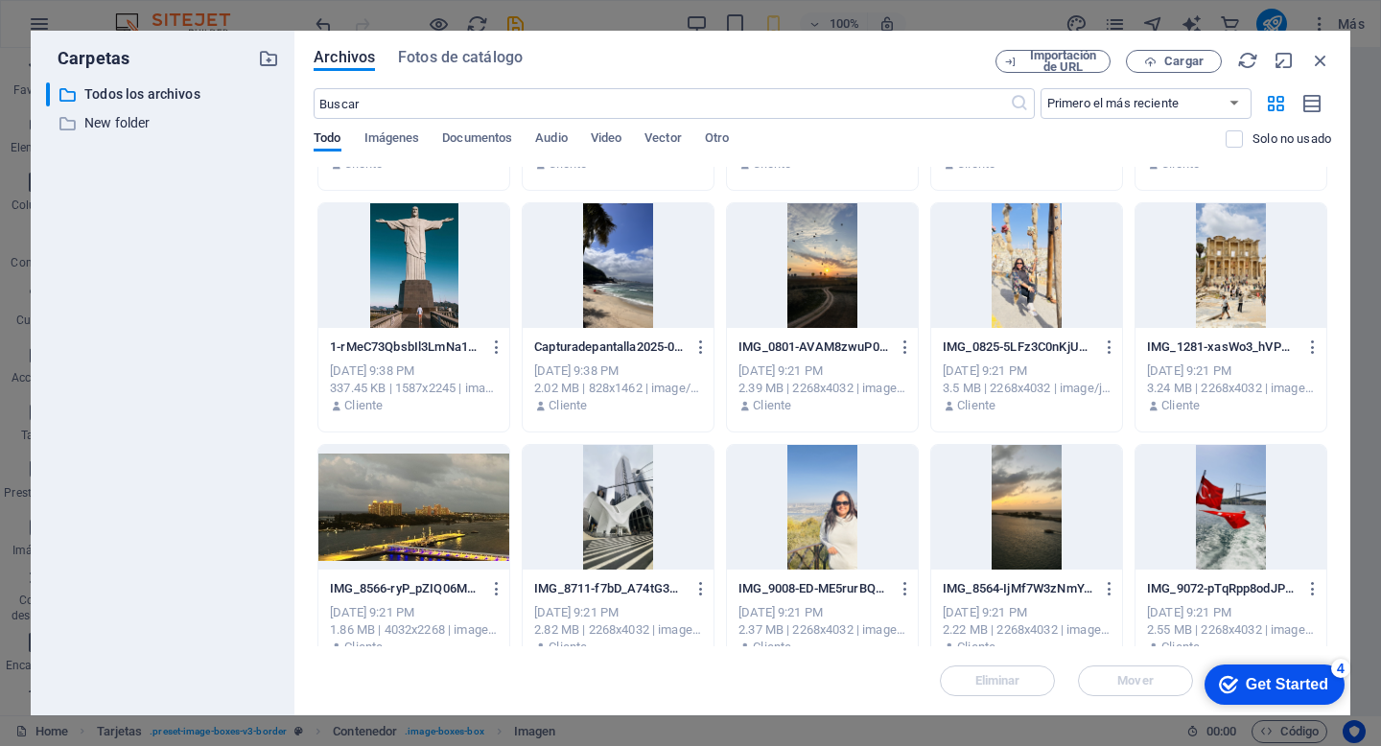
scroll to position [2623, 0]
click at [624, 300] on div at bounding box center [618, 264] width 191 height 125
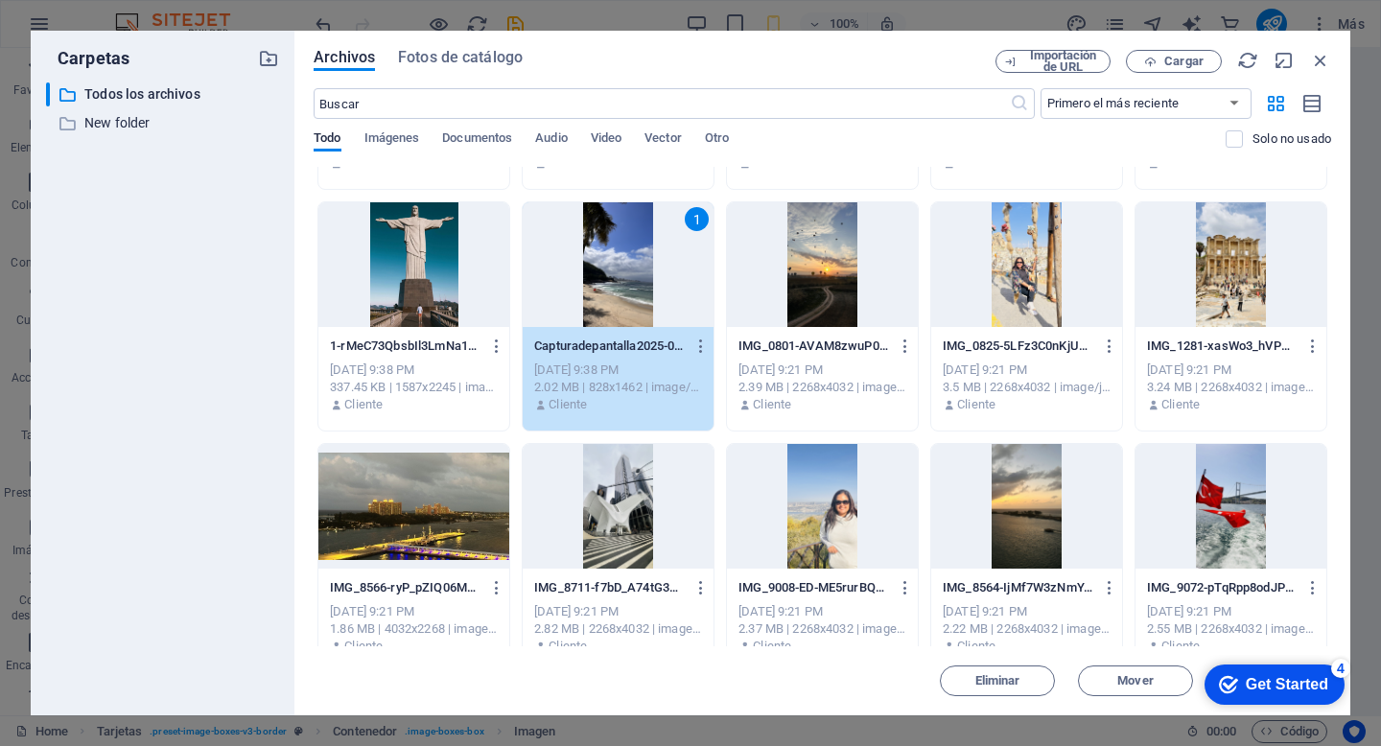
click at [624, 300] on div "1" at bounding box center [618, 264] width 191 height 125
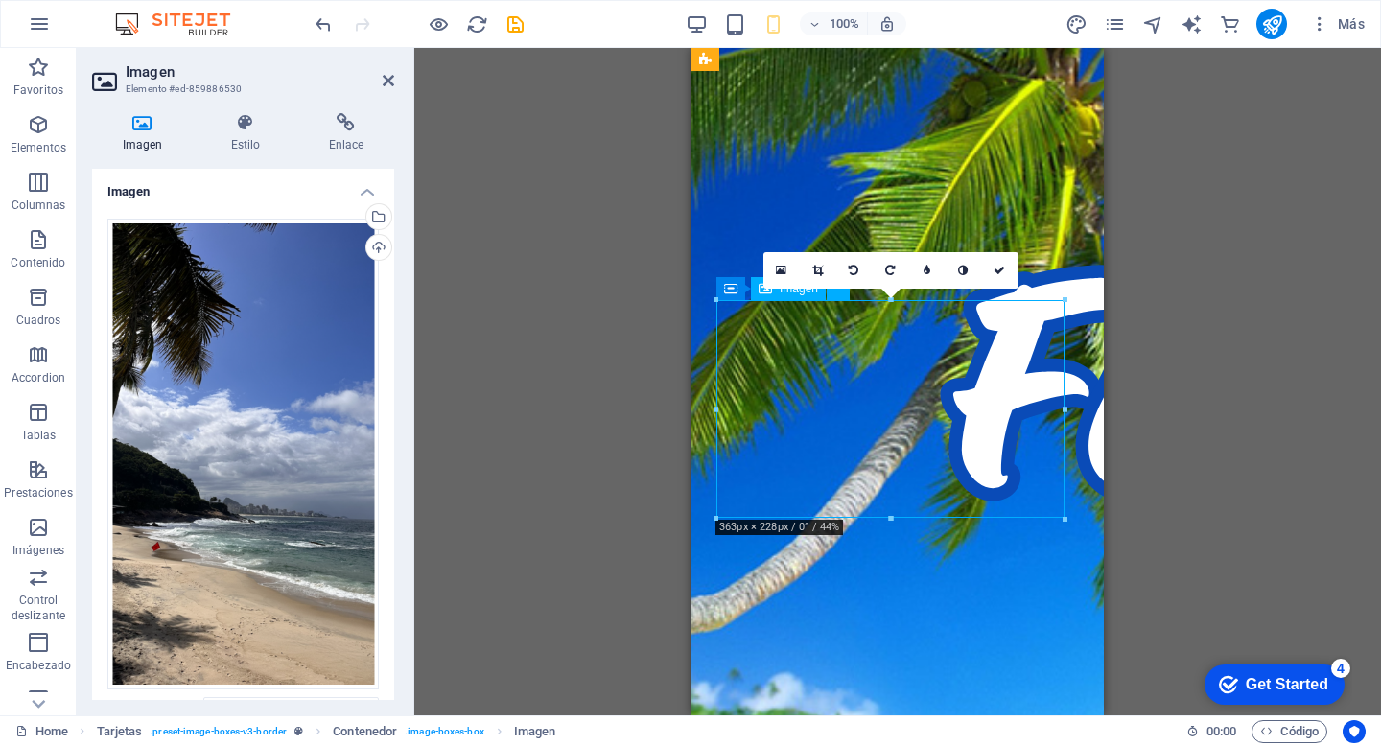
drag, startPoint x: 929, startPoint y: 453, endPoint x: 930, endPoint y: 392, distance: 61.4
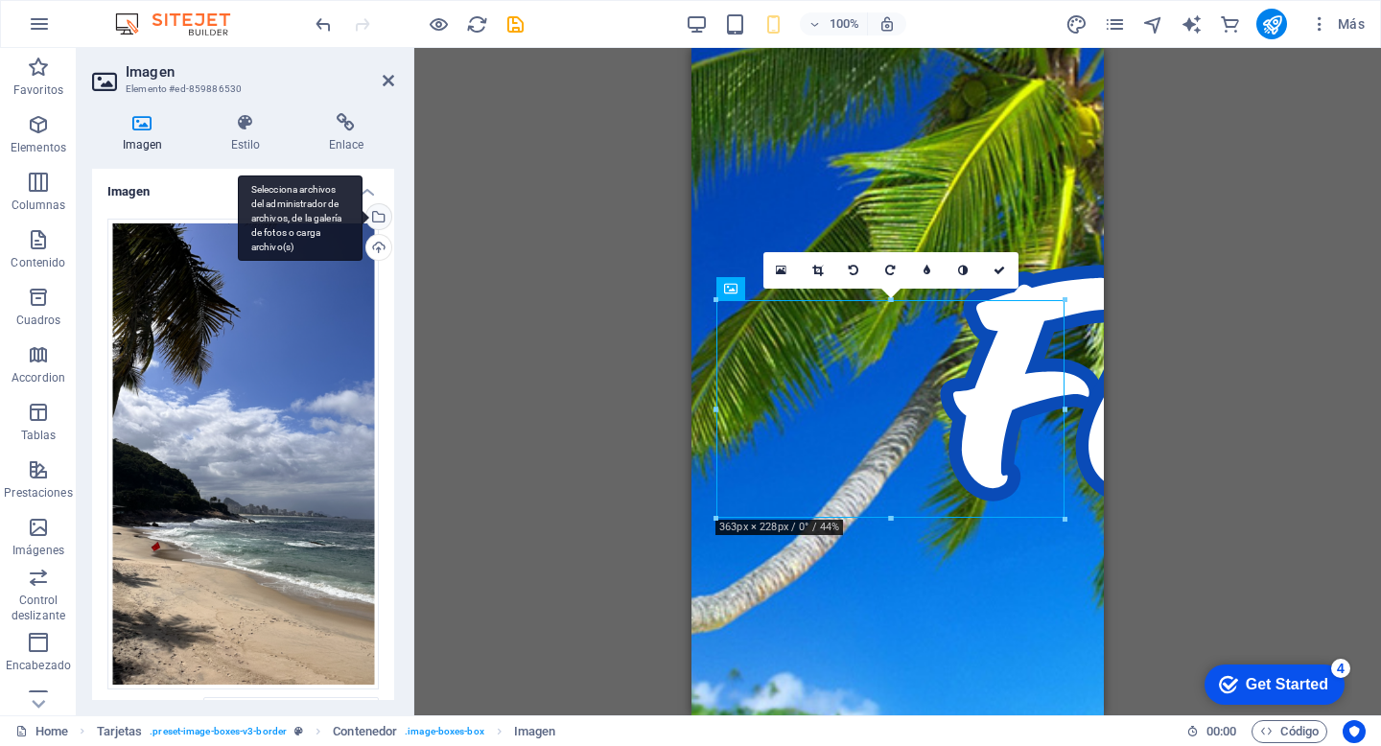
click at [376, 213] on div "Selecciona archivos del administrador de archivos, de la galería de fotos o car…" at bounding box center [376, 218] width 29 height 29
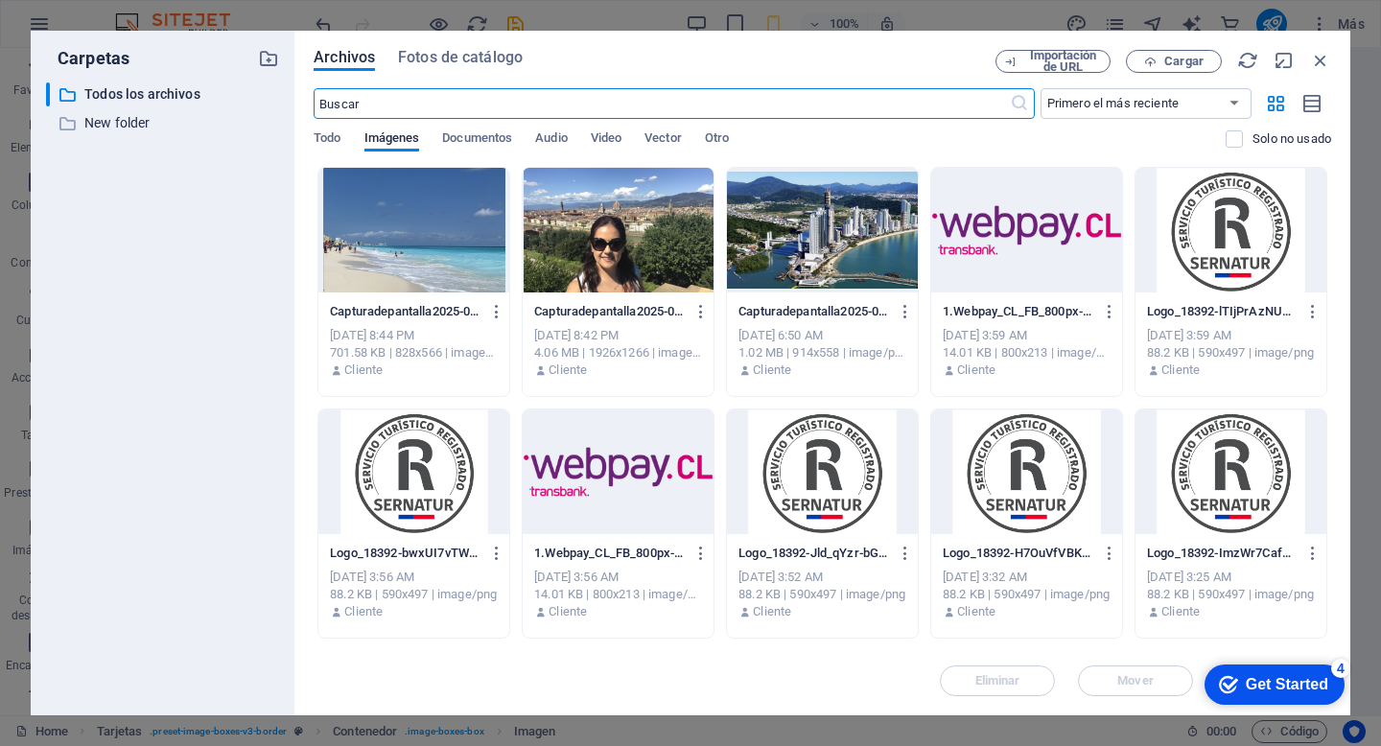
click at [440, 268] on div at bounding box center [413, 230] width 191 height 125
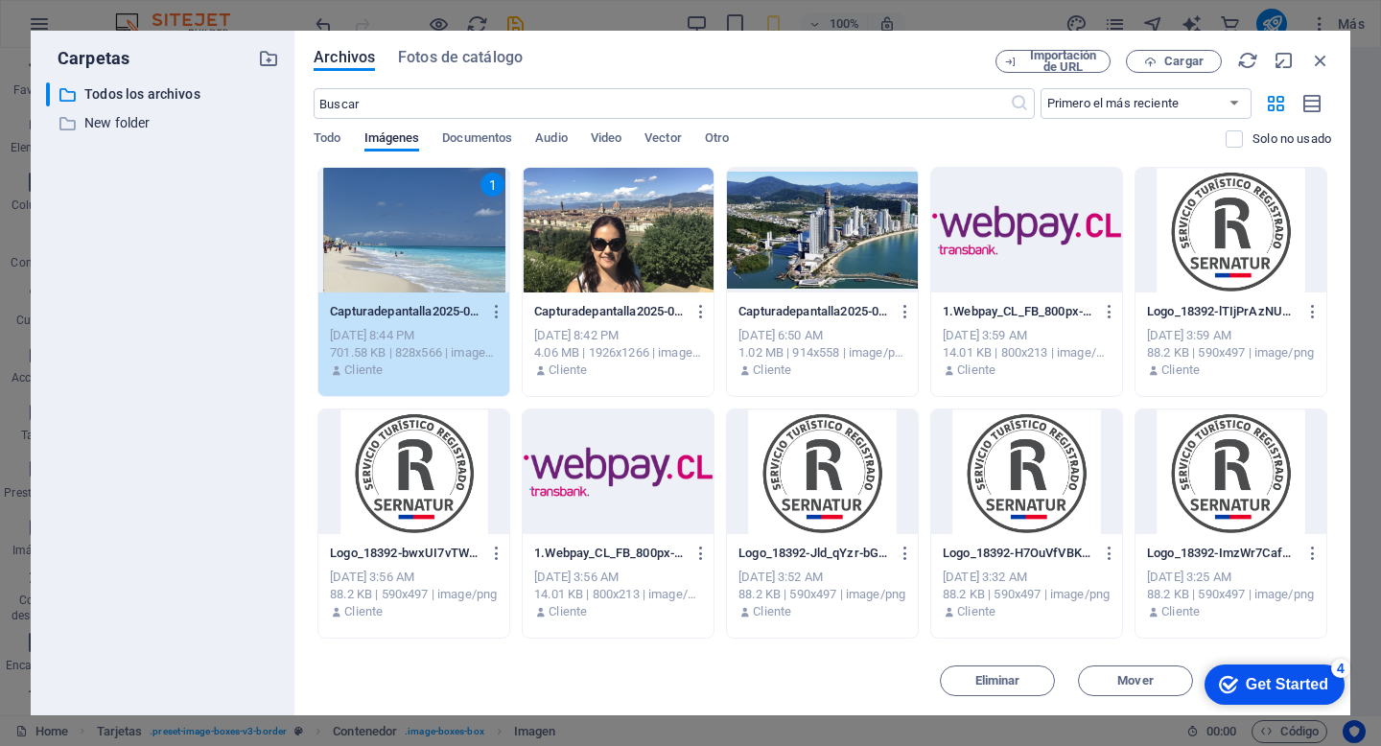
click at [440, 268] on div "1" at bounding box center [413, 230] width 191 height 125
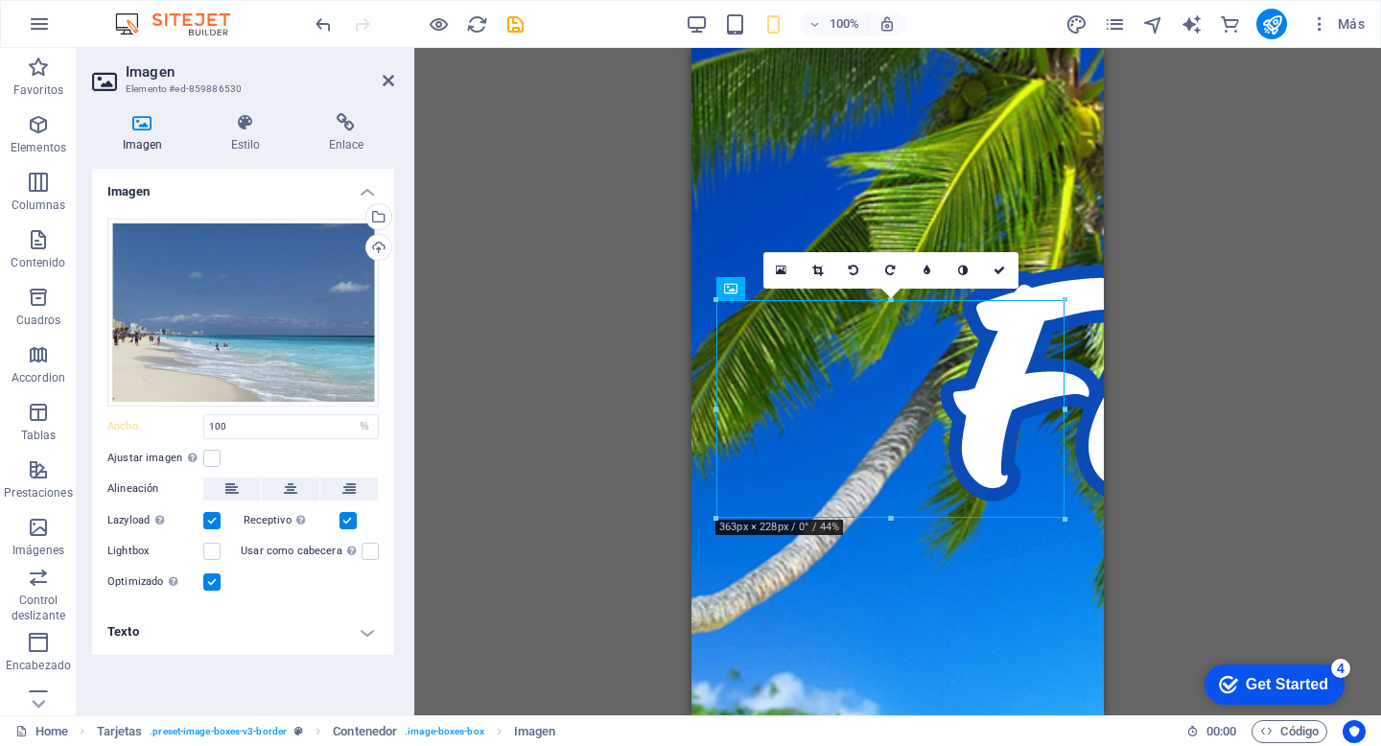
click at [1138, 462] on div "Arrastra aquí para reemplazar el contenido existente. Si quieres crear un eleme…" at bounding box center [897, 381] width 966 height 667
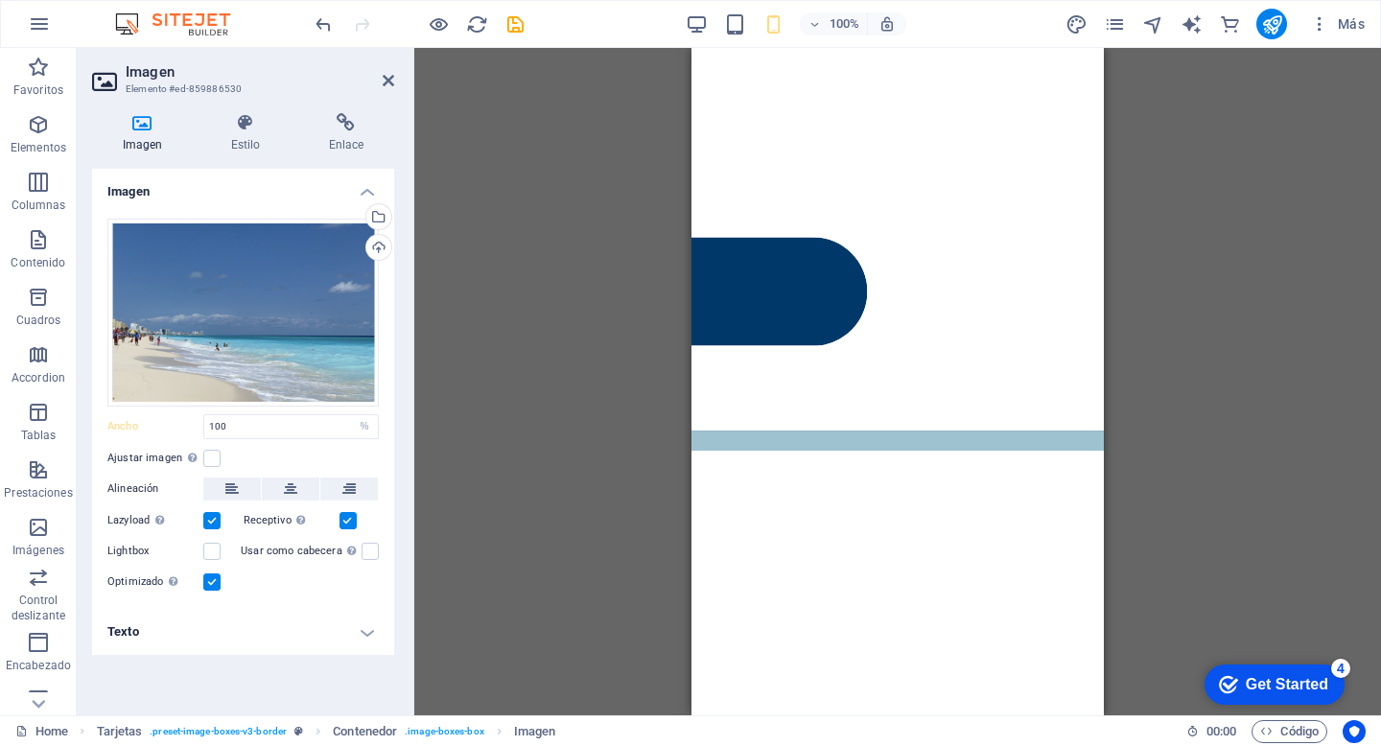
scroll to position [3857, 0]
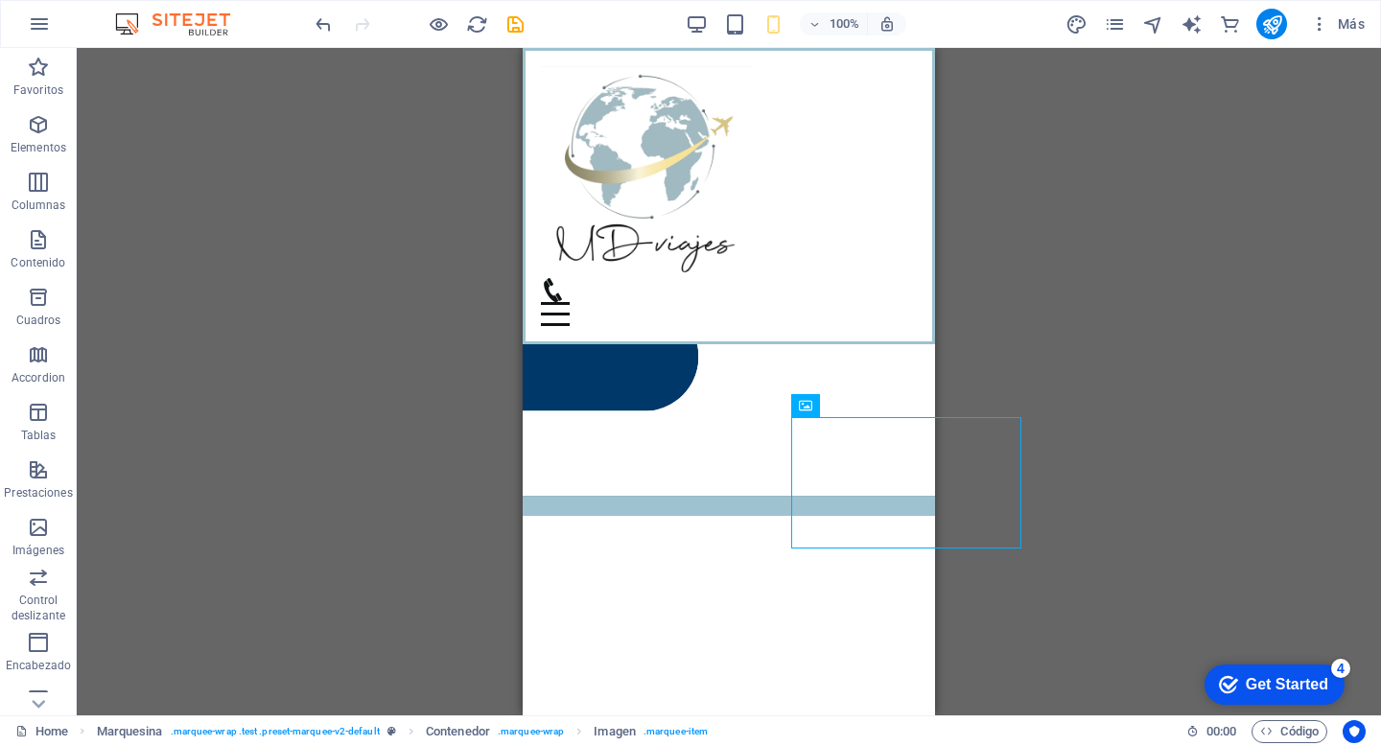
scroll to position [3630, 0]
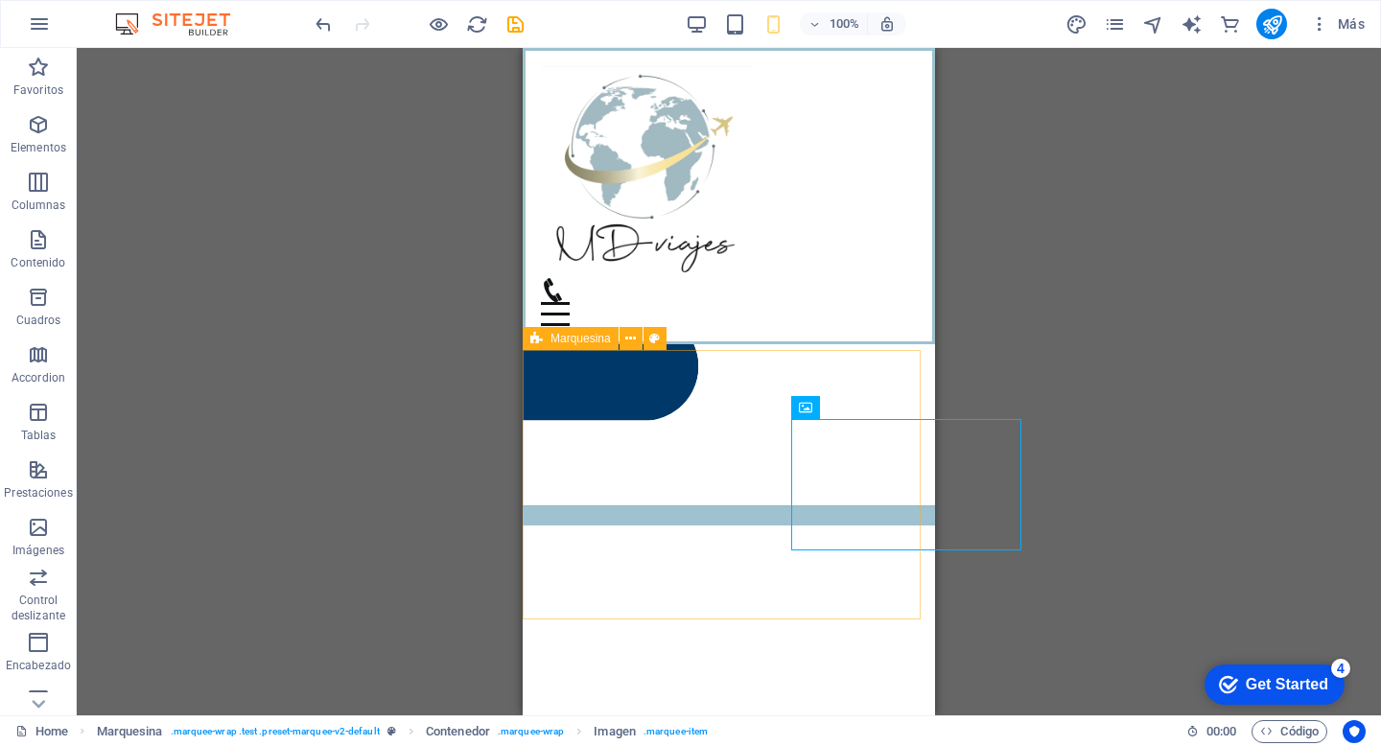
click at [591, 337] on span "Marquesina" at bounding box center [580, 339] width 60 height 12
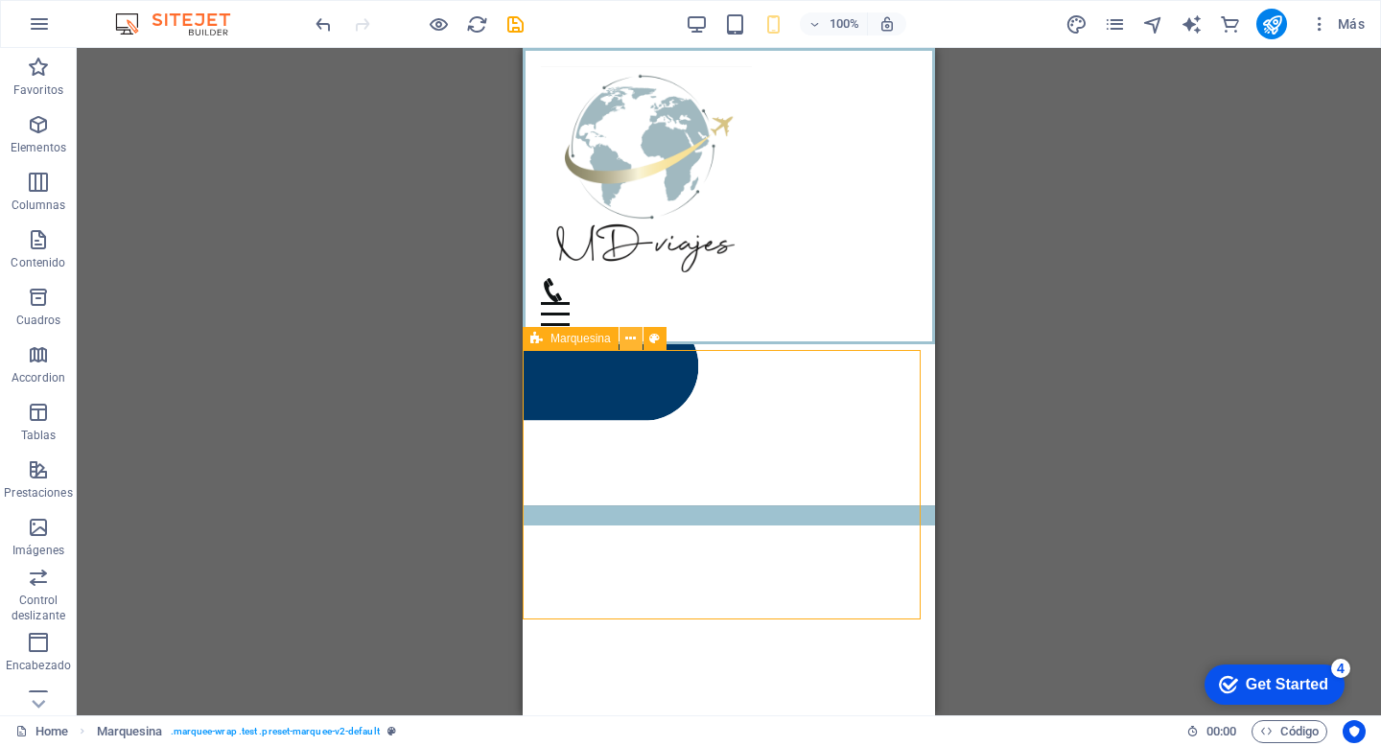
click at [631, 339] on icon at bounding box center [630, 339] width 11 height 20
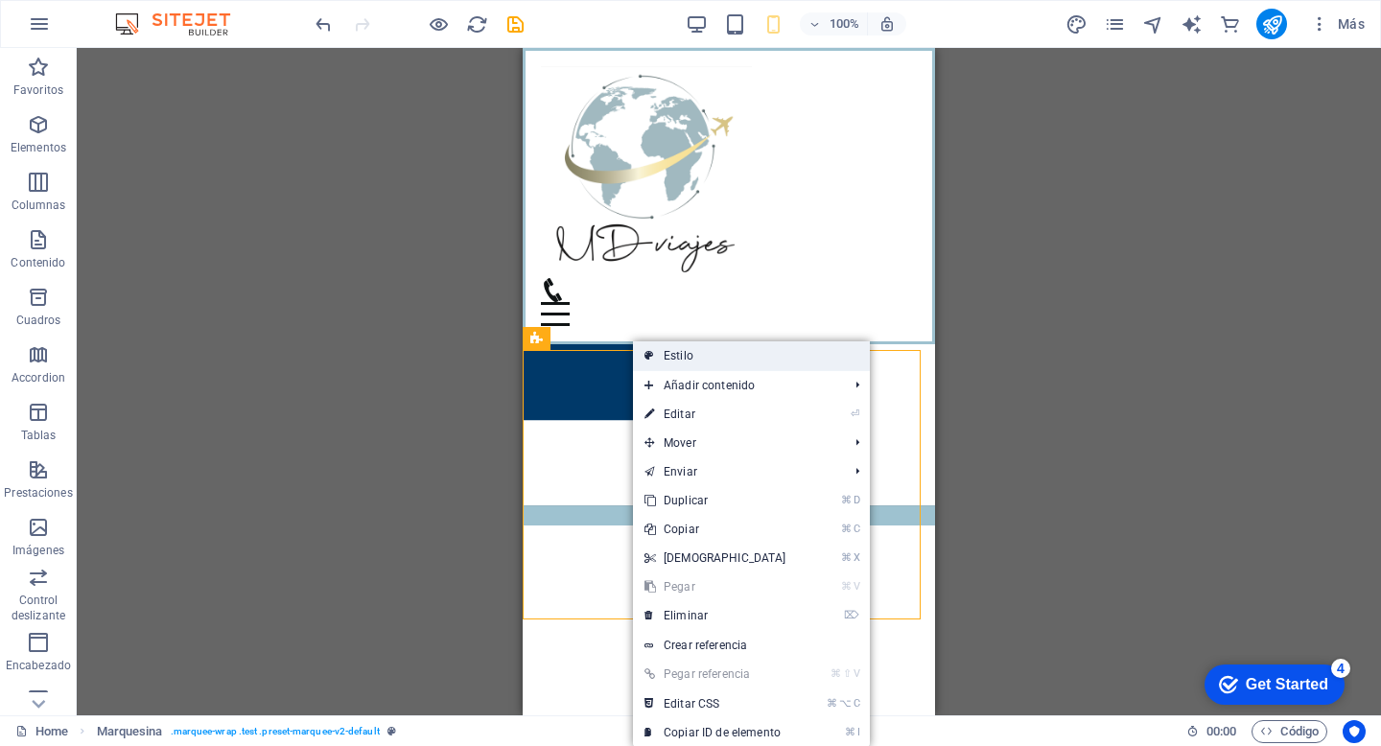
click at [662, 354] on link "Estilo" at bounding box center [751, 355] width 237 height 29
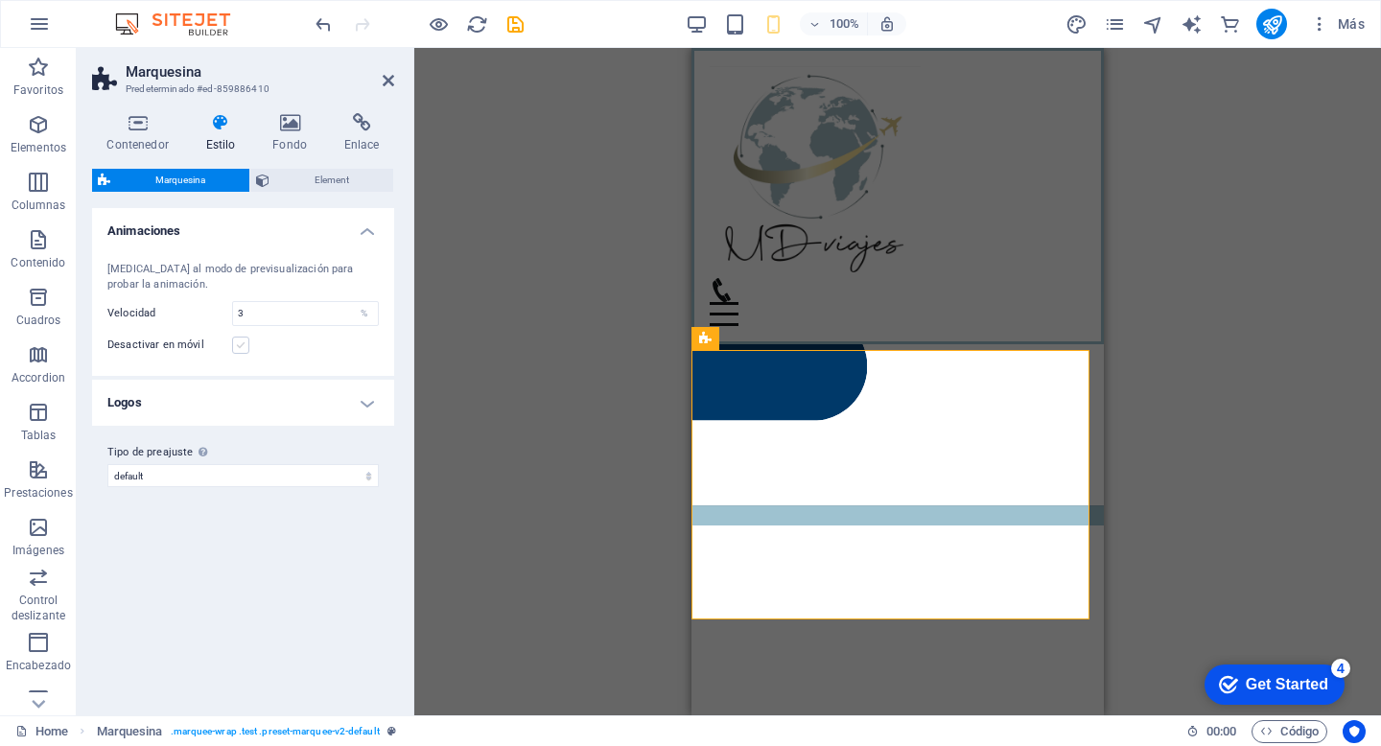
click at [244, 346] on label at bounding box center [240, 345] width 17 height 17
click at [0, 0] on input "Desactivar en móvil" at bounding box center [0, 0] width 0 height 0
click at [244, 346] on label at bounding box center [240, 345] width 17 height 17
click at [0, 0] on input "Desactivar en móvil" at bounding box center [0, 0] width 0 height 0
click at [192, 397] on div "La configuración y variante seleccionada arriba afecta a todos los elementos qu…" at bounding box center [259, 404] width 153 height 72
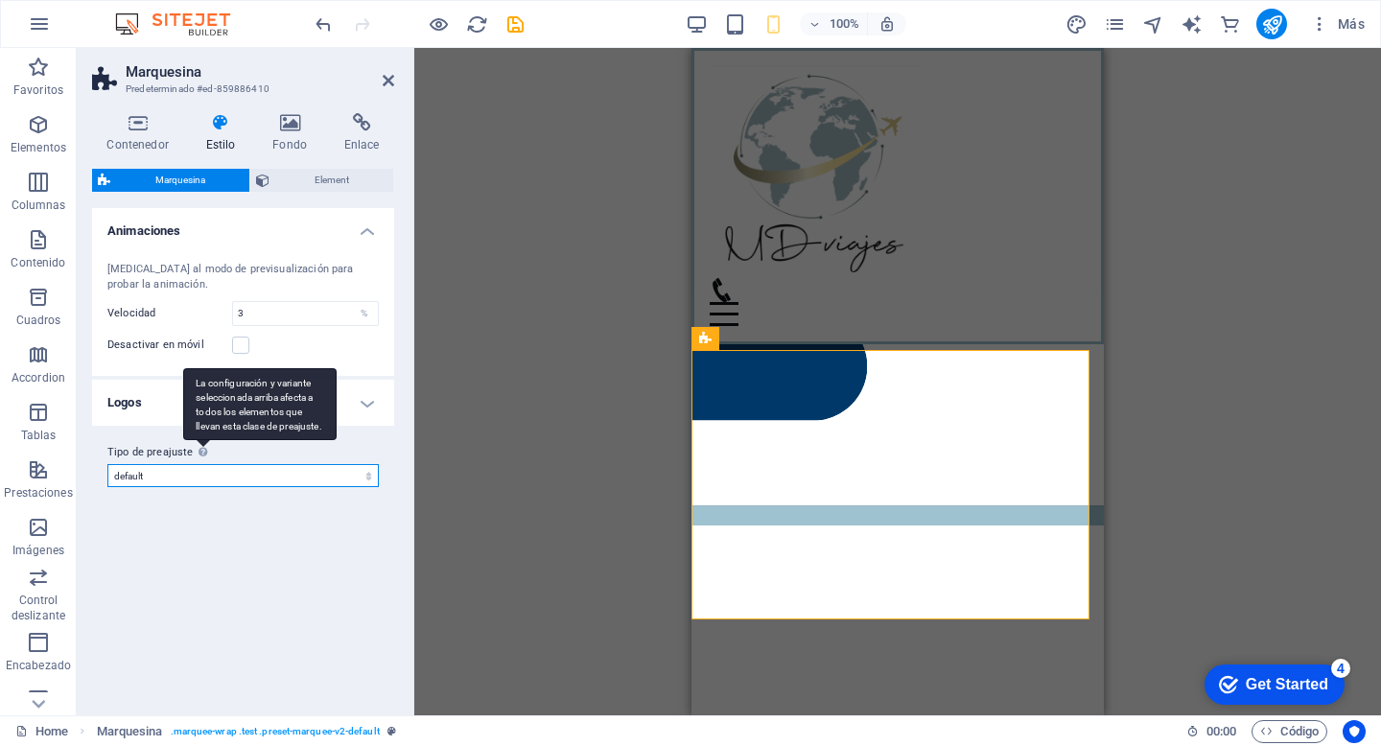
click at [192, 464] on select "default Añadir tipo de preajuste" at bounding box center [242, 475] width 271 height 23
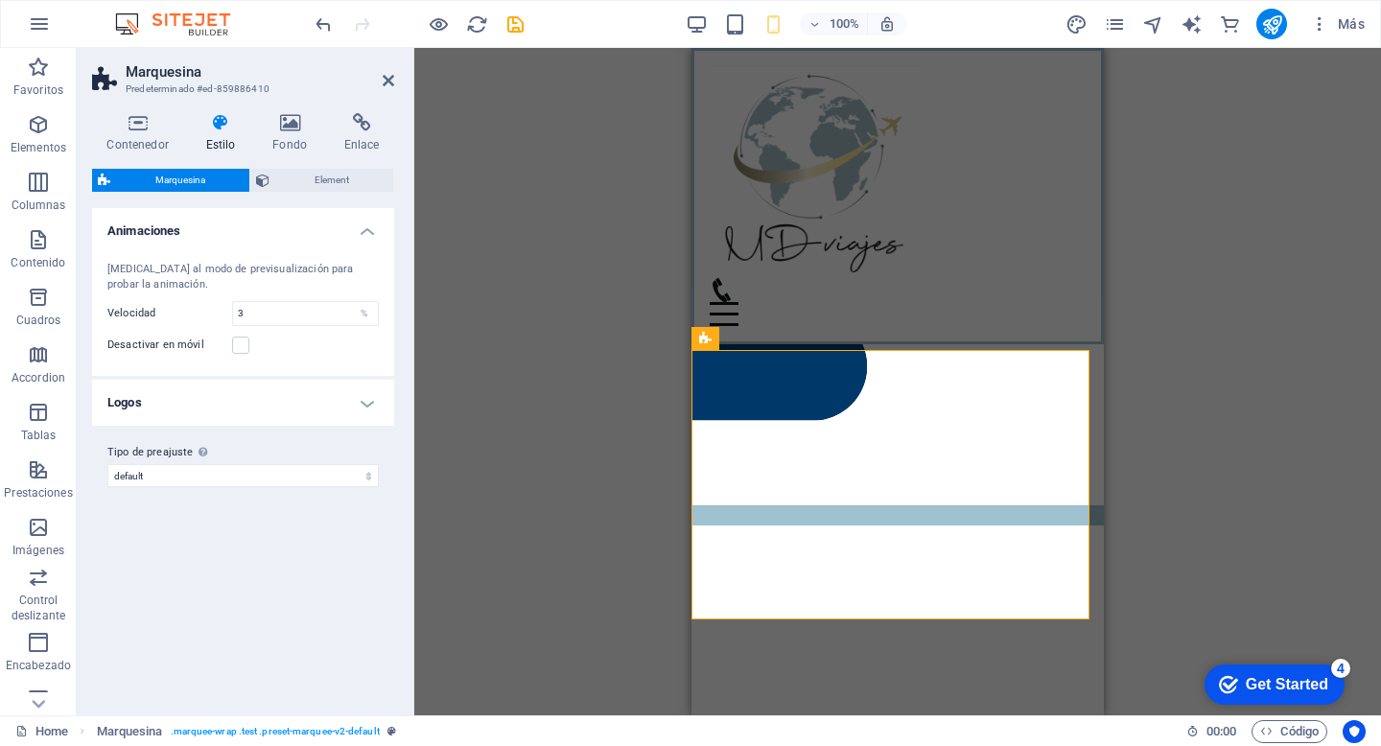
click at [132, 402] on h4 "Logos" at bounding box center [243, 403] width 302 height 46
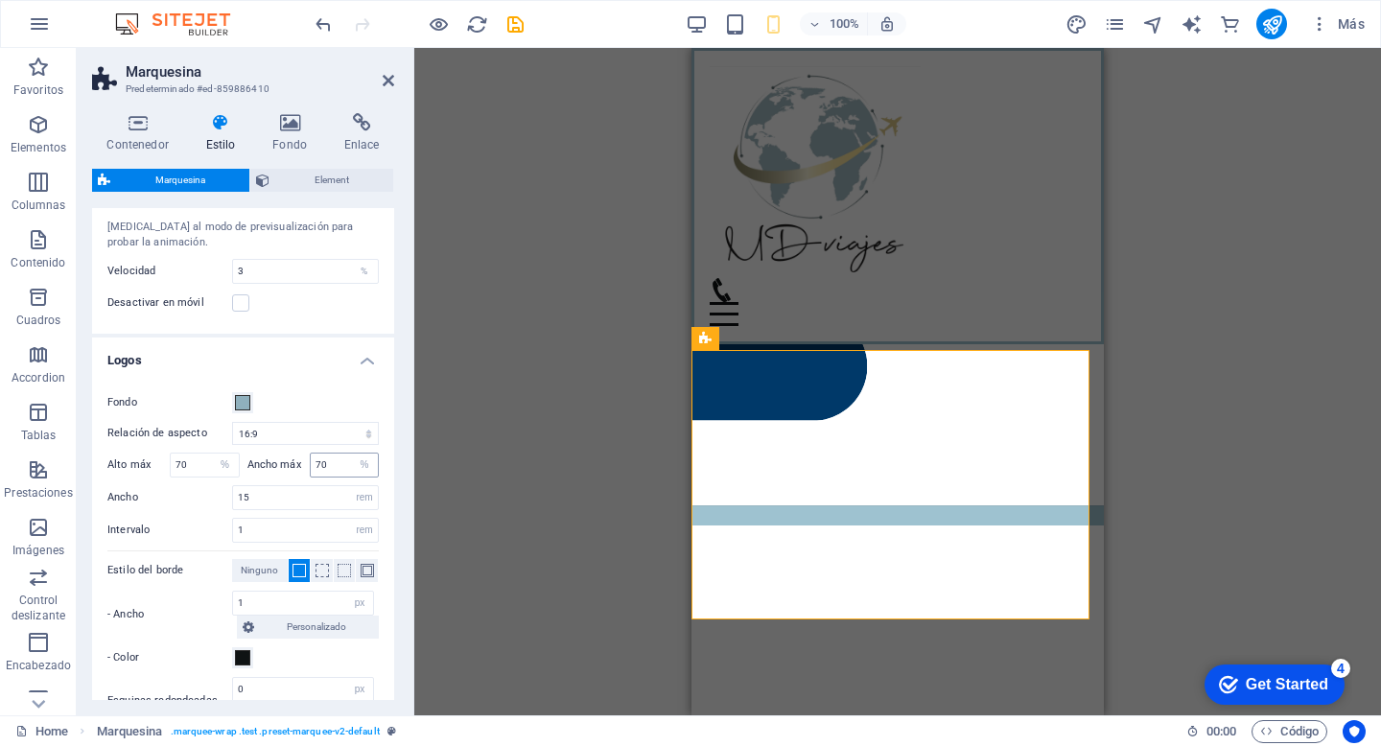
scroll to position [38, 0]
click at [280, 494] on input "15" at bounding box center [305, 501] width 145 height 23
type input "10"
click at [285, 370] on h4 "Logos" at bounding box center [243, 358] width 302 height 35
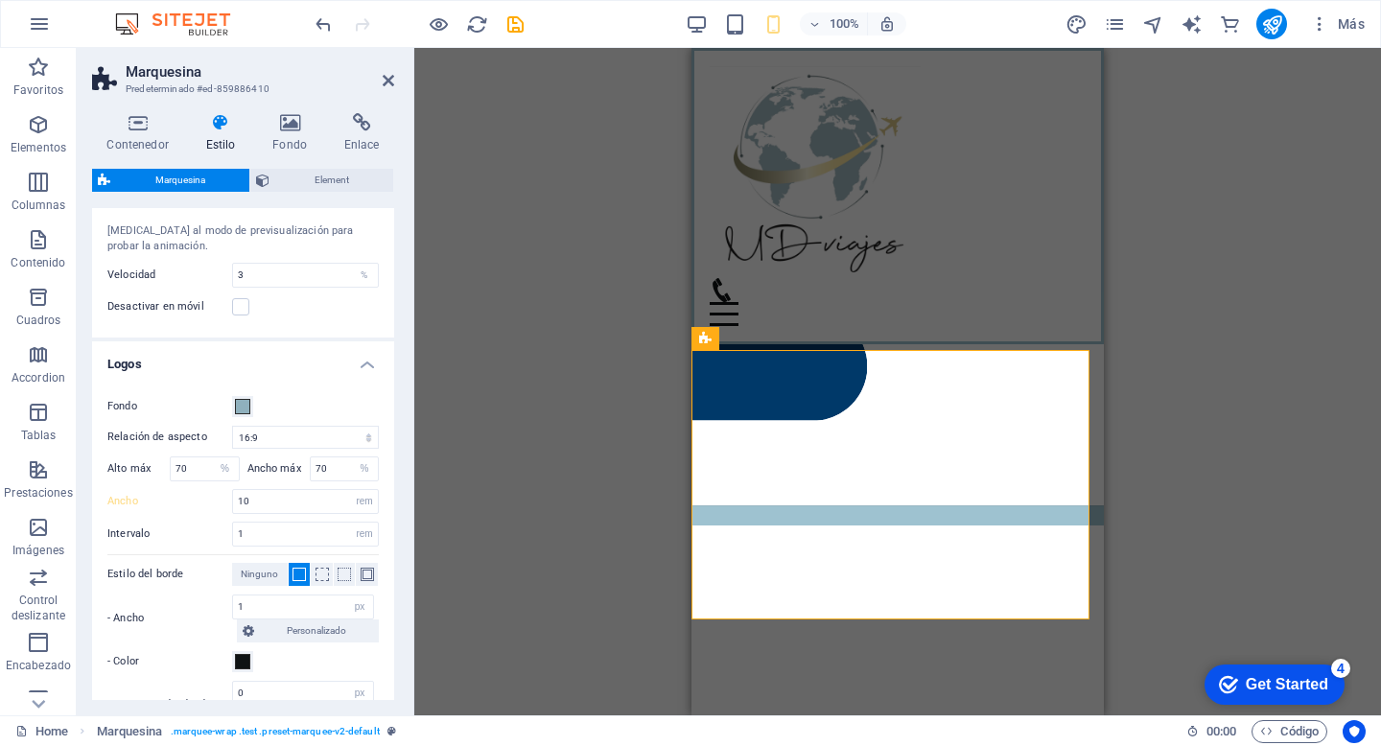
scroll to position [0, 0]
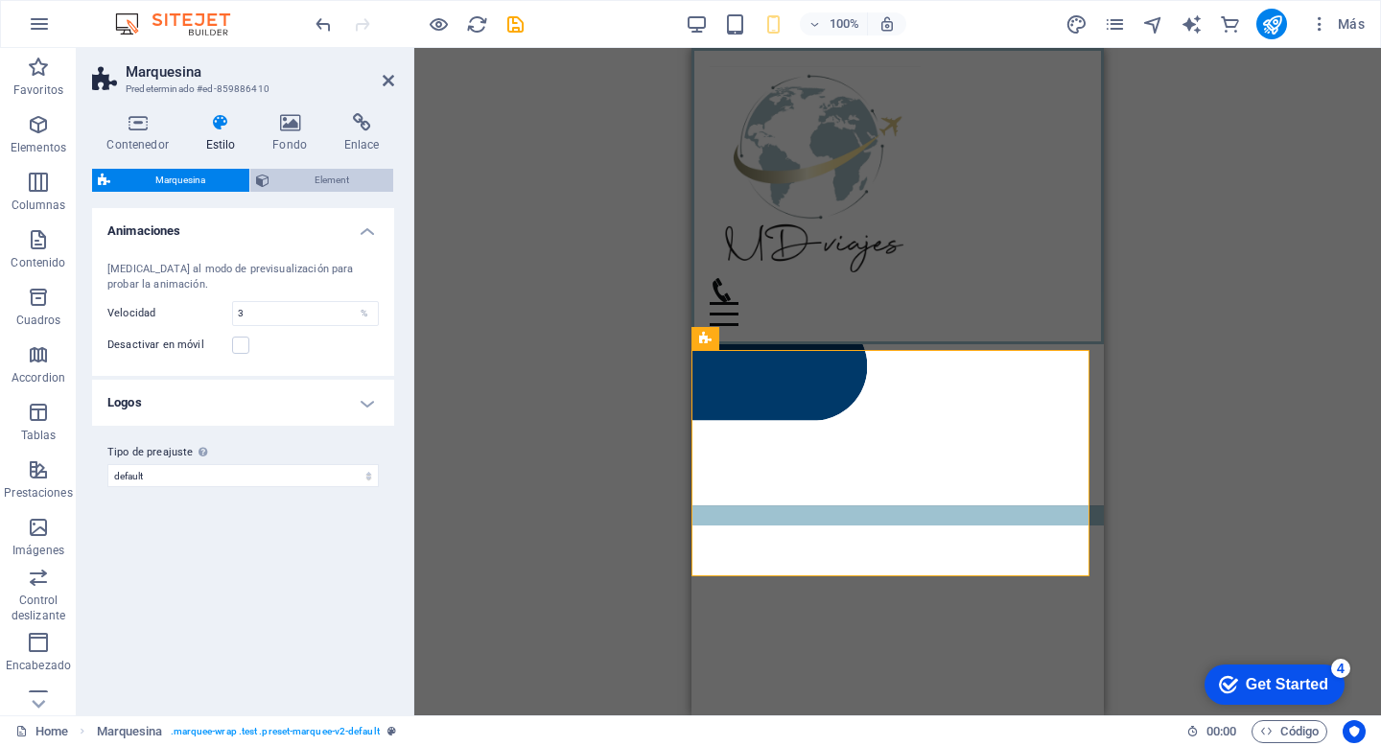
click at [304, 181] on span "Element" at bounding box center [331, 180] width 112 height 23
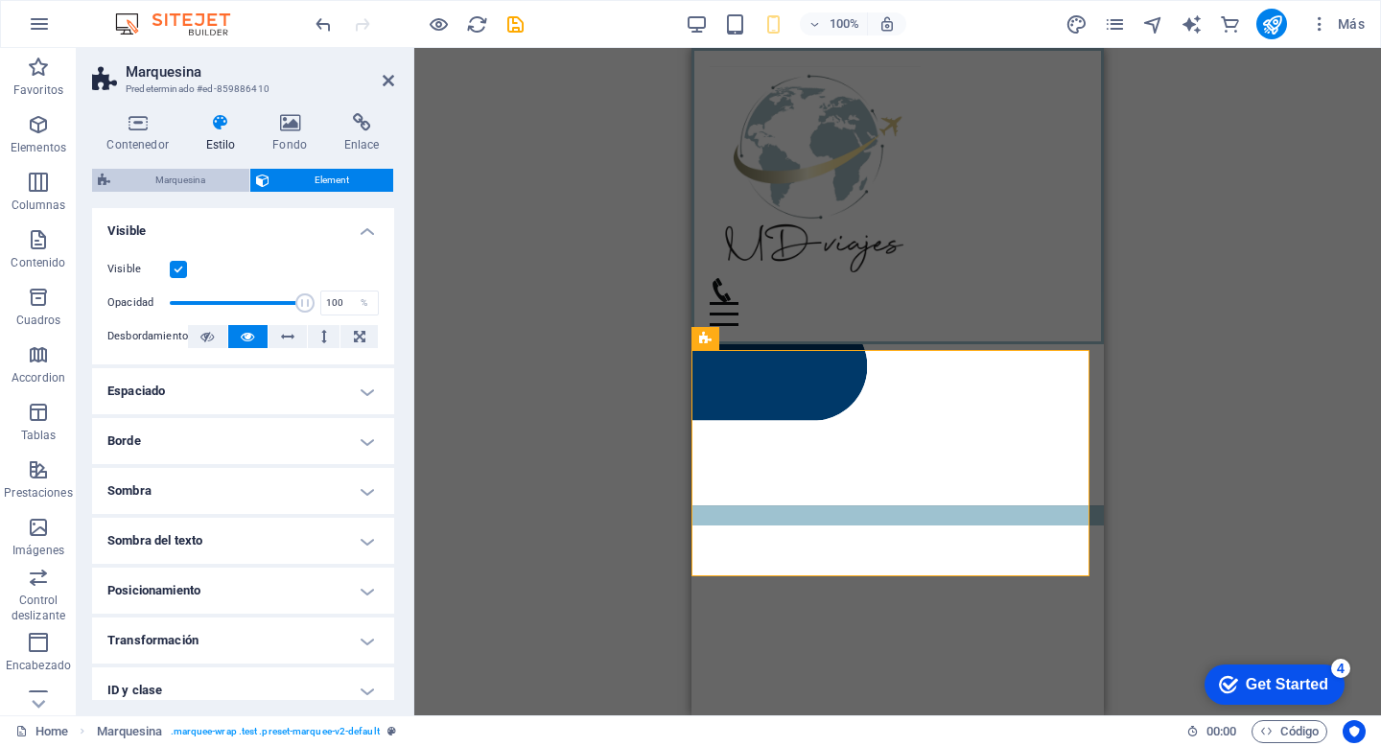
click at [201, 177] on span "Marquesina" at bounding box center [180, 180] width 128 height 23
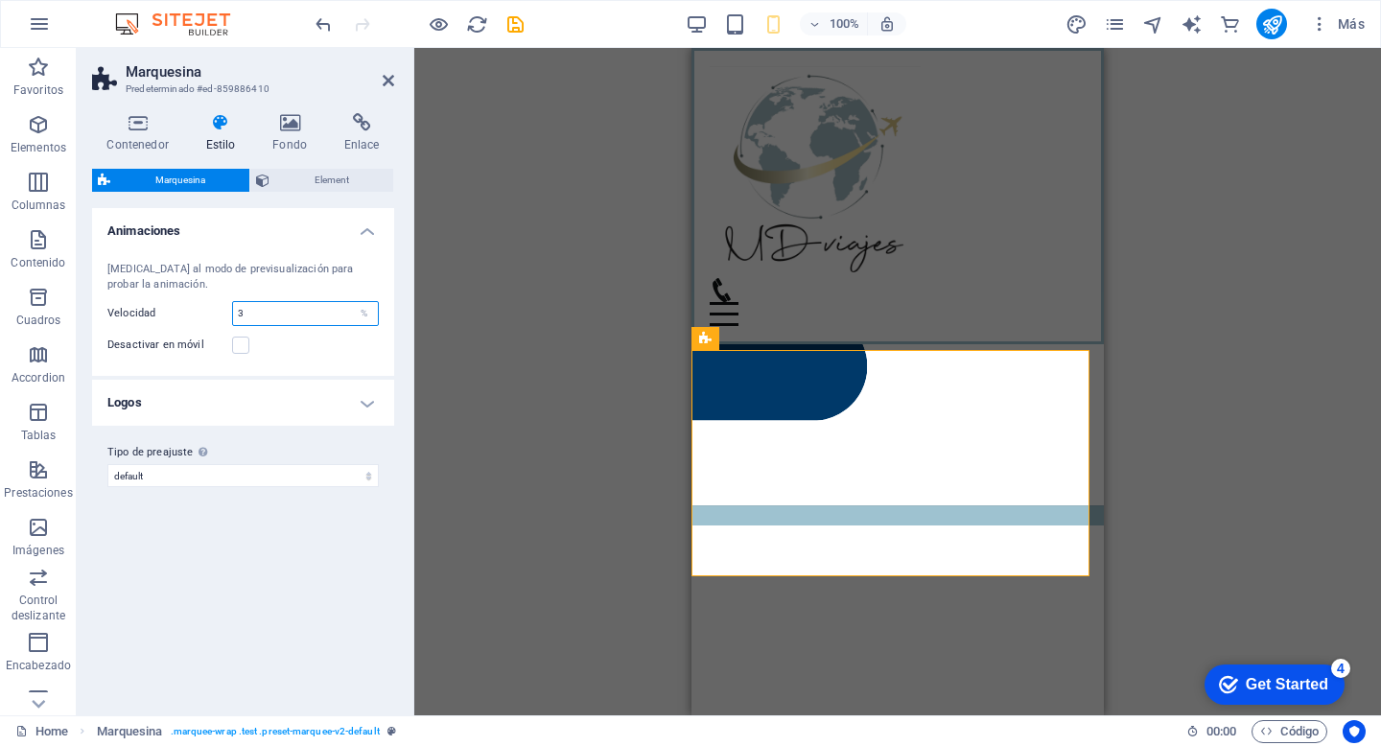
click at [310, 317] on input "3" at bounding box center [305, 313] width 145 height 23
click at [339, 347] on div "Desactivar en móvil" at bounding box center [242, 345] width 271 height 23
click at [260, 308] on input "1" at bounding box center [305, 313] width 145 height 23
type input "5"
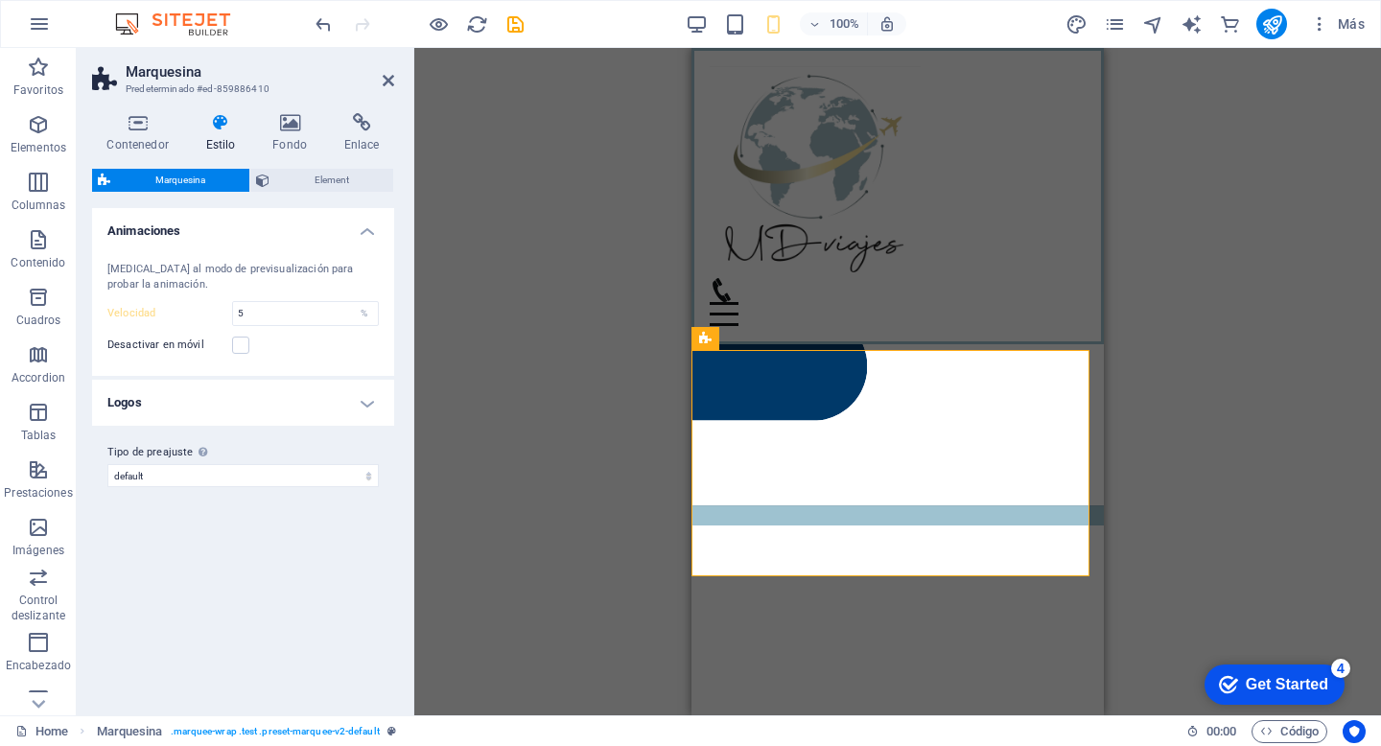
click at [276, 359] on div "Cambia al modo de previsualización para probar la animación. Velocidad 5 % Desa…" at bounding box center [243, 309] width 310 height 133
click at [241, 346] on label at bounding box center [240, 345] width 17 height 17
click at [0, 0] on input "Desactivar en móvil" at bounding box center [0, 0] width 0 height 0
click at [241, 346] on label at bounding box center [240, 345] width 17 height 17
click at [0, 0] on input "Desactivar en móvil" at bounding box center [0, 0] width 0 height 0
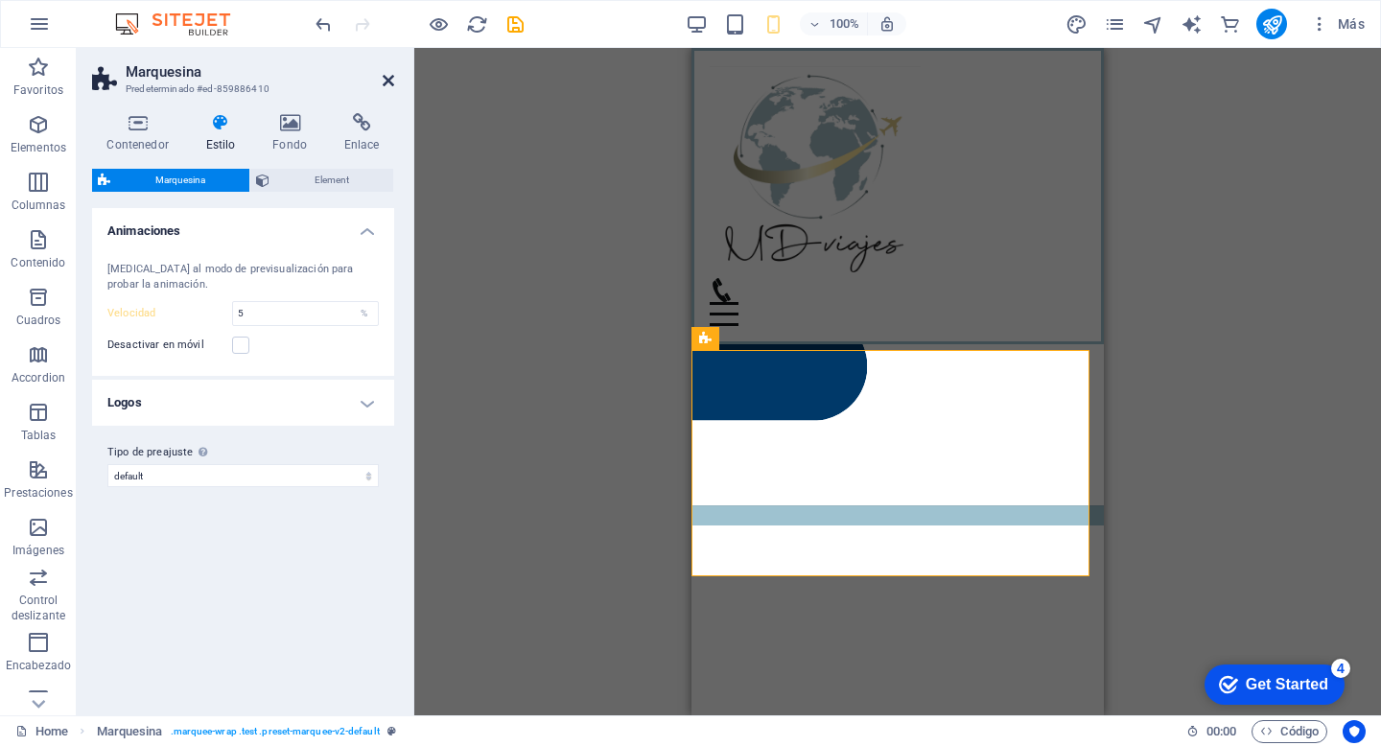
click at [392, 84] on icon at bounding box center [389, 80] width 12 height 15
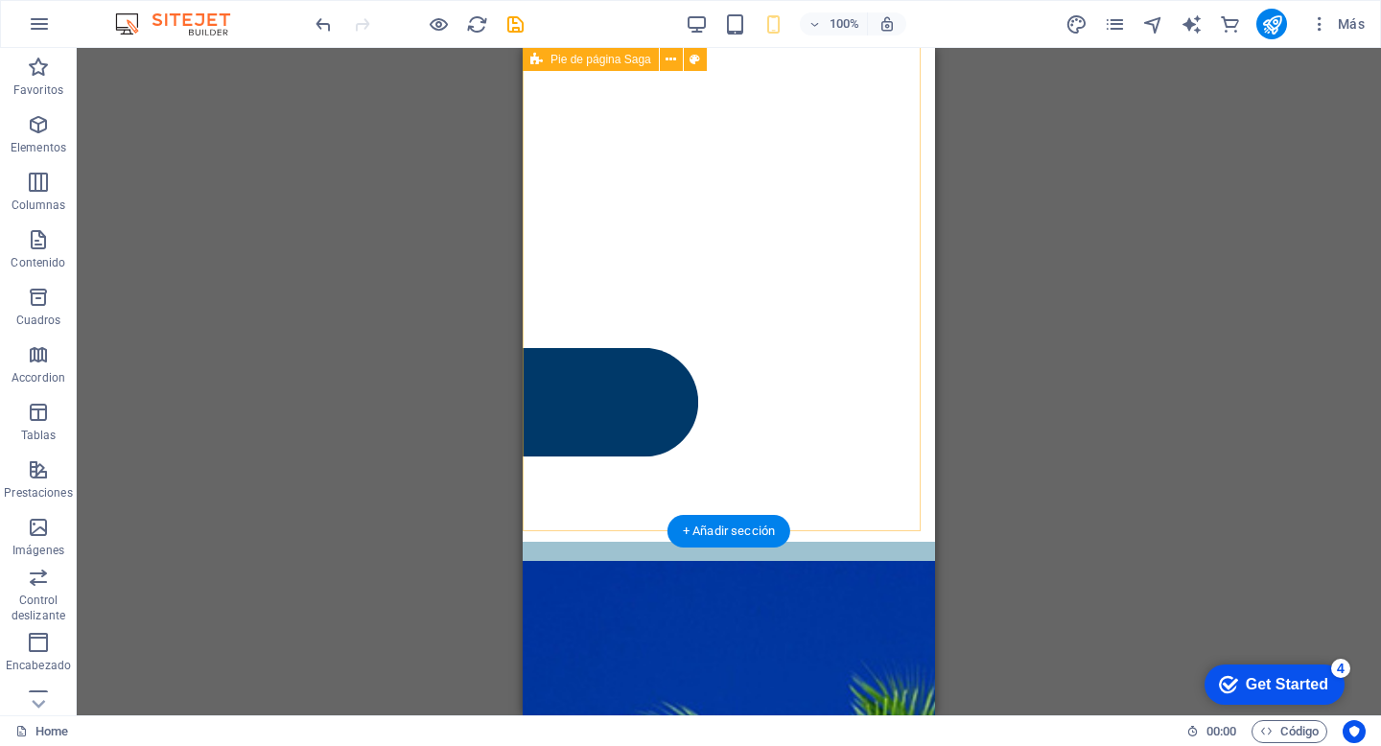
scroll to position [5545, 0]
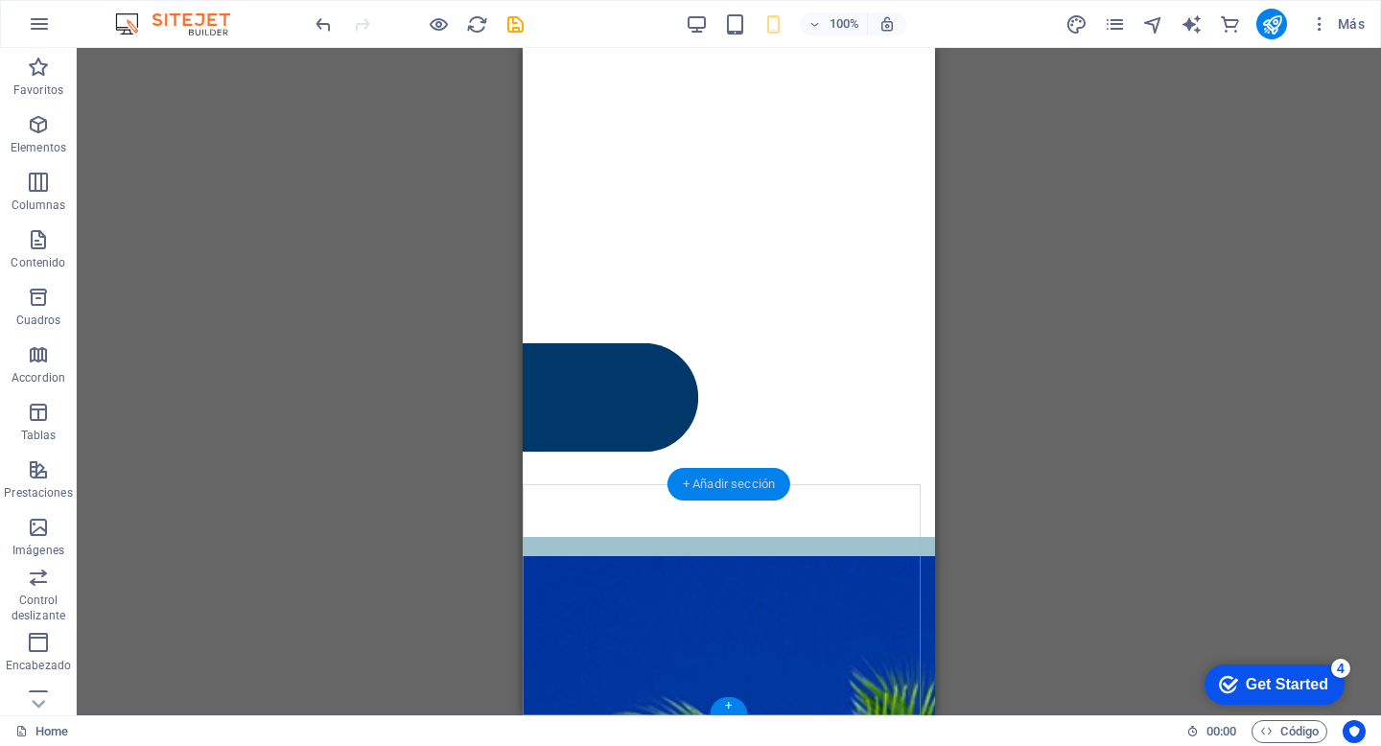
click at [748, 485] on div "+ Añadir sección" at bounding box center [728, 484] width 123 height 33
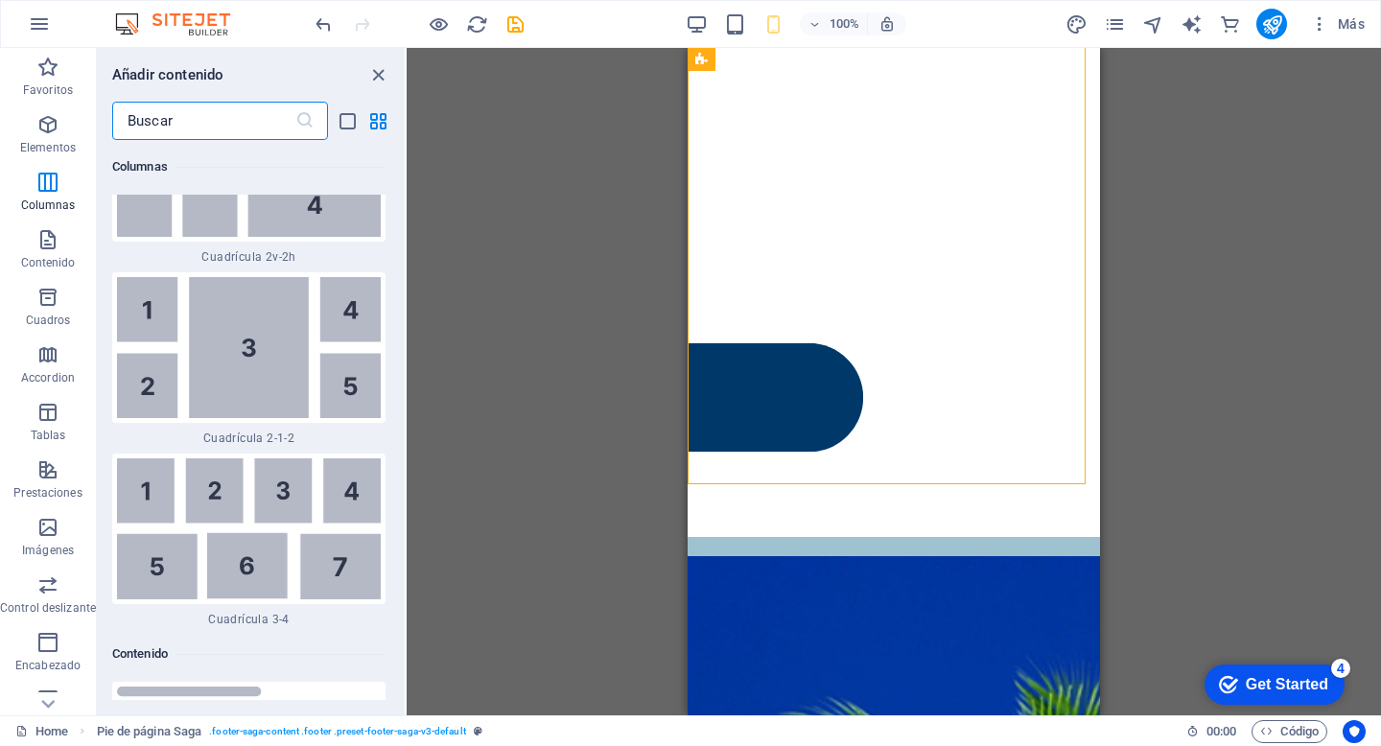
click at [170, 116] on input "text" at bounding box center [203, 121] width 183 height 38
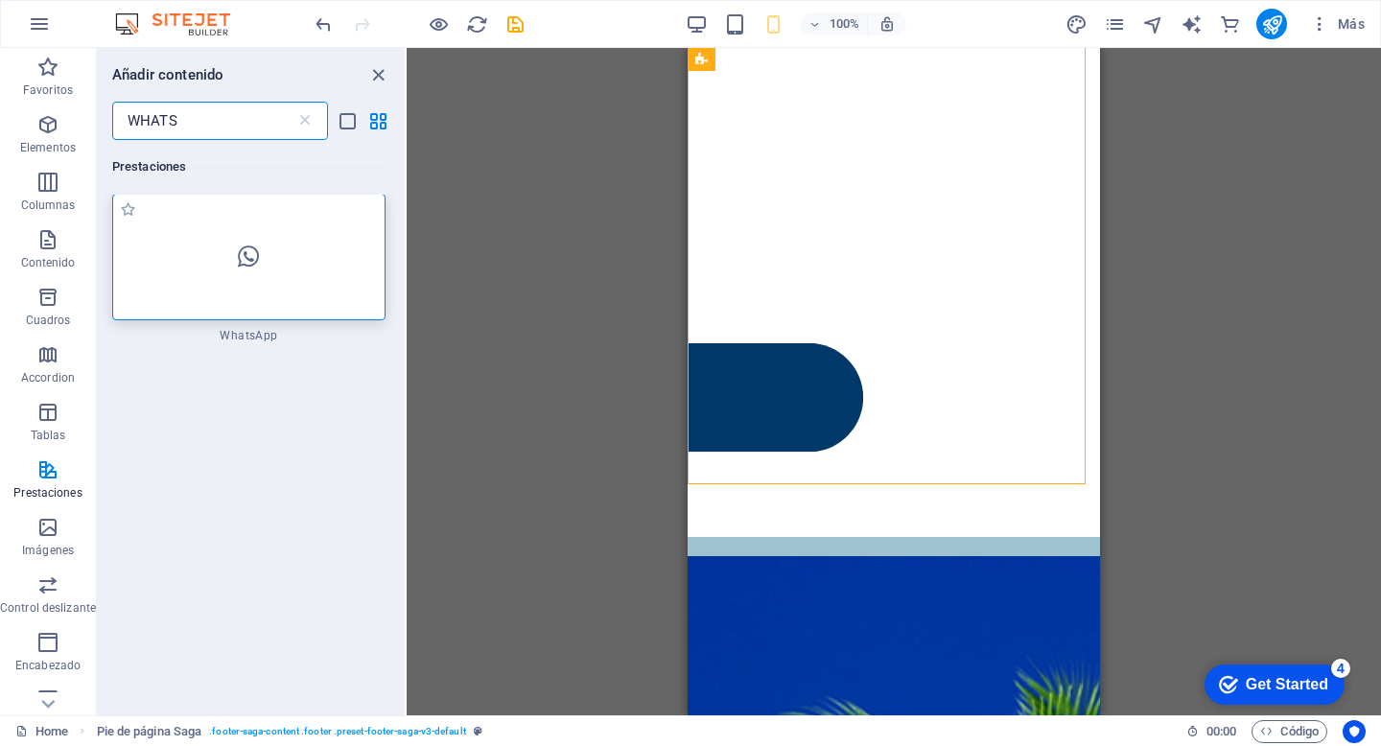
scroll to position [0, 0]
type input "WHATS"
click at [255, 259] on icon at bounding box center [248, 257] width 21 height 25
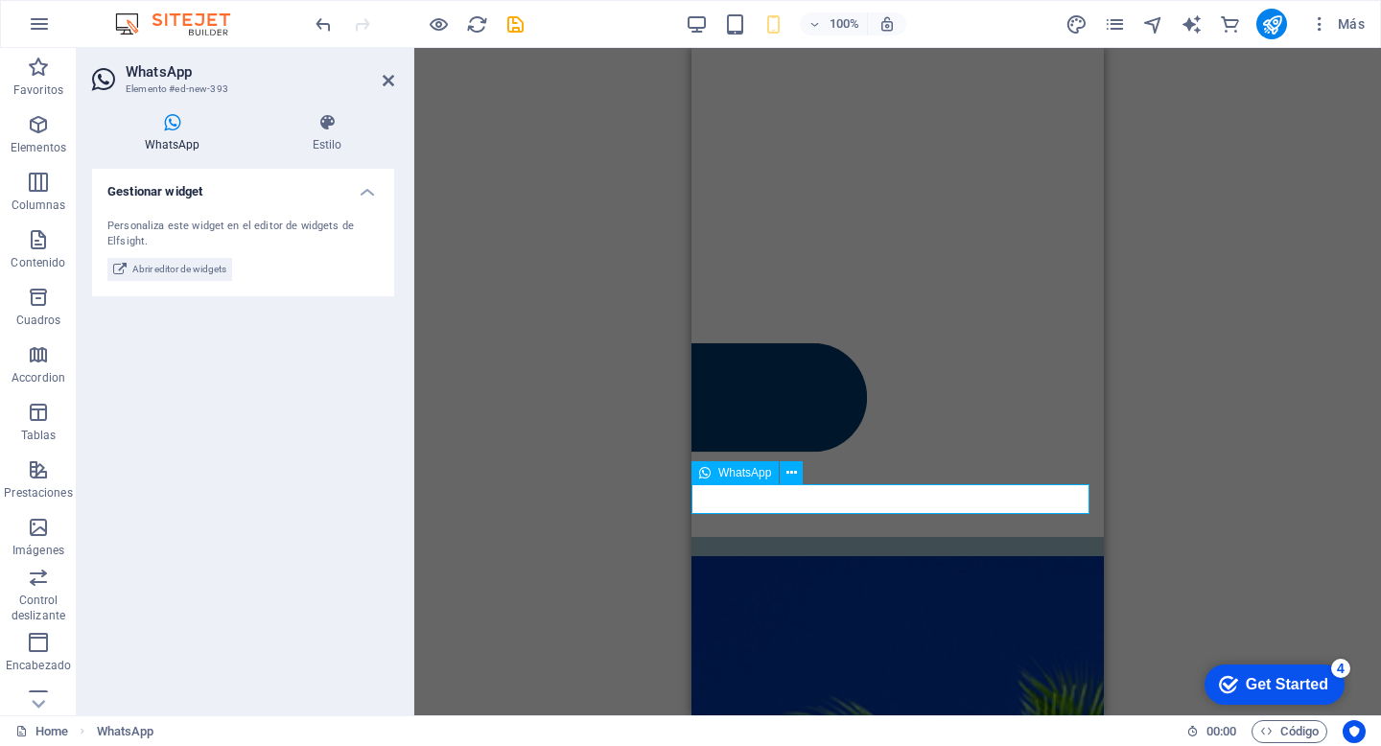
click at [191, 270] on span "Abrir editor de widgets" at bounding box center [179, 269] width 94 height 23
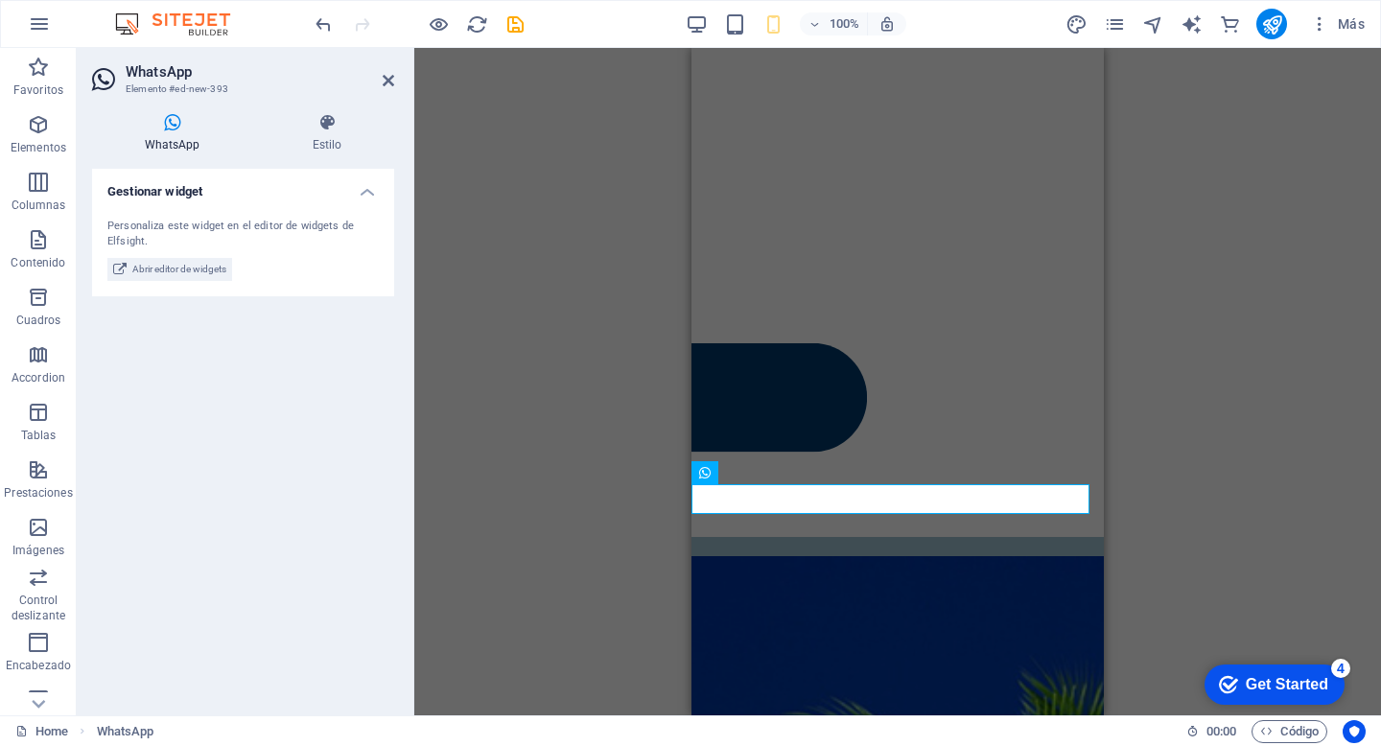
click at [594, 545] on div "H3 Tarjetas Contenedor Control deslizante Imagen Control deslizante Texto Conte…" at bounding box center [897, 381] width 966 height 667
click at [802, 466] on button at bounding box center [790, 472] width 23 height 23
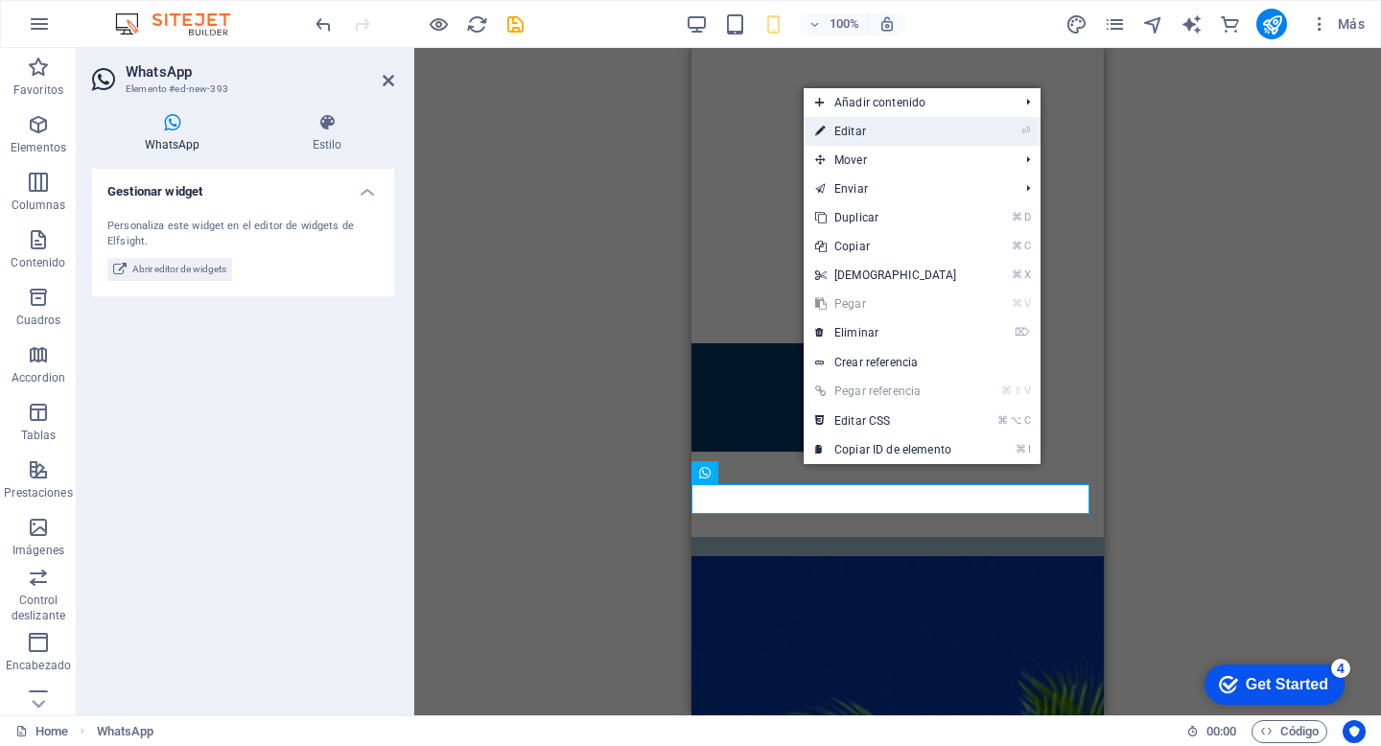
click at [880, 130] on link "⏎ Editar" at bounding box center [885, 131] width 165 height 29
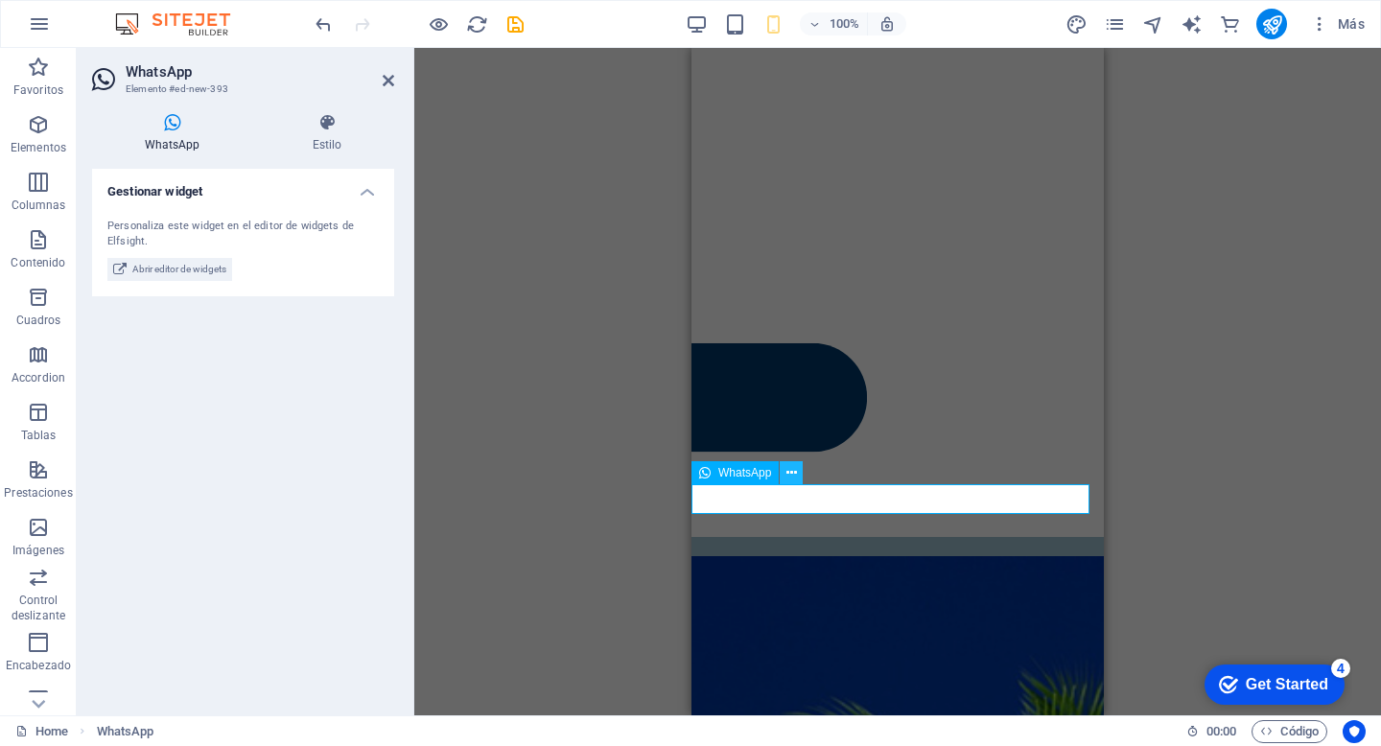
click at [794, 473] on icon at bounding box center [791, 473] width 11 height 20
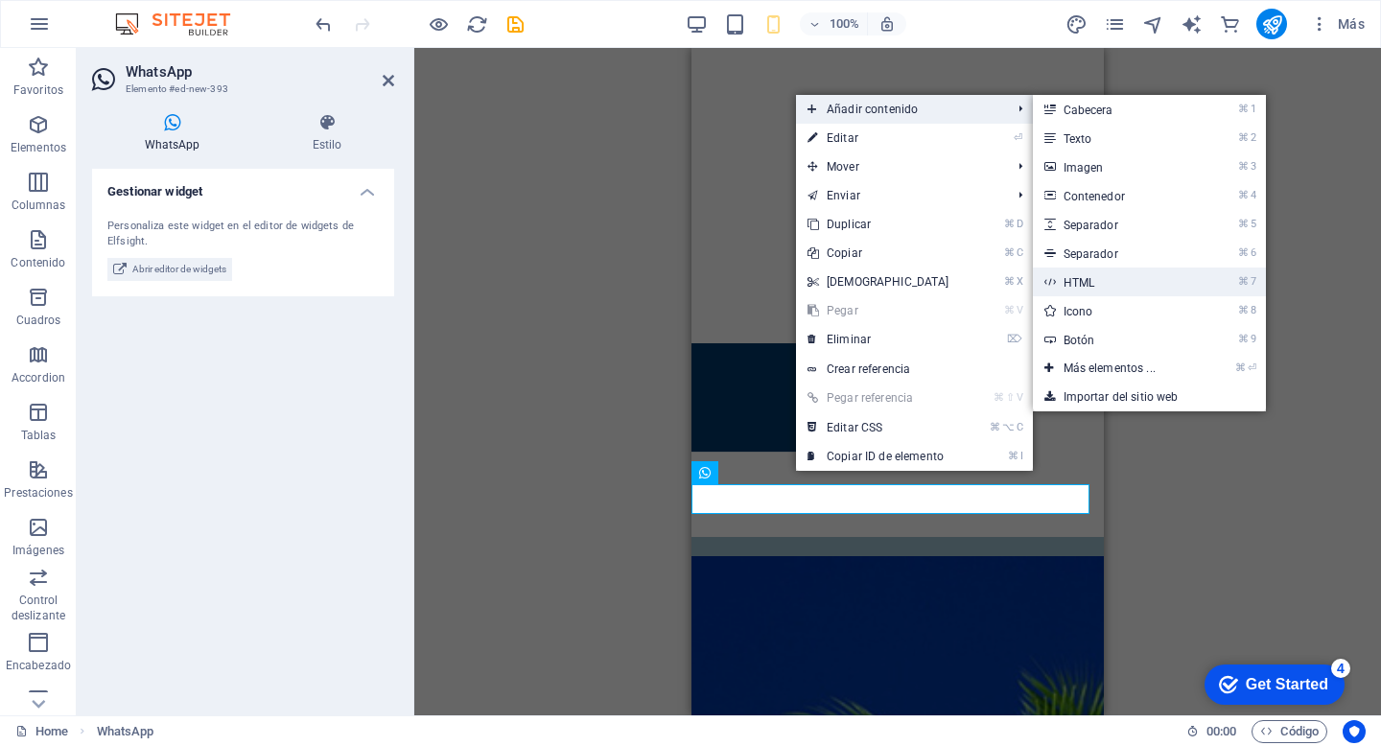
click at [1092, 273] on link "⌘ 7 HTML" at bounding box center [1113, 281] width 161 height 29
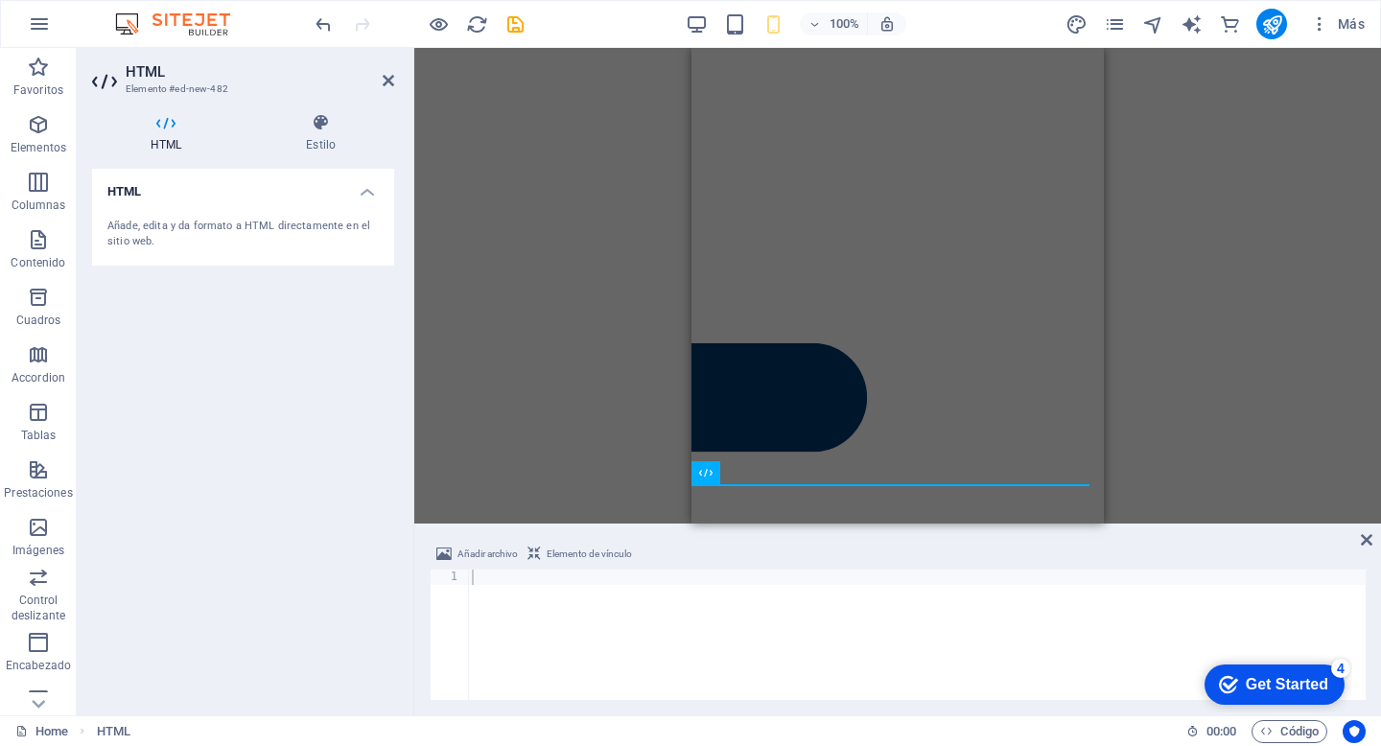
click at [1305, 402] on div "H3 Tarjetas Contenedor Control deslizante Imagen Control deslizante Texto Conte…" at bounding box center [897, 286] width 966 height 476
click at [1366, 539] on icon at bounding box center [1366, 539] width 12 height 15
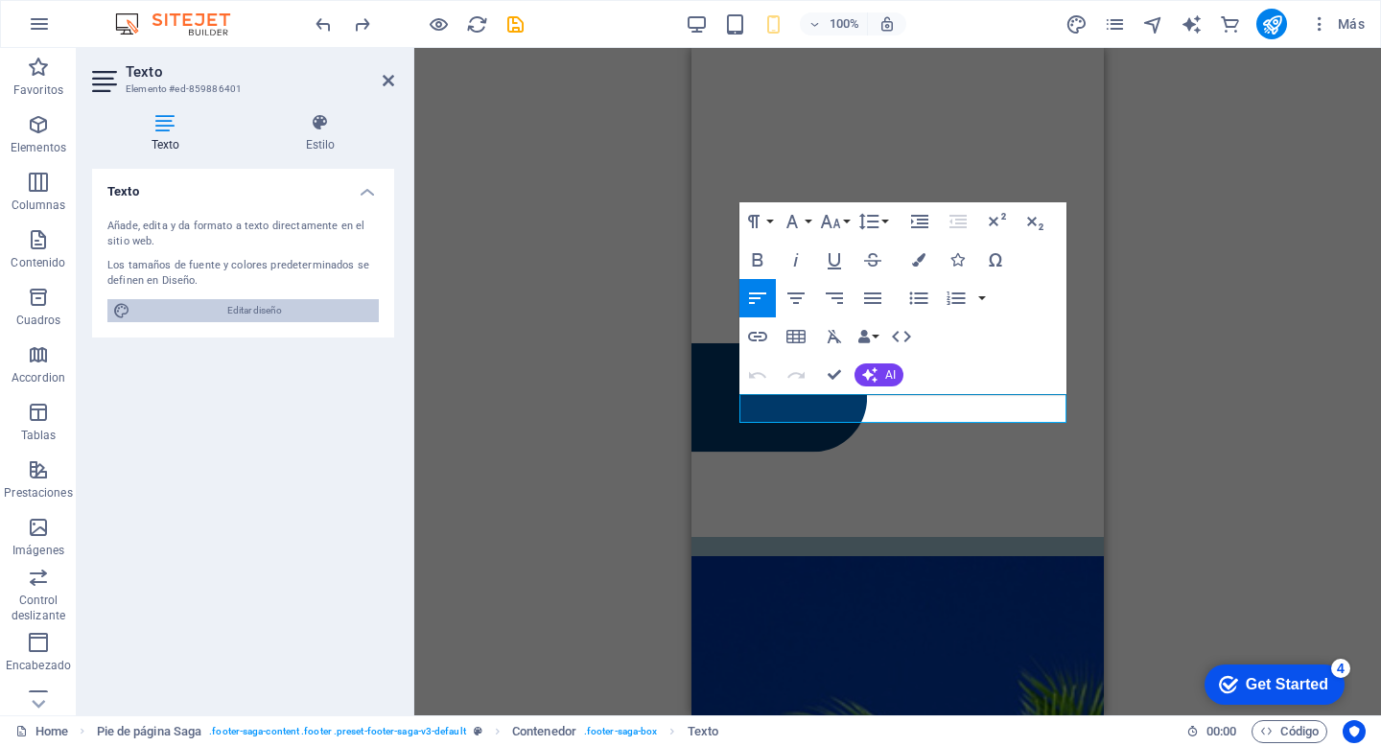
click at [243, 313] on span "Editar diseño" at bounding box center [254, 310] width 237 height 23
select select "px"
select select "200"
select select "px"
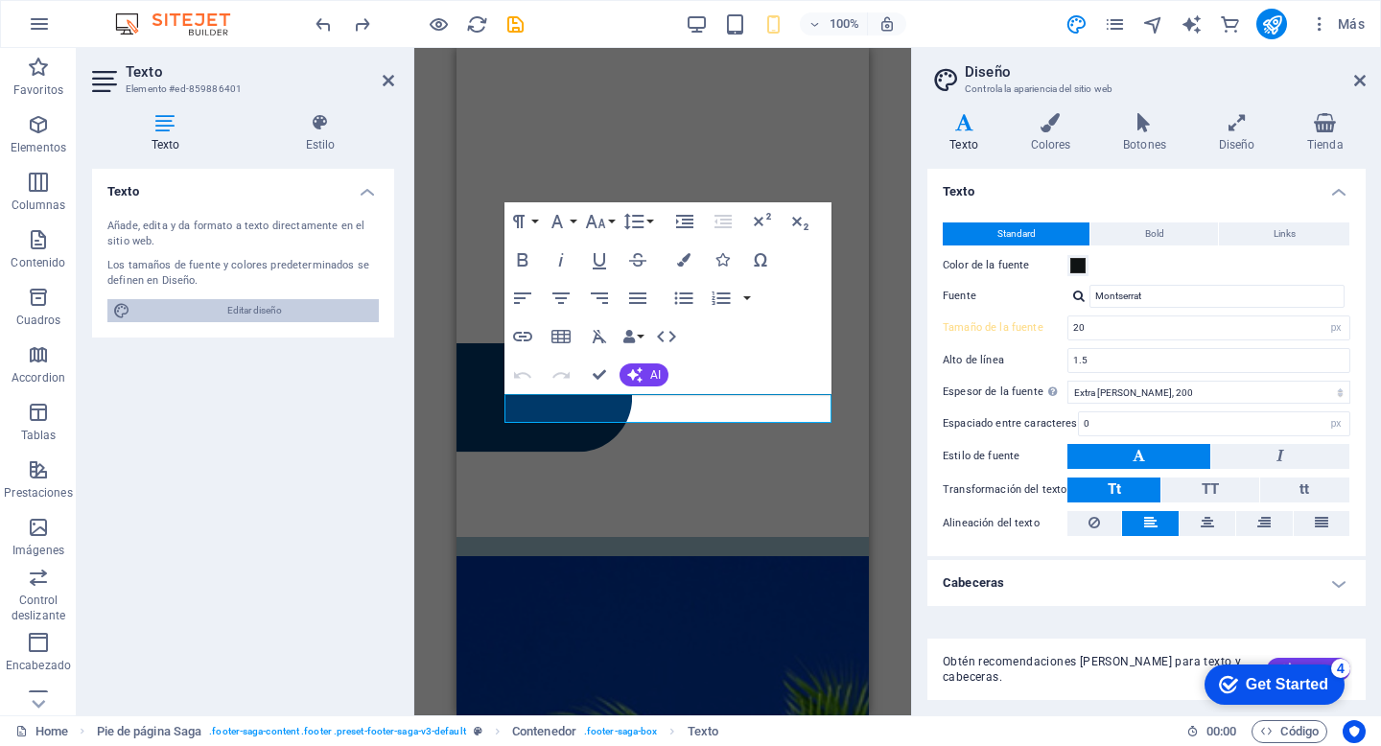
click at [247, 316] on span "Editar diseño" at bounding box center [254, 310] width 237 height 23
click at [1360, 81] on icon at bounding box center [1360, 80] width 12 height 15
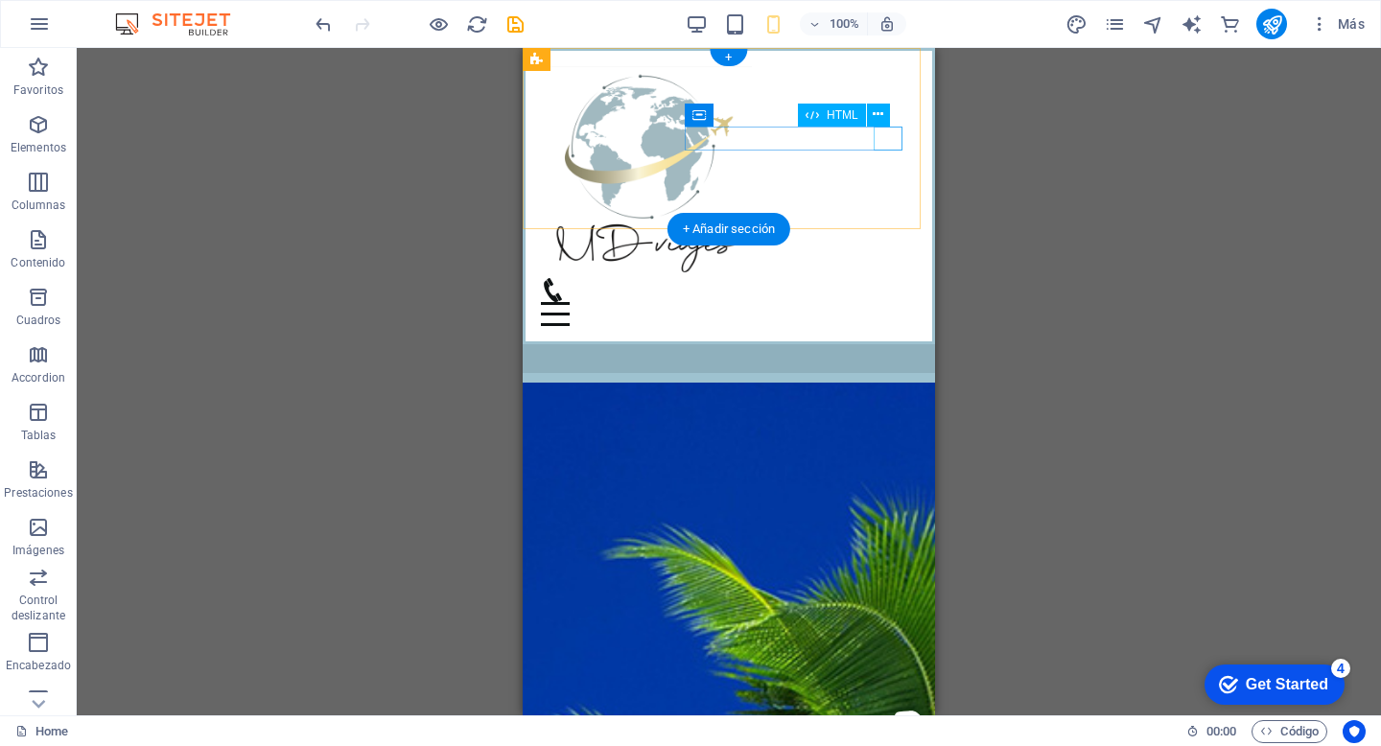
click at [888, 302] on div "Menu" at bounding box center [729, 314] width 376 height 24
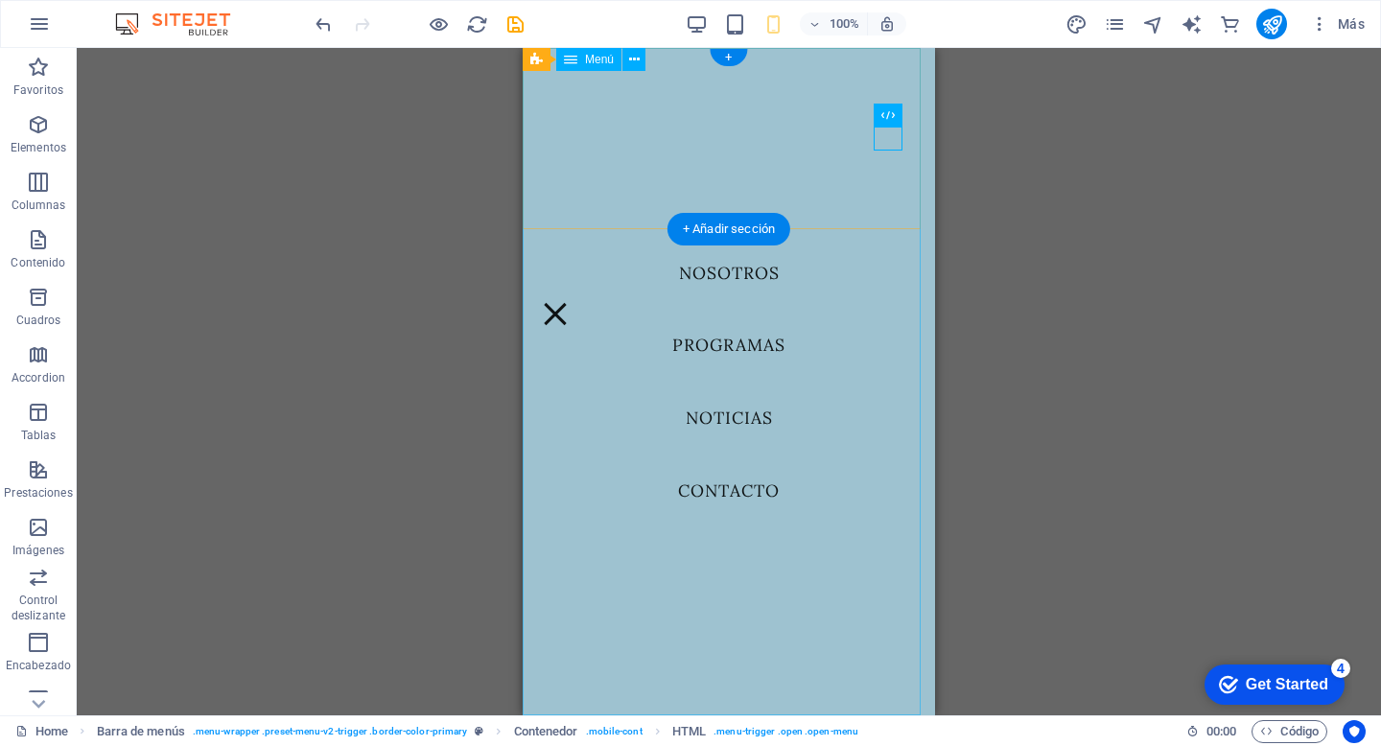
click at [723, 272] on nav "NOSOTROS PROGRAMAS NOTICIAS CONTACTO" at bounding box center [729, 381] width 412 height 667
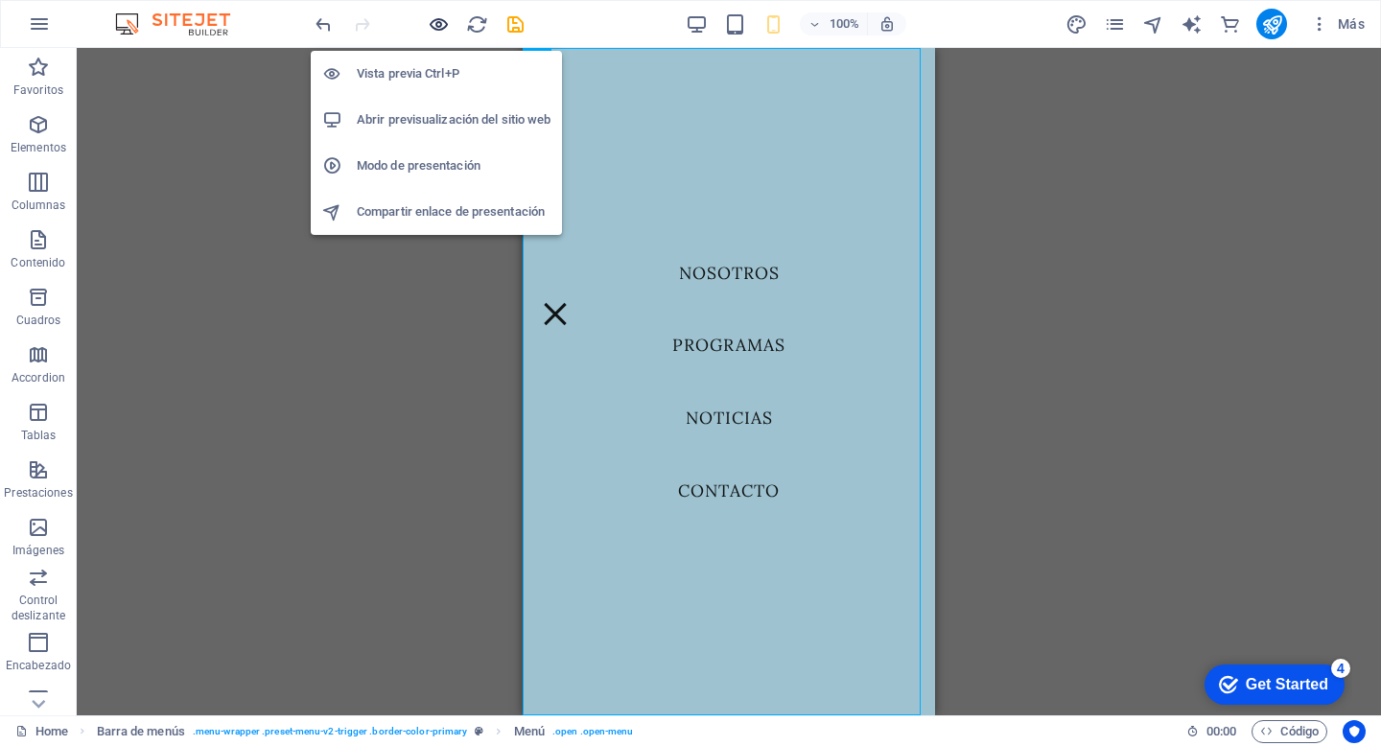
click at [434, 30] on icon "button" at bounding box center [439, 24] width 22 height 22
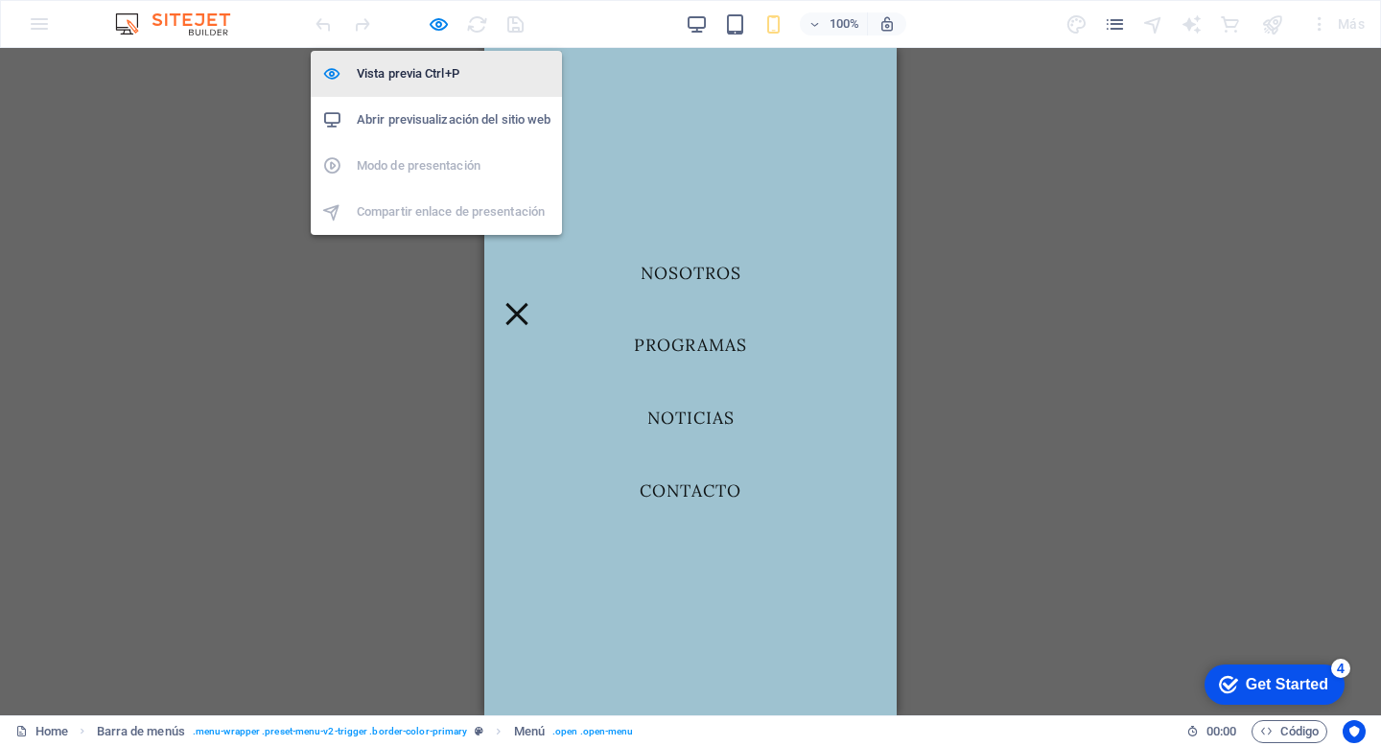
click at [430, 75] on h6 "Vista previa Ctrl+P" at bounding box center [454, 73] width 194 height 23
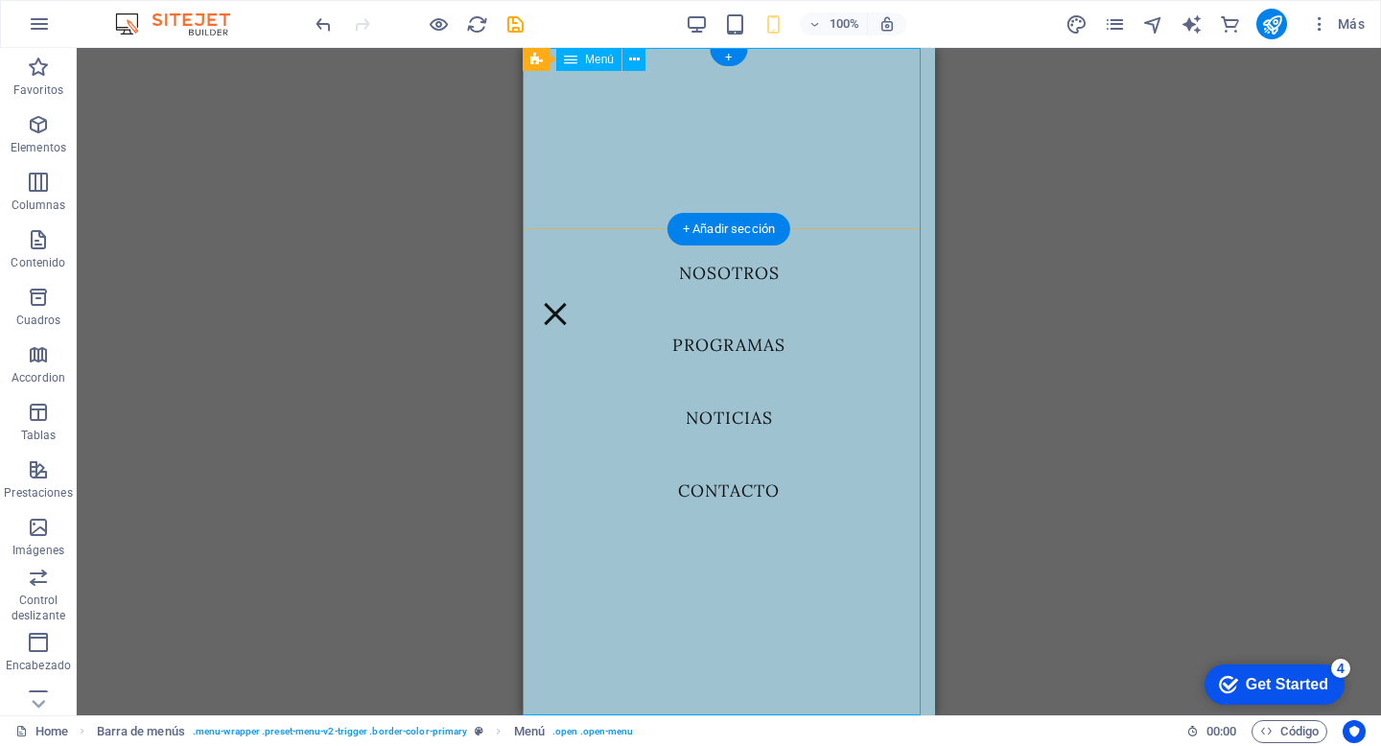
click at [726, 276] on nav "NOSOTROS PROGRAMAS NOTICIAS CONTACTO" at bounding box center [729, 381] width 412 height 667
click at [699, 281] on nav "NOSOTROS PROGRAMAS NOTICIAS CONTACTO" at bounding box center [729, 381] width 412 height 667
select select "1"
select select
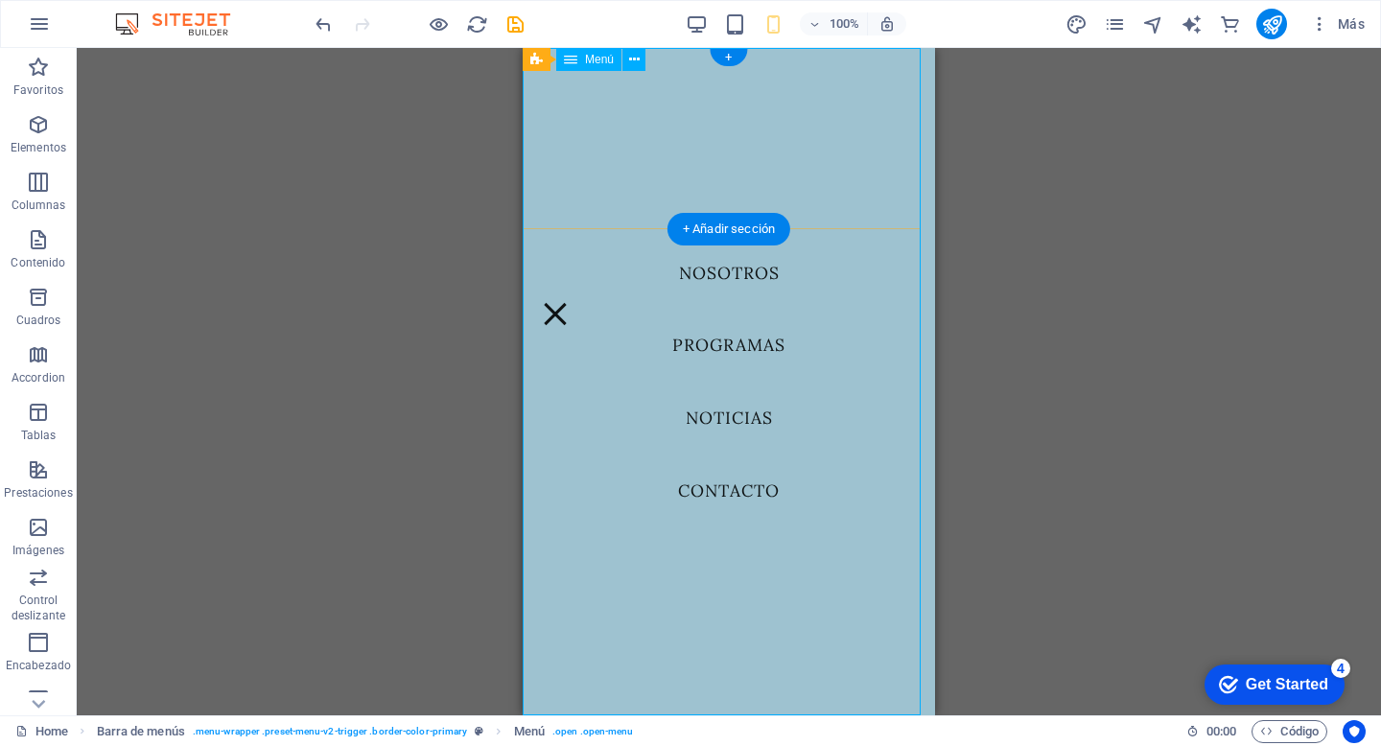
select select
select select "2"
select select
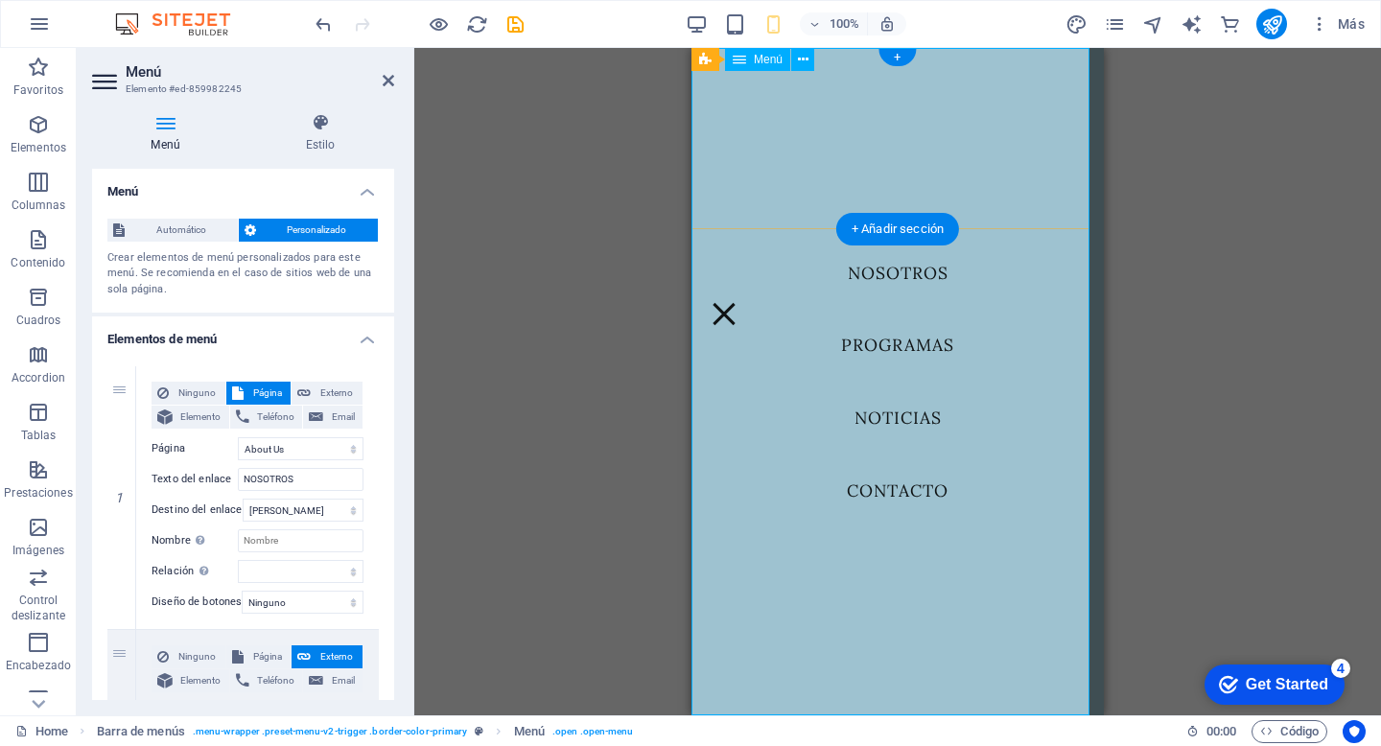
click at [903, 278] on nav "NOSOTROS PROGRAMAS NOTICIAS CONTACTO" at bounding box center [897, 381] width 412 height 667
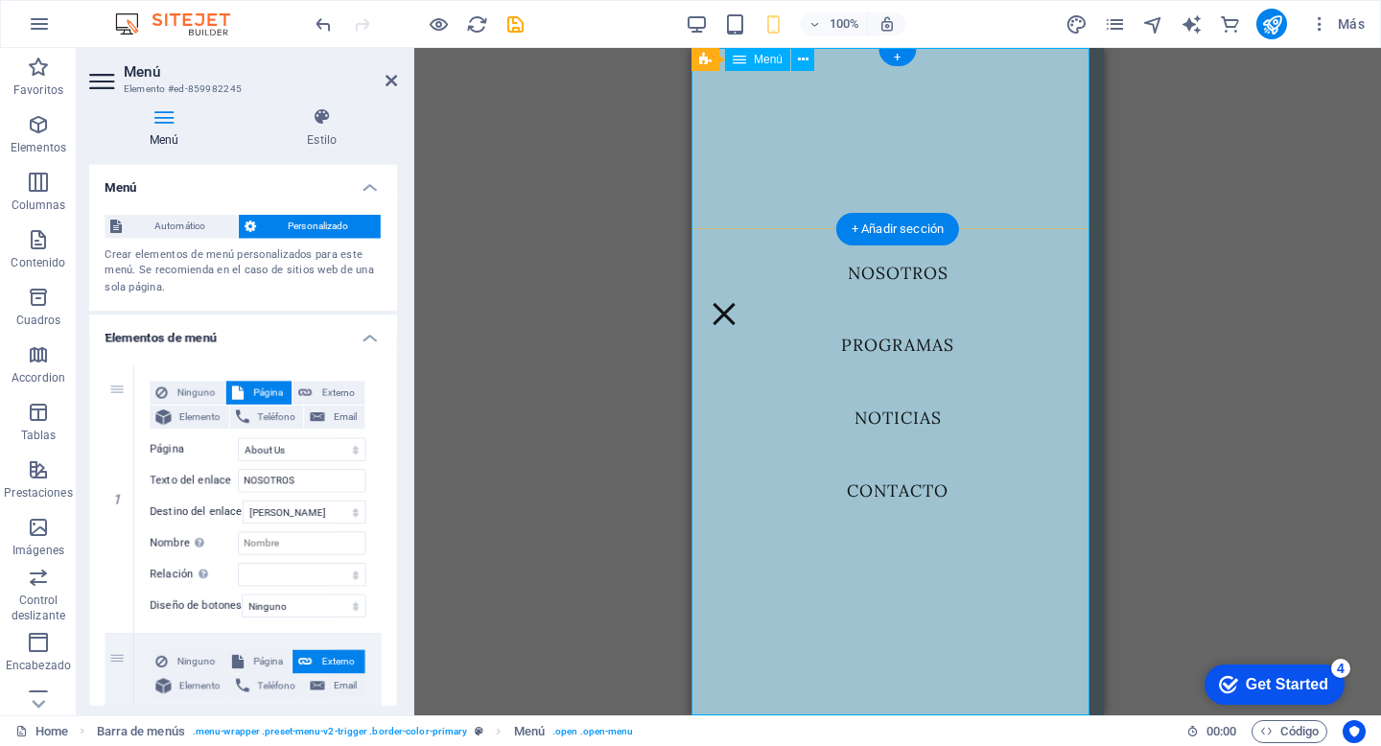
click at [903, 278] on nav "NOSOTROS PROGRAMAS NOTICIAS CONTACTO" at bounding box center [897, 381] width 412 height 667
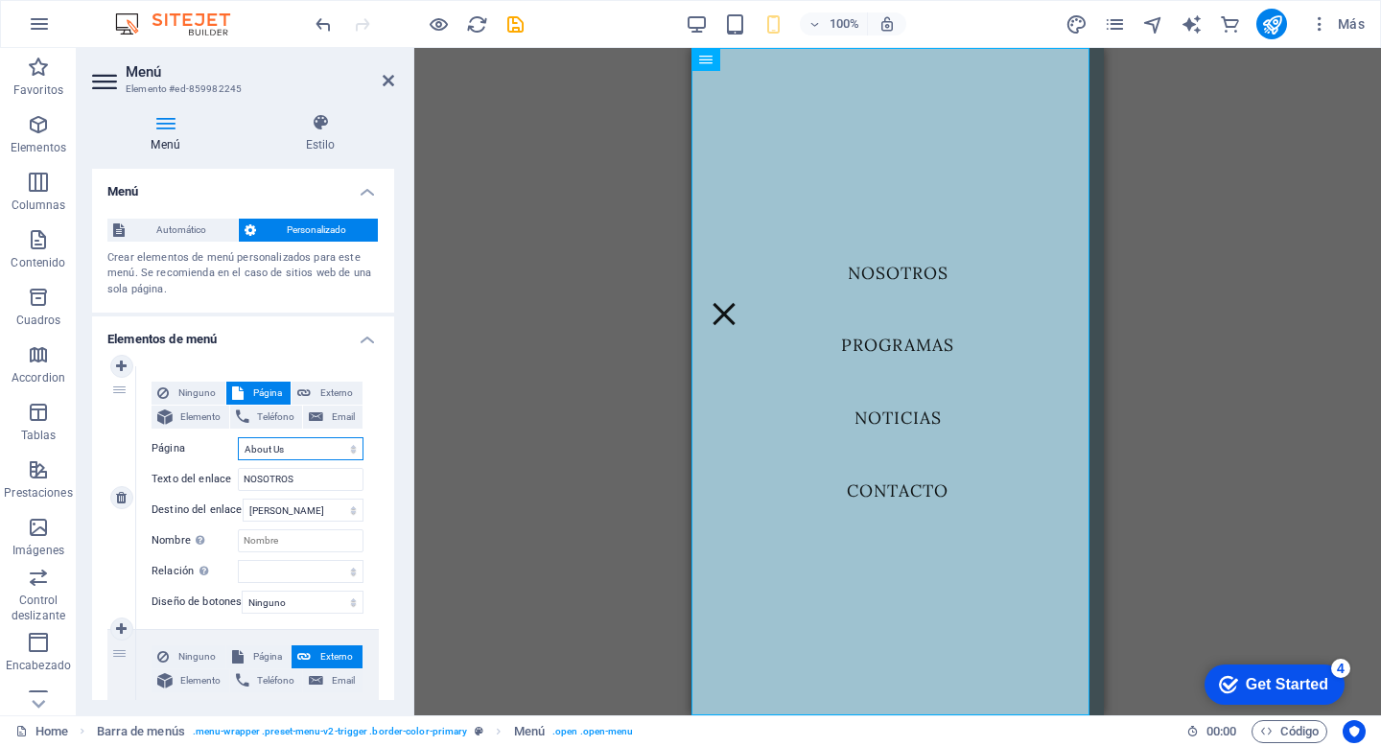
click at [290, 449] on select "Home About Us Contact Legal Notice Privacy" at bounding box center [301, 448] width 126 height 23
click at [238, 437] on select "Home About Us Contact Legal Notice Privacy" at bounding box center [301, 448] width 126 height 23
click at [1116, 24] on icon "pages" at bounding box center [1115, 24] width 22 height 22
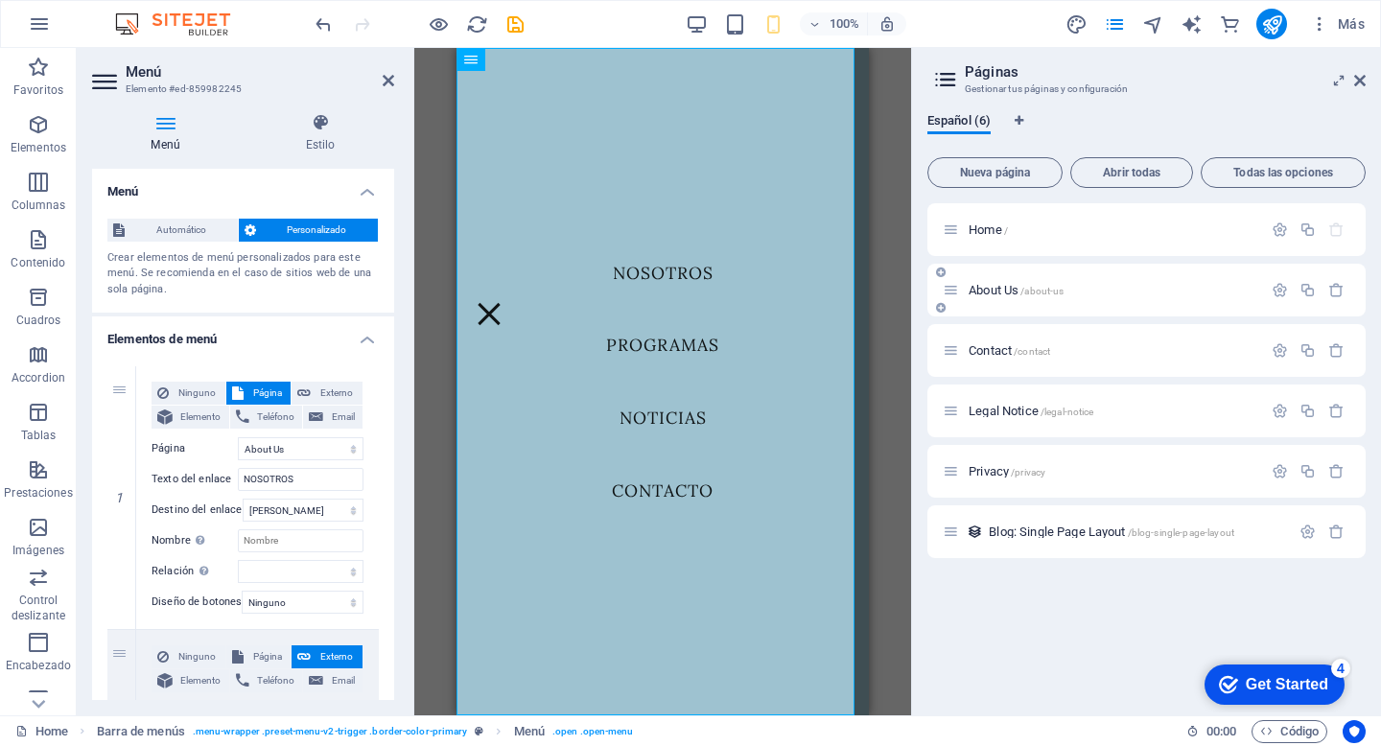
click at [1028, 302] on div "About Us /about-us" at bounding box center [1146, 290] width 438 height 53
click at [1023, 292] on span "/about-us" at bounding box center [1041, 291] width 43 height 11
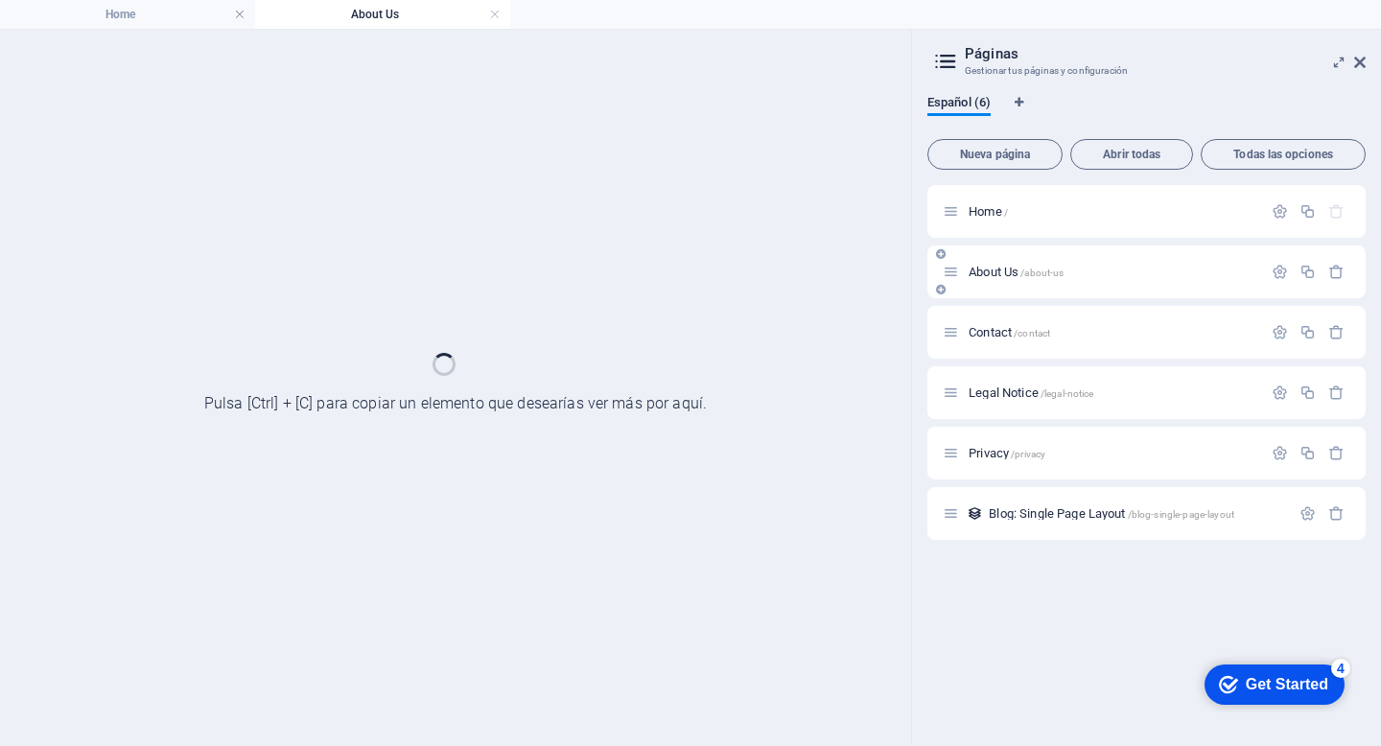
click at [1023, 292] on div "About Us /about-us" at bounding box center [1146, 271] width 438 height 53
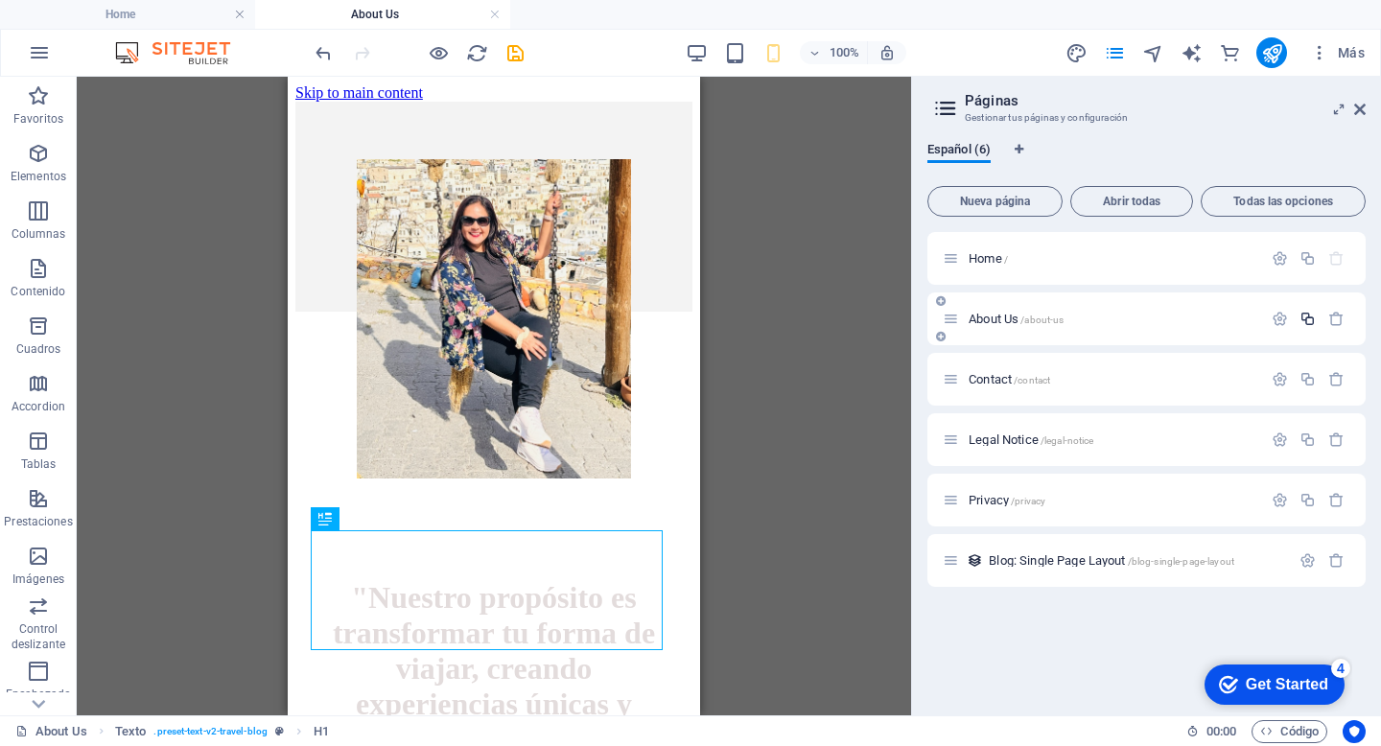
click at [1309, 322] on icon "button" at bounding box center [1307, 319] width 16 height 16
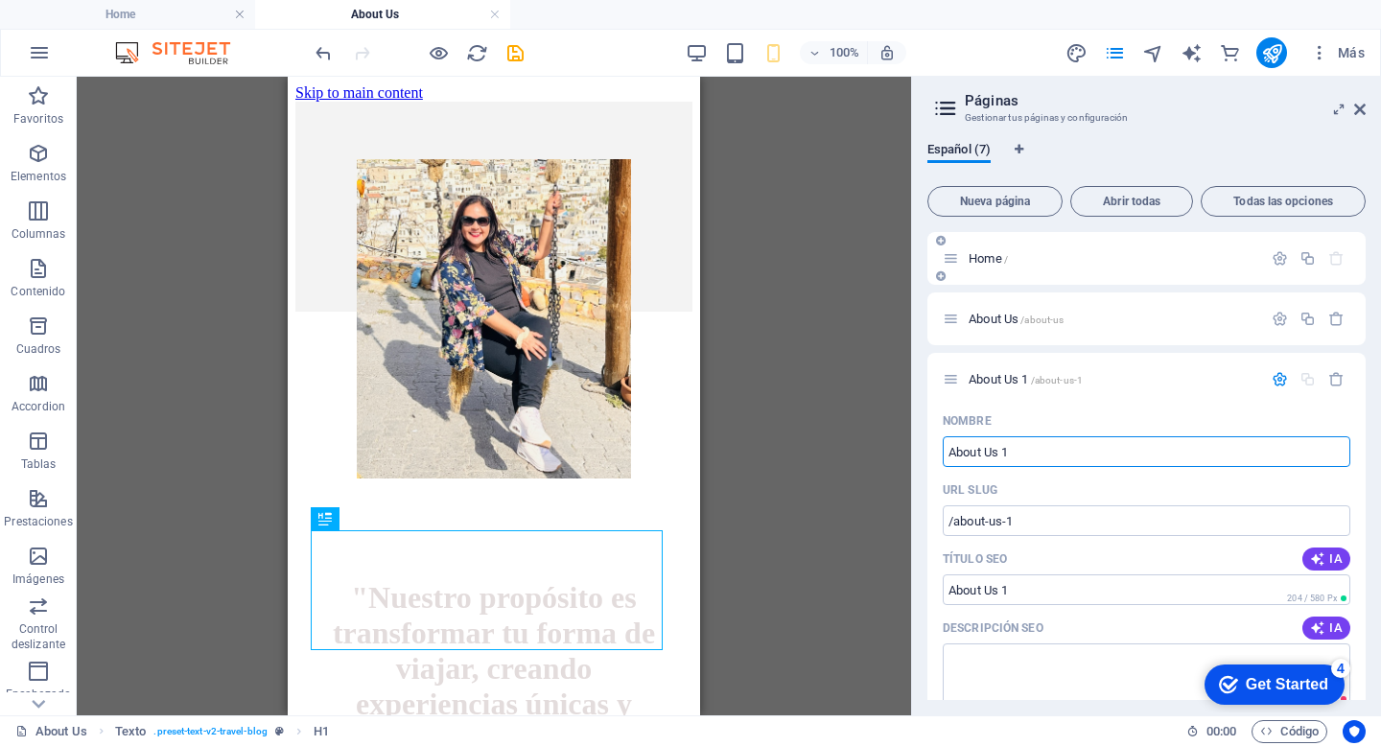
click at [986, 260] on span "Home /" at bounding box center [987, 258] width 39 height 14
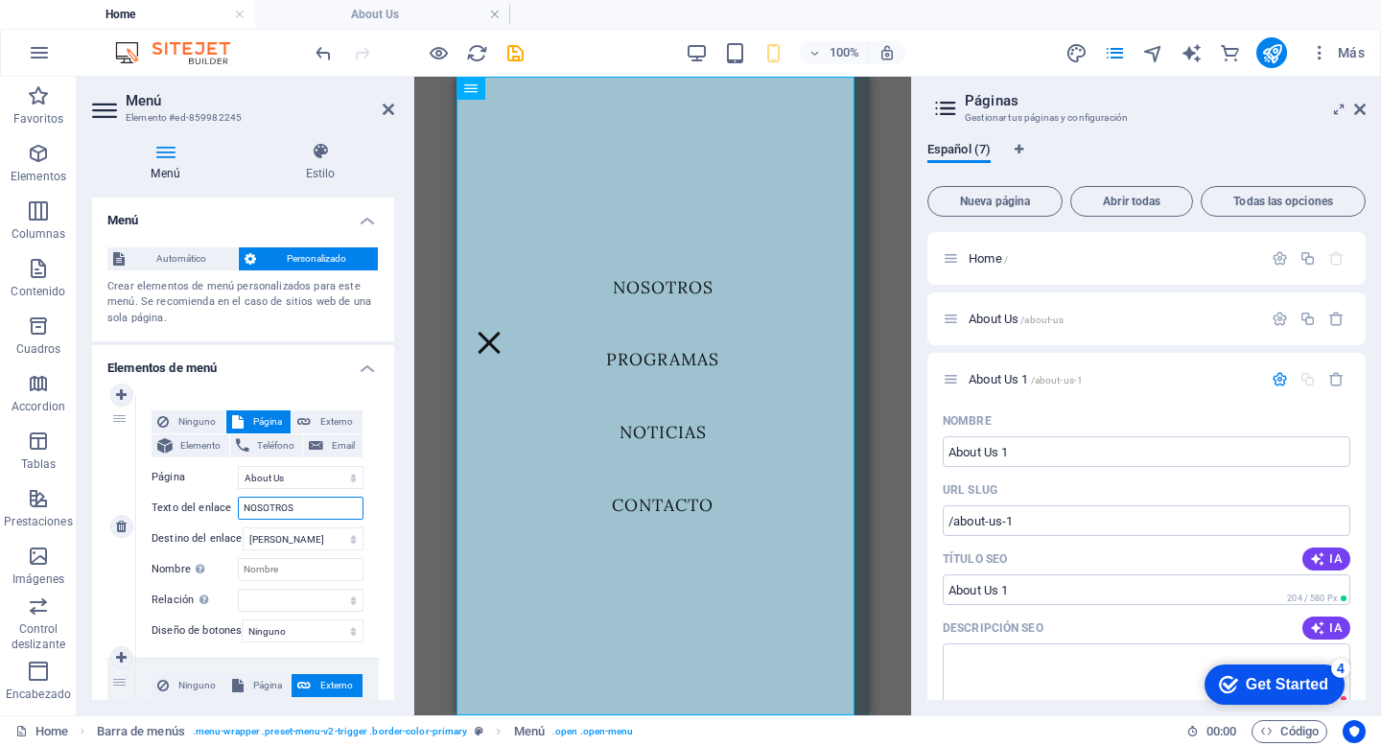
click at [267, 504] on input "NOSOTROS" at bounding box center [301, 508] width 126 height 23
paste input "ENERO: 17-18-24-25-31 // FEBRERO: 01-07-08-14-21"
type input "ENERO: 17-18-24-25-31 // FEBRERO: 01-07-08-14-21"
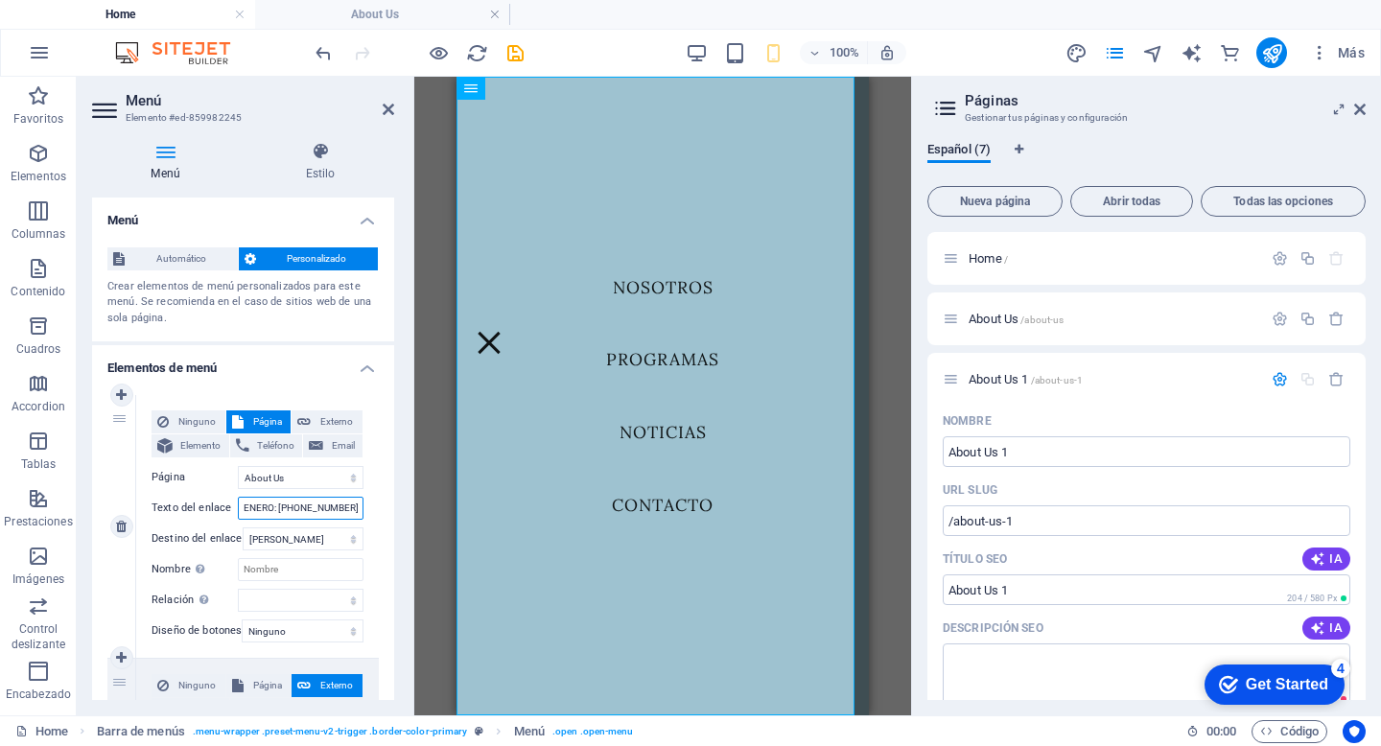
scroll to position [0, 110]
select select
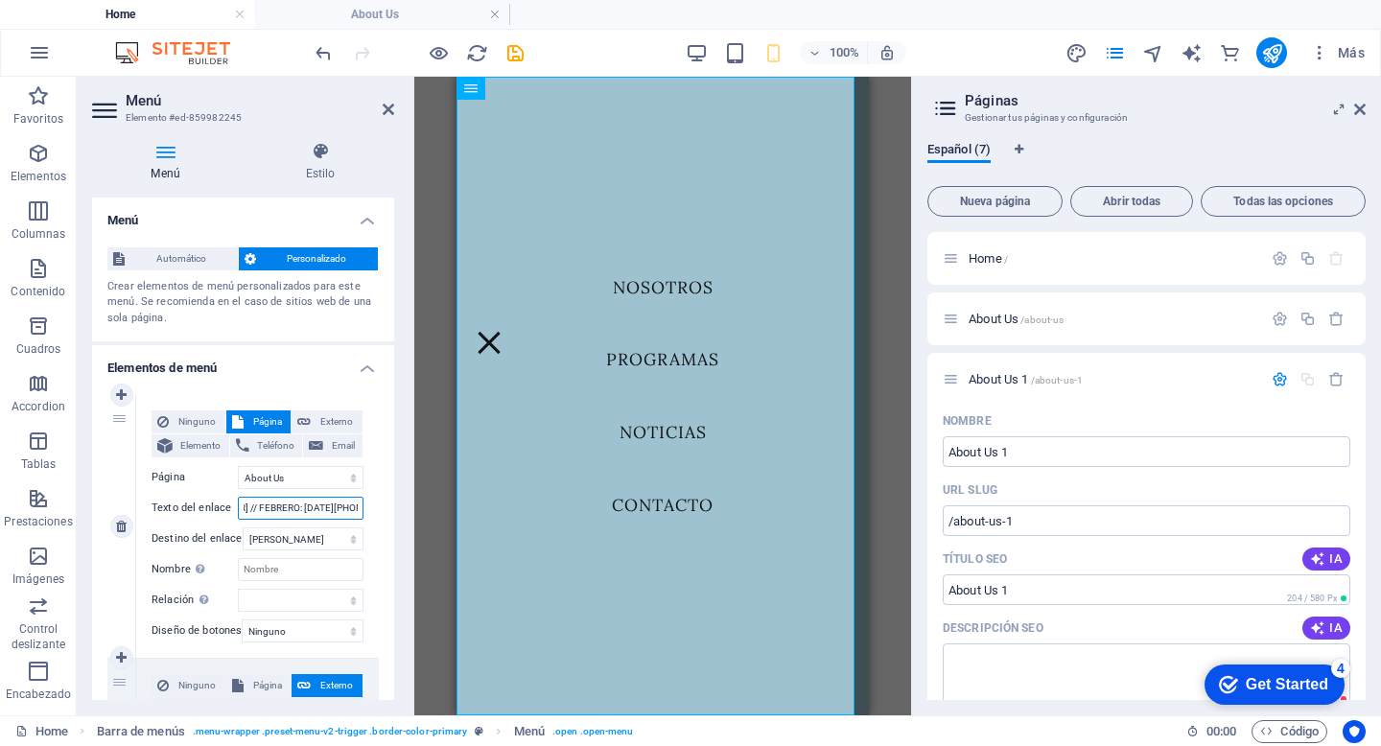
select select
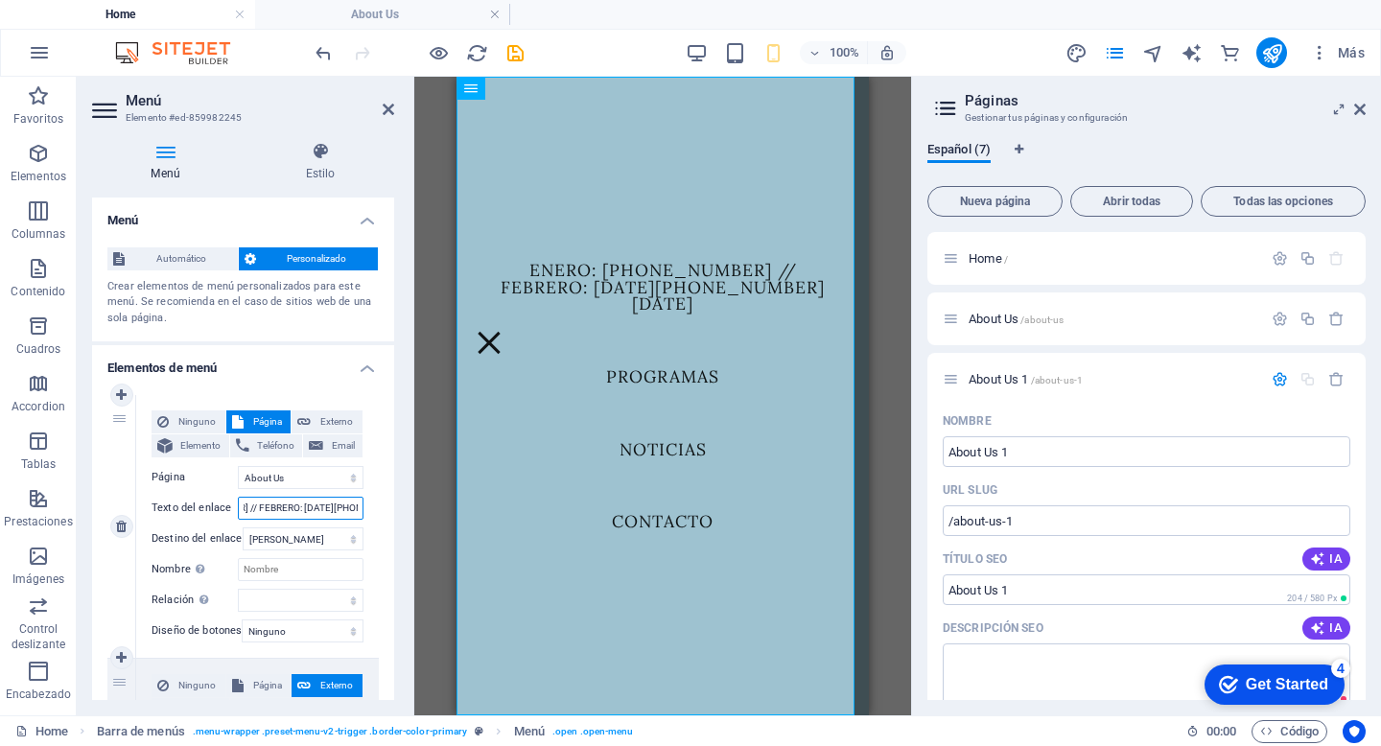
type input "NOSOTROS"
select select
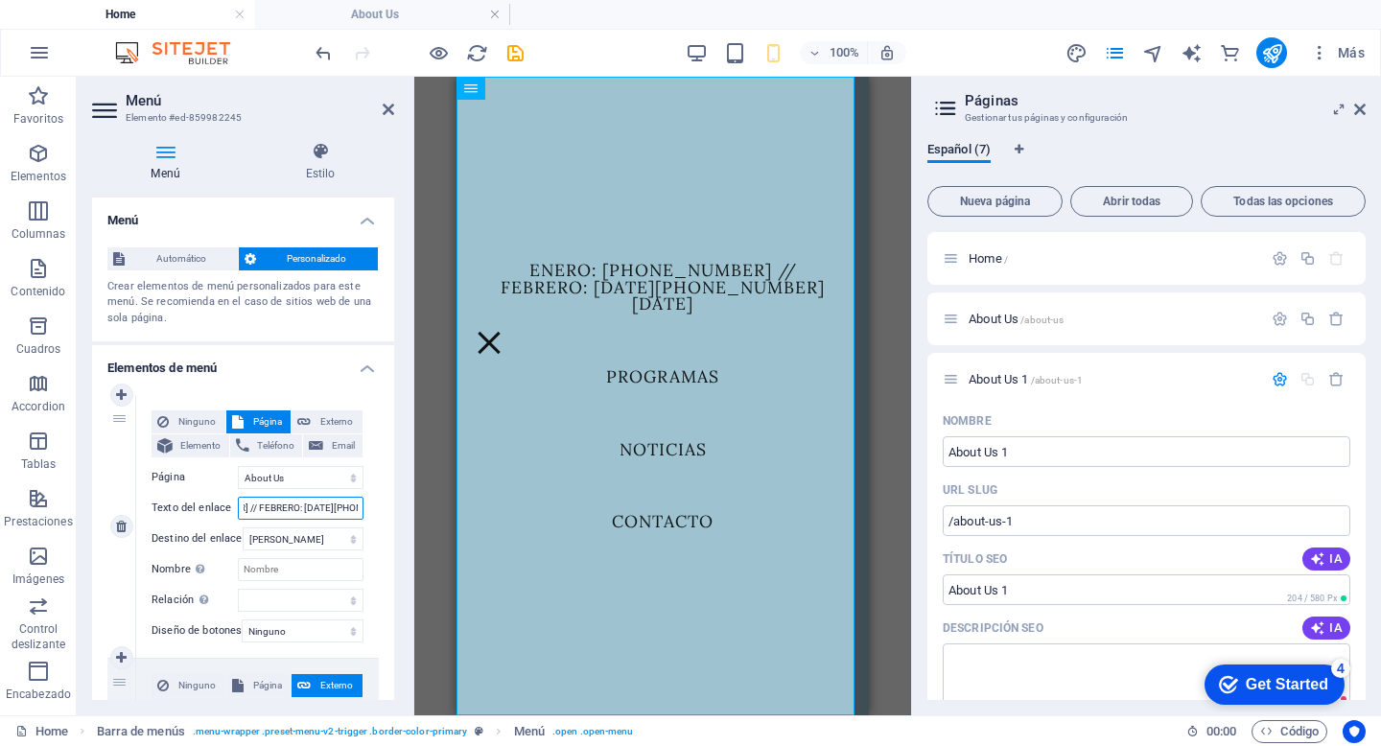
select select
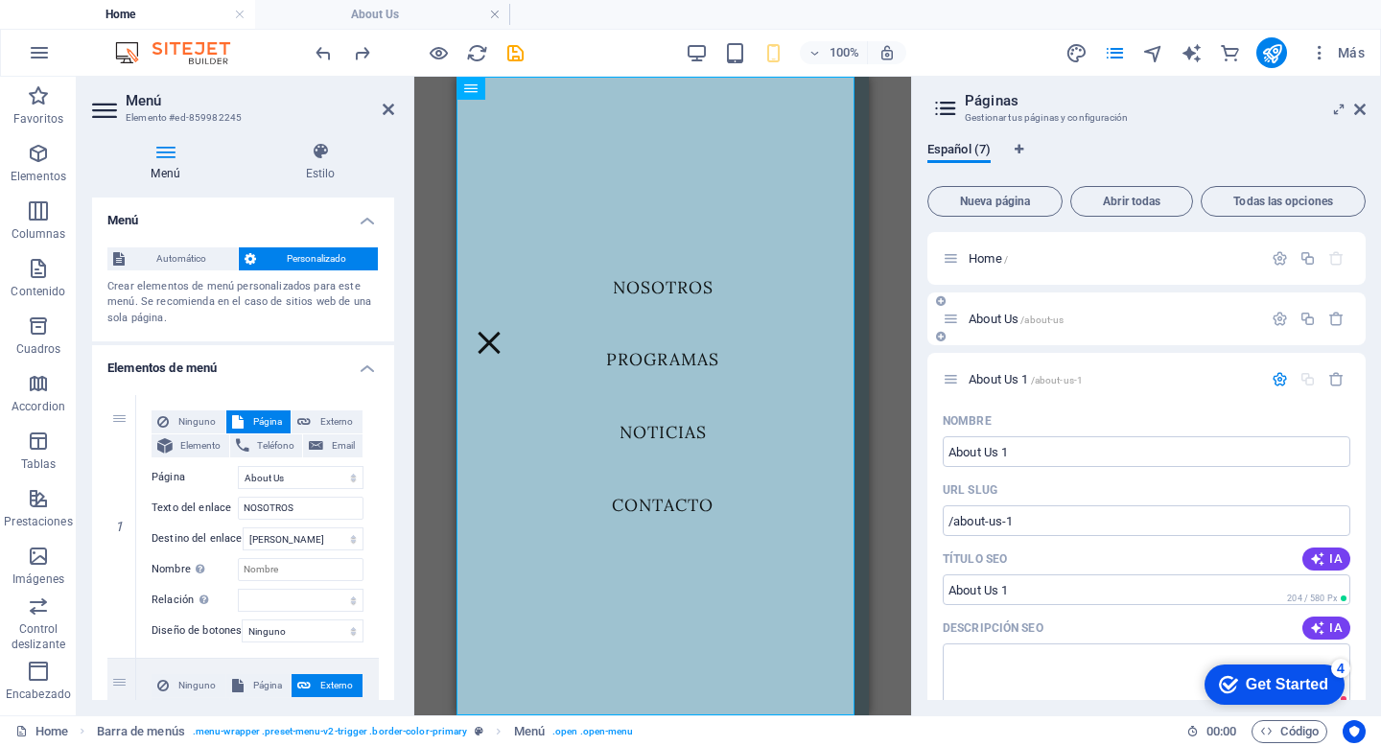
click at [985, 315] on span "About Us /about-us" at bounding box center [1015, 319] width 95 height 14
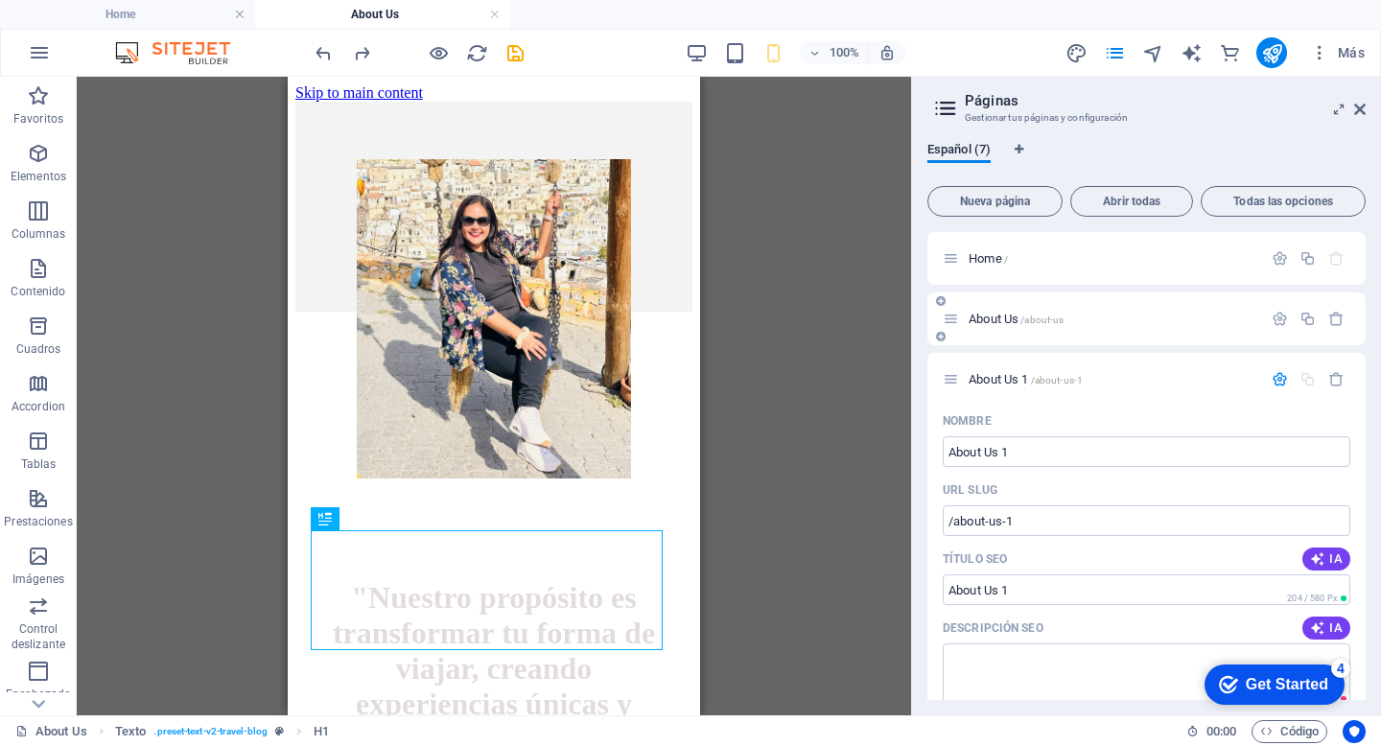
click at [988, 329] on div "About Us /about-us" at bounding box center [1101, 319] width 319 height 22
click at [982, 320] on span "About Us /about-us" at bounding box center [1015, 319] width 95 height 14
drag, startPoint x: 1084, startPoint y: 320, endPoint x: 1017, endPoint y: 323, distance: 67.2
click at [1017, 323] on p "About Us /about-us" at bounding box center [1112, 319] width 288 height 12
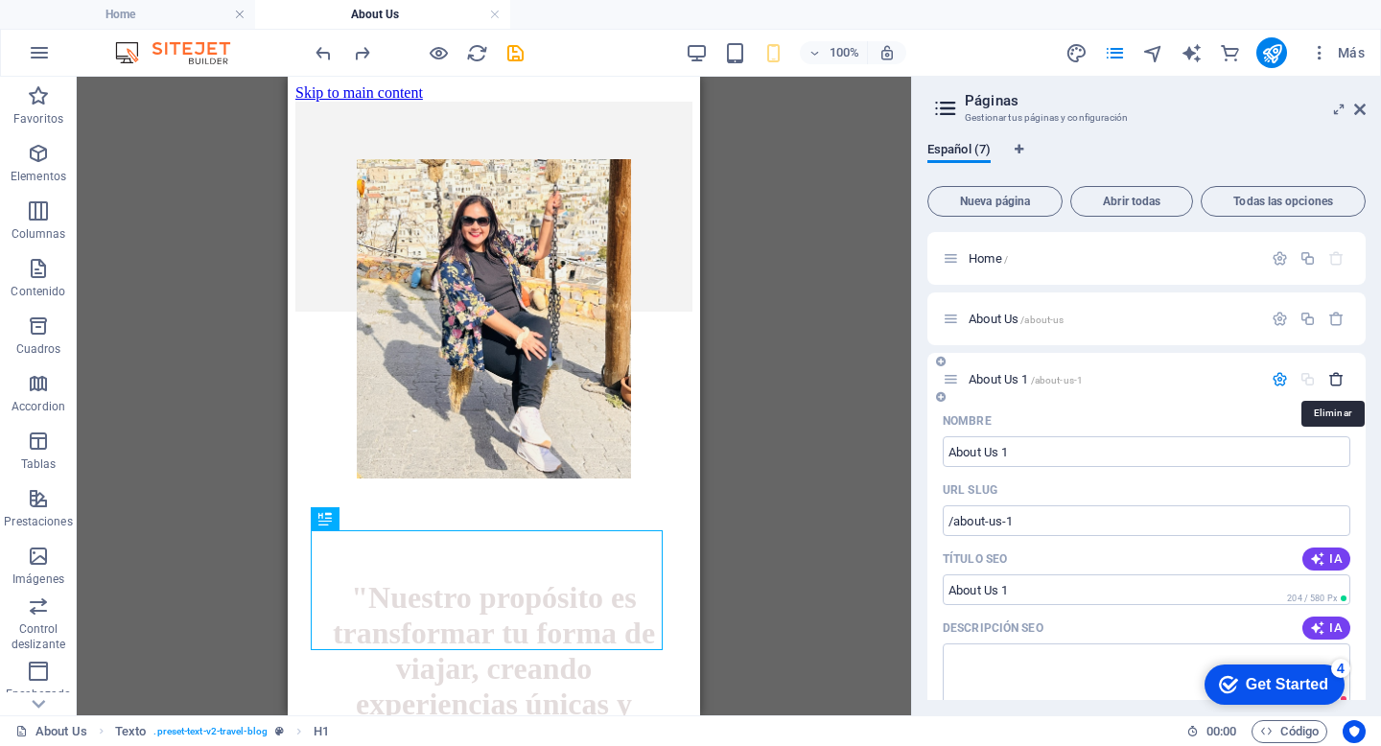
click at [1336, 378] on icon "button" at bounding box center [1336, 379] width 16 height 16
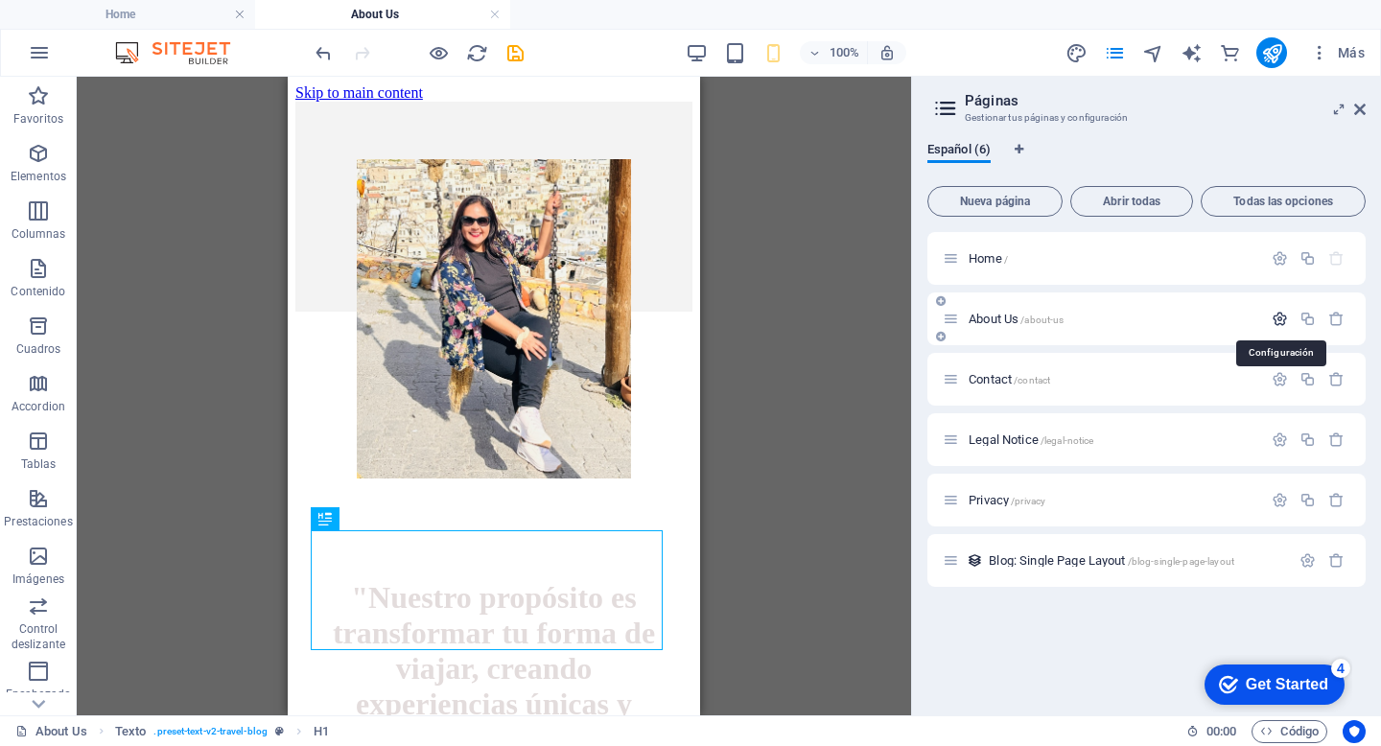
click at [1286, 324] on icon "button" at bounding box center [1279, 319] width 16 height 16
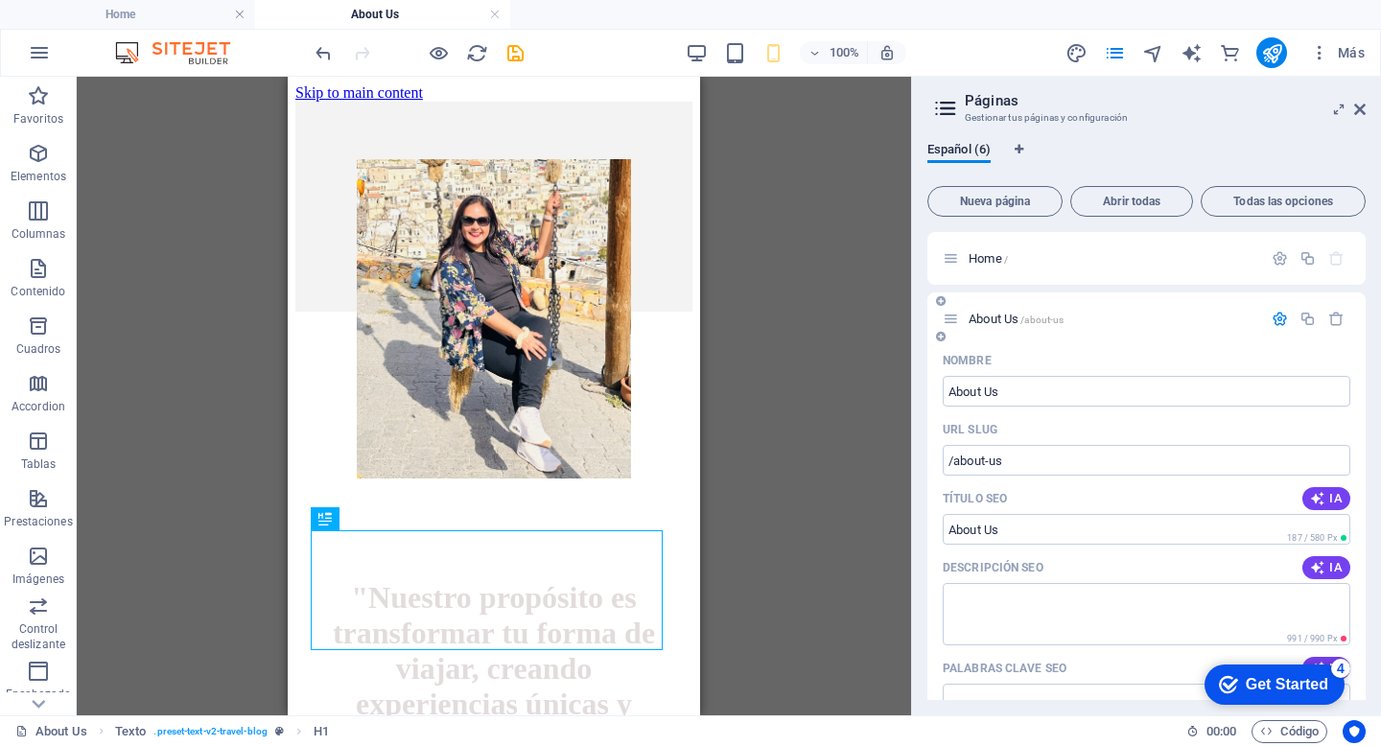
click at [1044, 444] on div "URL SLUG" at bounding box center [1145, 429] width 407 height 31
drag, startPoint x: 1039, startPoint y: 452, endPoint x: 910, endPoint y: 452, distance: 129.4
click at [910, 452] on div "Home About Us Favoritos Elementos Columnas Contenido Cuadros Accordion Tablas P…" at bounding box center [690, 396] width 1381 height 639
drag, startPoint x: 1076, startPoint y: 455, endPoint x: 916, endPoint y: 455, distance: 160.1
click at [916, 455] on div "Español (6) Nueva página Abrir todas Todas las opciones Home / About Us /about-…" at bounding box center [1146, 421] width 469 height 589
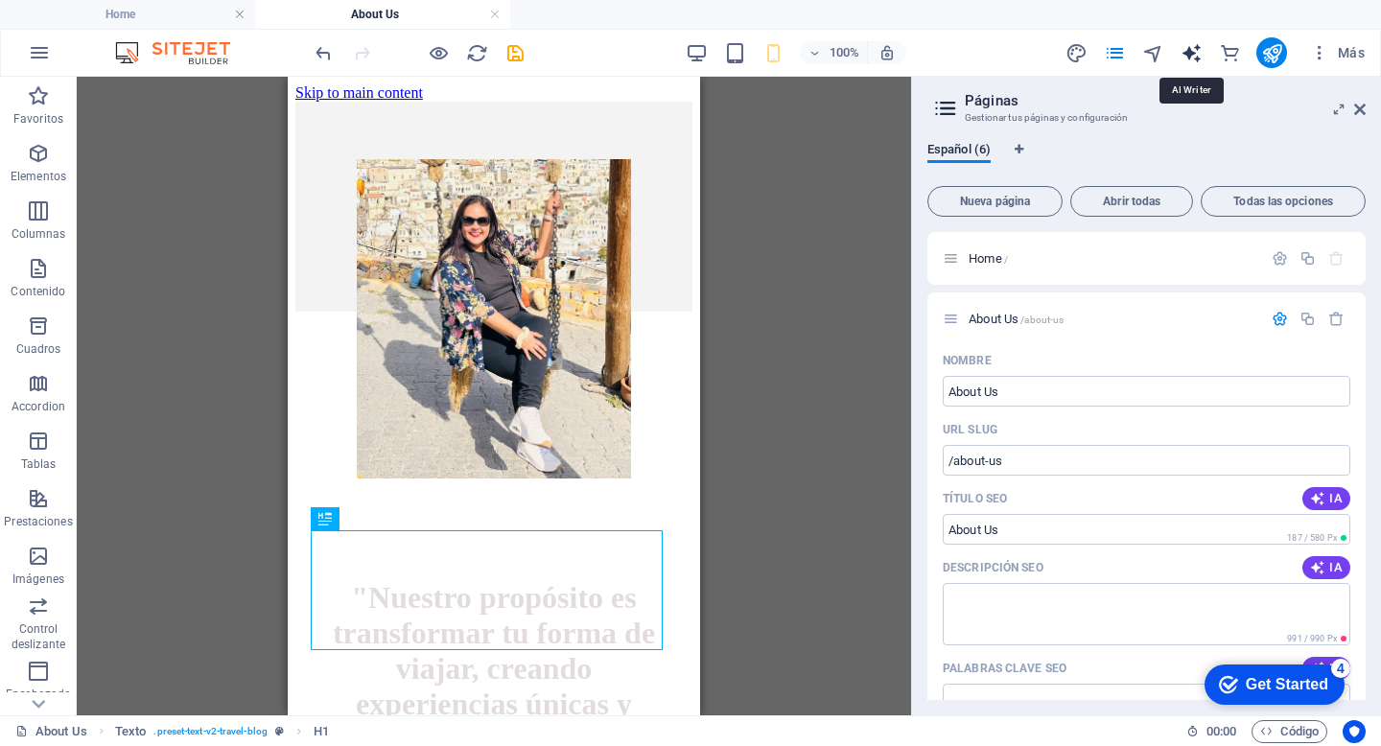
click at [1192, 46] on icon "text_generator" at bounding box center [1191, 53] width 22 height 22
select select "English"
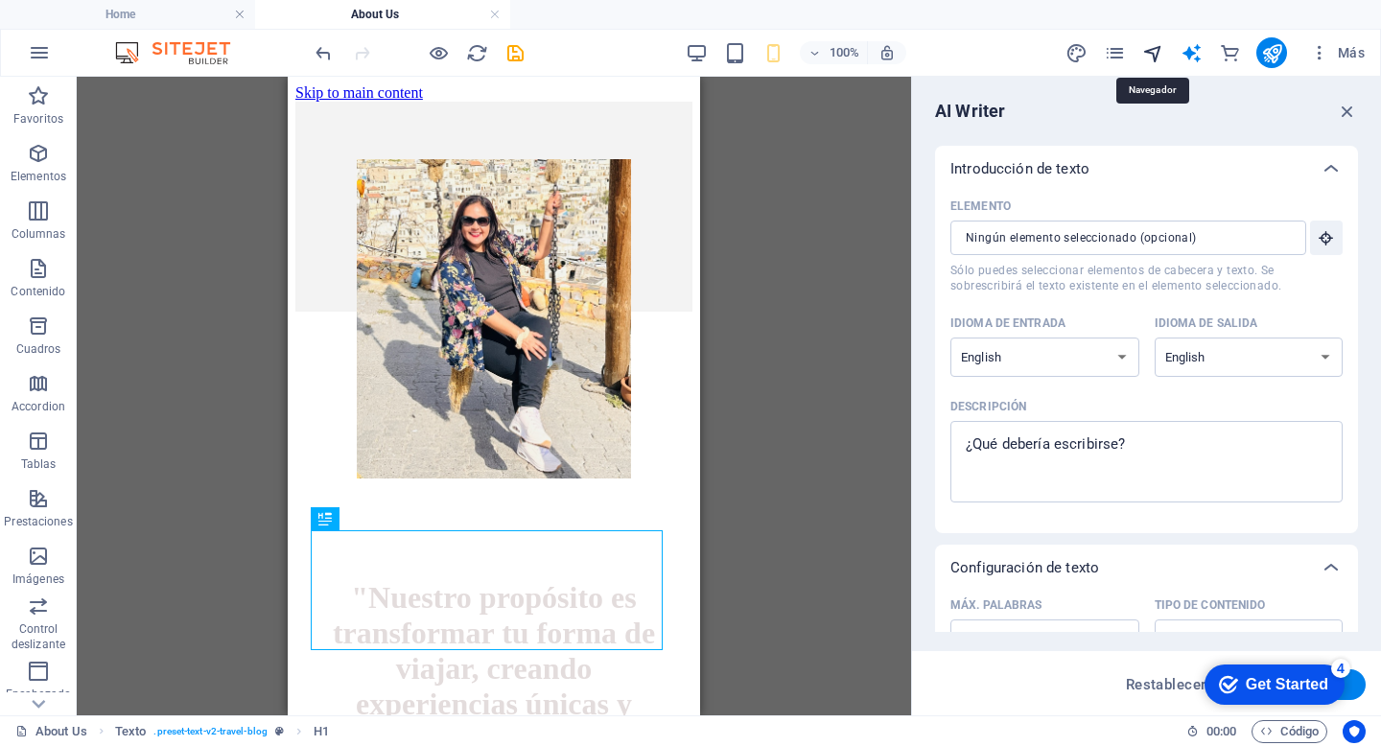
click at [1155, 53] on icon "navigator" at bounding box center [1153, 53] width 22 height 22
select select "16425976-es"
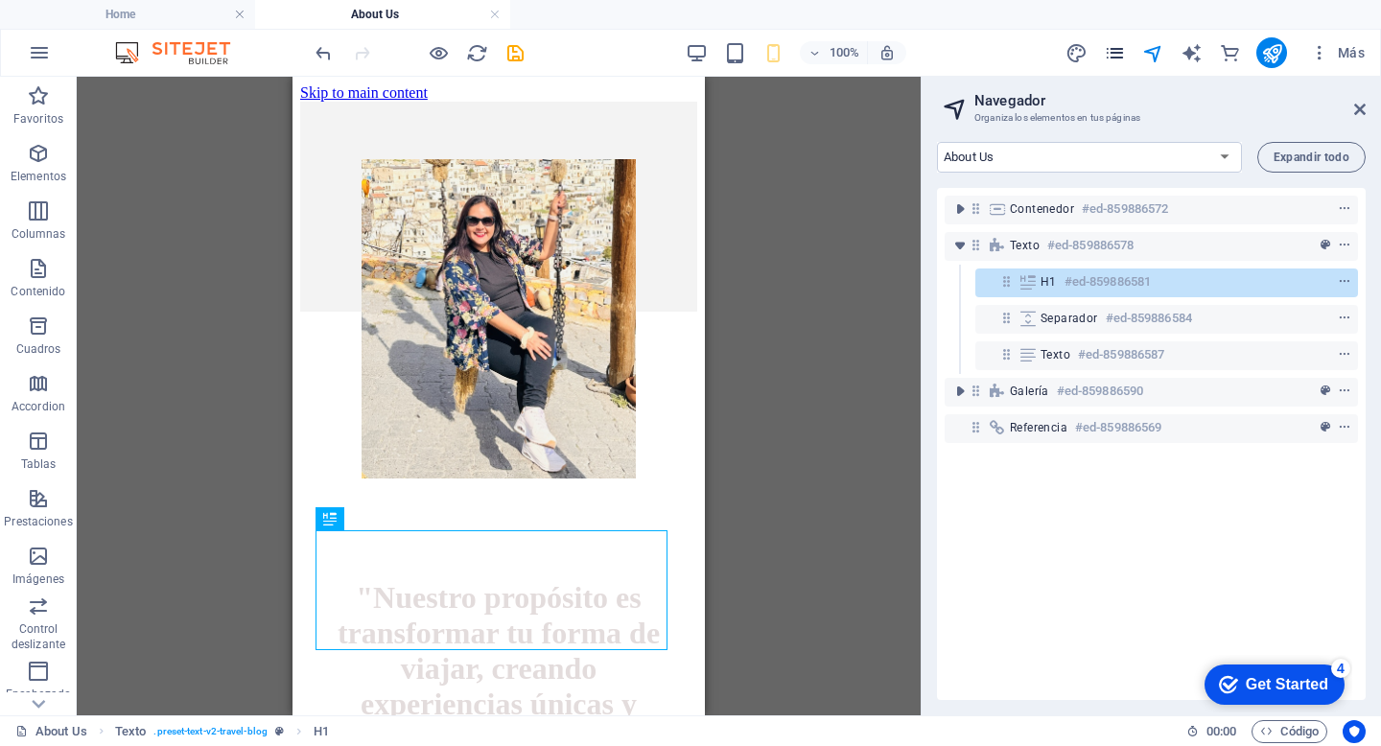
click at [1125, 55] on span "pages" at bounding box center [1114, 53] width 23 height 22
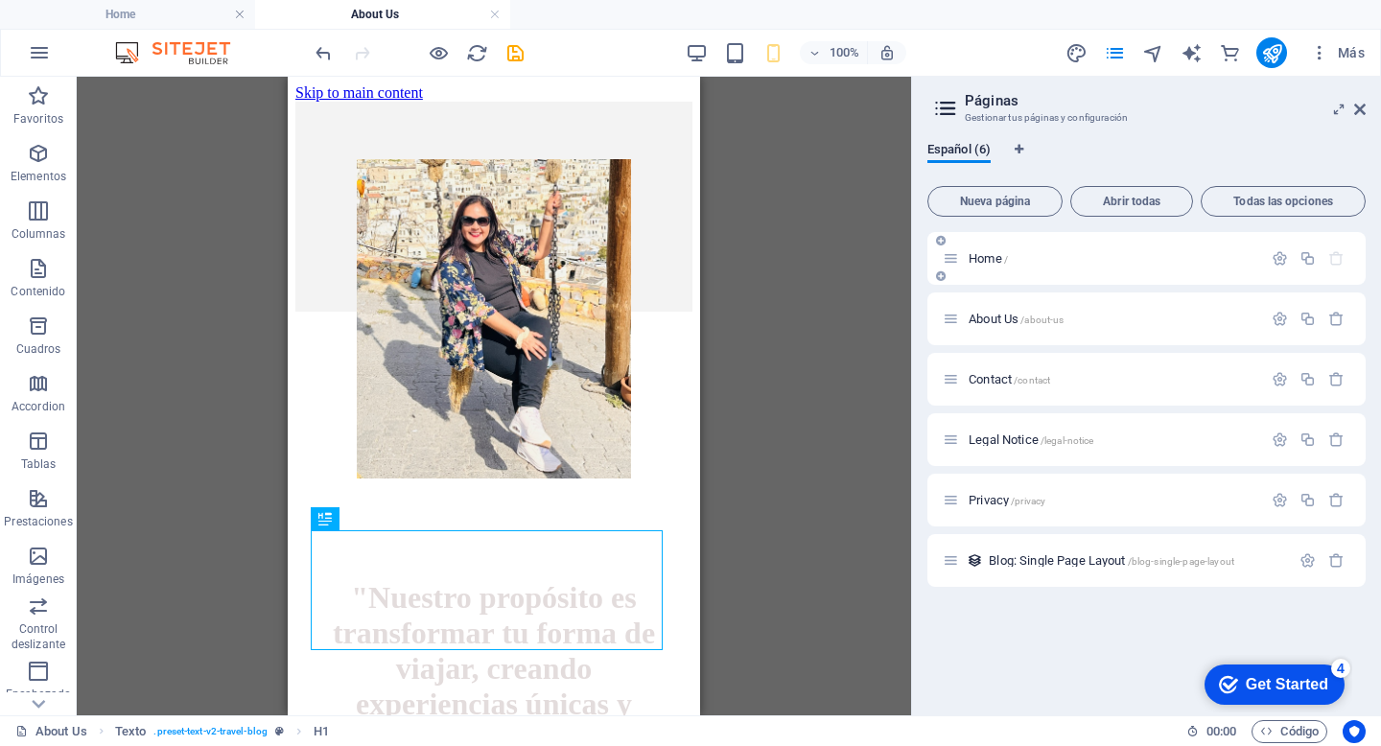
click at [994, 261] on span "Home /" at bounding box center [987, 258] width 39 height 14
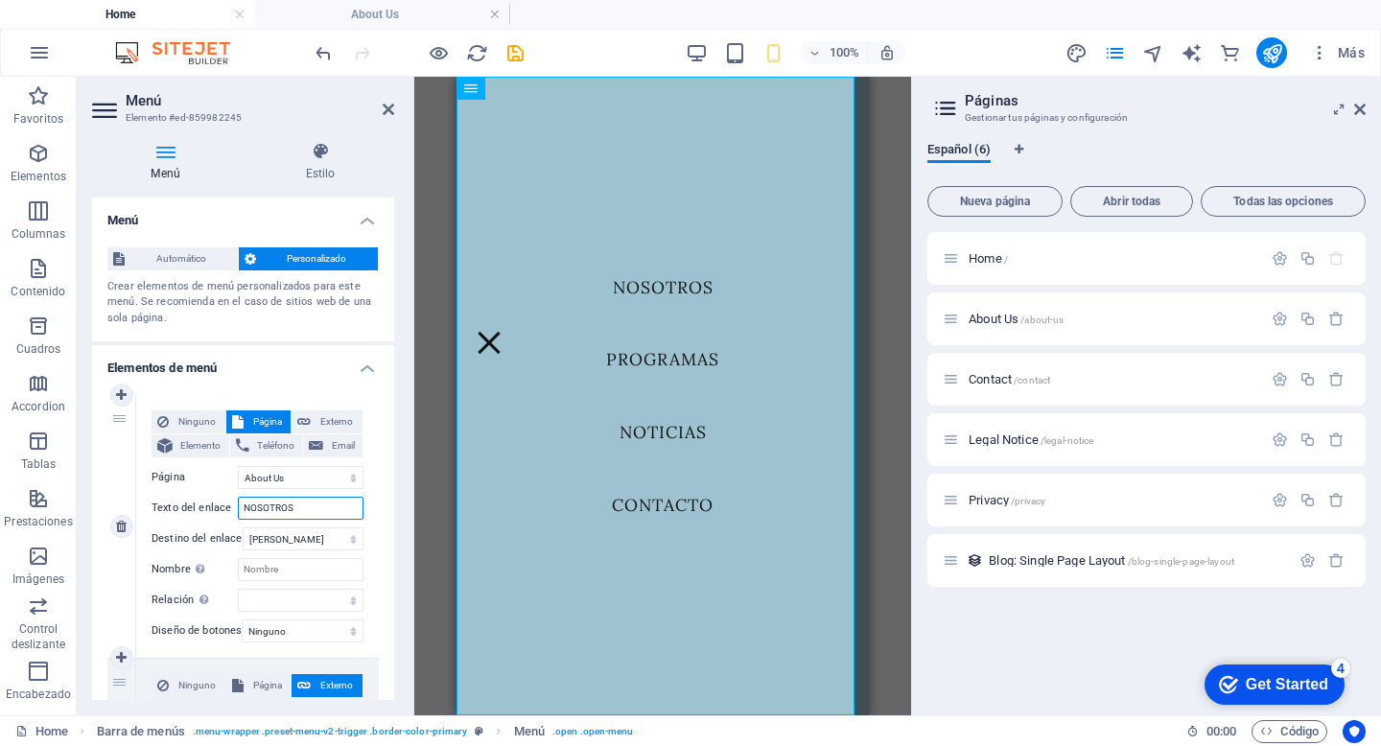
click at [302, 505] on input "NOSOTROS" at bounding box center [301, 508] width 126 height 23
paste input "/about-us"
type input "/about-us"
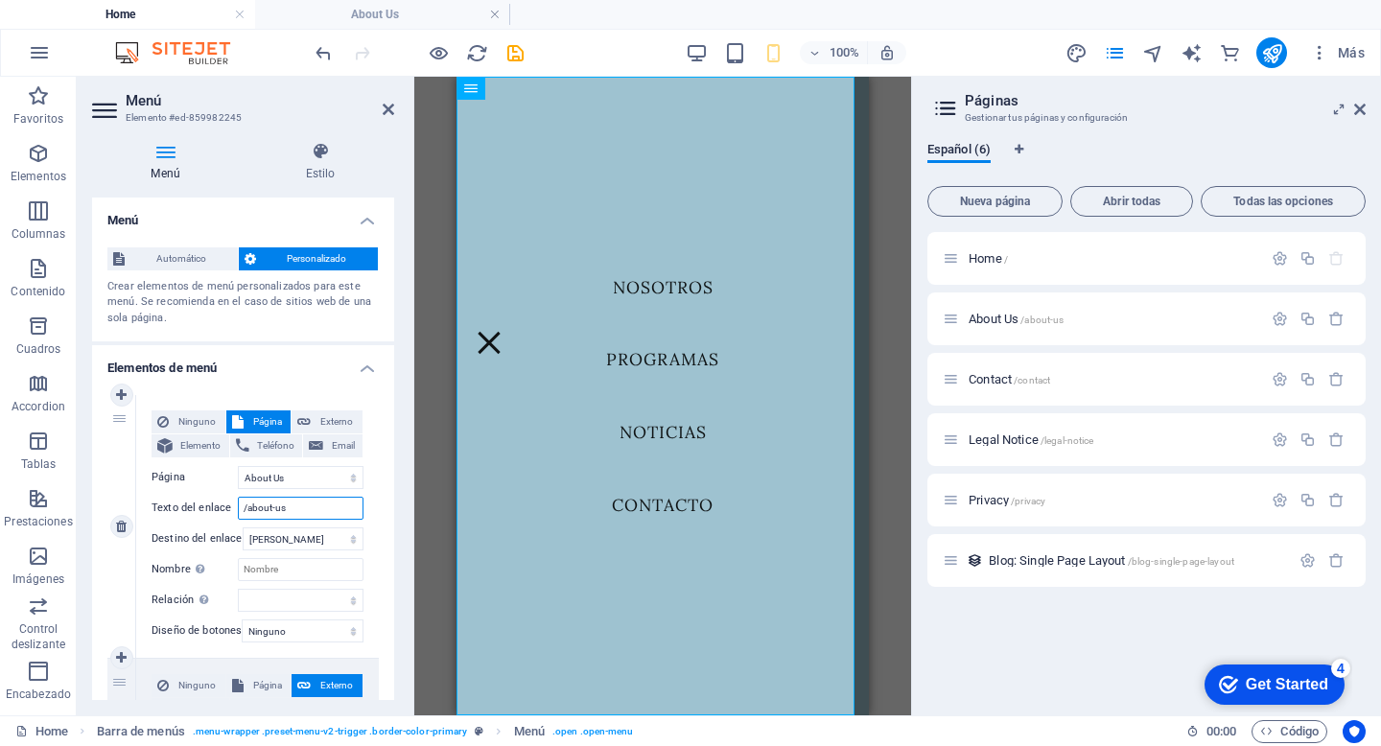
select select
select select "2"
select select
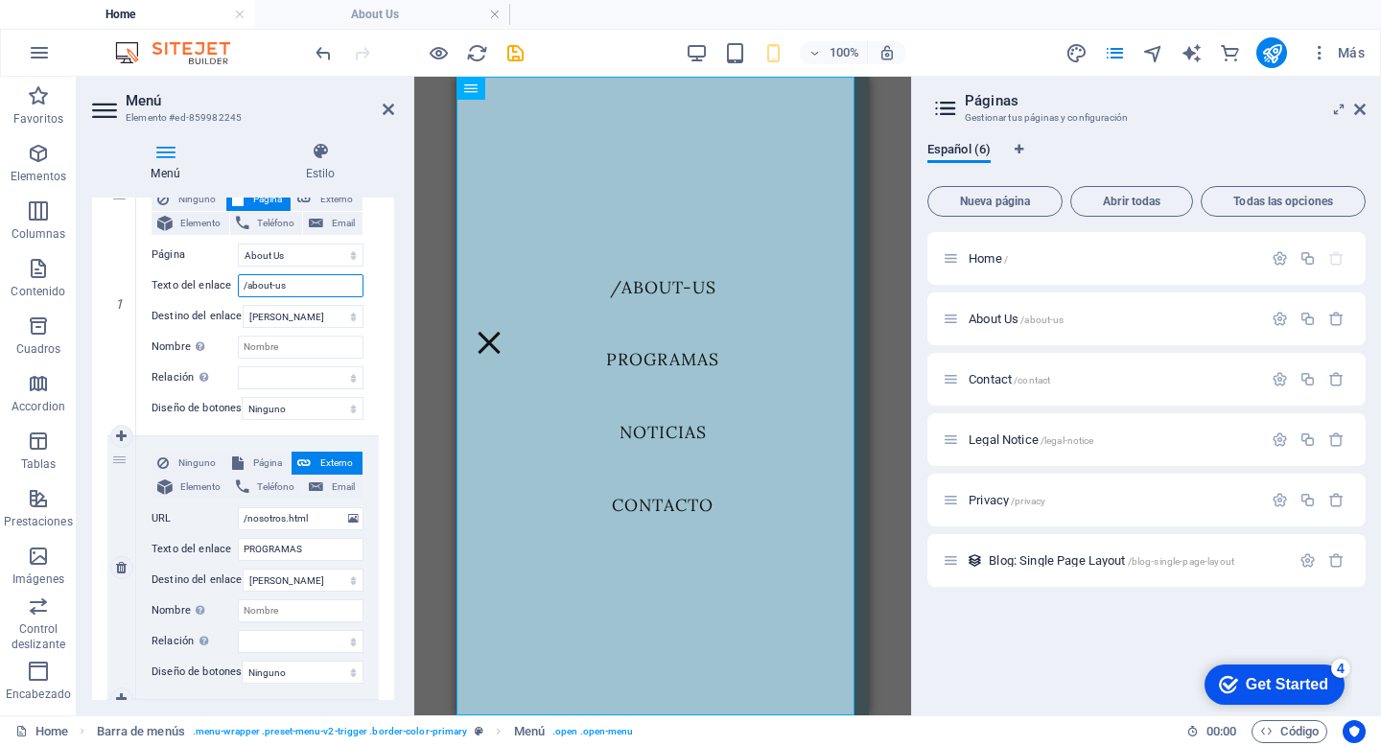
scroll to position [225, 0]
type input "/about-us"
click at [1359, 107] on icon at bounding box center [1360, 109] width 12 height 15
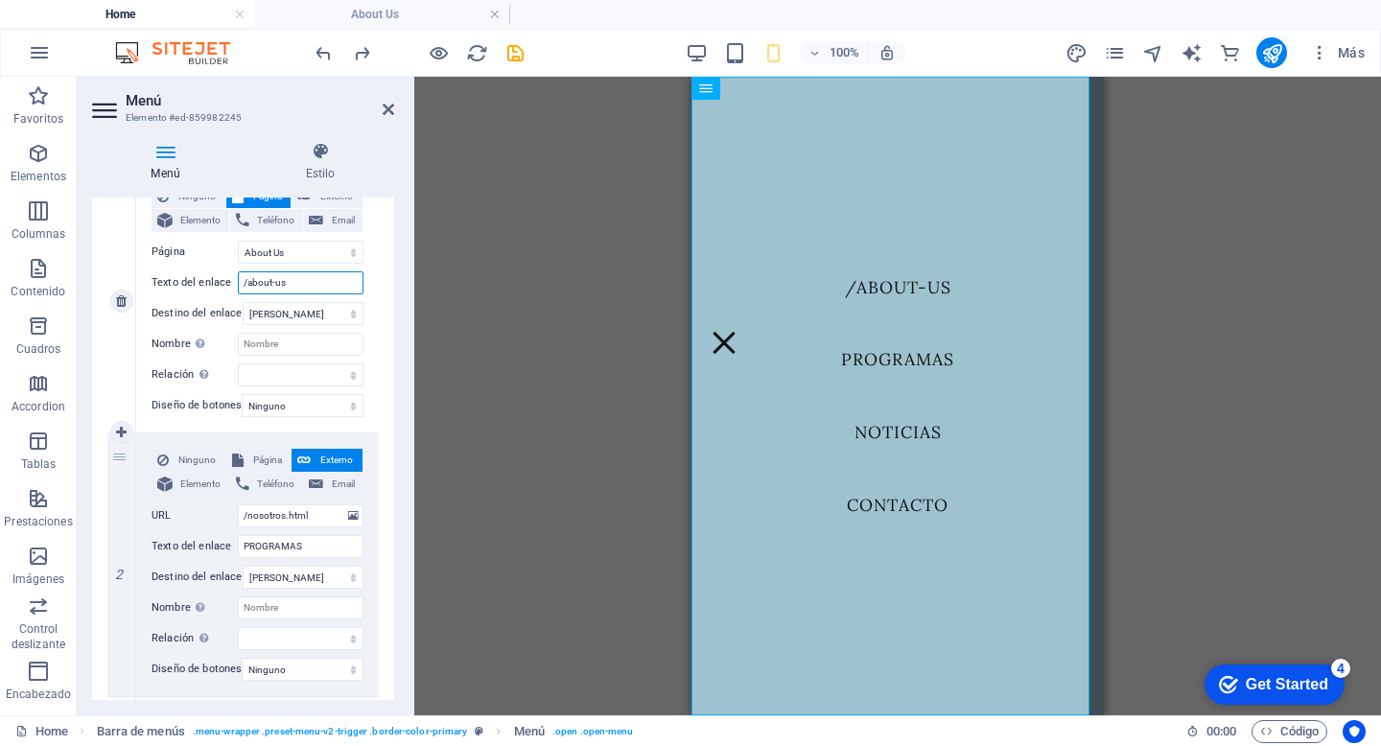
click at [313, 282] on input "/about-us" at bounding box center [301, 282] width 126 height 23
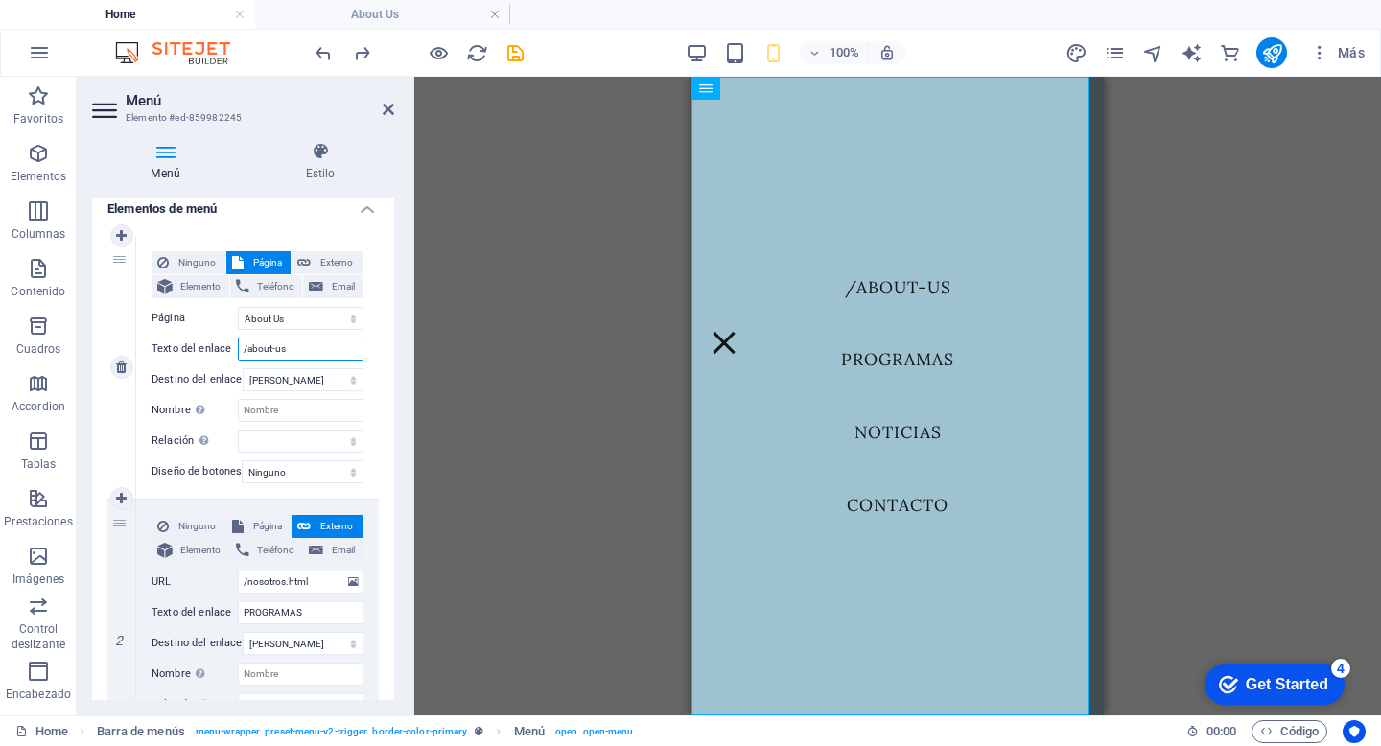
scroll to position [158, 0]
click at [207, 290] on span "Elemento" at bounding box center [200, 287] width 45 height 23
select select
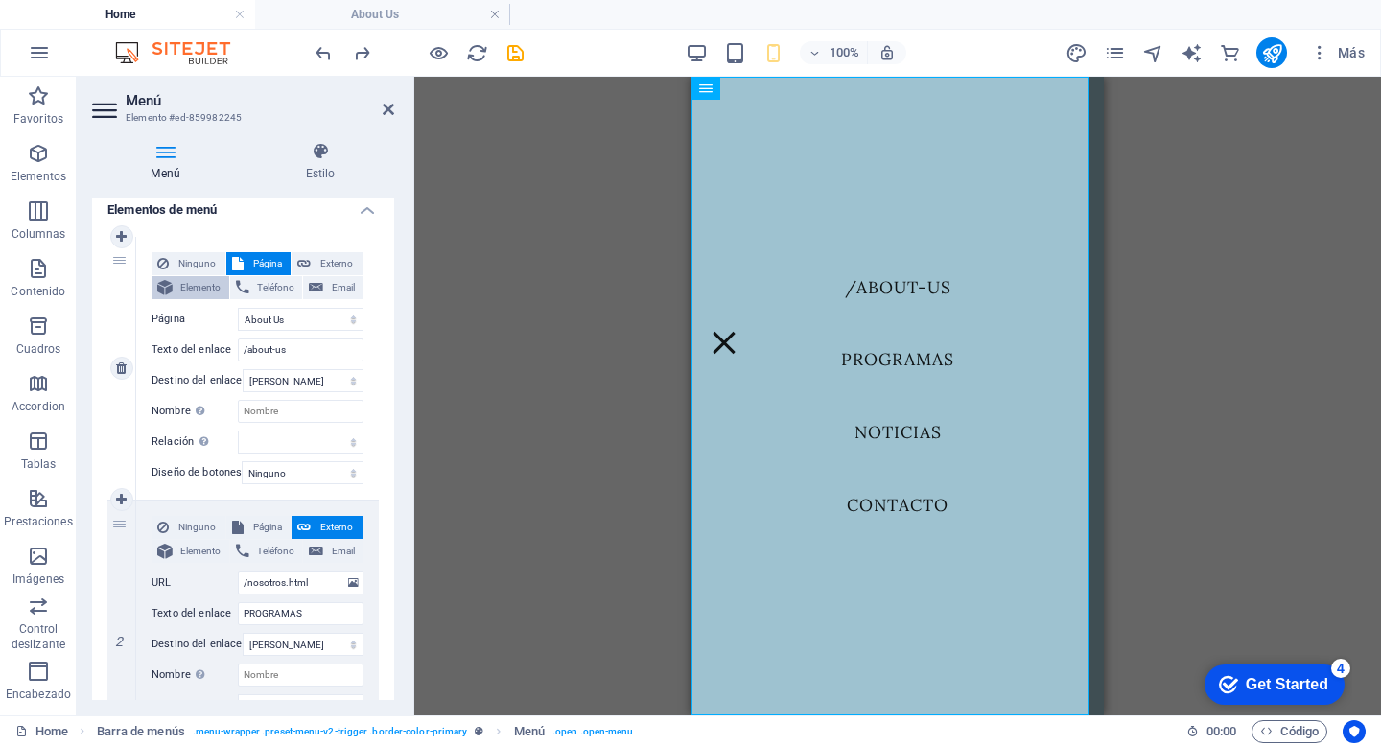
select select
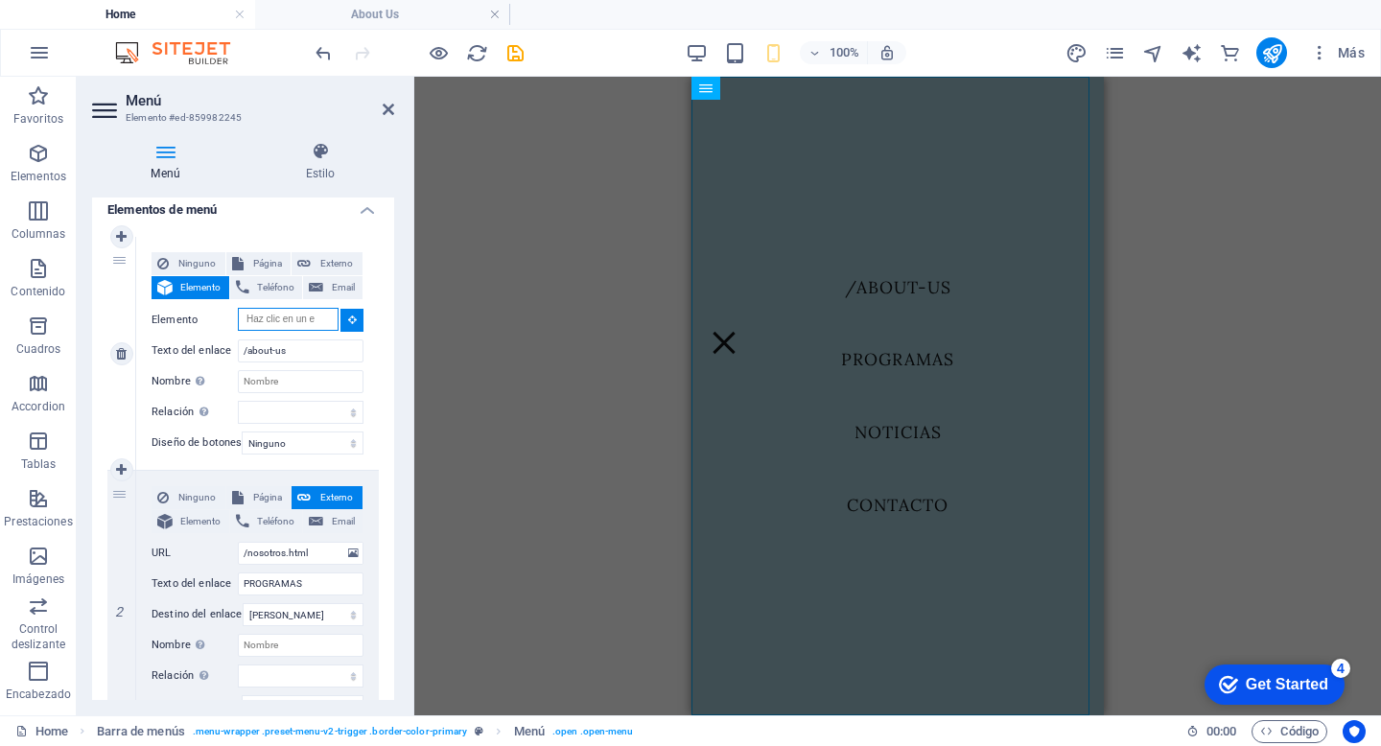
click at [290, 309] on input "Elemento" at bounding box center [288, 319] width 101 height 23
select select
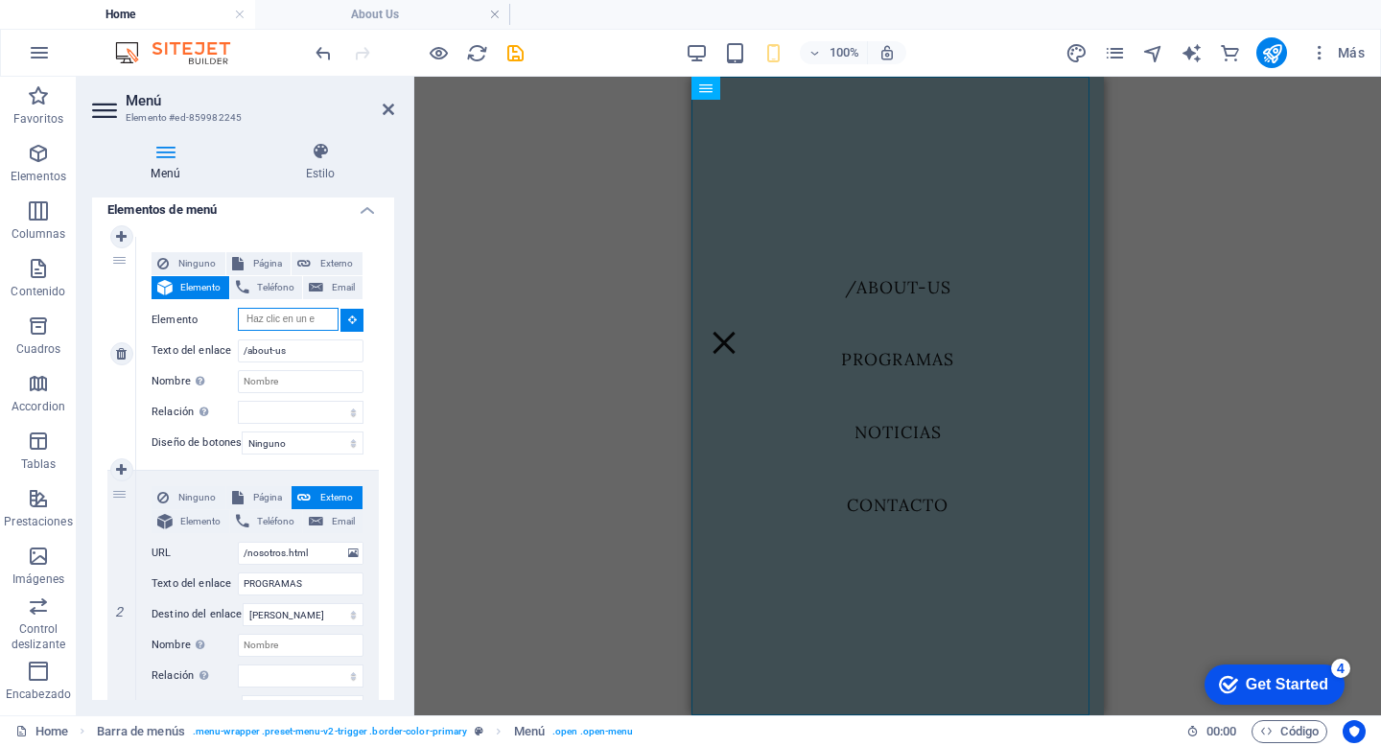
select select
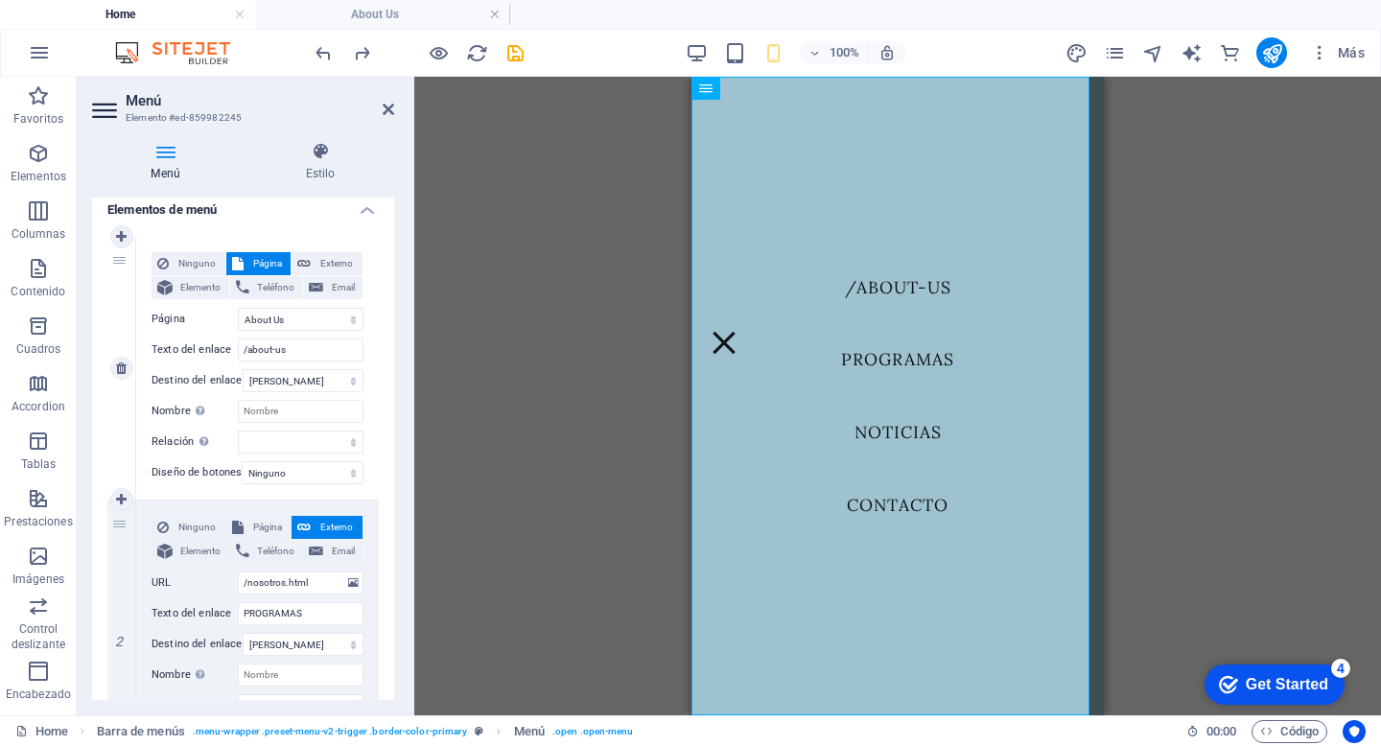
select select
type input "NOSOTROS"
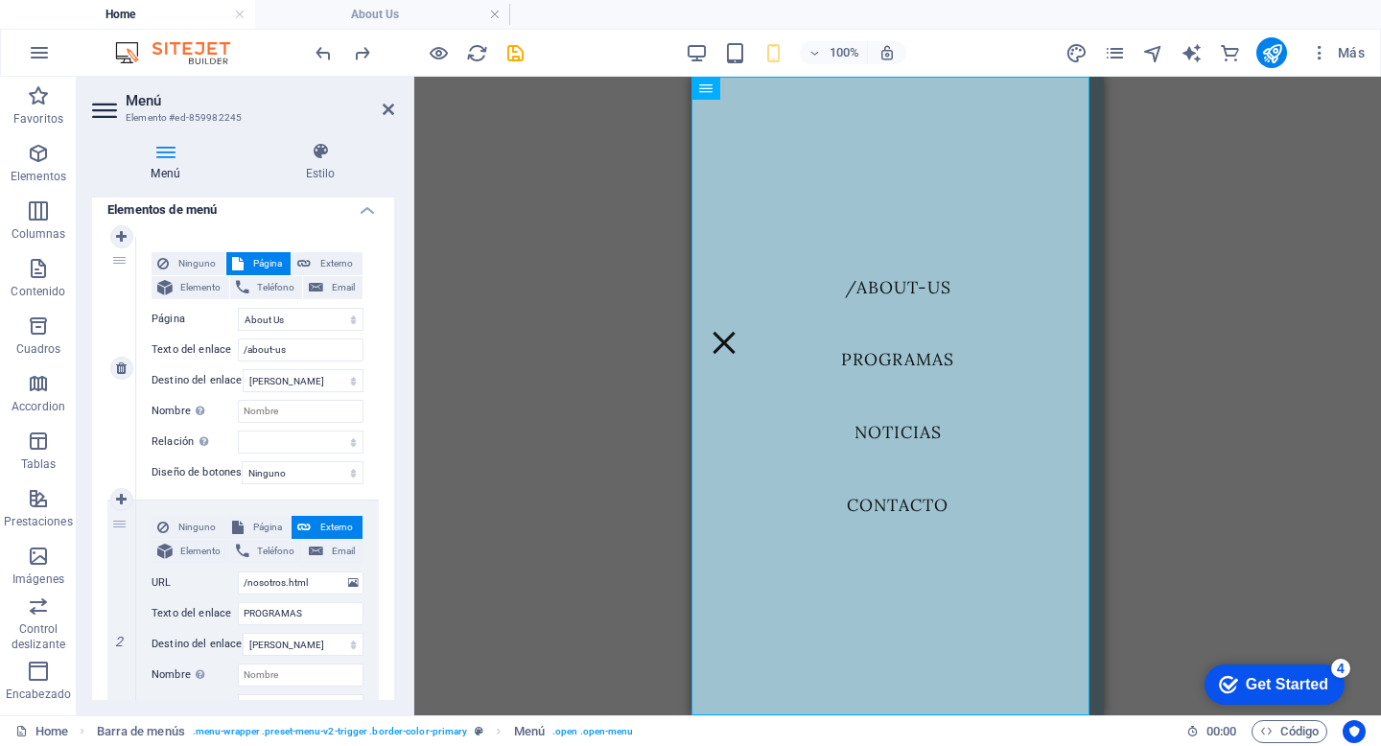
select select
click at [318, 56] on icon "undo" at bounding box center [324, 53] width 22 height 22
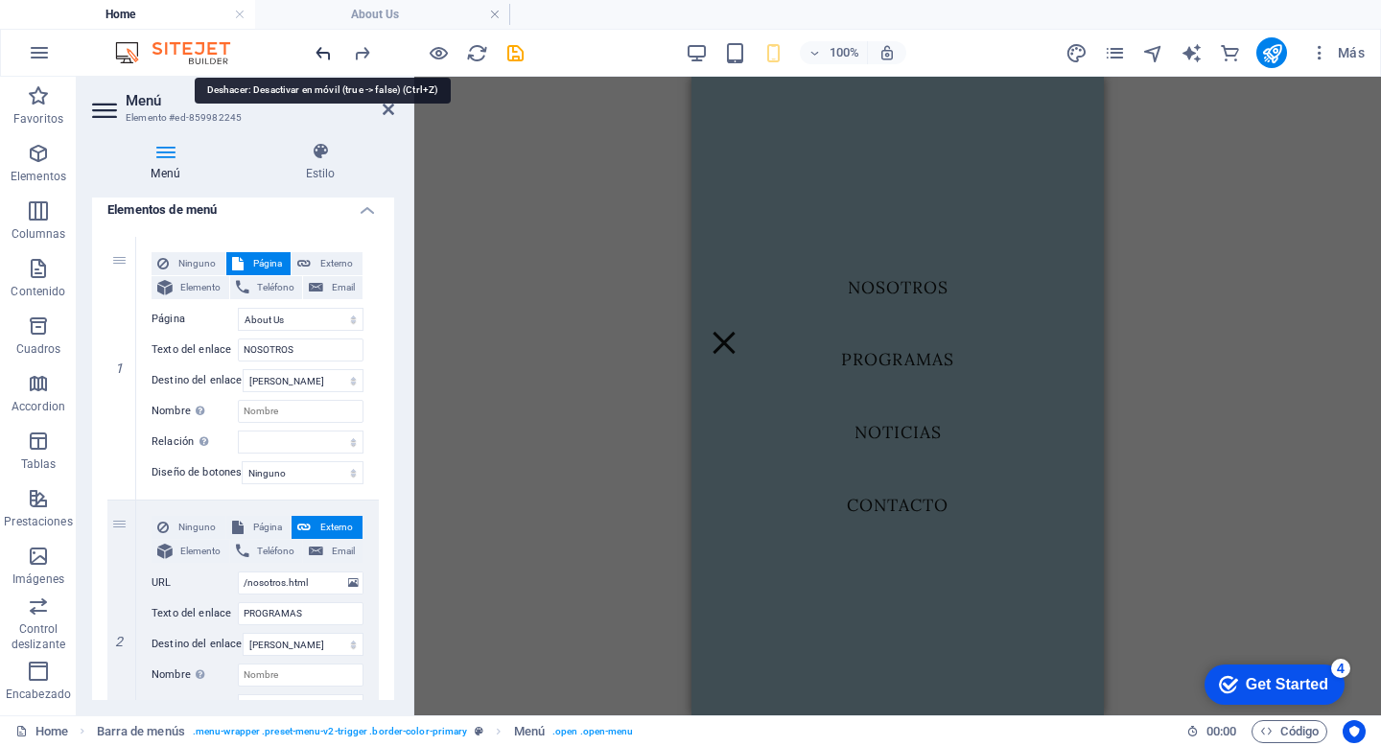
click at [318, 56] on icon "undo" at bounding box center [324, 53] width 22 height 22
click at [357, 55] on icon "redo" at bounding box center [362, 53] width 22 height 22
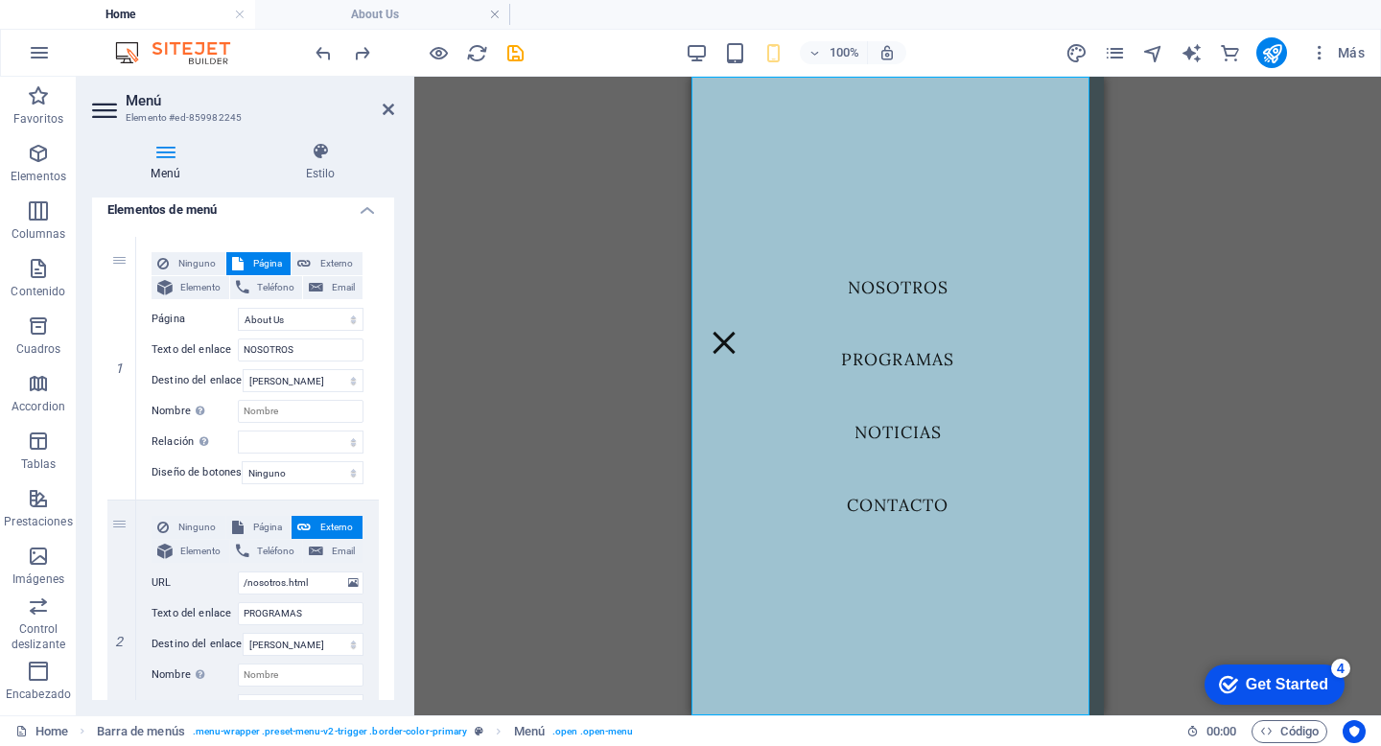
click at [1185, 179] on div "H3 Tarjetas Contenedor Control deslizante Imagen Control deslizante Texto Tarje…" at bounding box center [897, 396] width 966 height 639
click at [184, 268] on span "Ninguno" at bounding box center [196, 263] width 45 height 23
select select
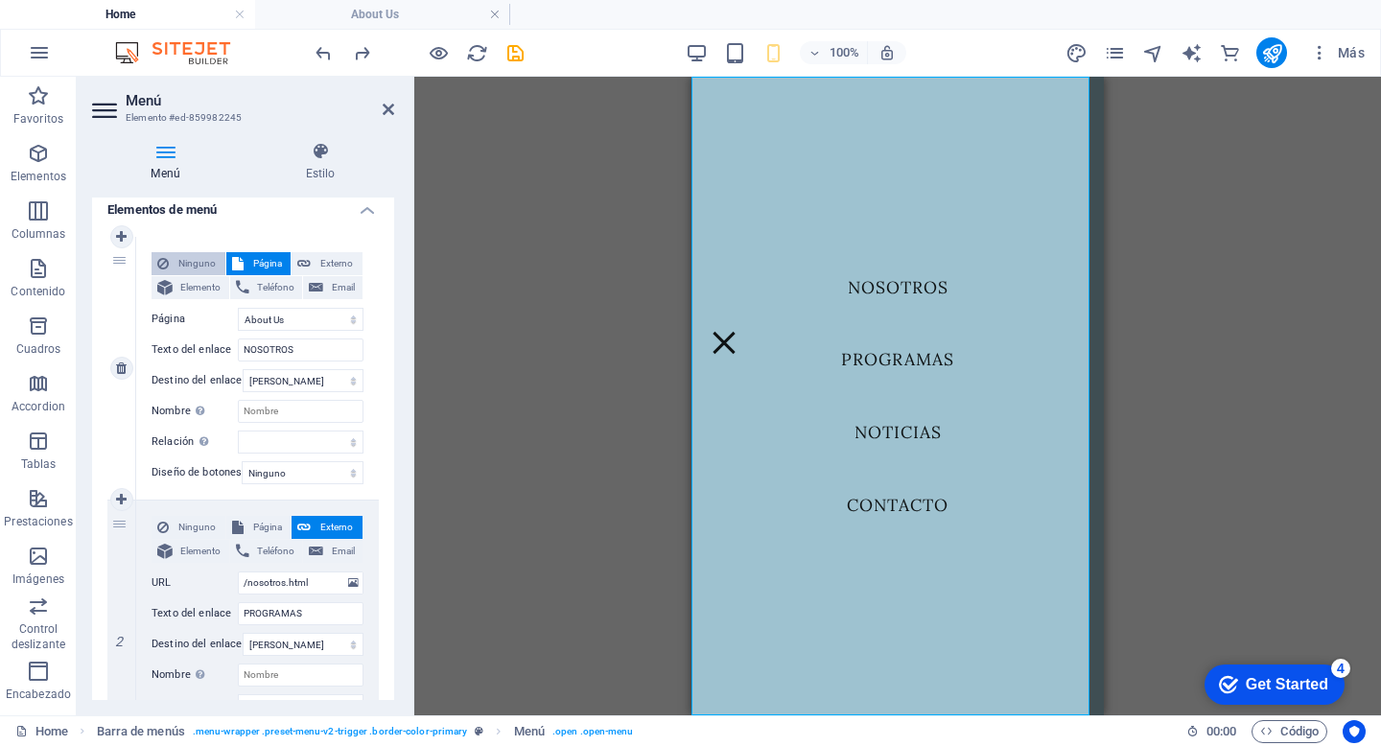
select select
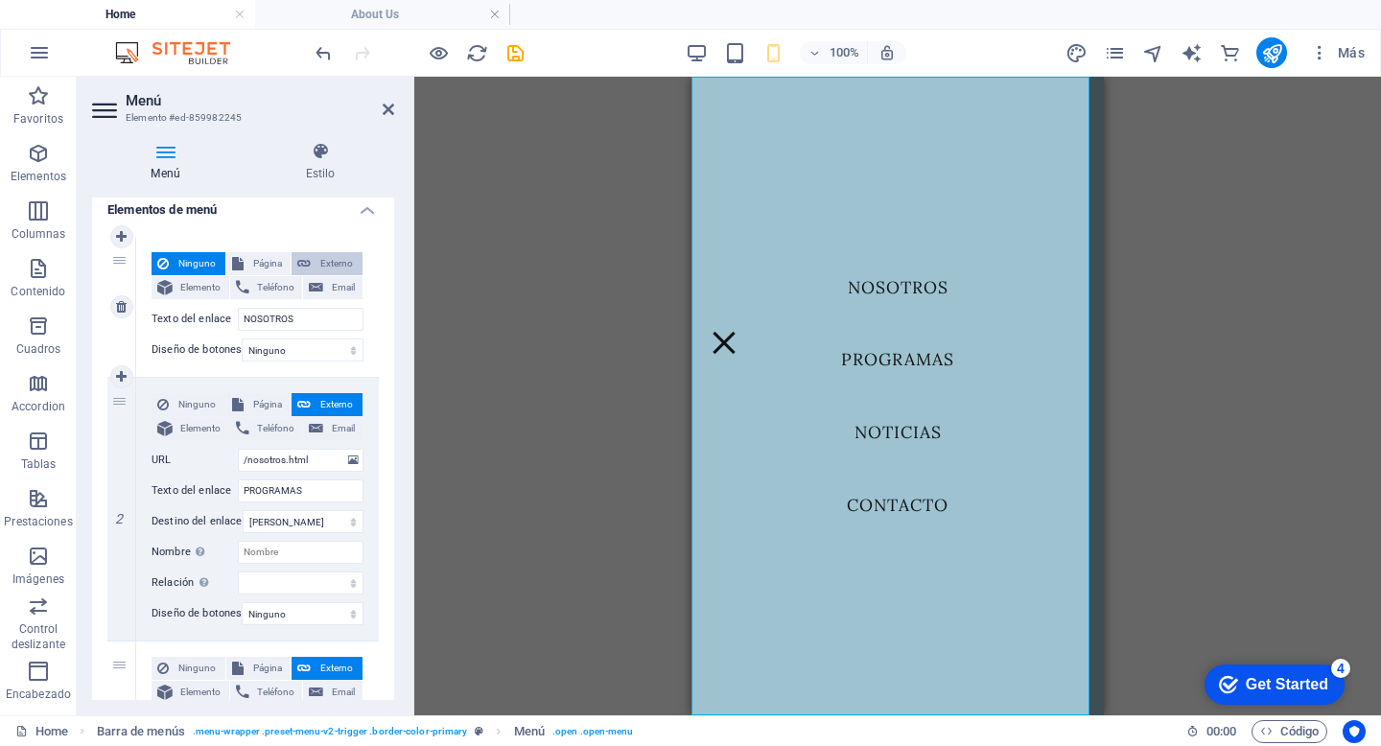
click at [343, 261] on span "Externo" at bounding box center [336, 263] width 40 height 23
select select "blank"
select select
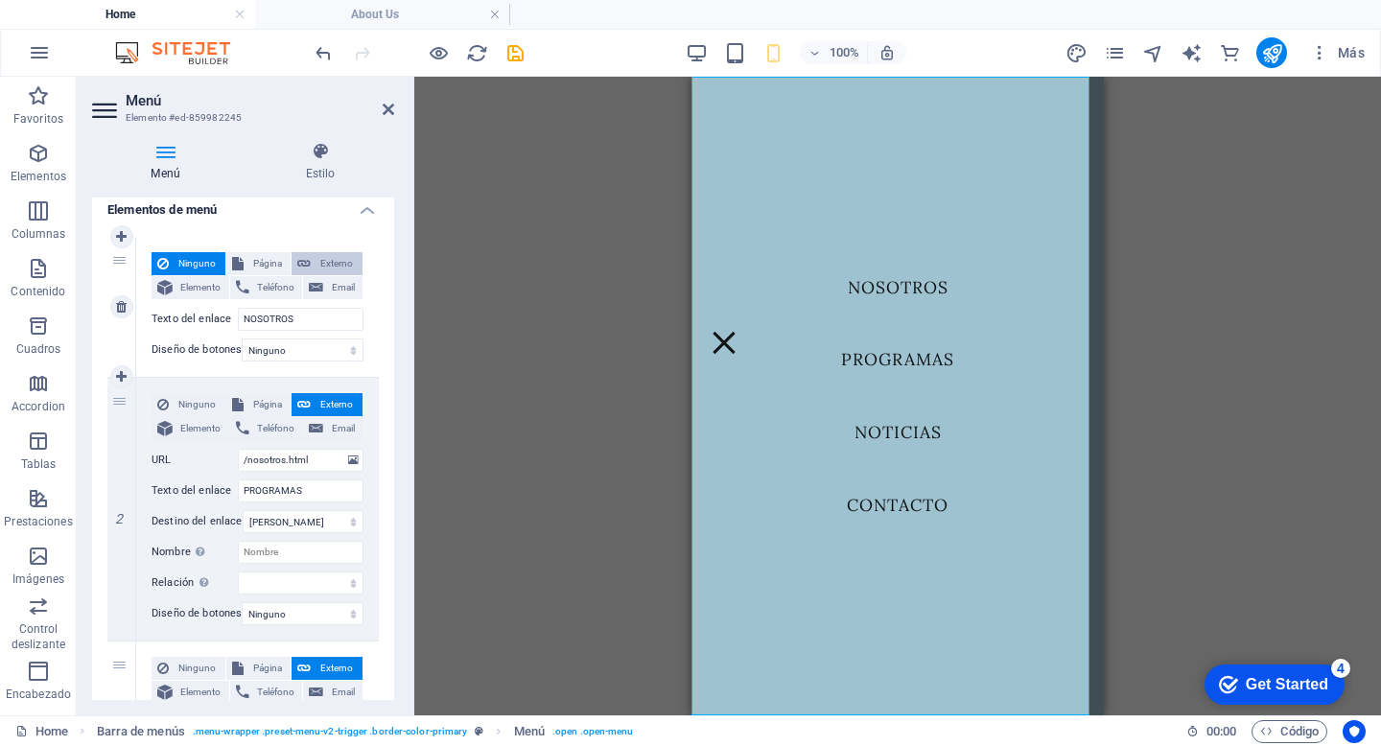
select select
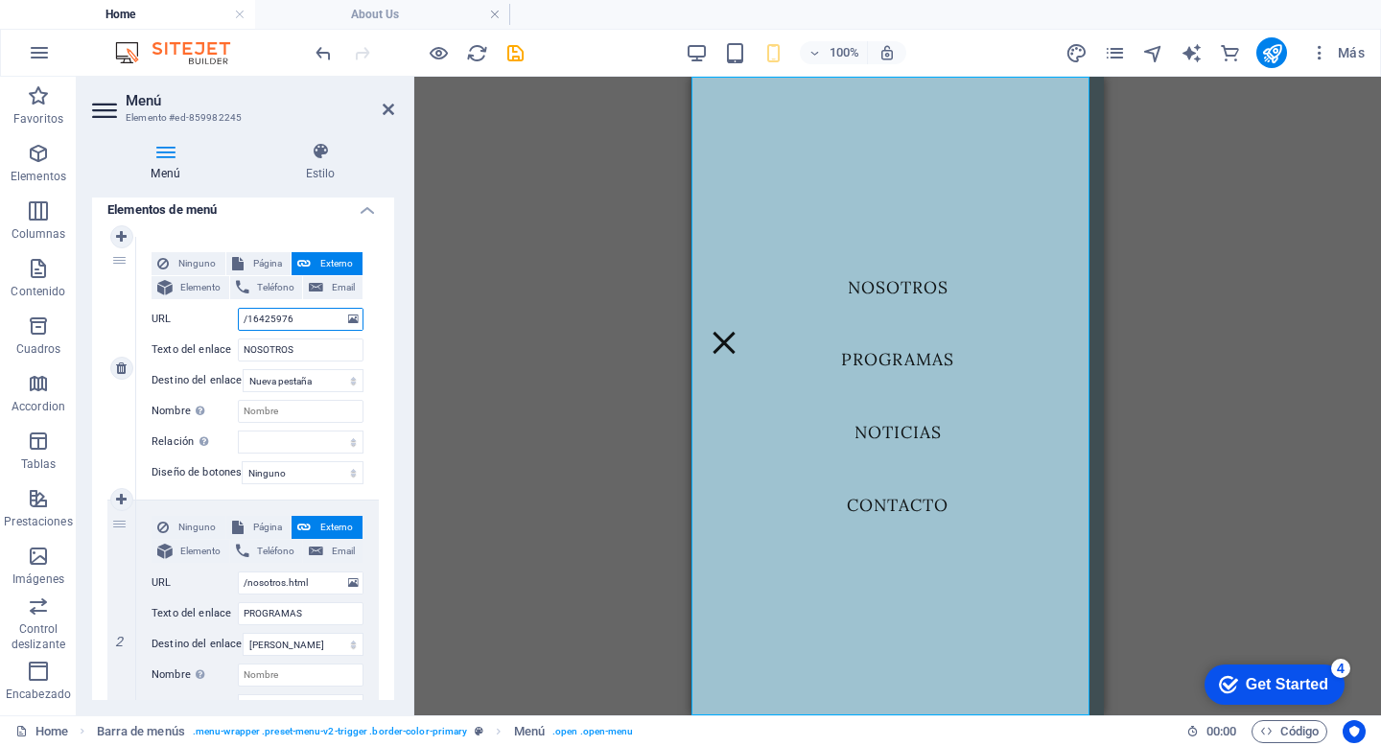
click at [306, 326] on input "/16425976" at bounding box center [301, 319] width 126 height 23
paste input "about-us"
type input "/about-us"
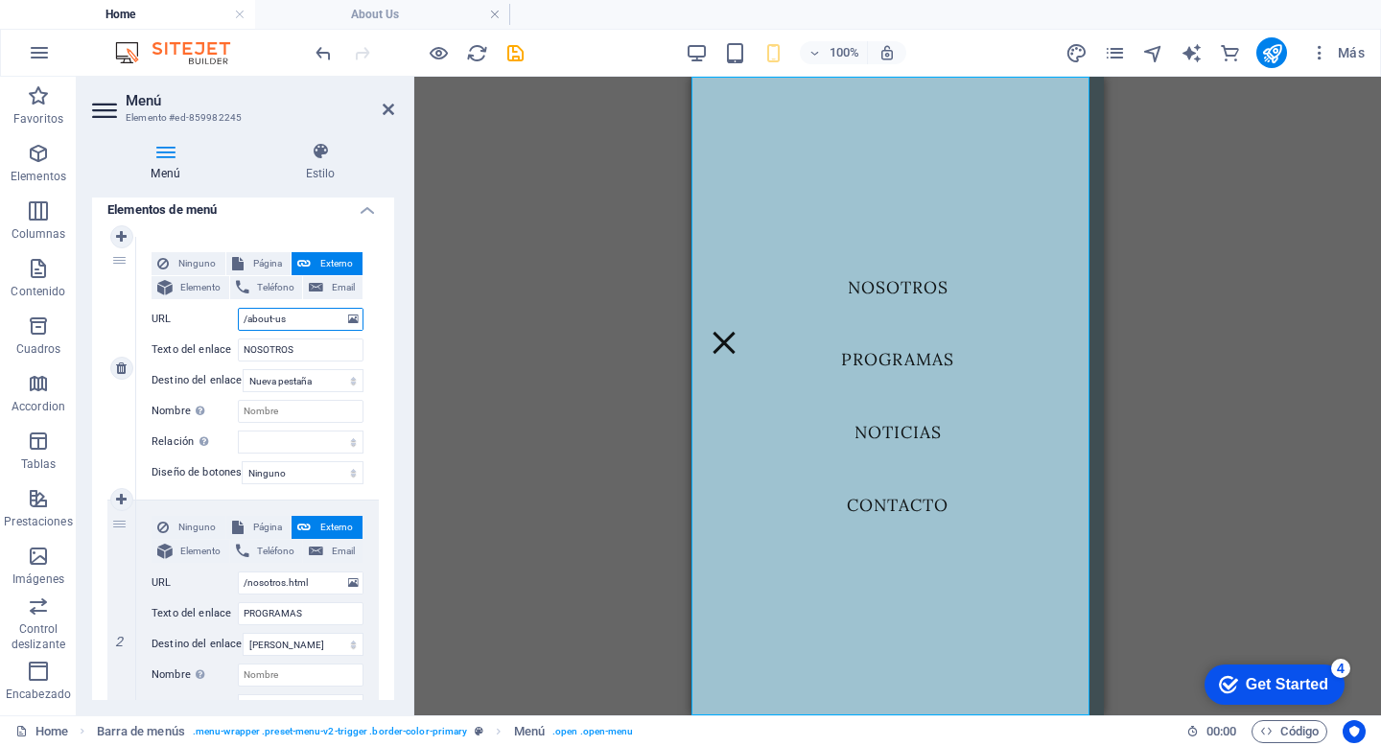
select select
type input "/about-us"
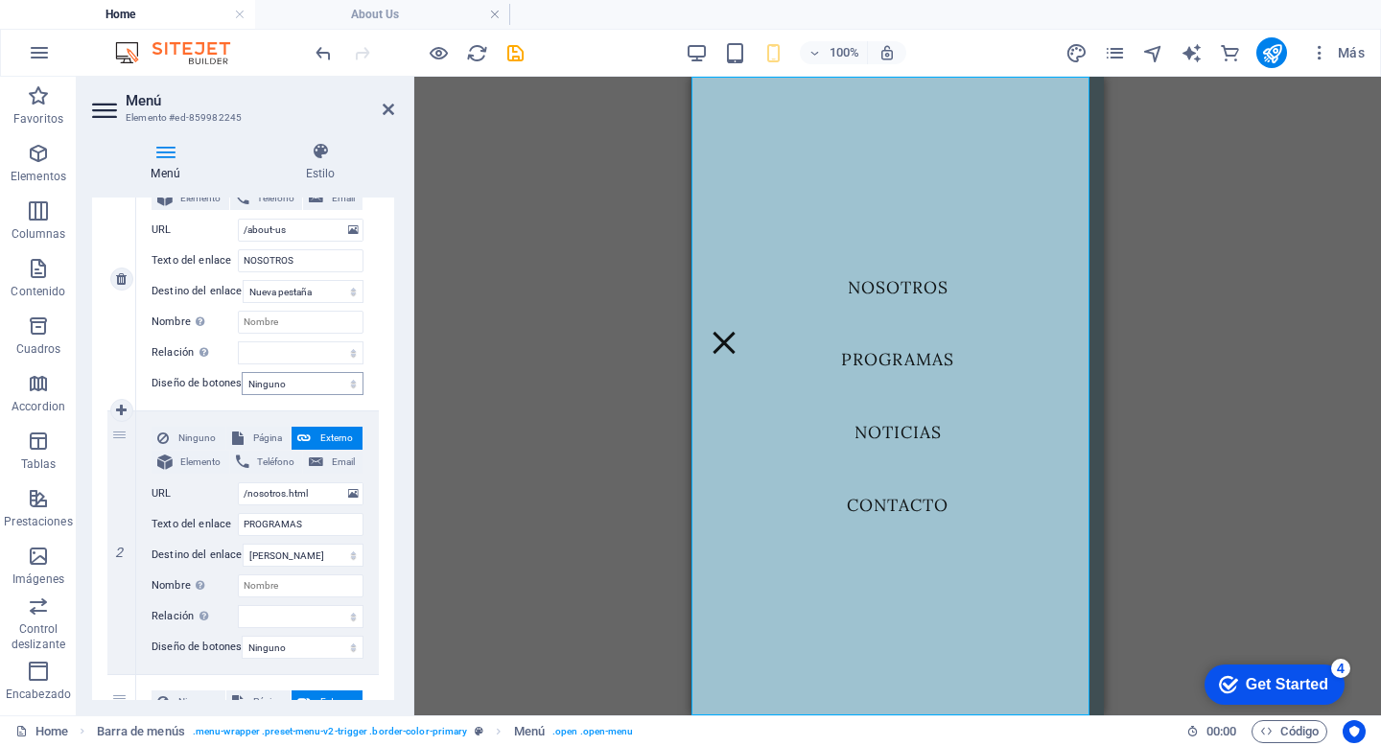
scroll to position [275, 0]
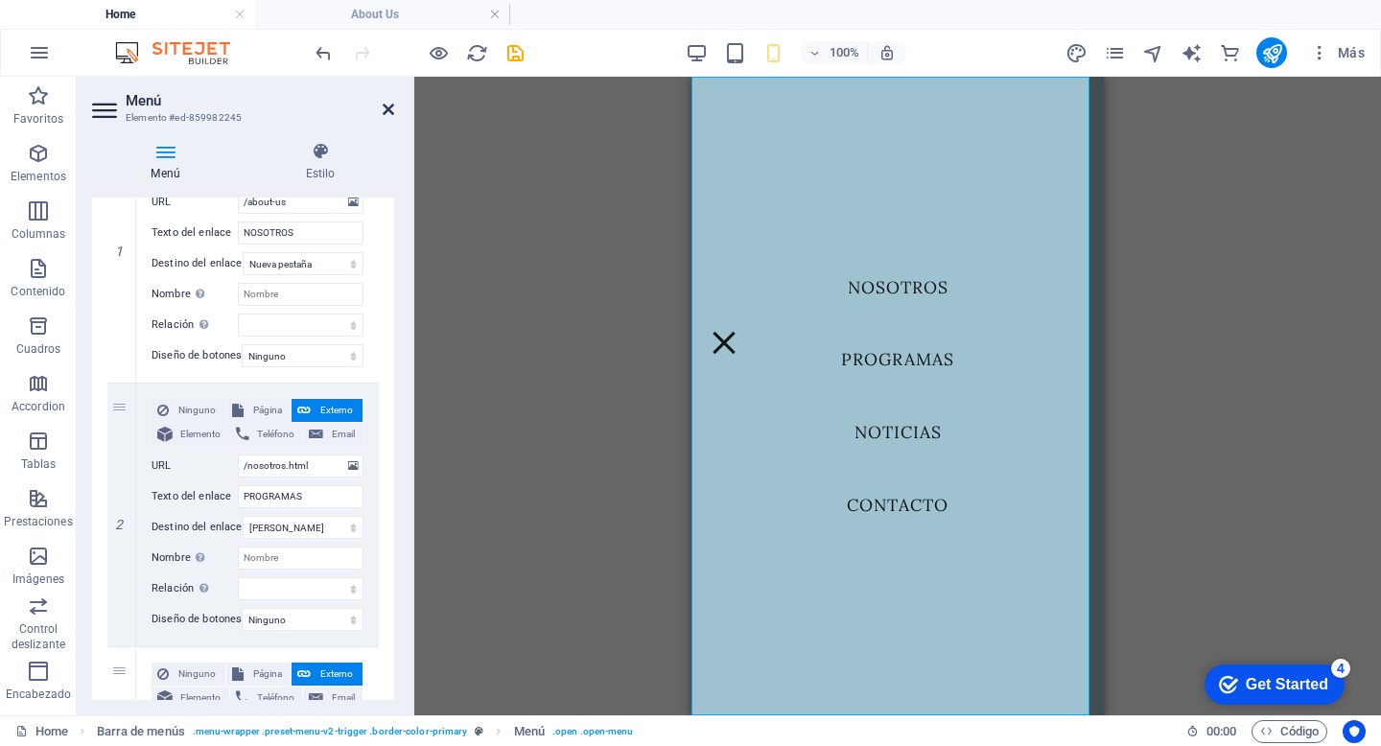
click at [389, 113] on icon at bounding box center [389, 109] width 12 height 15
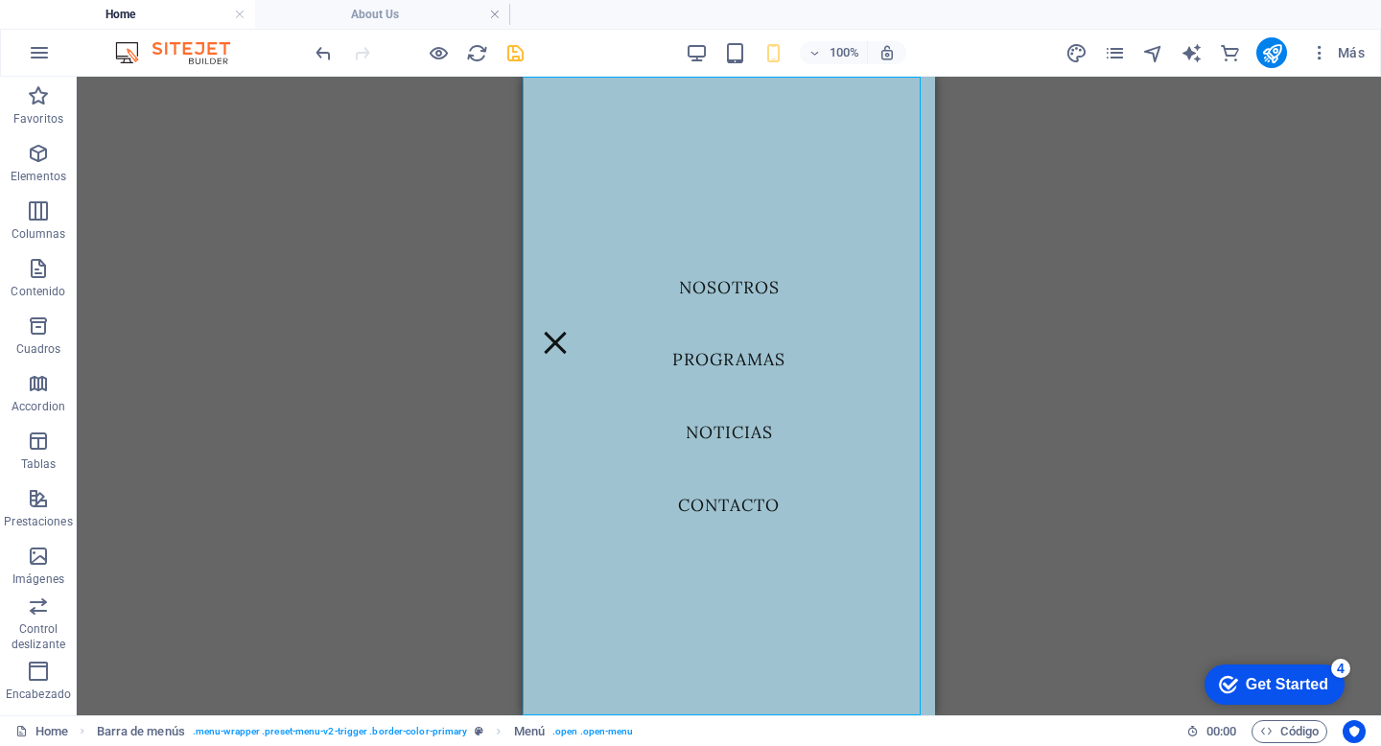
click at [516, 52] on icon "save" at bounding box center [515, 53] width 22 height 22
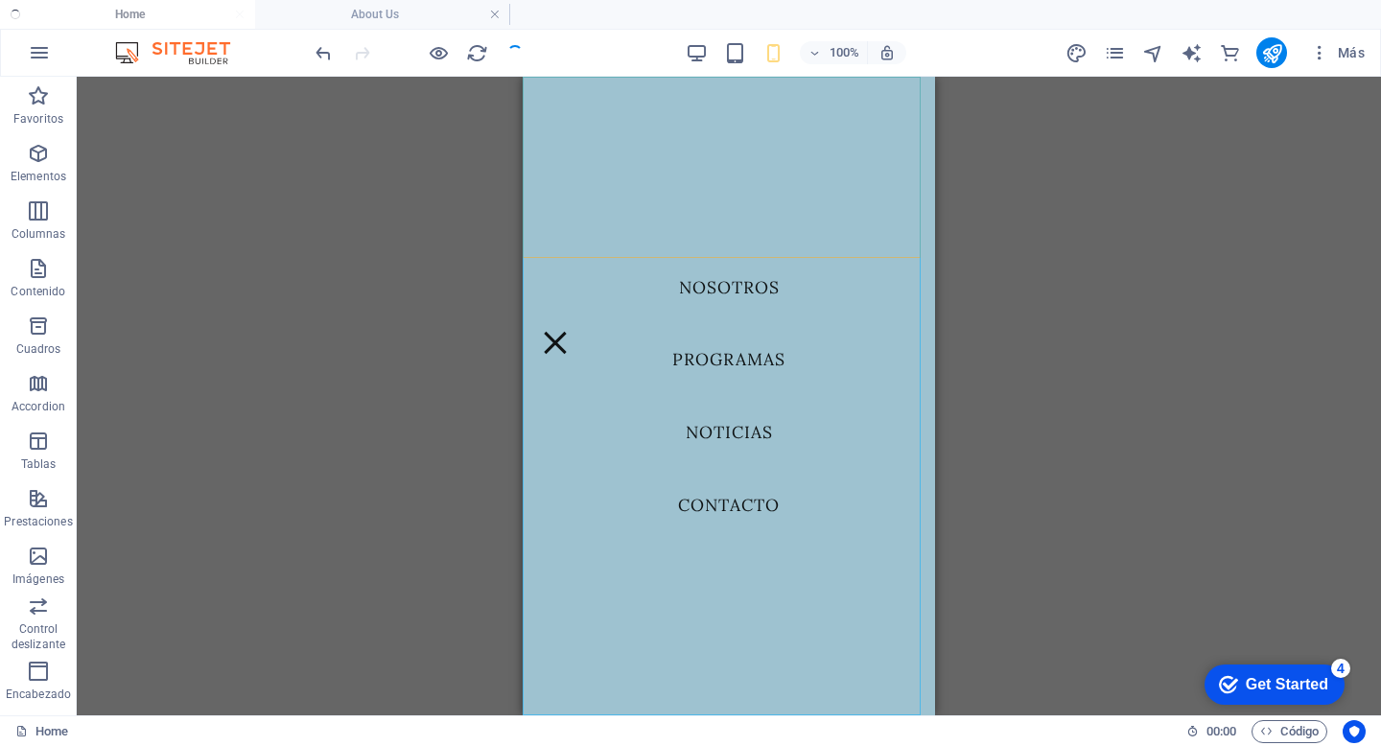
click at [745, 289] on nav "NOSOTROS PROGRAMAS NOTICIAS CONTACTO" at bounding box center [729, 396] width 412 height 639
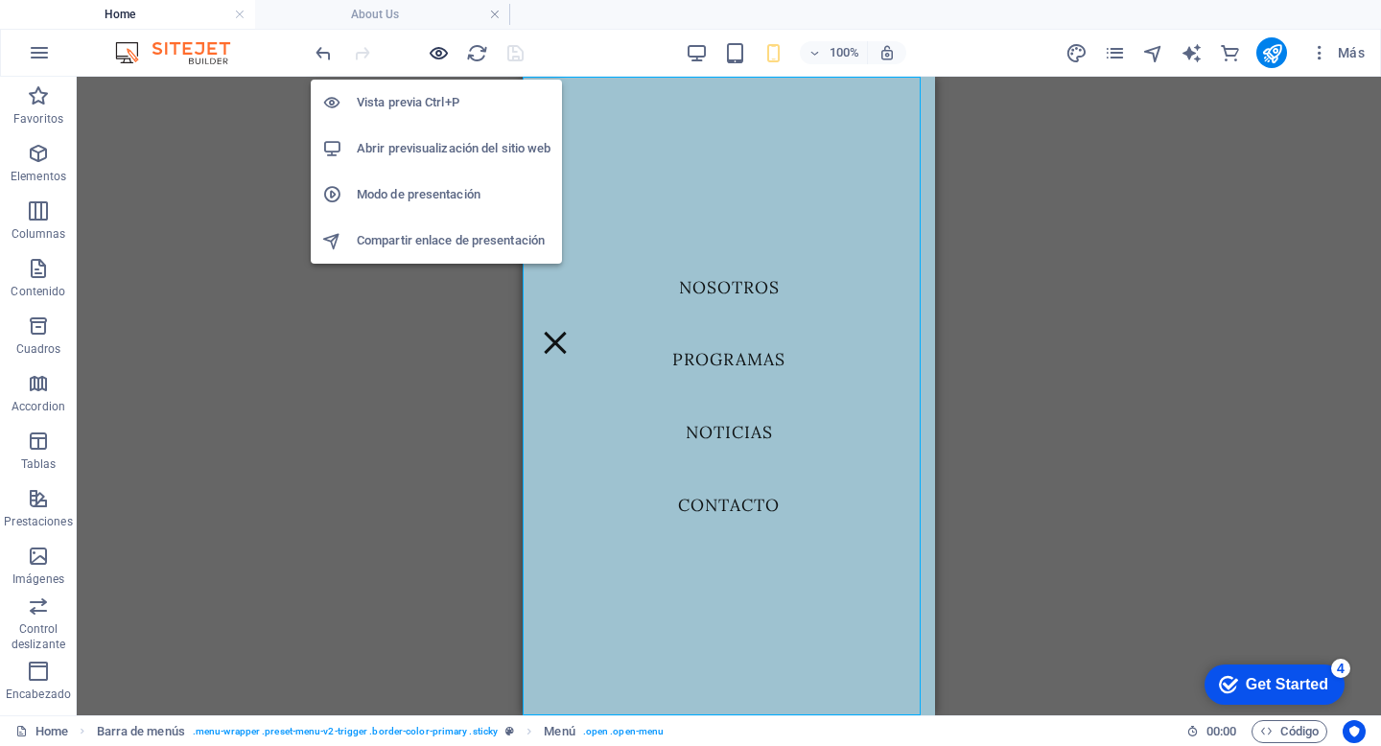
click at [446, 51] on icon "button" at bounding box center [439, 53] width 22 height 22
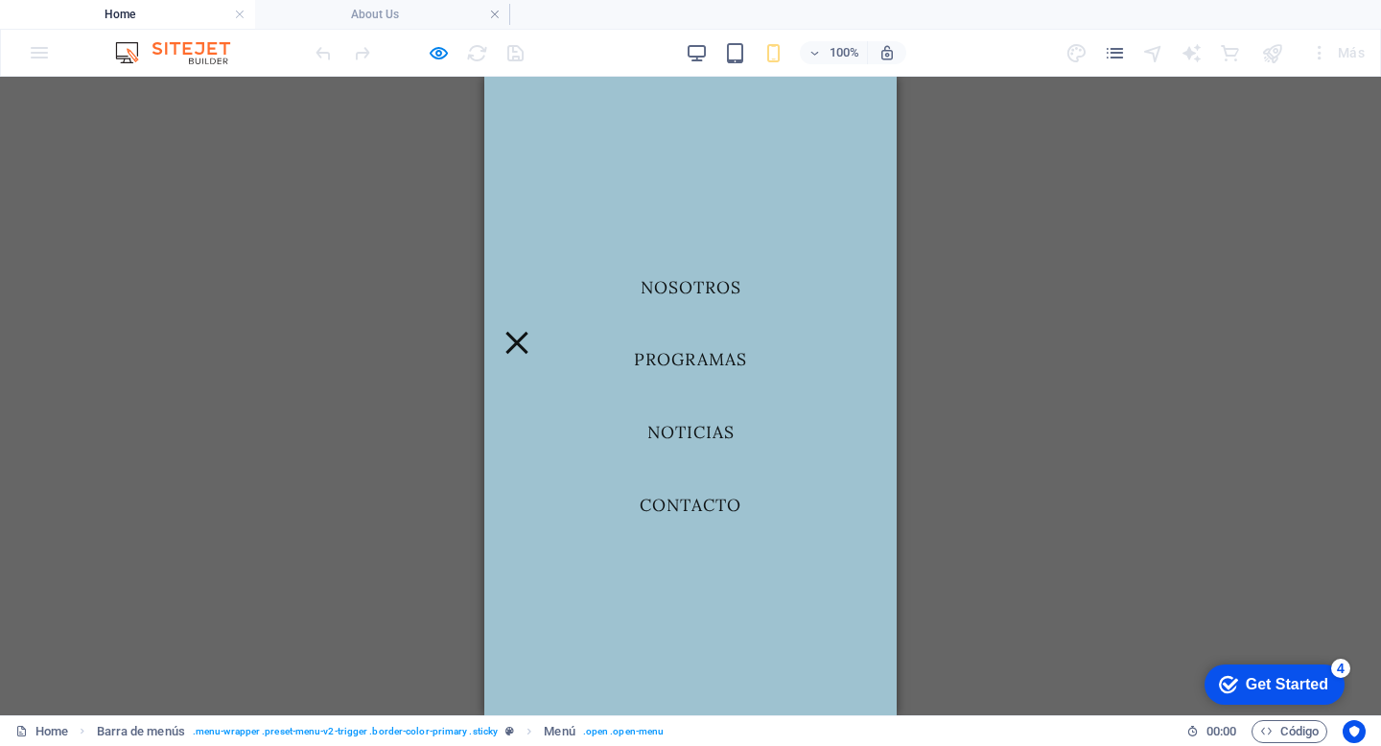
click at [704, 285] on link "NOSOTROS" at bounding box center [690, 288] width 131 height 48
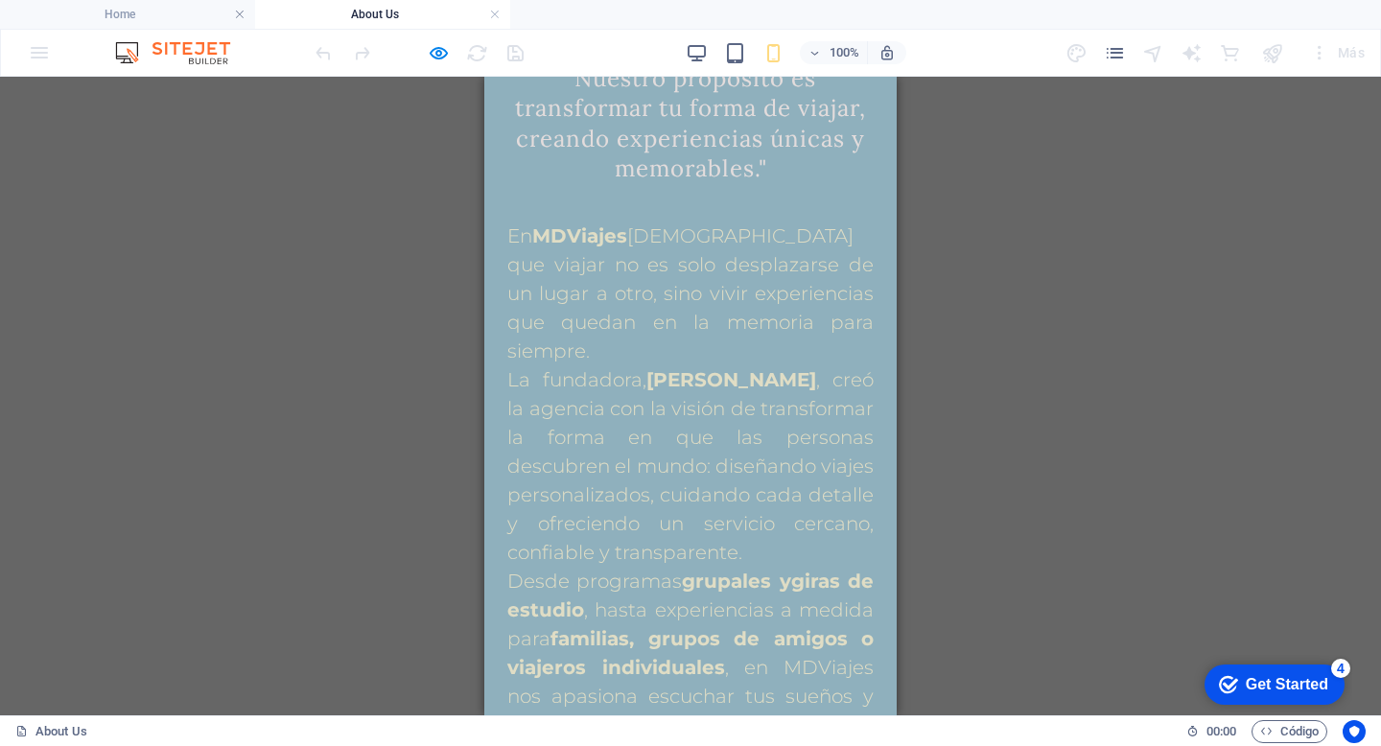
scroll to position [0, 0]
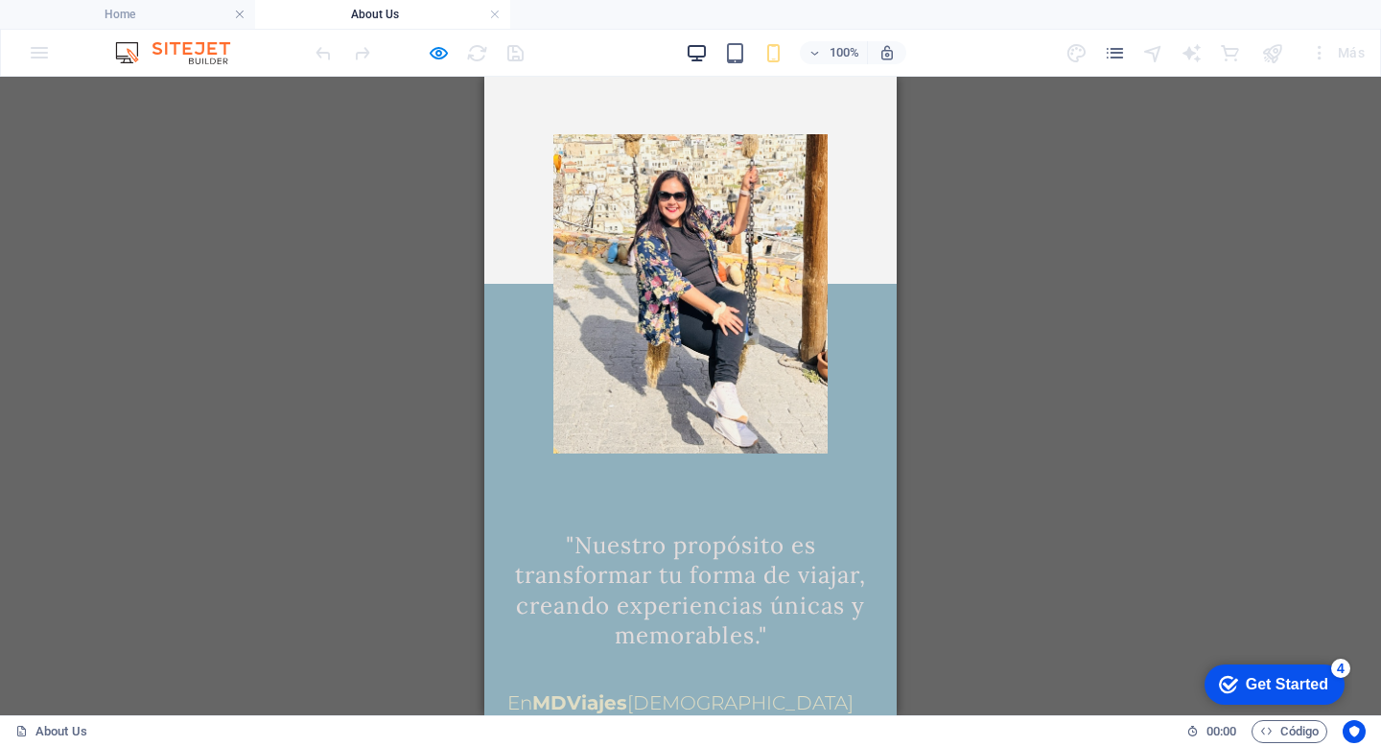
click at [706, 57] on icon "button" at bounding box center [696, 53] width 22 height 22
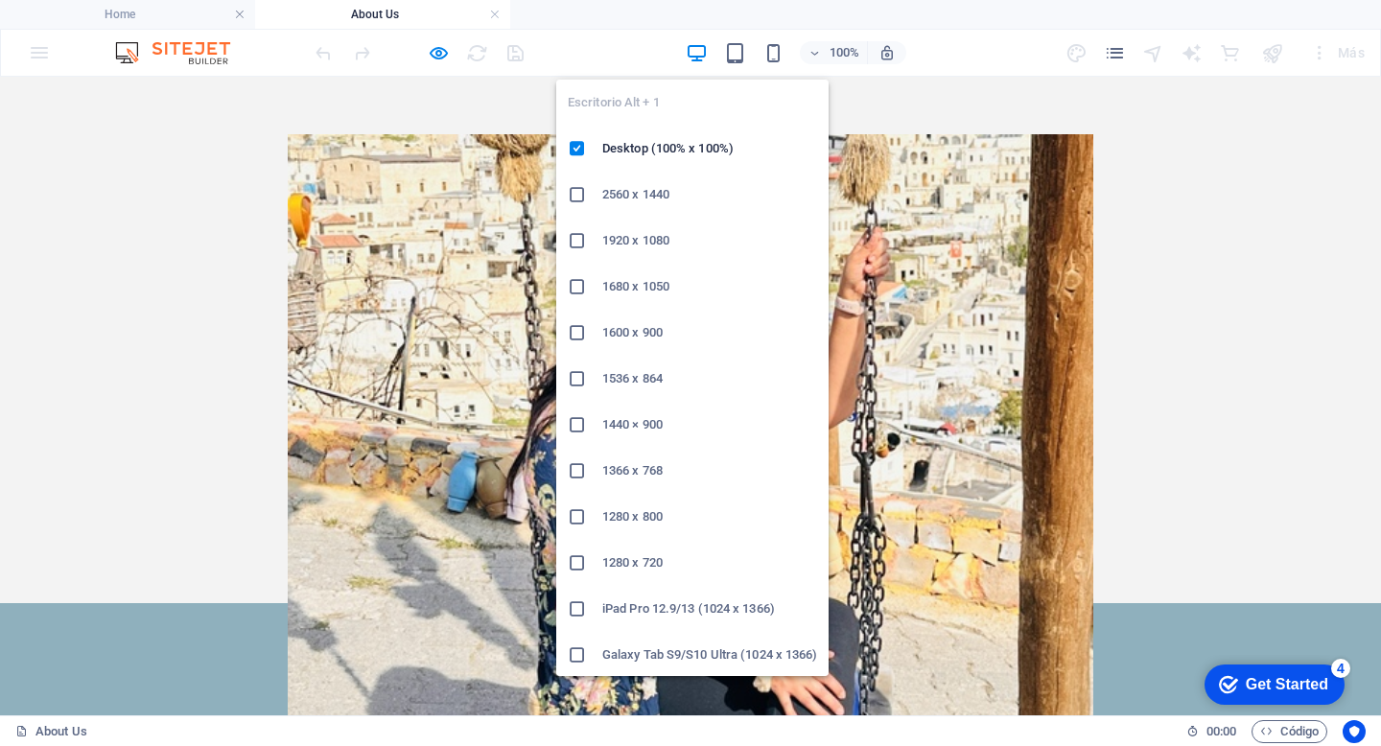
click at [699, 54] on icon "button" at bounding box center [696, 53] width 22 height 22
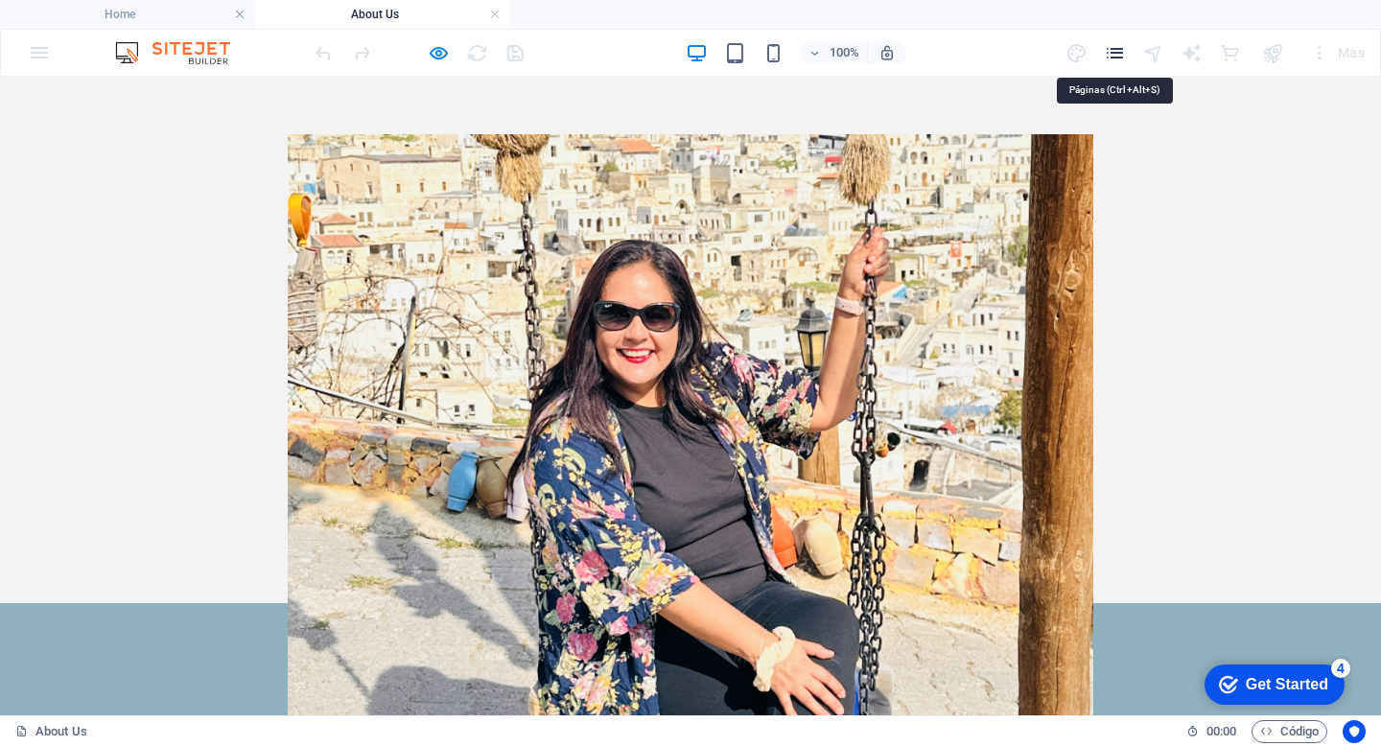
click at [1120, 57] on icon "pages" at bounding box center [1115, 53] width 22 height 22
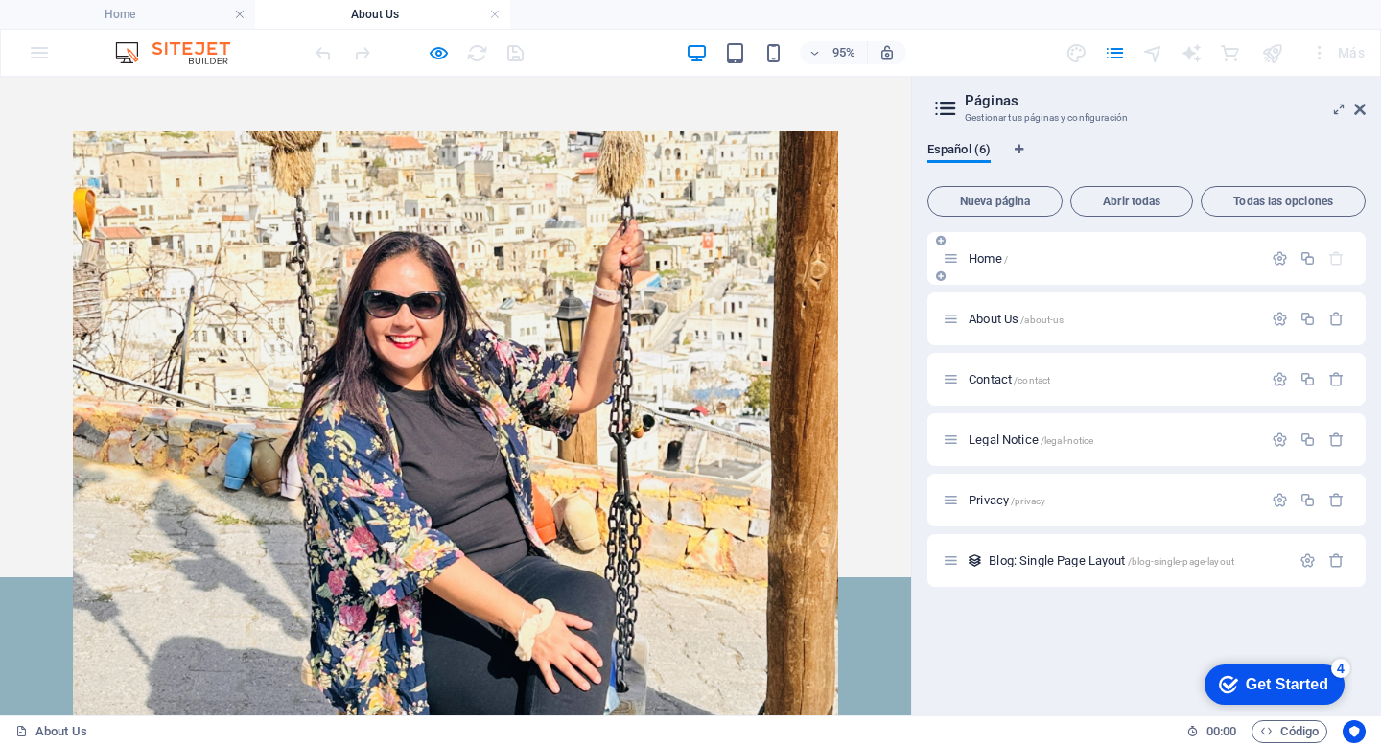
click at [994, 267] on div "Home /" at bounding box center [1101, 258] width 319 height 22
click at [988, 259] on span "Home /" at bounding box center [987, 258] width 39 height 14
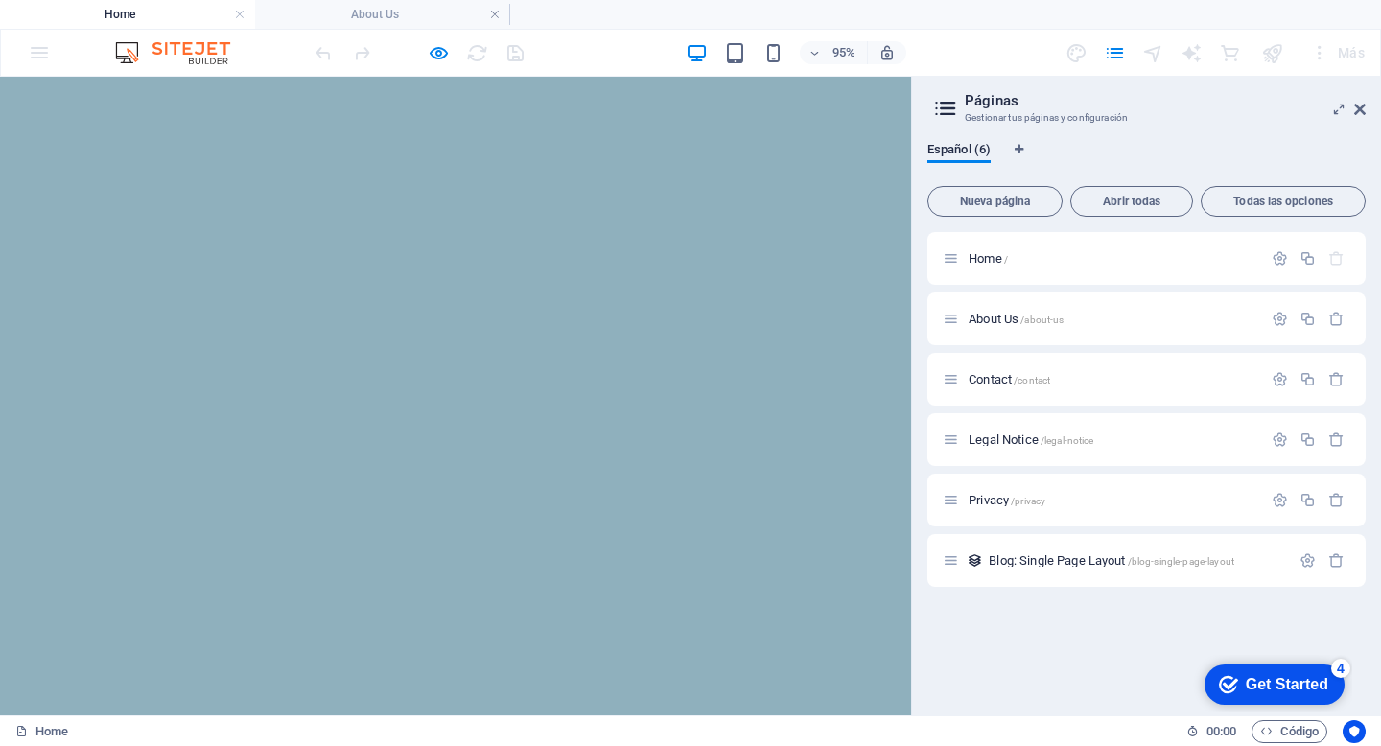
scroll to position [709, 0]
click at [1268, 48] on div at bounding box center [1271, 52] width 31 height 31
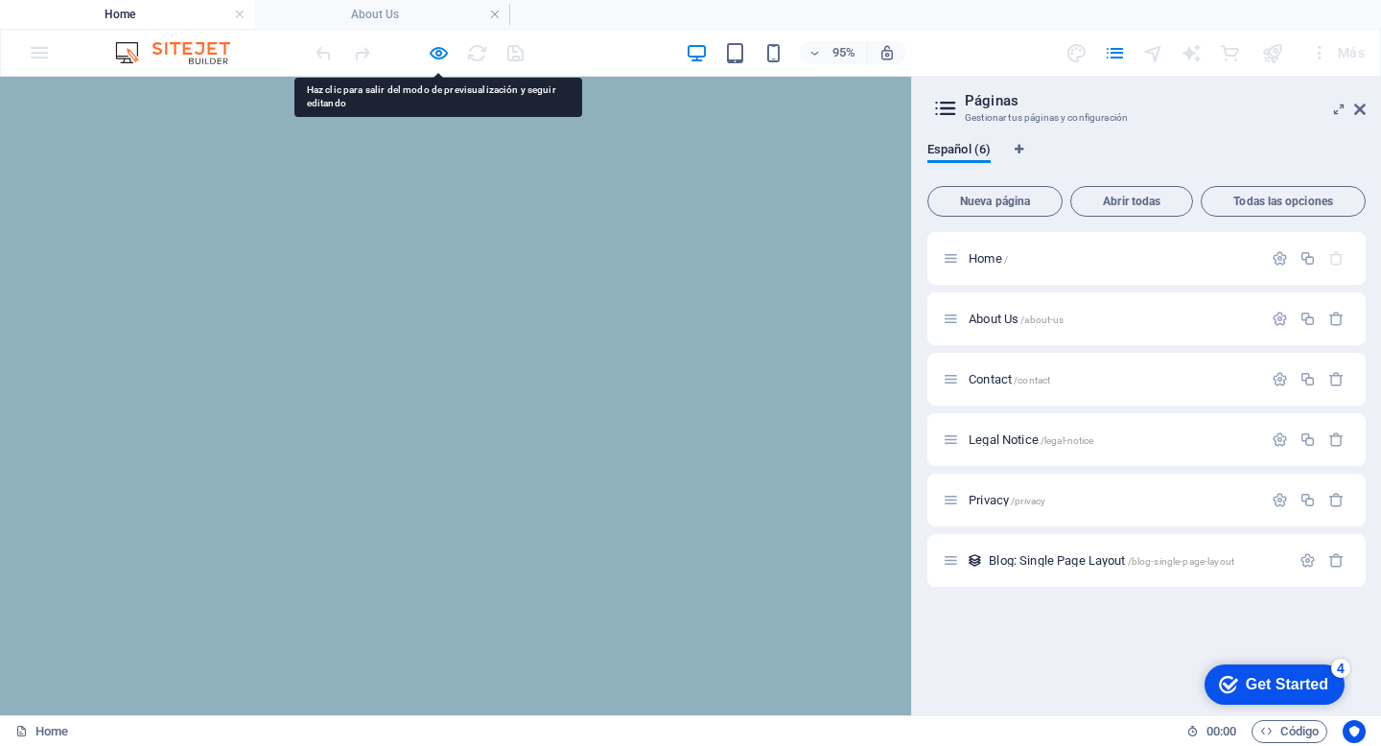
click at [1365, 113] on aside "Páginas Gestionar tus páginas y configuración Español (6) Nueva página Abrir to…" at bounding box center [1146, 396] width 470 height 639
click at [1359, 109] on icon at bounding box center [1360, 109] width 12 height 15
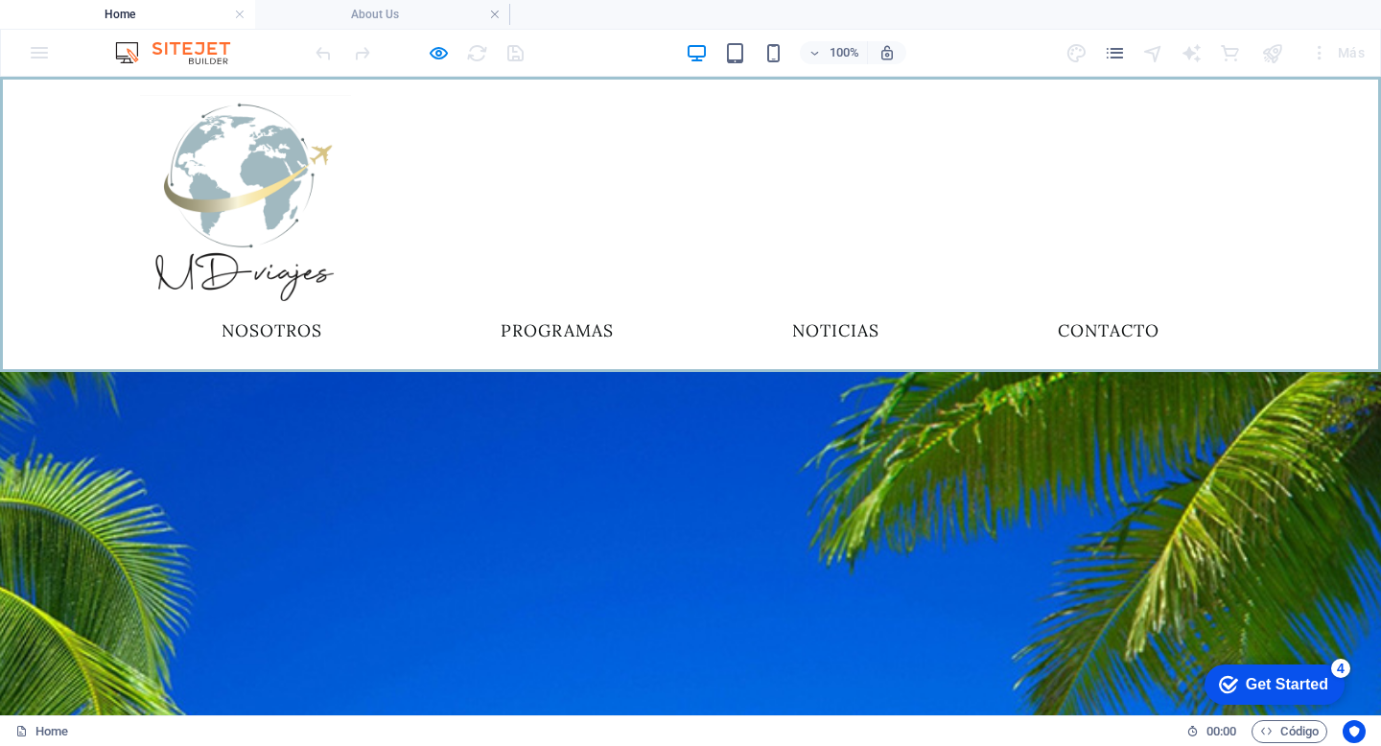
scroll to position [0, 0]
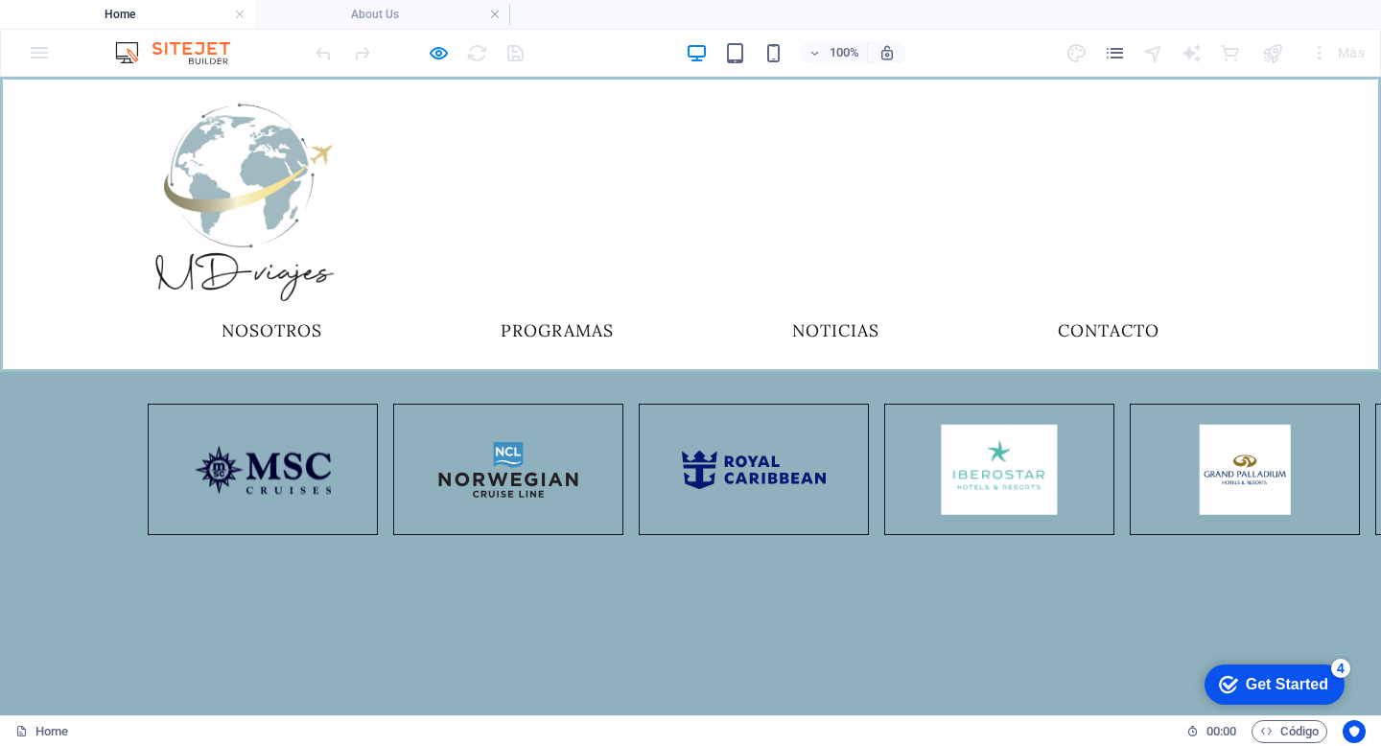
click at [337, 307] on link "NOSOTROS" at bounding box center [271, 331] width 131 height 48
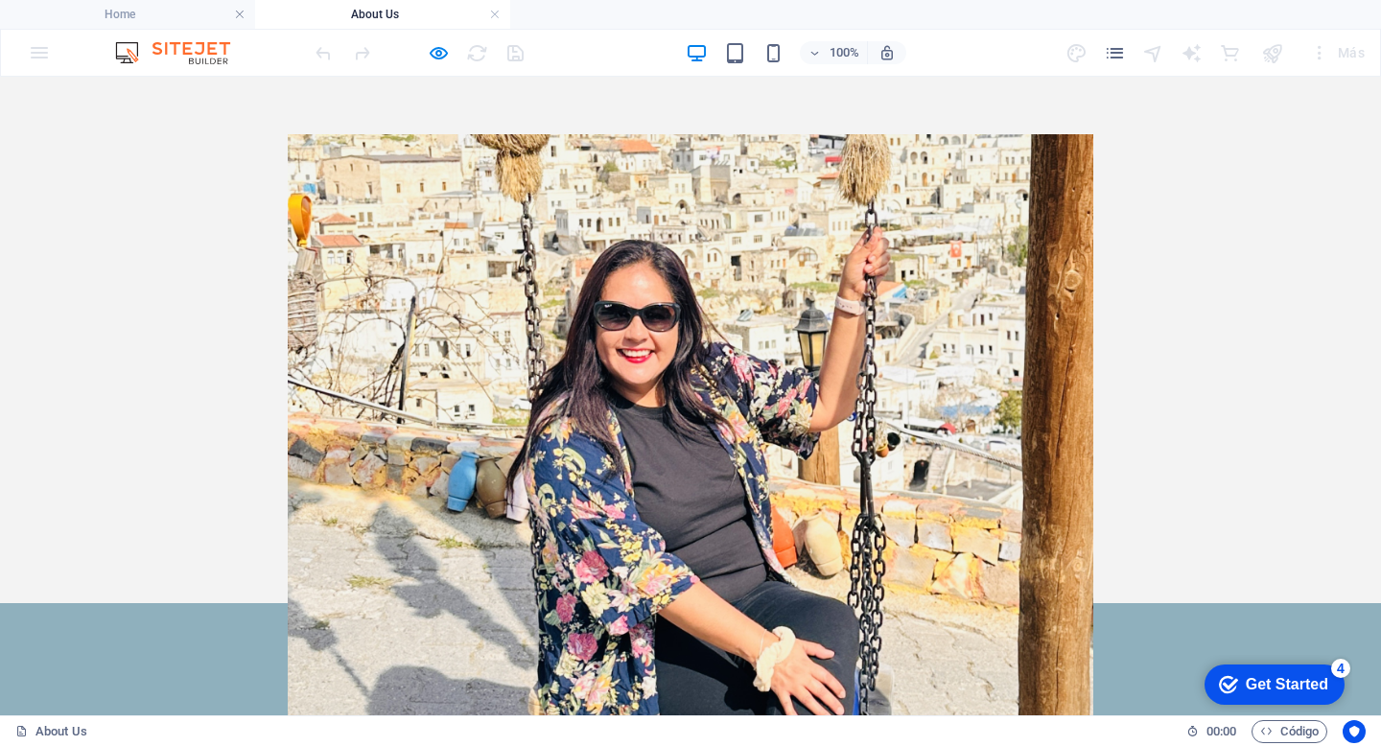
click at [920, 252] on img at bounding box center [690, 603] width 805 height 938
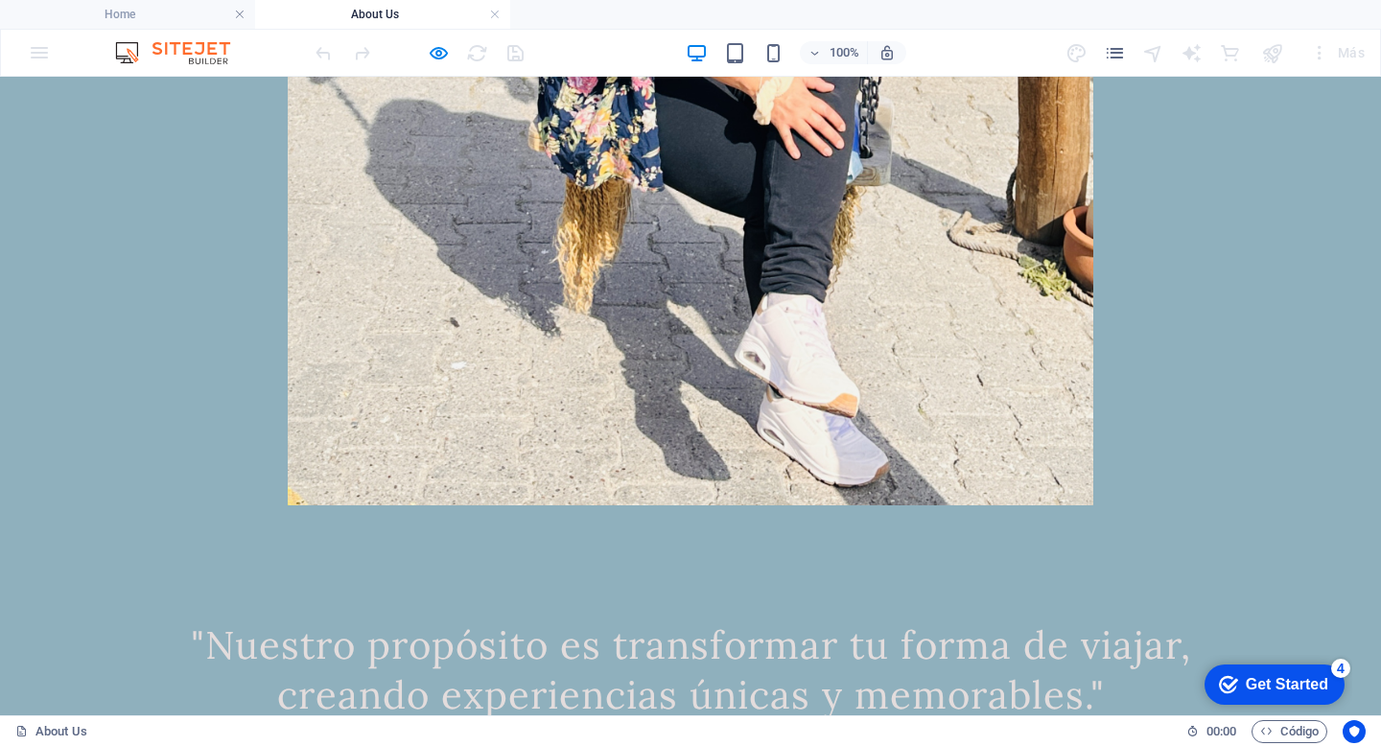
scroll to position [569, 0]
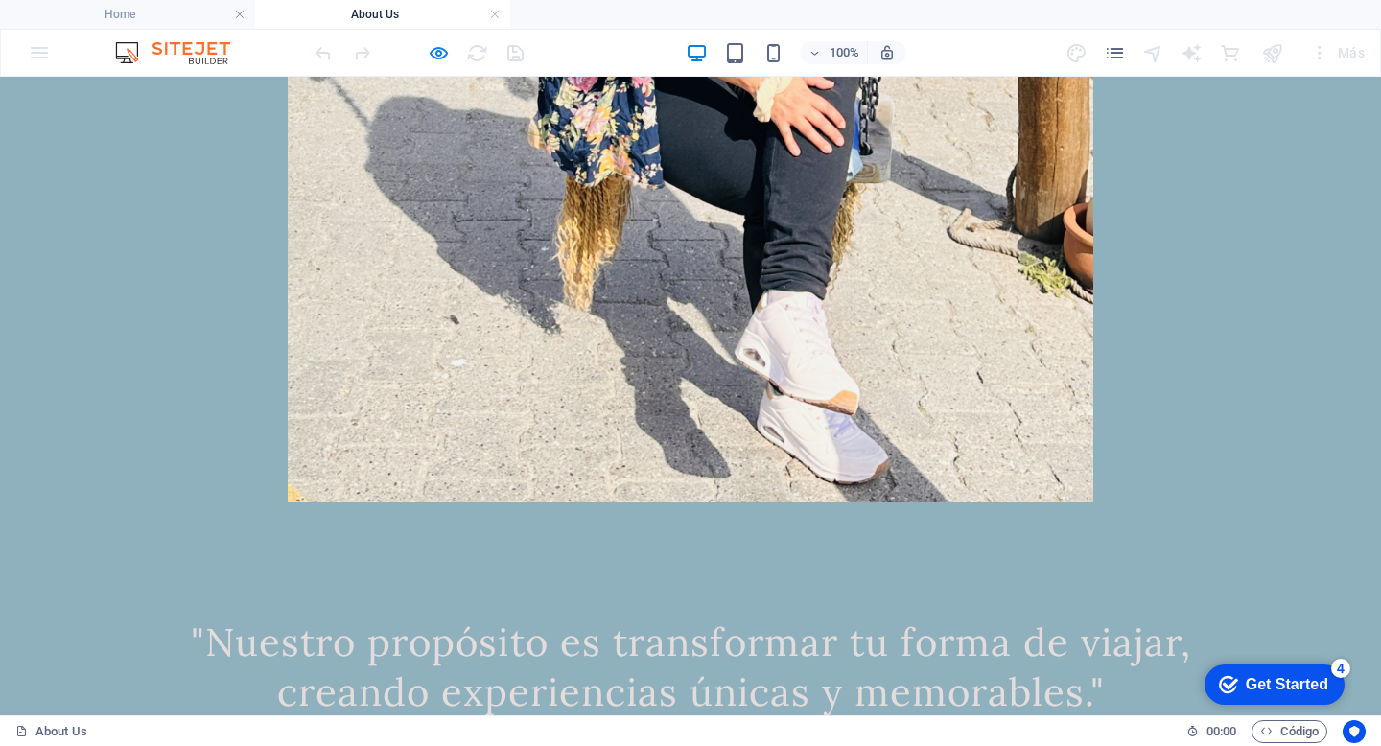
click at [867, 426] on img at bounding box center [690, 34] width 805 height 938
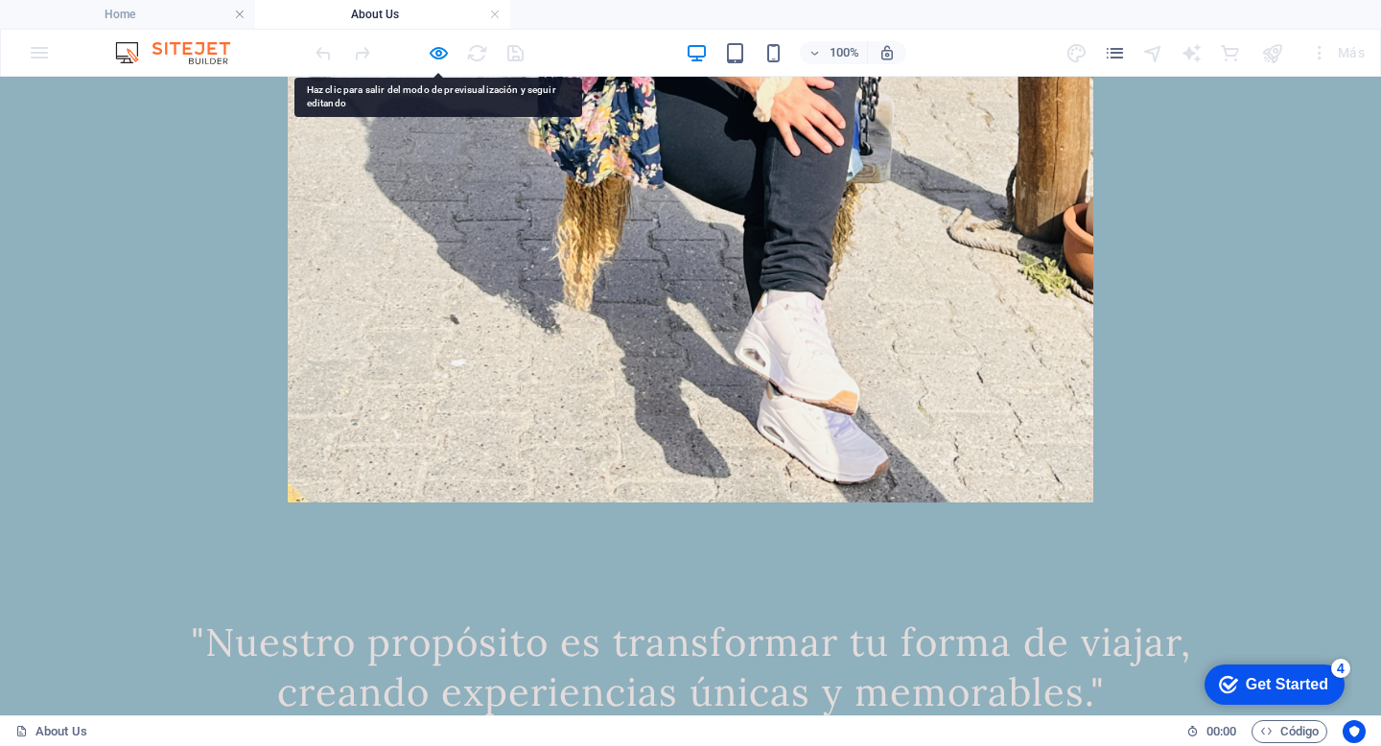
click at [867, 426] on img at bounding box center [690, 34] width 805 height 938
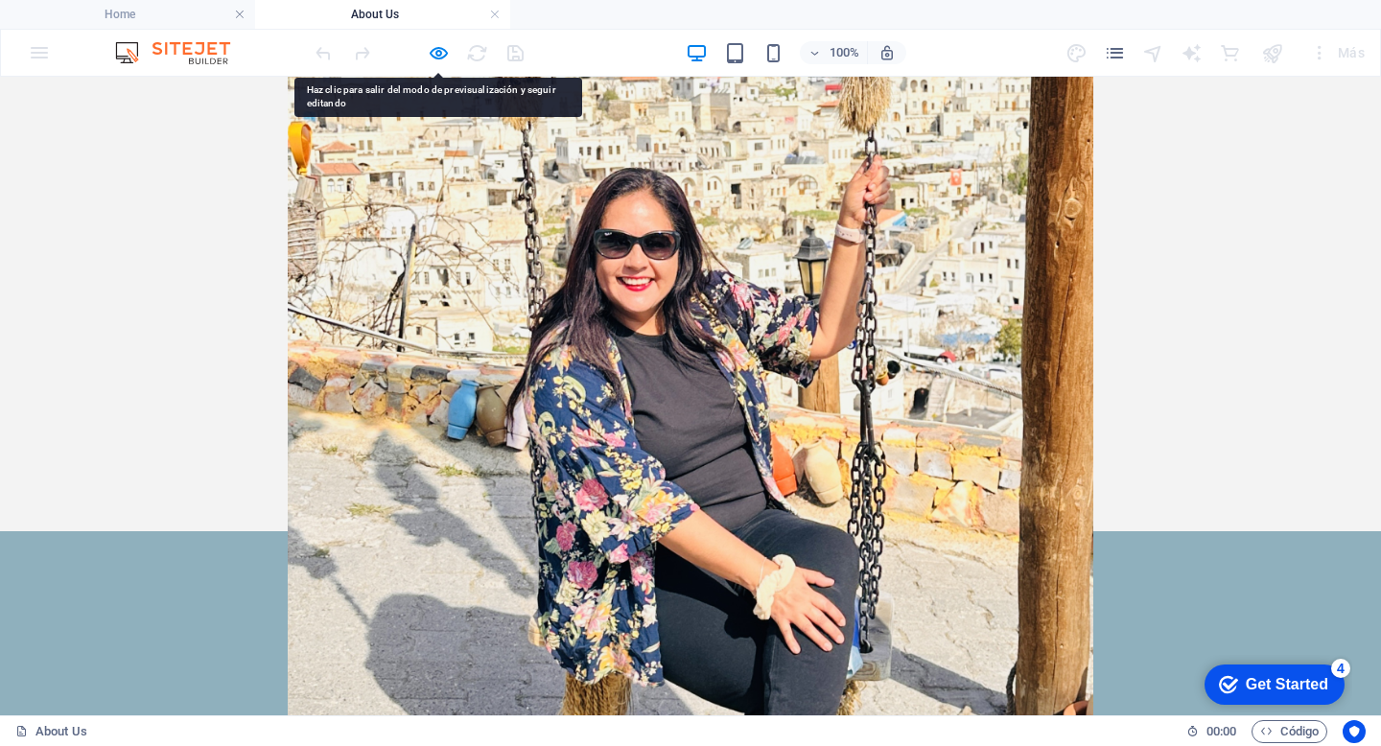
scroll to position [0, 0]
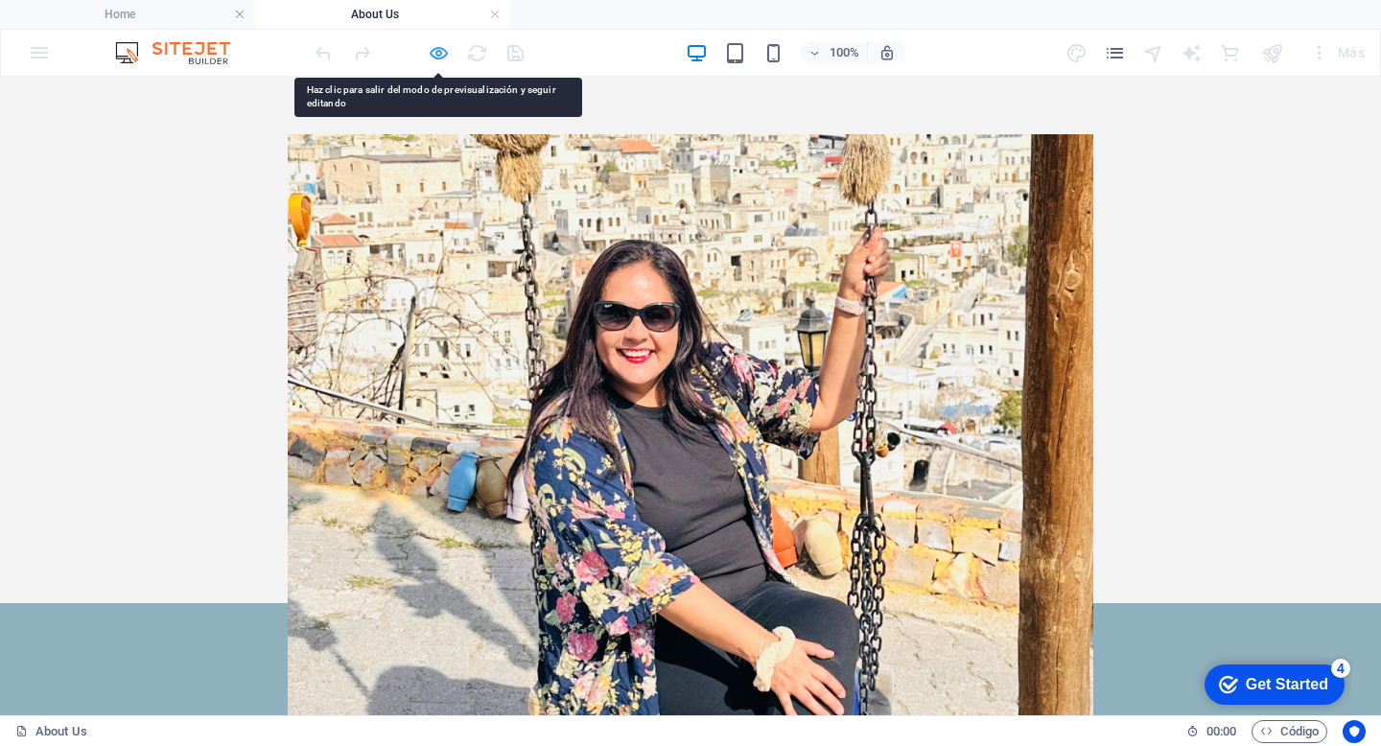
click at [433, 56] on icon "button" at bounding box center [439, 53] width 22 height 22
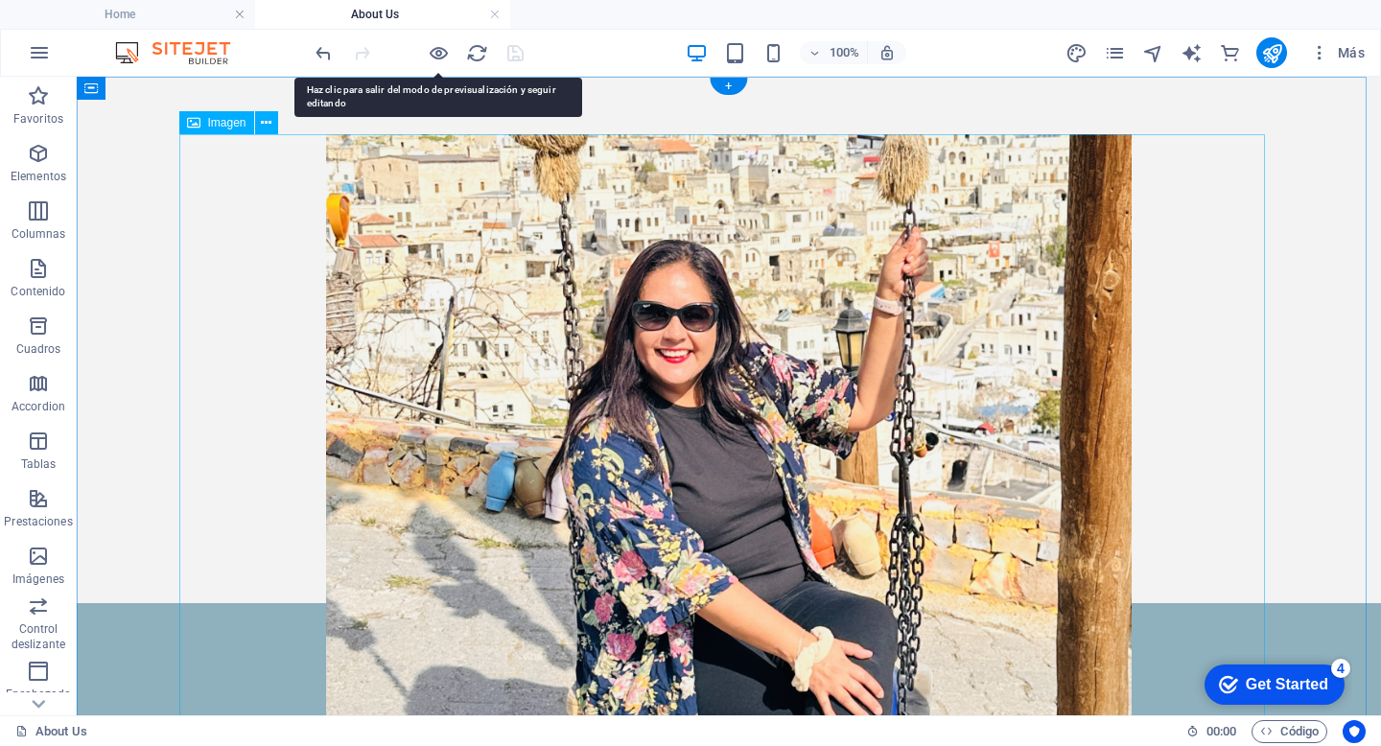
click at [654, 439] on figure at bounding box center [728, 603] width 1085 height 938
select select "px"
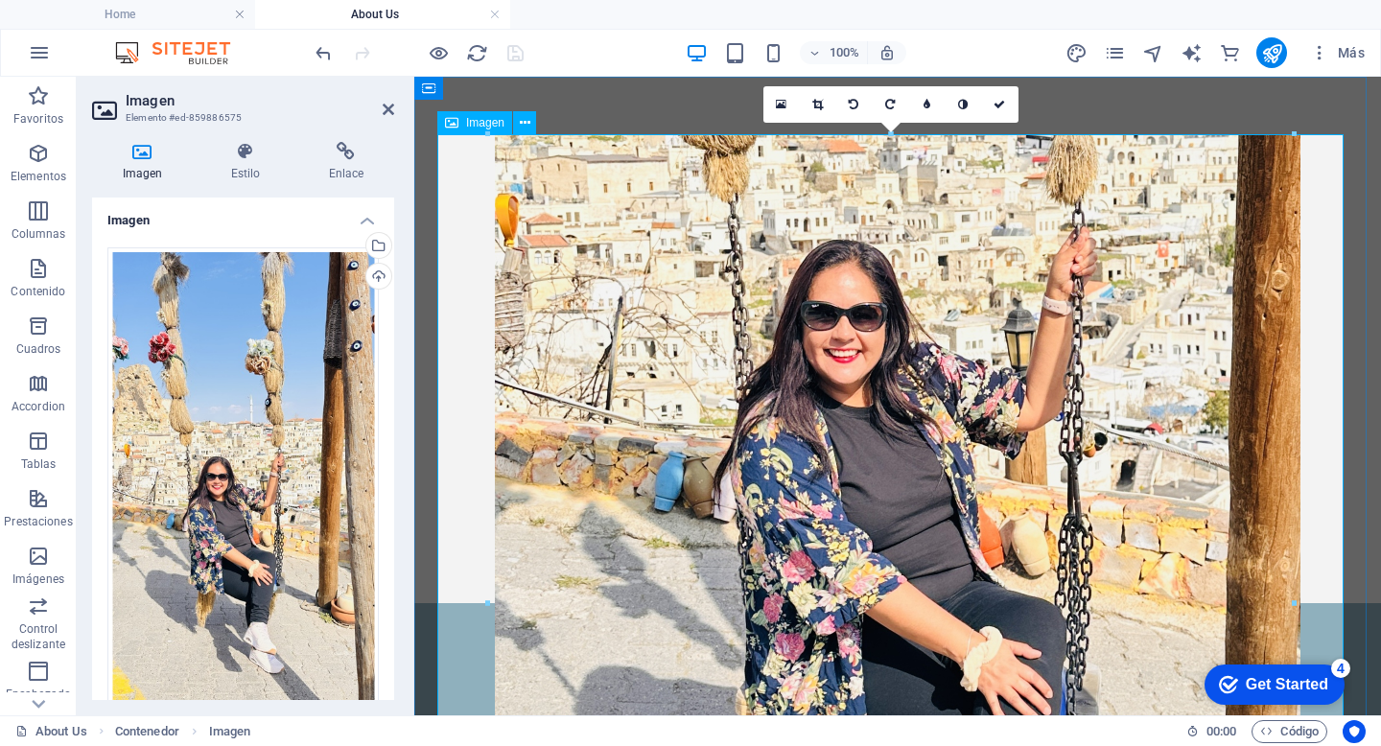
click at [474, 122] on span "Imagen" at bounding box center [485, 123] width 38 height 12
click at [474, 118] on span "Imagen" at bounding box center [485, 123] width 38 height 12
click at [525, 126] on icon at bounding box center [525, 123] width 11 height 20
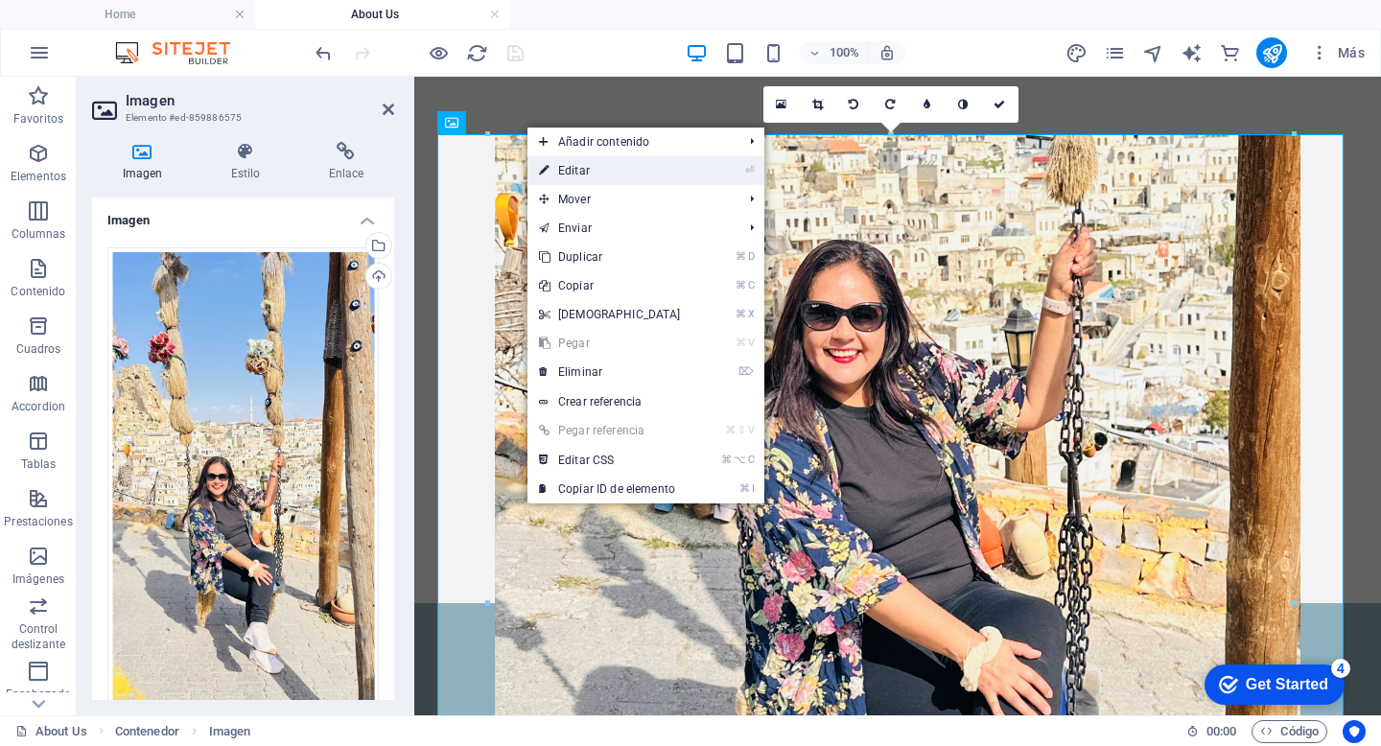
click at [584, 169] on link "⏎ Editar" at bounding box center [609, 170] width 165 height 29
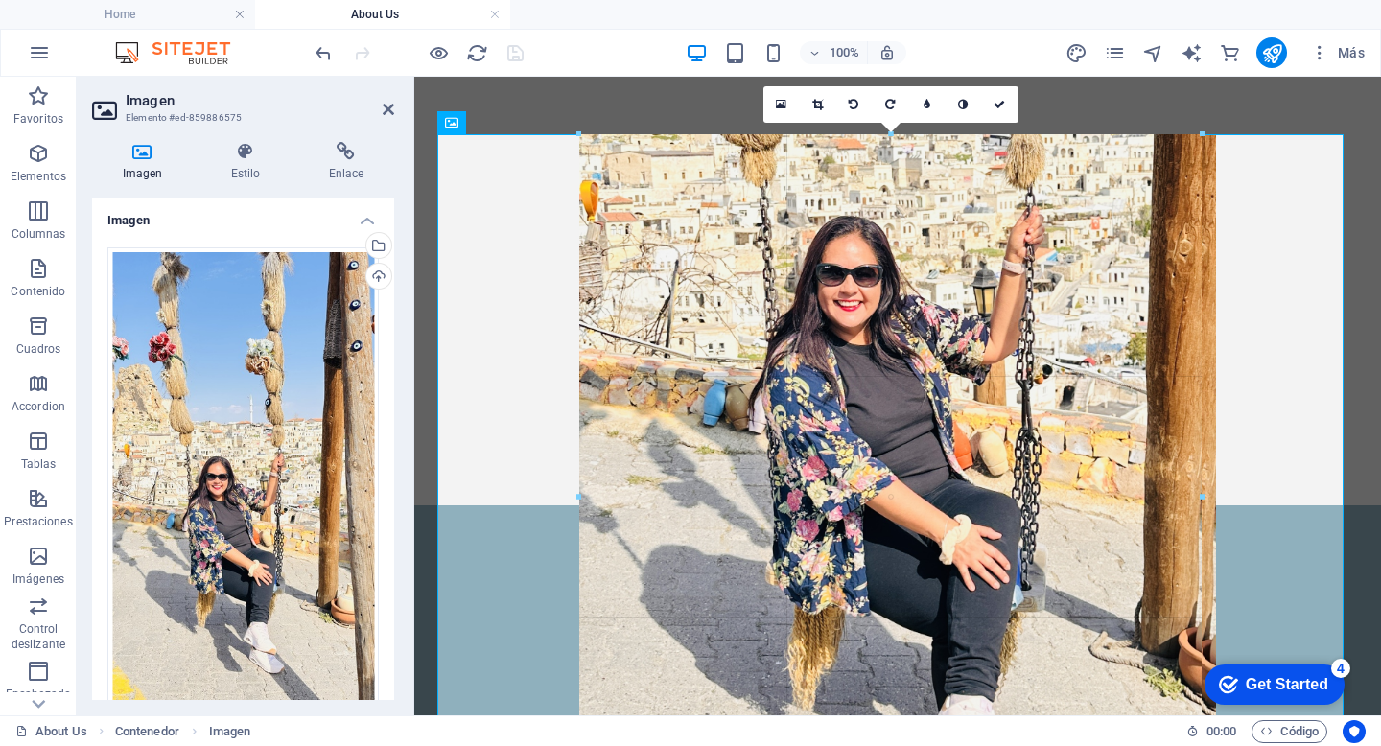
drag, startPoint x: 487, startPoint y: 135, endPoint x: 797, endPoint y: 371, distance: 389.3
type input "628"
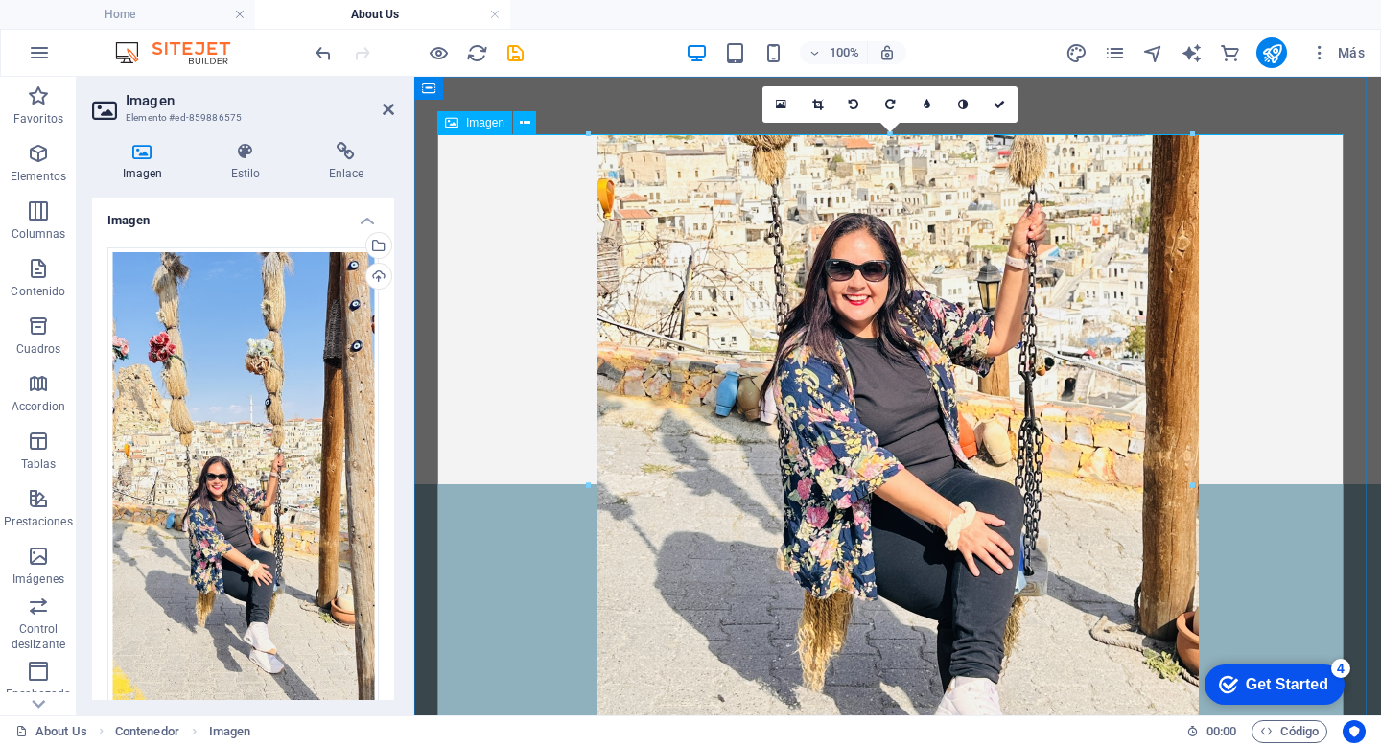
drag, startPoint x: 1005, startPoint y: 209, endPoint x: 849, endPoint y: 375, distance: 227.2
drag, startPoint x: 1002, startPoint y: 210, endPoint x: 944, endPoint y: 407, distance: 204.8
drag, startPoint x: 1604, startPoint y: 212, endPoint x: 1064, endPoint y: 305, distance: 547.7
drag, startPoint x: 1602, startPoint y: 214, endPoint x: 1080, endPoint y: 296, distance: 528.0
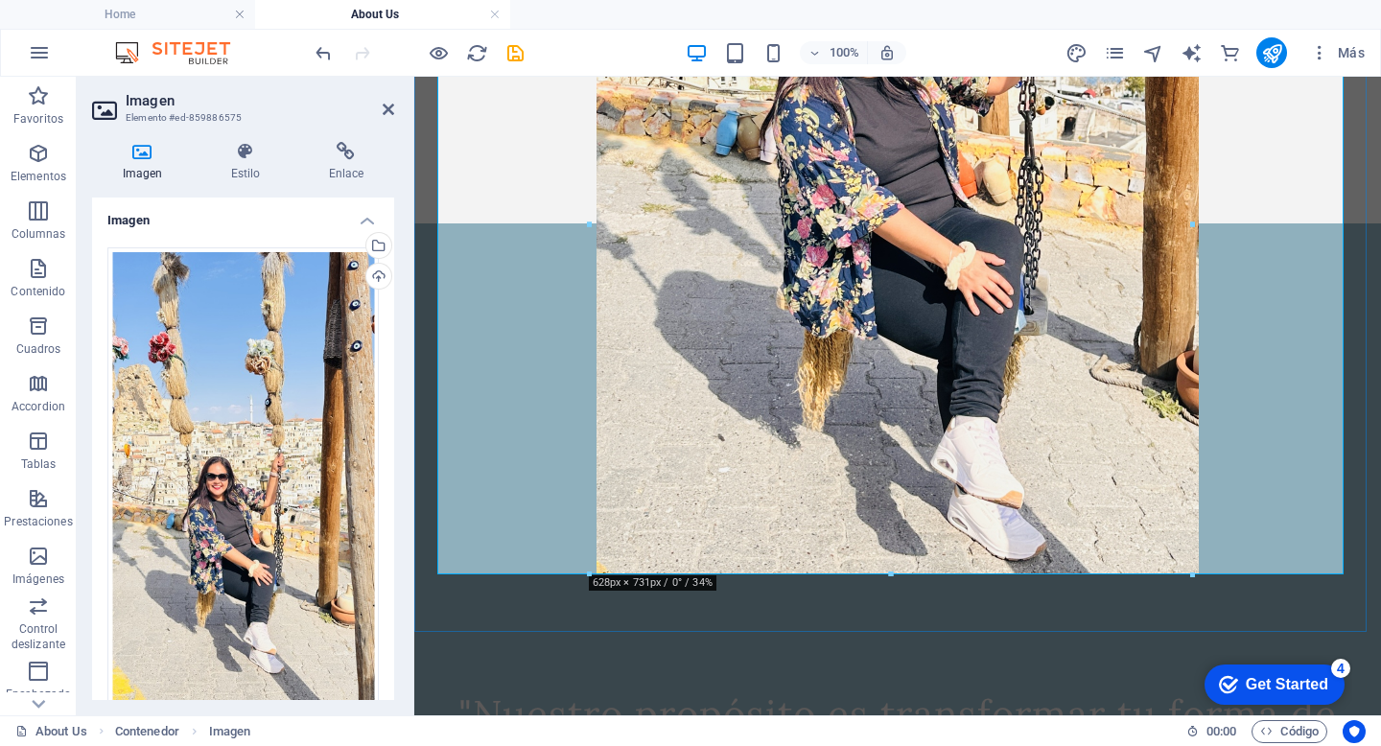
scroll to position [260, 0]
drag, startPoint x: 1004, startPoint y: 654, endPoint x: 791, endPoint y: 381, distance: 346.4
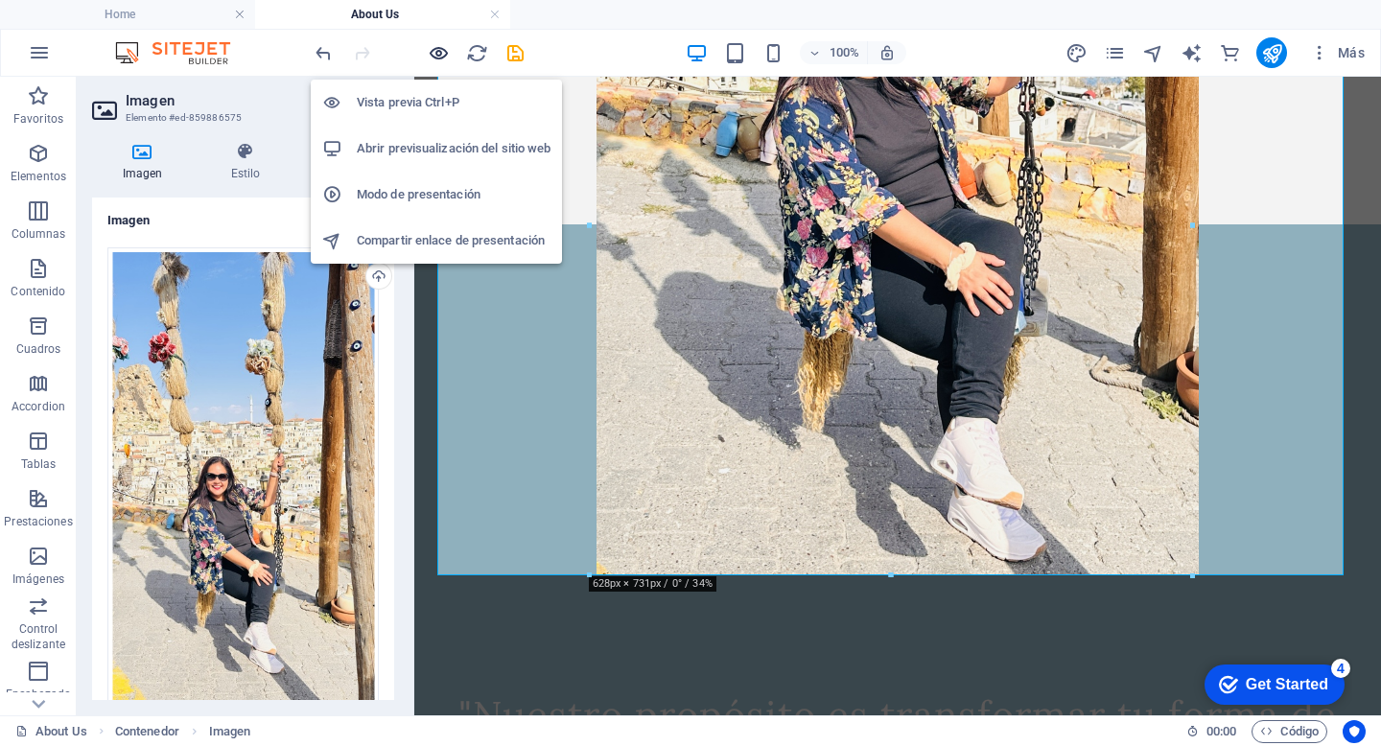
click at [440, 55] on icon "button" at bounding box center [439, 53] width 22 height 22
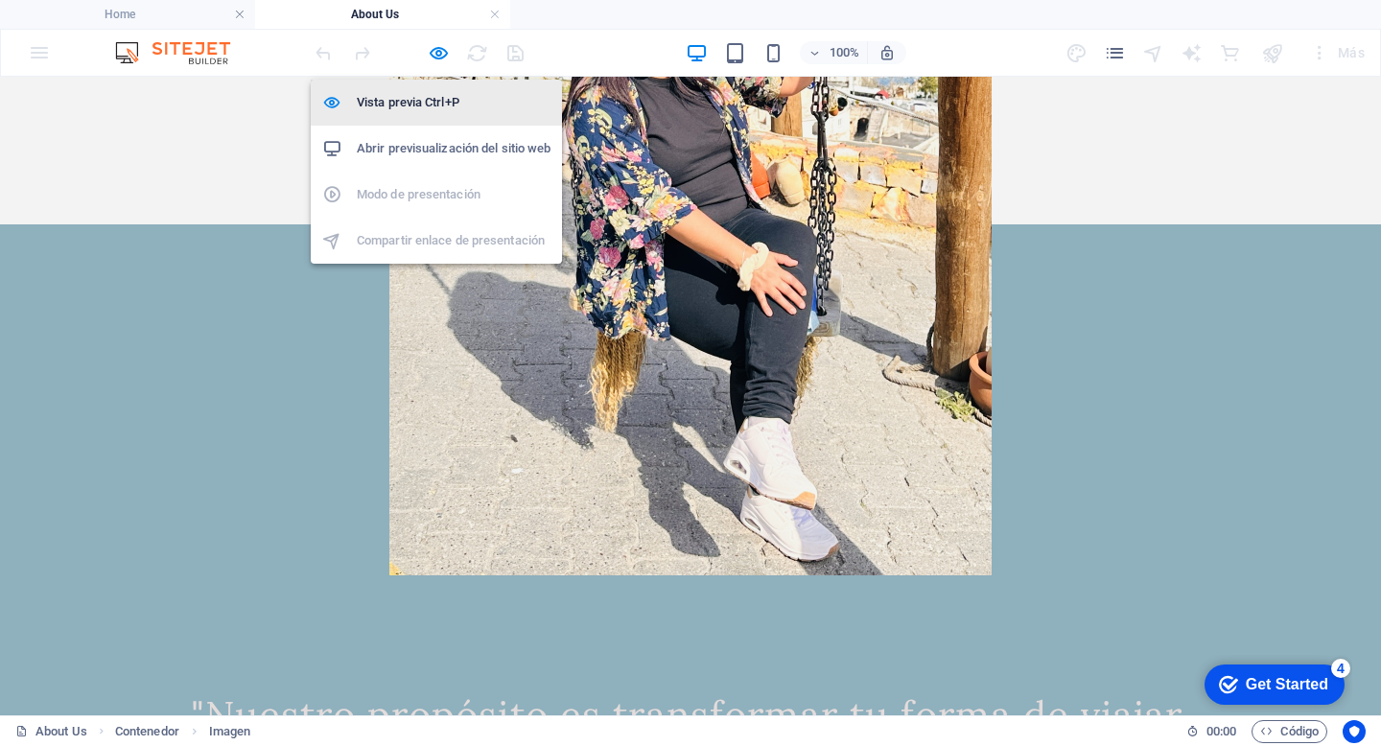
click at [428, 103] on h6 "Vista previa Ctrl+P" at bounding box center [454, 102] width 194 height 23
select select "px"
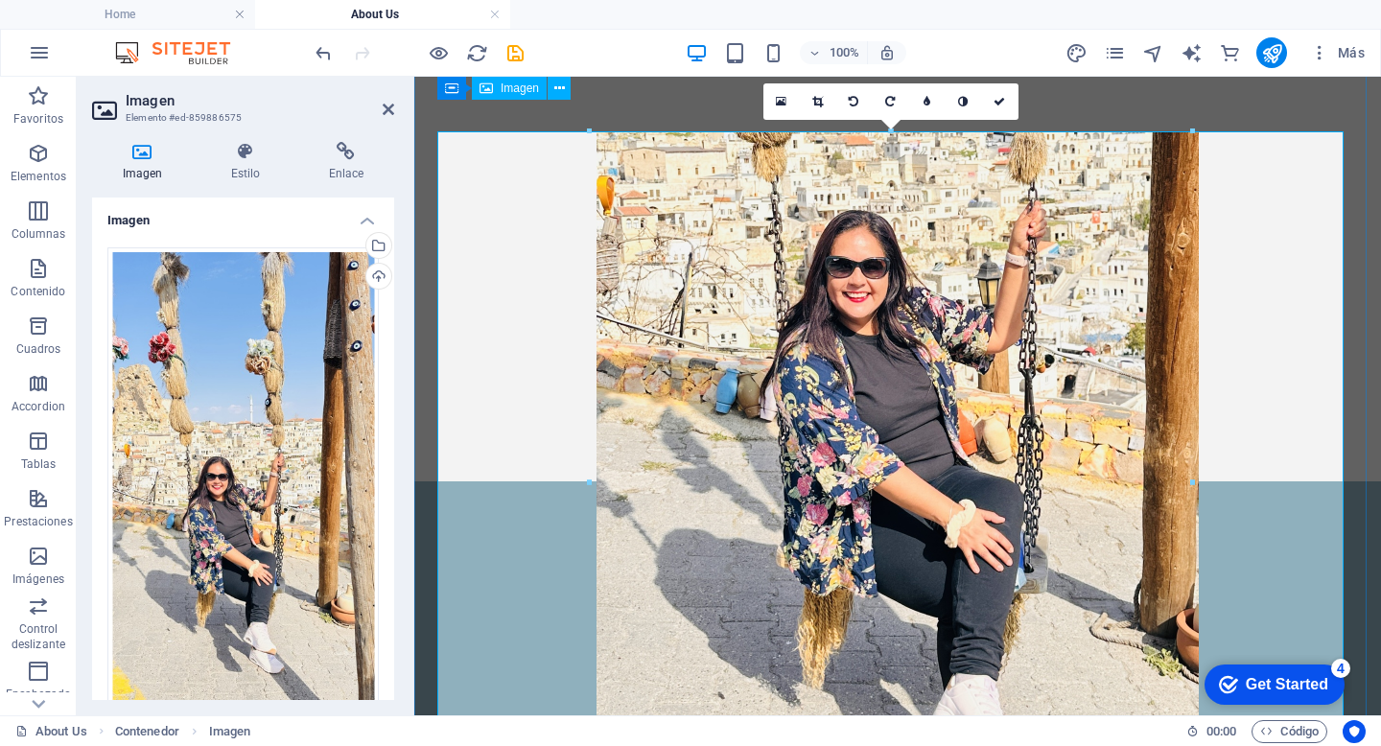
scroll to position [0, 0]
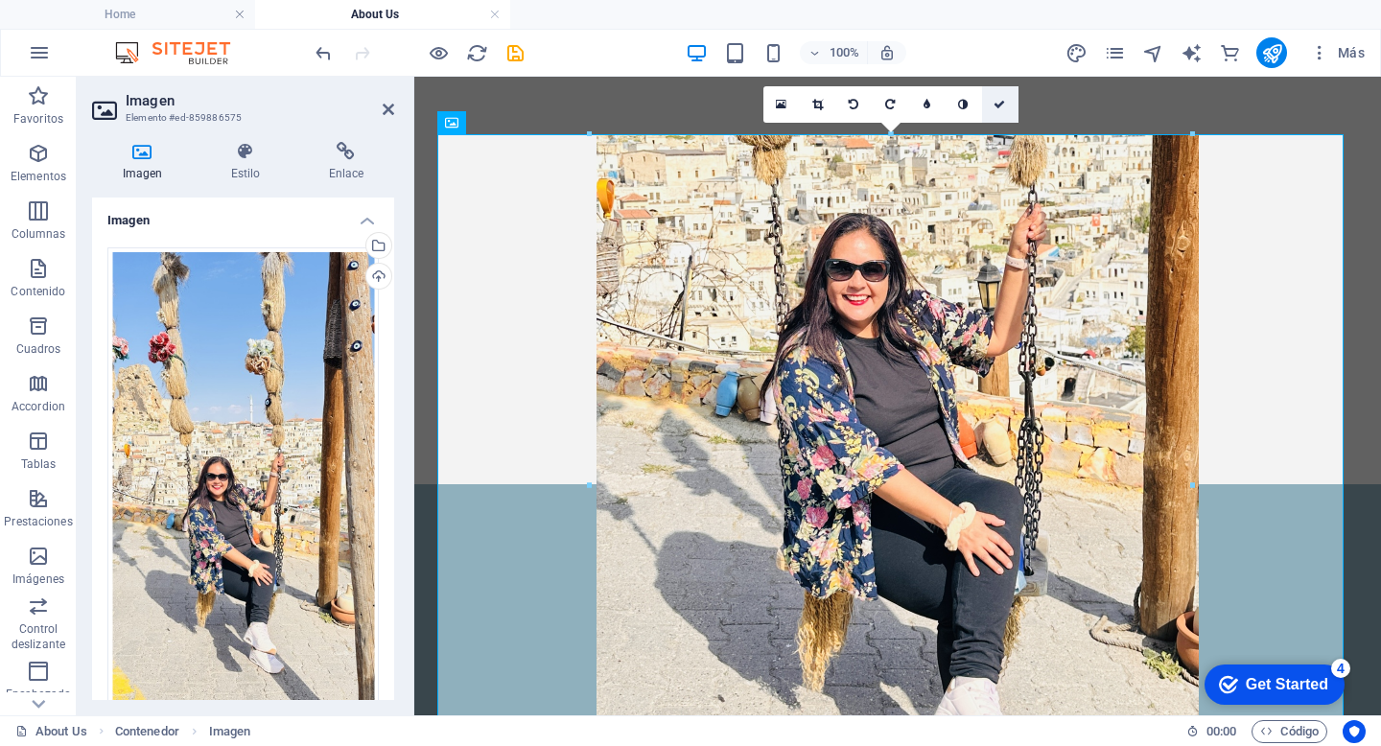
click at [991, 105] on link at bounding box center [1000, 104] width 36 height 36
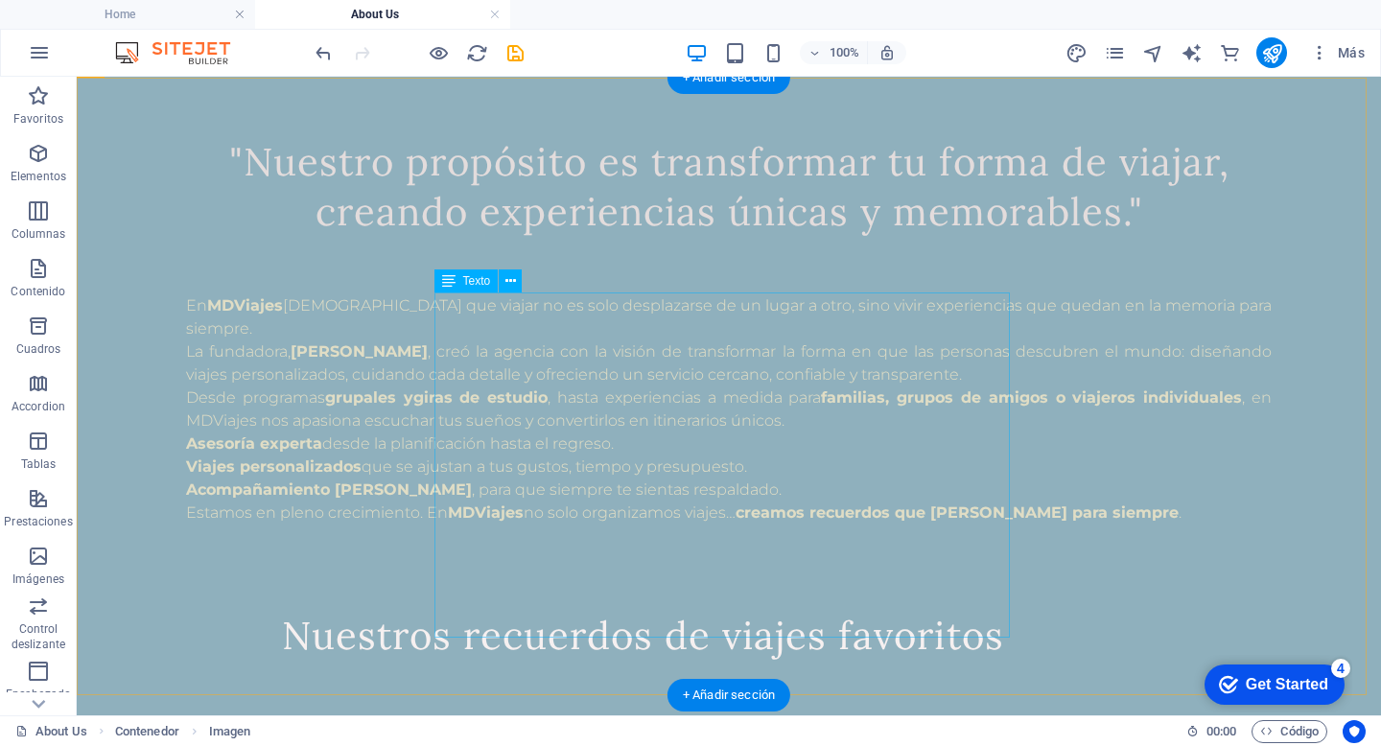
scroll to position [818, 0]
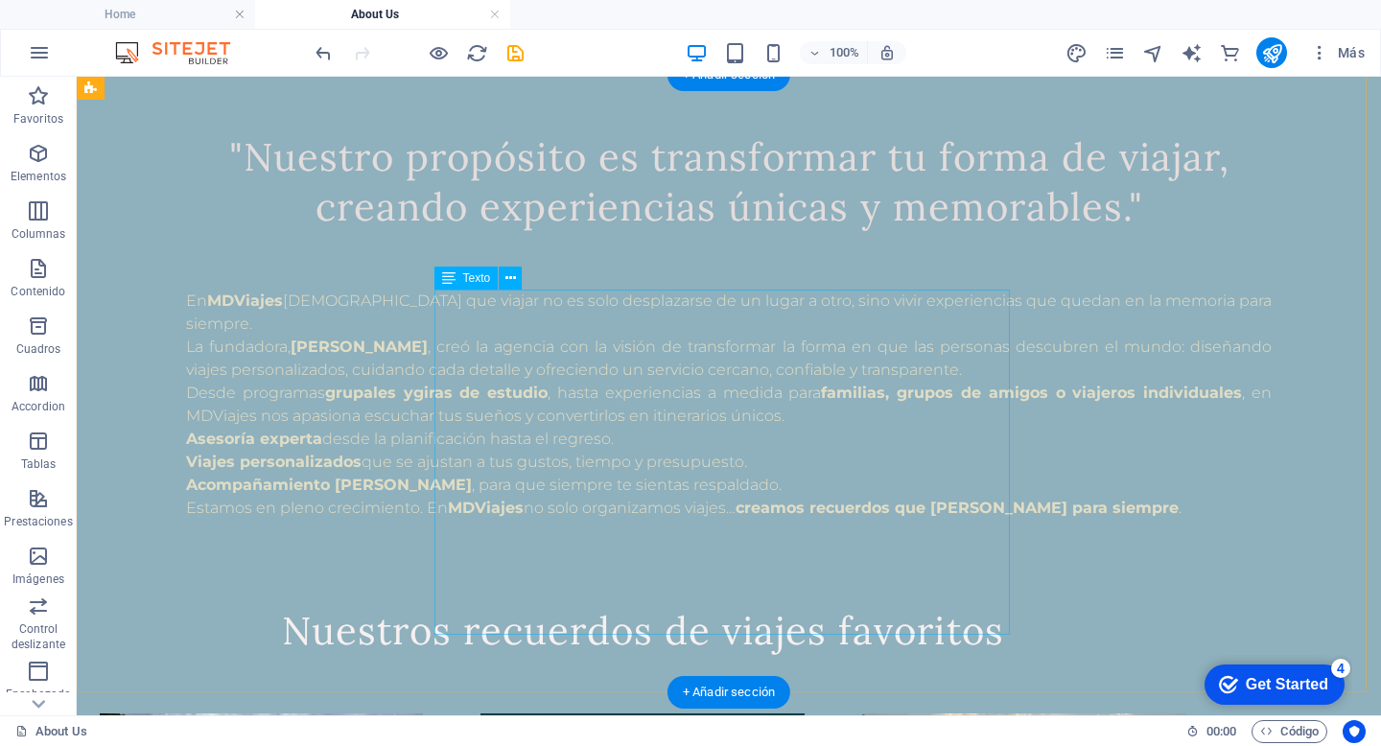
click at [776, 442] on div "En MDViajes [DEMOGRAPHIC_DATA] que viajar no es solo desplazarse de un lugar a …" at bounding box center [728, 405] width 1085 height 230
click at [526, 305] on div "En MDViajes [DEMOGRAPHIC_DATA] que viajar no es solo desplazarse de un lugar a …" at bounding box center [728, 405] width 1085 height 230
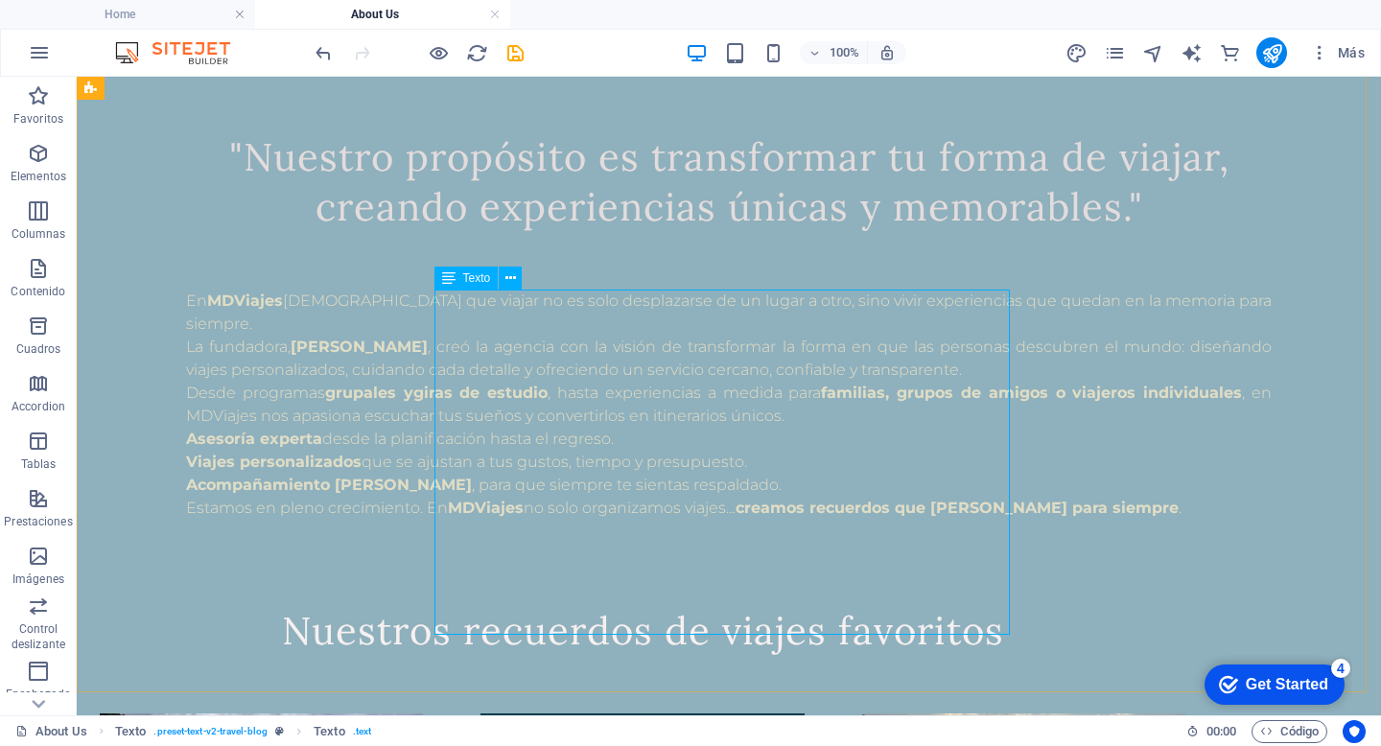
click at [478, 284] on span "Texto" at bounding box center [477, 278] width 28 height 12
click at [523, 311] on div "En MDViajes [DEMOGRAPHIC_DATA] que viajar no es solo desplazarse de un lugar a …" at bounding box center [728, 405] width 1085 height 230
click at [534, 307] on div "En MDViajes [DEMOGRAPHIC_DATA] que viajar no es solo desplazarse de un lugar a …" at bounding box center [728, 405] width 1085 height 230
click at [682, 352] on div "En MDViajes [DEMOGRAPHIC_DATA] que viajar no es solo desplazarse de un lugar a …" at bounding box center [728, 405] width 1085 height 230
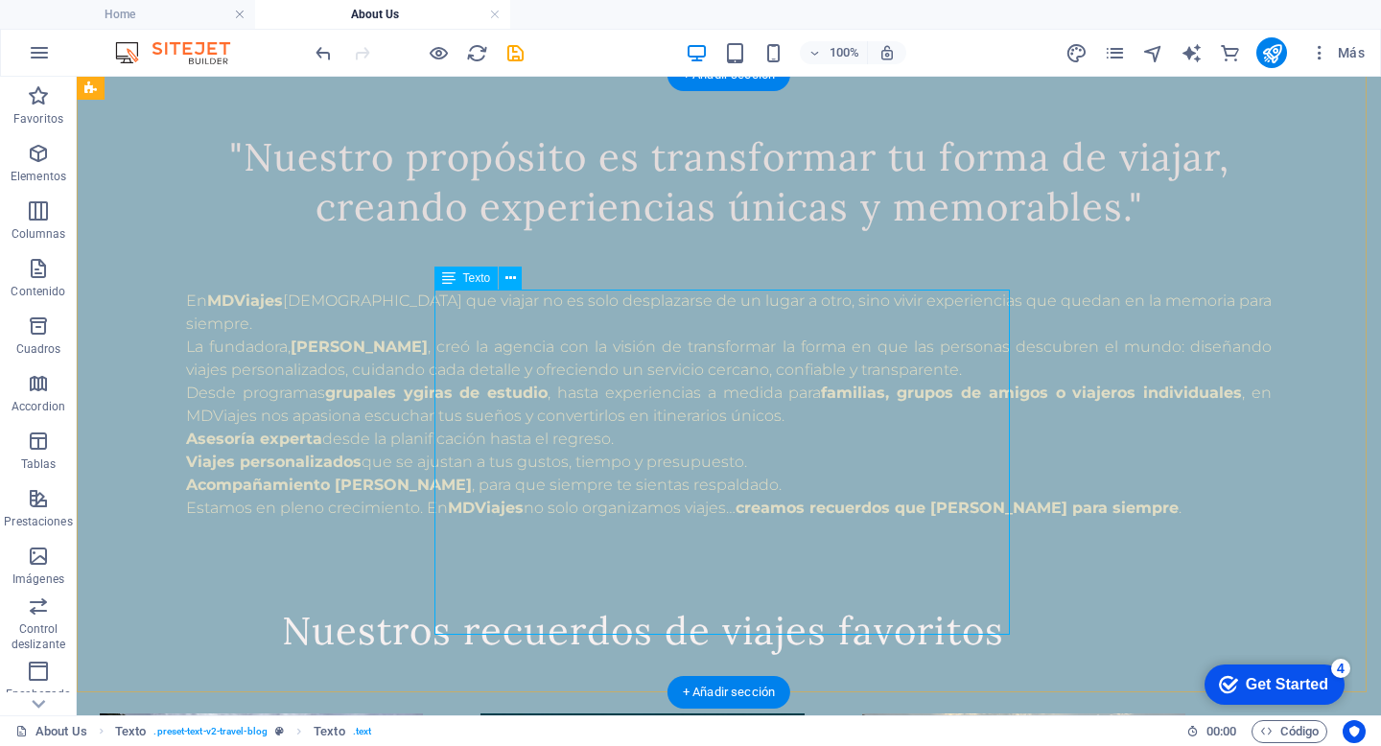
click at [682, 352] on div "En MDViajes [DEMOGRAPHIC_DATA] que viajar no es solo desplazarse de un lugar a …" at bounding box center [728, 405] width 1085 height 230
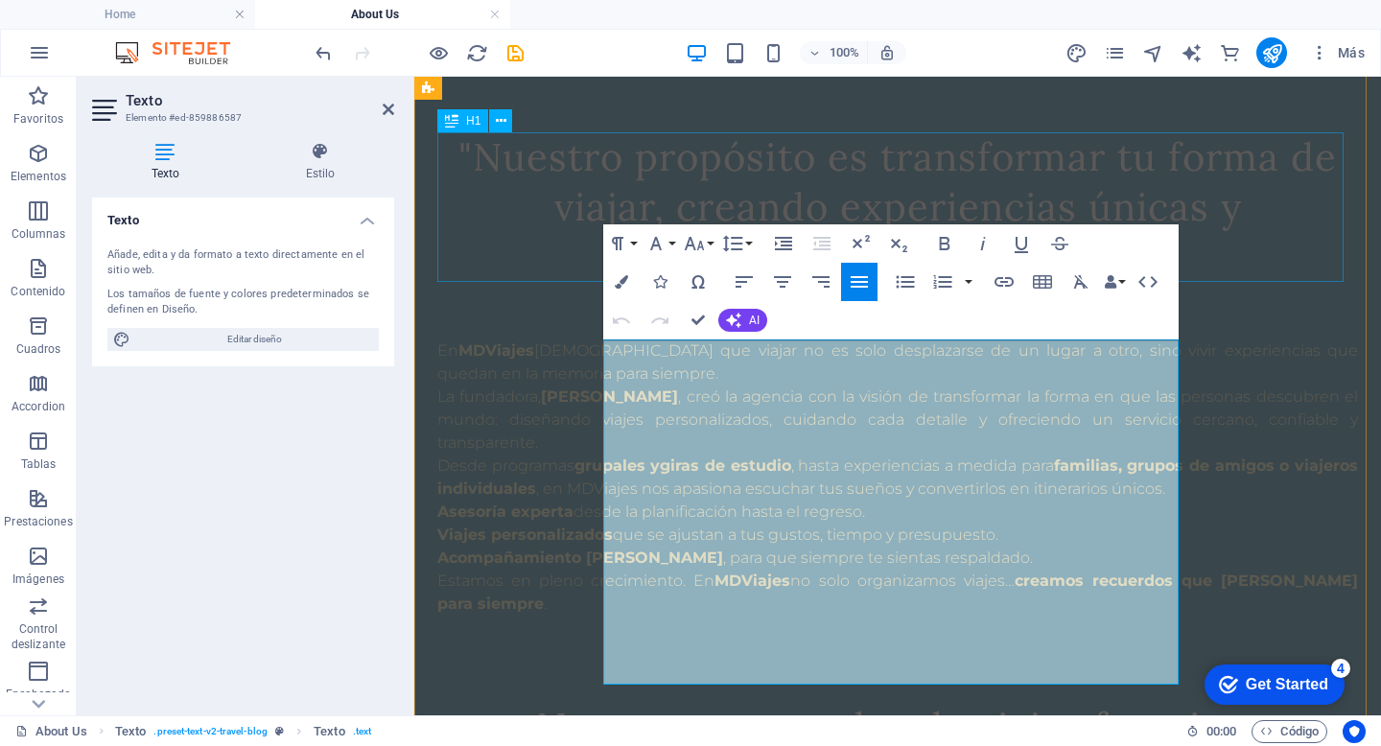
click at [686, 155] on div ""Nuestro propósito es transformar tu forma de viajar, creando experiencias únic…" at bounding box center [897, 207] width 920 height 150
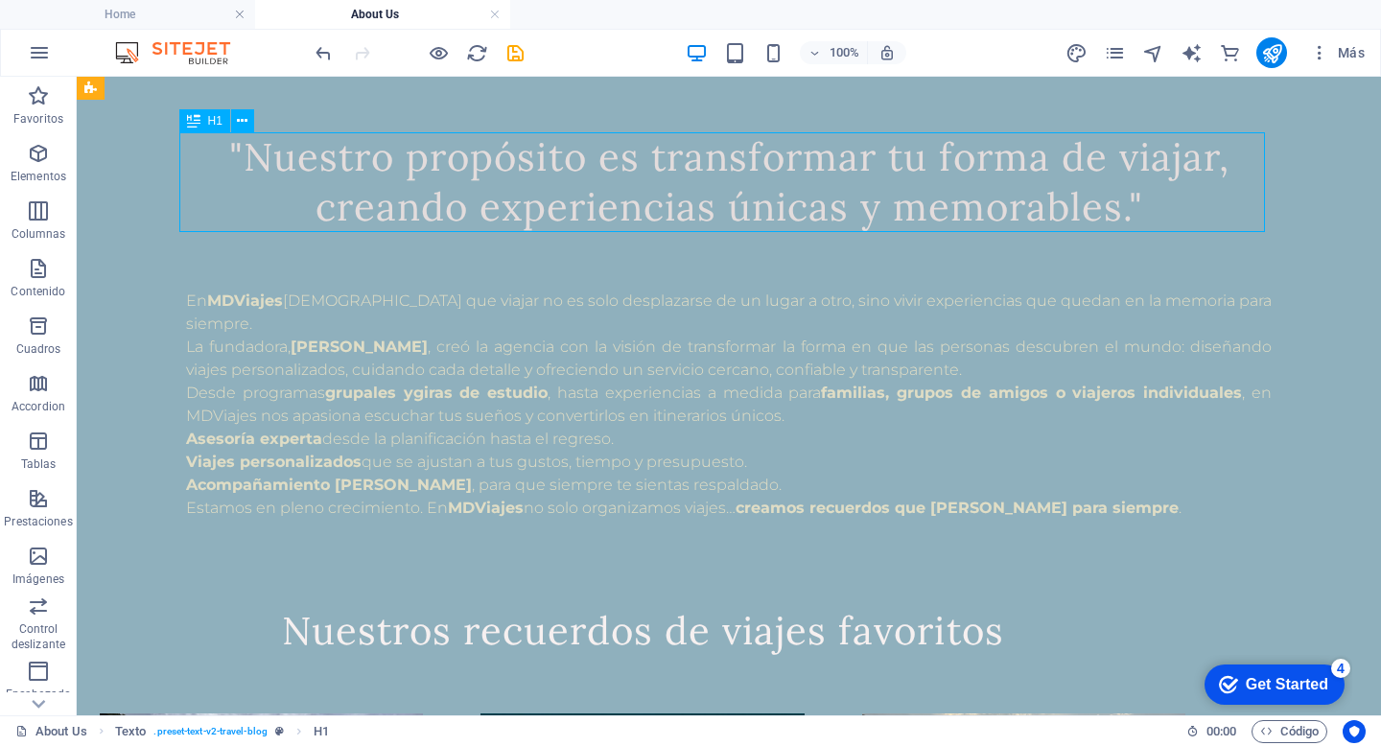
click at [686, 155] on div ""Nuestro propósito es transformar tu forma de viajar, creando experiencias únic…" at bounding box center [728, 182] width 1085 height 100
click at [1123, 215] on div ""Nuestro propósito es transformar tu forma de viajar, creando experiencias únic…" at bounding box center [728, 182] width 1085 height 100
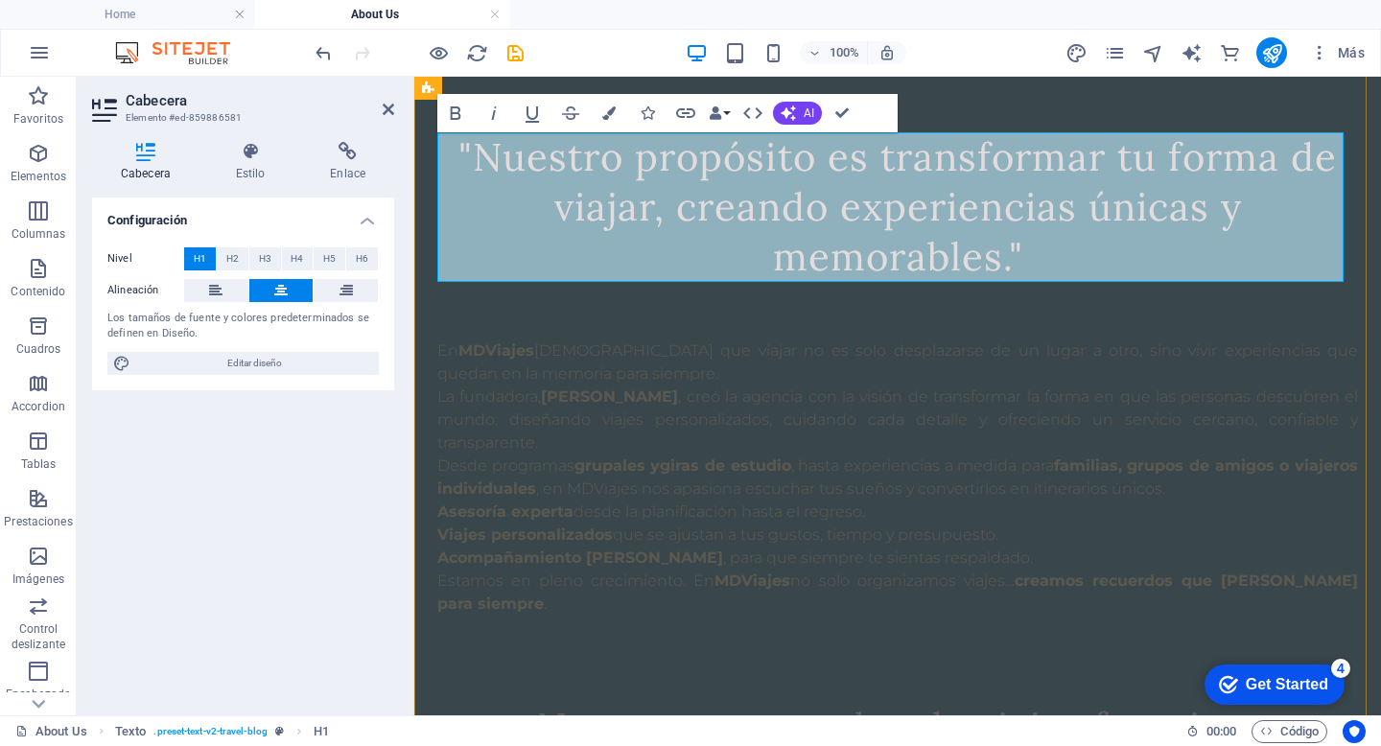
click at [1023, 257] on h1 ""Nuestro propósito es transformar tu forma de viajar, creando experiencias únic…" at bounding box center [897, 207] width 920 height 150
click at [473, 157] on span ""Nuestro propósito es transformar tu forma de viajar, creando experiencias únic…" at bounding box center [897, 206] width 878 height 149
click at [458, 155] on span ""Nuestro propósito es transformar tu forma de viajar, creando experiencias únic…" at bounding box center [897, 206] width 878 height 149
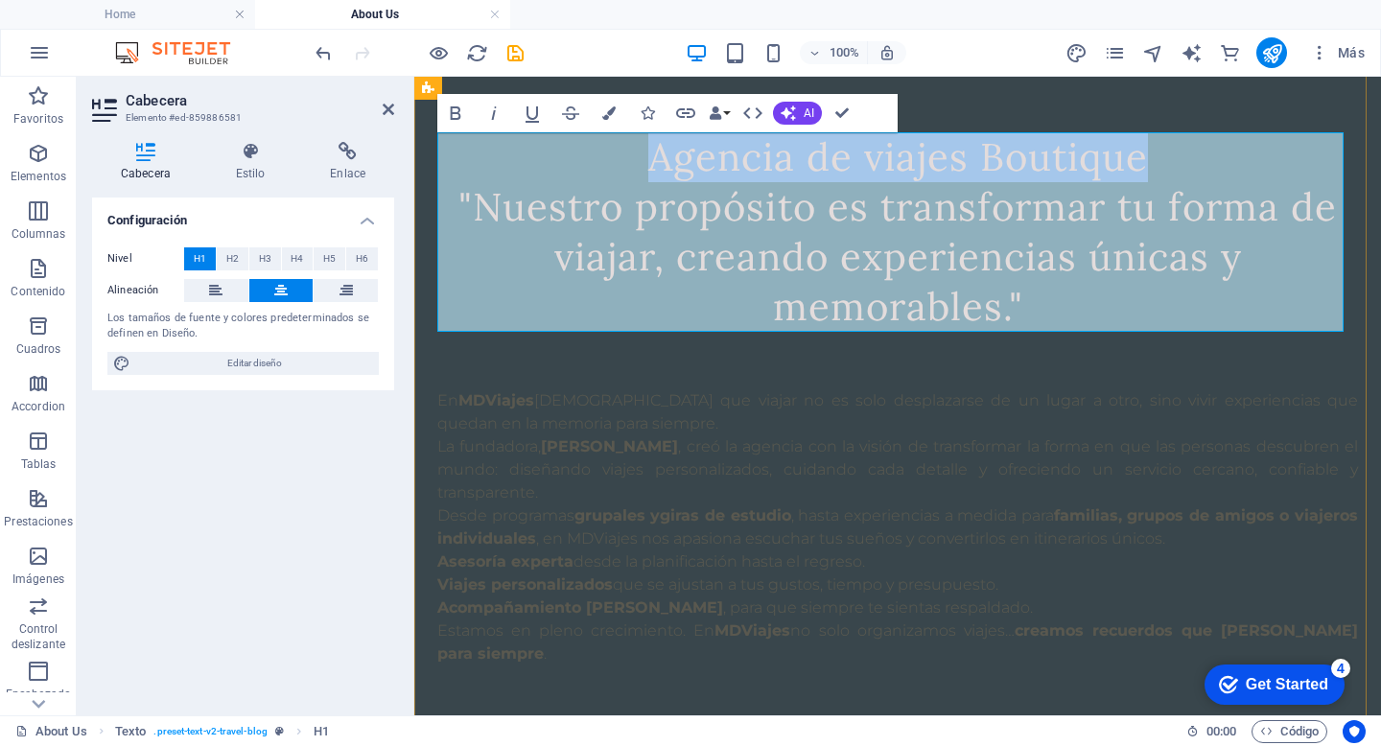
drag, startPoint x: 642, startPoint y: 158, endPoint x: 1135, endPoint y: 169, distance: 492.9
click at [1135, 169] on span "Agencia de viajes Boutique ‌"Nuestro propósito es transformar tu forma de viaja…" at bounding box center [897, 231] width 878 height 198
click at [728, 109] on button "Data Bindings" at bounding box center [719, 113] width 27 height 38
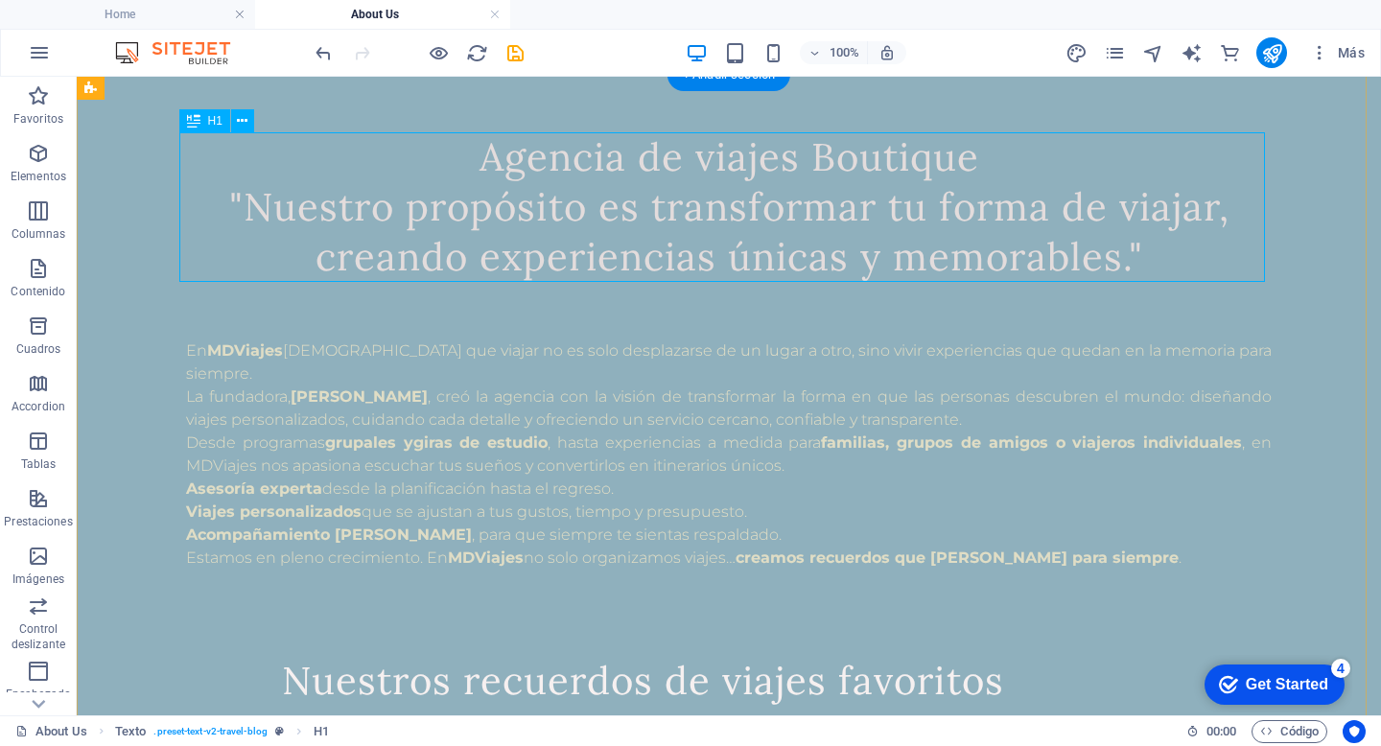
click at [699, 169] on div "Agencia de viajes Boutique "Nuestro propósito es transformar tu forma de viajar…" at bounding box center [728, 207] width 1085 height 150
click at [709, 167] on div "Agencia de viajes Boutique "Nuestro propósito es transformar tu forma de viajar…" at bounding box center [728, 207] width 1085 height 150
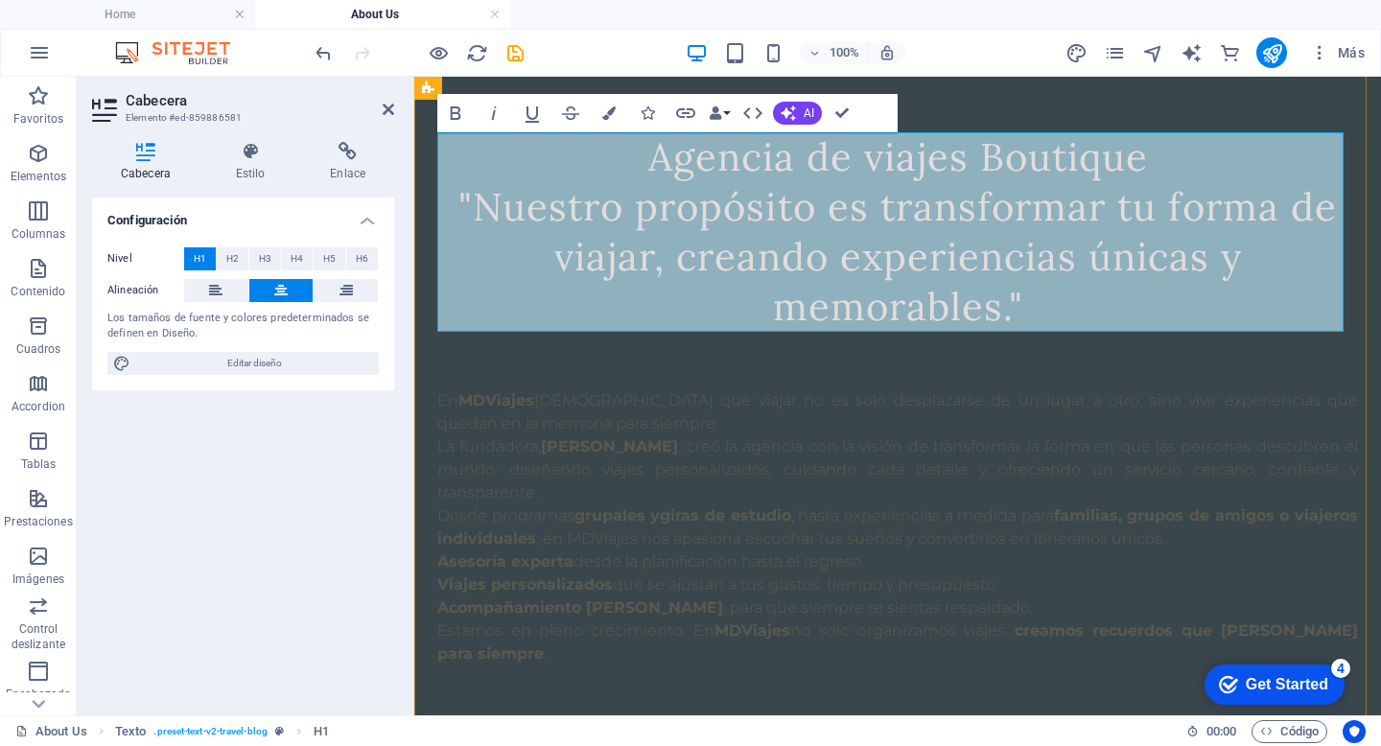
click at [871, 157] on span "Agencia de viajes Boutique "Nuestro propósito es transformar tu forma de viajar…" at bounding box center [897, 231] width 878 height 198
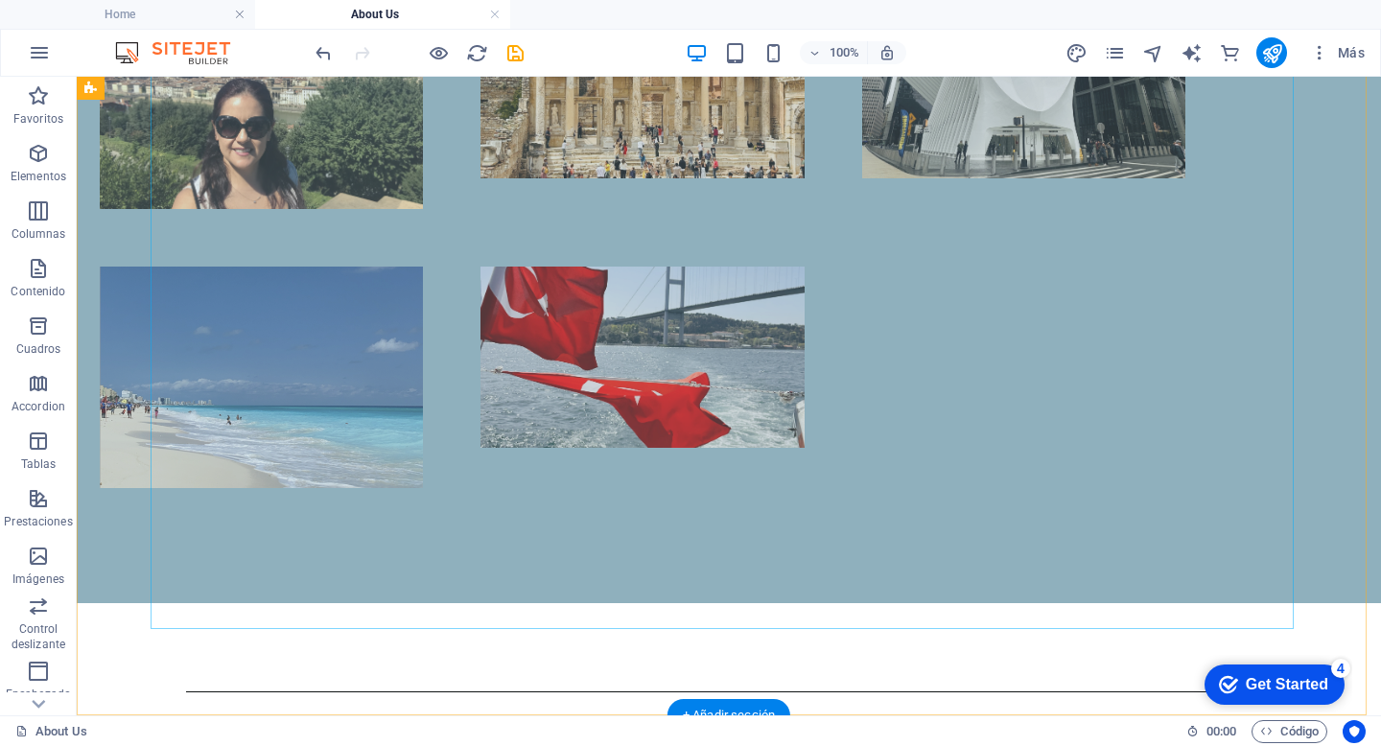
scroll to position [1828, 0]
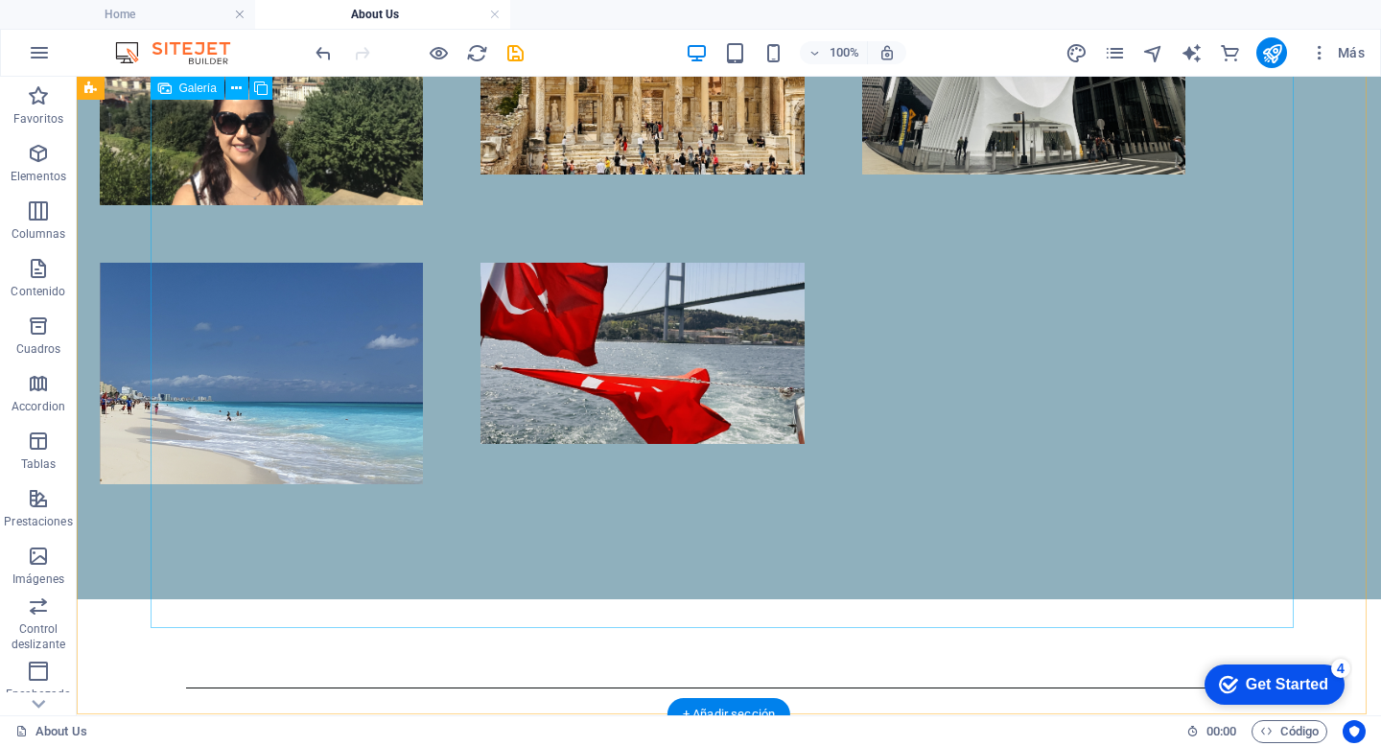
click at [893, 513] on div at bounding box center [642, 118] width 1143 height 789
click at [1032, 513] on div at bounding box center [642, 118] width 1143 height 789
select select "1"
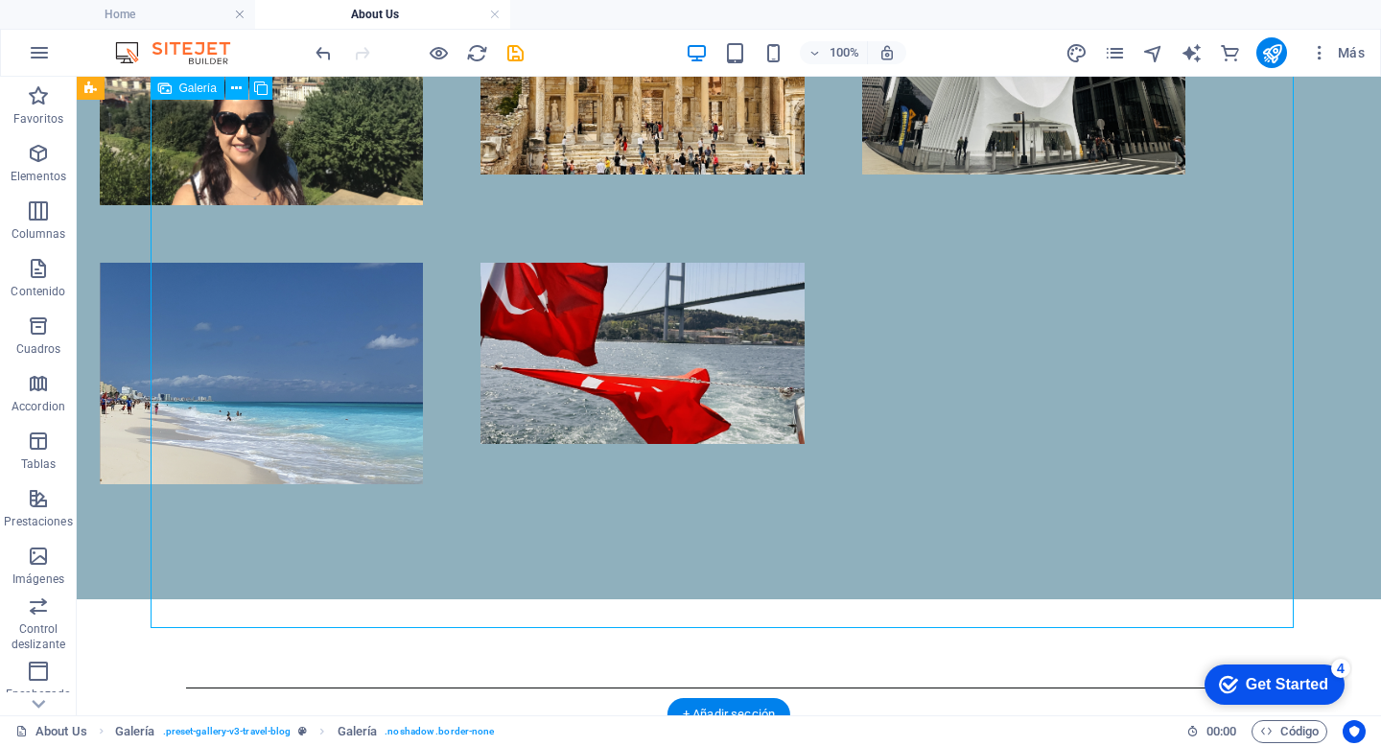
select select "px"
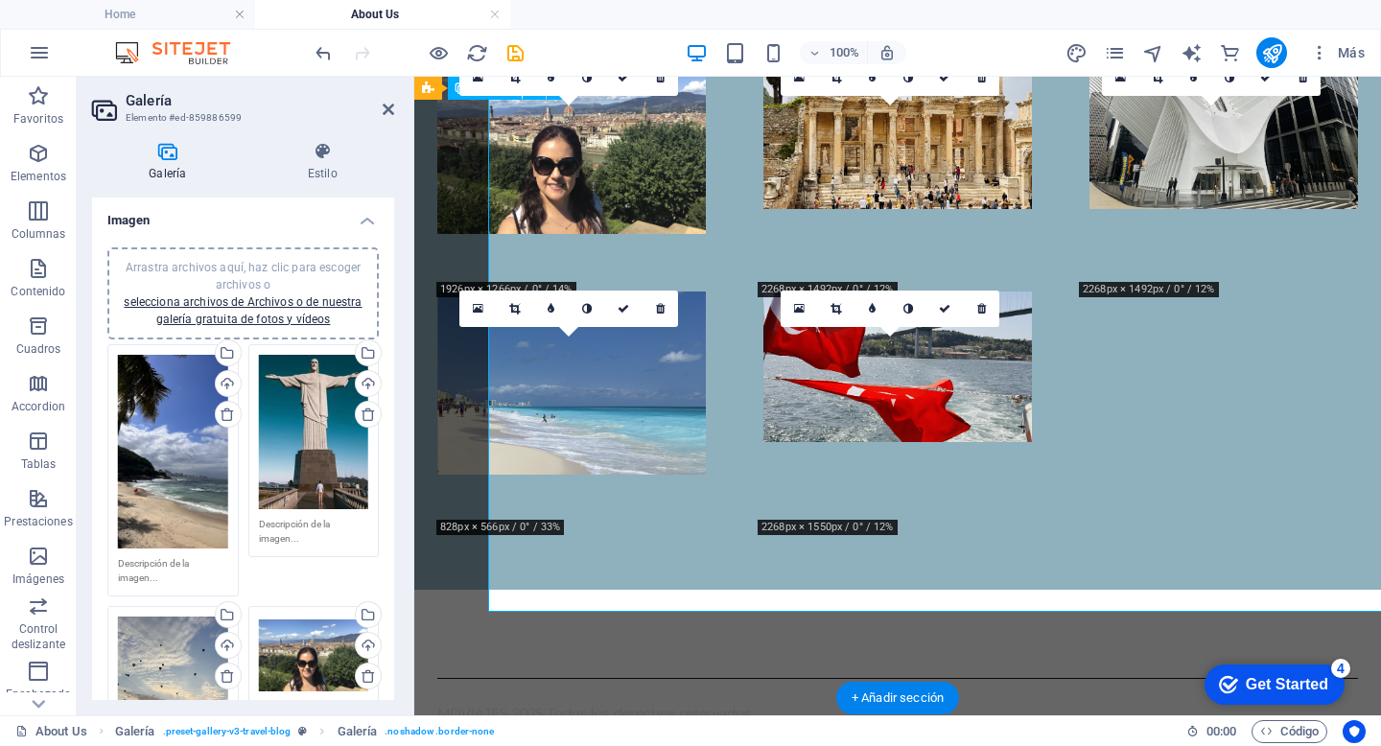
scroll to position [1845, 0]
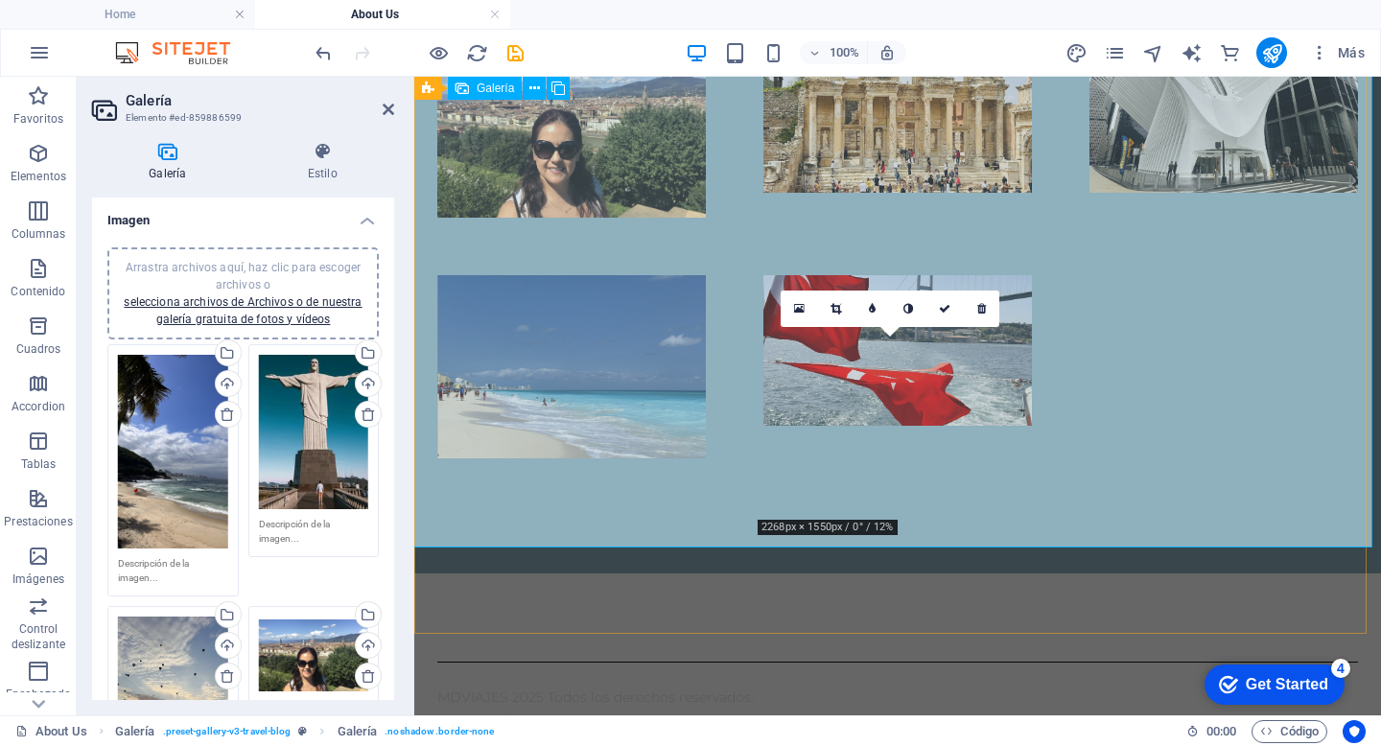
click at [898, 453] on li at bounding box center [897, 367] width 268 height 184
click at [913, 439] on li at bounding box center [897, 367] width 268 height 184
click at [863, 396] on li at bounding box center [897, 367] width 268 height 184
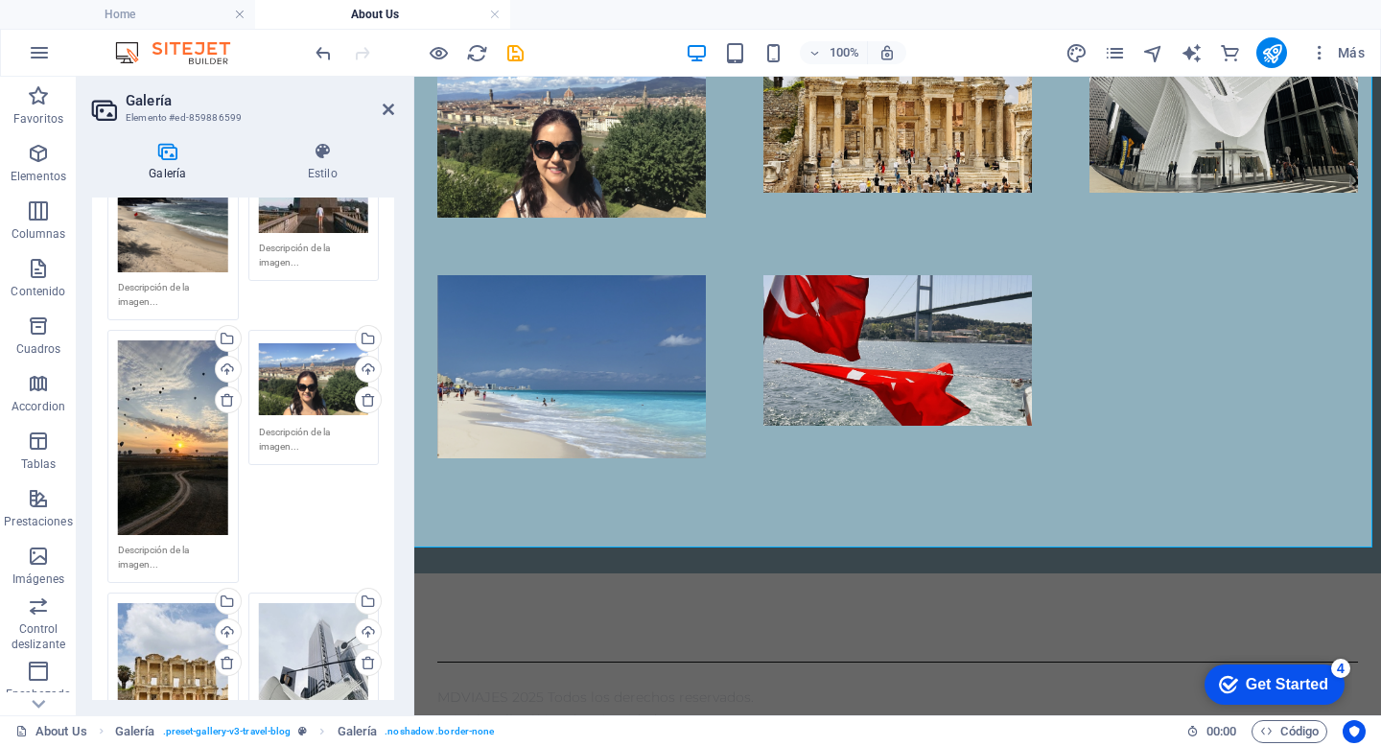
scroll to position [0, 0]
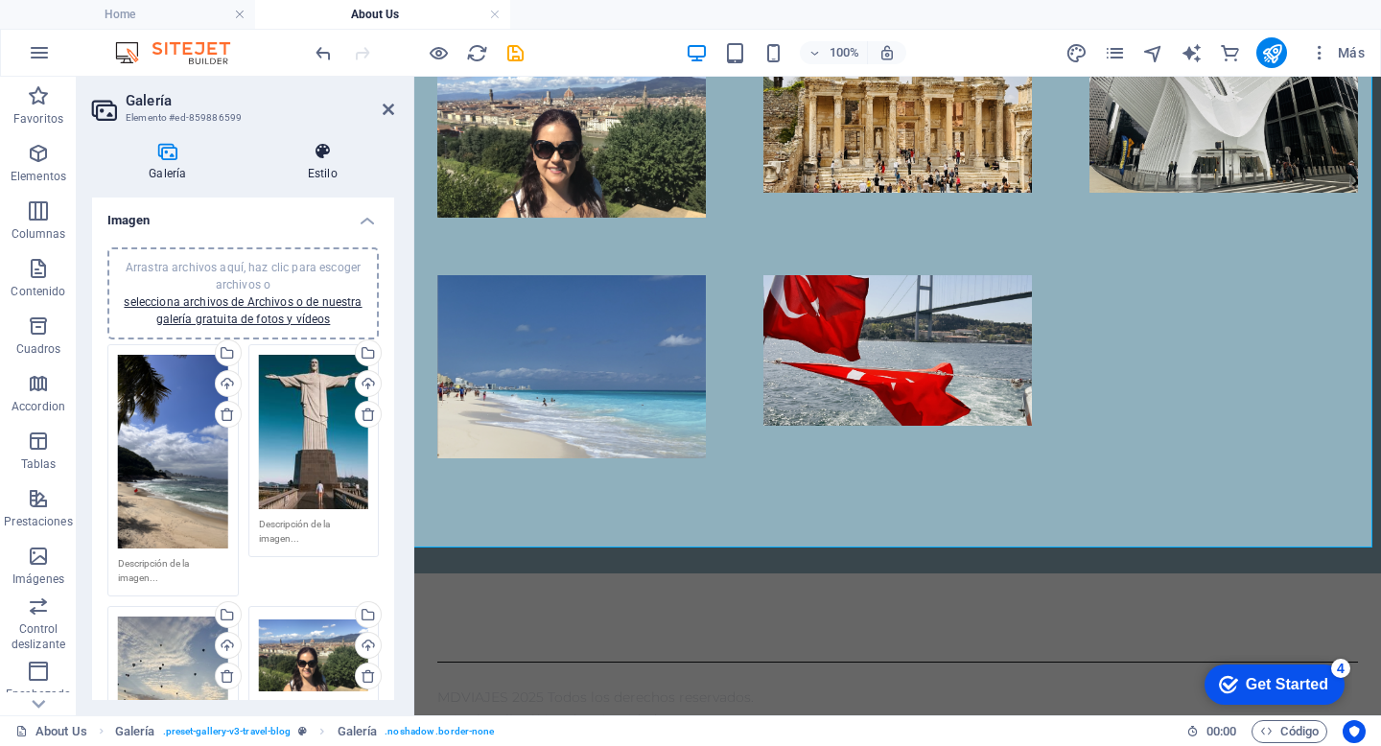
click at [326, 163] on h4 "Estilo" at bounding box center [322, 162] width 143 height 40
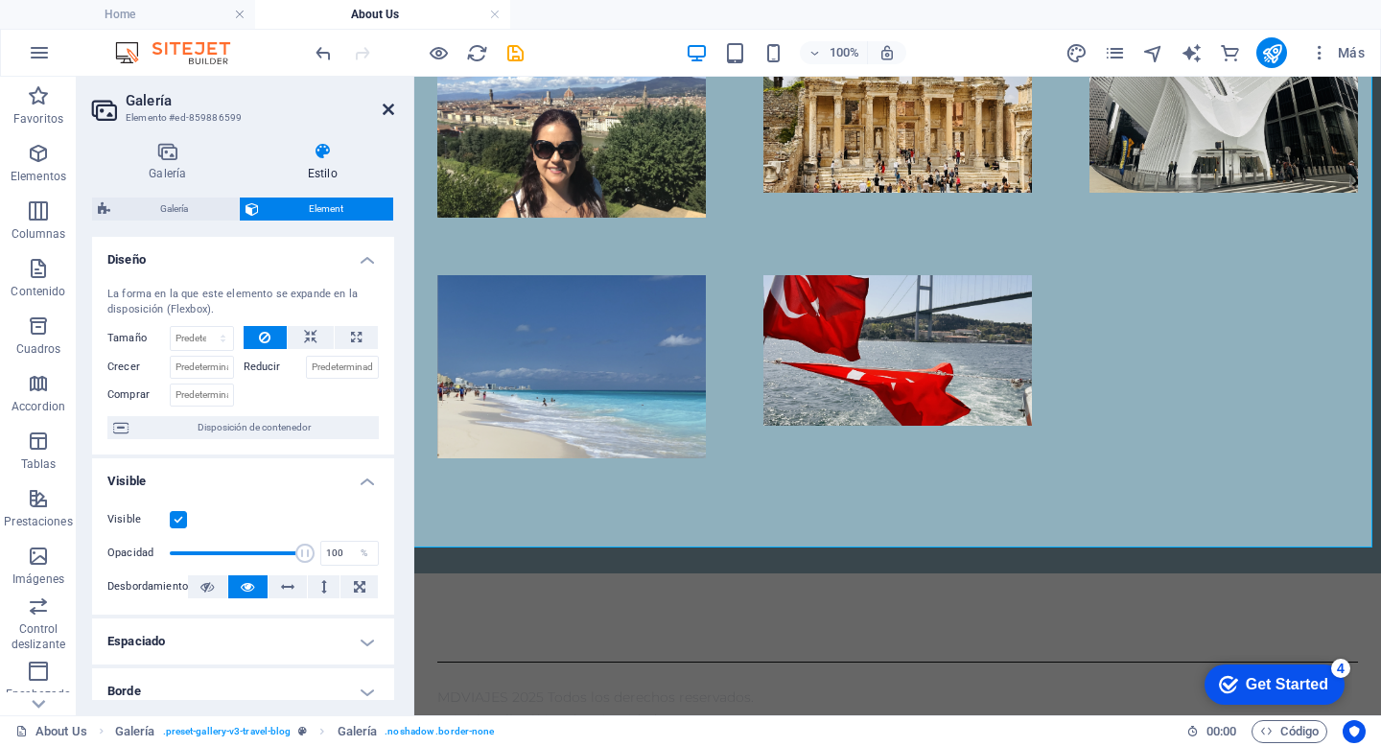
click at [386, 108] on icon at bounding box center [389, 109] width 12 height 15
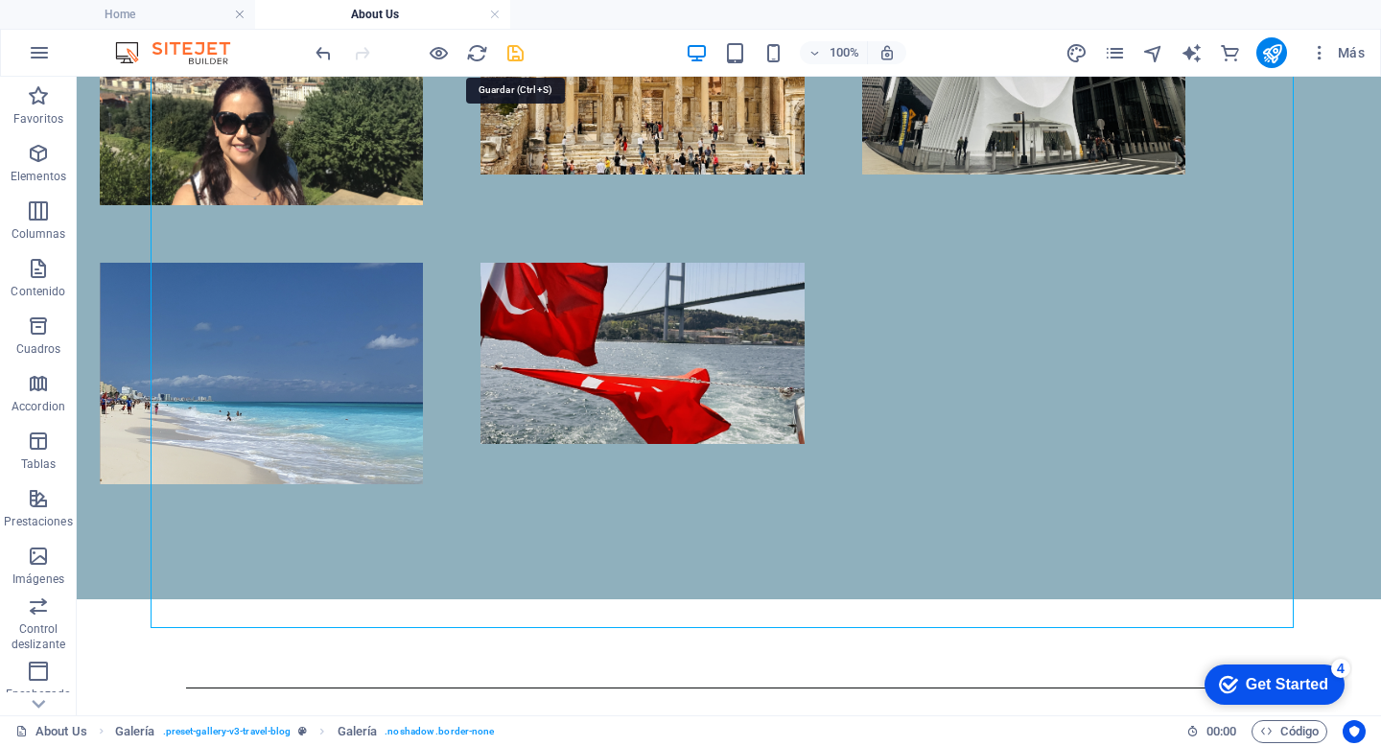
click at [521, 56] on icon "save" at bounding box center [515, 53] width 22 height 22
select select "px"
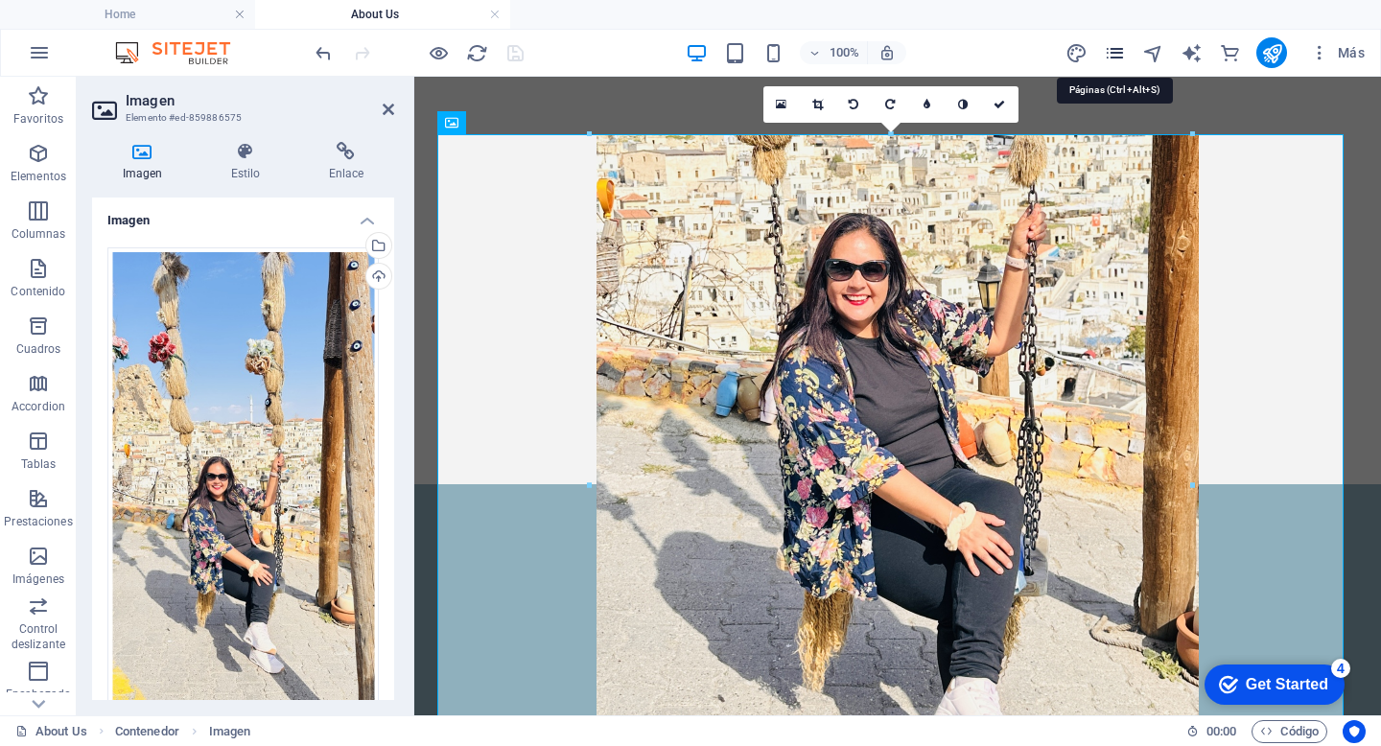
click at [1118, 55] on icon "pages" at bounding box center [1115, 53] width 22 height 22
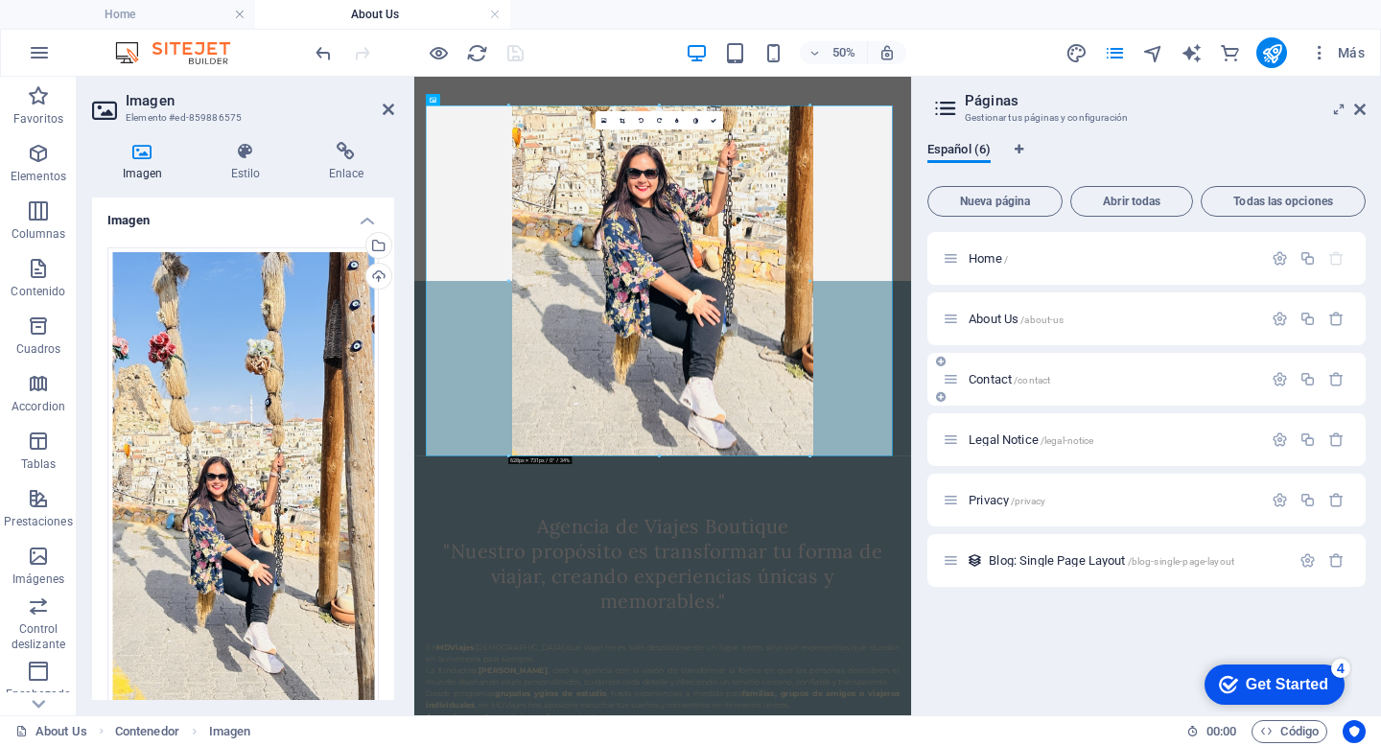
click at [982, 379] on span "Contact /contact" at bounding box center [1008, 379] width 81 height 14
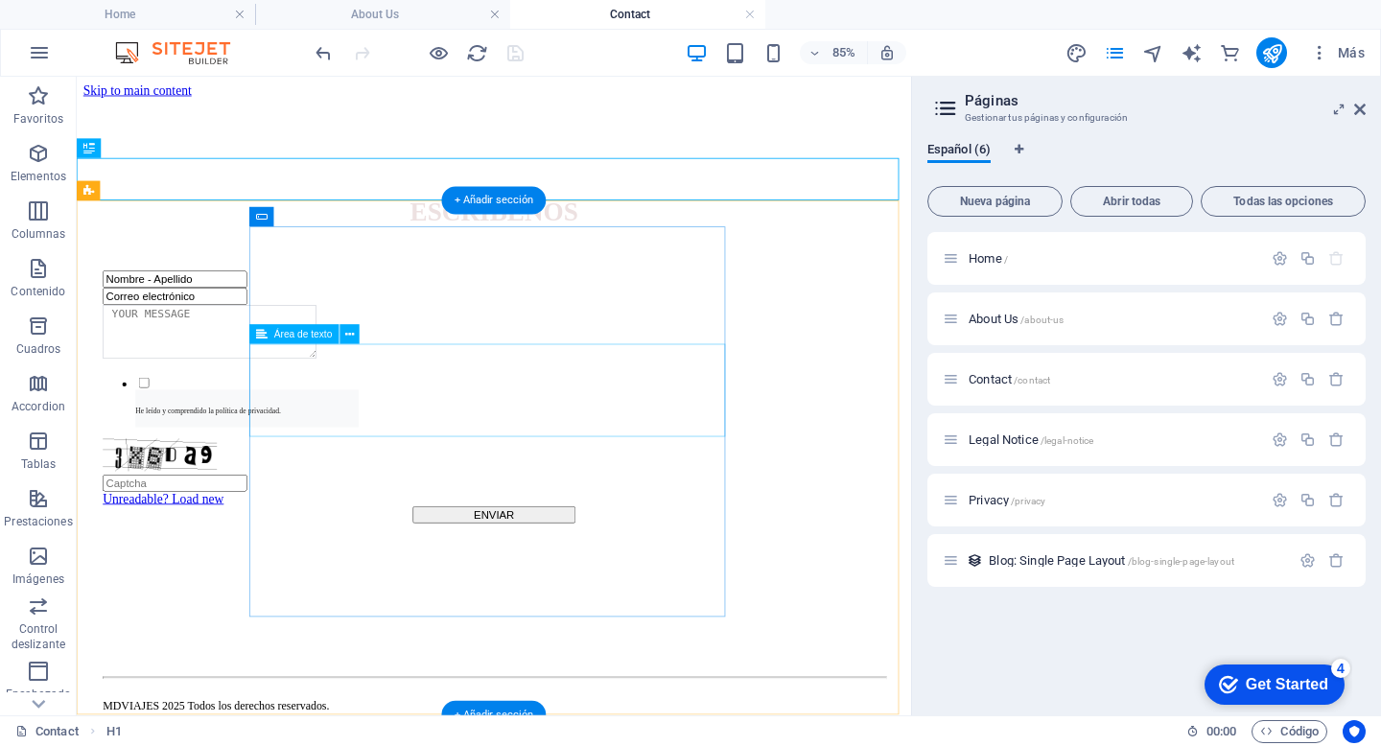
click at [345, 407] on div at bounding box center [567, 378] width 920 height 67
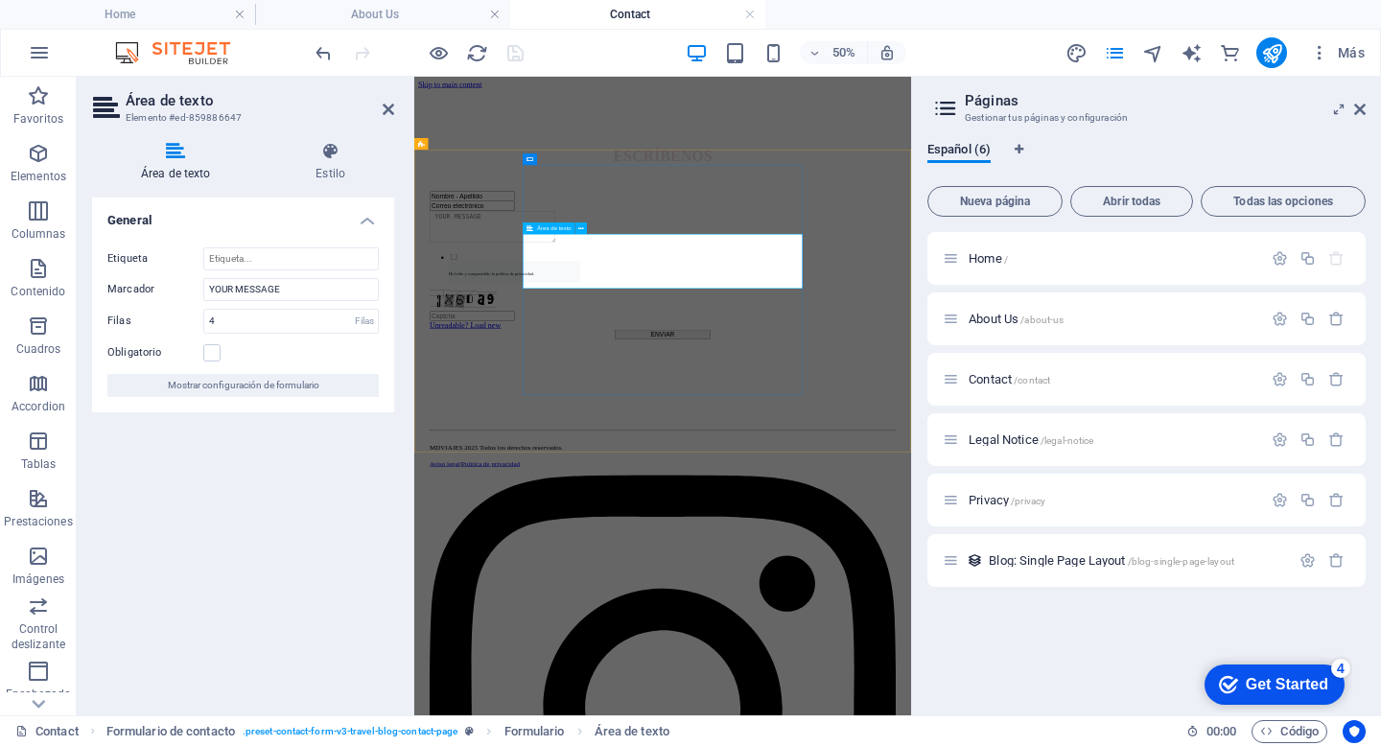
click at [696, 397] on textarea at bounding box center [570, 376] width 251 height 63
click at [696, 408] on textarea at bounding box center [570, 376] width 251 height 63
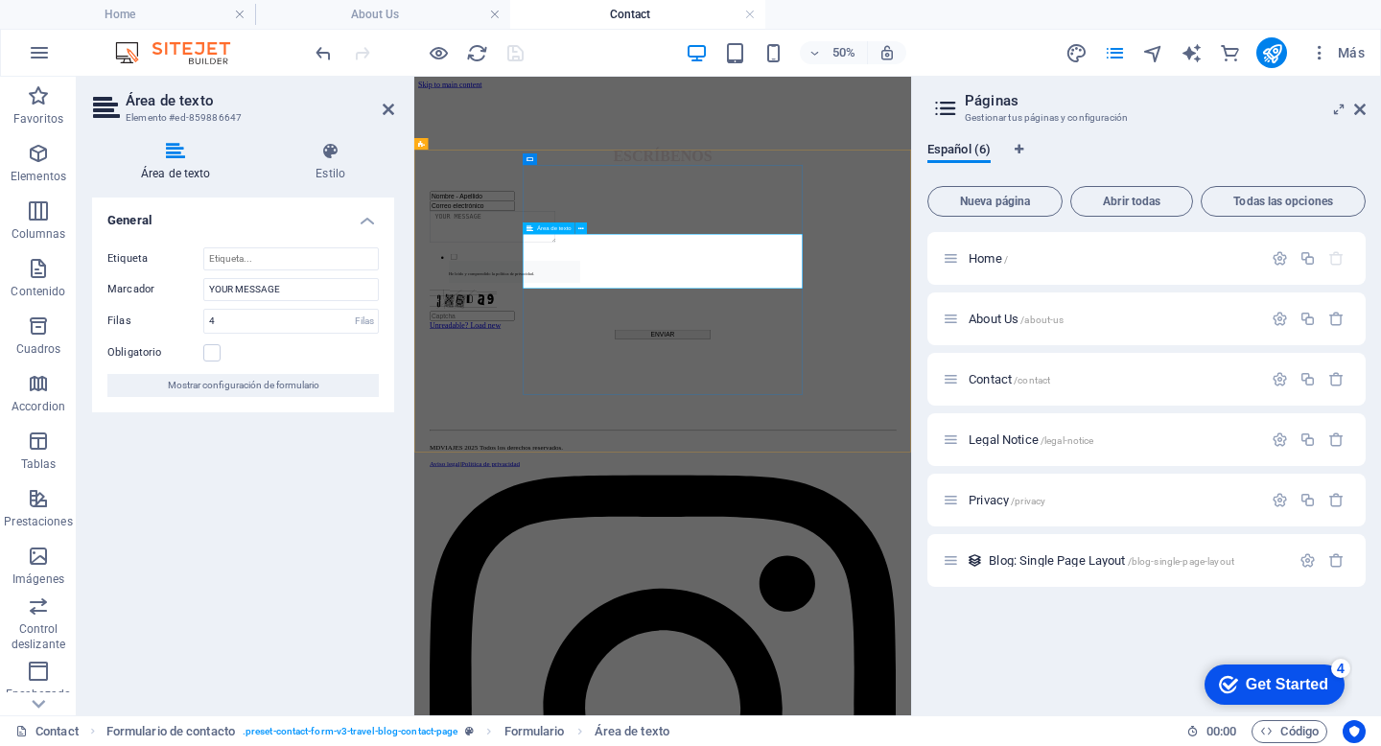
click at [696, 408] on textarea at bounding box center [570, 376] width 251 height 63
drag, startPoint x: 807, startPoint y: 411, endPoint x: 532, endPoint y: 411, distance: 275.2
click at [532, 411] on div "Nombre - Apellido Correo electrónico He leído y comprendido la política de priv…" at bounding box center [911, 495] width 978 height 443
drag, startPoint x: 664, startPoint y: 417, endPoint x: 862, endPoint y: 417, distance: 197.5
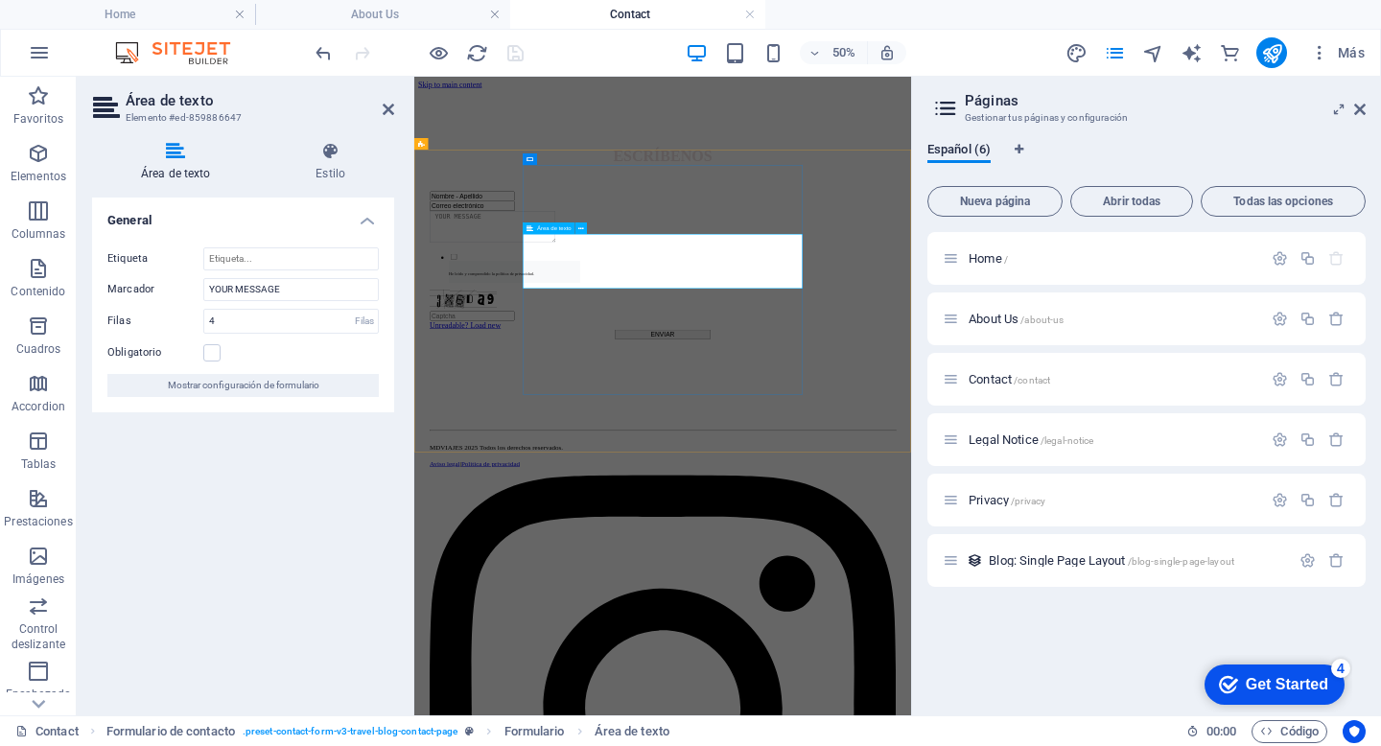
click at [696, 408] on textarea at bounding box center [570, 376] width 251 height 63
click at [582, 227] on icon at bounding box center [581, 228] width 6 height 11
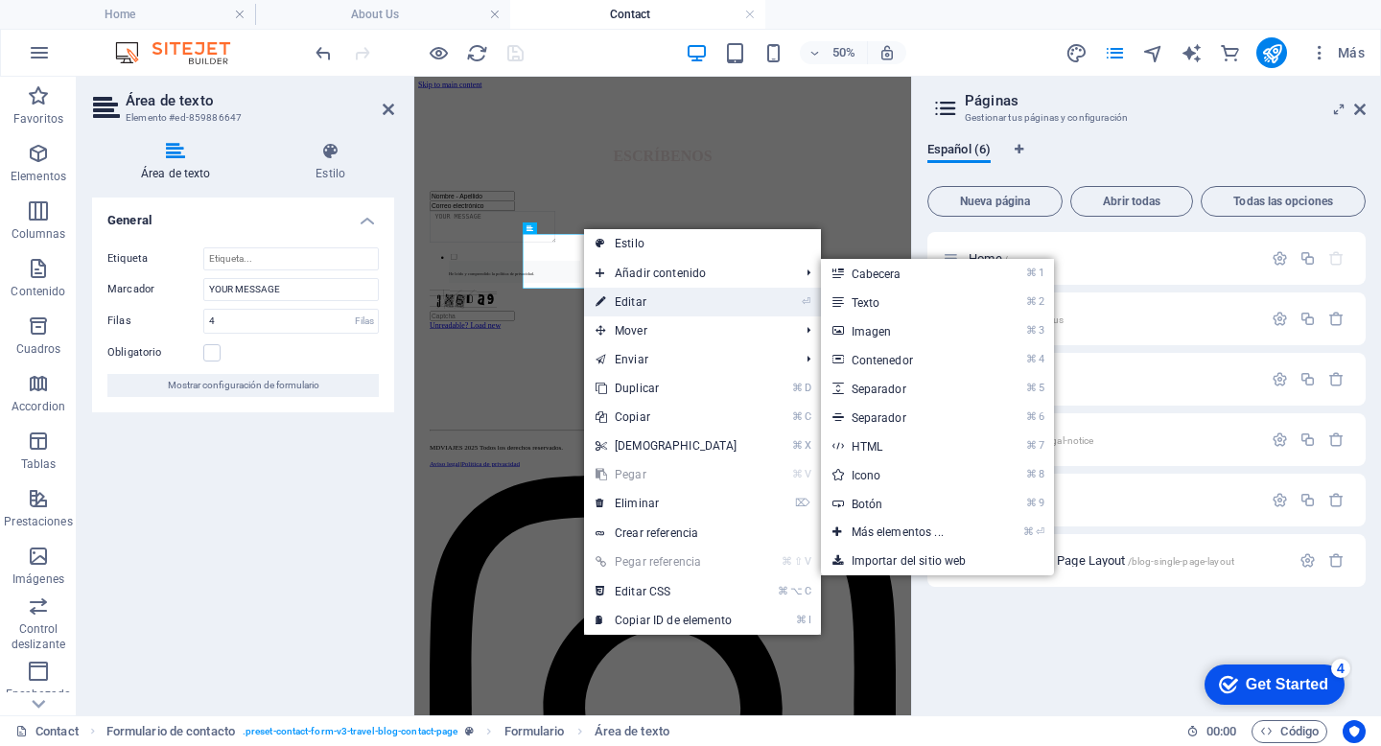
click at [636, 301] on link "⏎ Editar" at bounding box center [666, 302] width 165 height 29
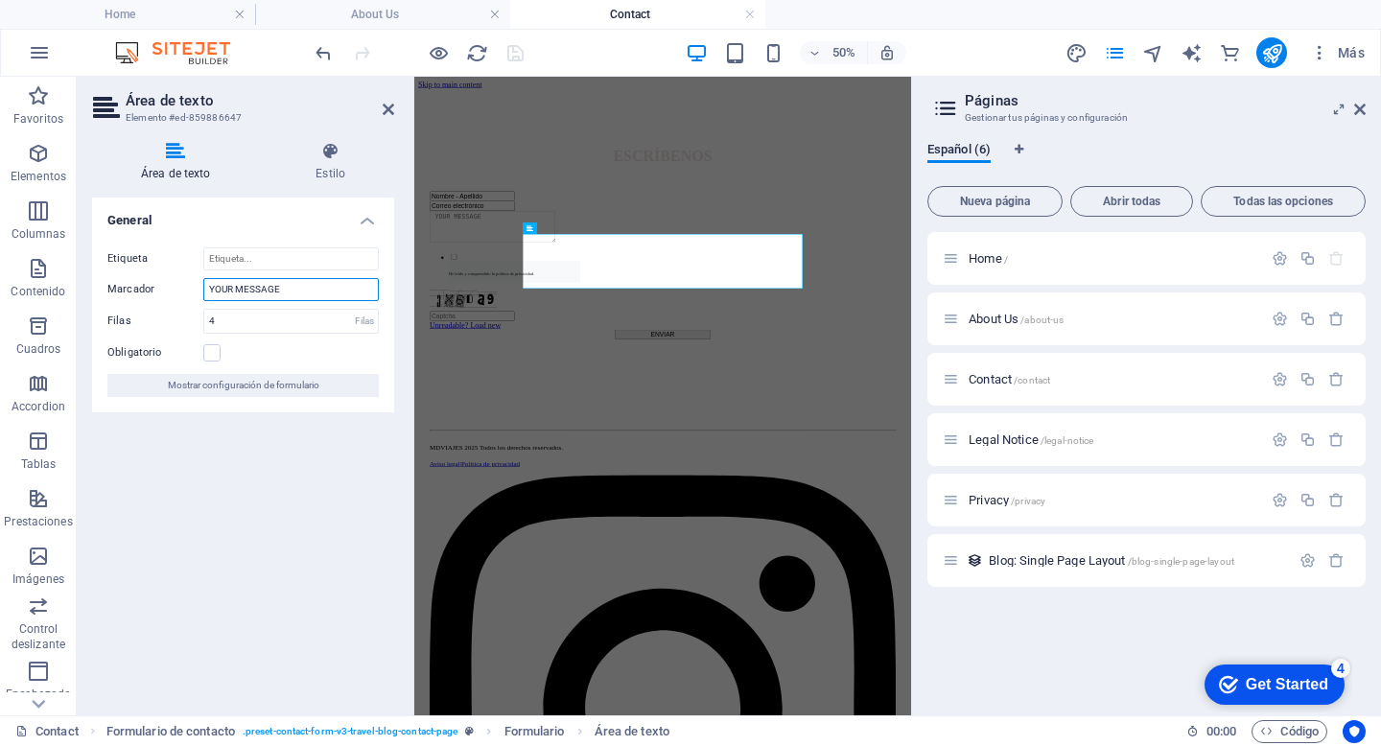
click at [321, 290] on input "YOUR MESSAGE" at bounding box center [290, 289] width 175 height 23
type input "Tu Mensaje"
click at [1354, 620] on div "Nombre - Apellido Correo electrónico He leído y comprendido la política de priv…" at bounding box center [911, 495] width 978 height 443
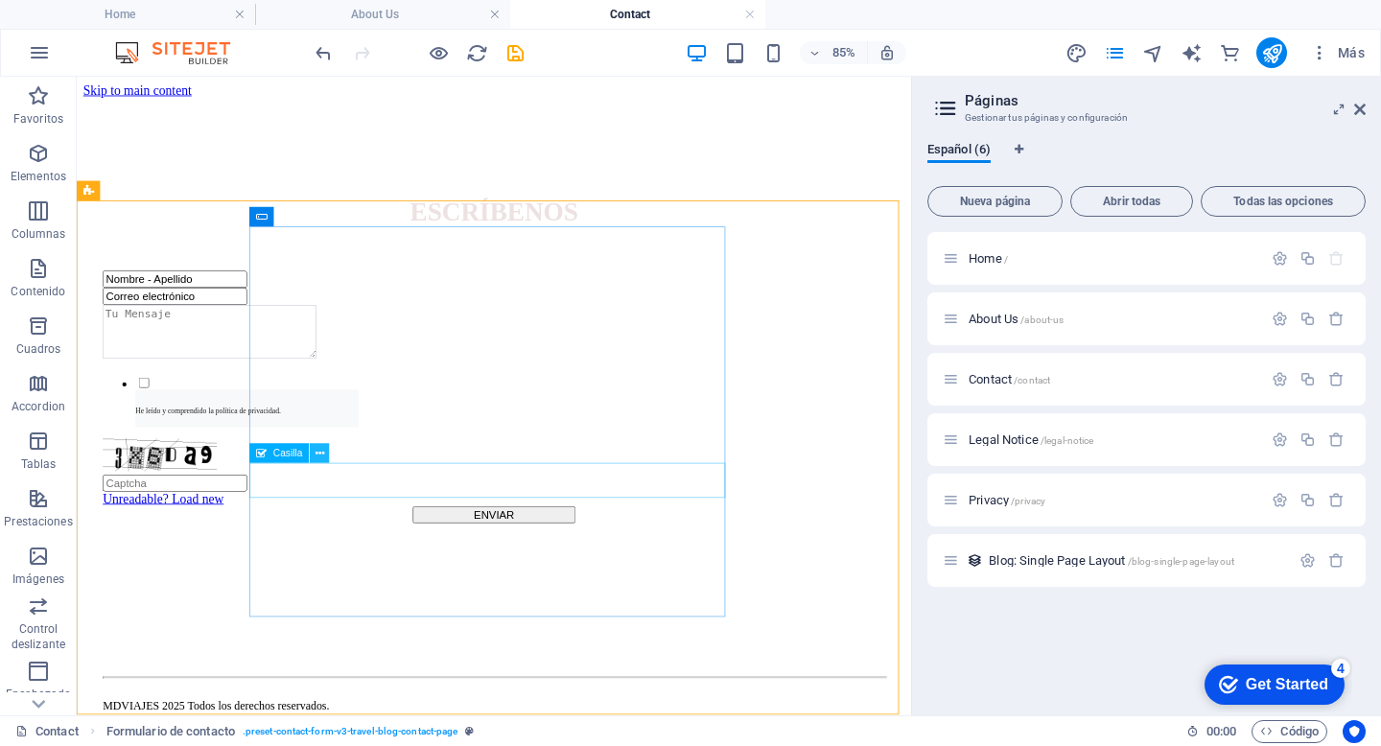
click at [316, 455] on icon at bounding box center [319, 453] width 9 height 17
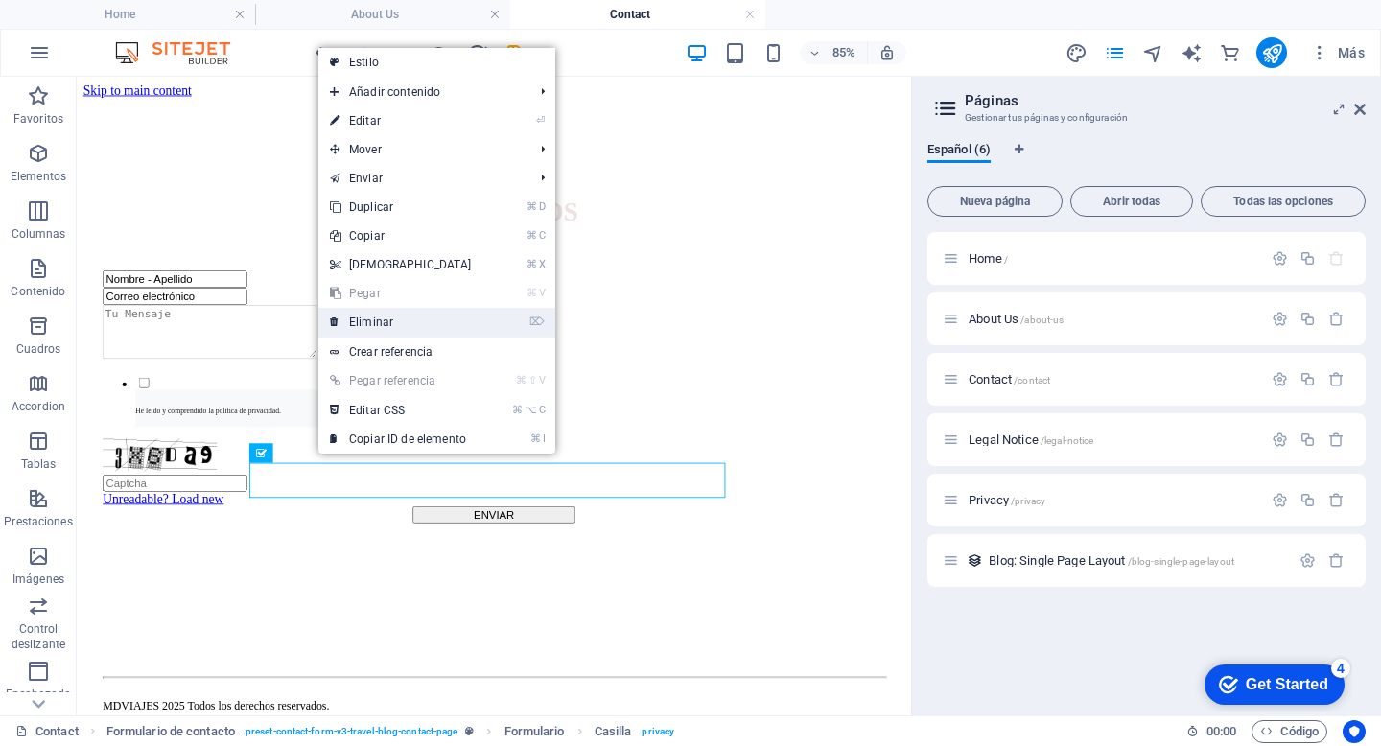
click at [366, 322] on link "⌦ Eliminar" at bounding box center [400, 322] width 165 height 29
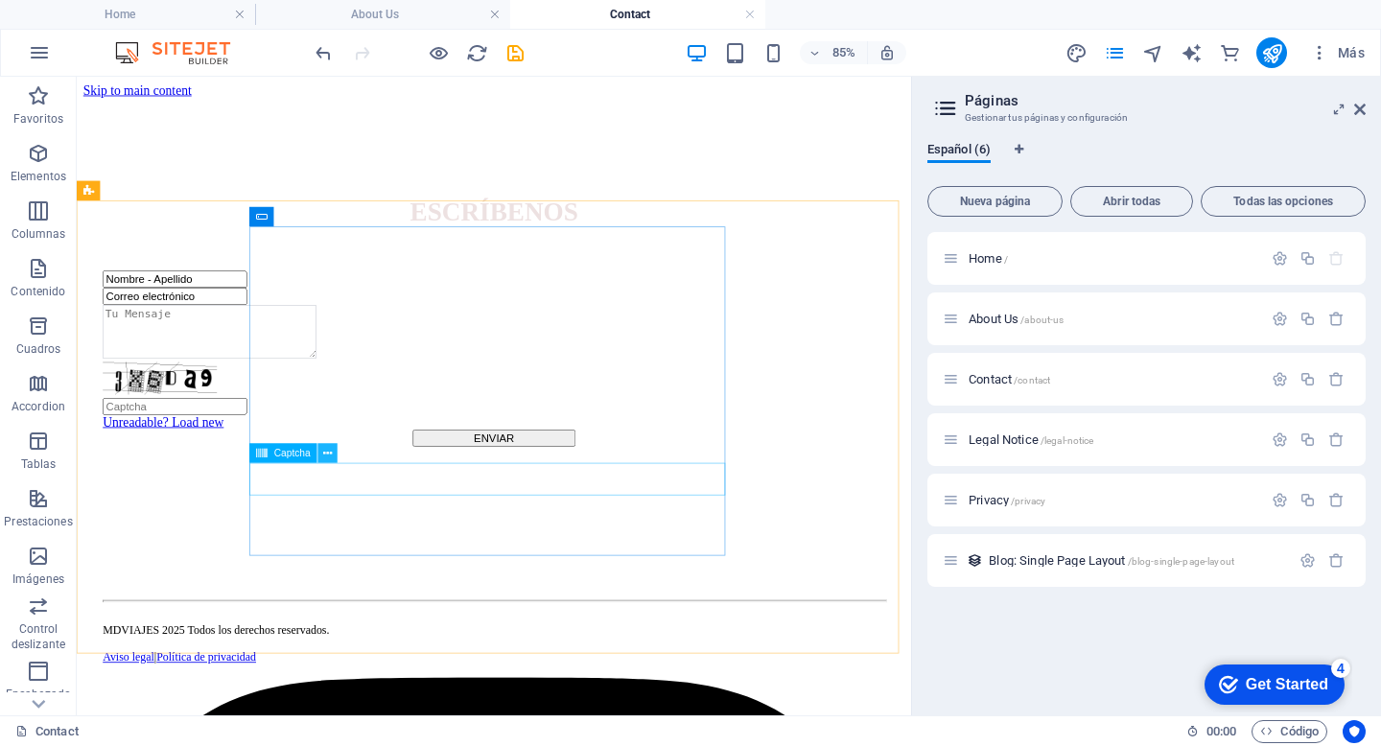
click at [327, 453] on icon at bounding box center [327, 453] width 9 height 17
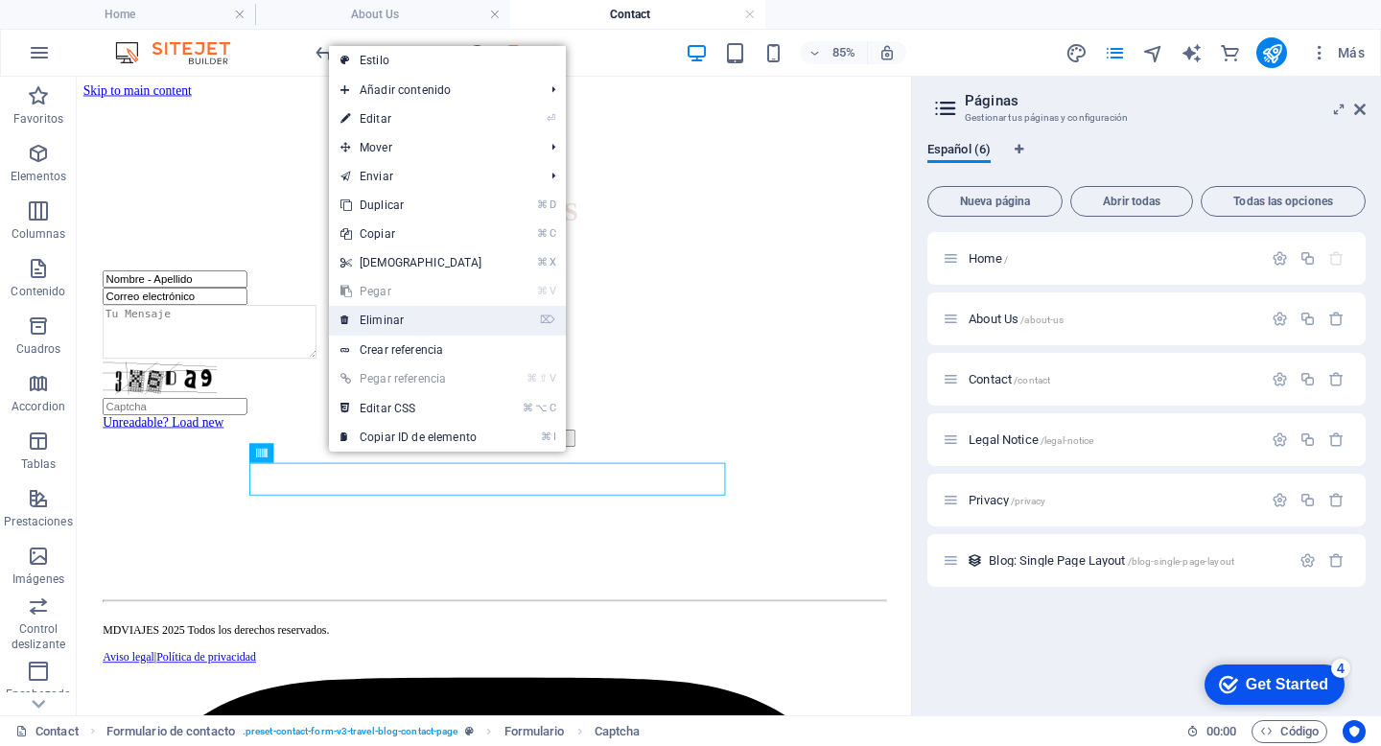
click at [405, 318] on link "⌦ Eliminar" at bounding box center [411, 320] width 165 height 29
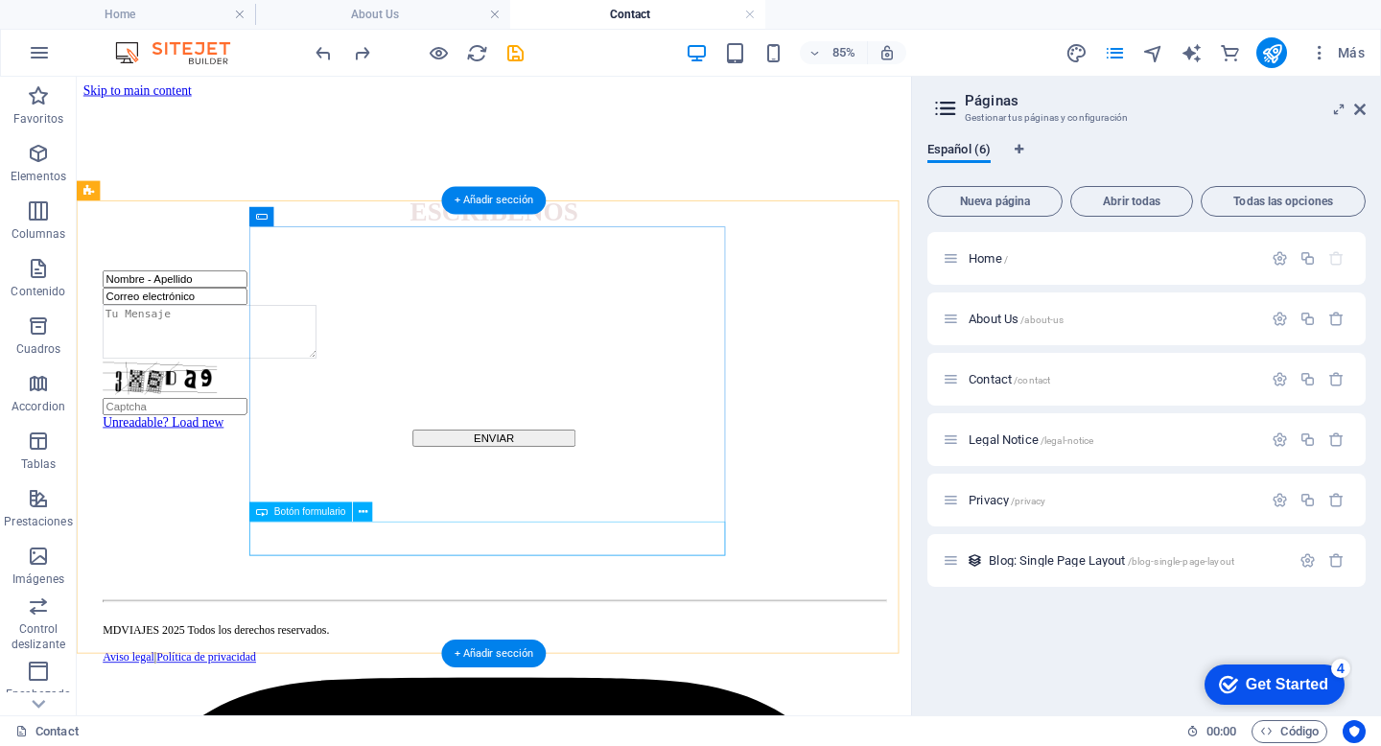
click at [605, 512] on div "ENVIAR" at bounding box center [567, 502] width 920 height 20
select select "px"
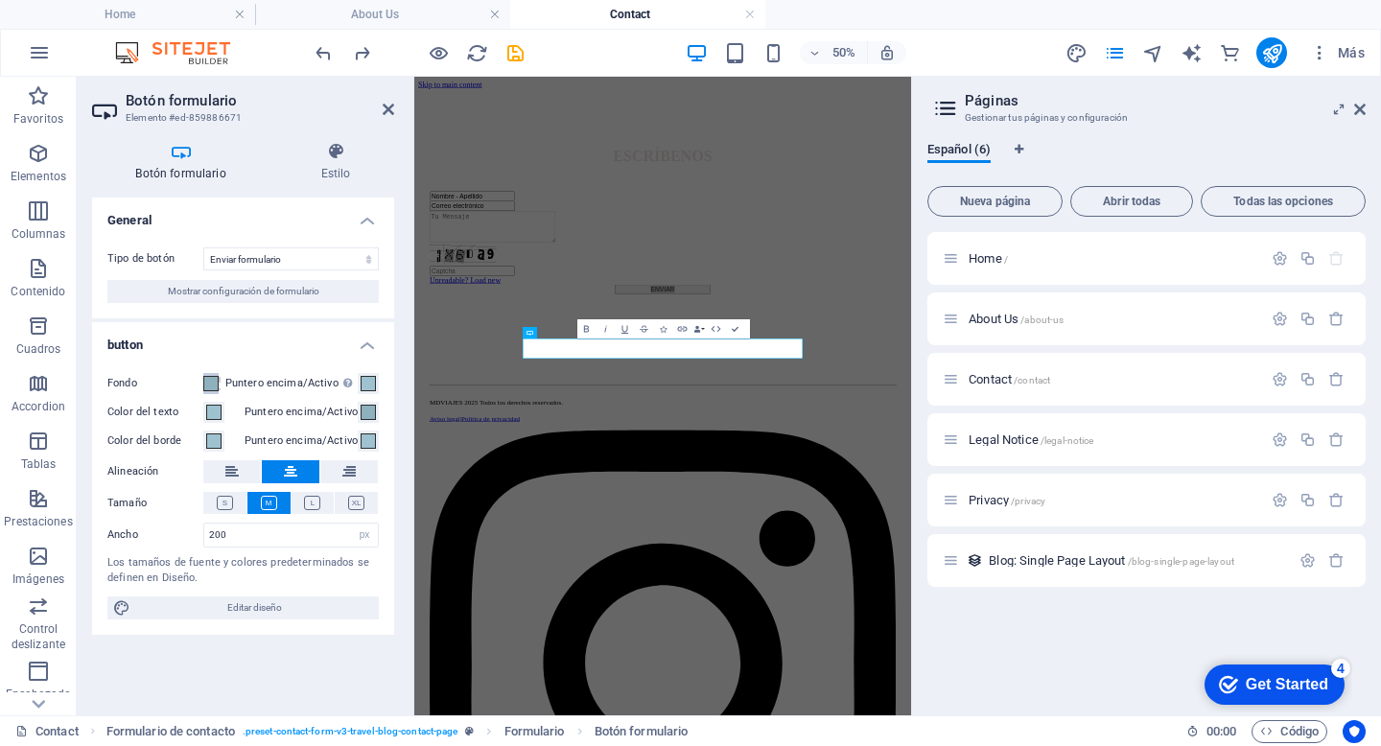
click at [218, 383] on span at bounding box center [210, 383] width 15 height 15
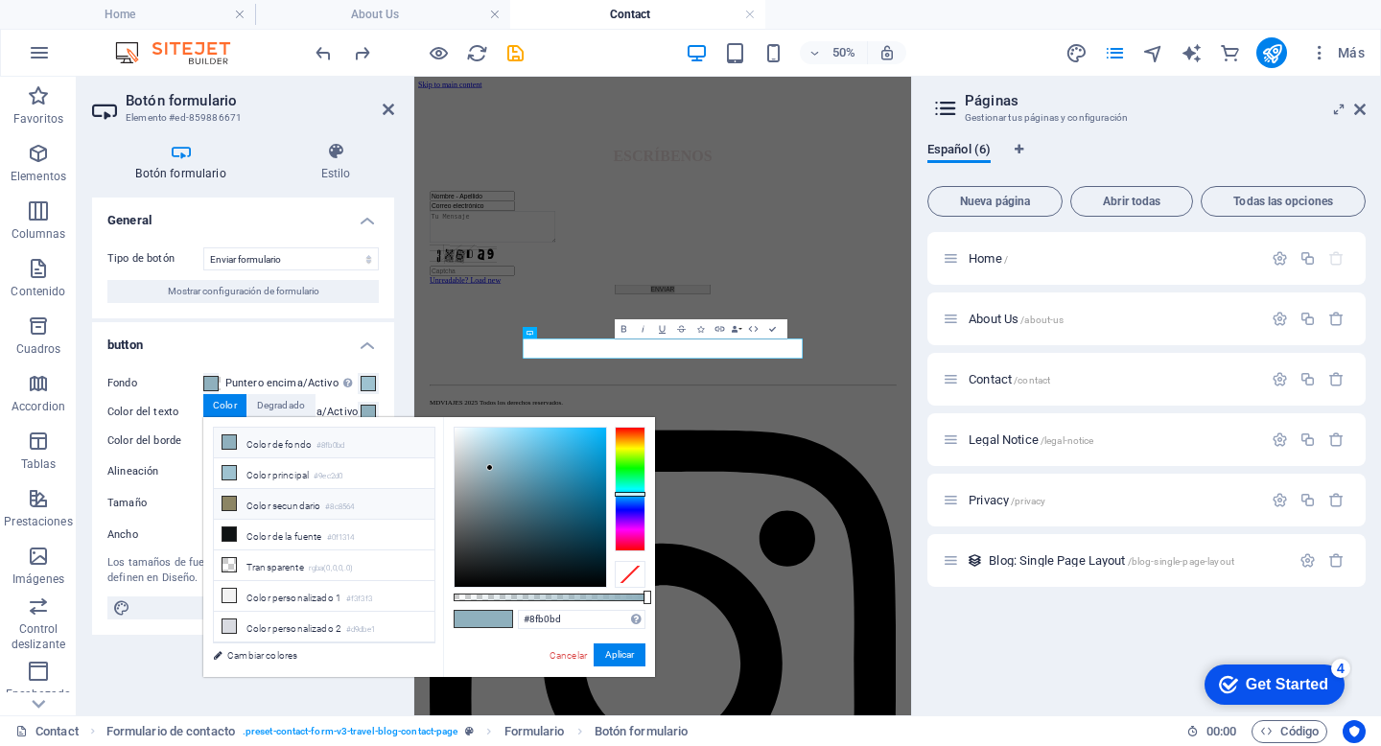
click at [301, 502] on li "Color secundario #8c8564" at bounding box center [324, 504] width 221 height 31
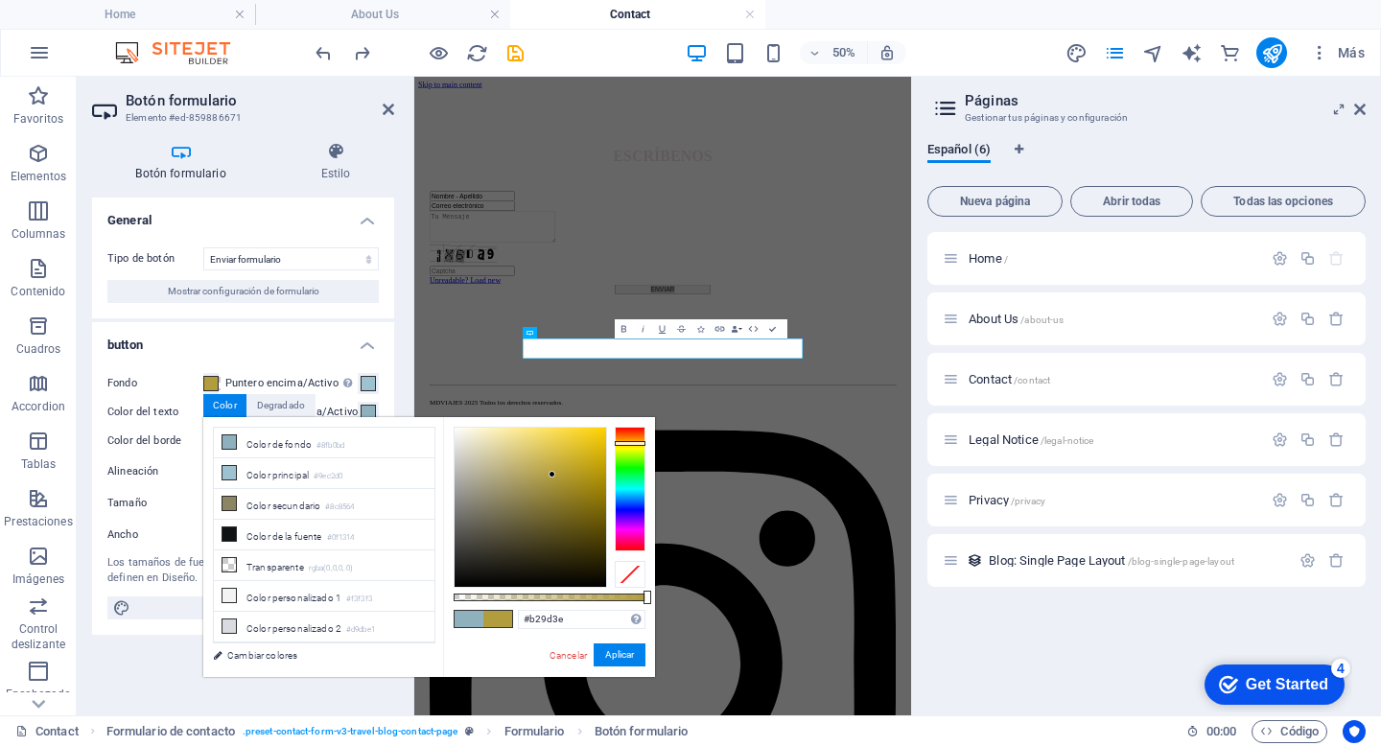
click at [552, 475] on div at bounding box center [529, 507] width 151 height 159
type input "#debc19"
click at [588, 447] on div at bounding box center [529, 507] width 151 height 159
click at [614, 661] on button "Aplicar" at bounding box center [619, 654] width 52 height 23
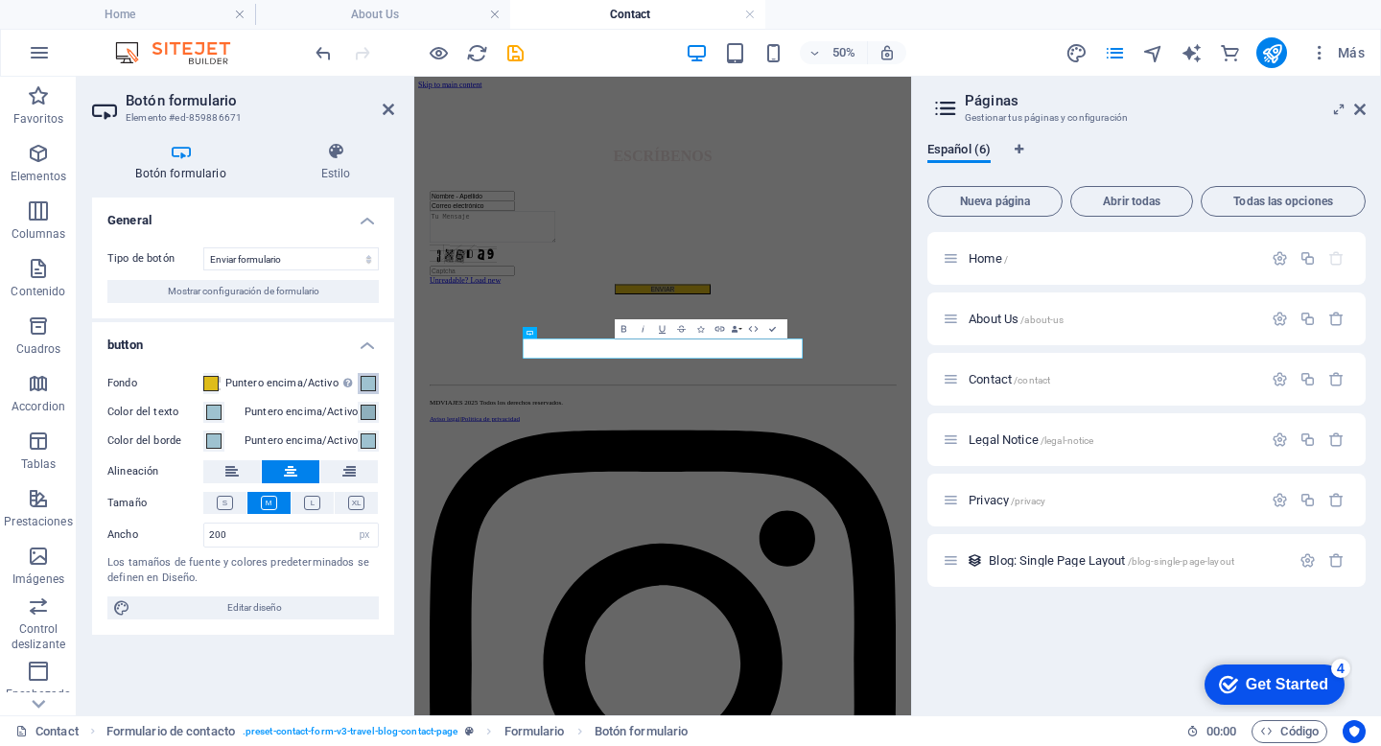
click at [374, 382] on span at bounding box center [367, 383] width 15 height 15
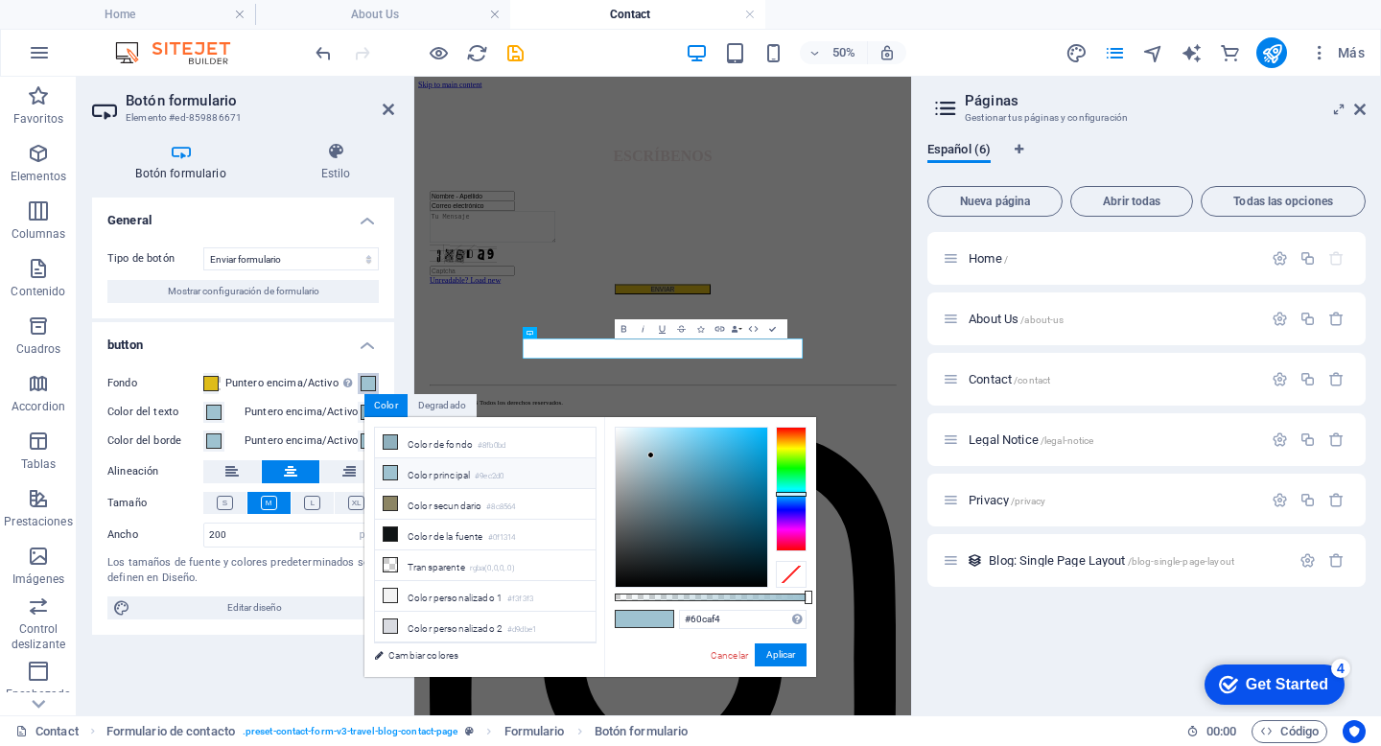
click at [707, 433] on div at bounding box center [691, 507] width 151 height 159
click at [640, 544] on div at bounding box center [691, 507] width 151 height 159
type input "#171f23"
click at [667, 564] on div at bounding box center [691, 507] width 151 height 159
click at [770, 658] on button "Aplicar" at bounding box center [781, 654] width 52 height 23
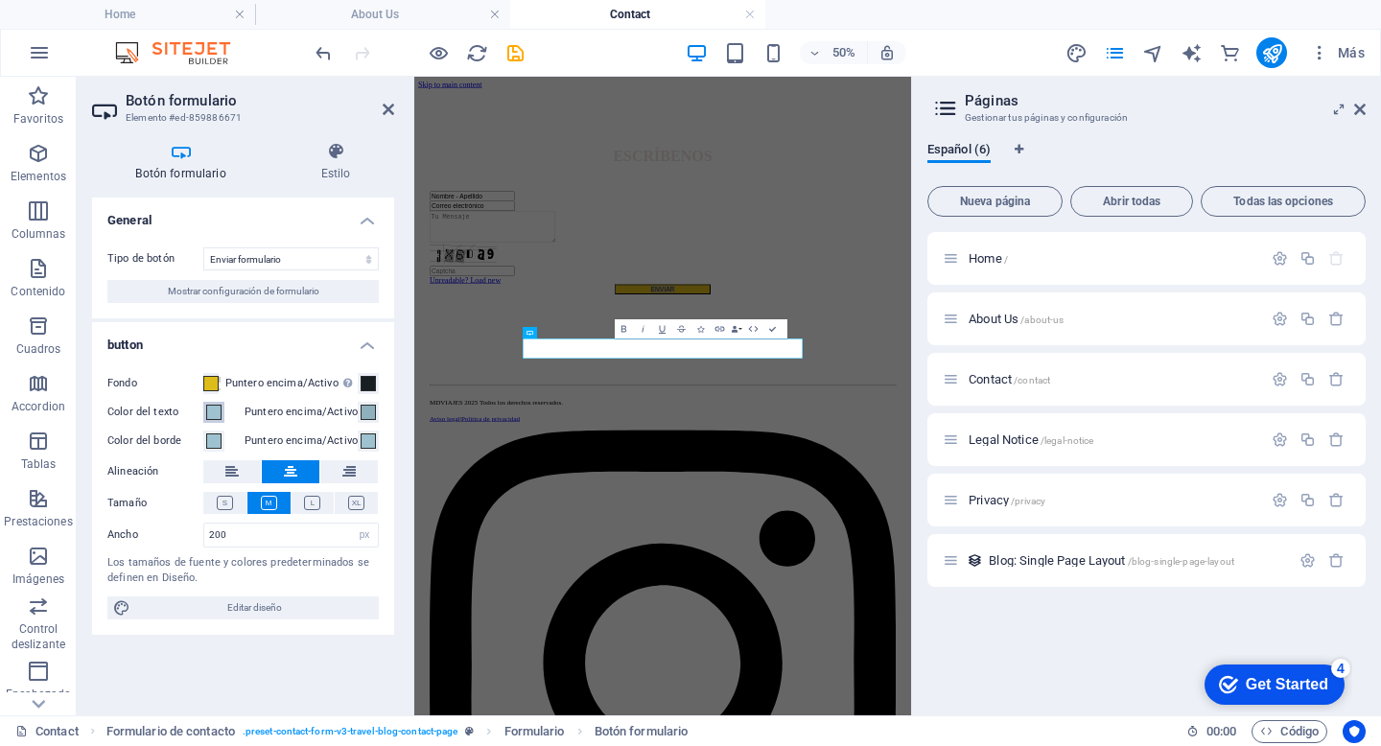
click at [219, 413] on span at bounding box center [213, 412] width 15 height 15
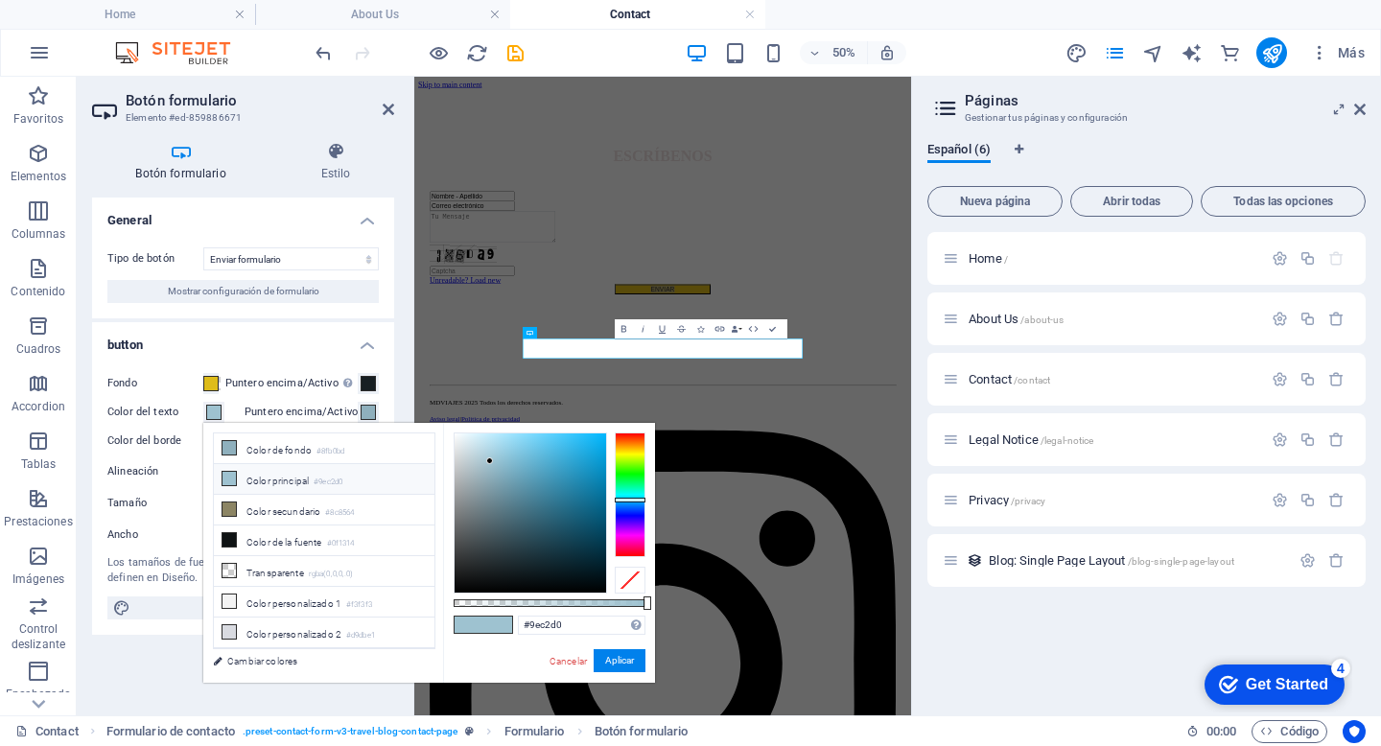
type input "#031015"
click at [583, 578] on div at bounding box center [529, 512] width 151 height 159
click at [639, 662] on button "Aplicar" at bounding box center [619, 660] width 52 height 23
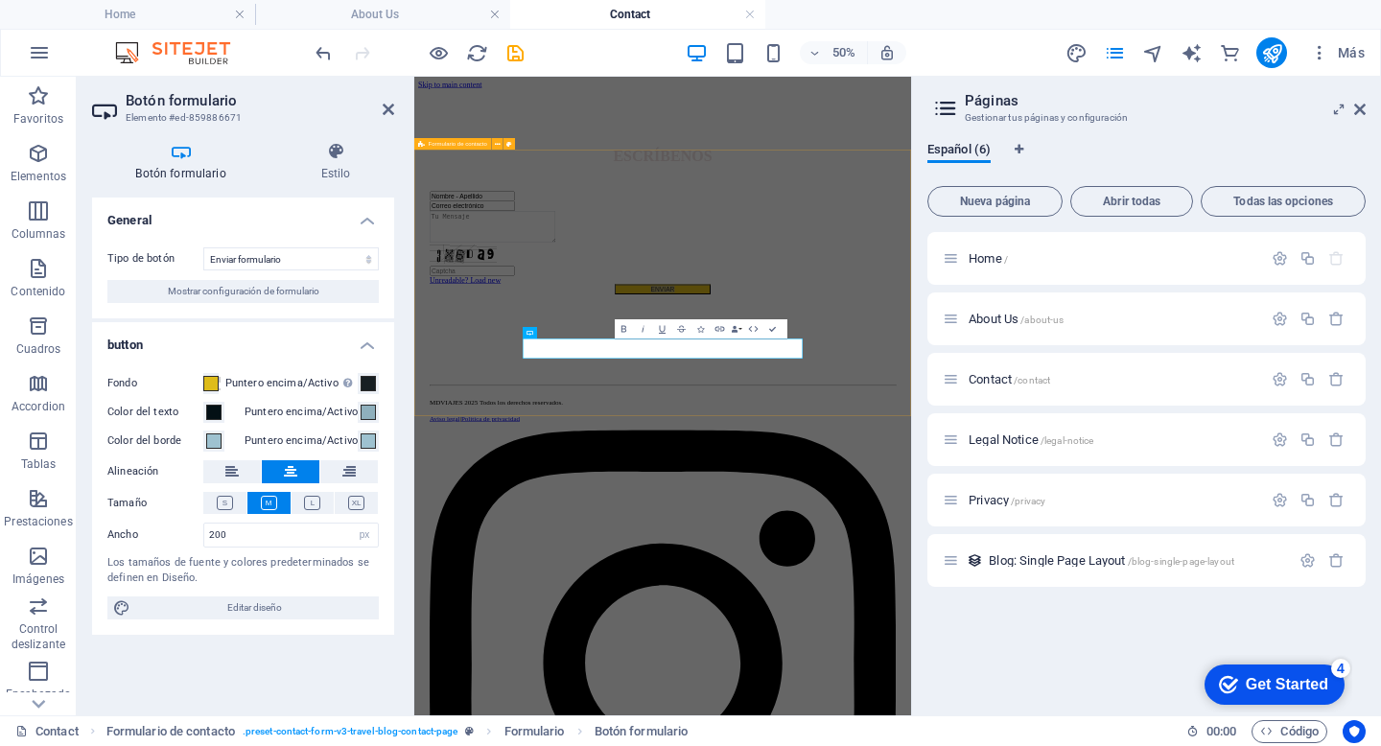
click at [1246, 627] on div "Nombre - Apellido Correo electrónico Unreadable? Load new ENVIAR" at bounding box center [911, 450] width 978 height 353
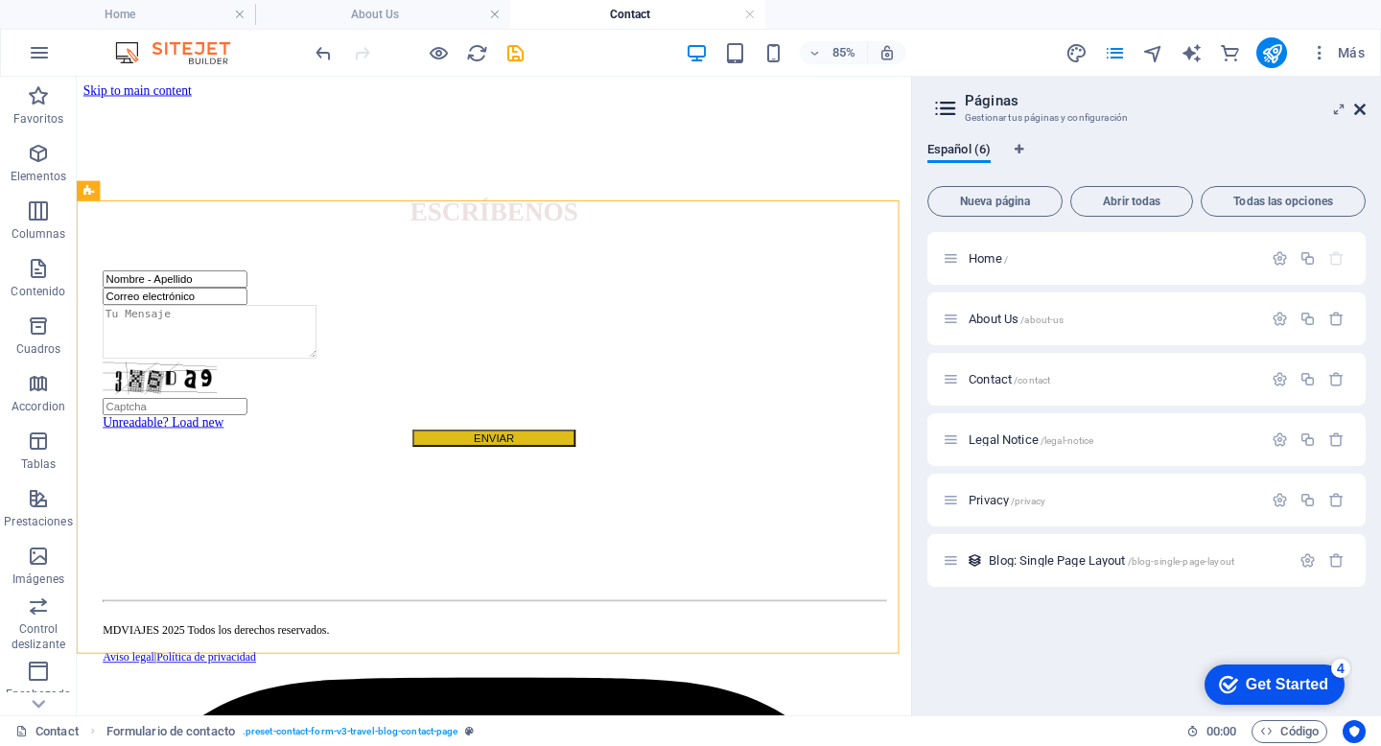
click at [1354, 108] on icon at bounding box center [1360, 109] width 12 height 15
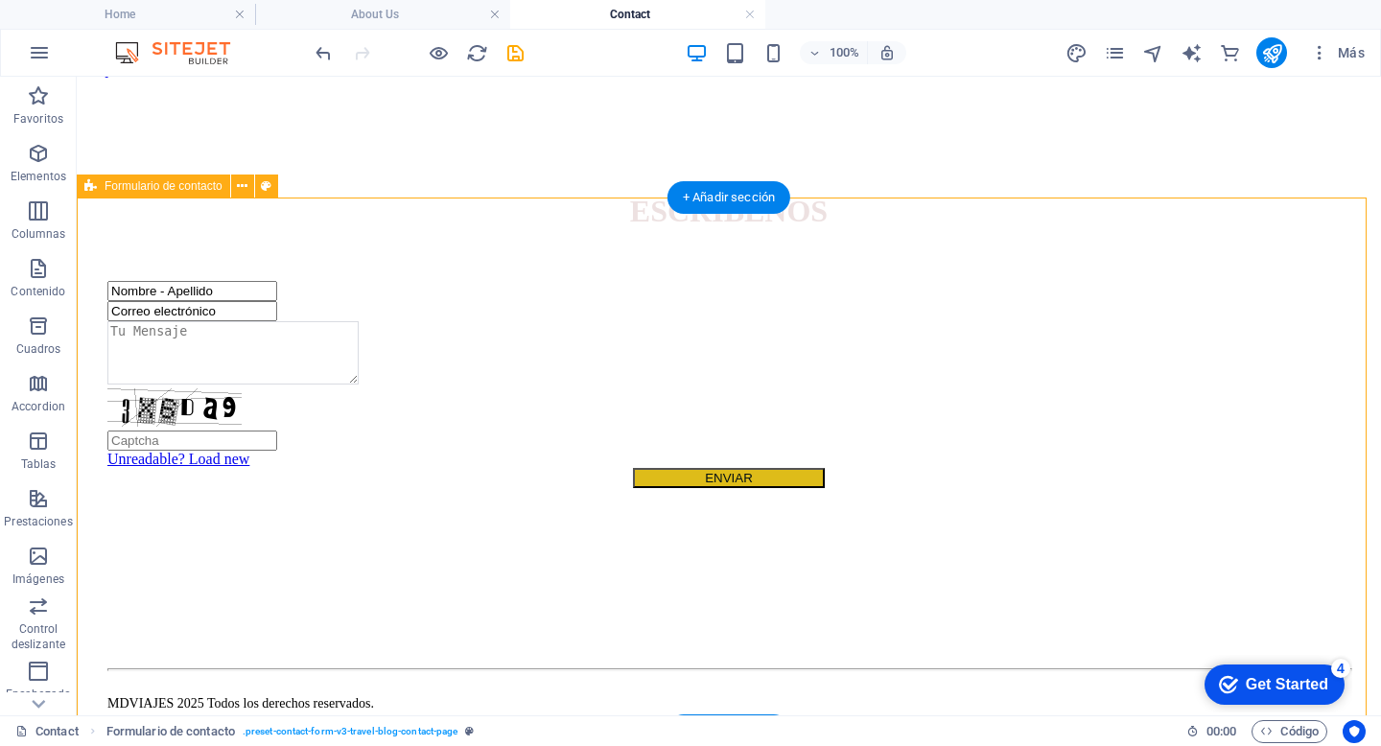
scroll to position [25, 0]
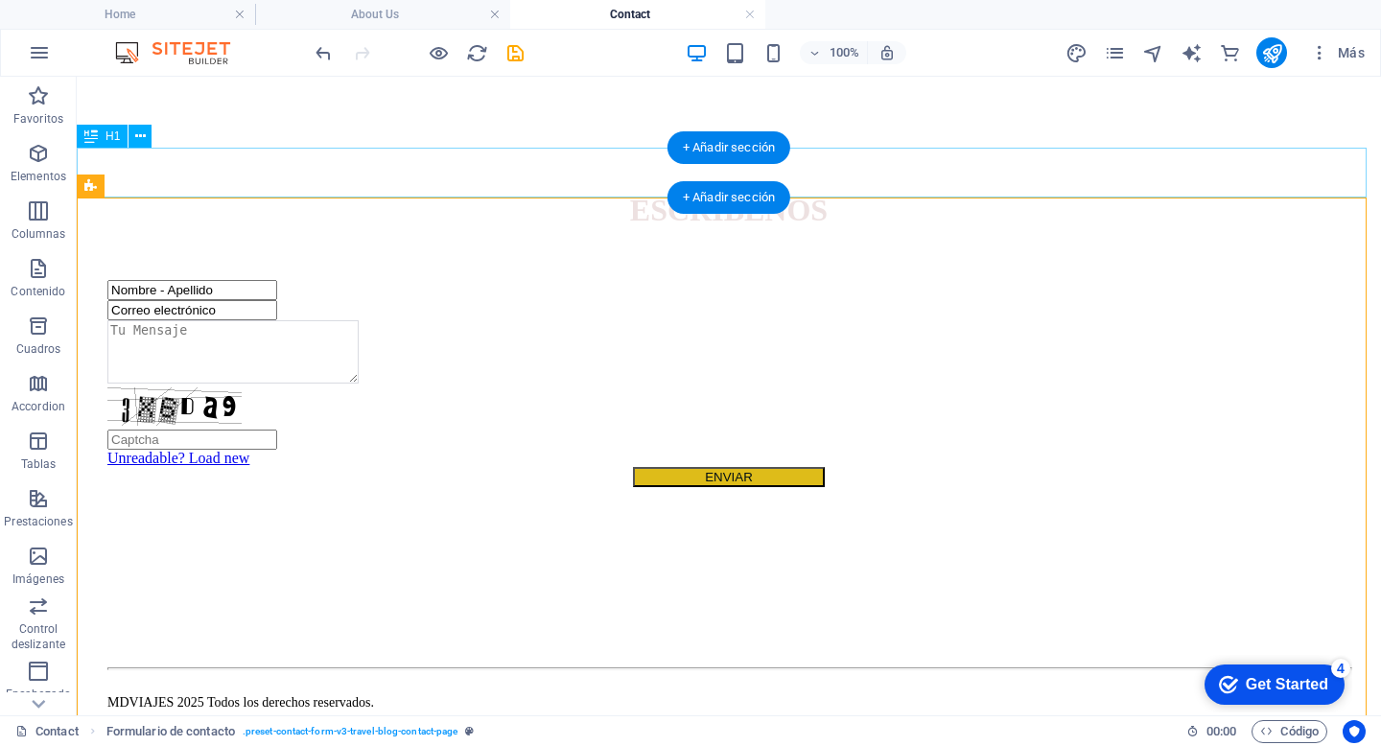
click at [794, 193] on div "ESCRÍBENOS" at bounding box center [728, 210] width 1289 height 35
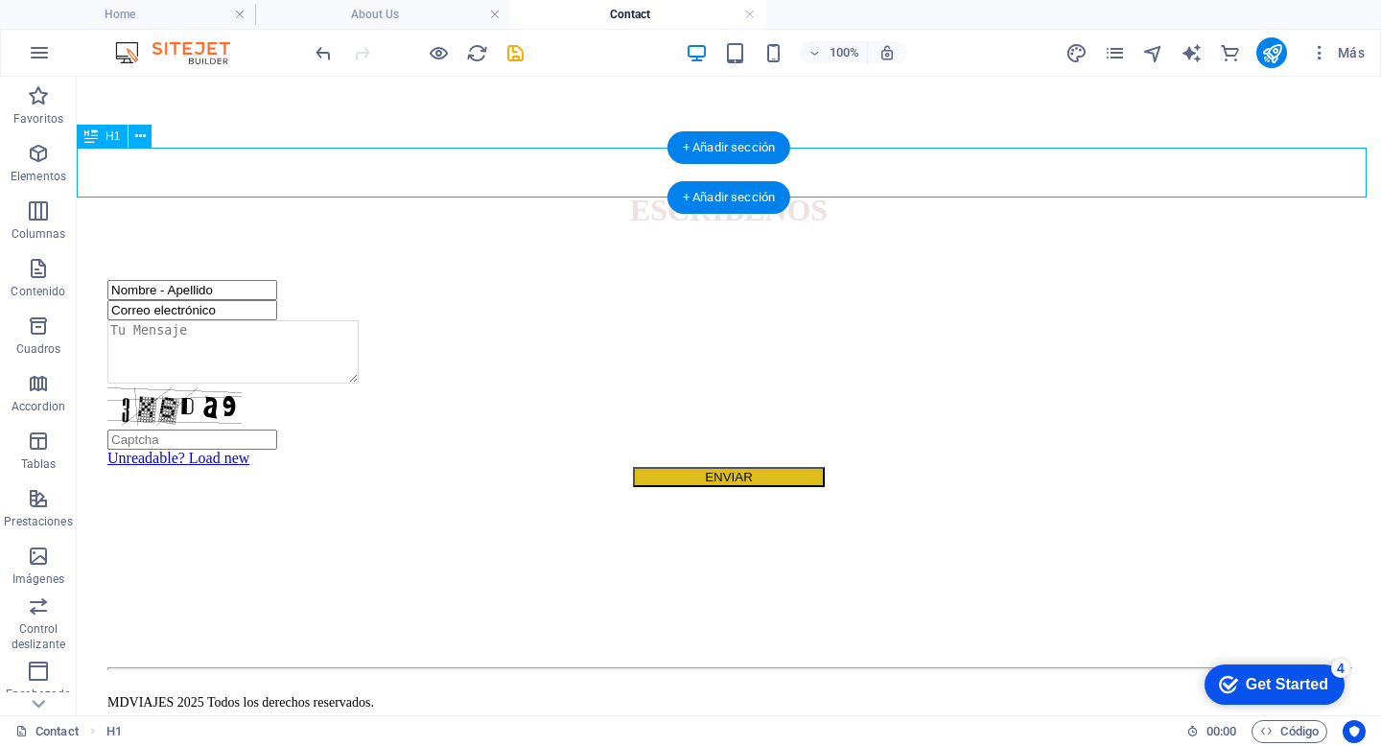
click at [794, 193] on div "ESCRÍBENOS" at bounding box center [728, 210] width 1289 height 35
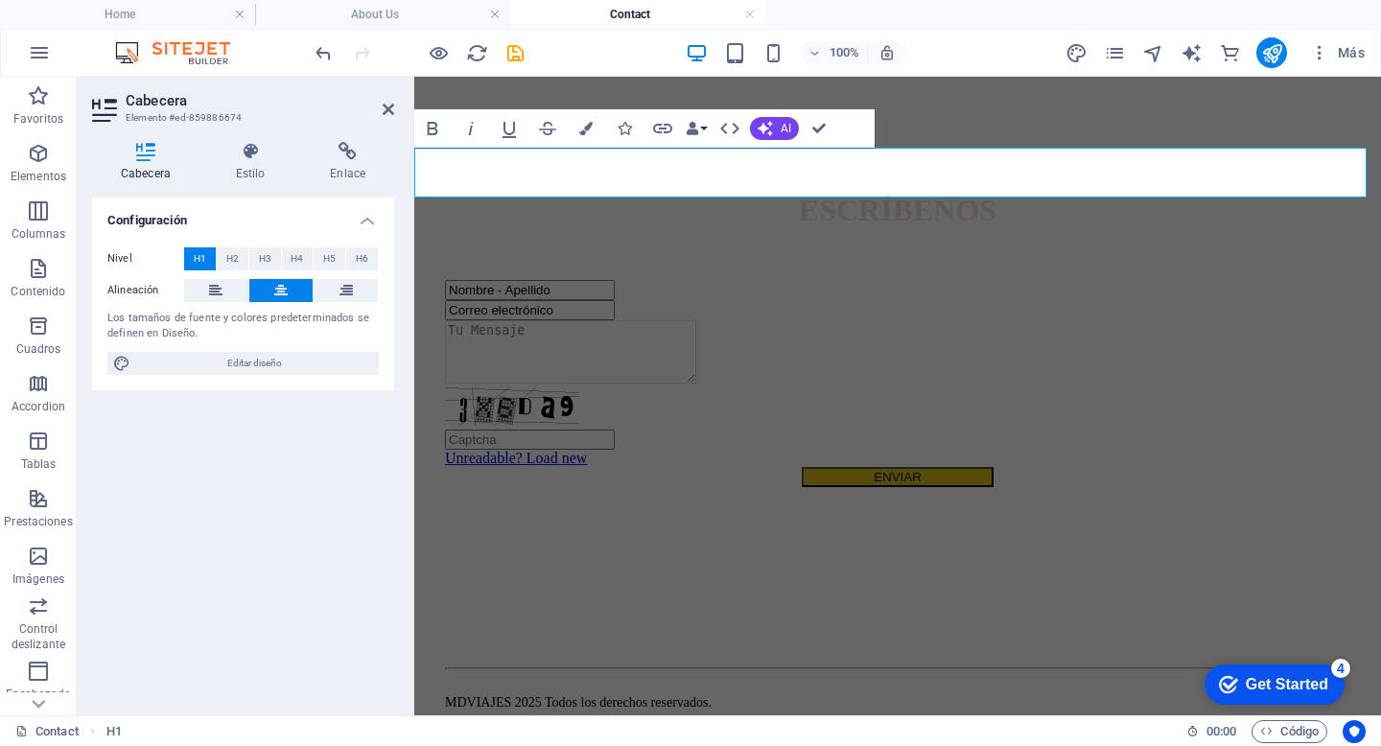
click at [799, 193] on span "ESCRÍBENOS" at bounding box center [898, 210] width 198 height 35
click at [524, 55] on icon "save" at bounding box center [515, 53] width 22 height 22
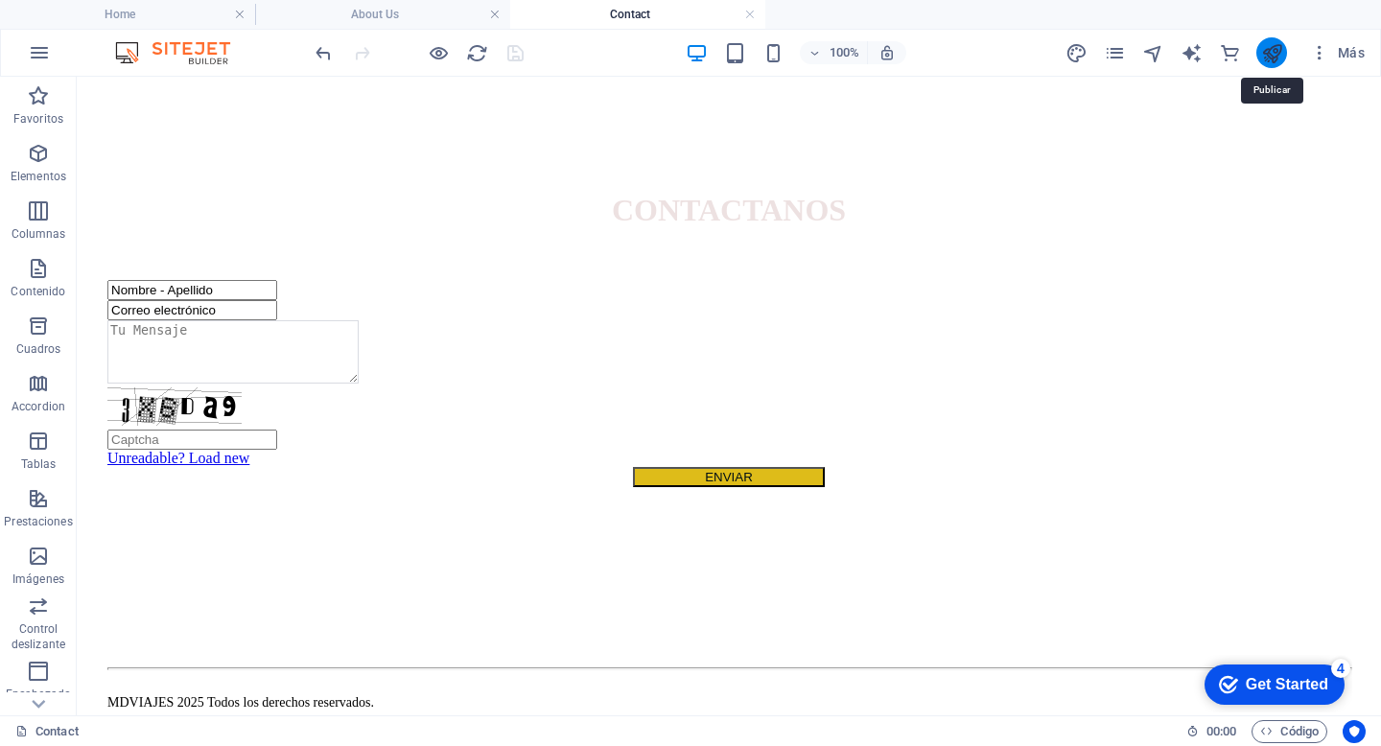
click at [1272, 56] on icon "publish" at bounding box center [1272, 53] width 22 height 22
